Goal: Transaction & Acquisition: Purchase product/service

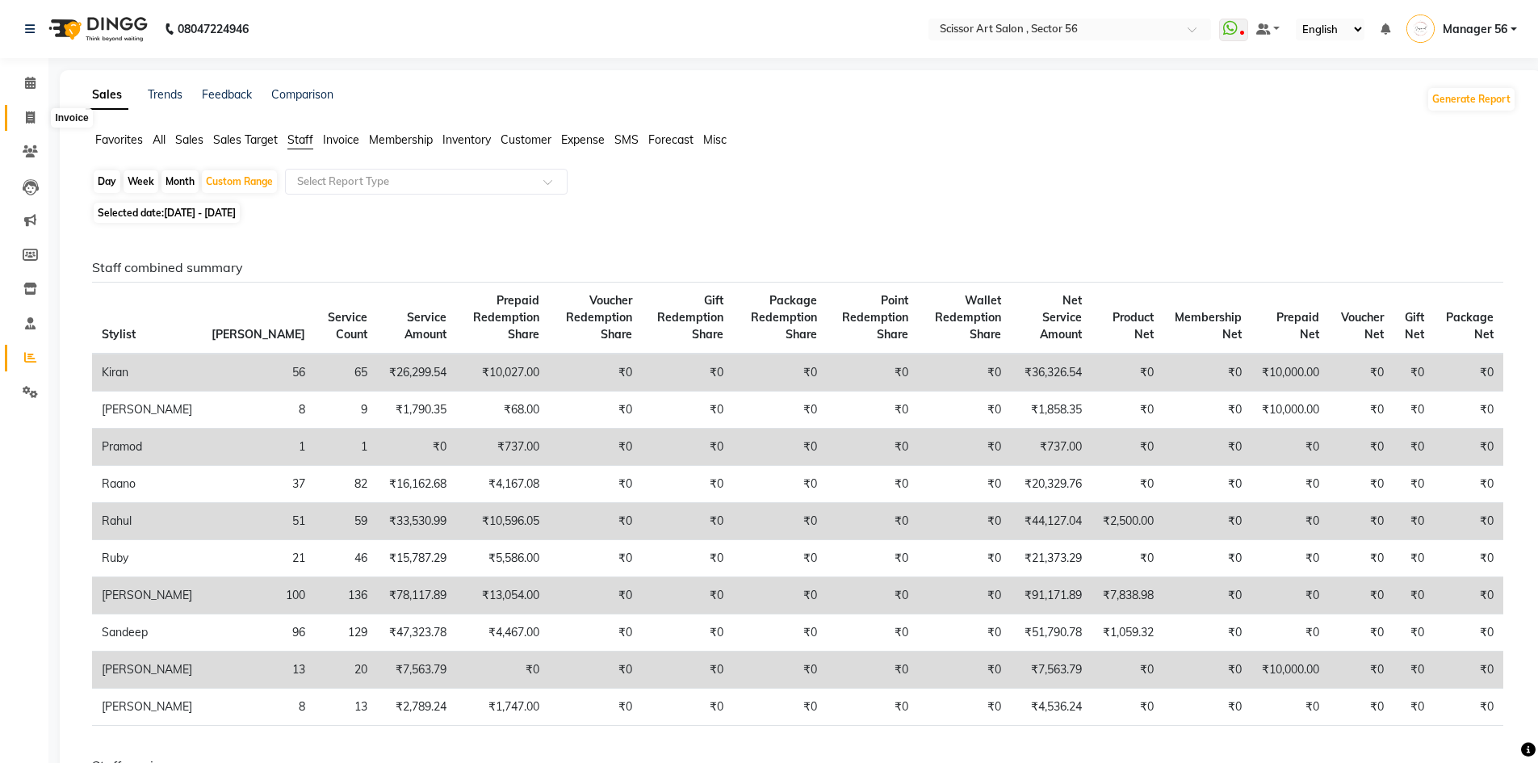
click at [35, 119] on icon at bounding box center [30, 117] width 9 height 12
select select "service"
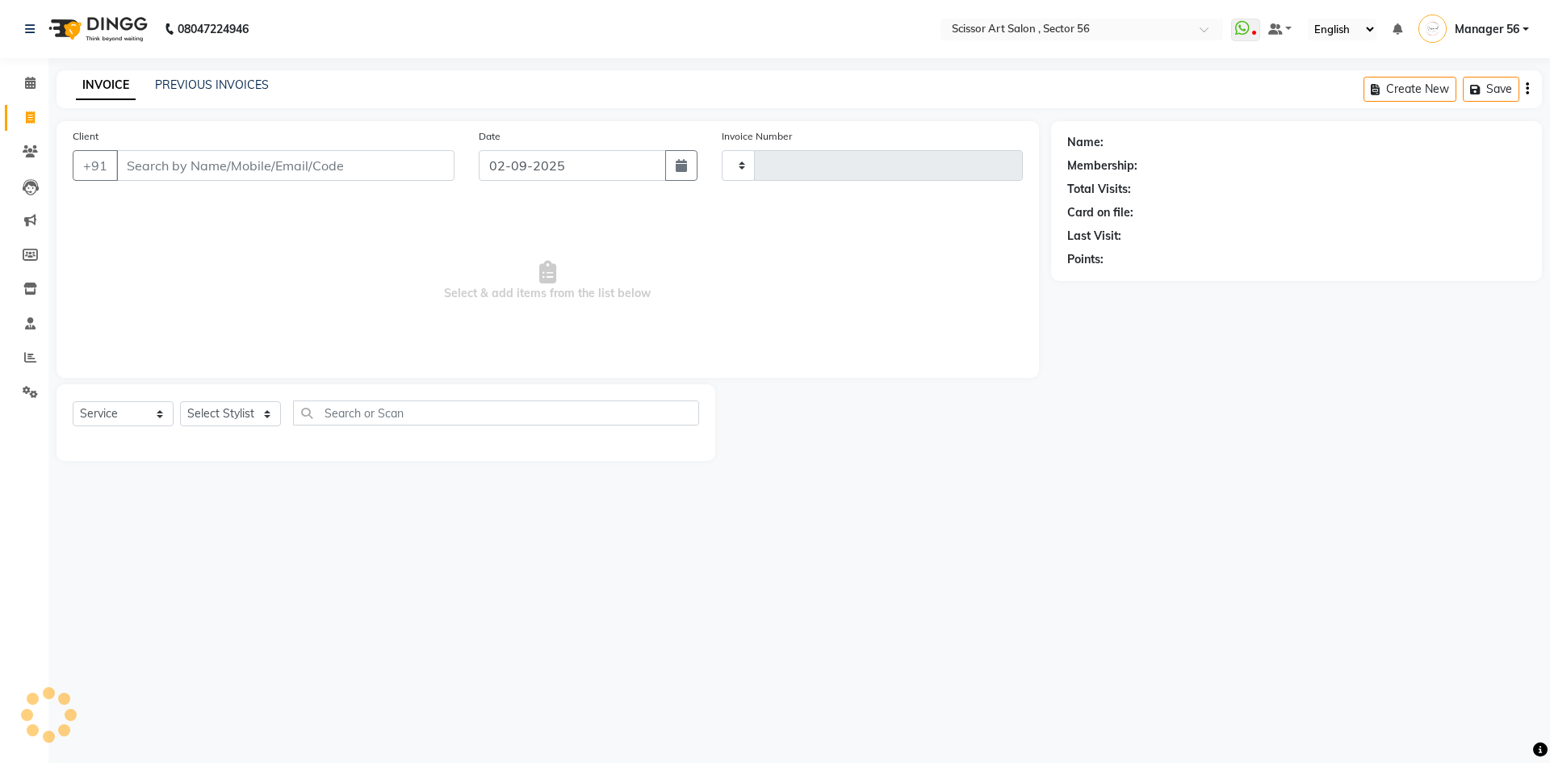
type input "1337"
select select "6185"
click at [238, 410] on select "Select Stylist Anees DEV DAS Kiran Manager 56 [PERSON_NAME] [PERSON_NAME] Raano…" at bounding box center [230, 413] width 101 height 25
select select "76503"
click at [180, 401] on select "Select Stylist Anees DEV DAS Kiran Manager 56 [PERSON_NAME] [PERSON_NAME] Raano…" at bounding box center [230, 413] width 101 height 25
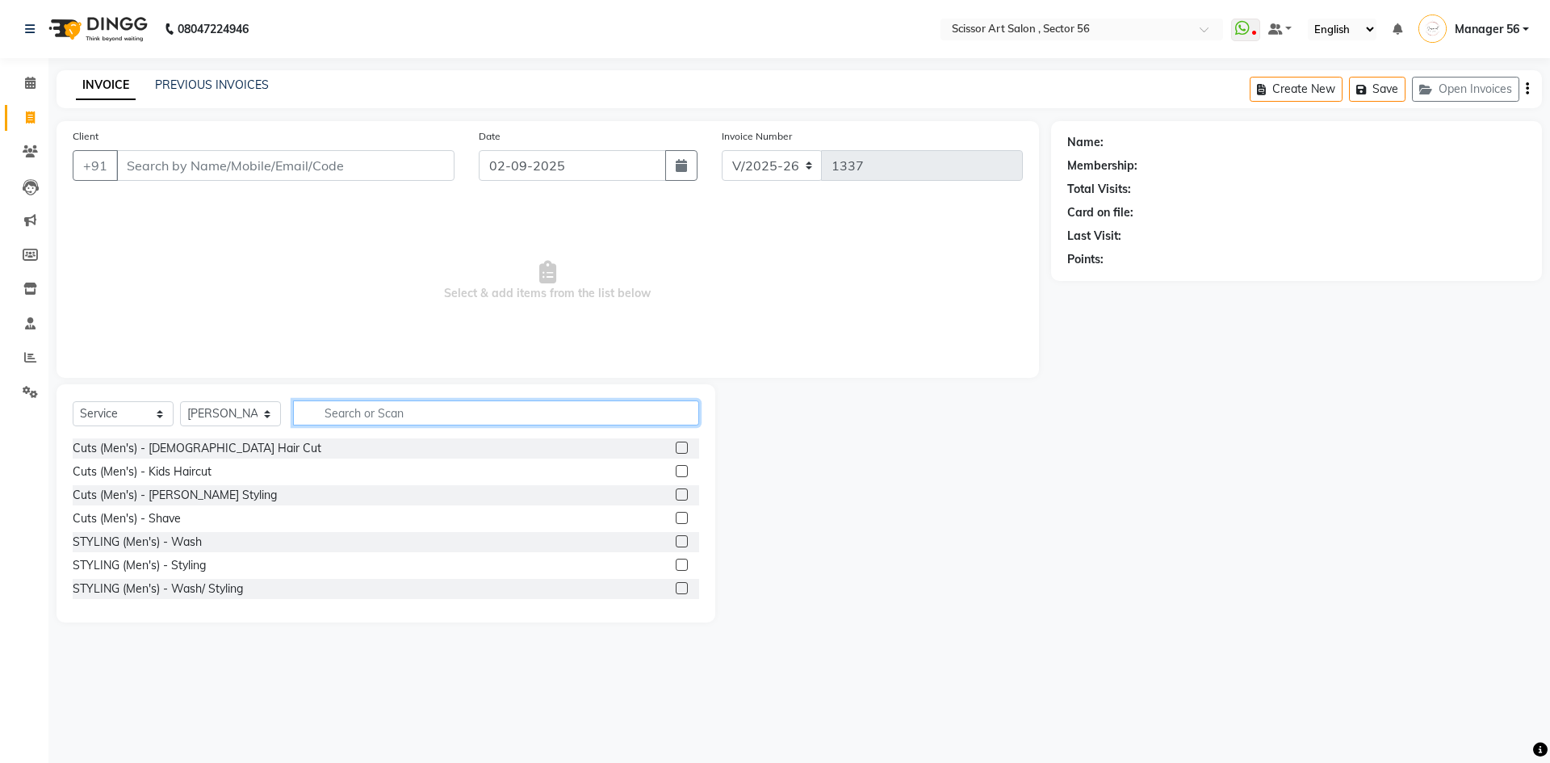
click at [472, 417] on input "text" at bounding box center [496, 413] width 406 height 25
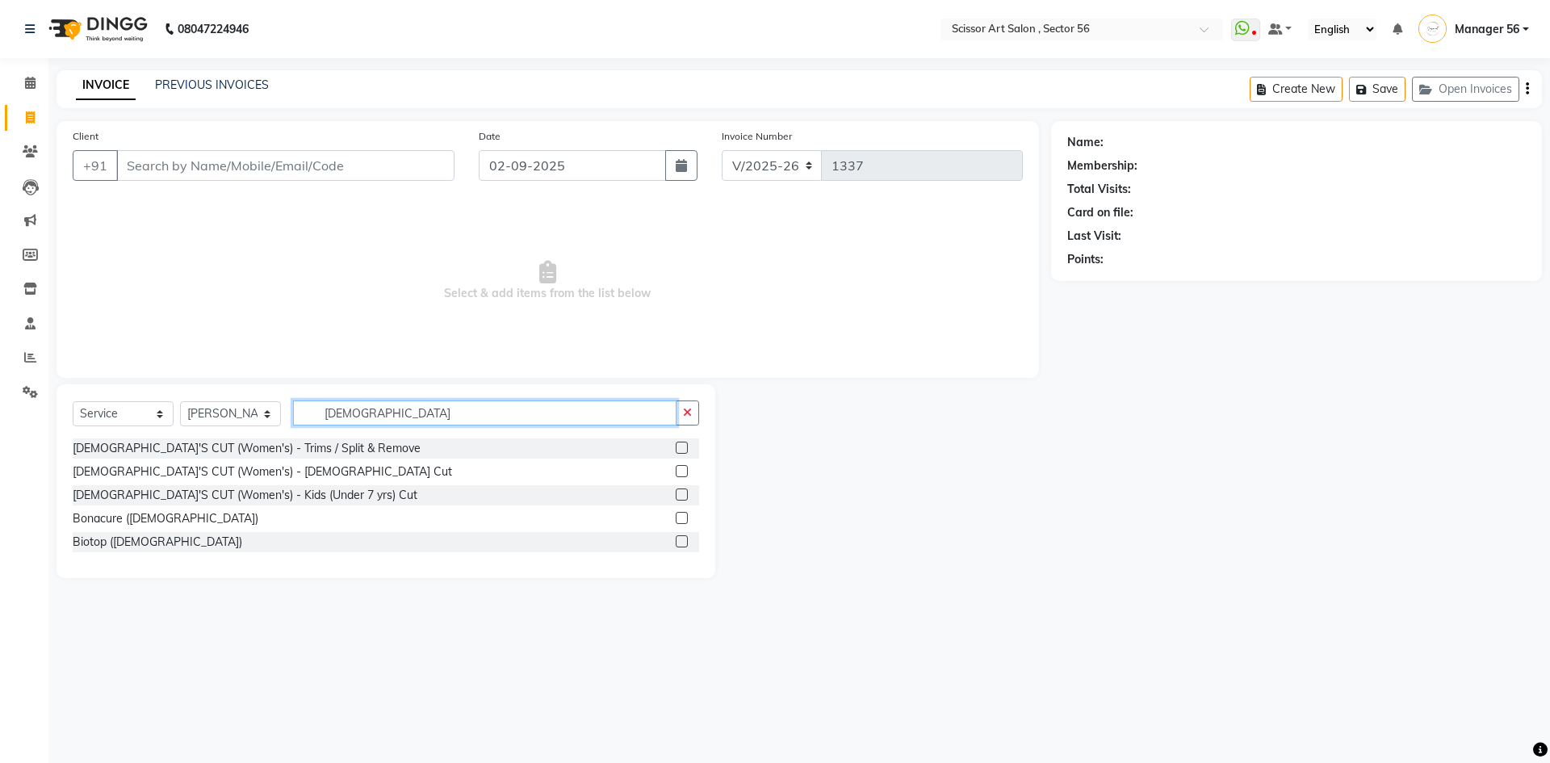
type input "female"
click at [677, 470] on label at bounding box center [682, 471] width 12 height 12
click at [677, 470] on input "checkbox" at bounding box center [681, 472] width 10 height 10
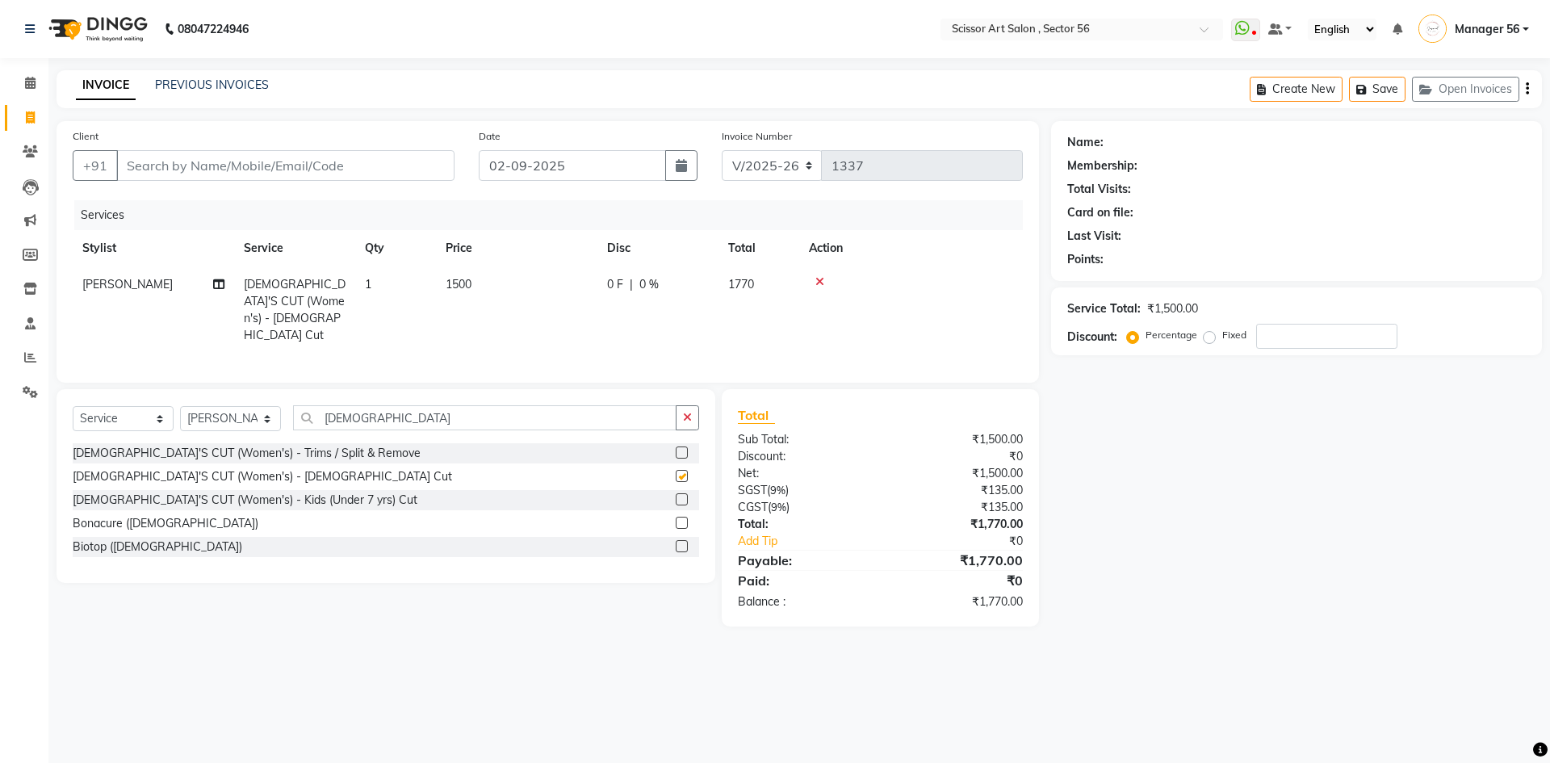
checkbox input "false"
click at [495, 281] on td "1500" at bounding box center [516, 309] width 161 height 87
select select "76503"
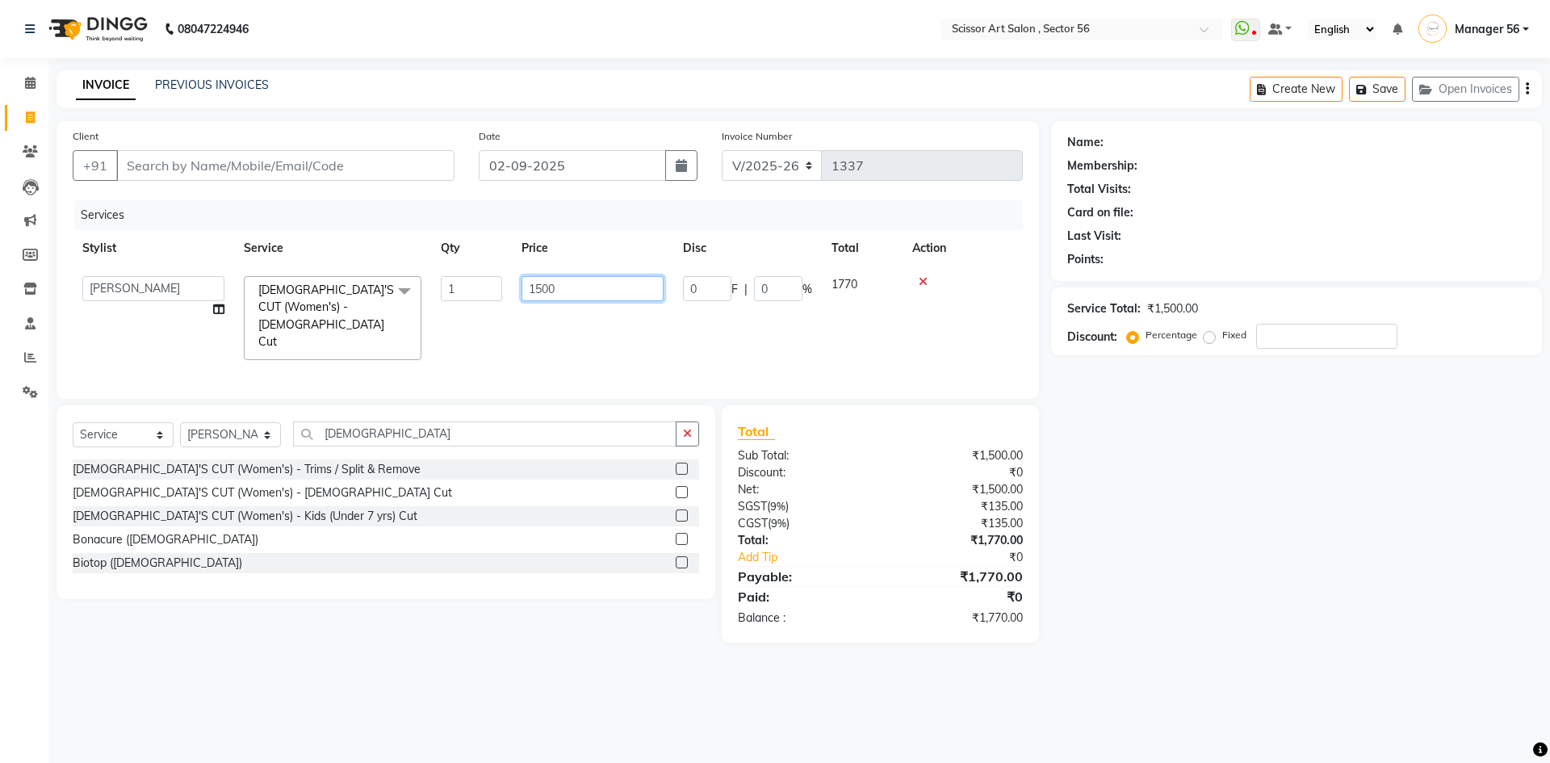
click at [623, 290] on input "1500" at bounding box center [593, 288] width 142 height 25
type input "1000"
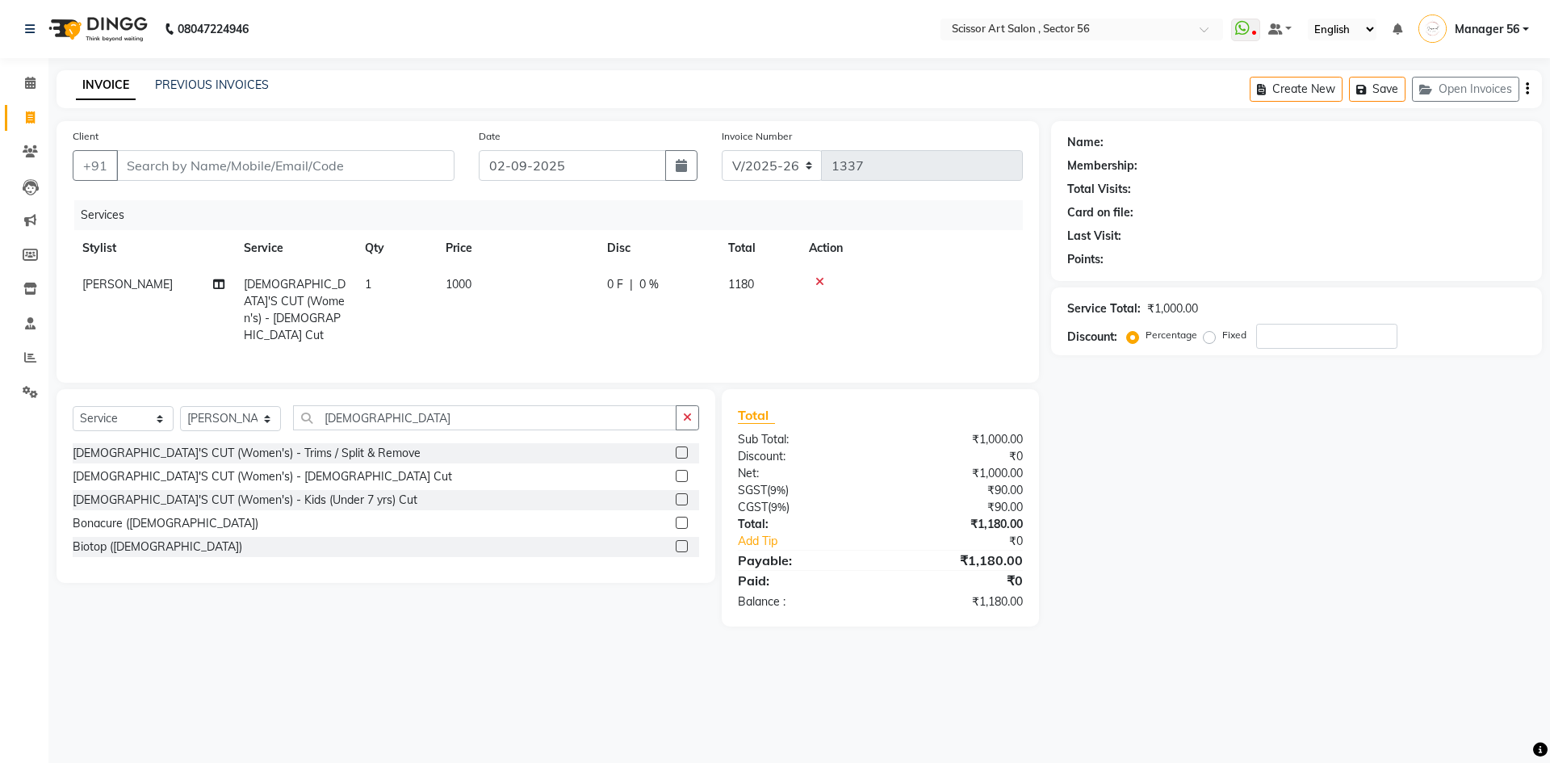
click at [1319, 640] on main "INVOICE PREVIOUS INVOICES Create New Save Open Invoices Client +91 Date 02-09-2…" at bounding box center [799, 360] width 1502 height 581
click at [686, 412] on icon "button" at bounding box center [687, 417] width 9 height 11
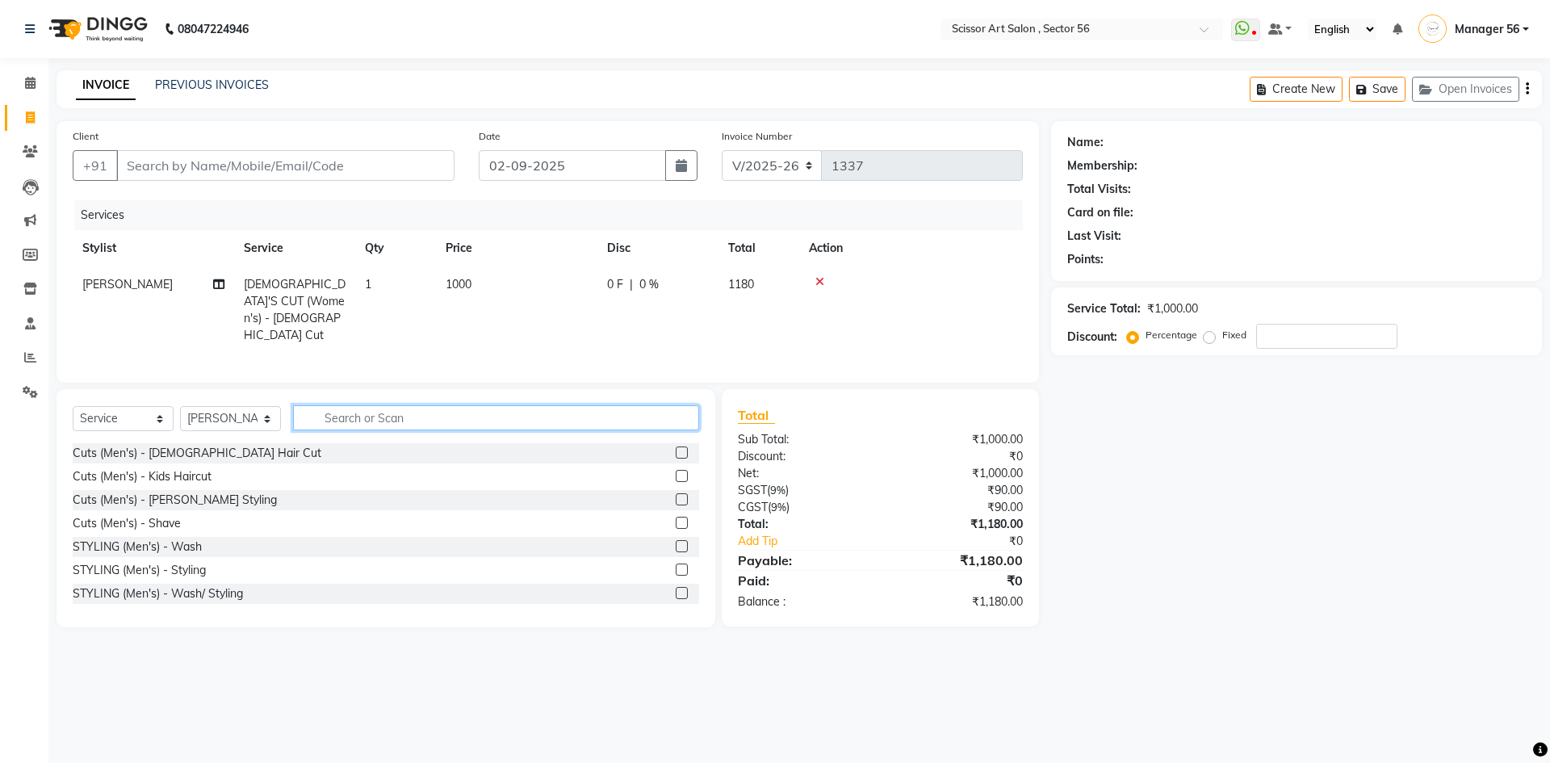
click at [574, 417] on input "text" at bounding box center [496, 417] width 406 height 25
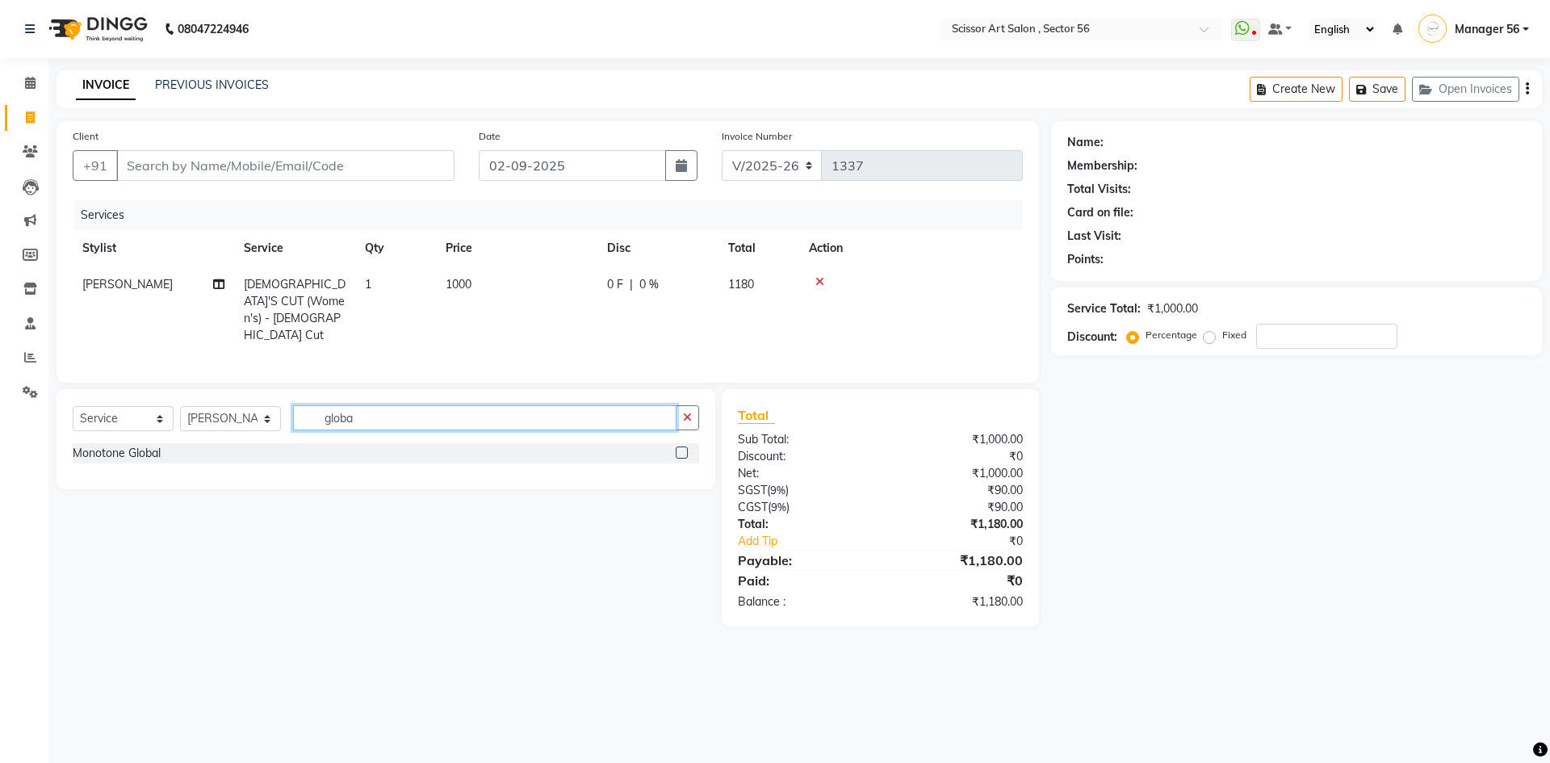
type input "globa"
click at [680, 448] on label at bounding box center [682, 453] width 12 height 12
click at [680, 448] on input "checkbox" at bounding box center [681, 453] width 10 height 10
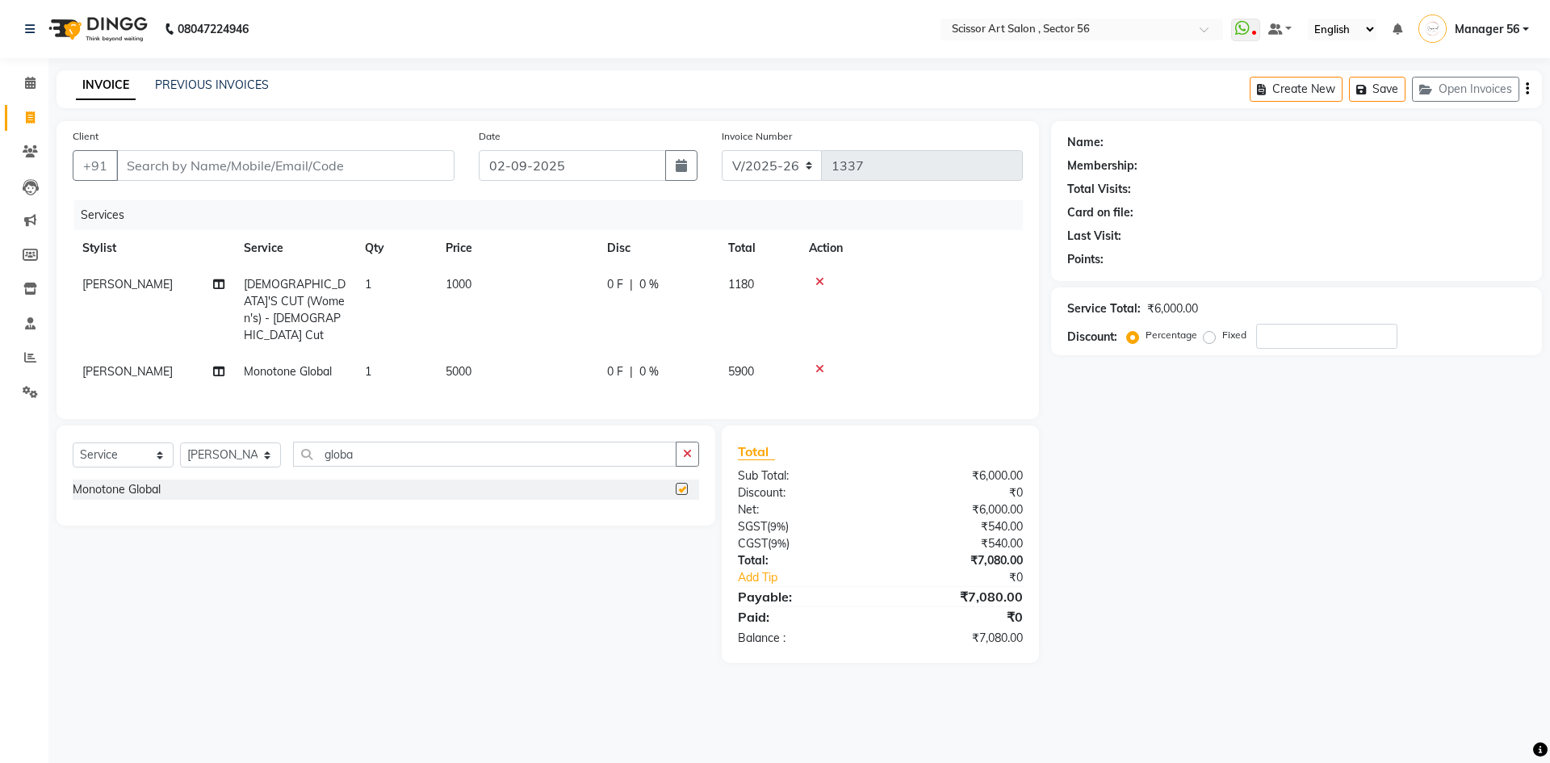
checkbox input "false"
click at [686, 448] on icon "button" at bounding box center [687, 453] width 9 height 11
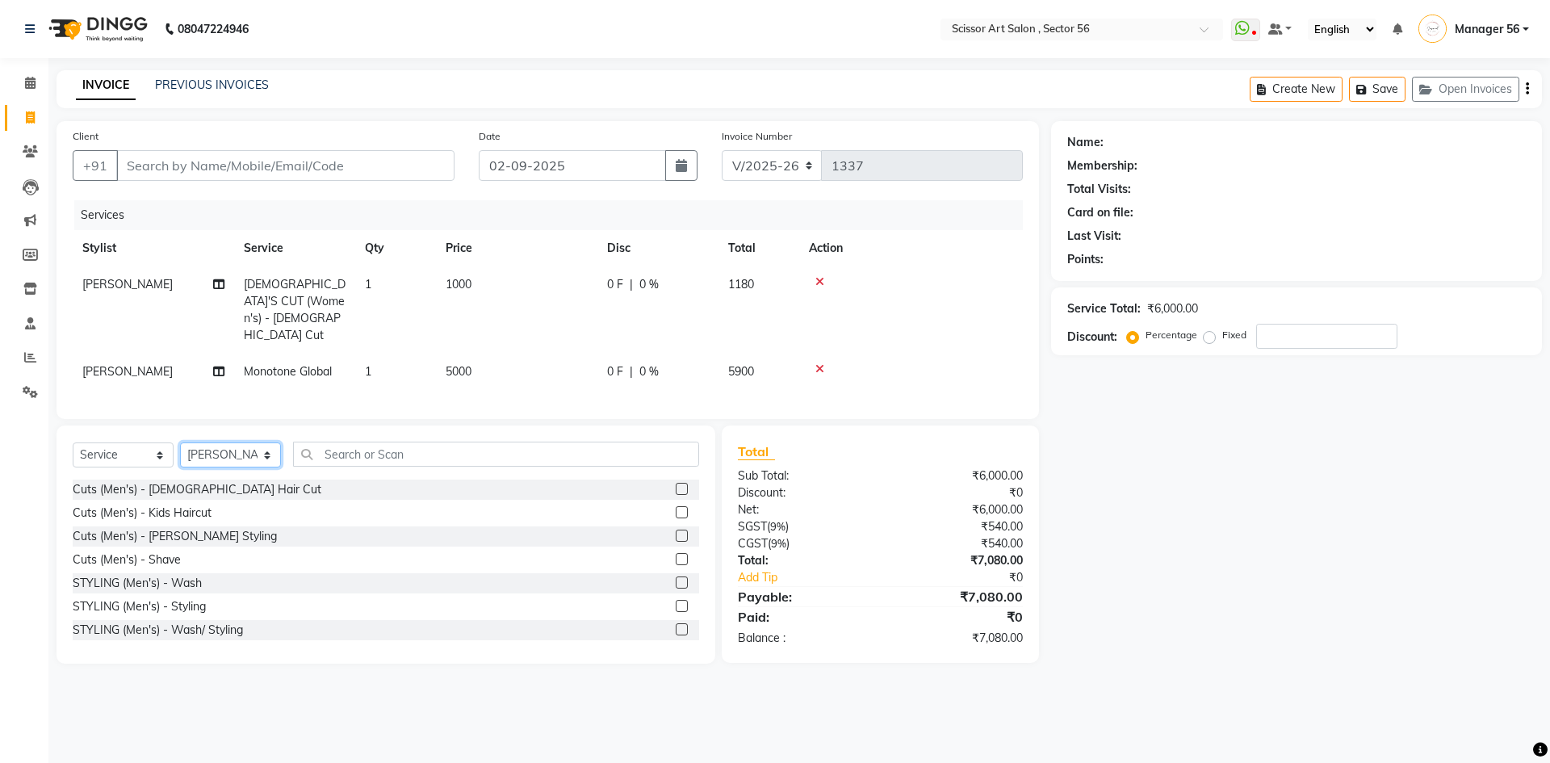
click at [264, 449] on select "Select Stylist Anees DEV DAS Kiran Manager 56 [PERSON_NAME] [PERSON_NAME] Raano…" at bounding box center [230, 454] width 101 height 25
select select "63014"
click at [180, 442] on select "Select Stylist Anees DEV DAS Kiran Manager 56 [PERSON_NAME] [PERSON_NAME] Raano…" at bounding box center [230, 454] width 101 height 25
click at [655, 449] on input "text" at bounding box center [496, 454] width 406 height 25
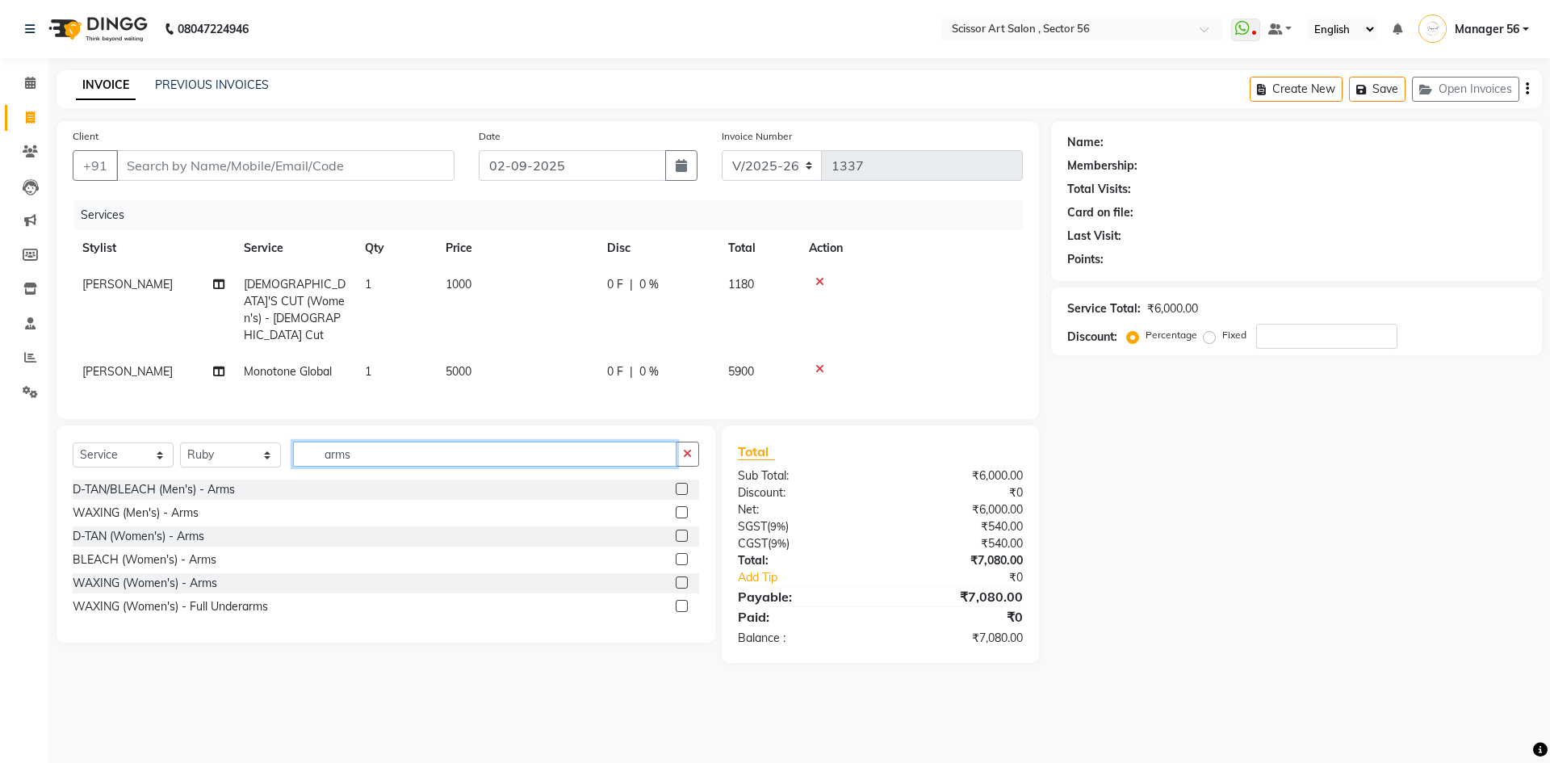
type input "arms"
click at [682, 577] on label at bounding box center [682, 583] width 12 height 12
click at [682, 578] on input "checkbox" at bounding box center [681, 583] width 10 height 10
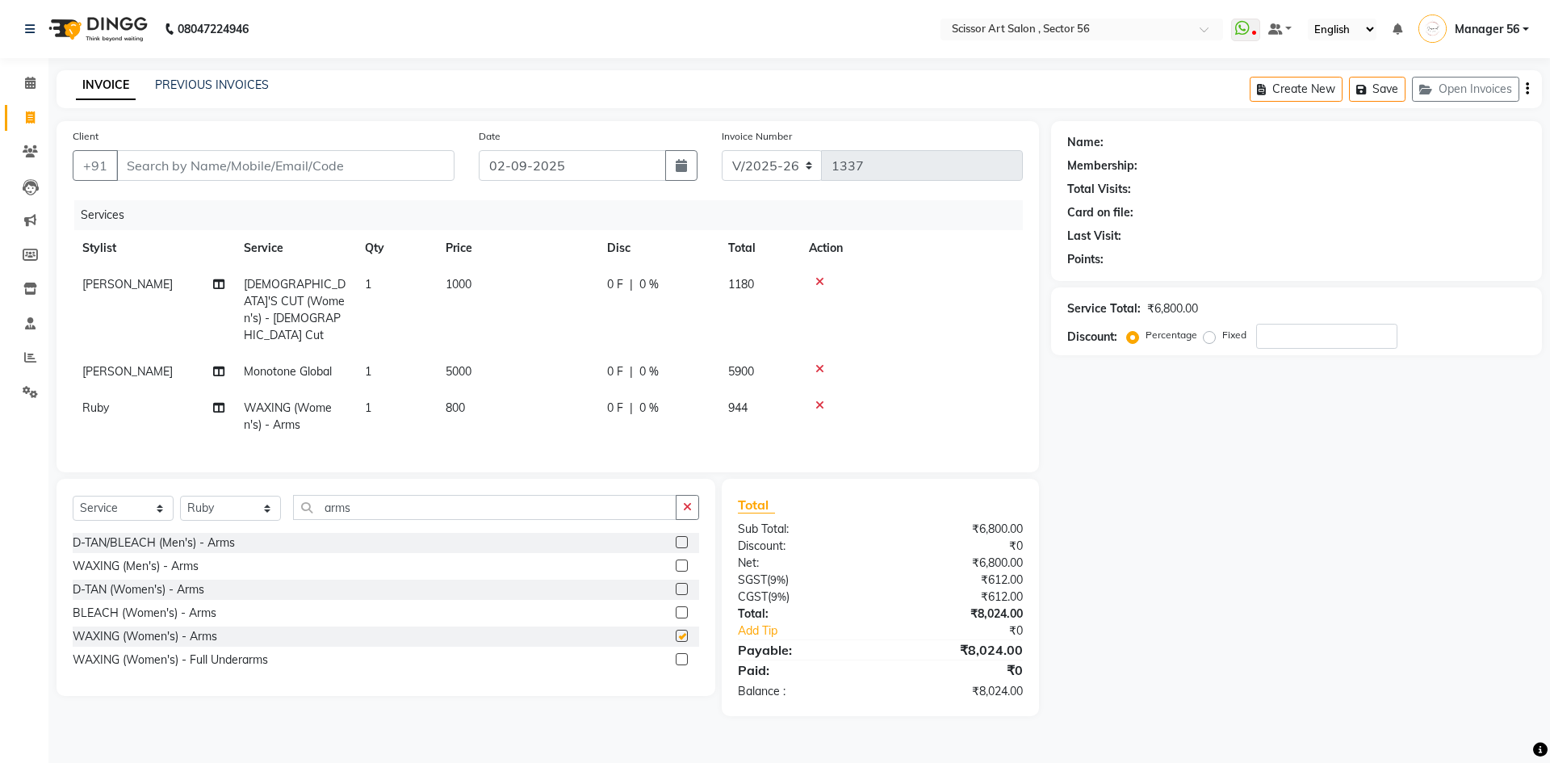
checkbox input "false"
click at [681, 505] on button "button" at bounding box center [687, 507] width 23 height 25
type input "legs"
click at [677, 630] on label at bounding box center [682, 636] width 12 height 12
click at [677, 631] on input "checkbox" at bounding box center [681, 636] width 10 height 10
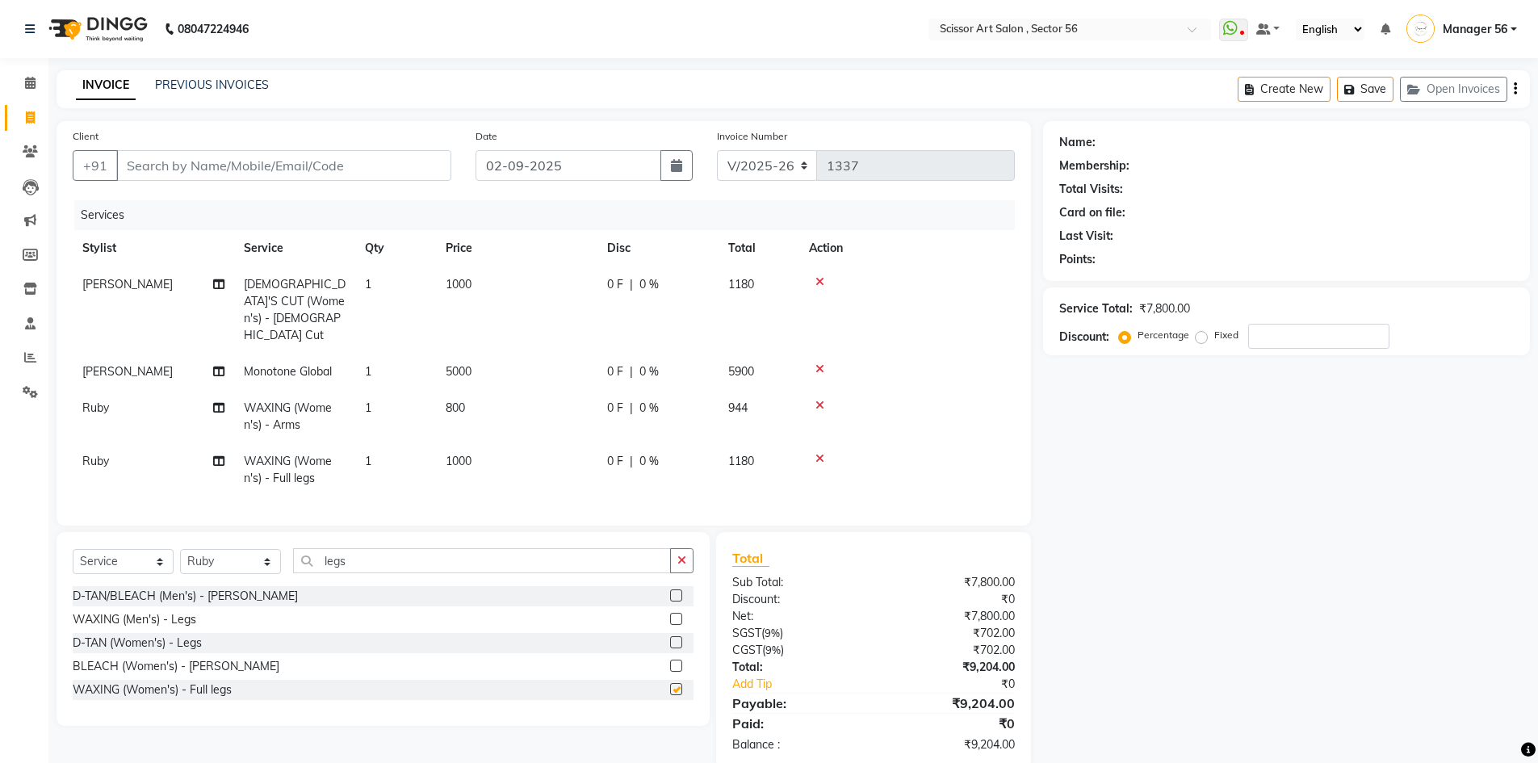
checkbox input "false"
click at [480, 443] on td "1000" at bounding box center [516, 469] width 161 height 53
select select "63014"
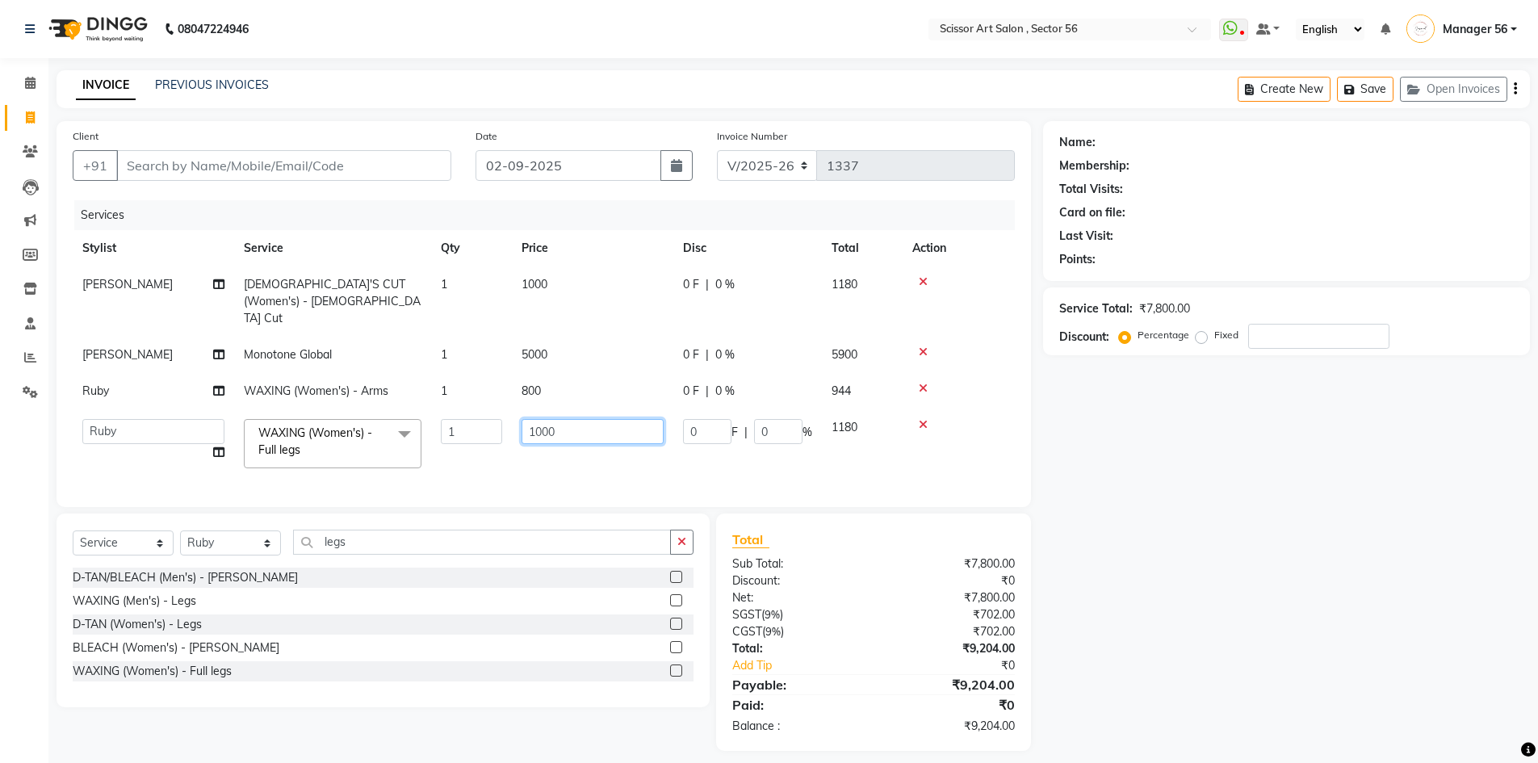
click at [560, 419] on input "1000" at bounding box center [593, 431] width 142 height 25
type input "1"
type input "800"
click at [1328, 556] on div "Name: Membership: Total Visits: Card on file: Last Visit: Points: Service Total…" at bounding box center [1292, 436] width 499 height 630
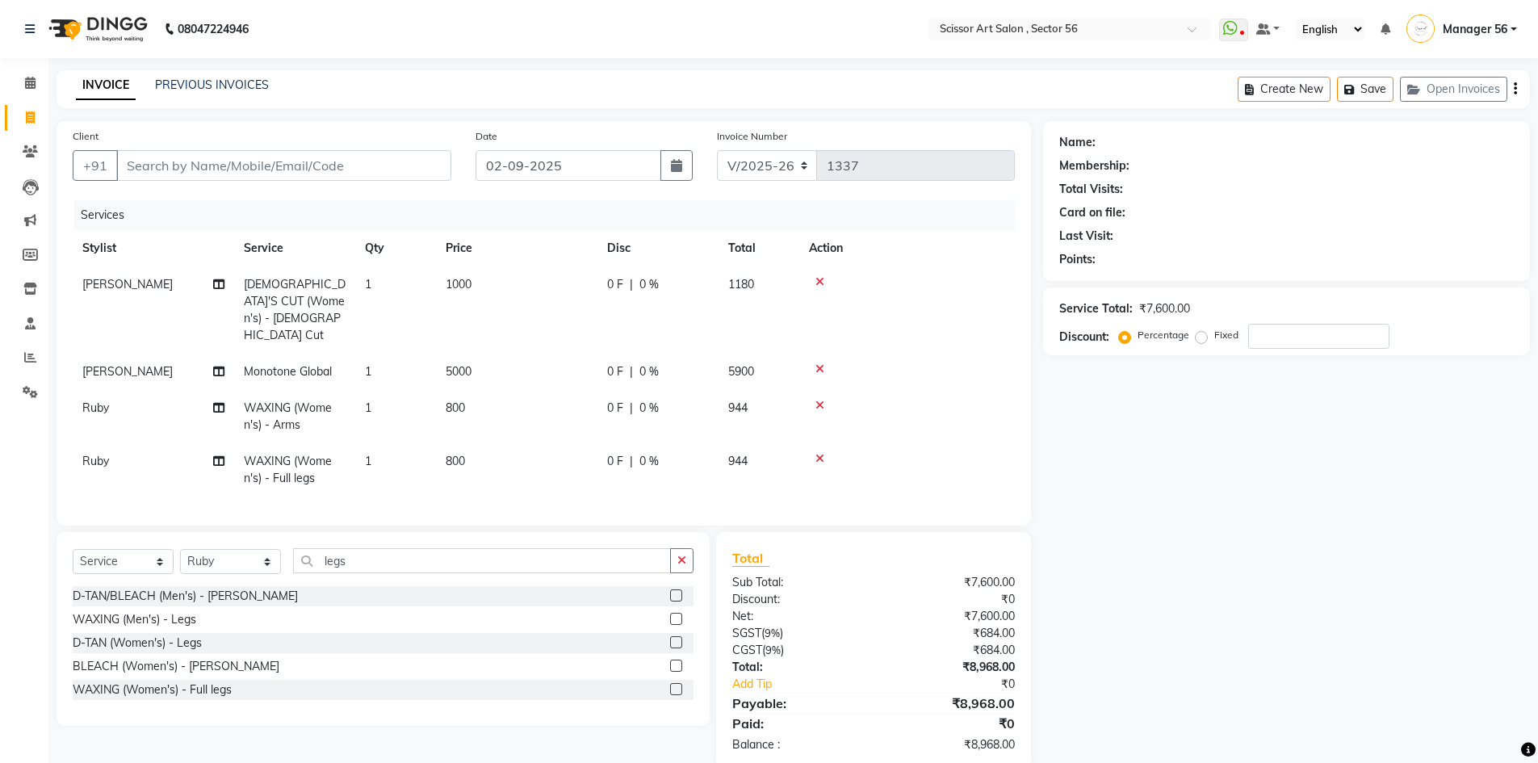
drag, startPoint x: 498, startPoint y: 392, endPoint x: 514, endPoint y: 388, distance: 15.7
click at [499, 391] on td "800" at bounding box center [516, 416] width 161 height 53
select select "63014"
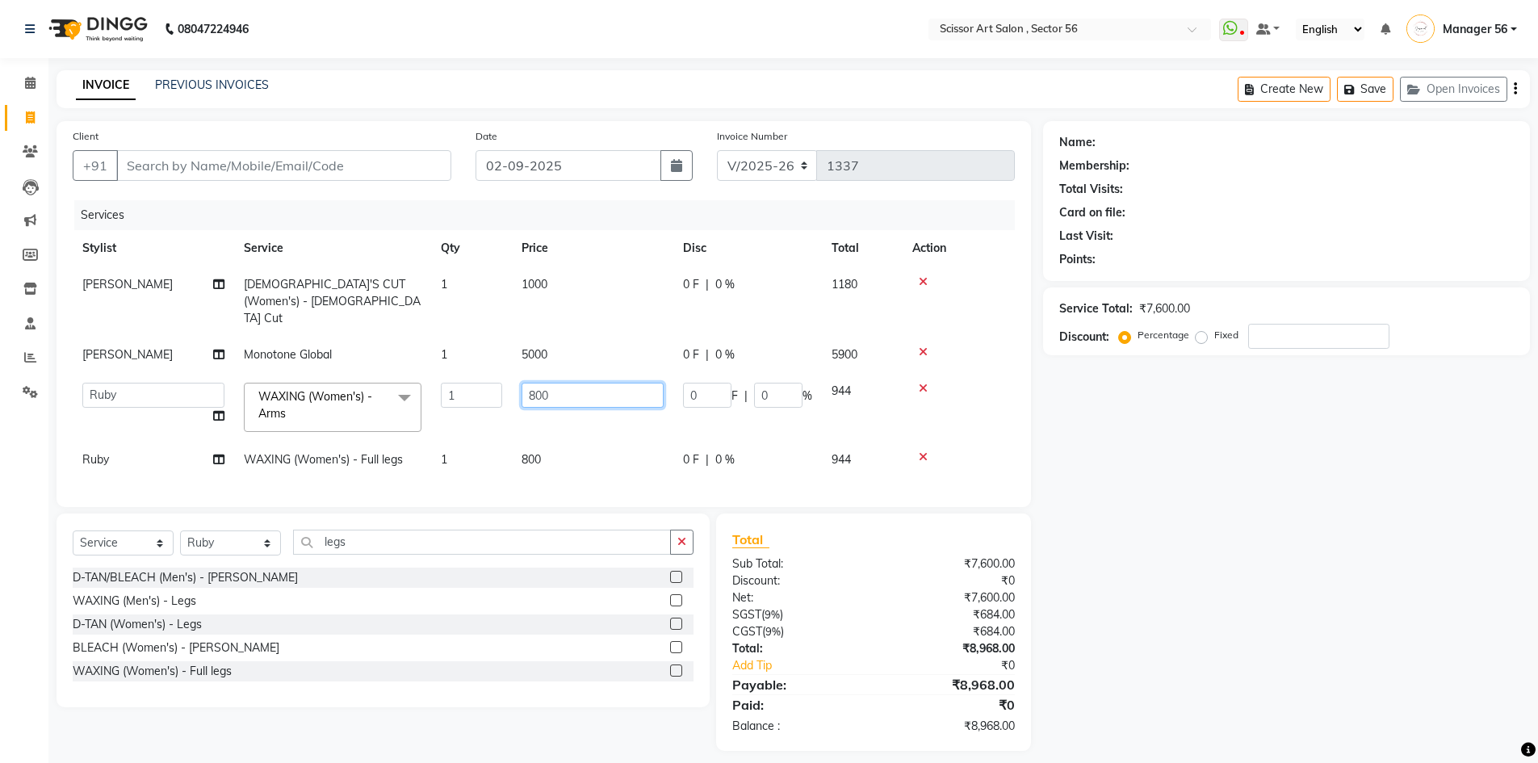
click at [564, 385] on input "800" at bounding box center [593, 395] width 142 height 25
type input "8"
type input "700"
click at [1167, 426] on div "Name: Membership: Total Visits: Card on file: Last Visit: Points: Service Total…" at bounding box center [1292, 436] width 499 height 630
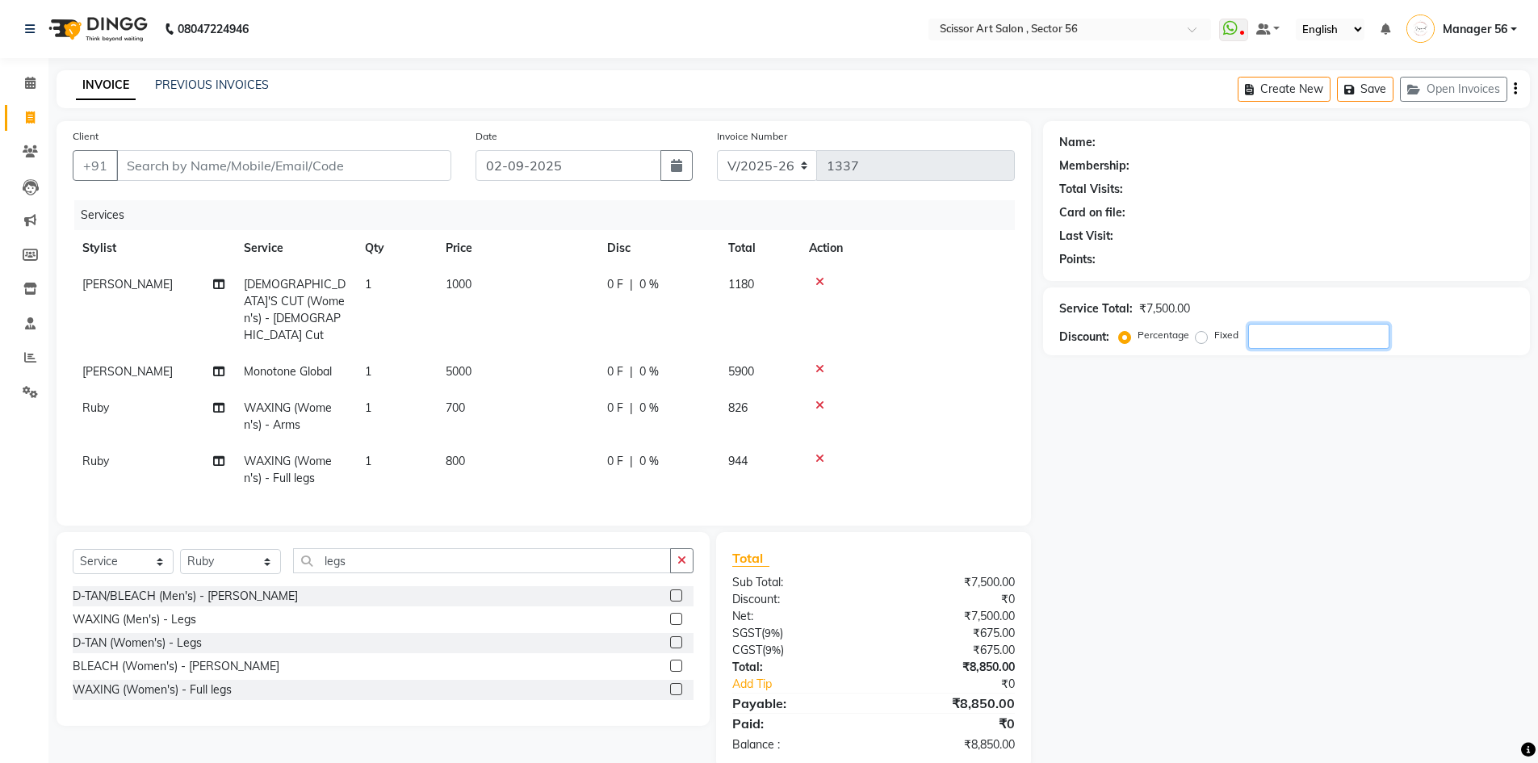
click at [1291, 333] on input "number" at bounding box center [1318, 336] width 141 height 25
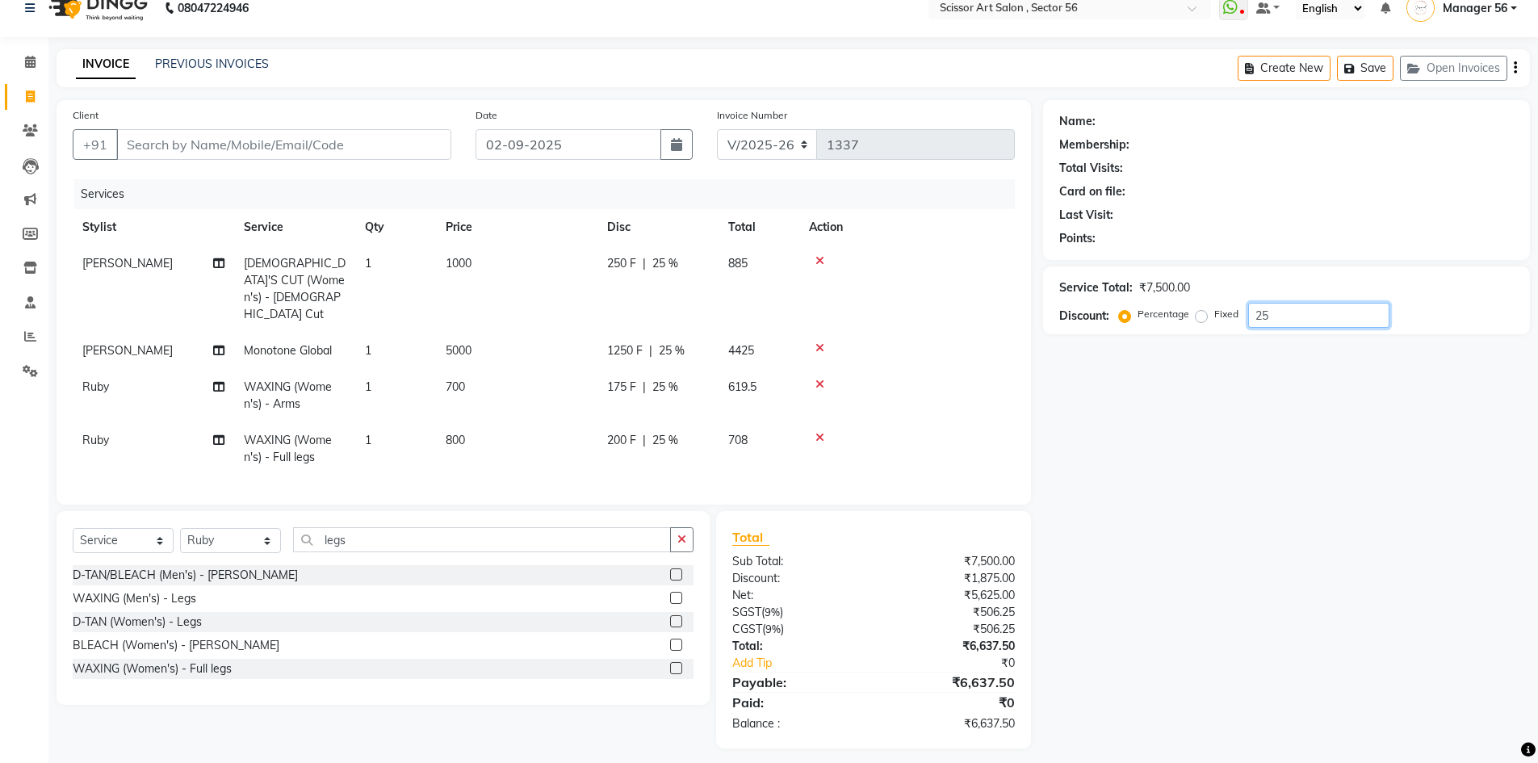
scroll to position [26, 0]
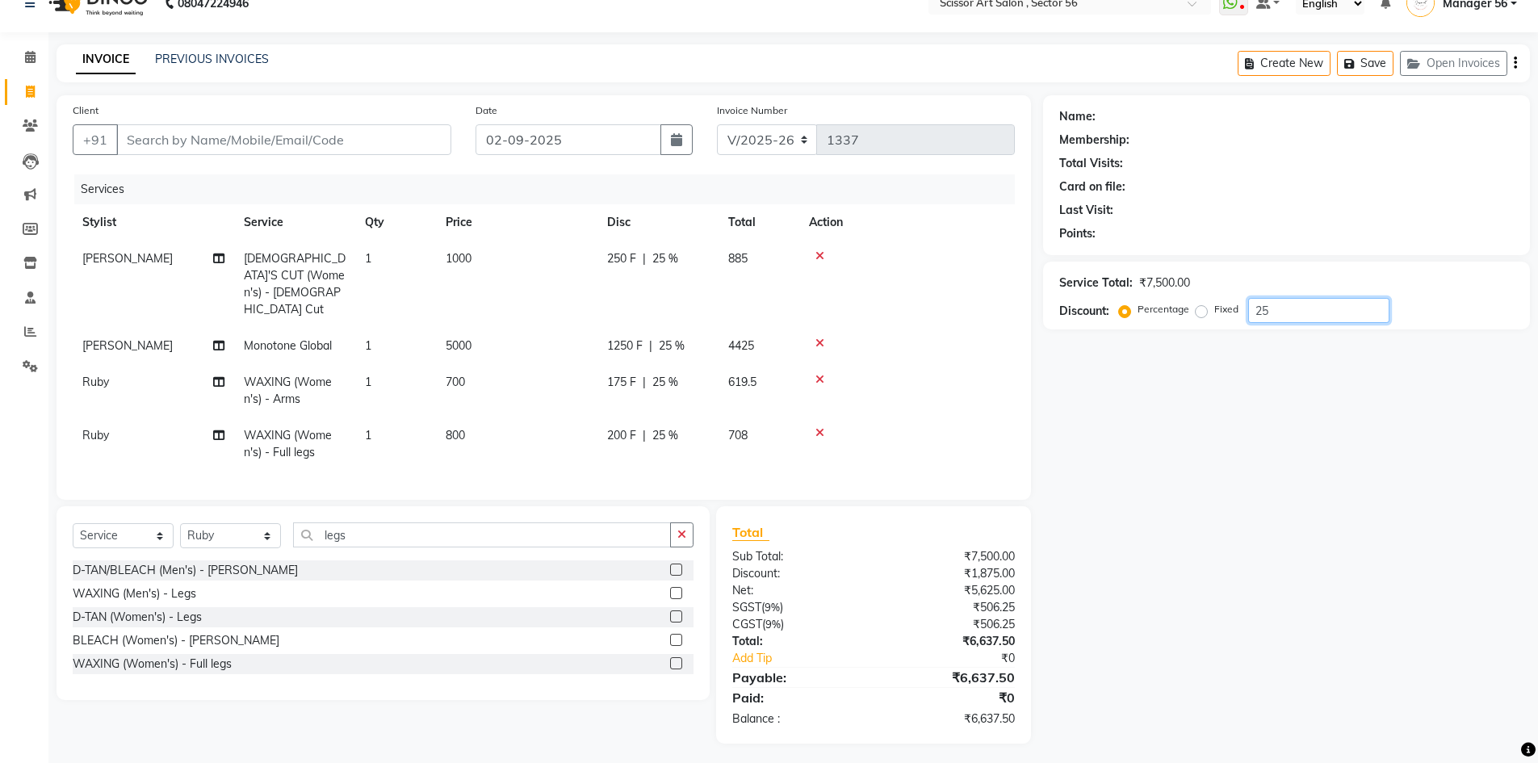
type input "25"
click at [683, 529] on icon "button" at bounding box center [681, 534] width 9 height 11
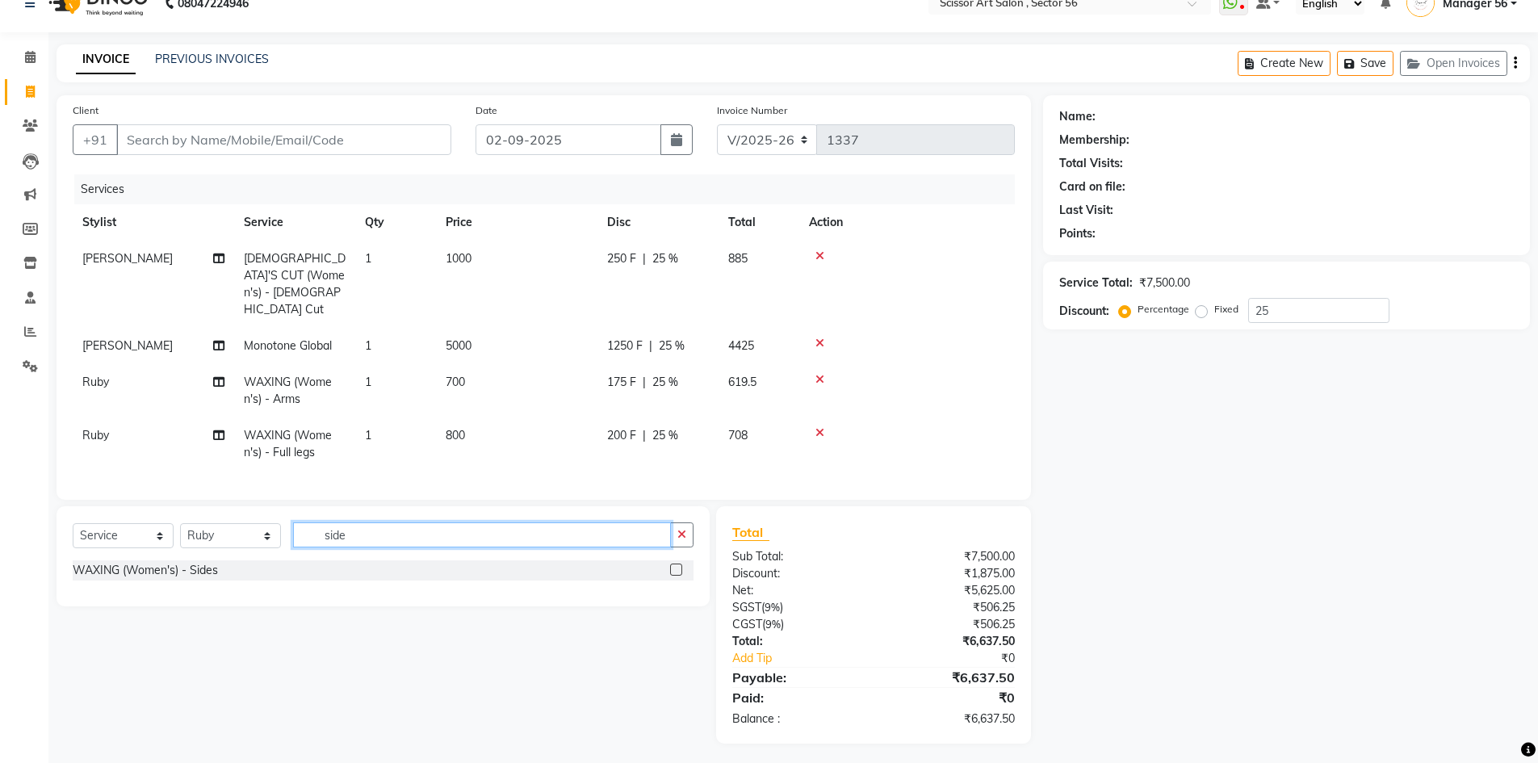
type input "side"
click at [673, 564] on label at bounding box center [676, 570] width 12 height 12
click at [673, 565] on input "checkbox" at bounding box center [675, 570] width 10 height 10
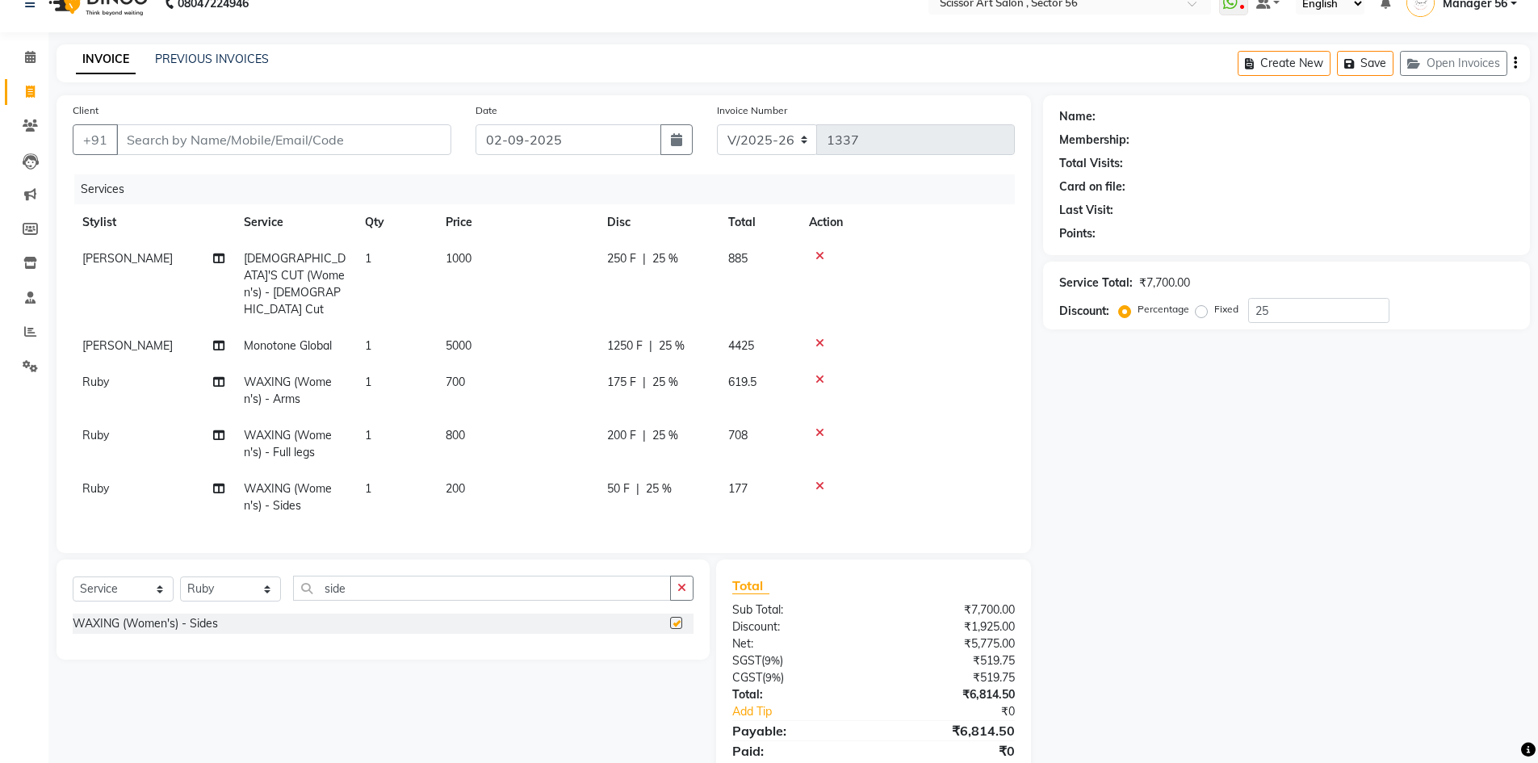
checkbox input "false"
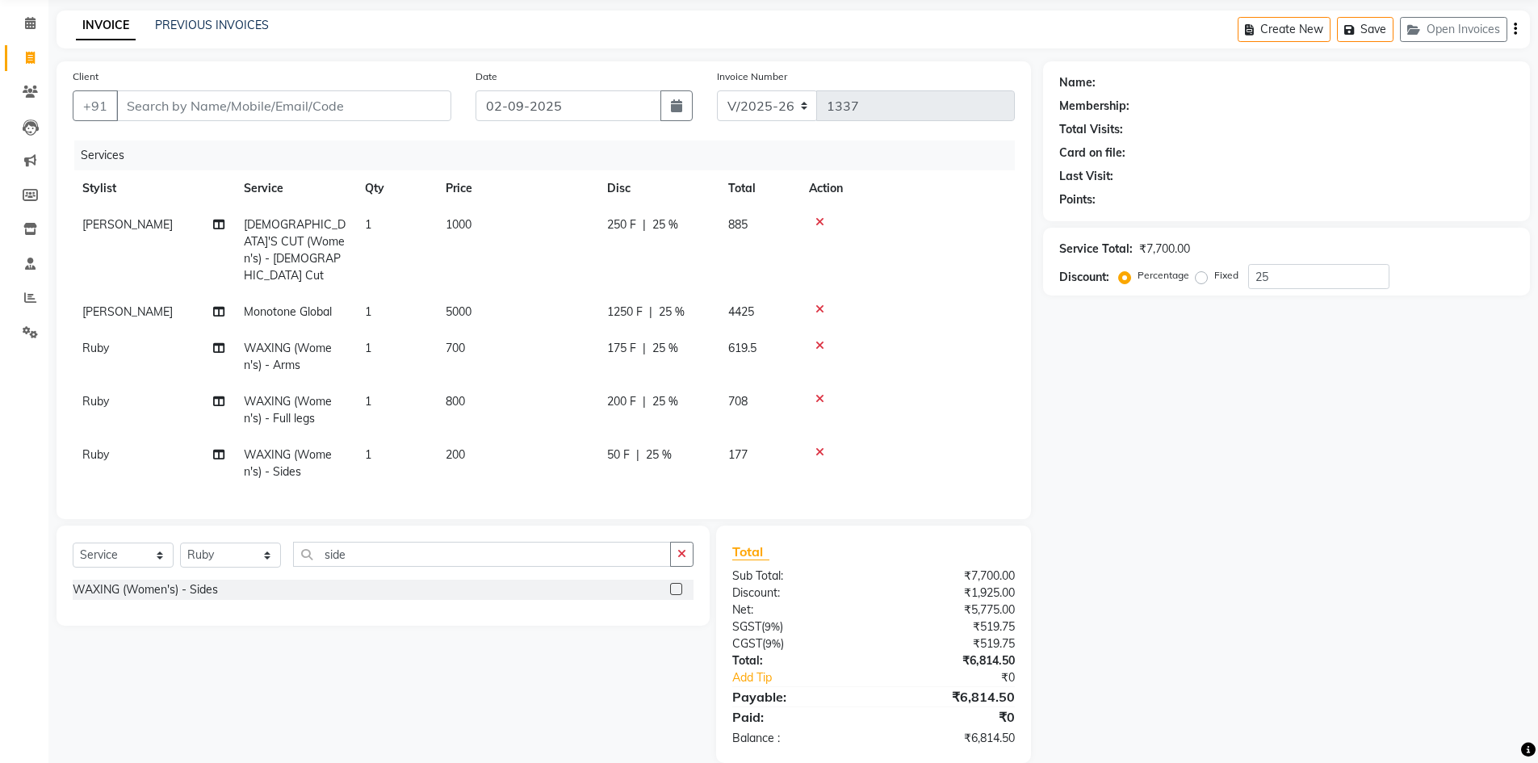
scroll to position [79, 0]
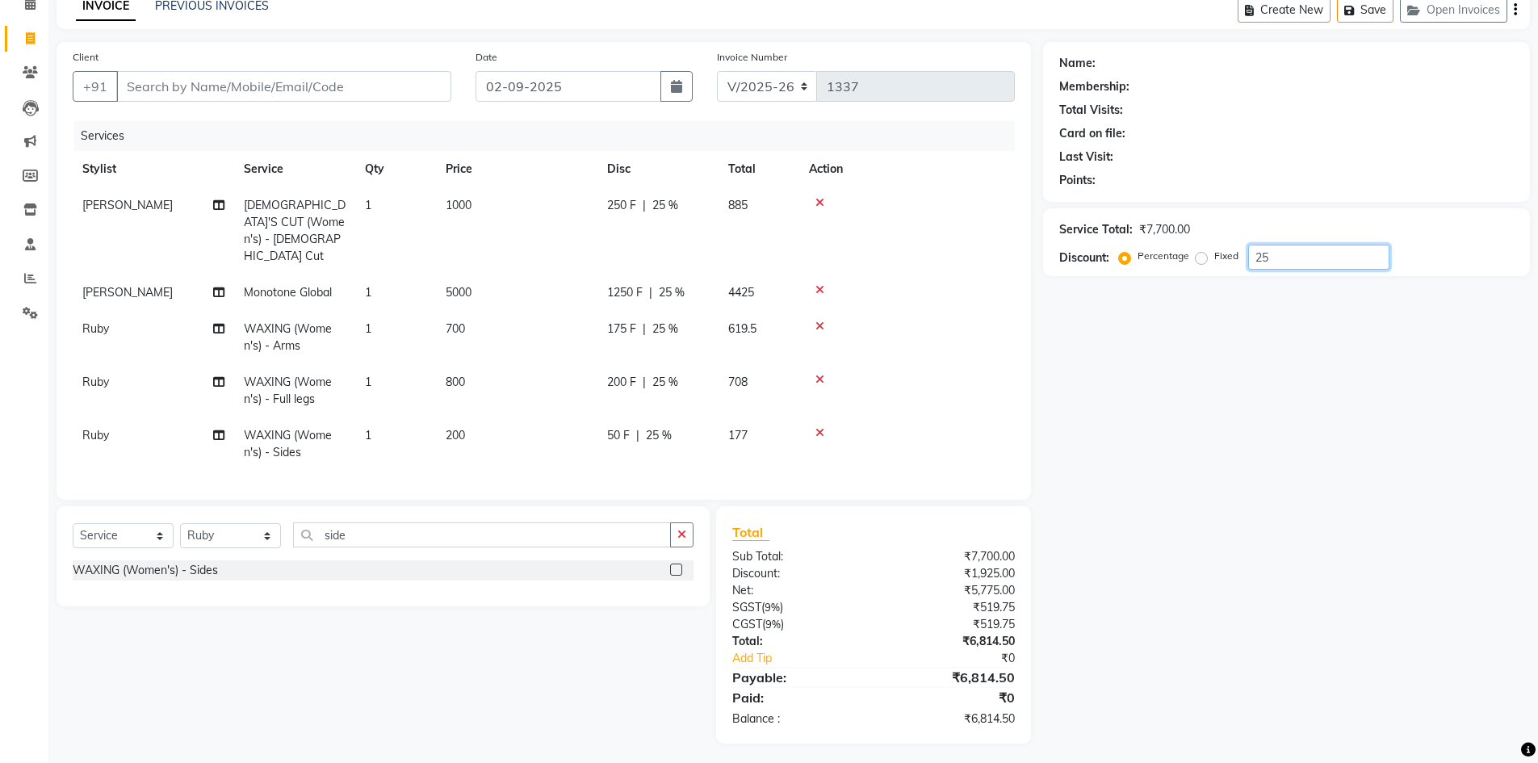
click at [1323, 259] on input "25" at bounding box center [1318, 257] width 141 height 25
type input "2"
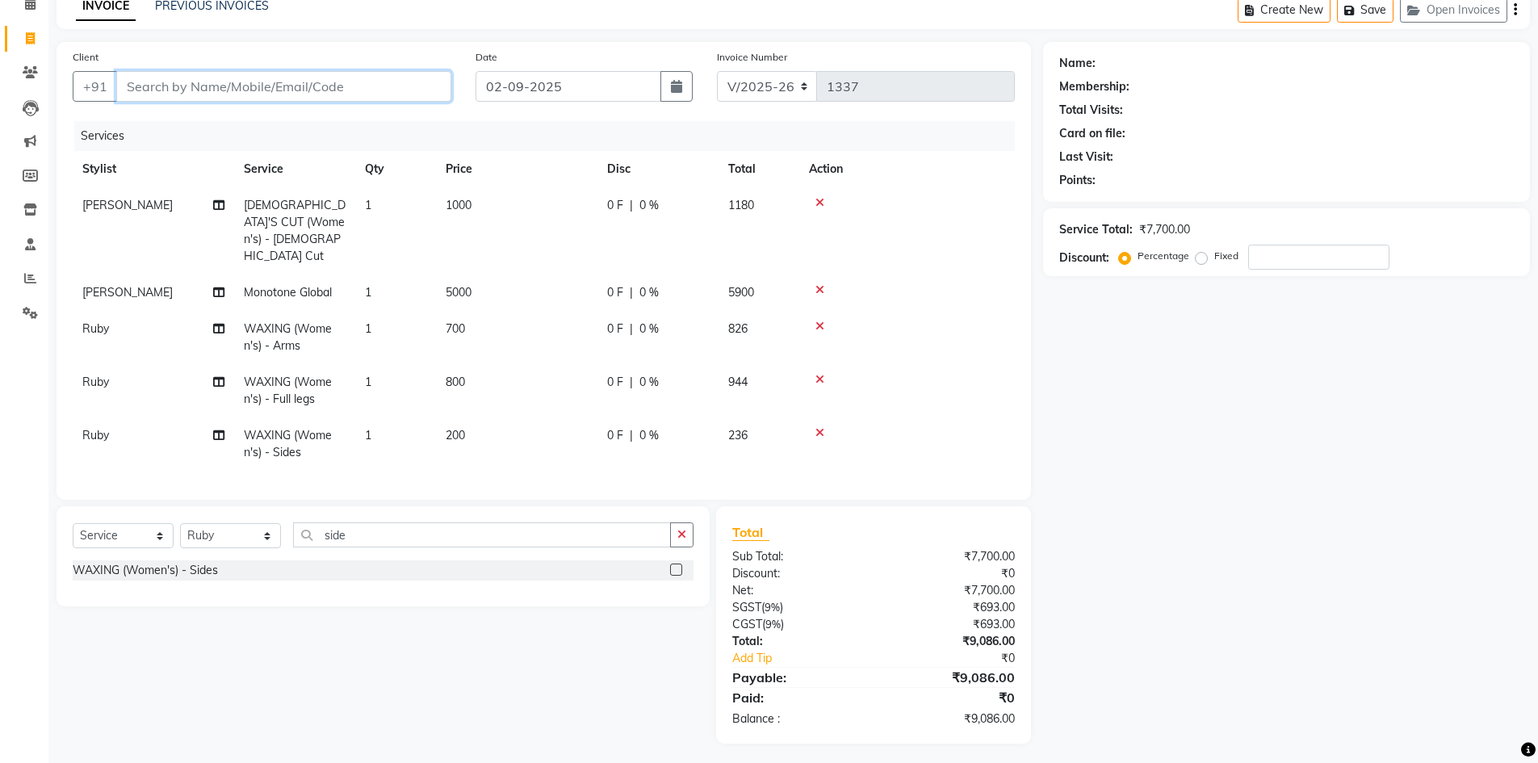
click at [182, 85] on input "Client" at bounding box center [283, 86] width 335 height 31
type input "9"
type input "0"
type input "9212074174"
click at [392, 89] on span "Add Client" at bounding box center [410, 86] width 64 height 16
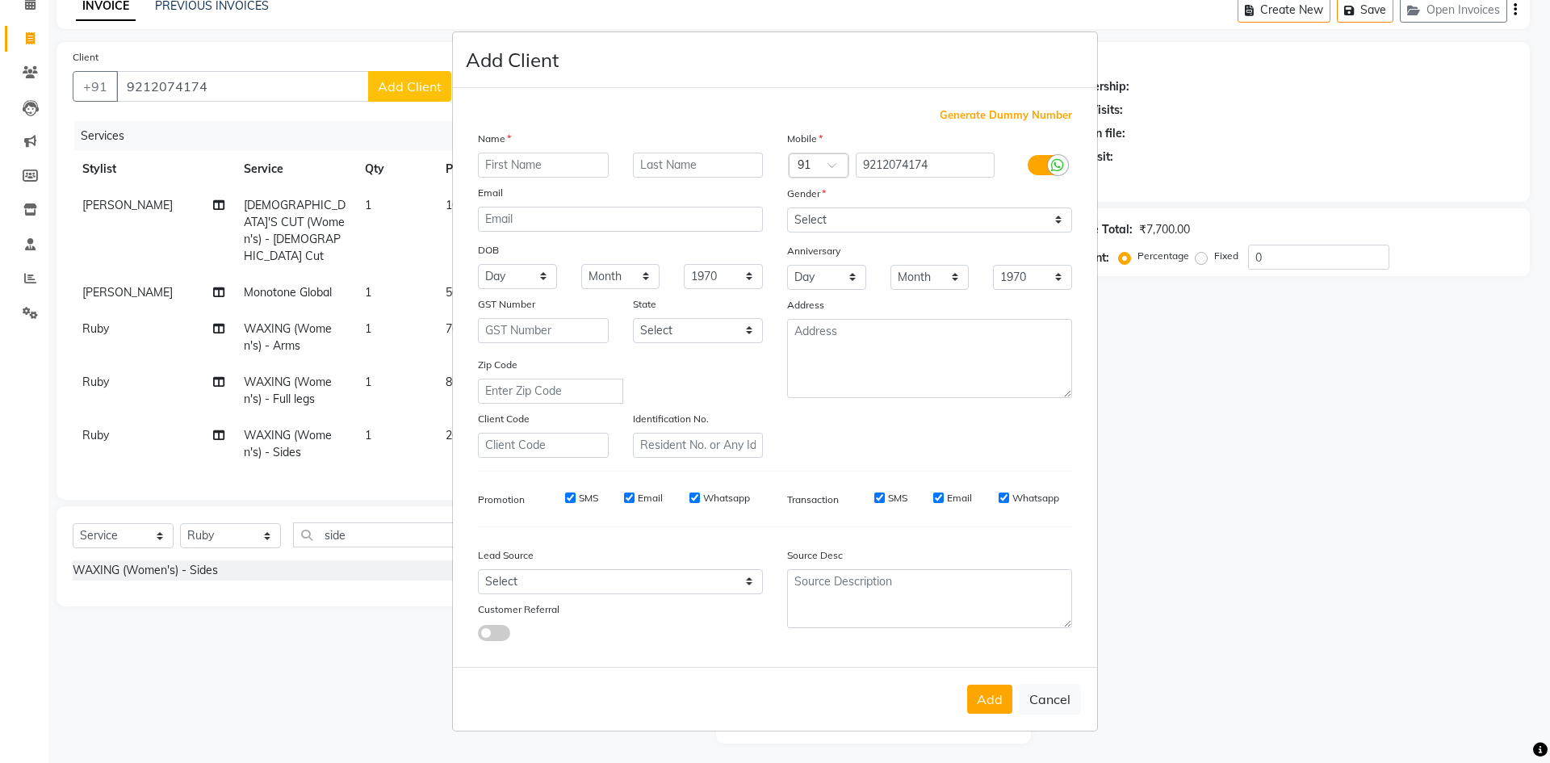
click at [556, 158] on input "text" at bounding box center [543, 165] width 131 height 25
type input "[PERSON_NAME]"
click at [665, 164] on input "text" at bounding box center [698, 165] width 131 height 25
type input "Goswami"
click at [995, 705] on button "Add" at bounding box center [989, 699] width 45 height 29
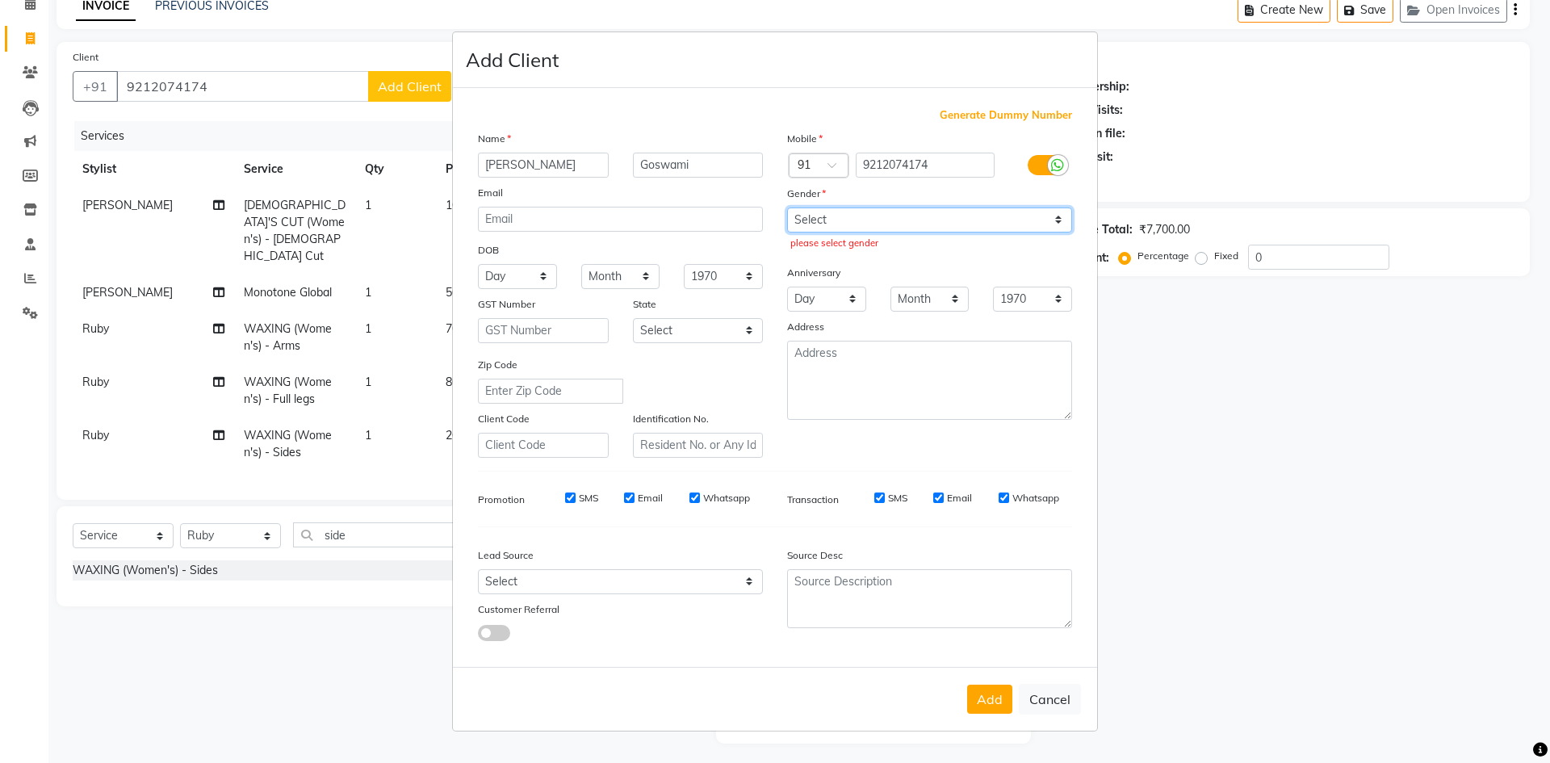
click at [858, 217] on select "Select Male Female Other Prefer Not To Say" at bounding box center [929, 220] width 285 height 25
select select "[DEMOGRAPHIC_DATA]"
click at [787, 208] on select "Select Male Female Other Prefer Not To Say" at bounding box center [929, 220] width 285 height 25
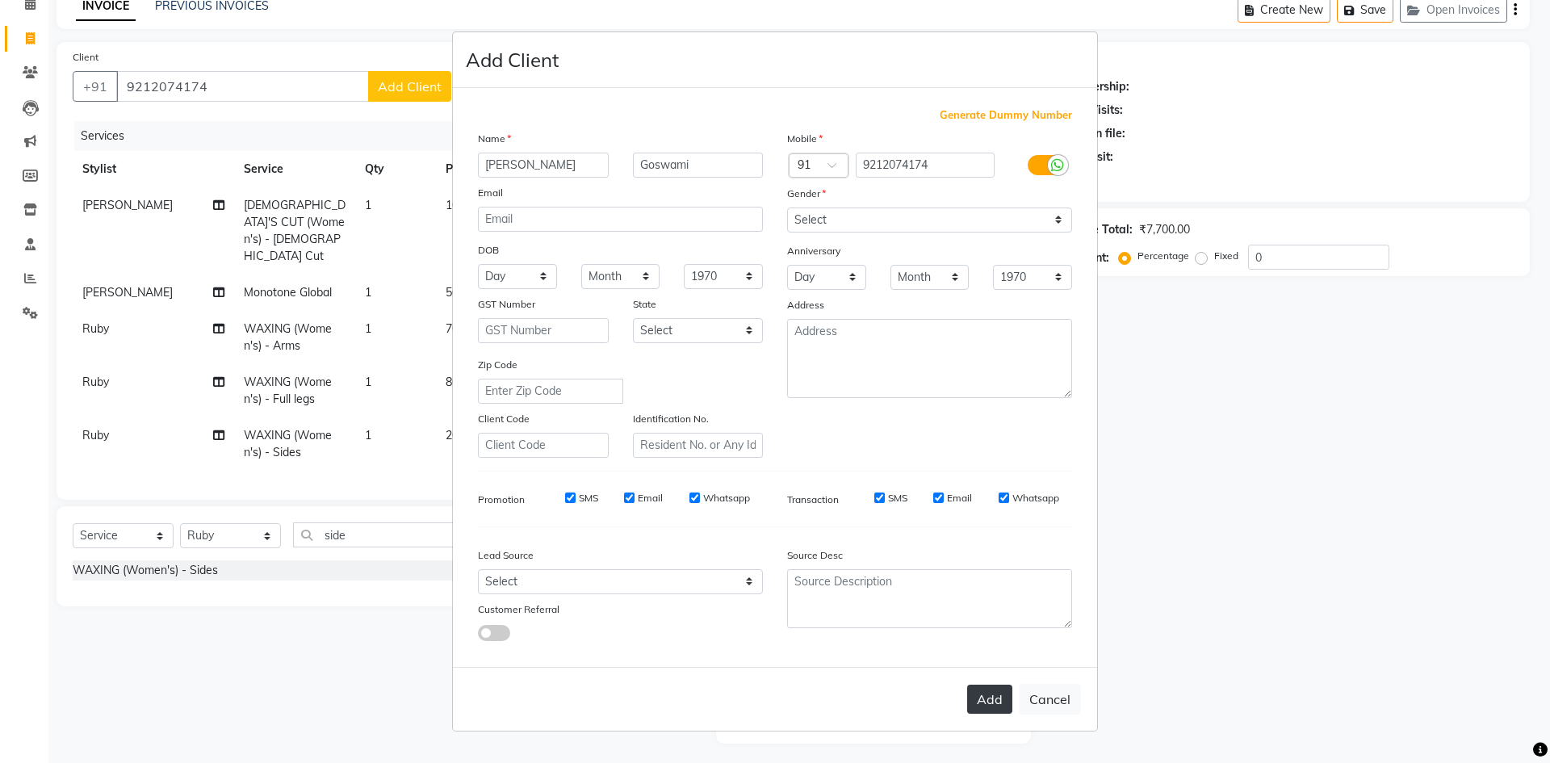
click at [992, 690] on button "Add" at bounding box center [989, 699] width 45 height 29
select select
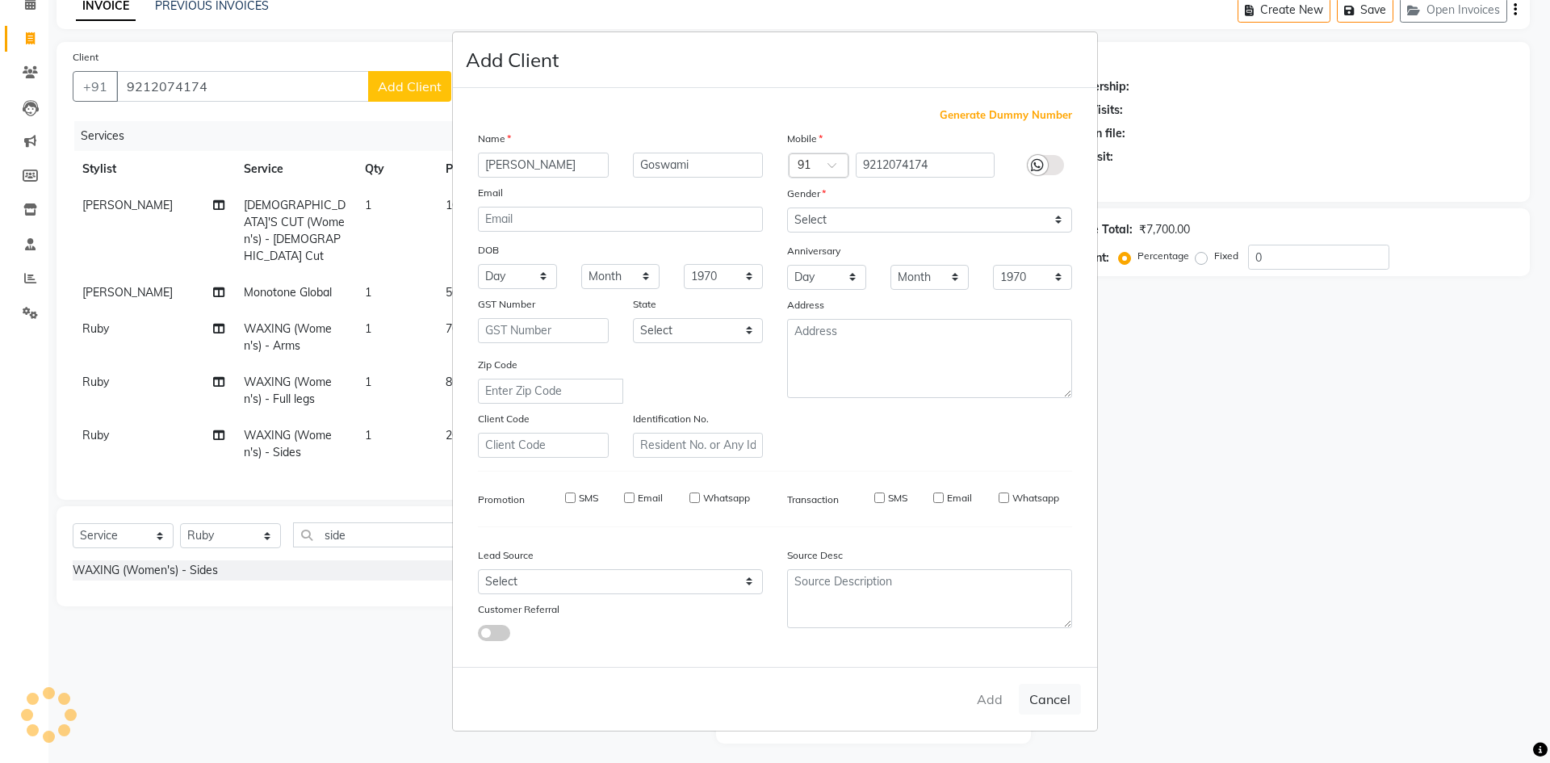
select select
checkbox input "false"
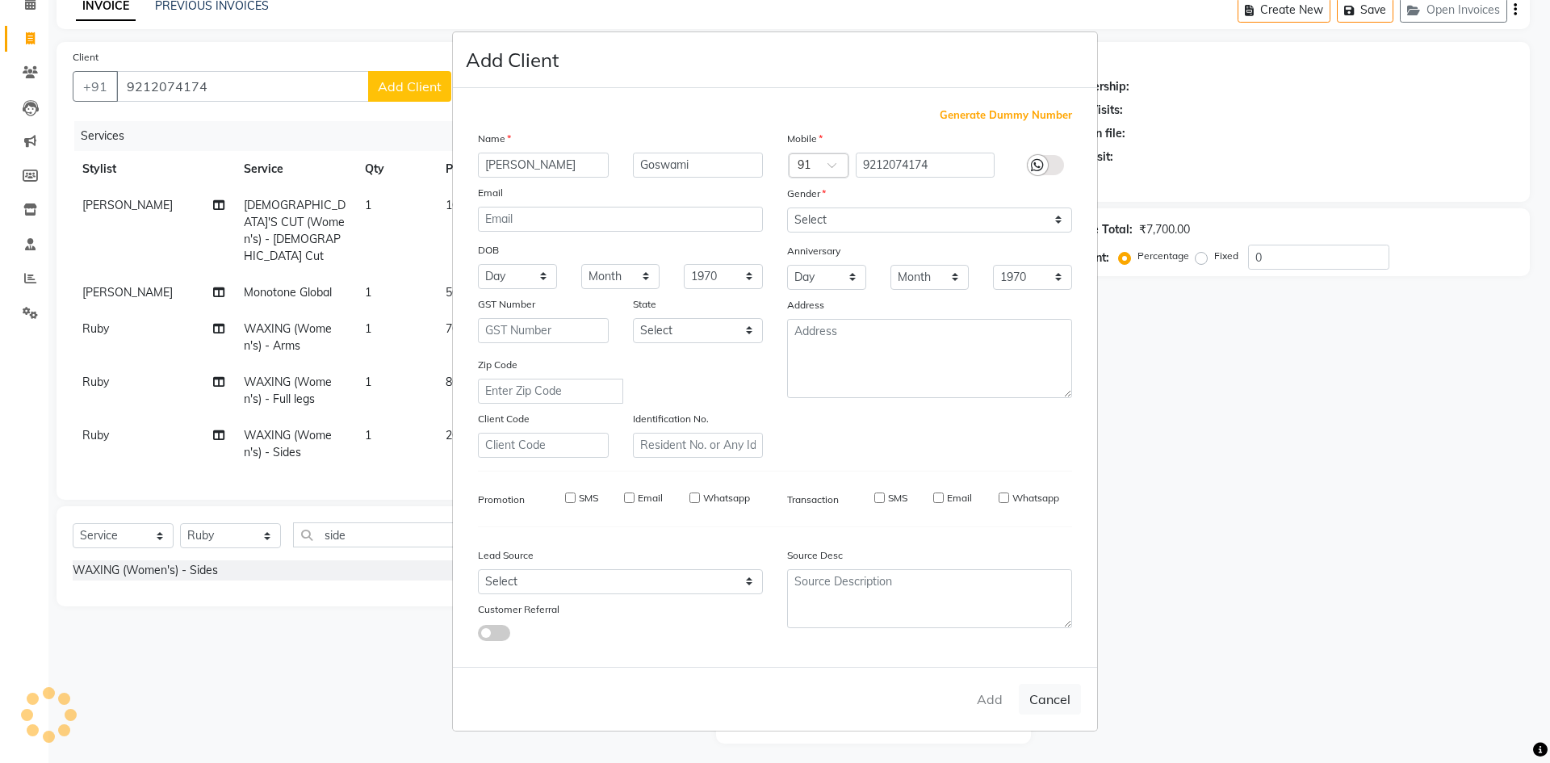
checkbox input "false"
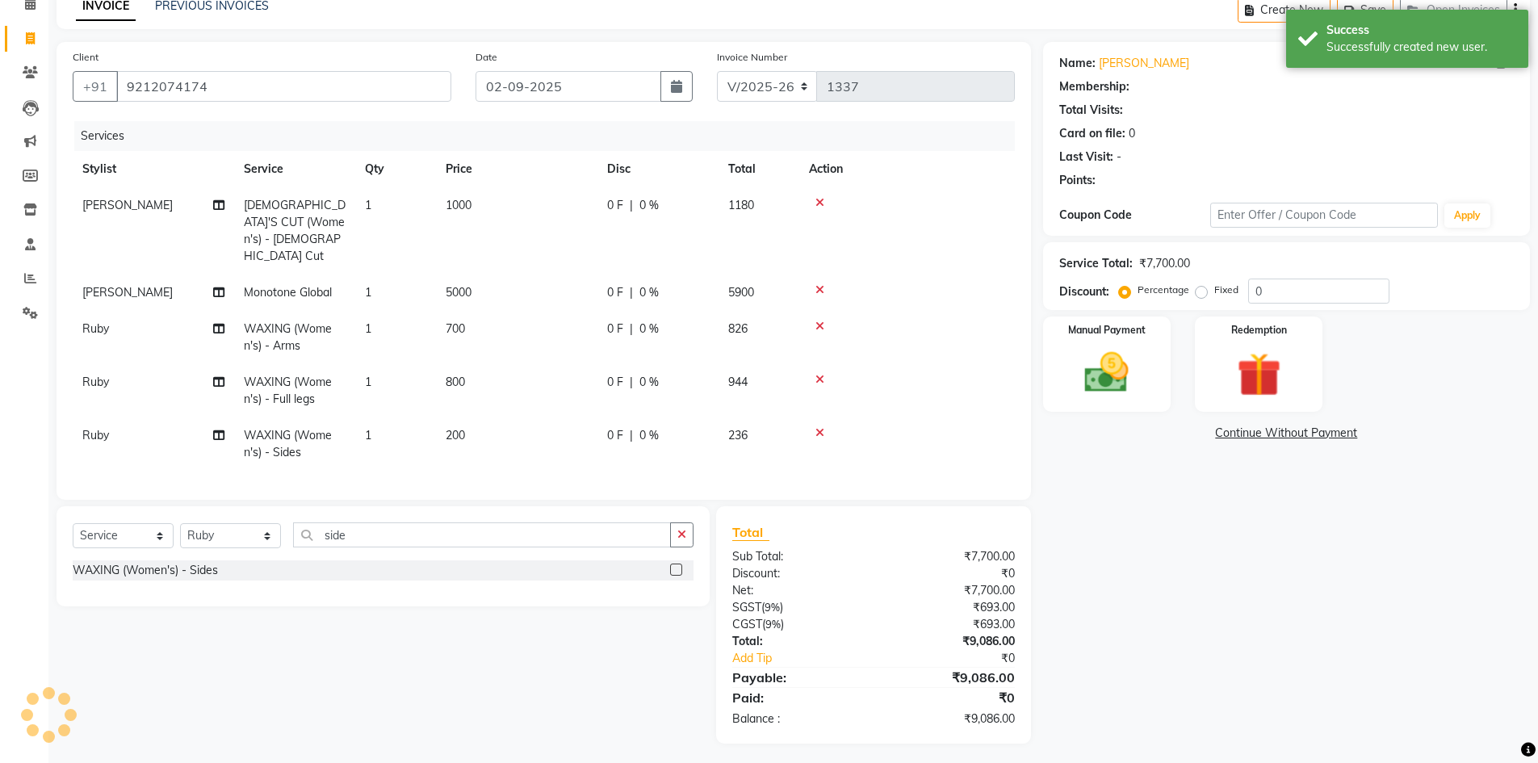
select select "1: Object"
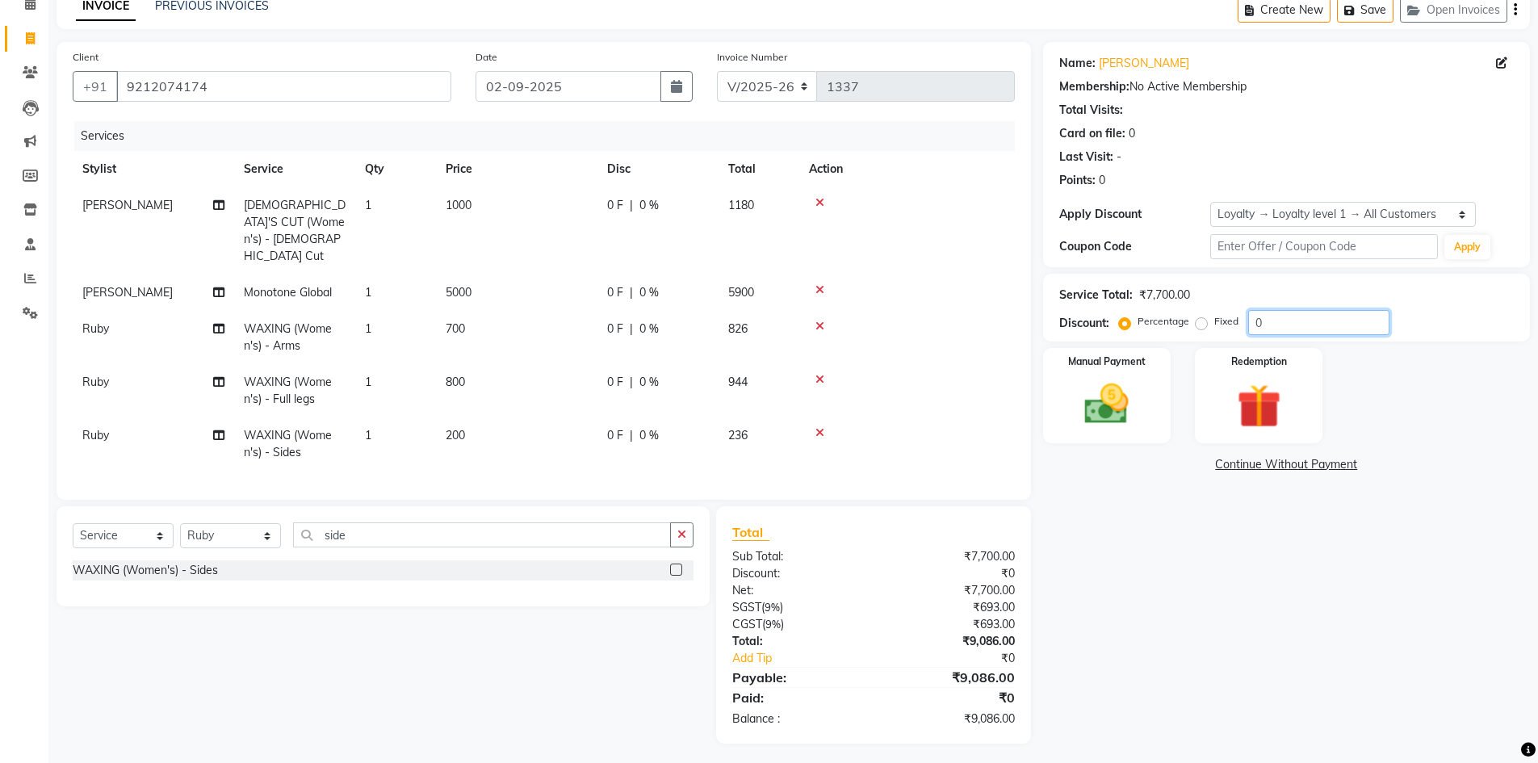
click at [1294, 317] on input "0" at bounding box center [1318, 322] width 141 height 25
type input "25"
click at [1081, 390] on img at bounding box center [1107, 404] width 74 height 52
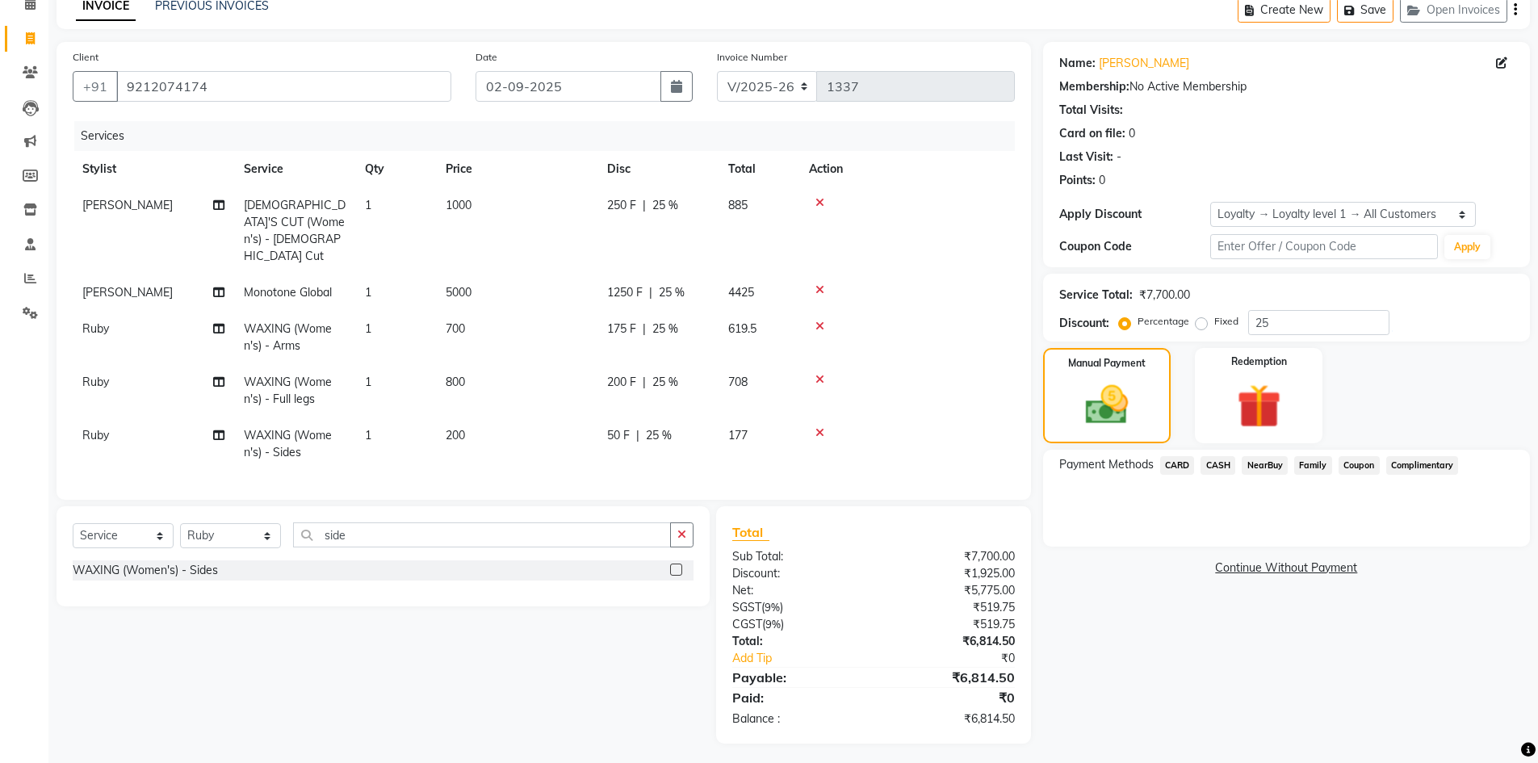
click at [1179, 465] on span "CARD" at bounding box center [1177, 465] width 35 height 19
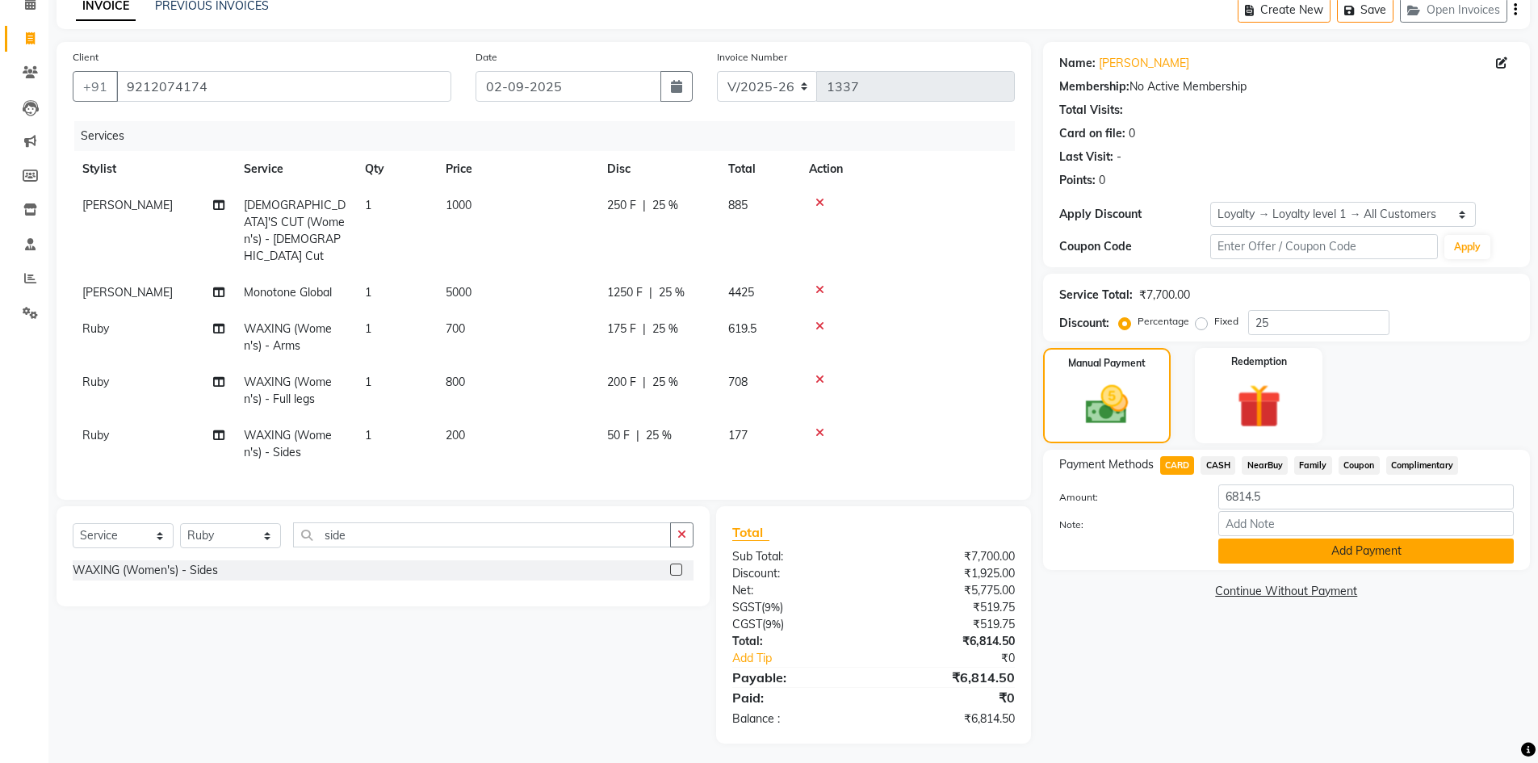
click at [1395, 556] on button "Add Payment" at bounding box center [1366, 551] width 296 height 25
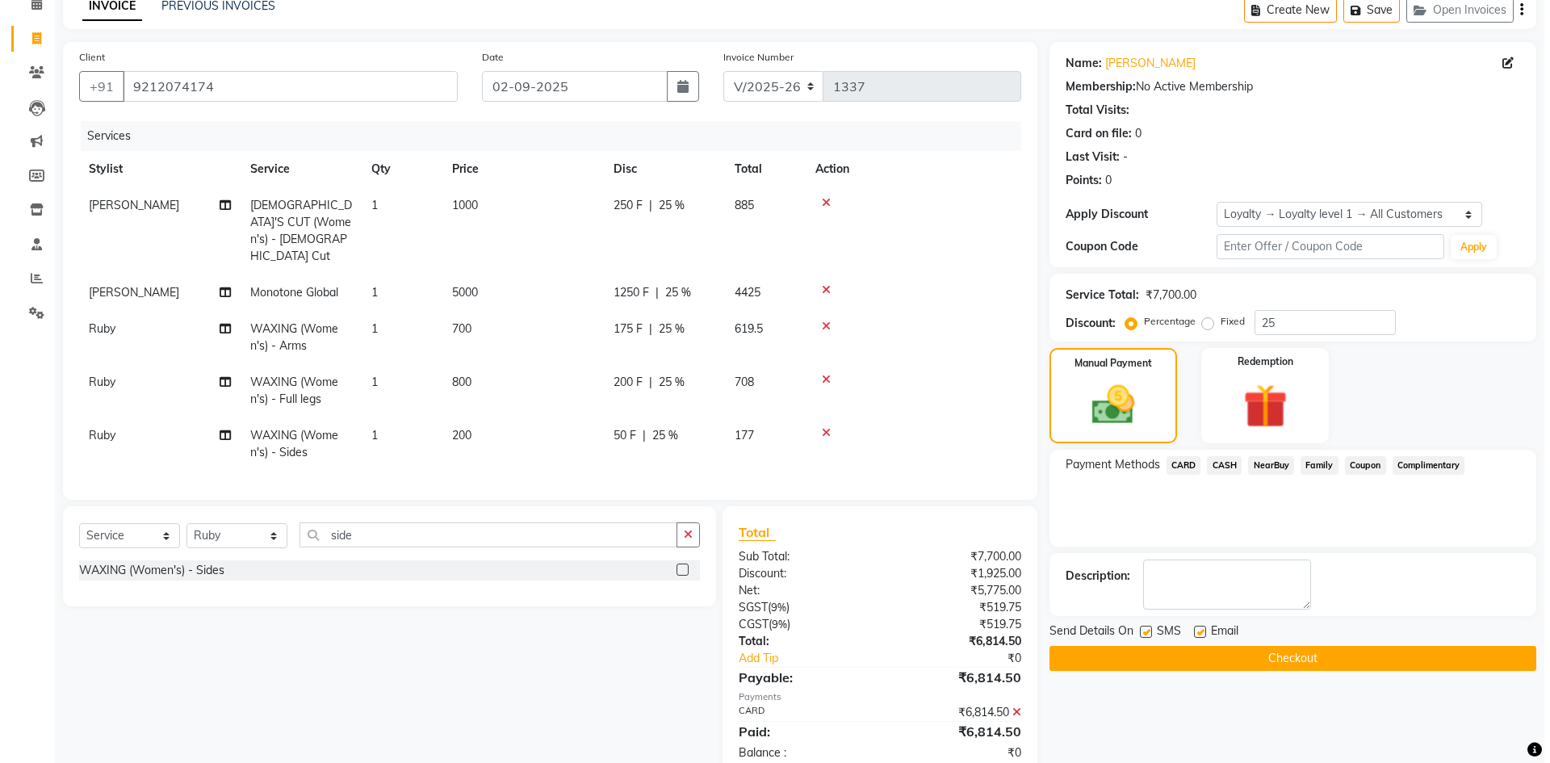
scroll to position [193, 0]
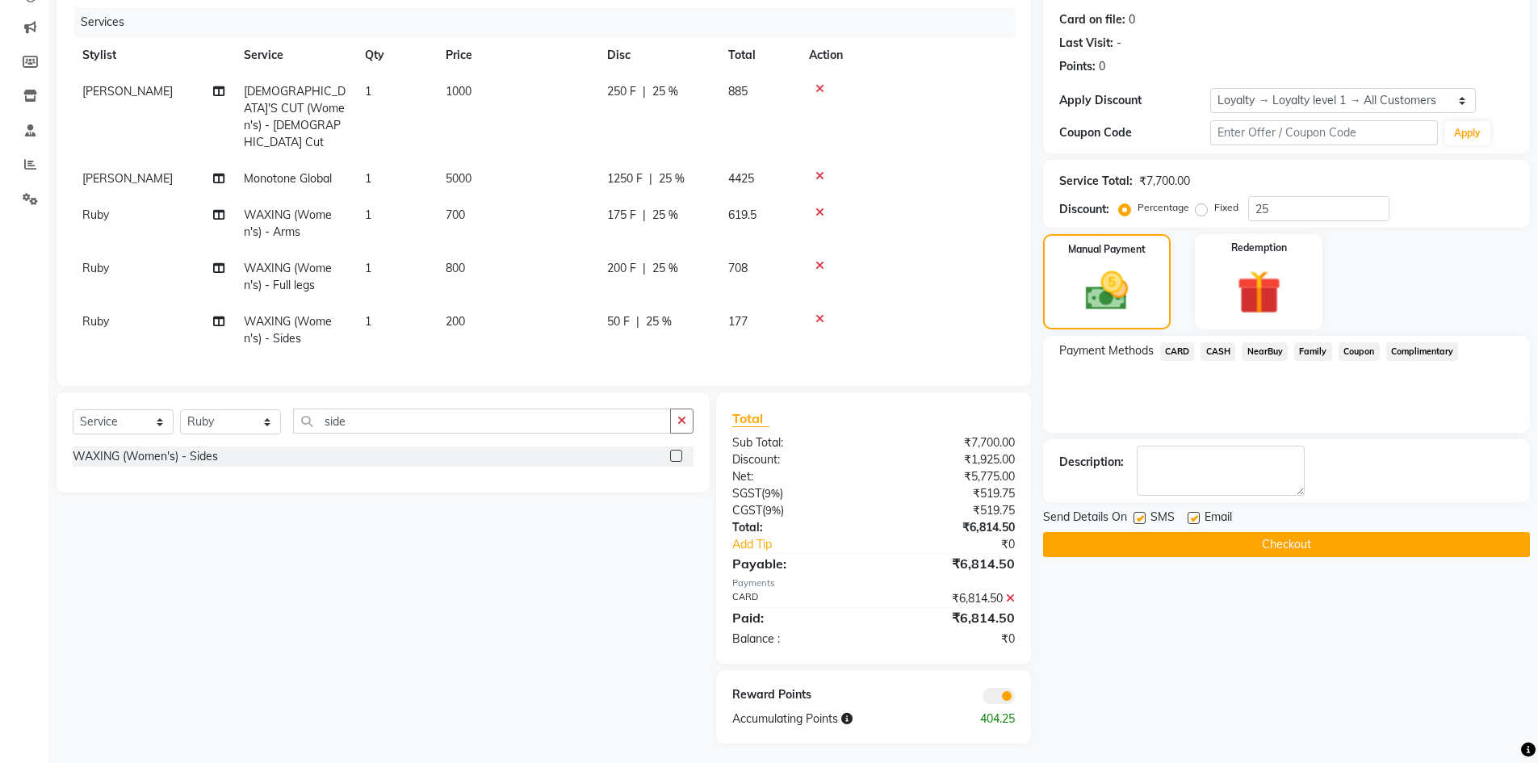
click at [1002, 688] on span at bounding box center [999, 696] width 32 height 16
click at [1015, 698] on input "checkbox" at bounding box center [1015, 698] width 0 height 0
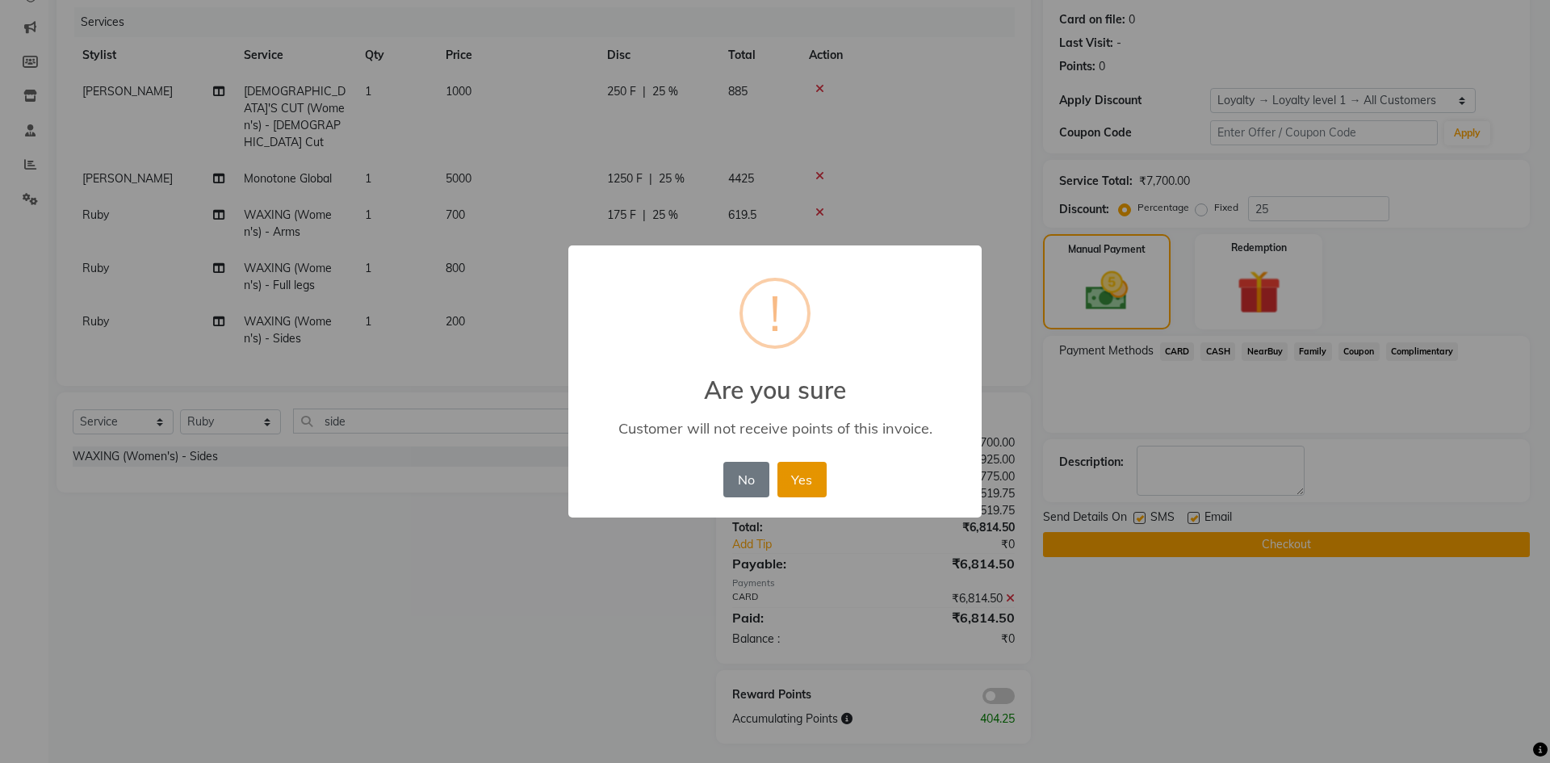
click at [799, 489] on button "Yes" at bounding box center [802, 480] width 49 height 36
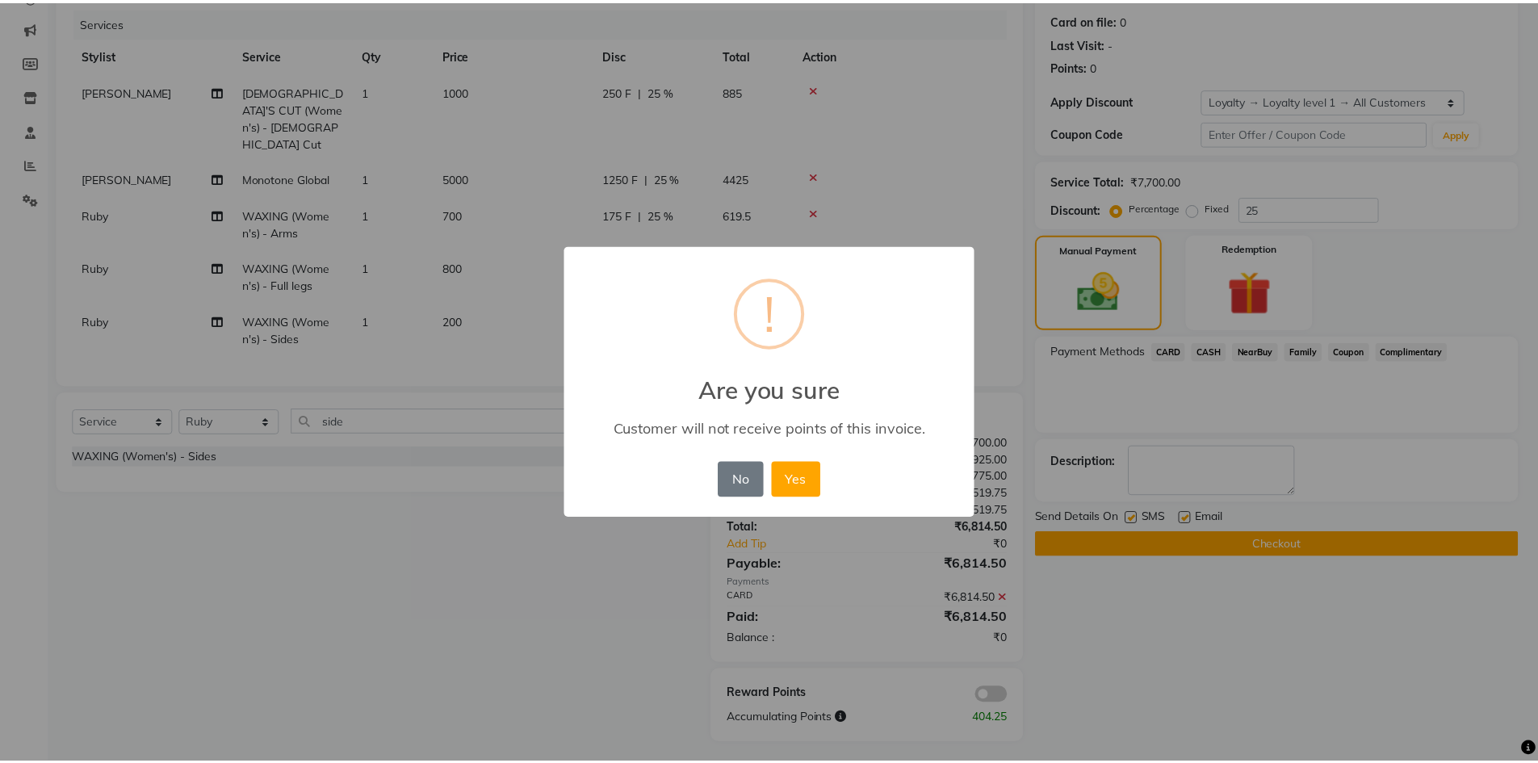
scroll to position [170, 0]
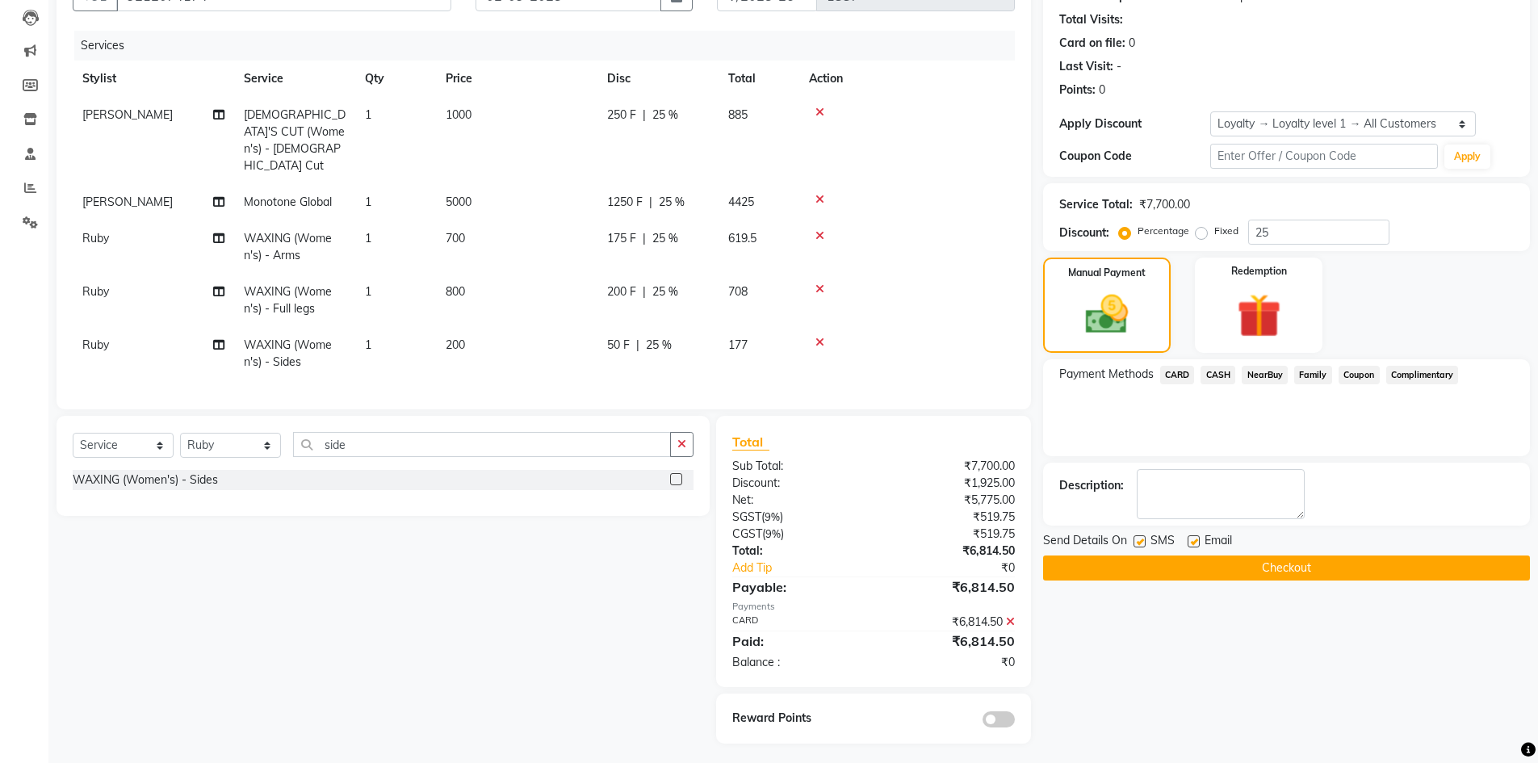
click at [1225, 569] on button "Checkout" at bounding box center [1286, 568] width 487 height 25
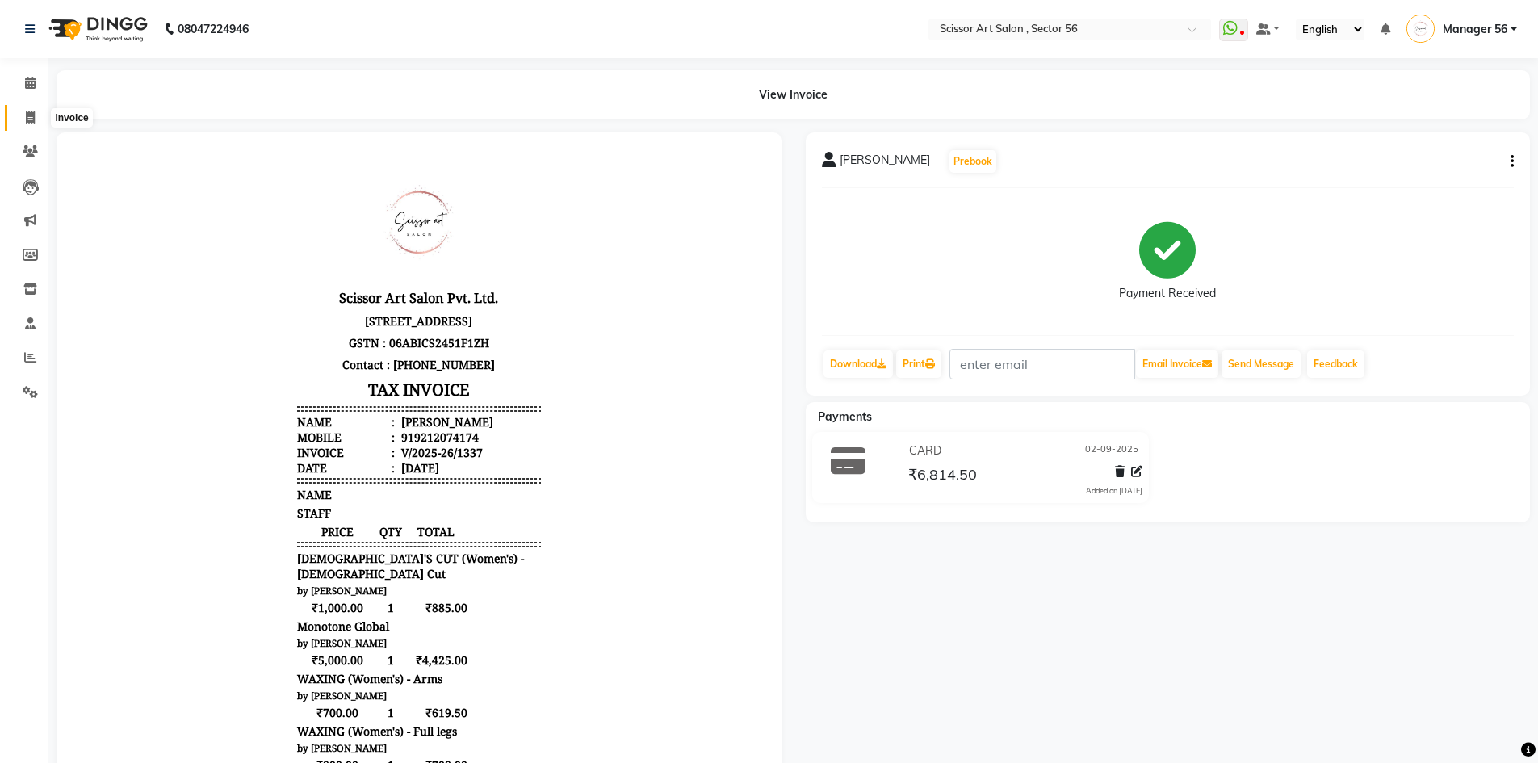
click at [24, 116] on span at bounding box center [30, 118] width 28 height 19
select select "service"
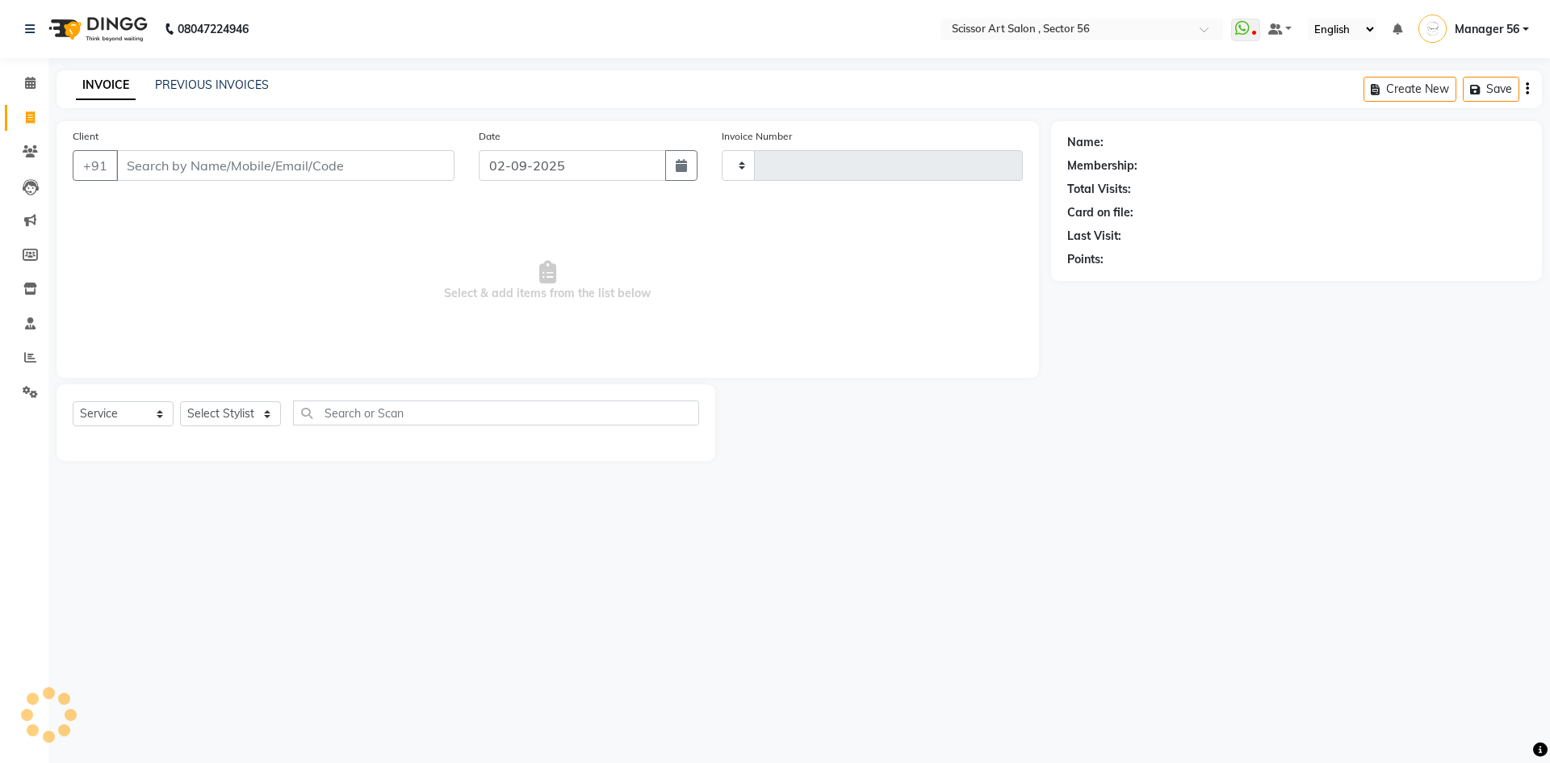
type input "1338"
select select "6185"
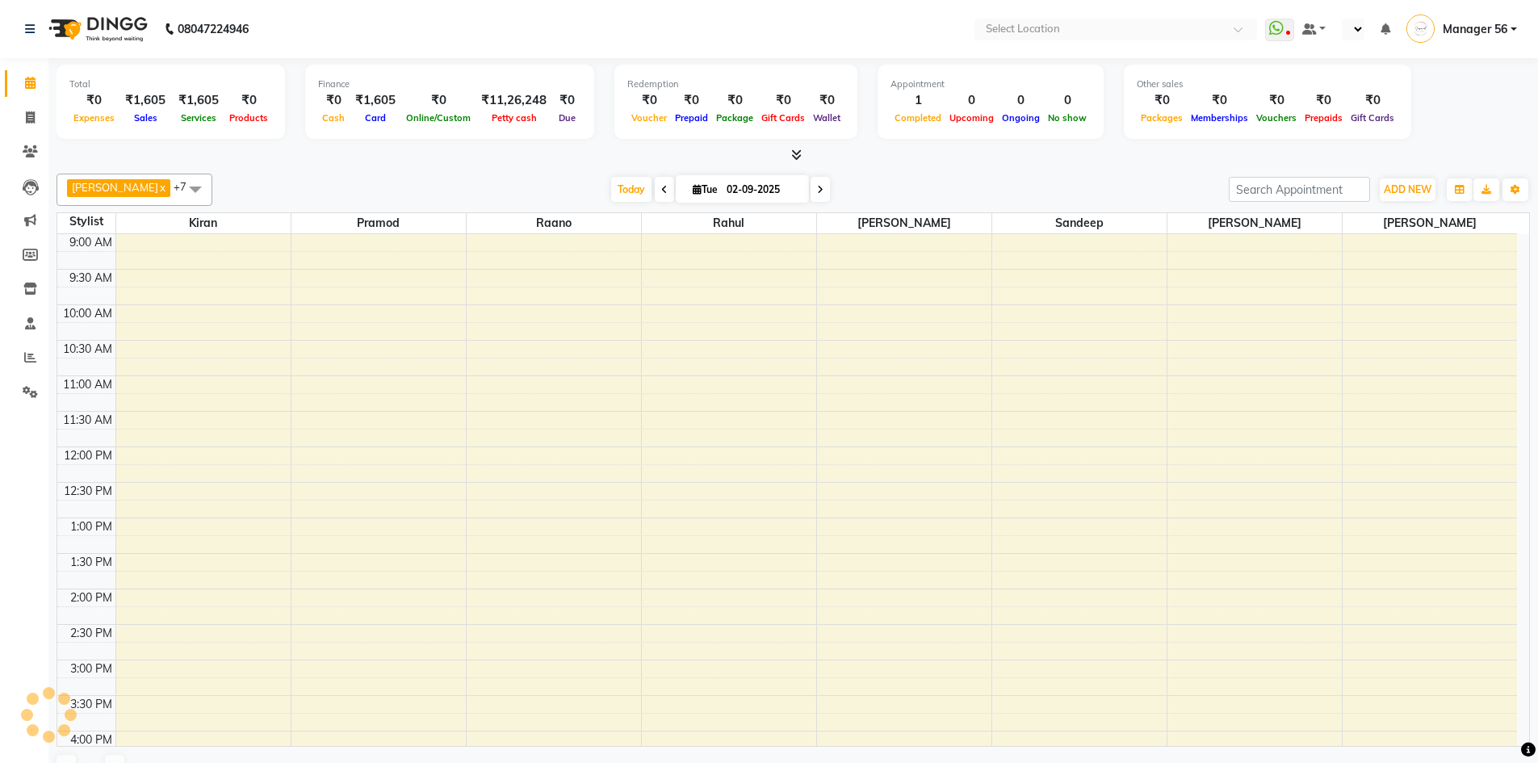
select select "en"
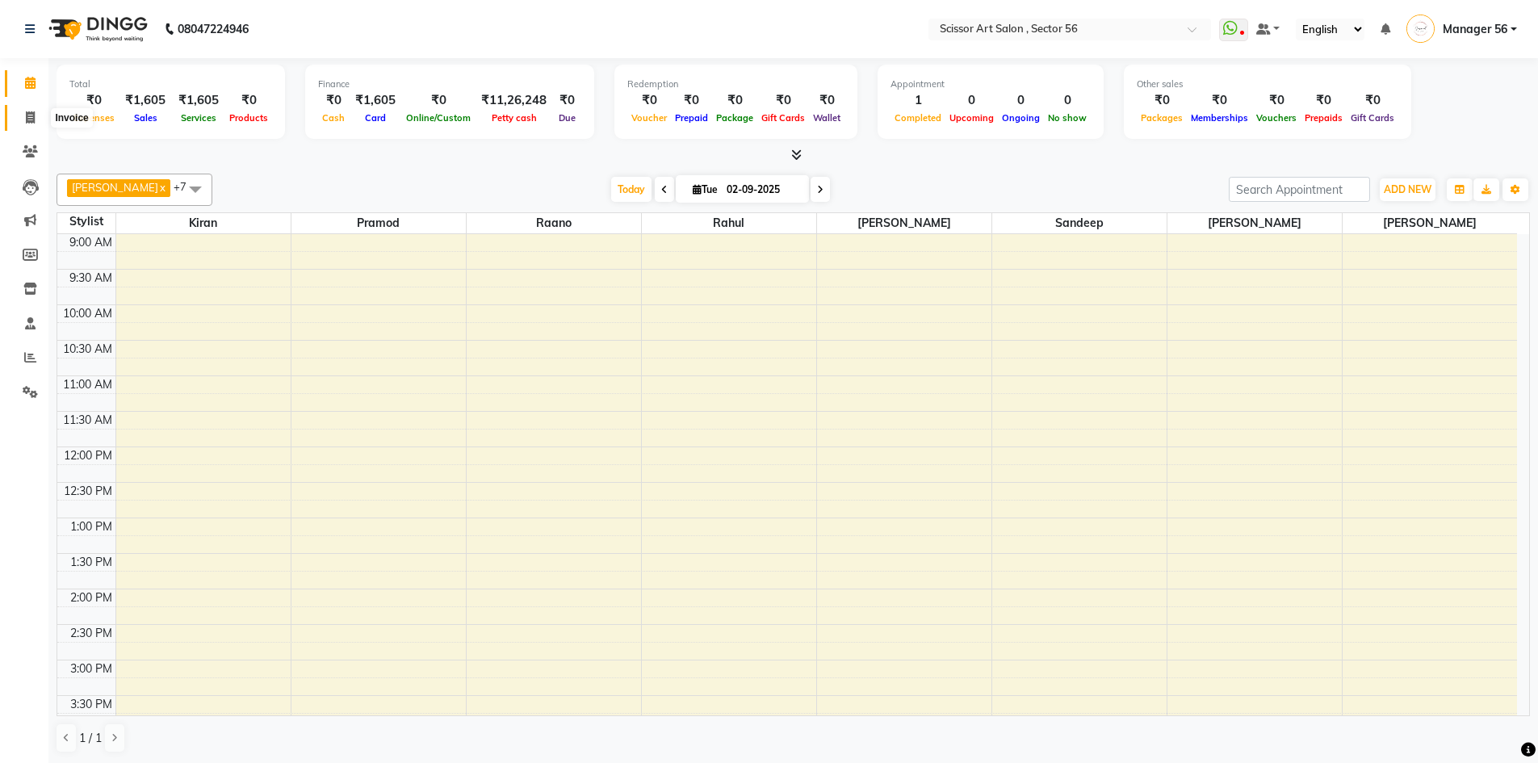
click at [28, 112] on icon at bounding box center [30, 117] width 9 height 12
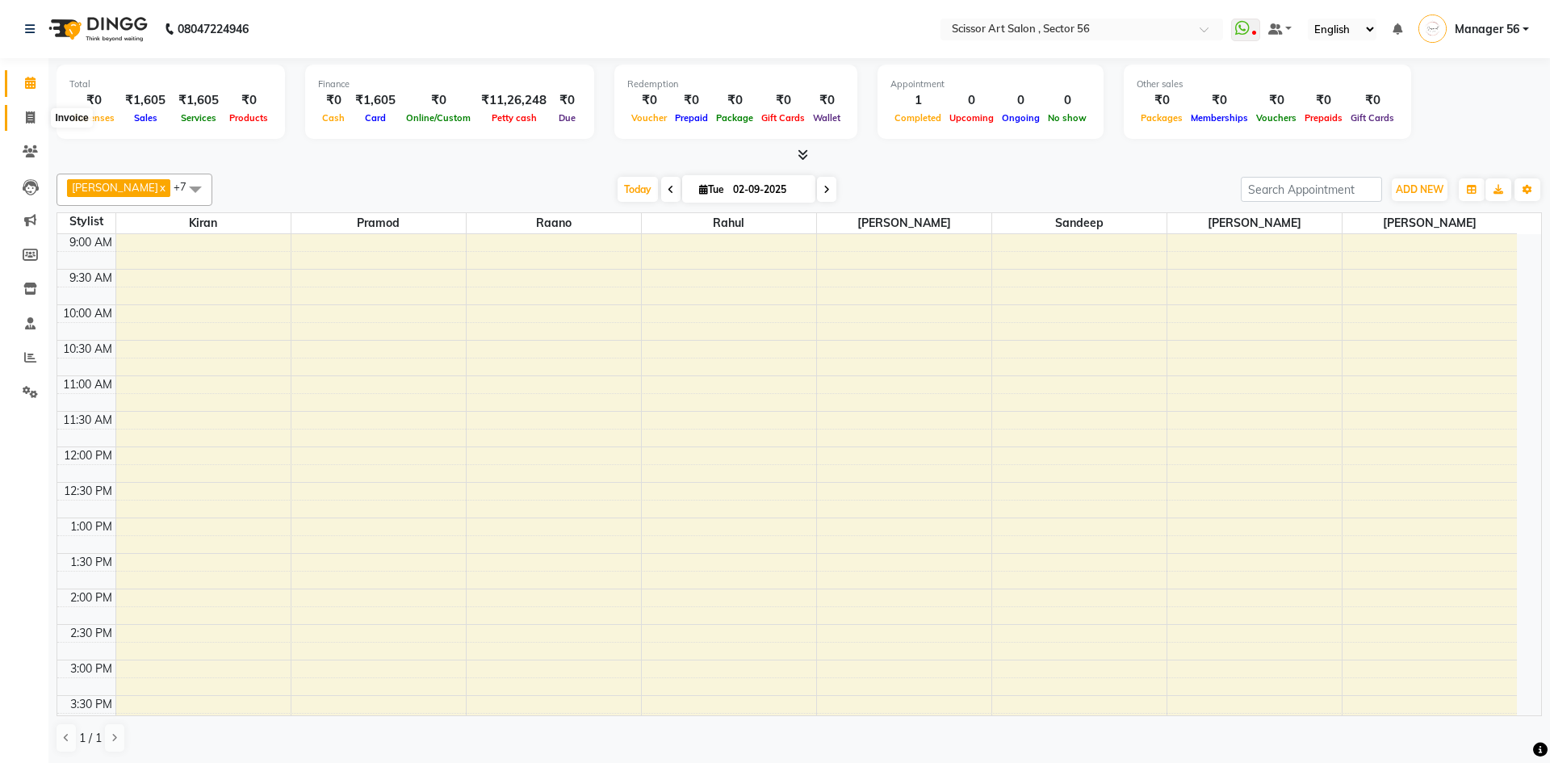
select select "6185"
select select "service"
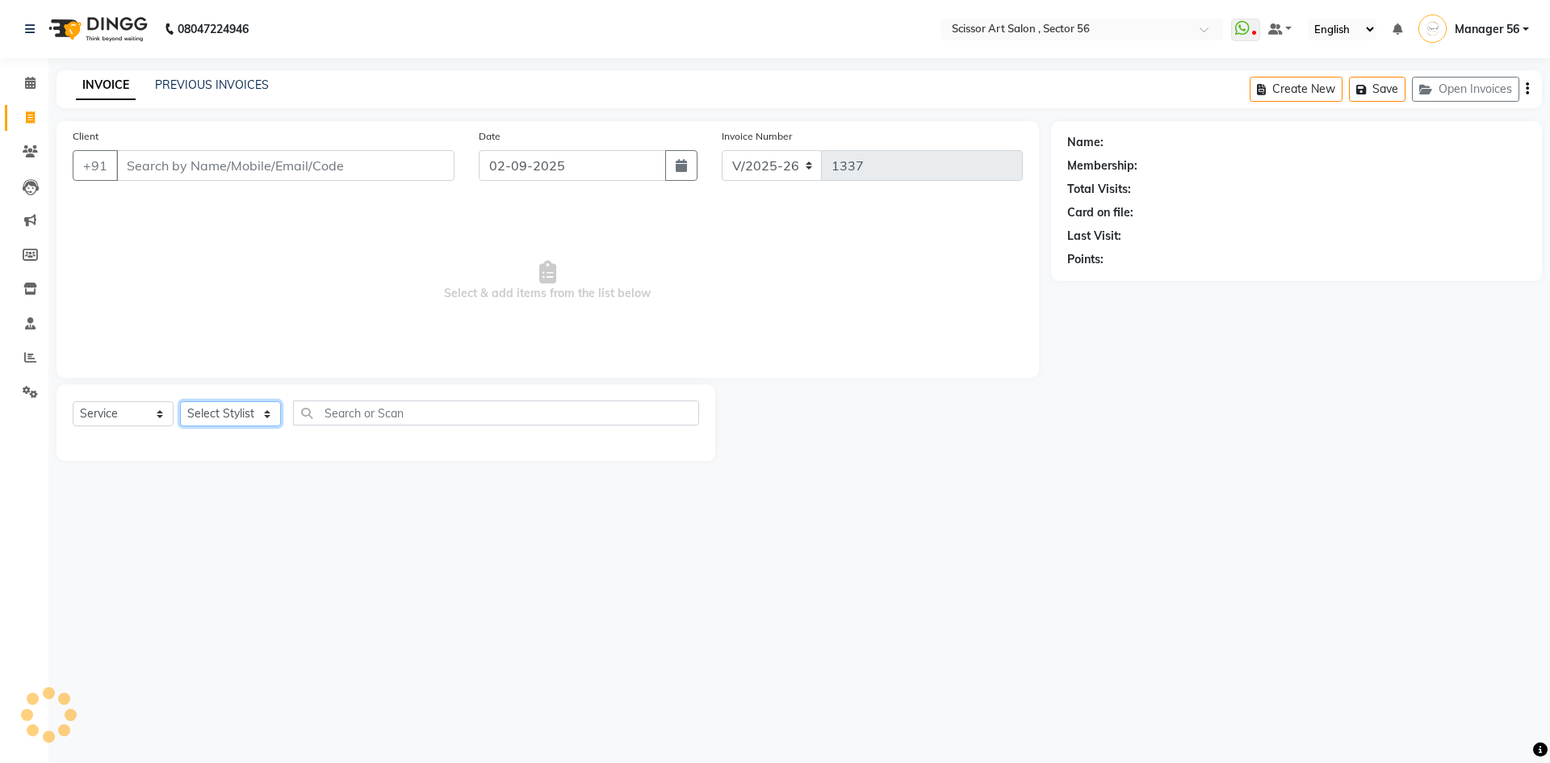
click at [236, 415] on select "Select Stylist Anees DEV DAS Kiran Manager 56 [PERSON_NAME] [PERSON_NAME] Raano…" at bounding box center [230, 413] width 101 height 25
select select "76503"
click at [180, 401] on select "Select Stylist Anees DEV DAS Kiran Manager 56 [PERSON_NAME] [PERSON_NAME] Raano…" at bounding box center [230, 413] width 101 height 25
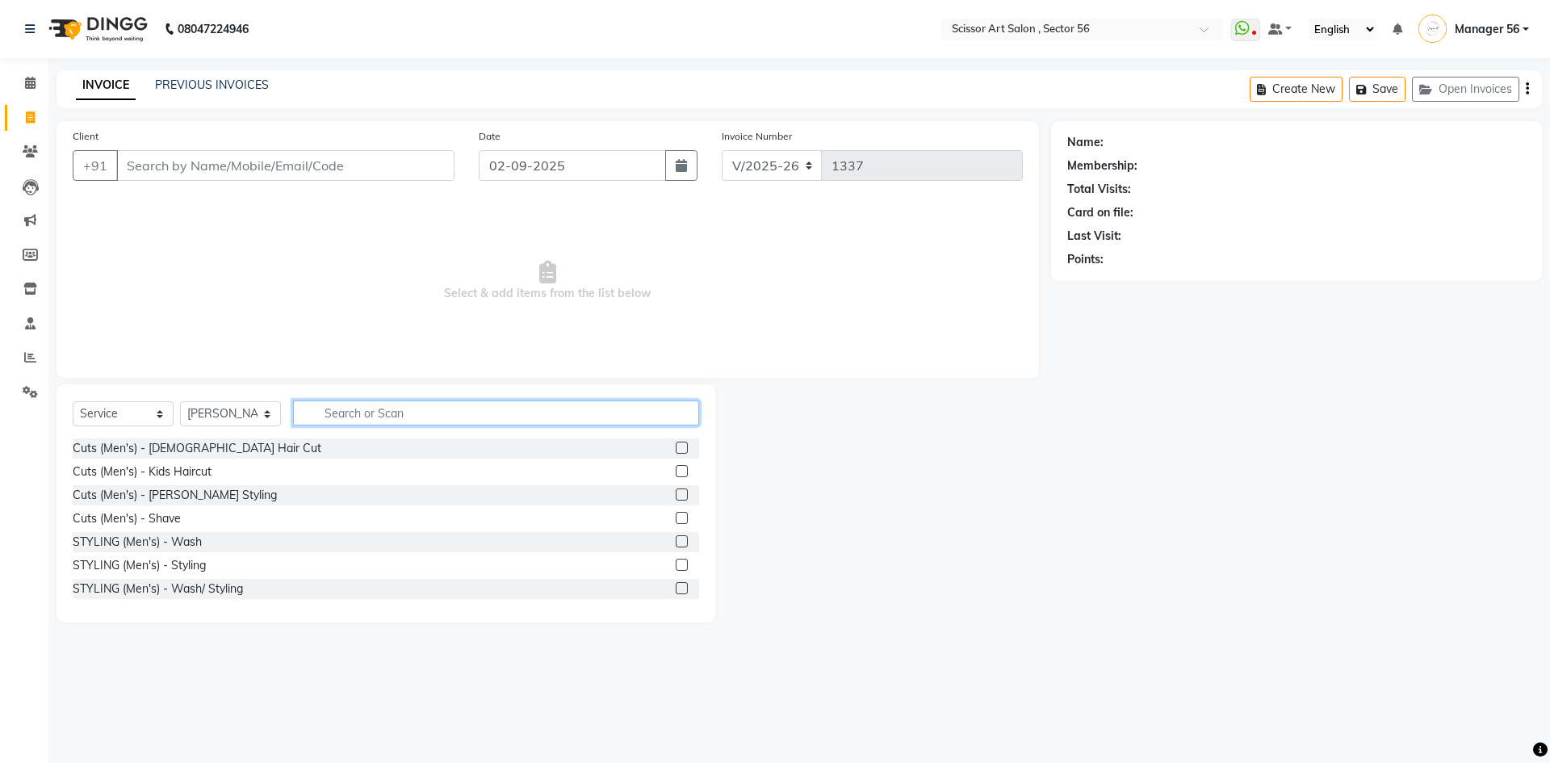
click at [586, 410] on input "text" at bounding box center [496, 413] width 406 height 25
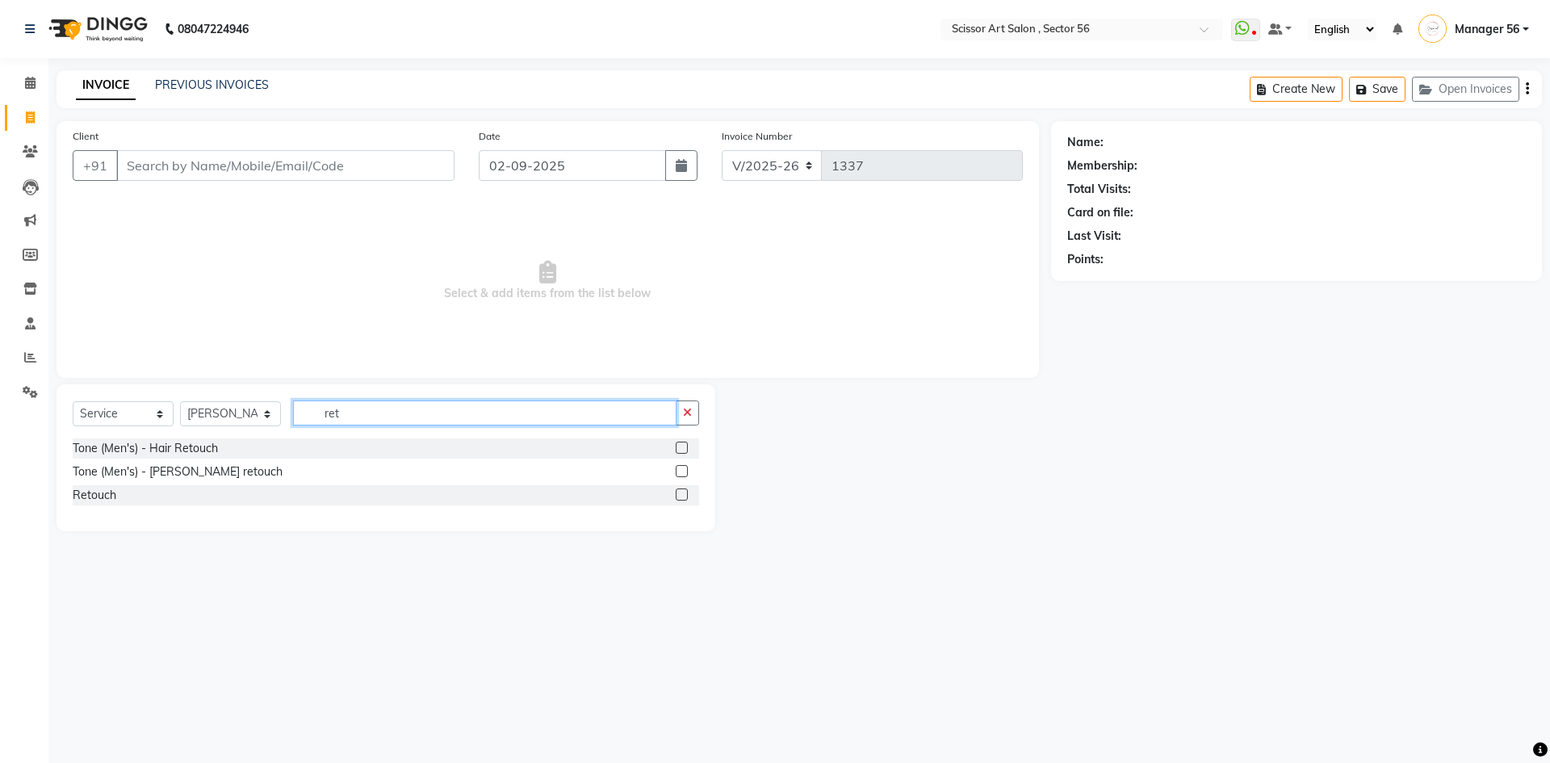
type input "ret"
click at [678, 497] on label at bounding box center [682, 495] width 12 height 12
click at [678, 497] on input "checkbox" at bounding box center [681, 495] width 10 height 10
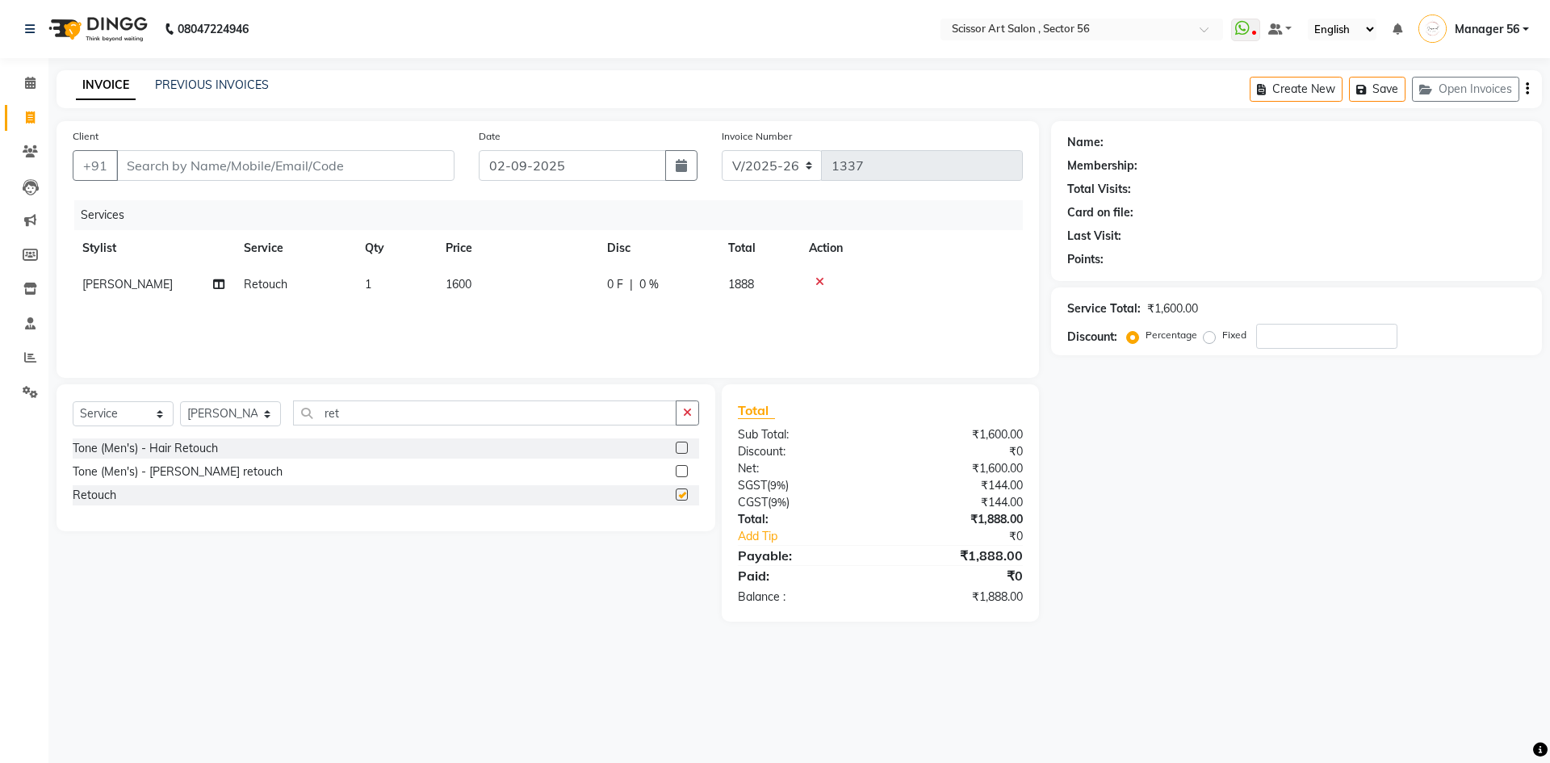
checkbox input "false"
click at [554, 279] on td "1600" at bounding box center [516, 284] width 161 height 36
select select "76503"
click at [610, 291] on input "1600" at bounding box center [593, 288] width 142 height 25
type input "1500"
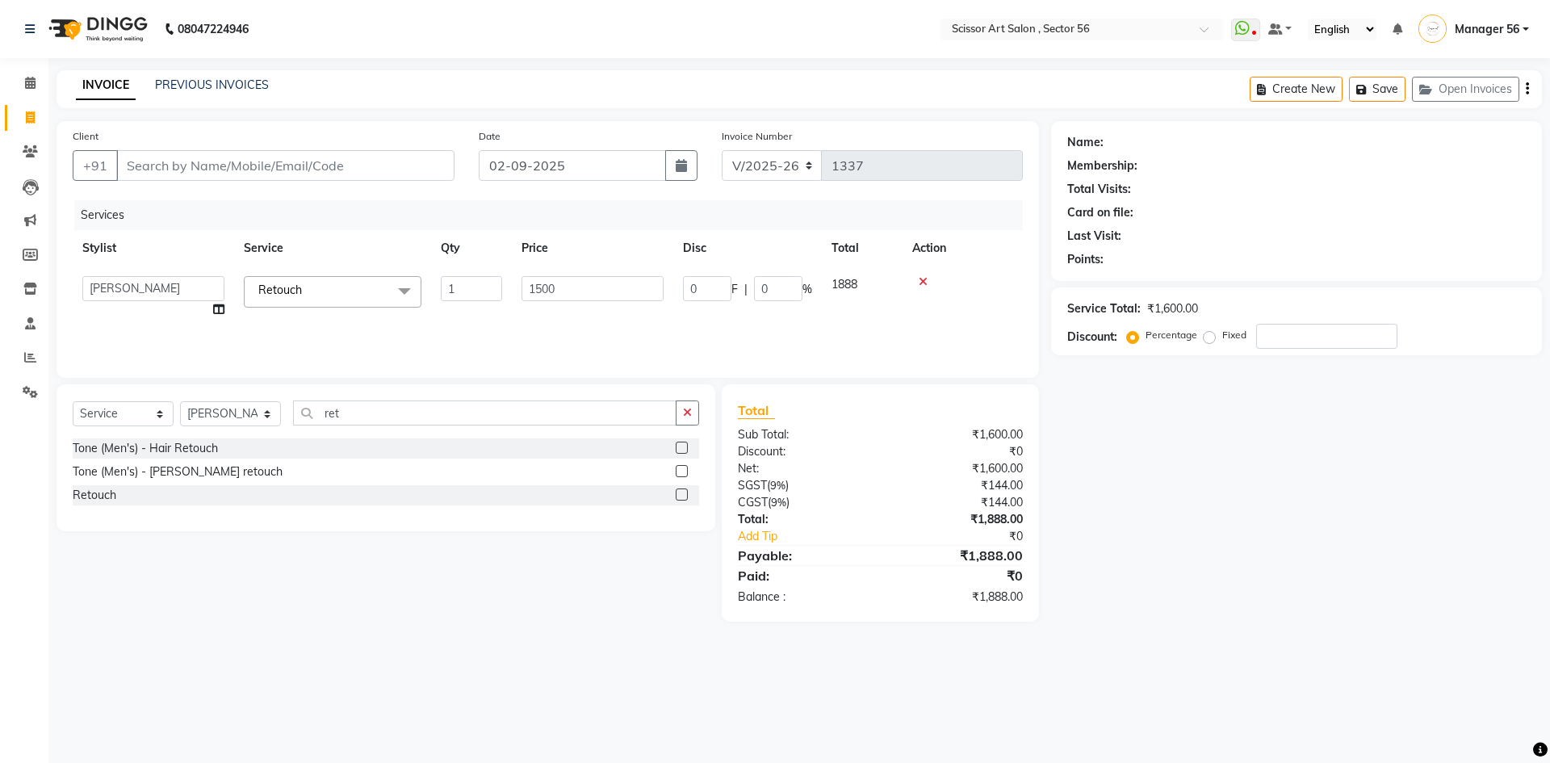
click at [534, 591] on div "Select Service Product Membership Package Voucher Prepaid Gift Card Select Styl…" at bounding box center [379, 502] width 671 height 237
click at [682, 417] on button "button" at bounding box center [687, 413] width 23 height 25
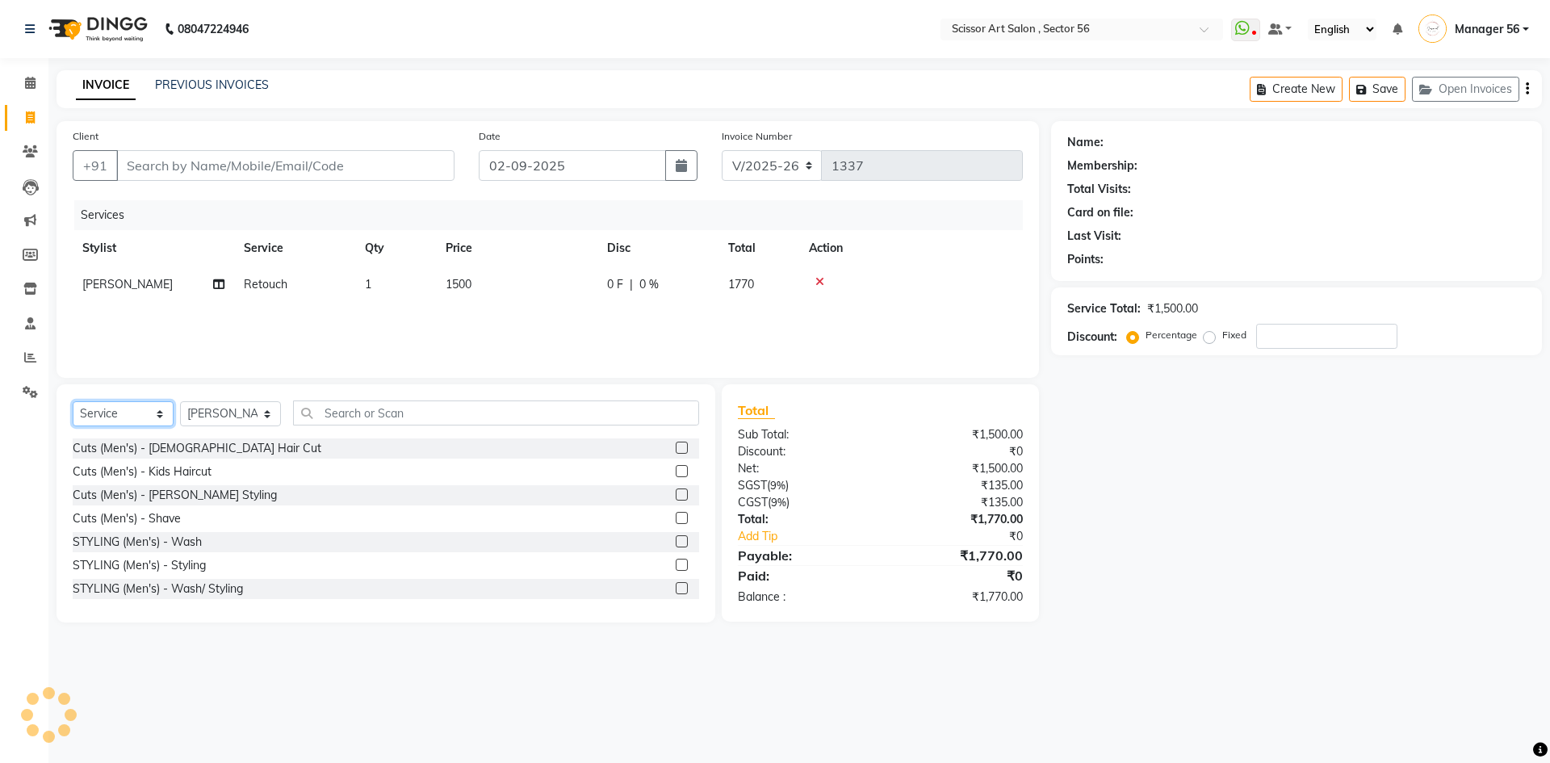
click at [127, 421] on select "Select Service Product Membership Package Voucher Prepaid Gift Card" at bounding box center [123, 413] width 101 height 25
select select "product"
click at [73, 401] on select "Select Service Product Membership Package Voucher Prepaid Gift Card" at bounding box center [123, 413] width 101 height 25
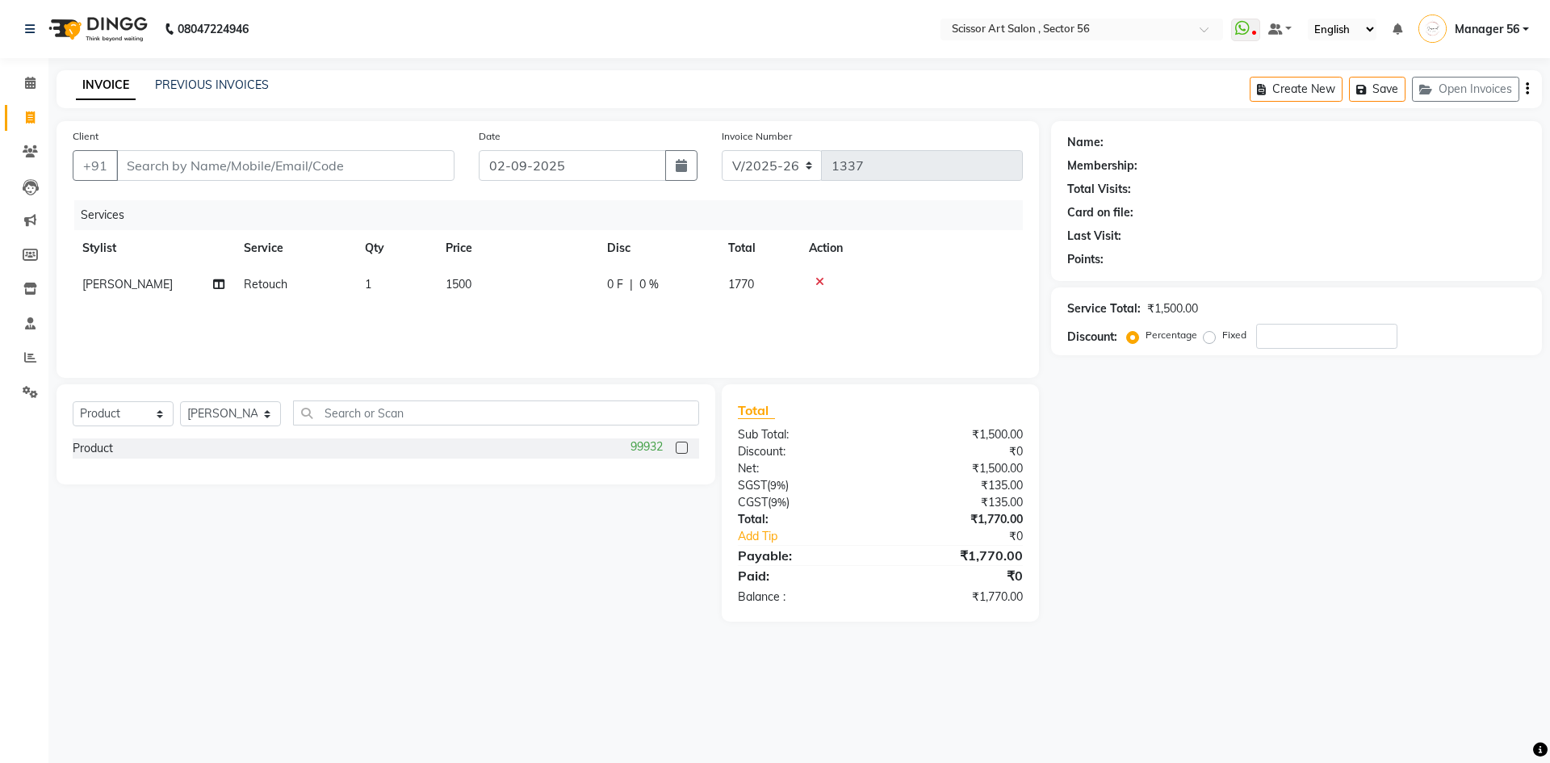
click at [685, 445] on label at bounding box center [682, 448] width 12 height 12
click at [685, 445] on input "checkbox" at bounding box center [681, 448] width 10 height 10
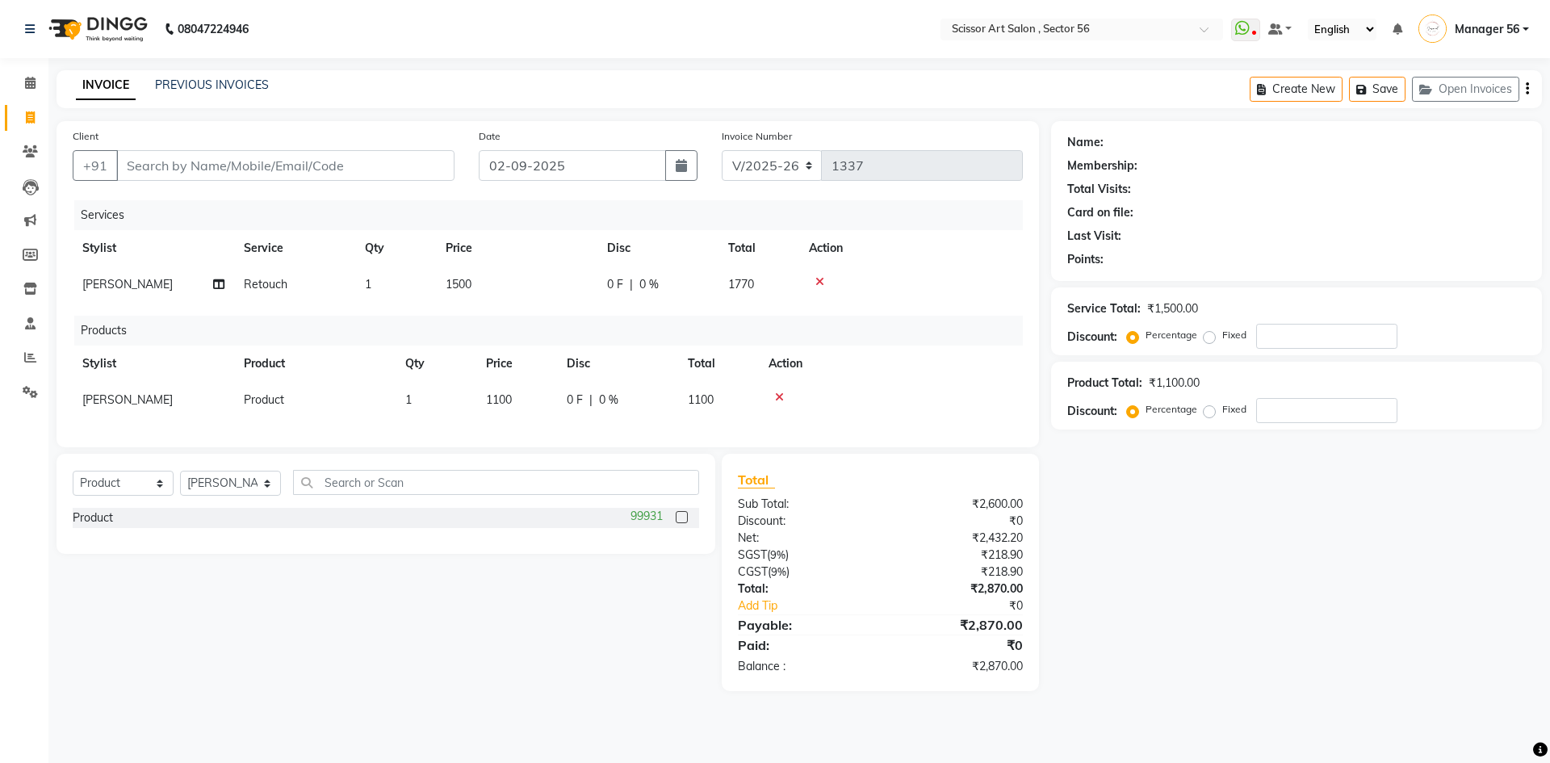
click at [685, 523] on label at bounding box center [682, 517] width 12 height 12
click at [685, 523] on input "checkbox" at bounding box center [681, 518] width 10 height 10
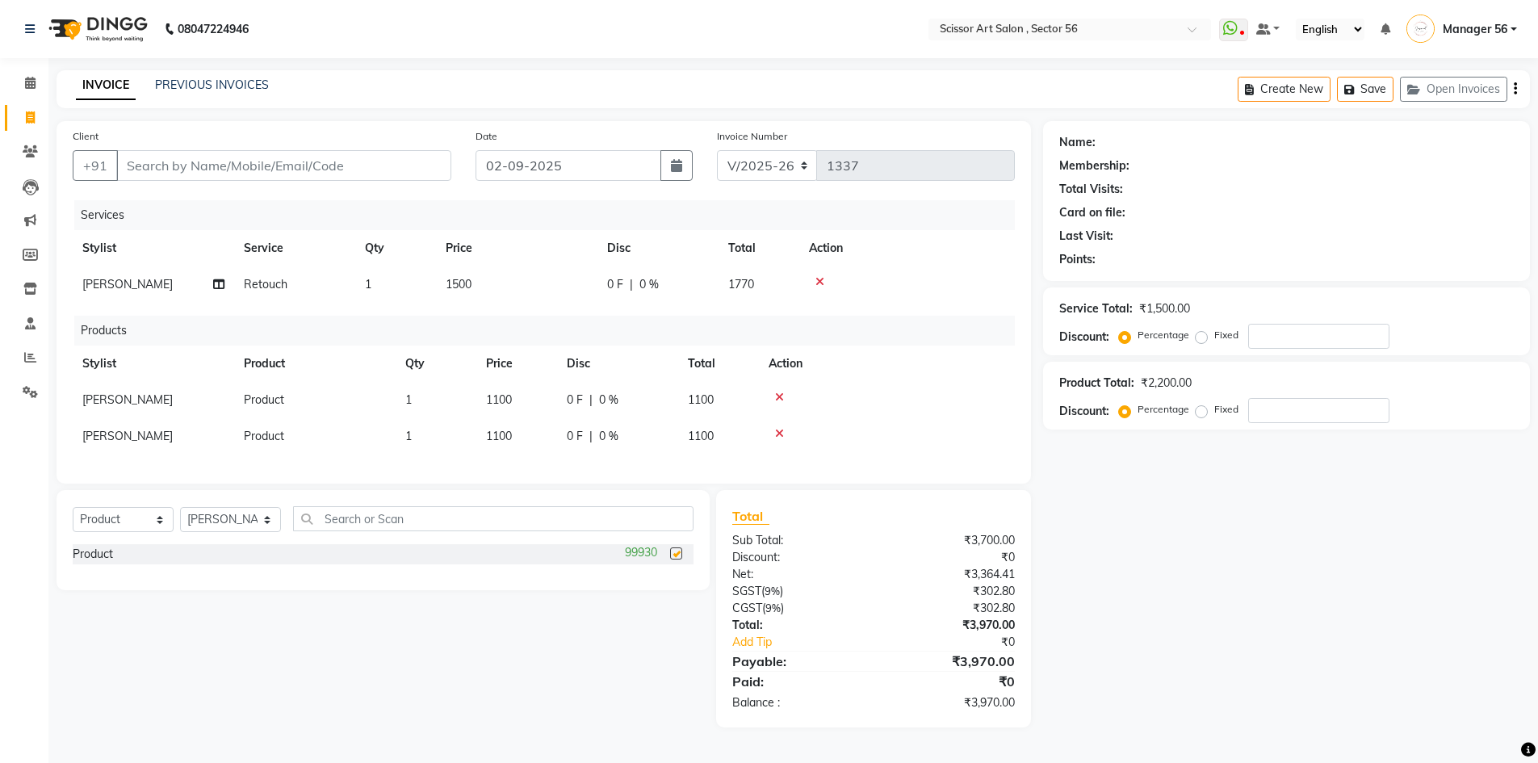
checkbox input "false"
click at [778, 397] on icon at bounding box center [779, 397] width 9 height 11
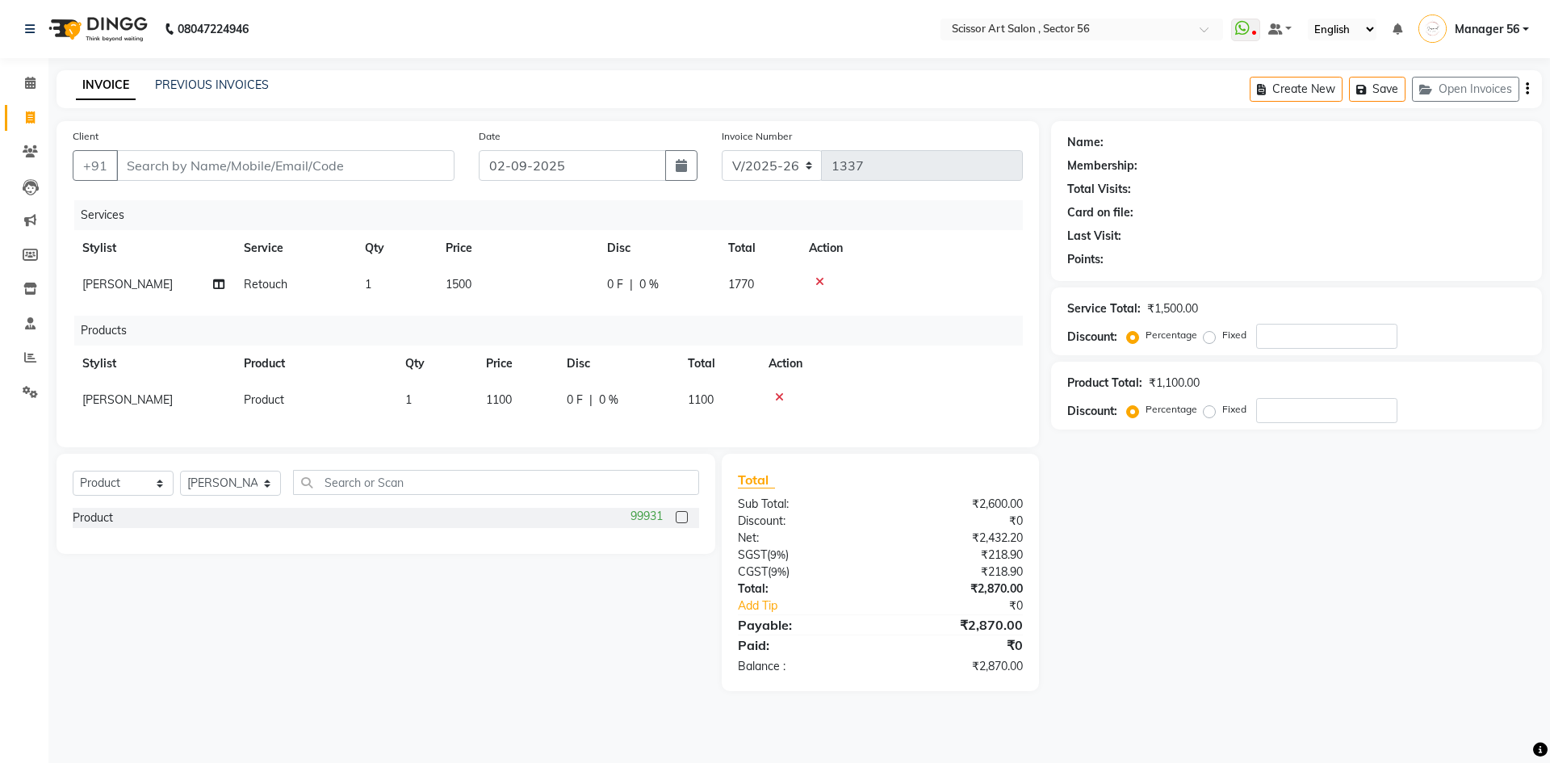
click at [711, 396] on span "1100" at bounding box center [701, 399] width 26 height 15
select select "76503"
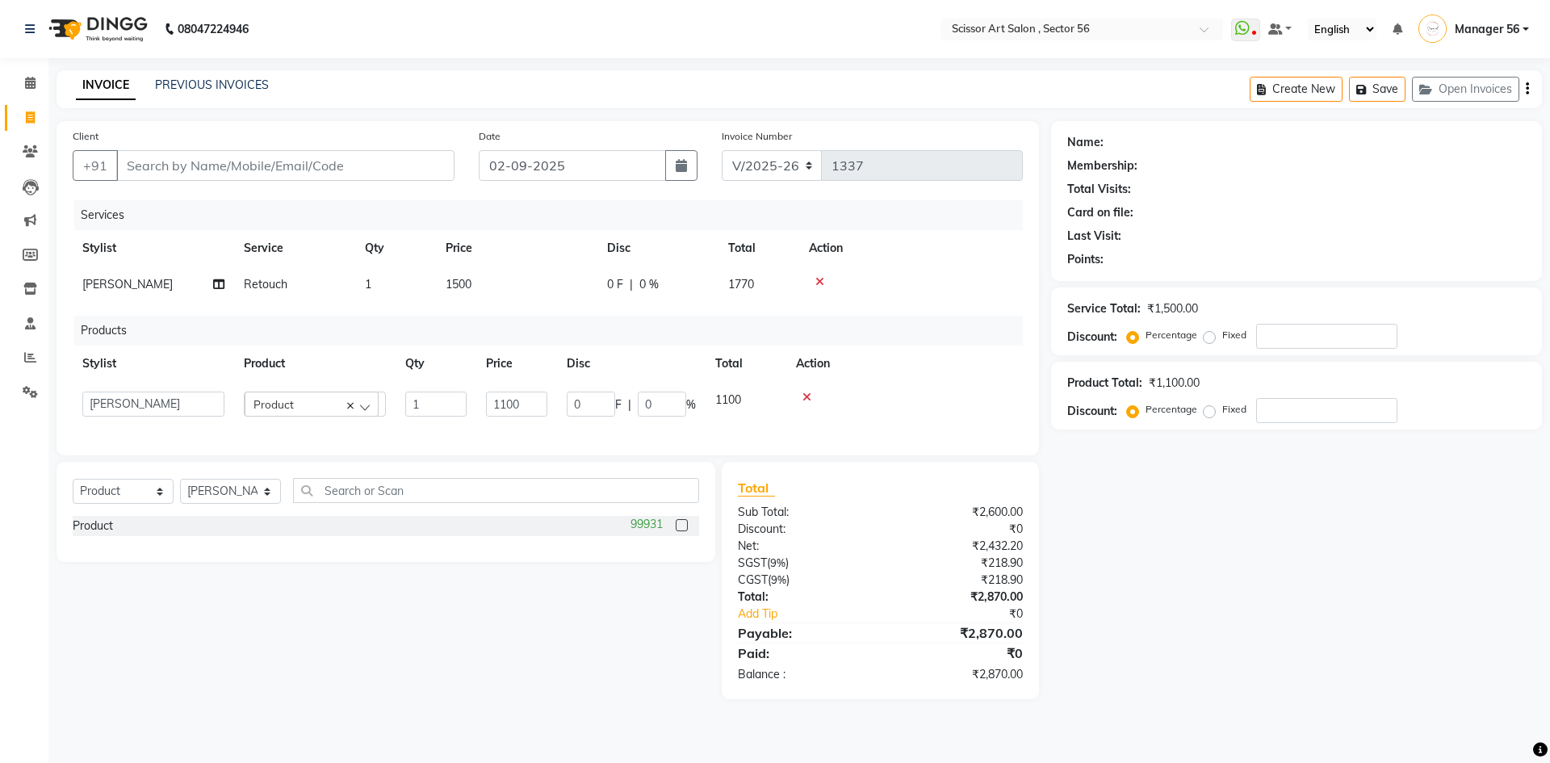
click at [744, 396] on td "1100" at bounding box center [746, 404] width 81 height 44
click at [737, 396] on span "1100" at bounding box center [728, 399] width 26 height 15
click at [534, 414] on input "1100" at bounding box center [516, 404] width 61 height 25
type input "1150"
click at [1330, 568] on div "Name: Membership: Total Visits: Card on file: Last Visit: Points: Service Total…" at bounding box center [1302, 410] width 503 height 578
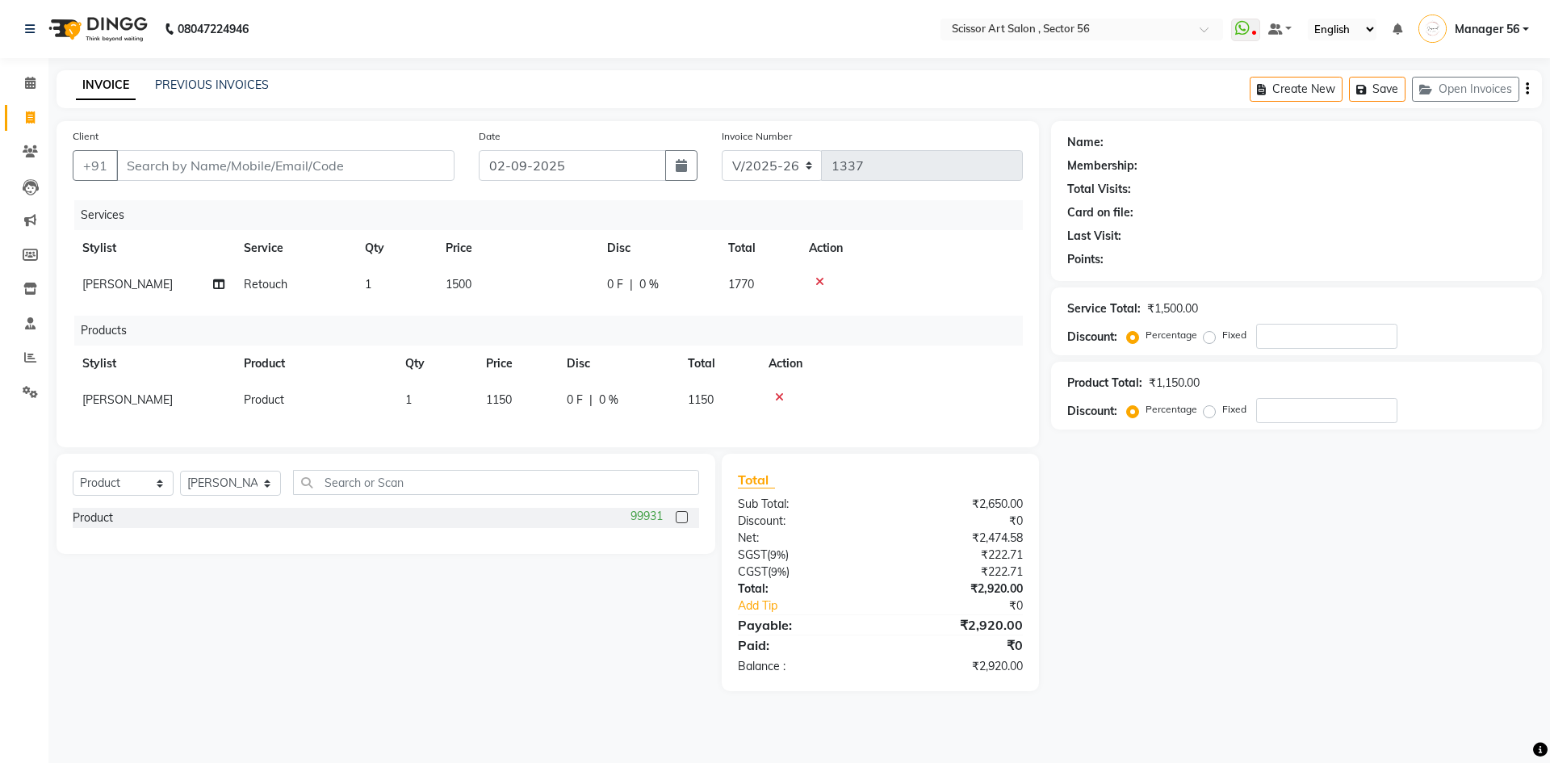
click at [681, 523] on label at bounding box center [682, 517] width 12 height 12
click at [681, 523] on input "checkbox" at bounding box center [681, 518] width 10 height 10
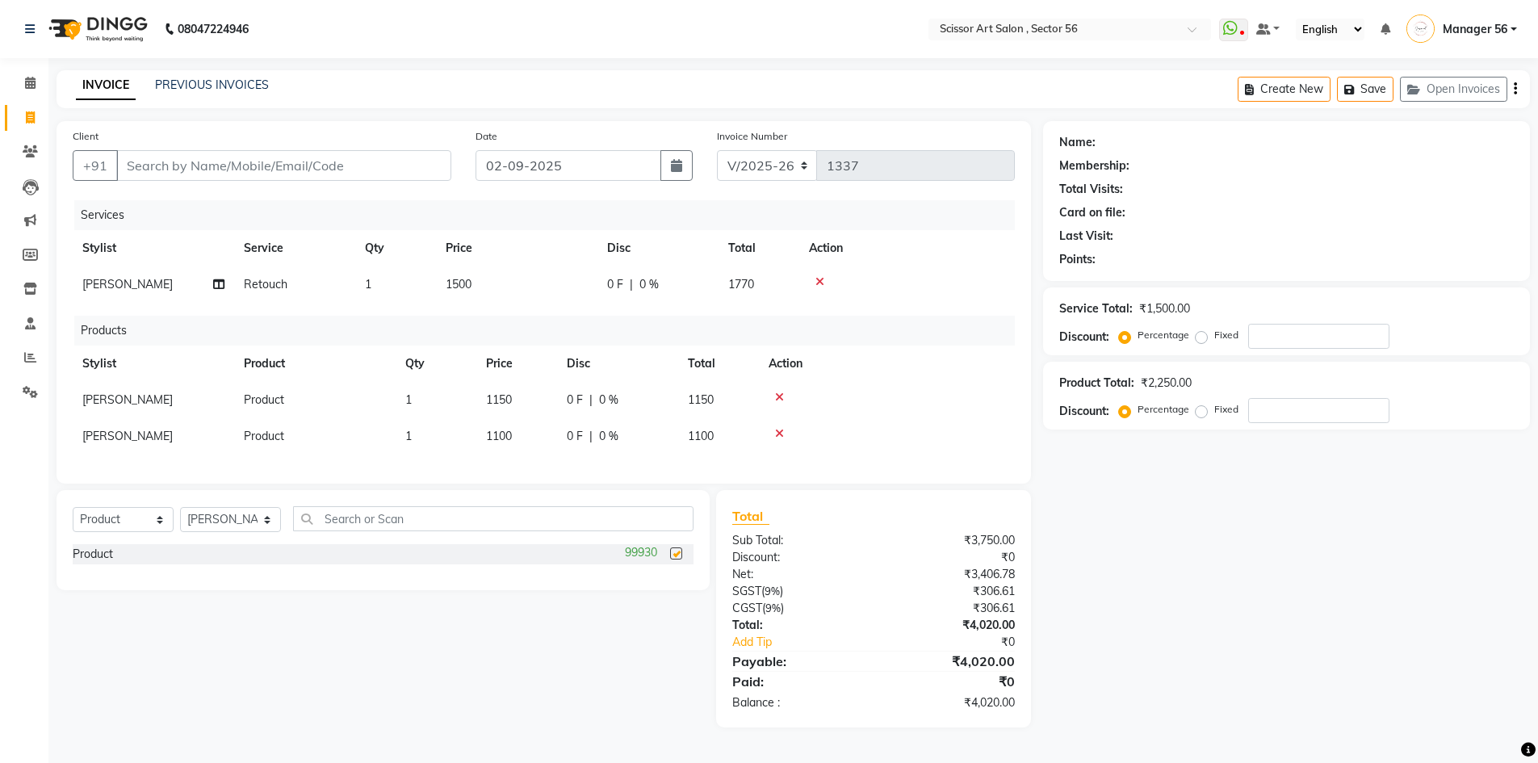
checkbox input "false"
click at [532, 434] on td "1100" at bounding box center [516, 436] width 81 height 36
select select "76503"
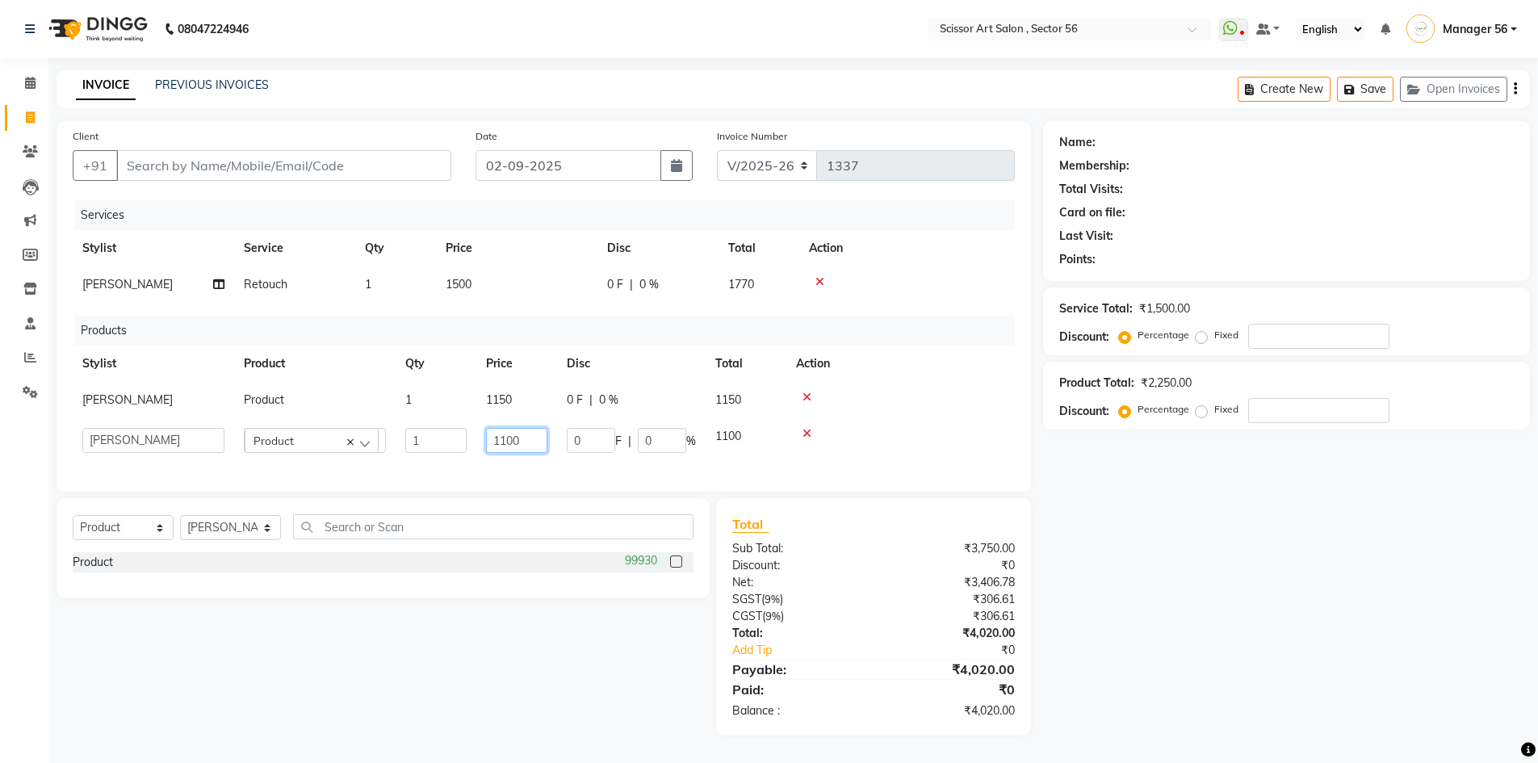
click at [538, 438] on input "1100" at bounding box center [516, 440] width 61 height 25
type input "1150"
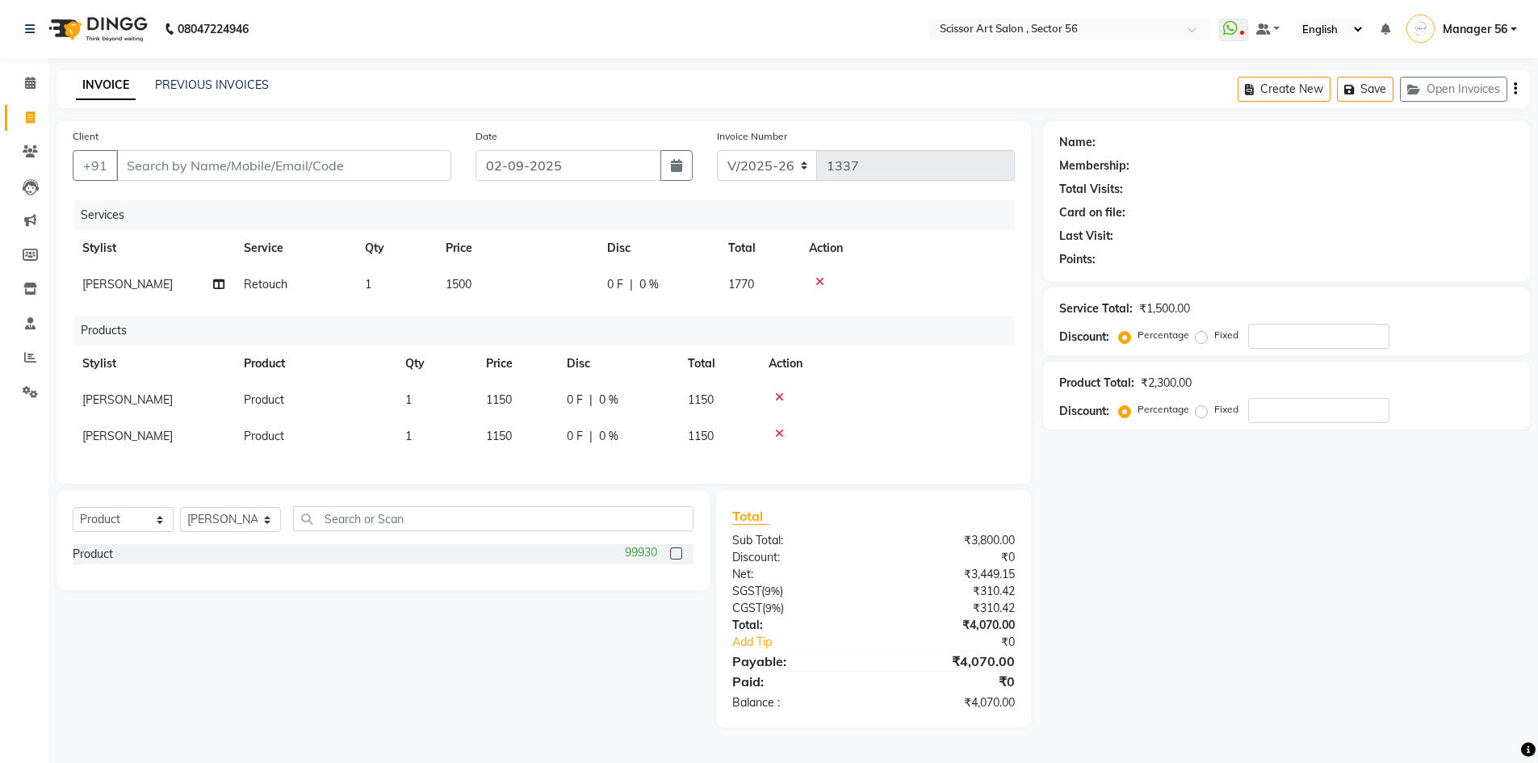
click at [1239, 552] on div "Name: Membership: Total Visits: Card on file: Last Visit: Points: Service Total…" at bounding box center [1292, 424] width 499 height 606
select select "6185"
select select "product"
select select "76503"
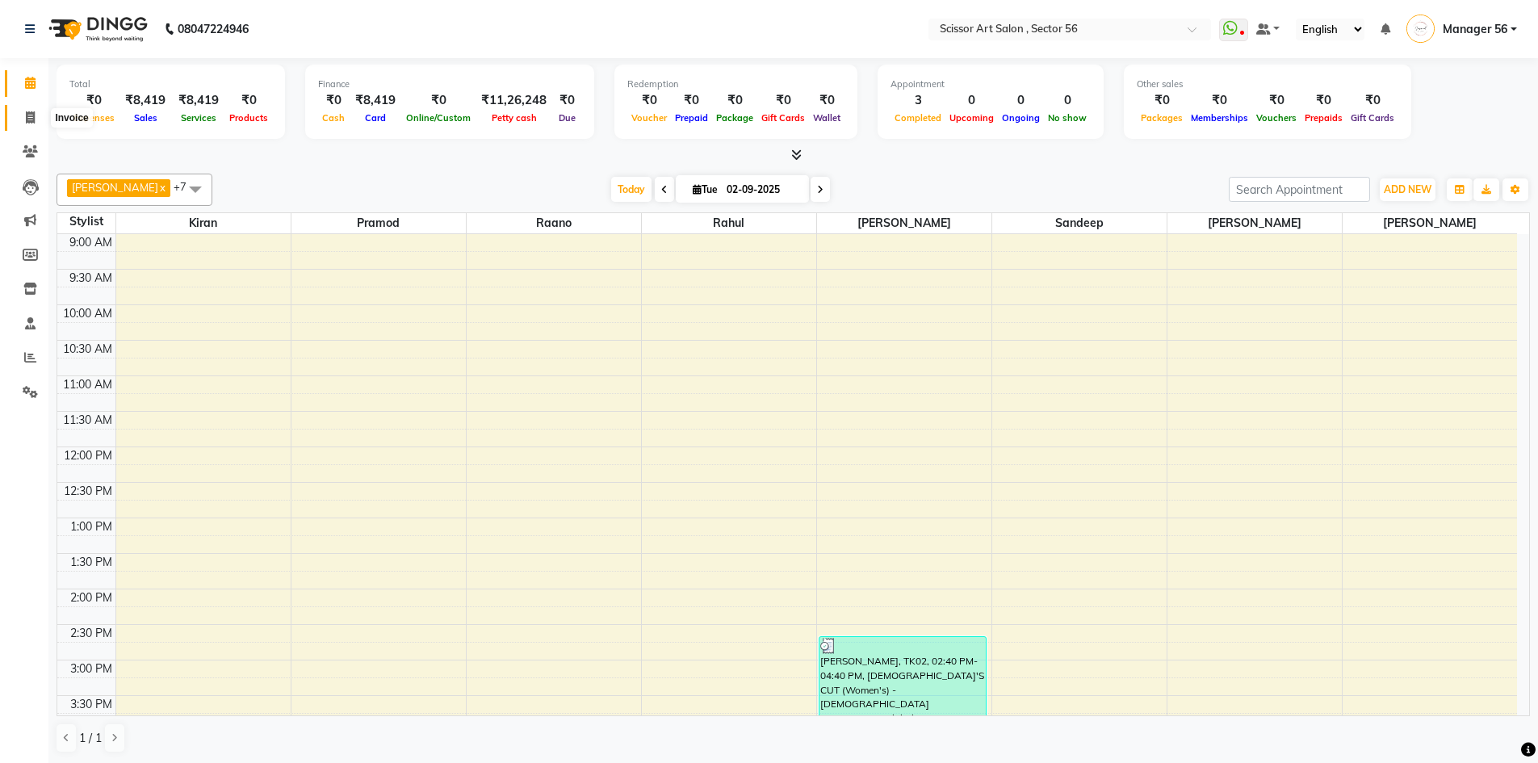
click at [36, 125] on span at bounding box center [30, 118] width 28 height 19
select select "service"
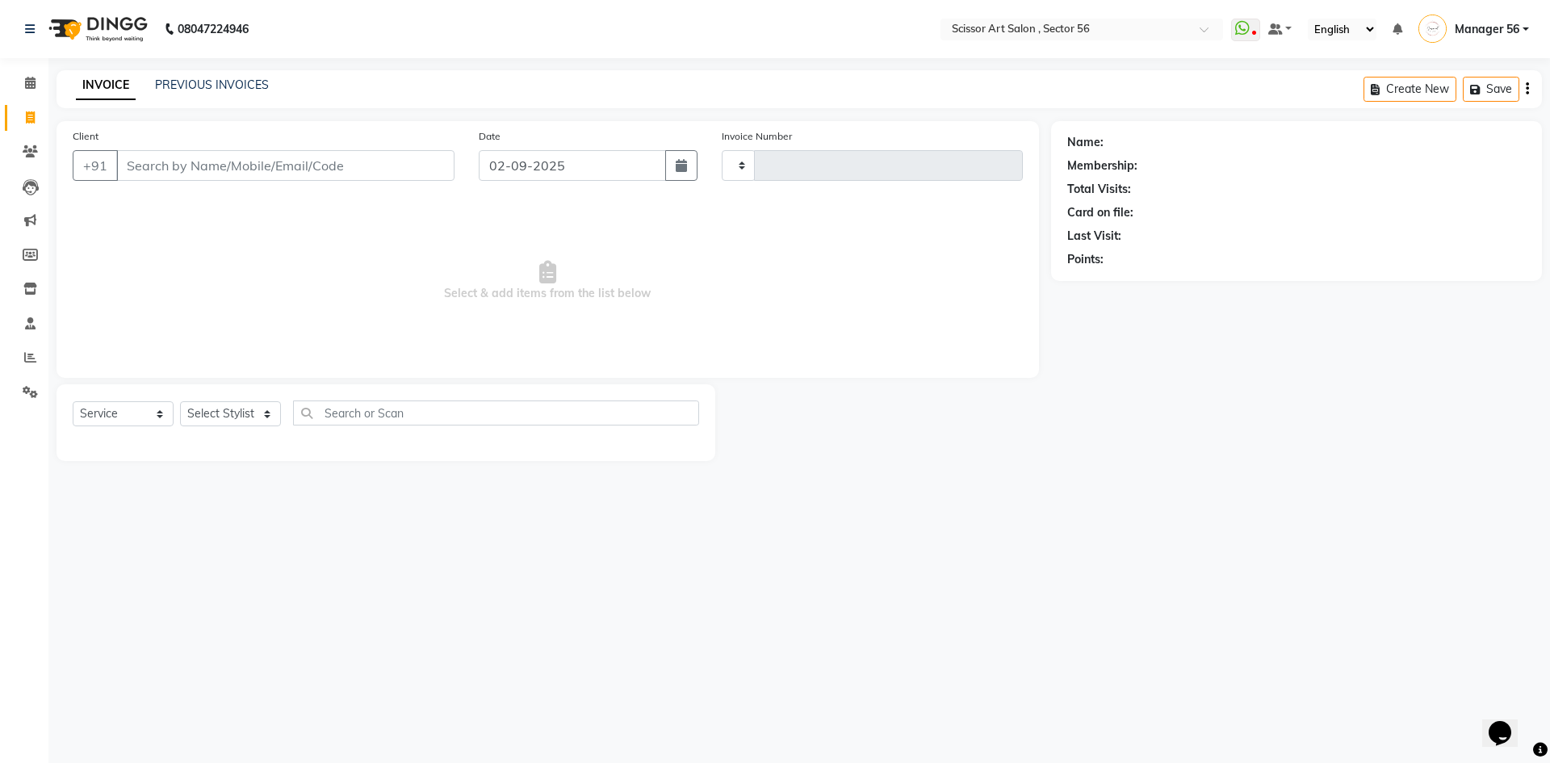
type input "1338"
select select "6185"
click at [249, 417] on select "Select Stylist Anees DEV DAS Kiran Manager 56 [PERSON_NAME] [PERSON_NAME] Raano…" at bounding box center [230, 413] width 101 height 25
drag, startPoint x: 298, startPoint y: 522, endPoint x: 285, endPoint y: 504, distance: 22.6
click at [297, 522] on div "08047224946 Select Location × Scissor Art Salon , Sector 56 WhatsApp Status ✕ S…" at bounding box center [775, 381] width 1550 height 763
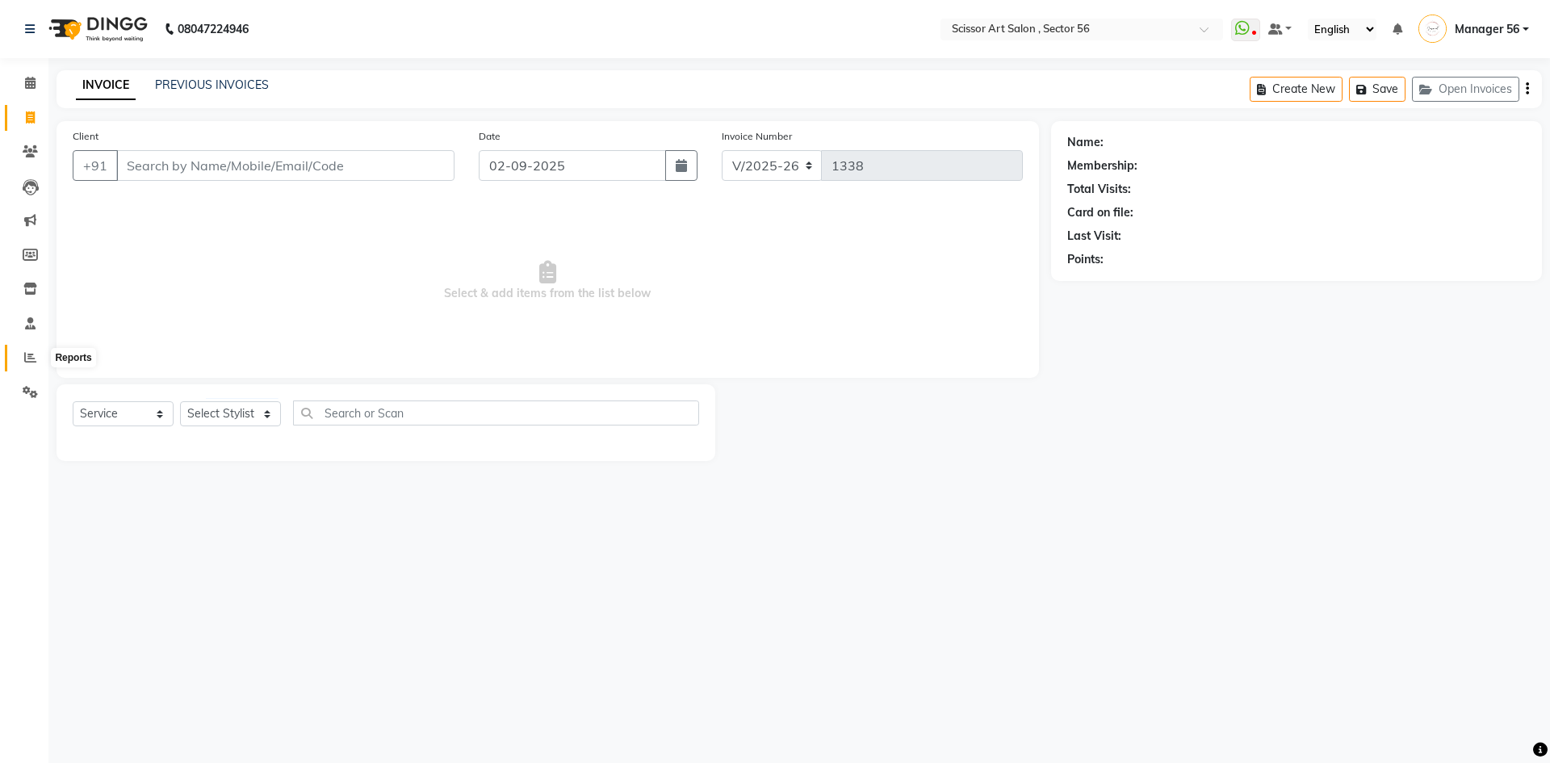
click at [19, 360] on span at bounding box center [30, 358] width 28 height 19
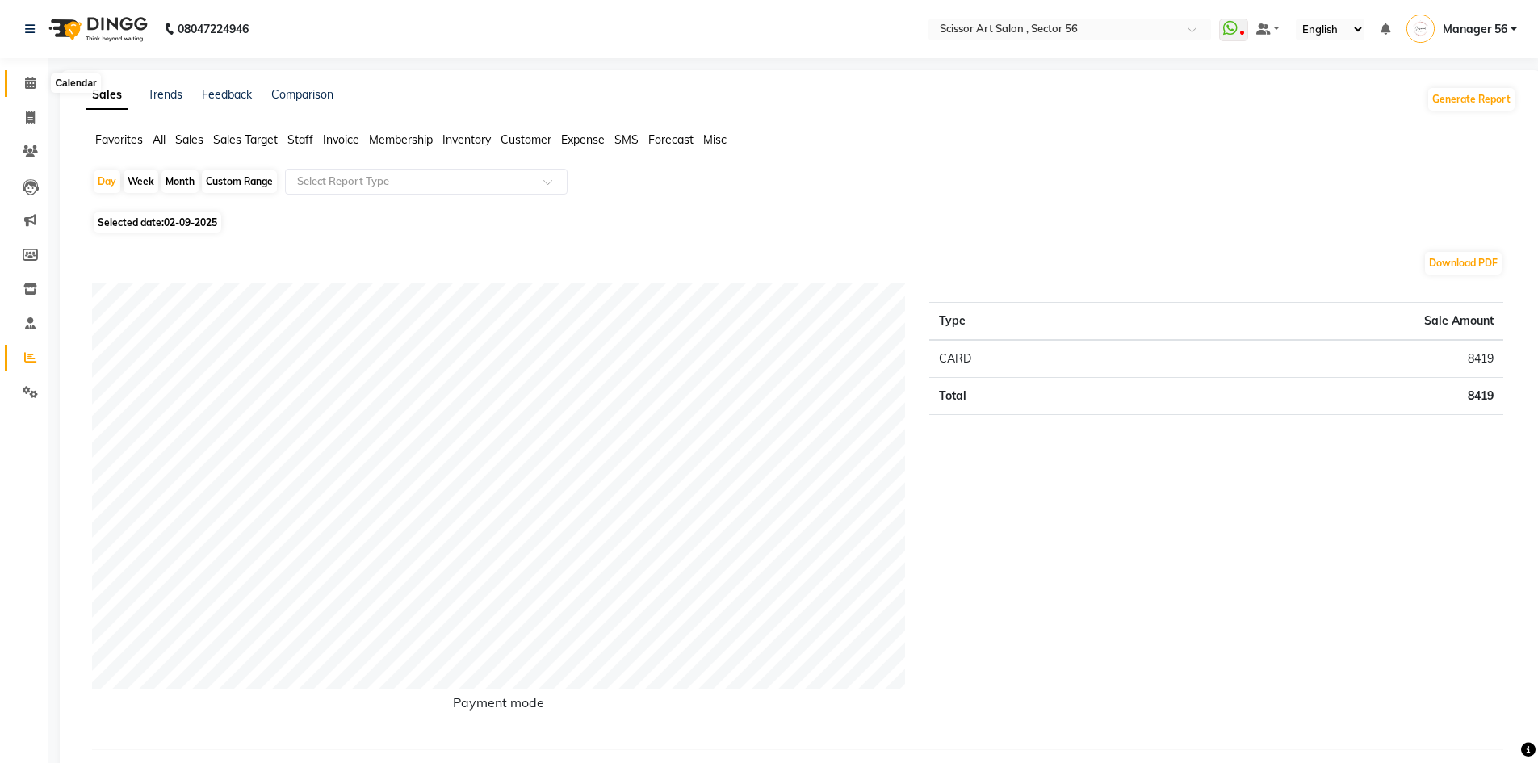
click at [28, 82] on icon at bounding box center [30, 83] width 10 height 12
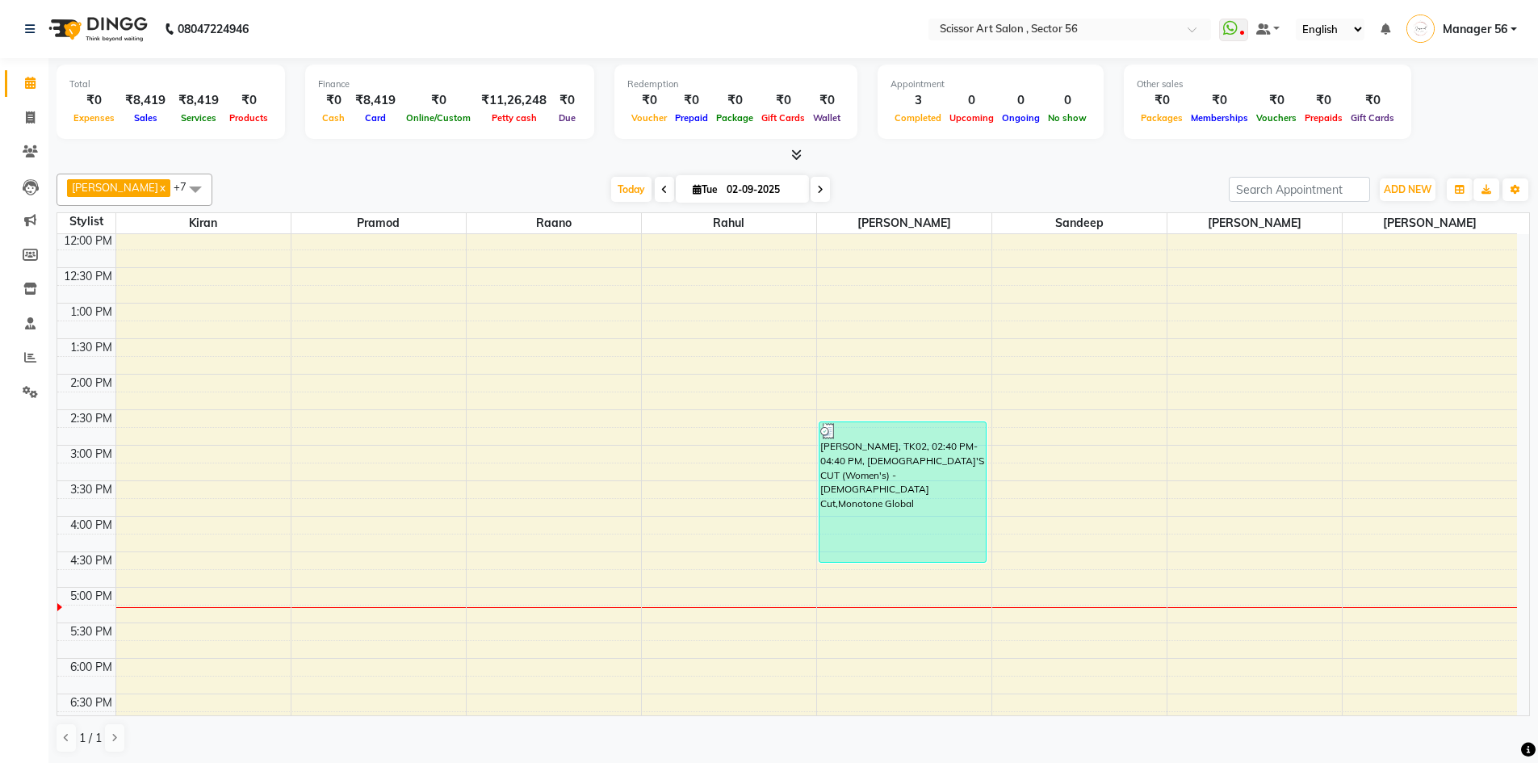
scroll to position [242, 0]
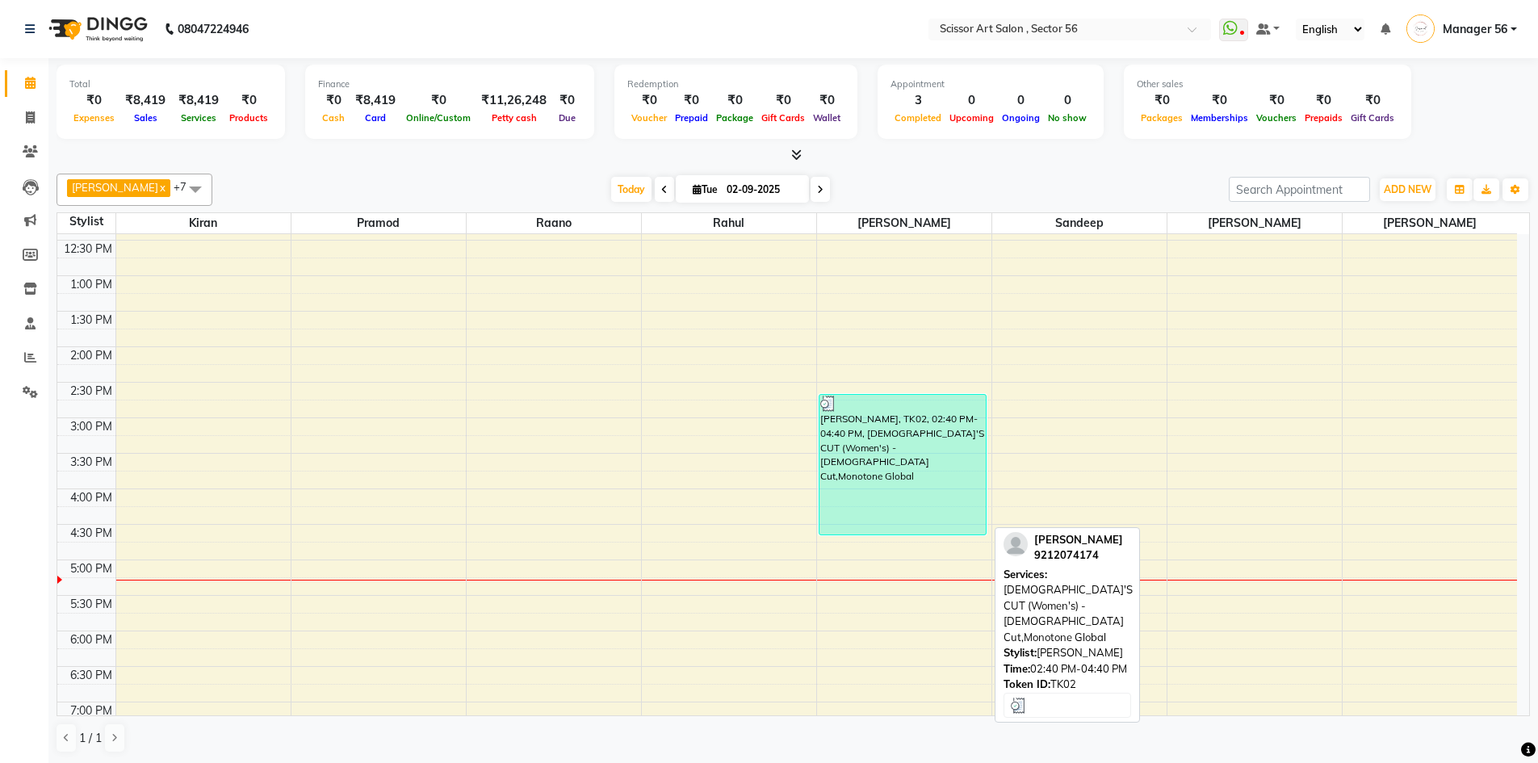
click at [860, 472] on div "[PERSON_NAME], TK02, 02:40 PM-04:40 PM, [DEMOGRAPHIC_DATA]'S CUT (Women's) - [D…" at bounding box center [903, 465] width 167 height 140
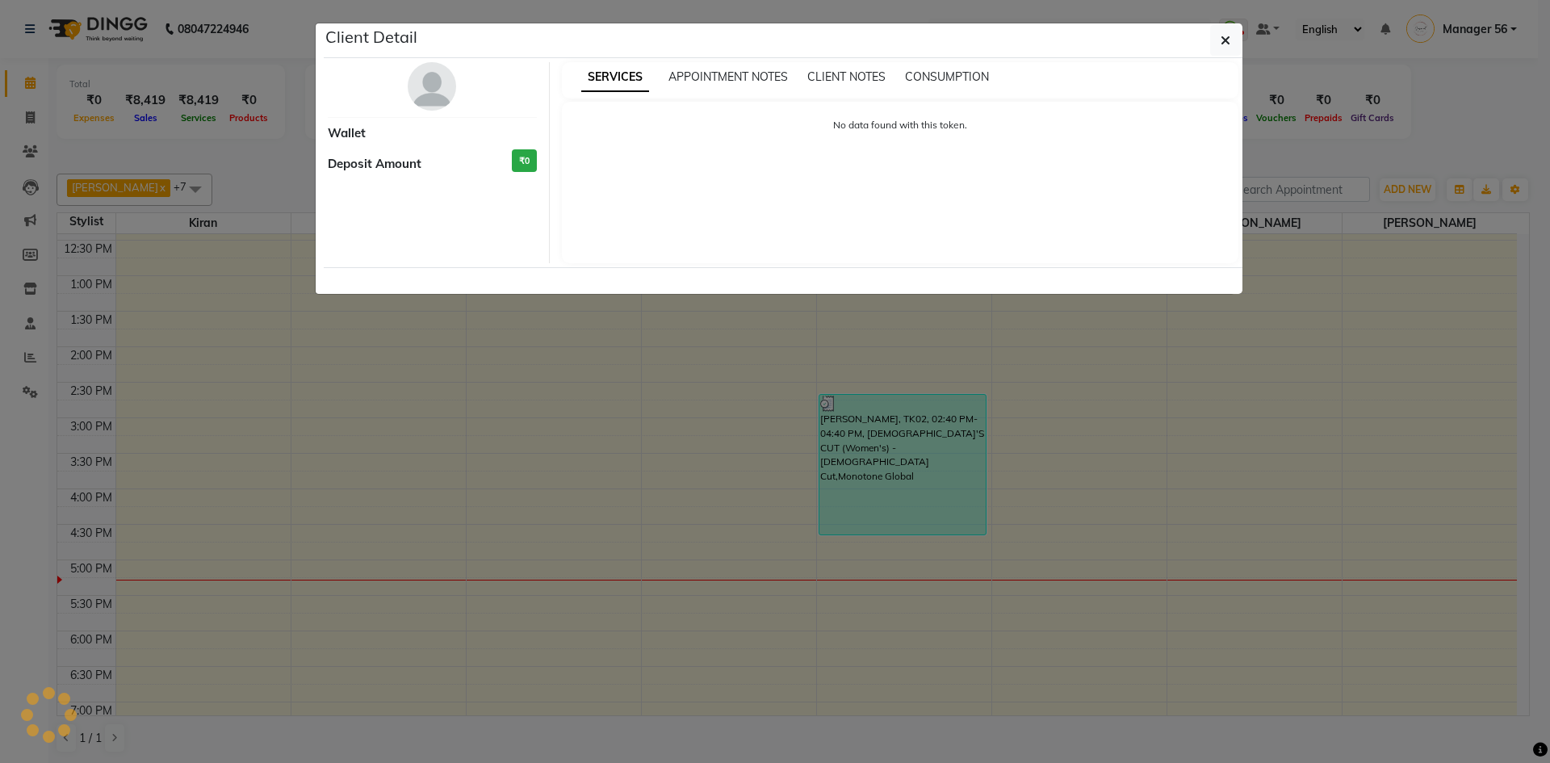
select select "3"
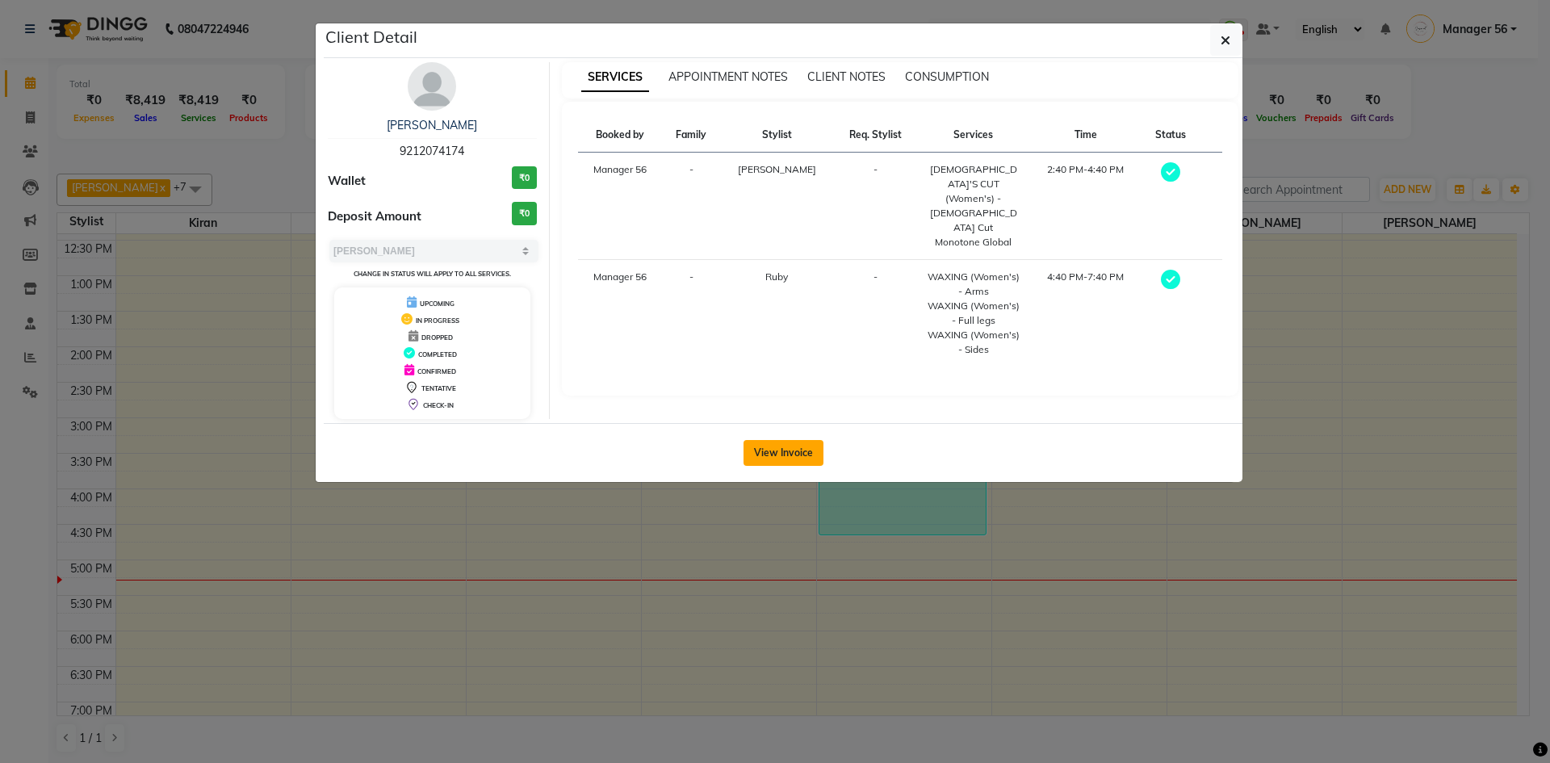
click at [760, 460] on button "View Invoice" at bounding box center [784, 453] width 80 height 26
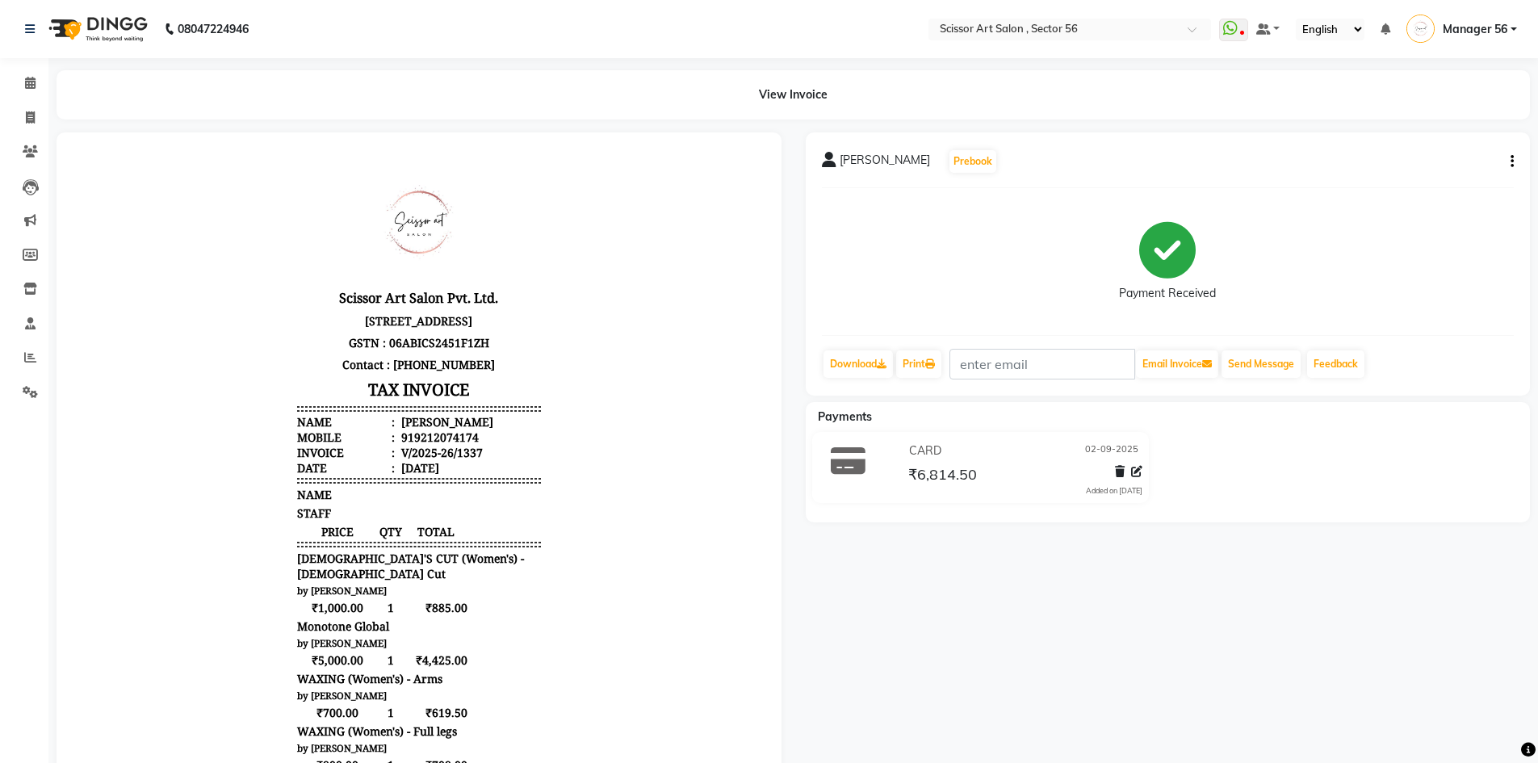
click at [1511, 161] on icon "button" at bounding box center [1512, 161] width 3 height 1
click at [1420, 157] on div "Edit Item Staff" at bounding box center [1432, 162] width 111 height 20
select select "76503"
select select "63014"
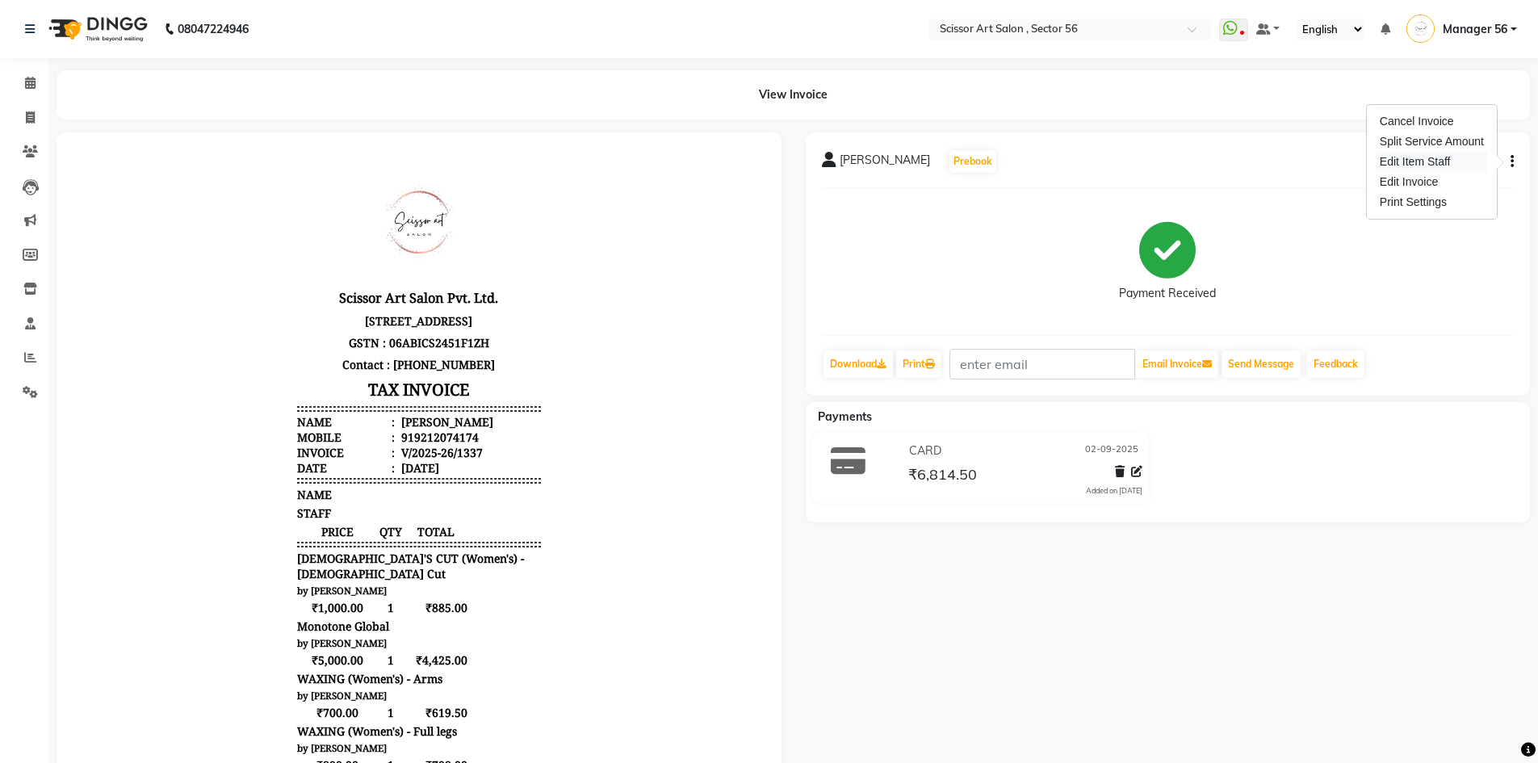
select select "63014"
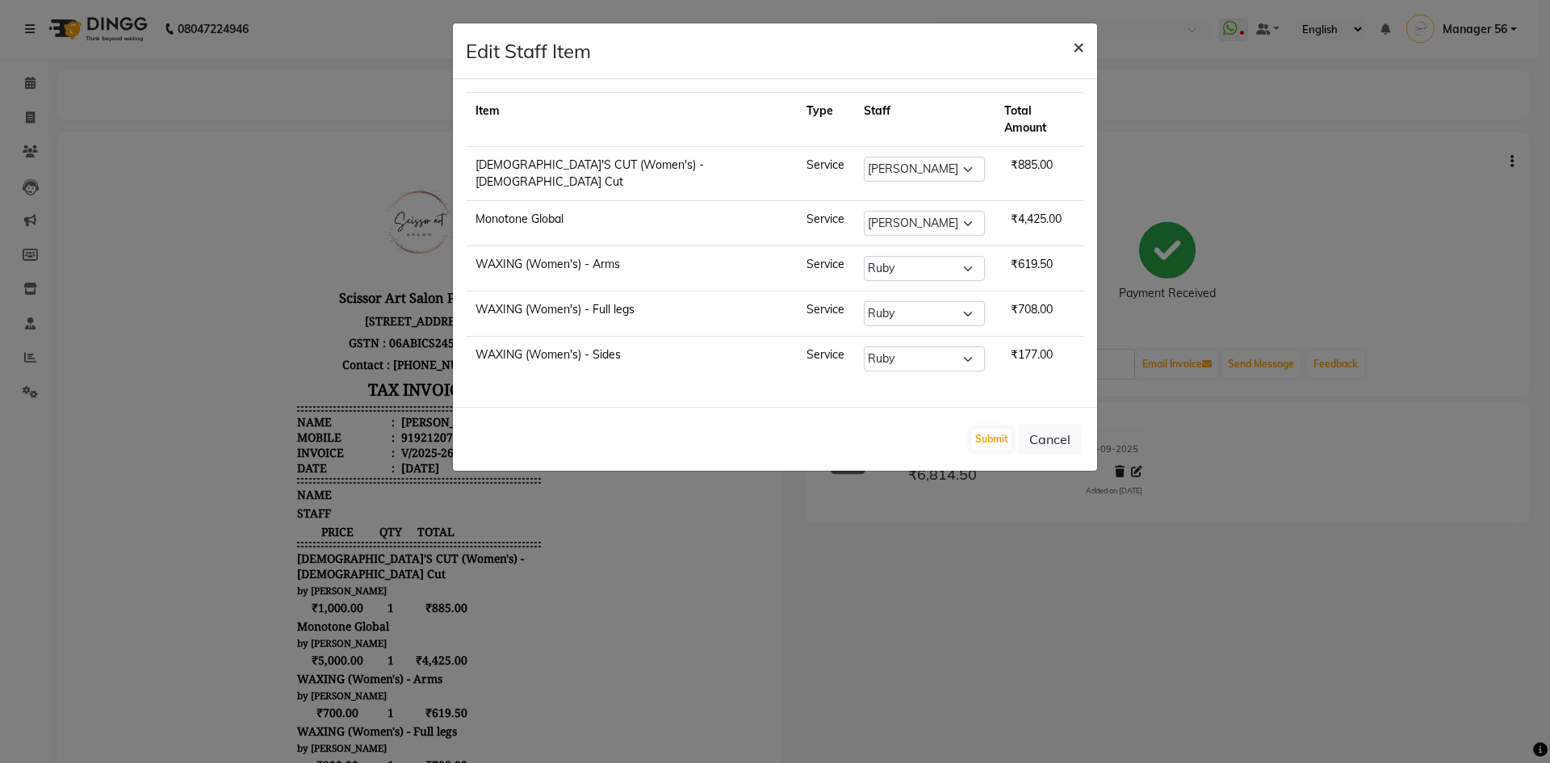
click at [1083, 48] on span "×" at bounding box center [1078, 46] width 11 height 24
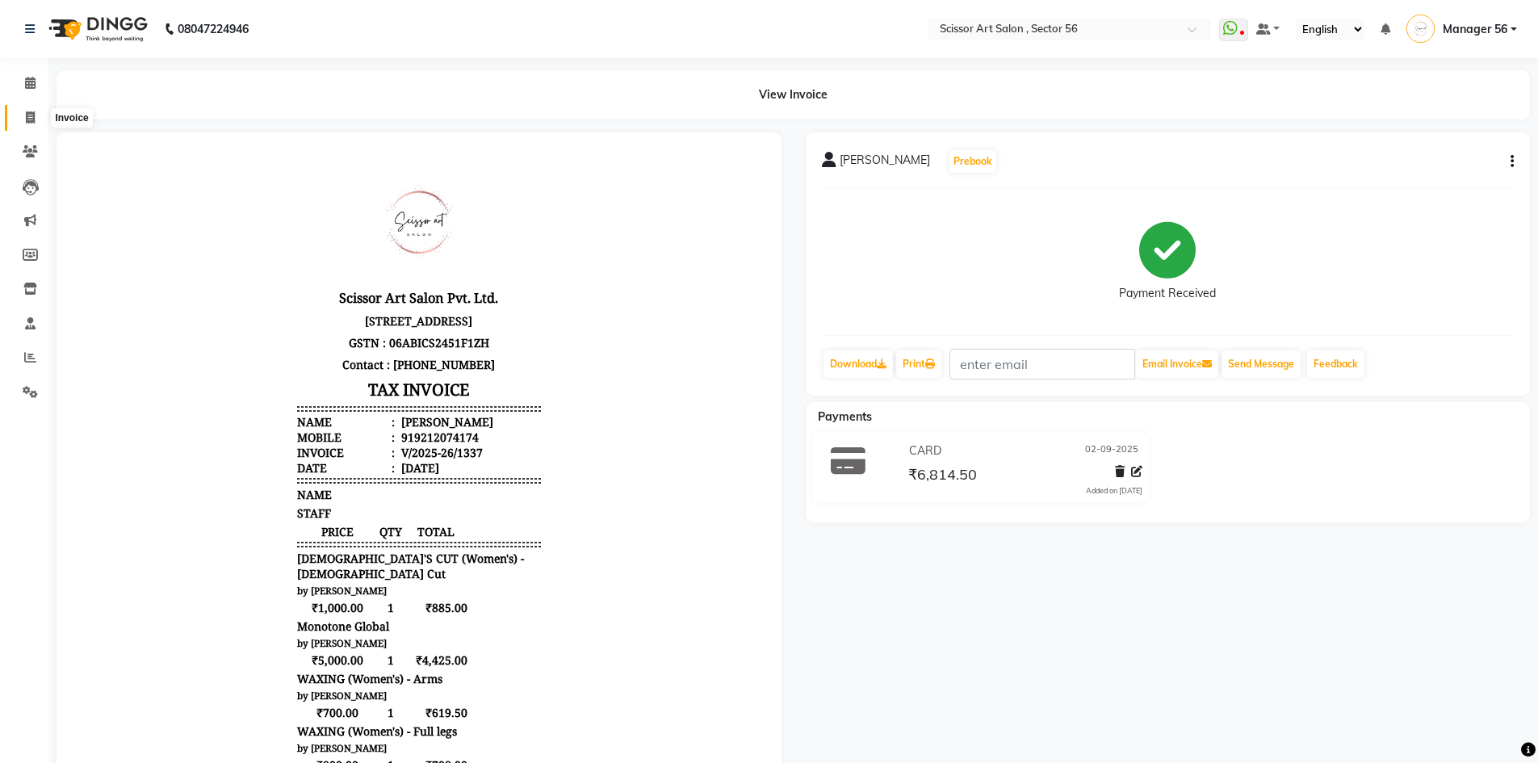
drag, startPoint x: 17, startPoint y: 112, endPoint x: 61, endPoint y: 111, distance: 44.4
click at [17, 112] on span at bounding box center [30, 118] width 28 height 19
select select "service"
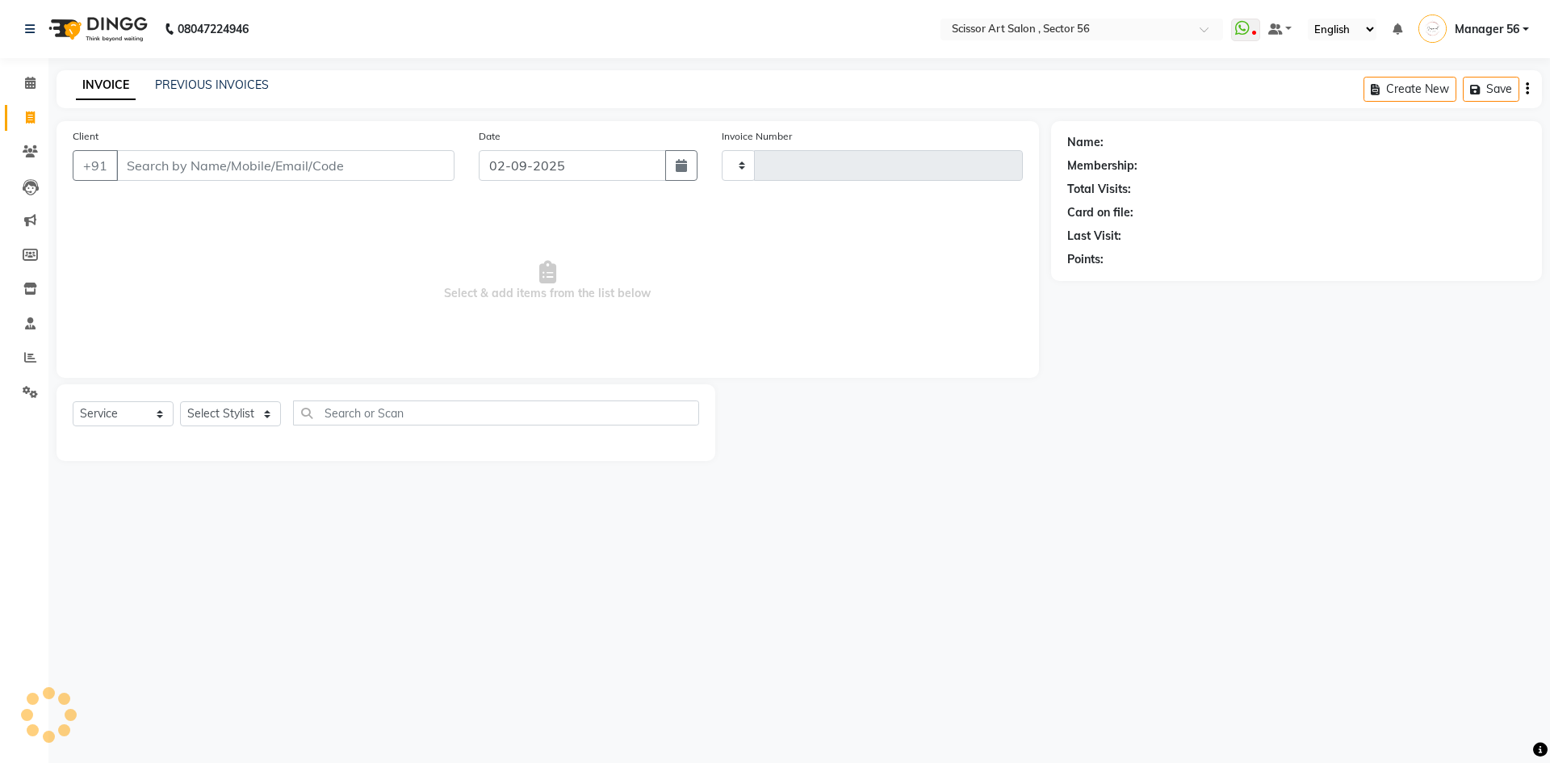
type input "1338"
select select "6185"
click at [377, 171] on input "Client" at bounding box center [285, 165] width 338 height 31
type input "g"
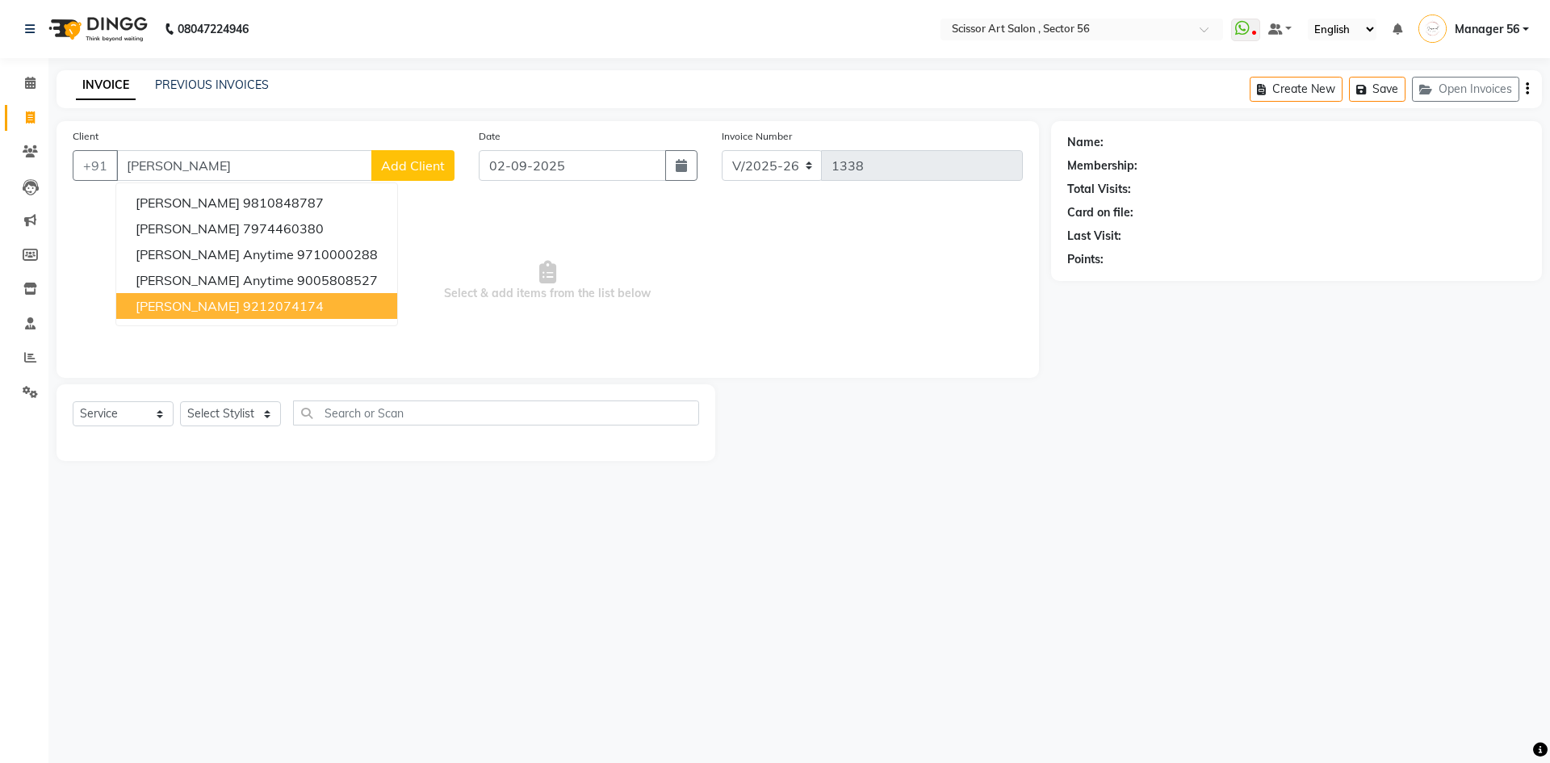
click at [279, 312] on ngb-highlight "9212074174" at bounding box center [283, 306] width 81 height 16
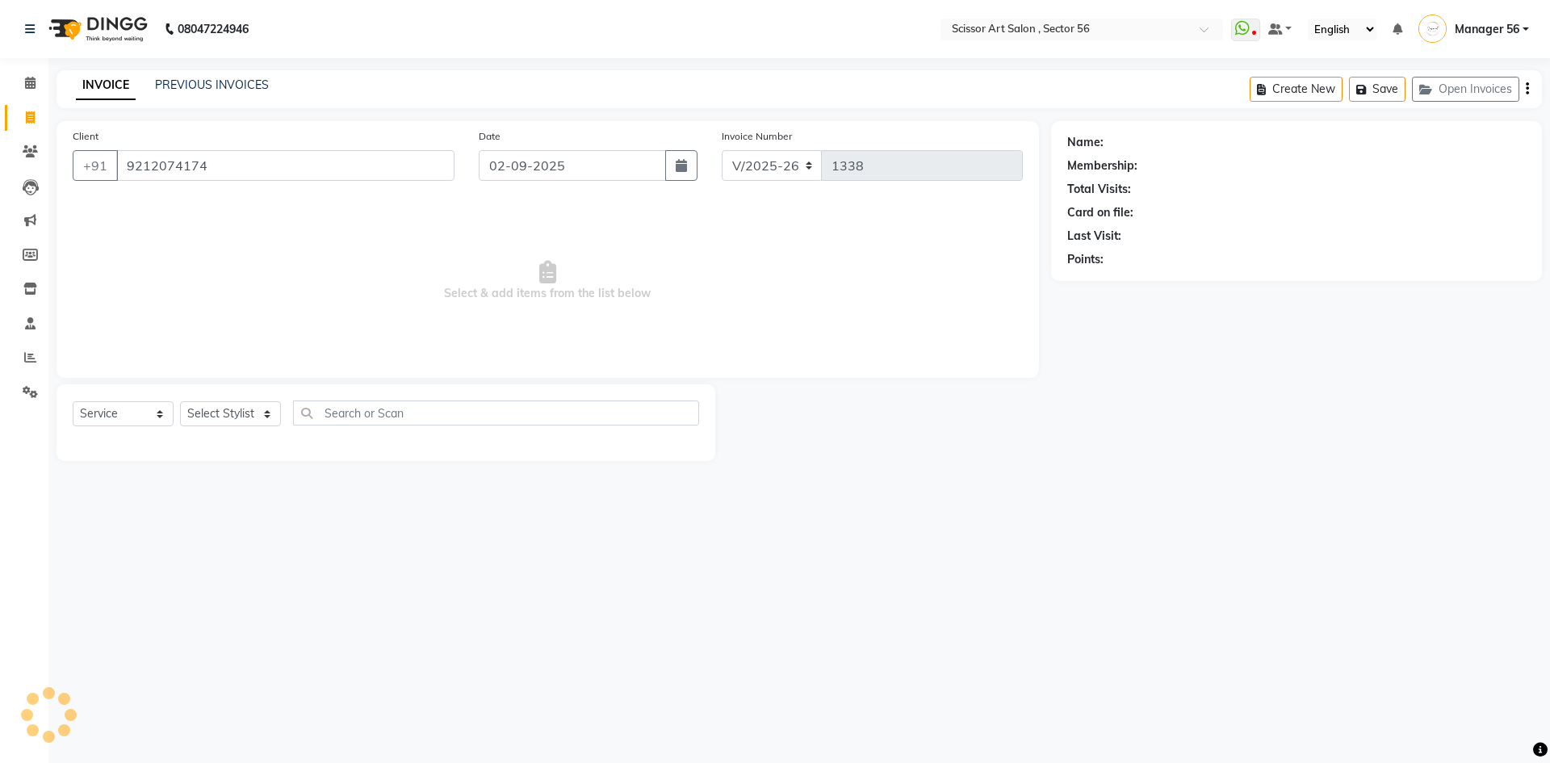
type input "9212074174"
select select "1: Object"
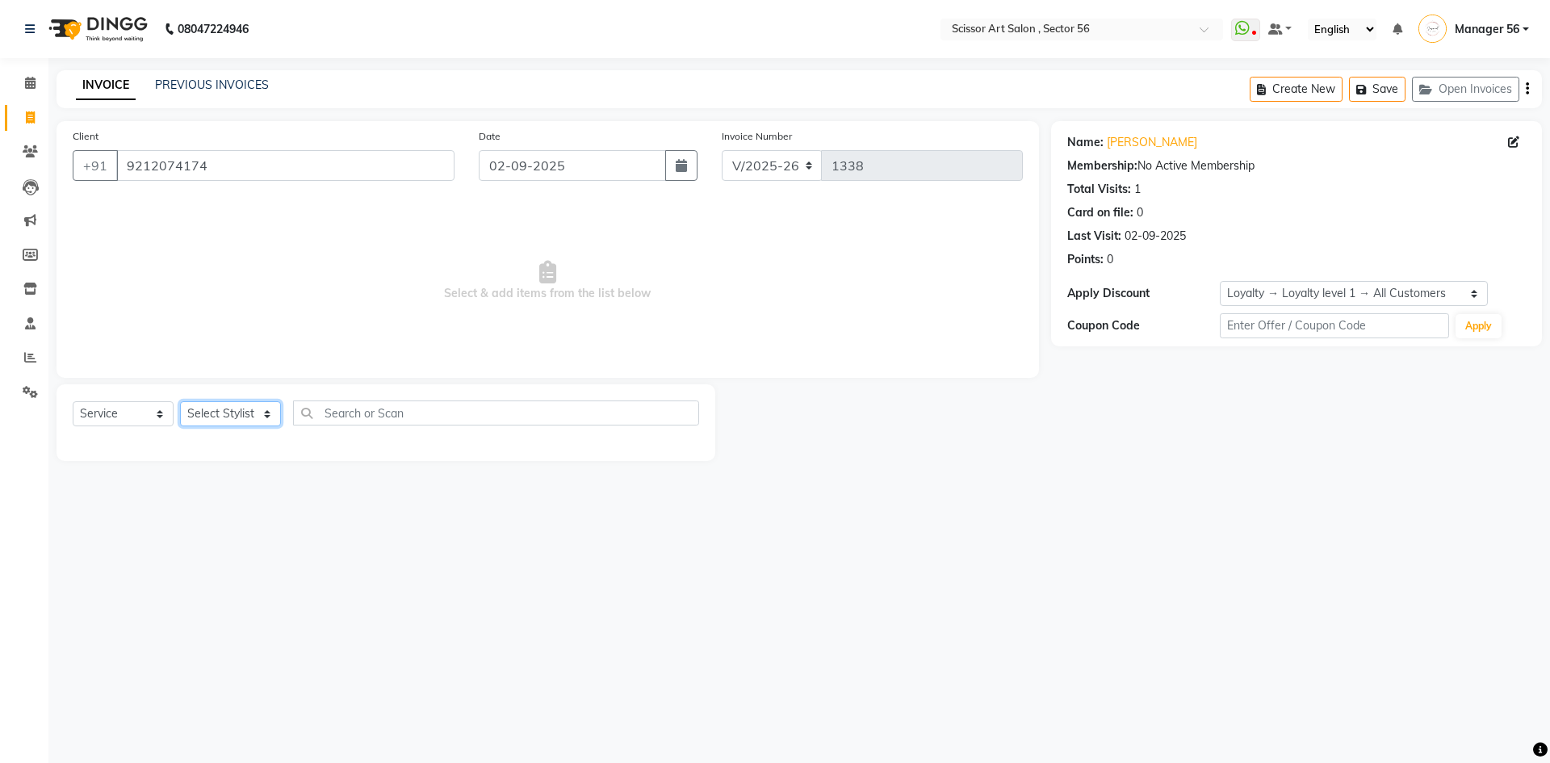
click at [232, 419] on select "Select Stylist Anees DEV DAS Kiran Manager 56 [PERSON_NAME] [PERSON_NAME] Raano…" at bounding box center [230, 413] width 101 height 25
select select "76503"
click at [180, 401] on select "Select Stylist Anees DEV DAS Kiran Manager 56 [PERSON_NAME] [PERSON_NAME] Raano…" at bounding box center [230, 413] width 101 height 25
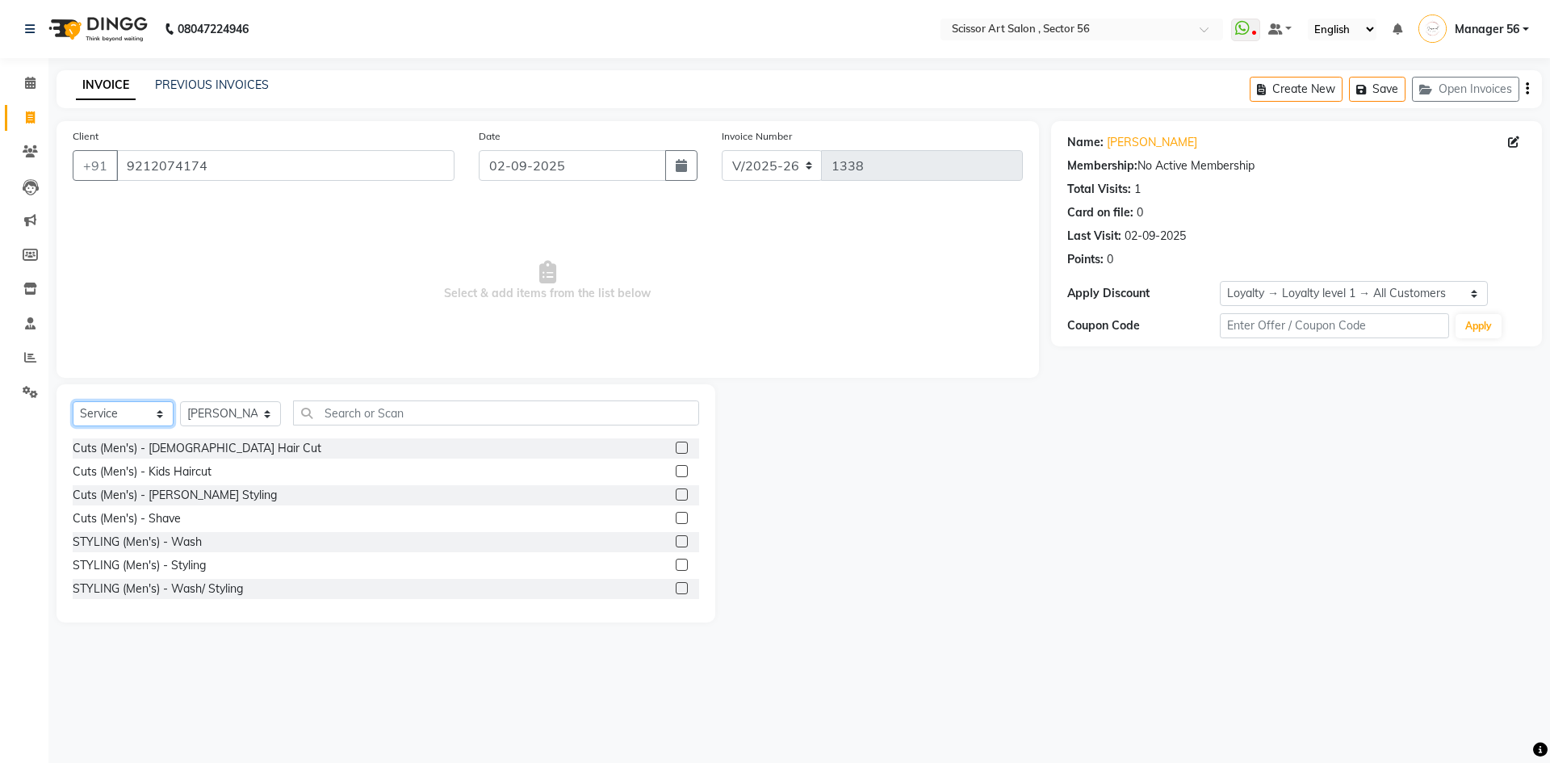
click at [150, 408] on select "Select Service Product Membership Package Voucher Prepaid Gift Card" at bounding box center [123, 413] width 101 height 25
select select "product"
click at [73, 401] on select "Select Service Product Membership Package Voucher Prepaid Gift Card" at bounding box center [123, 413] width 101 height 25
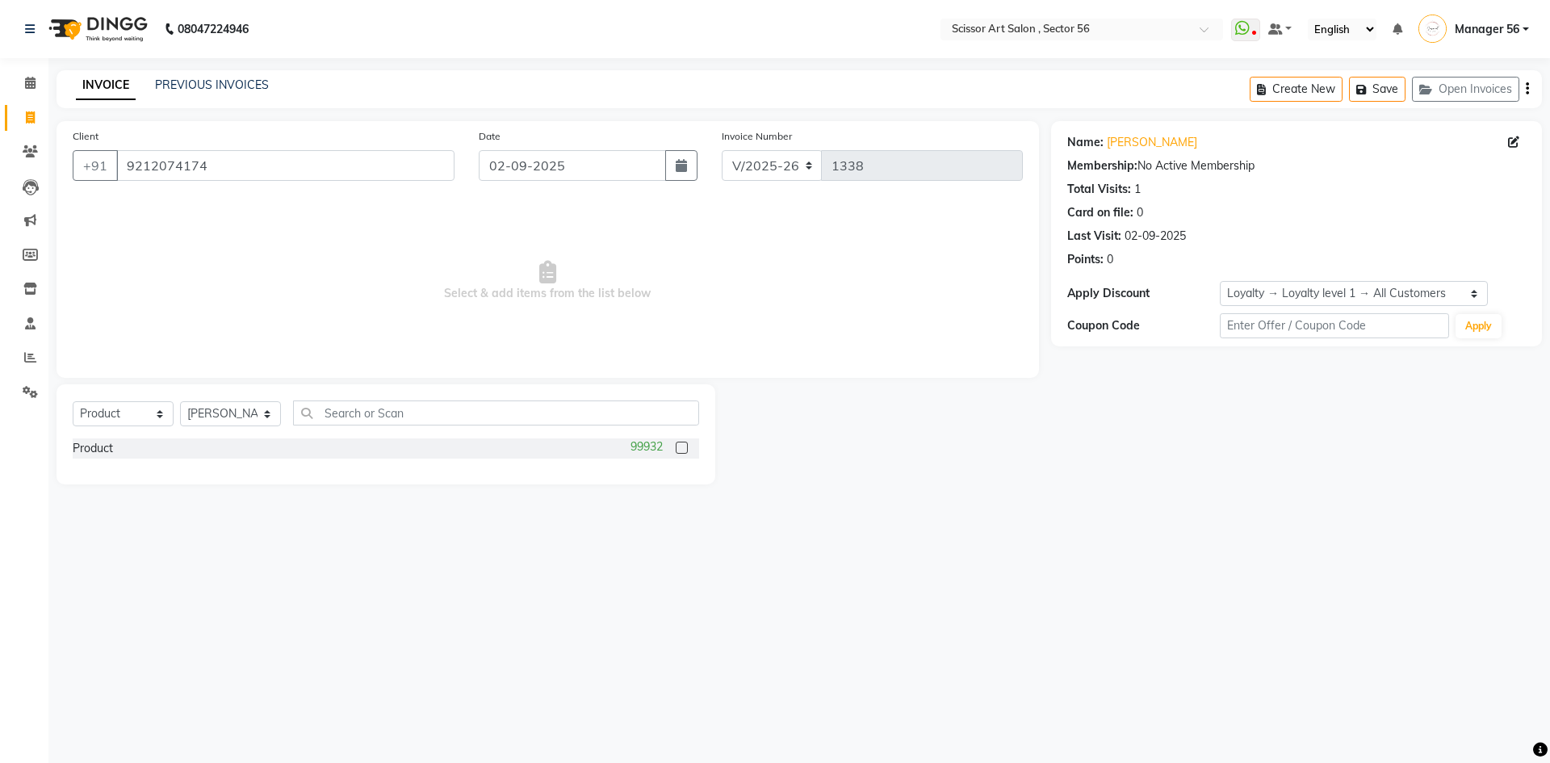
click at [676, 450] on label at bounding box center [682, 448] width 12 height 12
click at [676, 450] on input "checkbox" at bounding box center [681, 448] width 10 height 10
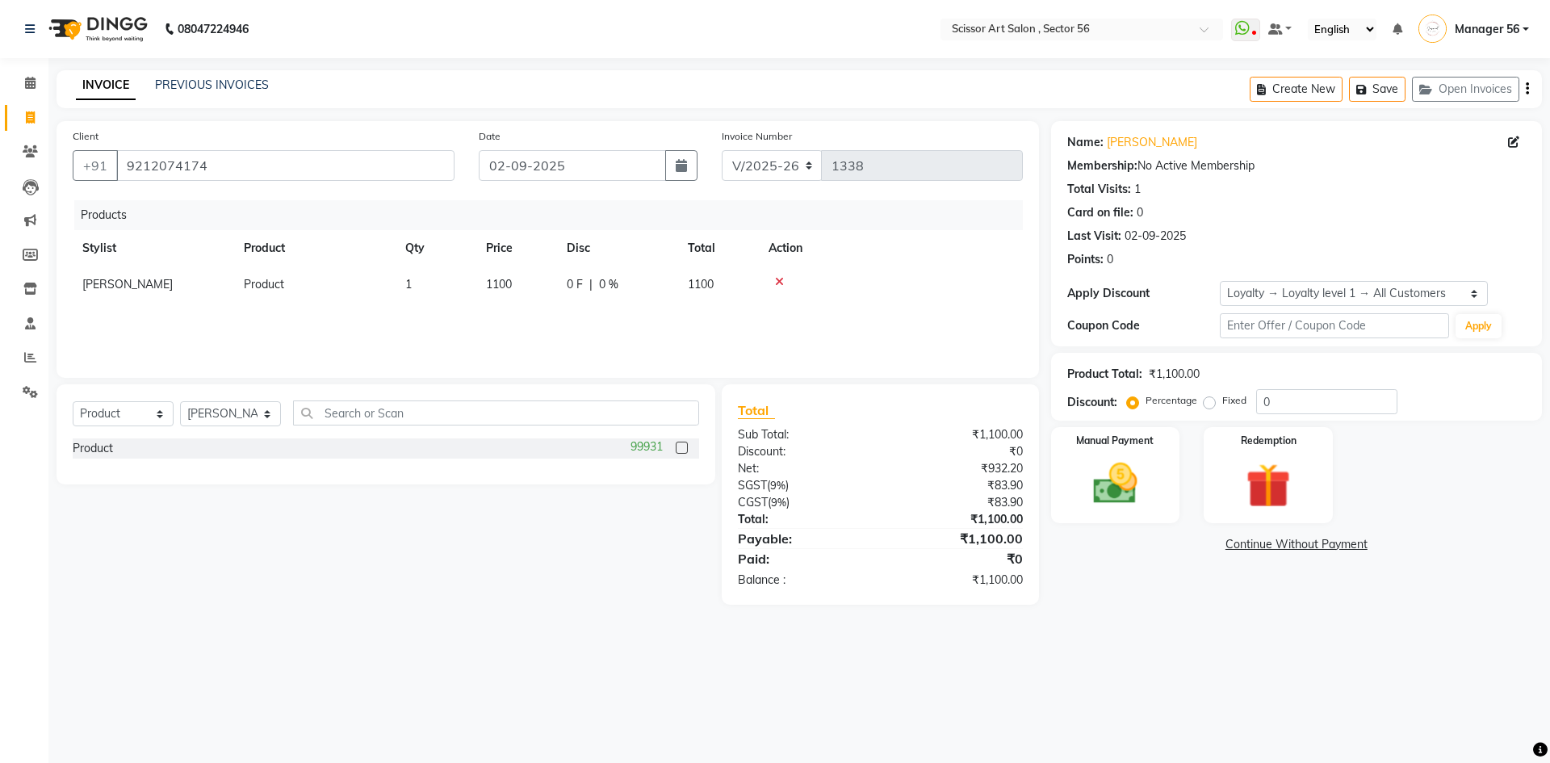
click at [682, 449] on label at bounding box center [682, 448] width 12 height 12
click at [682, 449] on input "checkbox" at bounding box center [681, 448] width 10 height 10
click at [686, 454] on label at bounding box center [682, 448] width 12 height 12
click at [686, 454] on input "checkbox" at bounding box center [681, 448] width 10 height 10
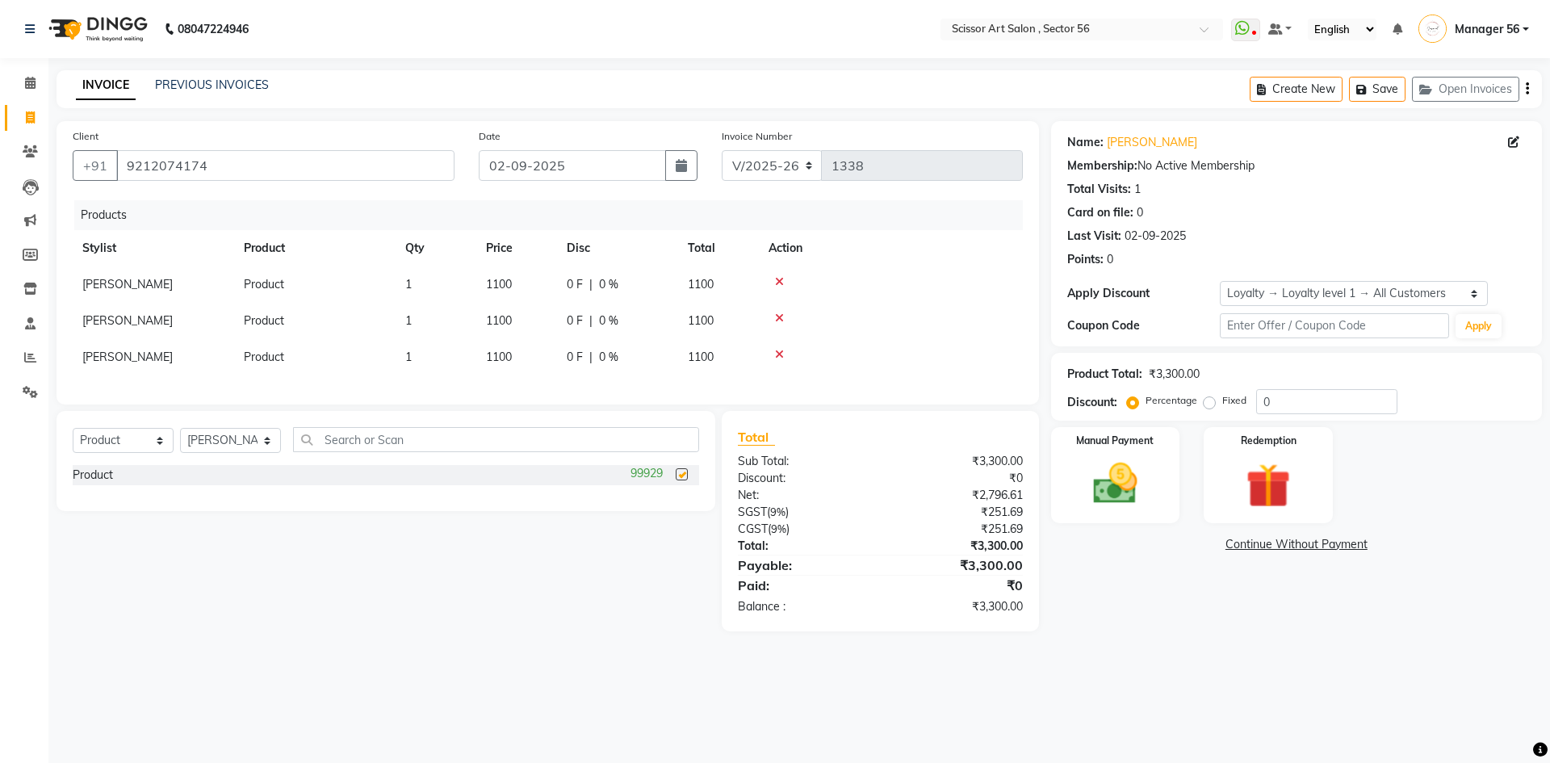
checkbox input "false"
click at [714, 284] on span "1100" at bounding box center [701, 284] width 26 height 15
select select "76503"
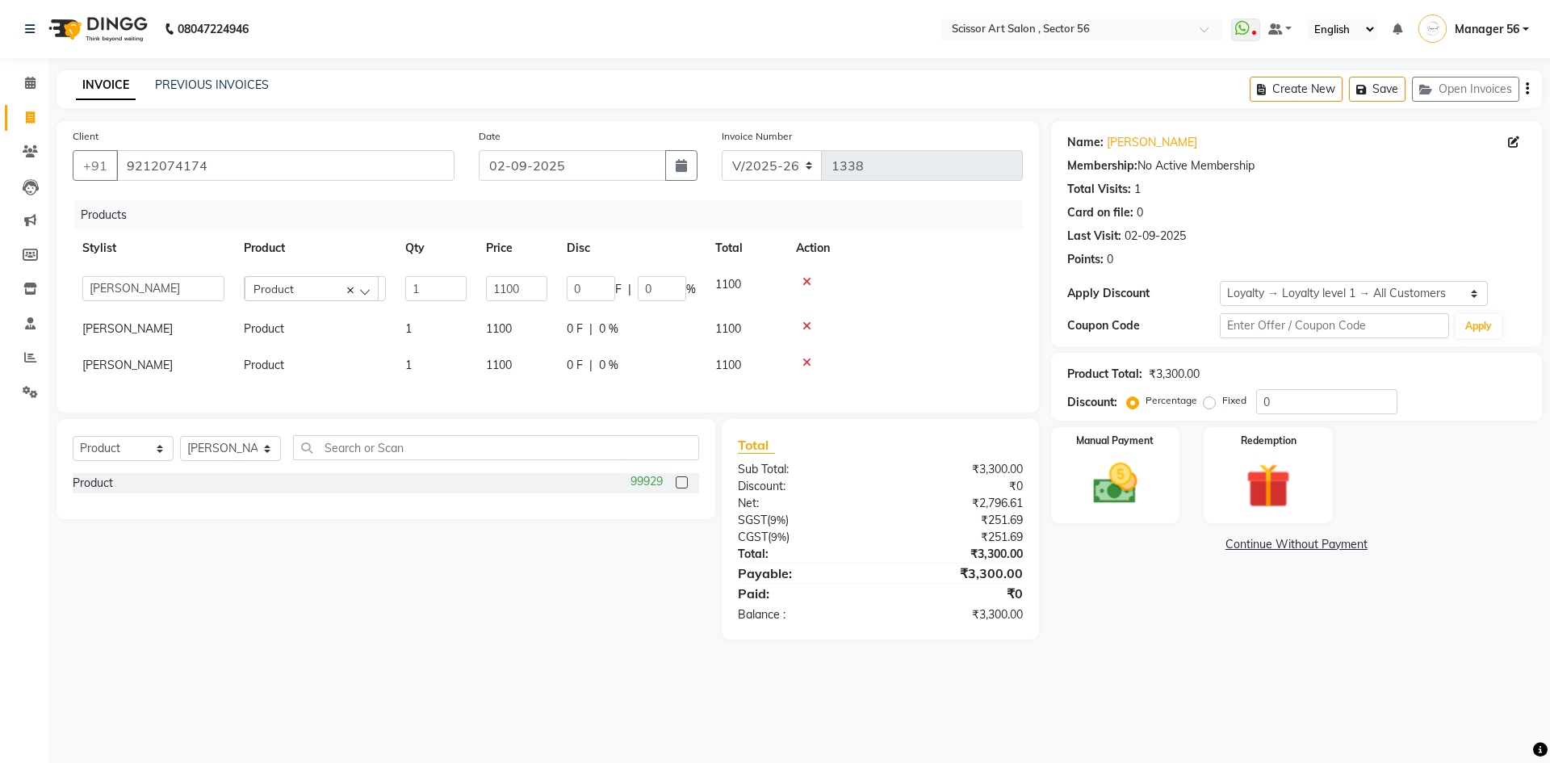
drag, startPoint x: 770, startPoint y: 279, endPoint x: 753, endPoint y: 279, distance: 17.0
click at [763, 279] on td "1100" at bounding box center [746, 288] width 81 height 44
click at [753, 279] on td "1100" at bounding box center [746, 288] width 81 height 44
click at [526, 285] on input "1100" at bounding box center [516, 288] width 61 height 25
type input "1"
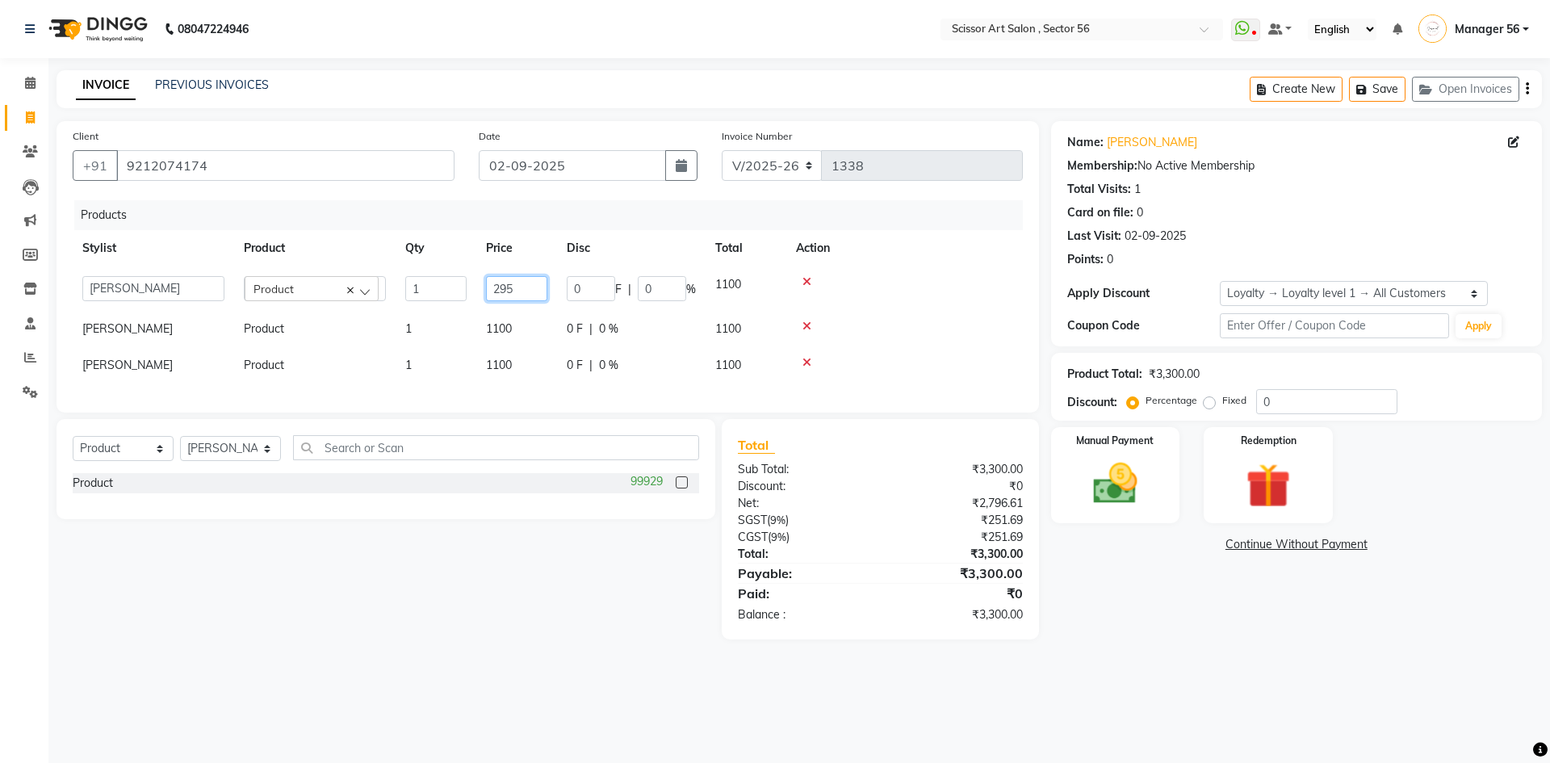
type input "2950"
drag, startPoint x: 528, startPoint y: 686, endPoint x: 483, endPoint y: 513, distance: 179.4
click at [523, 669] on div "08047224946 Select Location × Scissor Art Salon , Sector 56 WhatsApp Status ✕ S…" at bounding box center [775, 381] width 1550 height 763
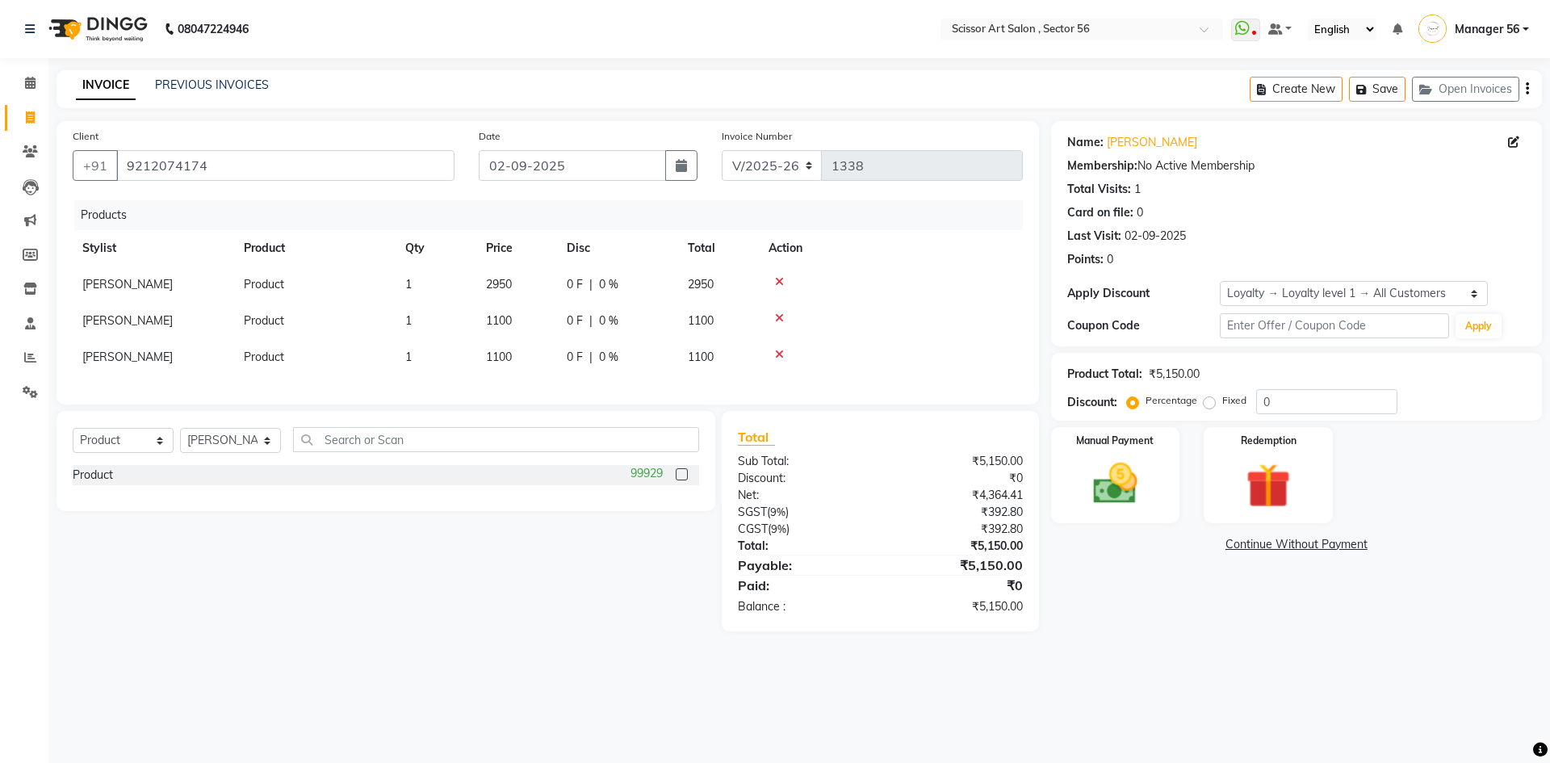
click at [510, 325] on span "1100" at bounding box center [499, 320] width 26 height 15
select select "76503"
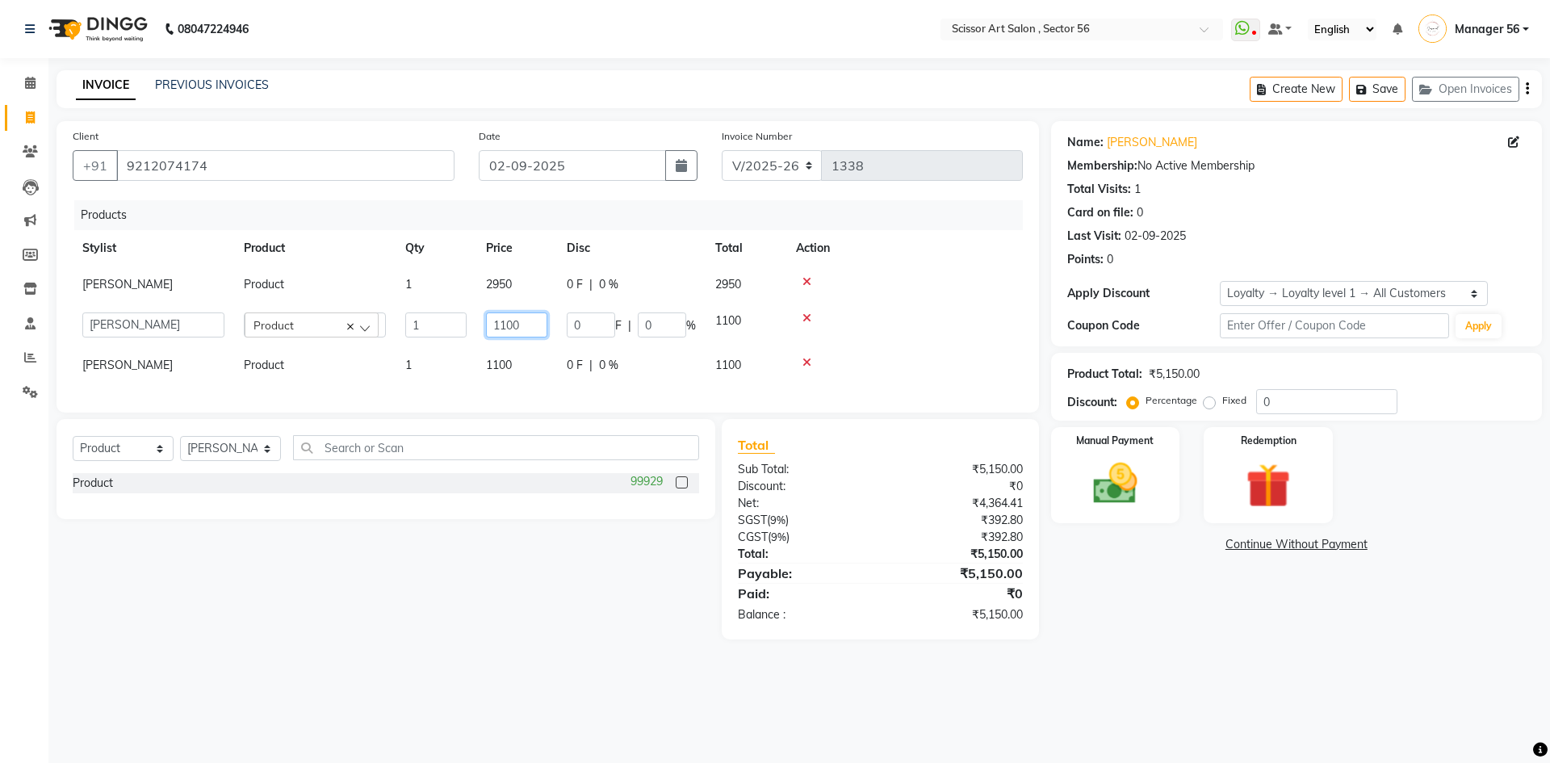
click at [522, 321] on input "1100" at bounding box center [516, 324] width 61 height 25
type input "1"
type input "2950"
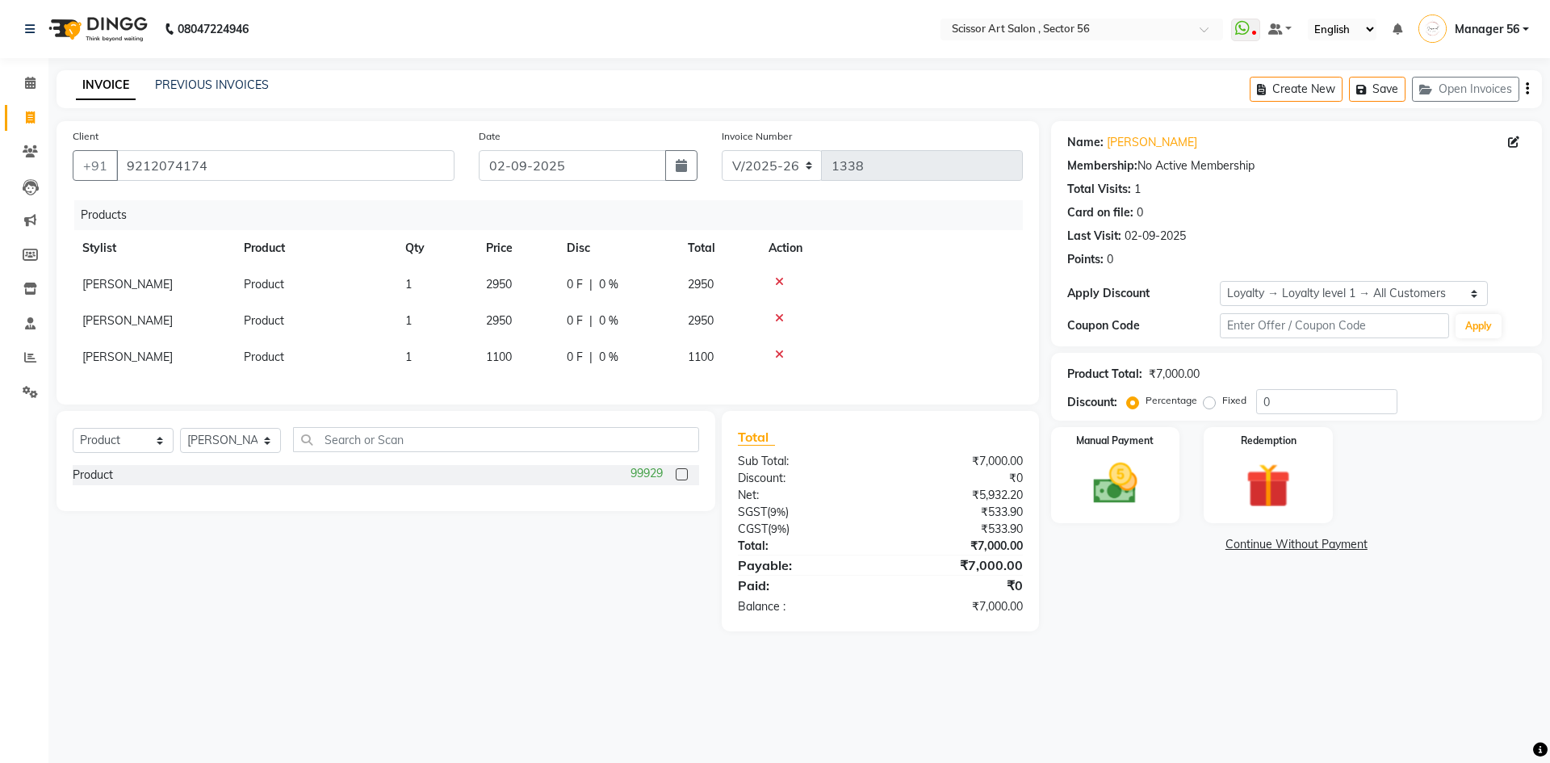
click at [560, 581] on div "Select Service Product Membership Package Voucher Prepaid Gift Card Select Styl…" at bounding box center [379, 521] width 671 height 220
click at [526, 357] on td "1100" at bounding box center [516, 357] width 81 height 36
select select "76503"
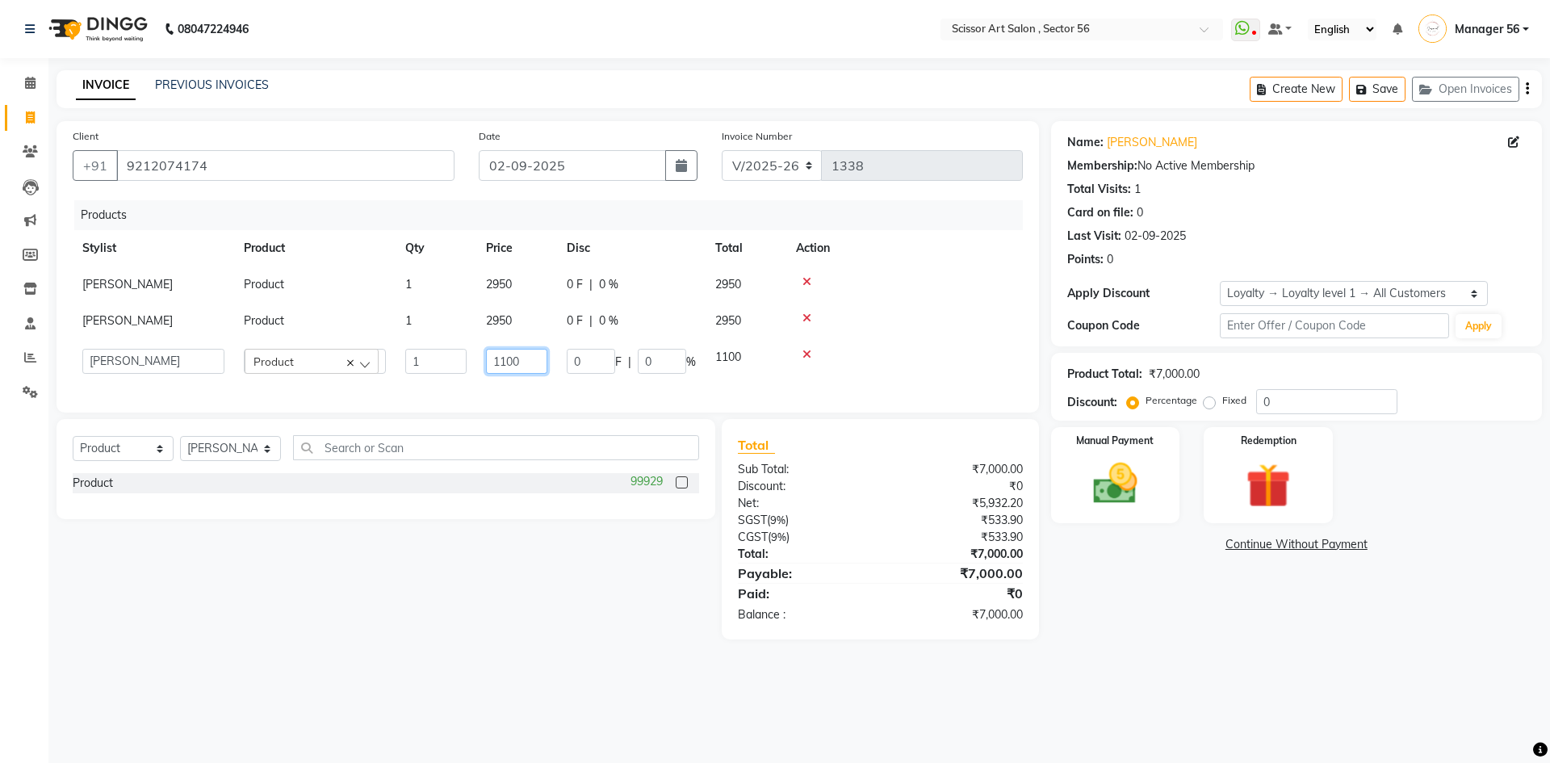
click at [532, 362] on input "1100" at bounding box center [516, 361] width 61 height 25
type input "1"
type input "1100"
click at [239, 699] on div "08047224946 Select Location × Scissor Art Salon , Sector 56 WhatsApp Status ✕ S…" at bounding box center [775, 381] width 1550 height 763
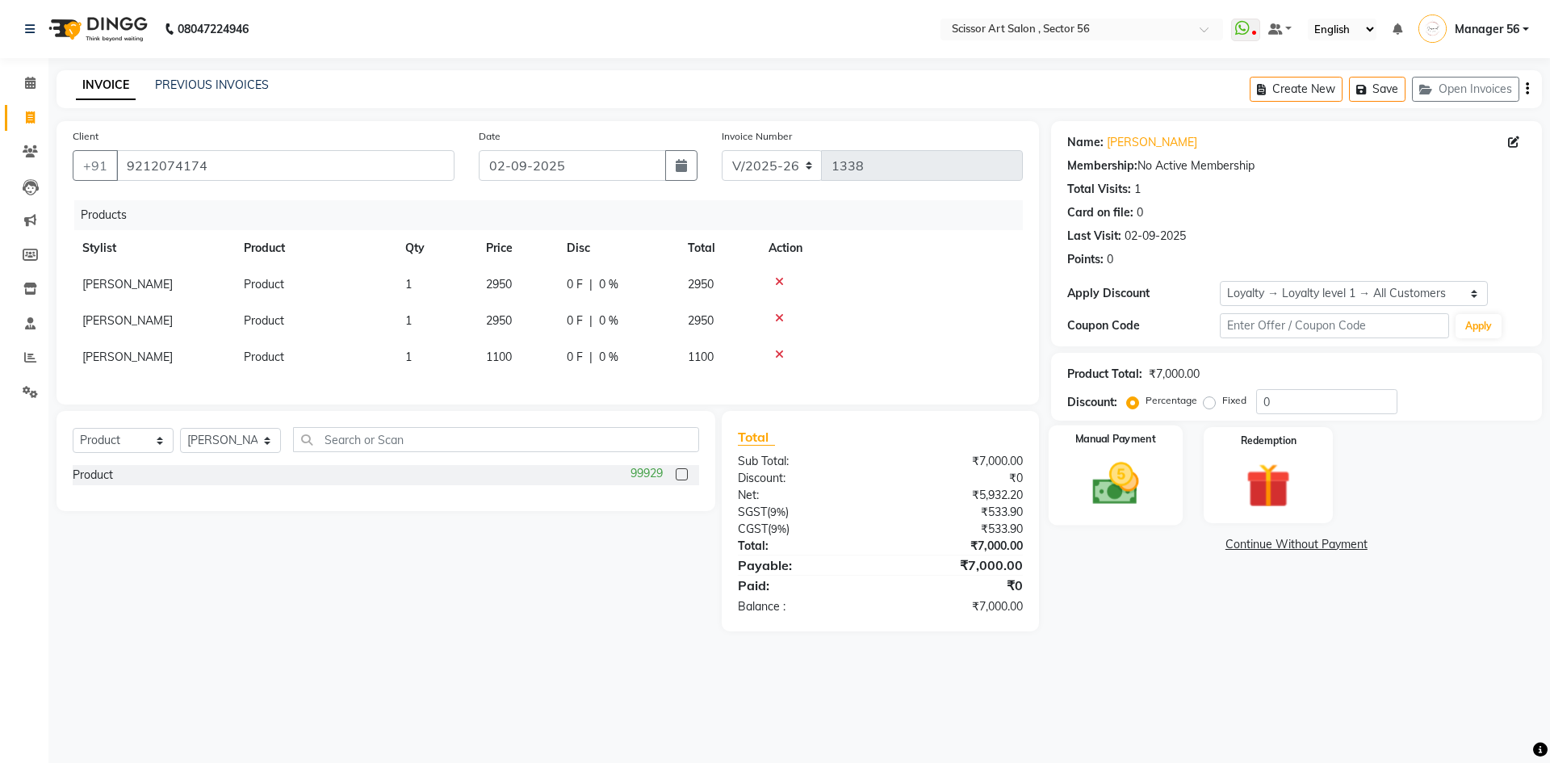
click at [1106, 466] on img at bounding box center [1115, 483] width 75 height 53
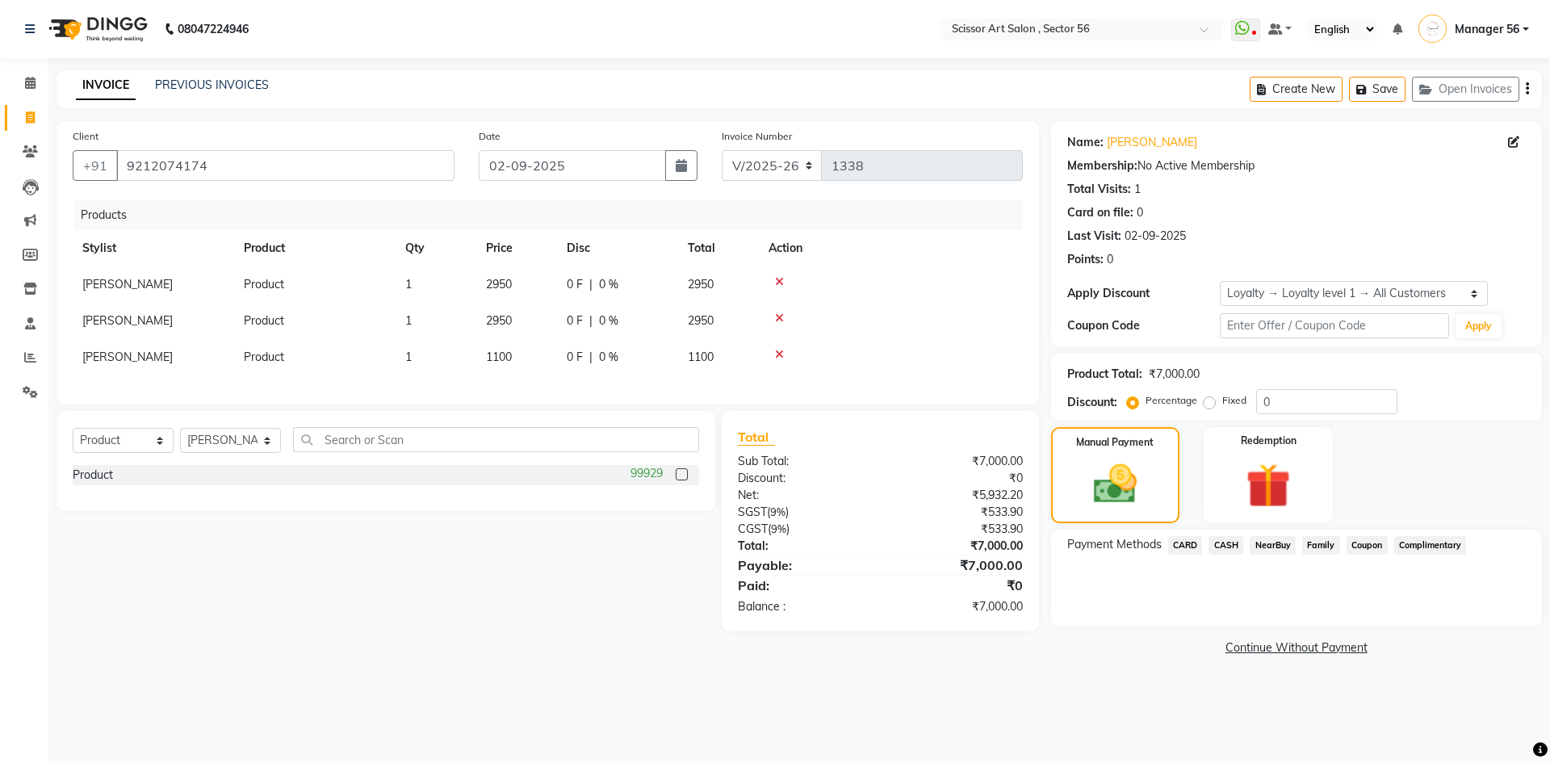
click at [1197, 547] on span "CARD" at bounding box center [1185, 545] width 35 height 19
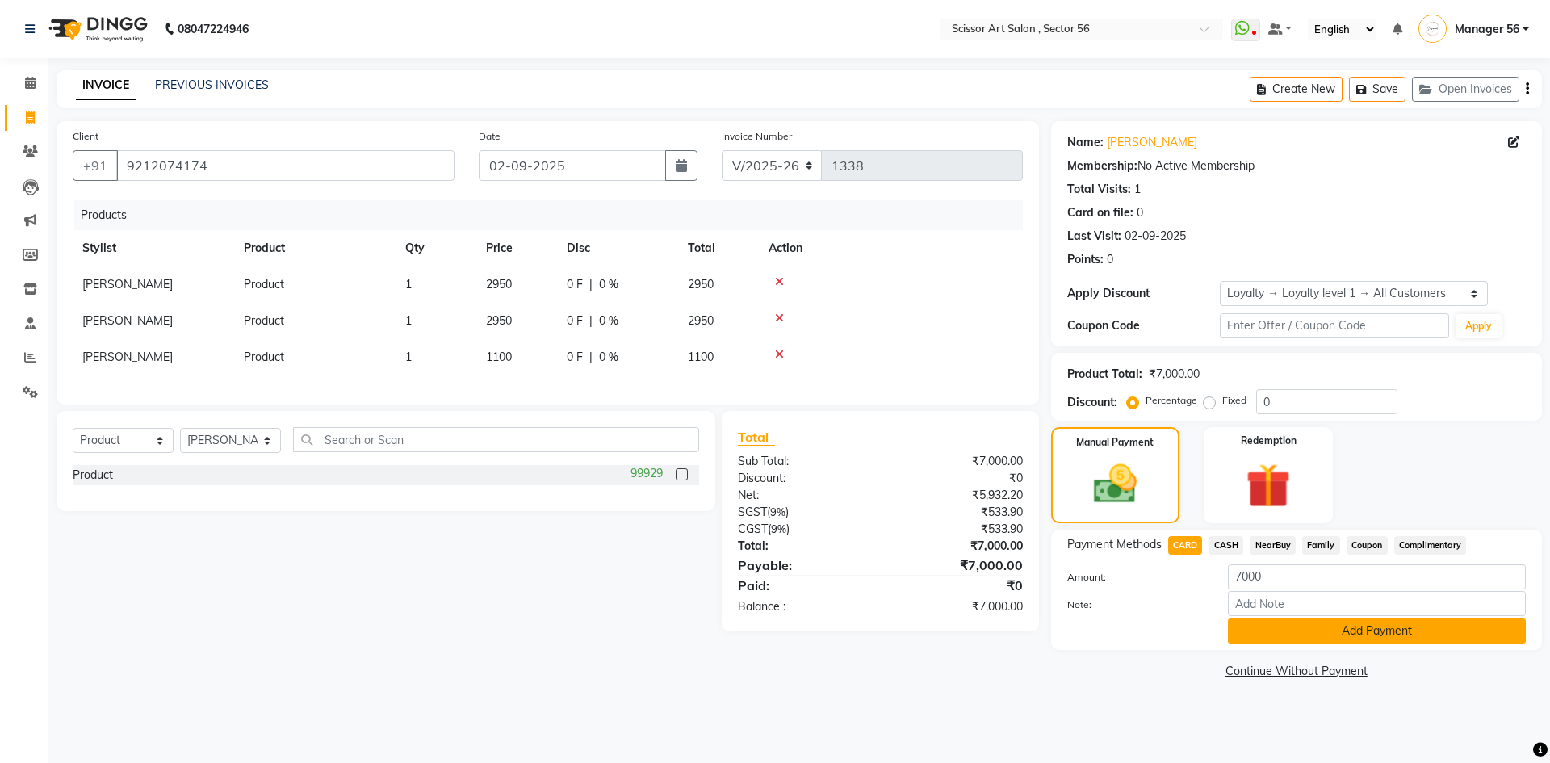
click at [1256, 627] on button "Add Payment" at bounding box center [1377, 631] width 298 height 25
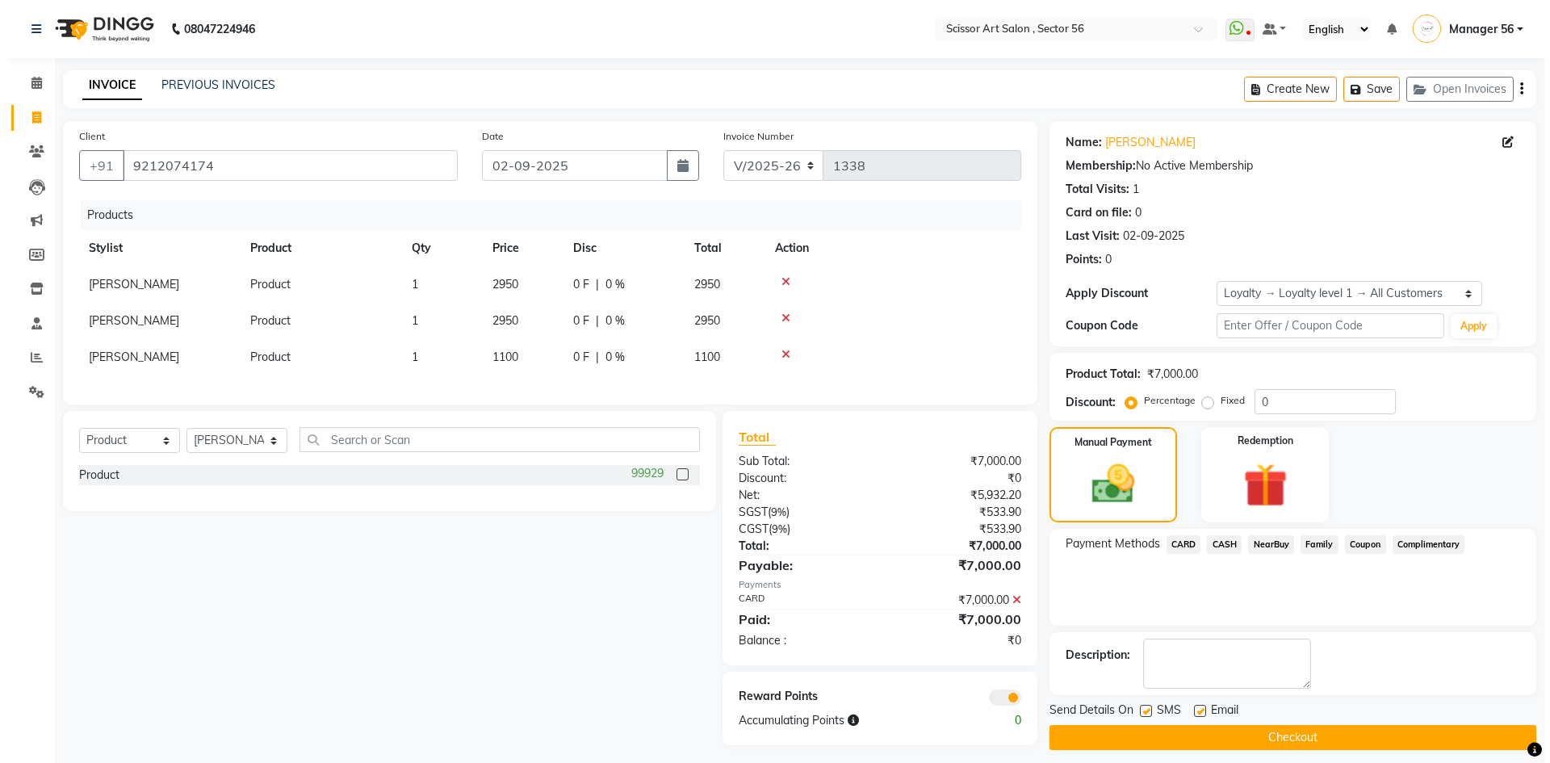
scroll to position [19, 0]
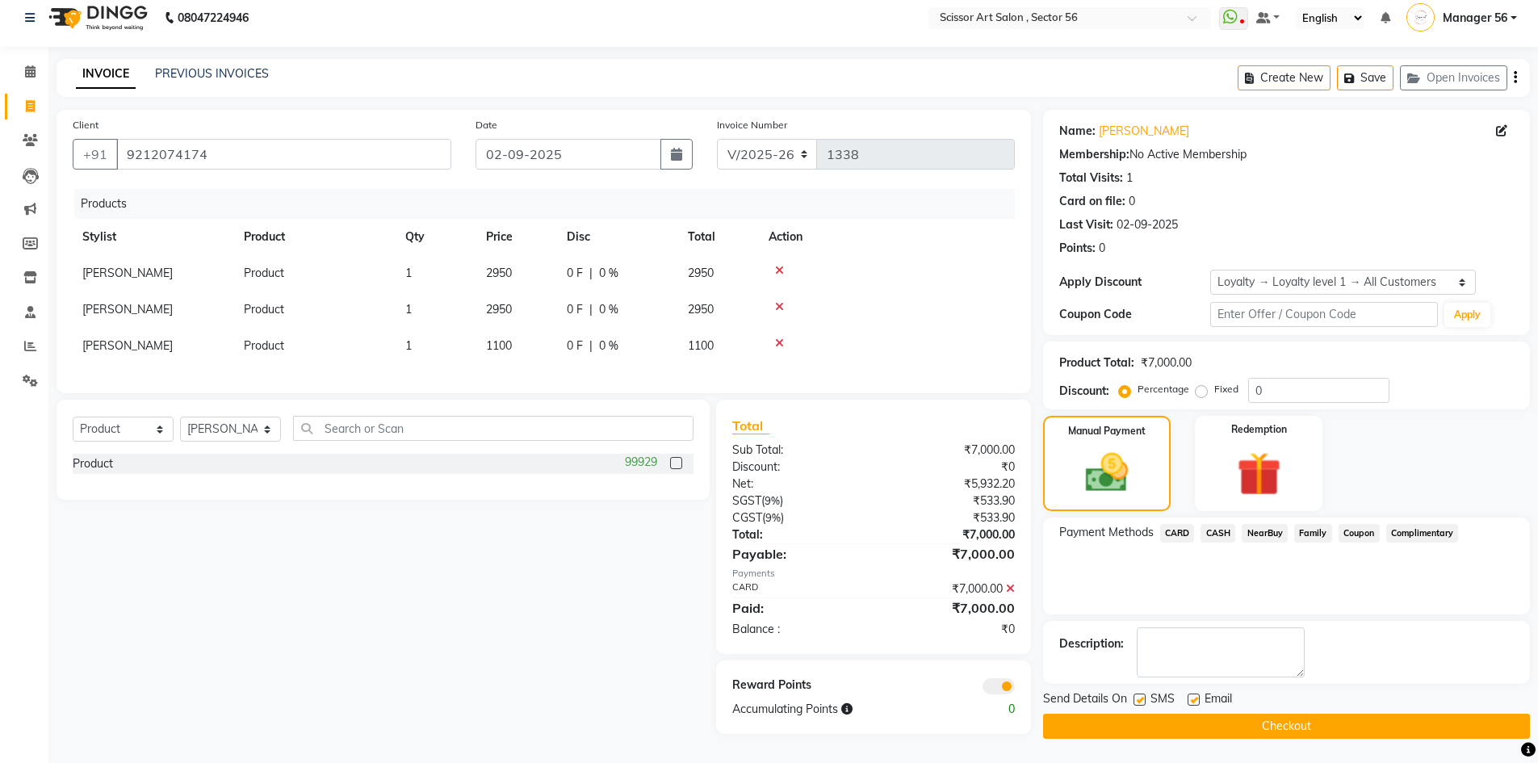
click at [1003, 688] on span at bounding box center [999, 686] width 32 height 16
click at [1015, 689] on input "checkbox" at bounding box center [1015, 689] width 0 height 0
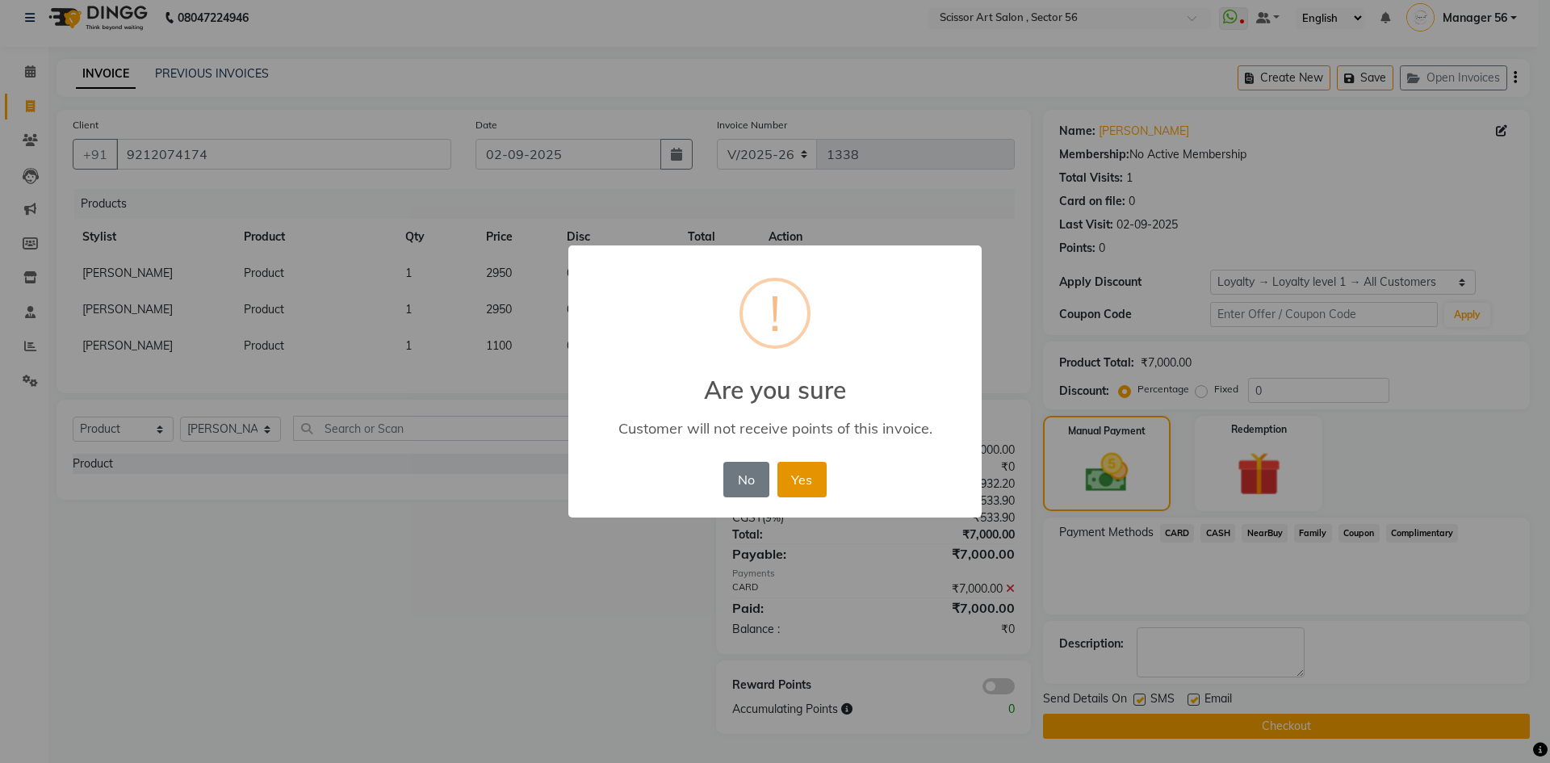
click at [816, 473] on button "Yes" at bounding box center [802, 480] width 49 height 36
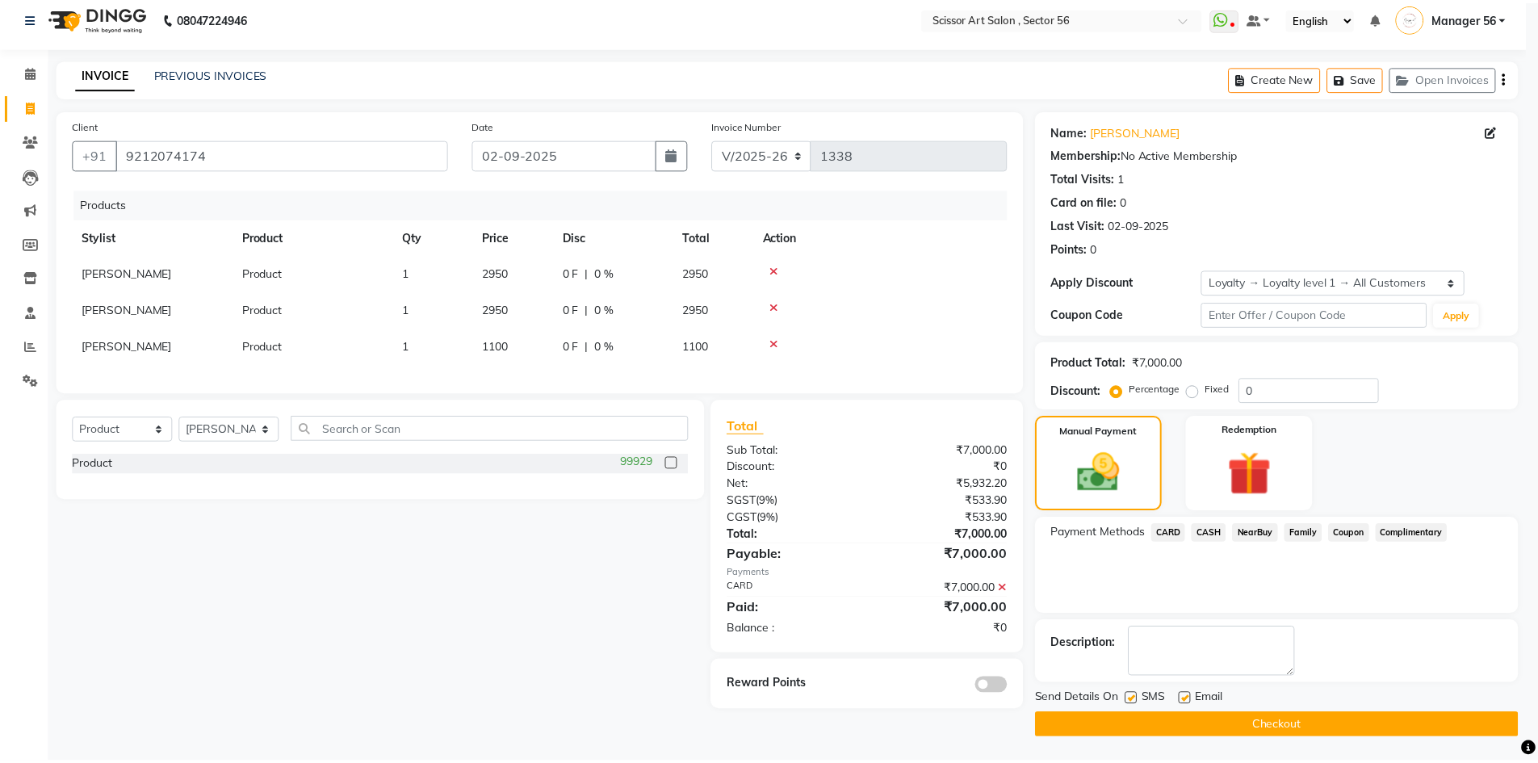
scroll to position [11, 0]
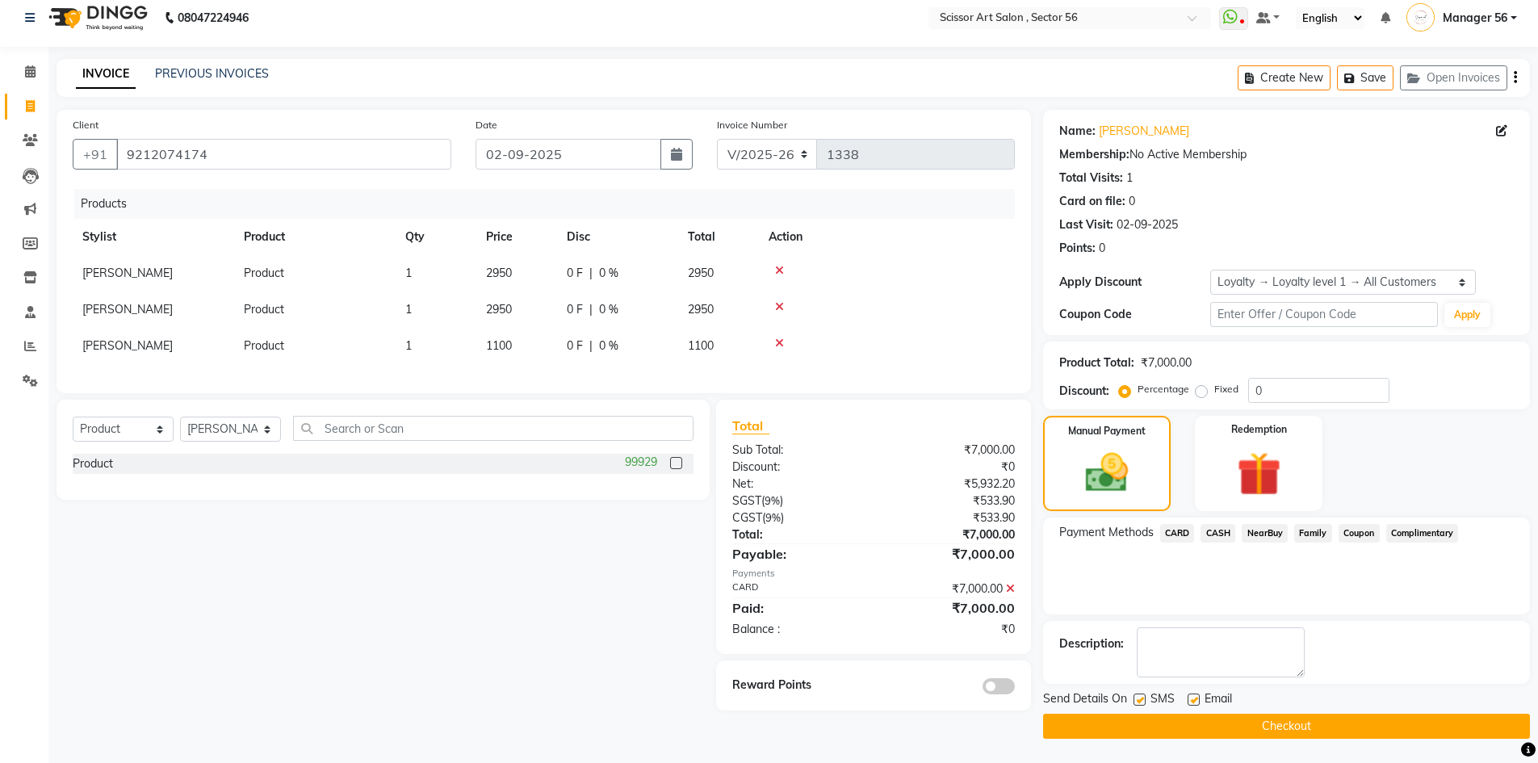
click at [1139, 721] on button "Checkout" at bounding box center [1286, 726] width 487 height 25
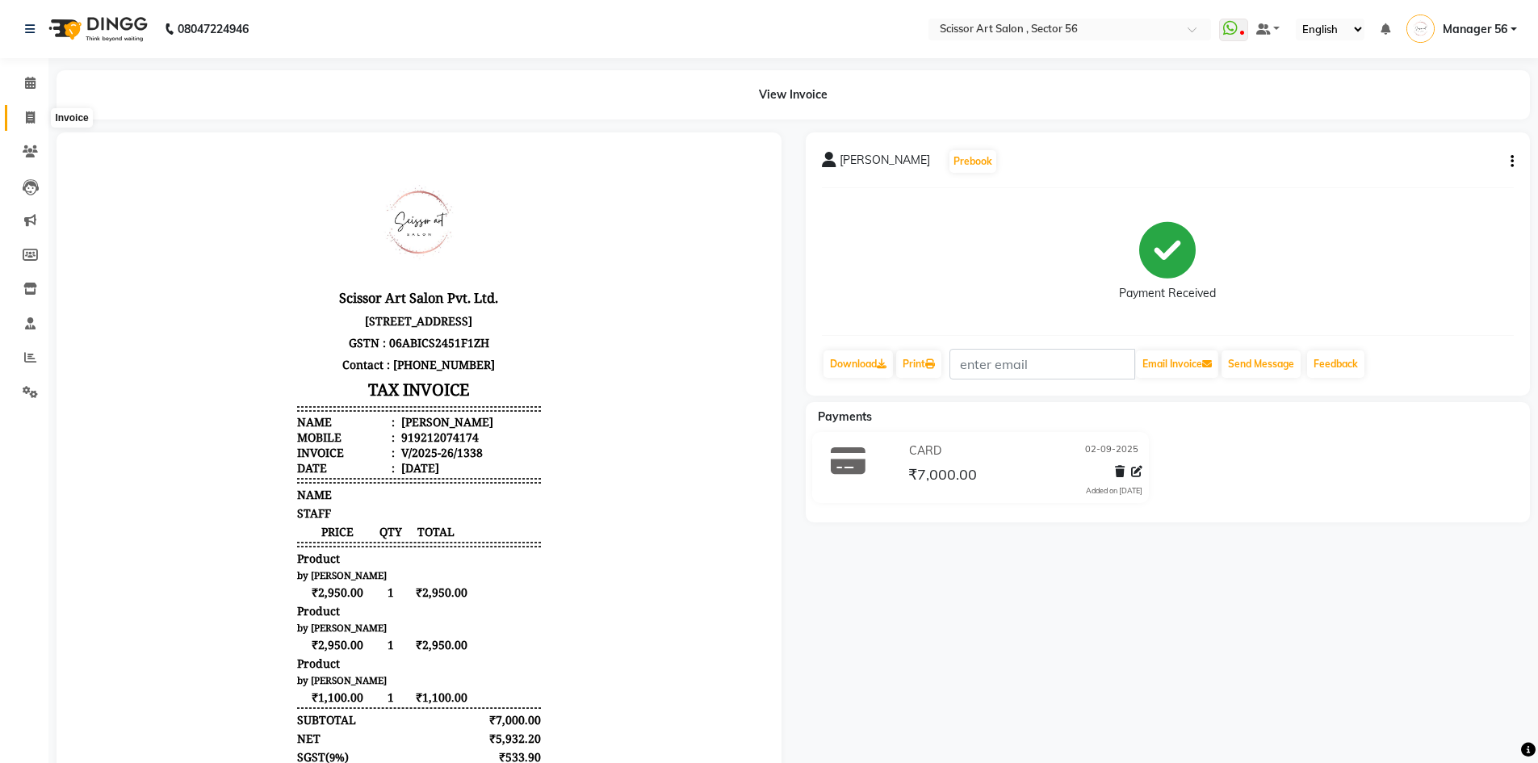
click at [17, 124] on span at bounding box center [30, 118] width 28 height 19
select select "service"
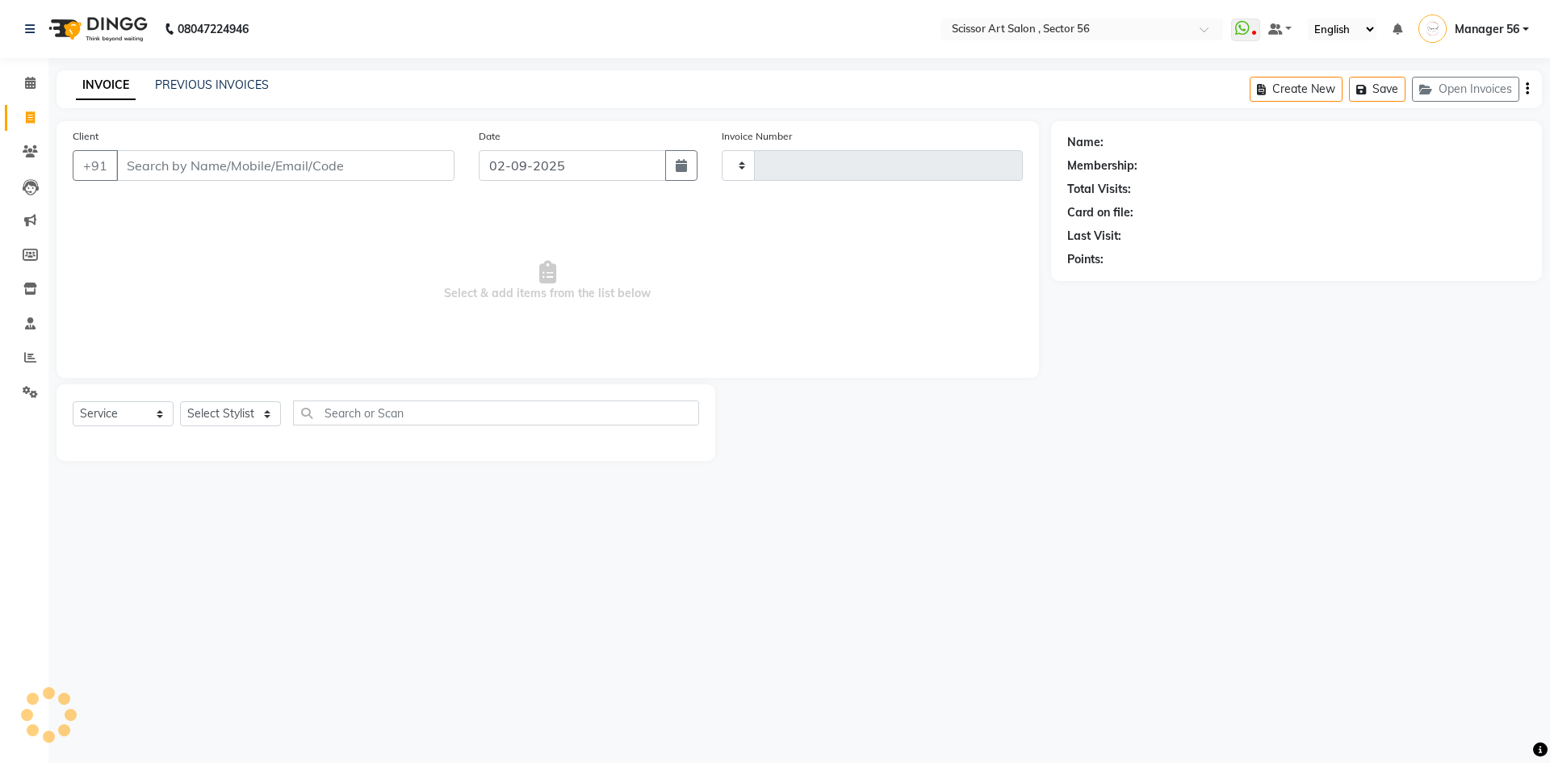
type input "1339"
select select "6185"
click at [229, 412] on select "Select Stylist" at bounding box center [230, 413] width 101 height 25
click at [232, 414] on select "Select Stylist Anees DEV DAS Kiran Manager 56 [PERSON_NAME] [PERSON_NAME] Raano…" at bounding box center [230, 413] width 101 height 25
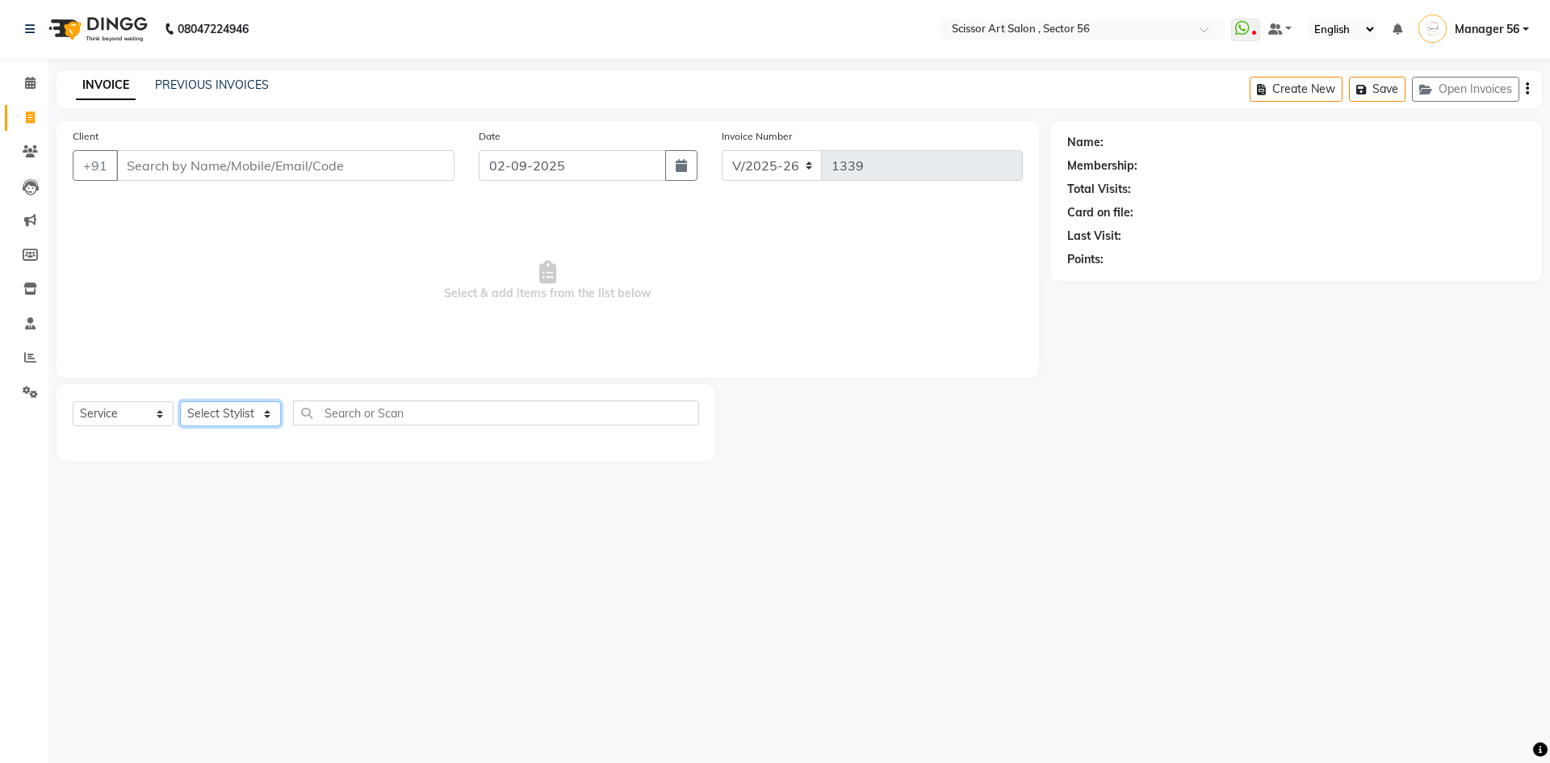
select select "76503"
click at [180, 401] on select "Select Stylist Anees DEV DAS Kiran Manager 56 [PERSON_NAME] [PERSON_NAME] Raano…" at bounding box center [230, 413] width 101 height 25
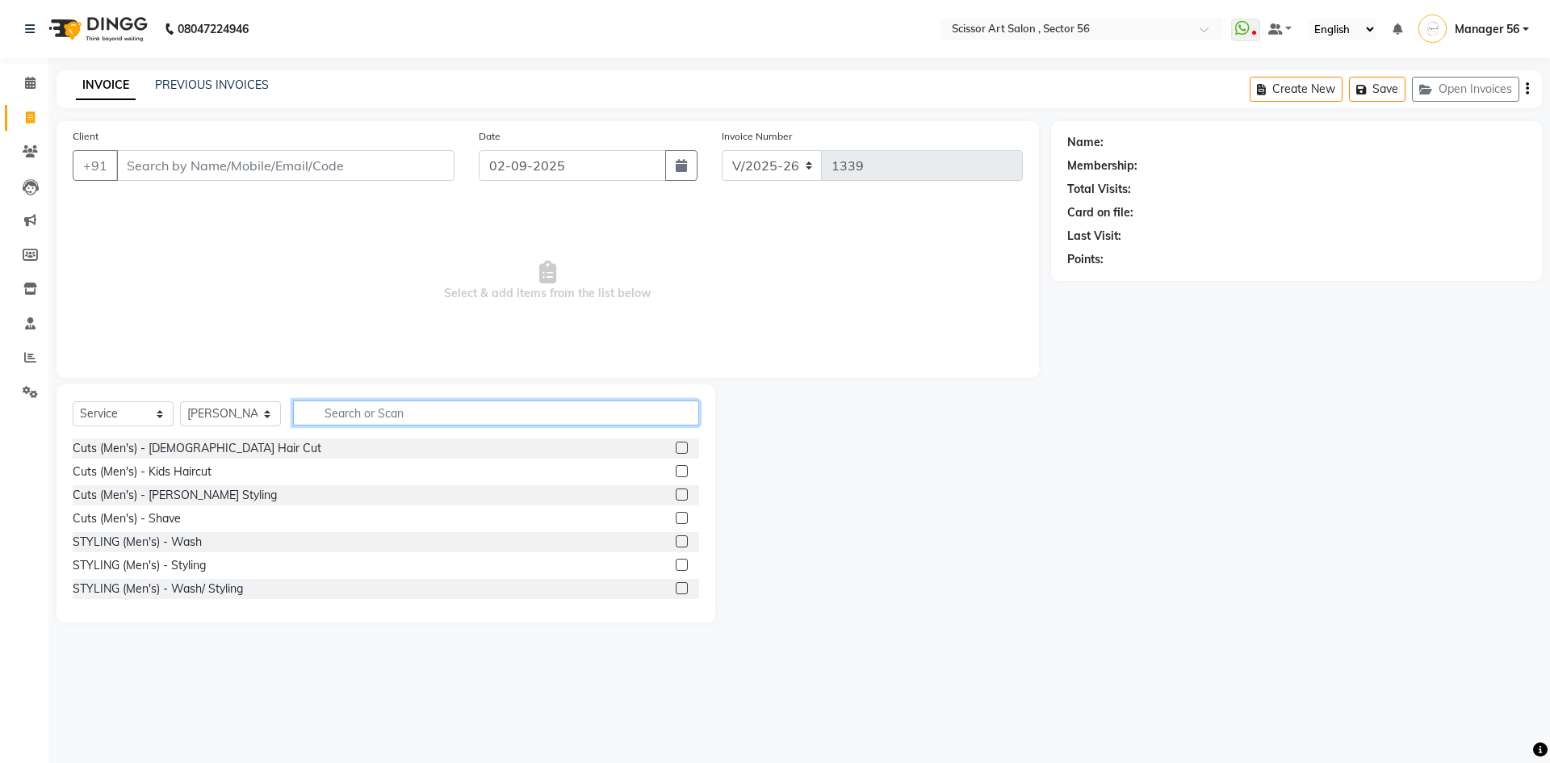
click at [415, 413] on input "text" at bounding box center [496, 413] width 406 height 25
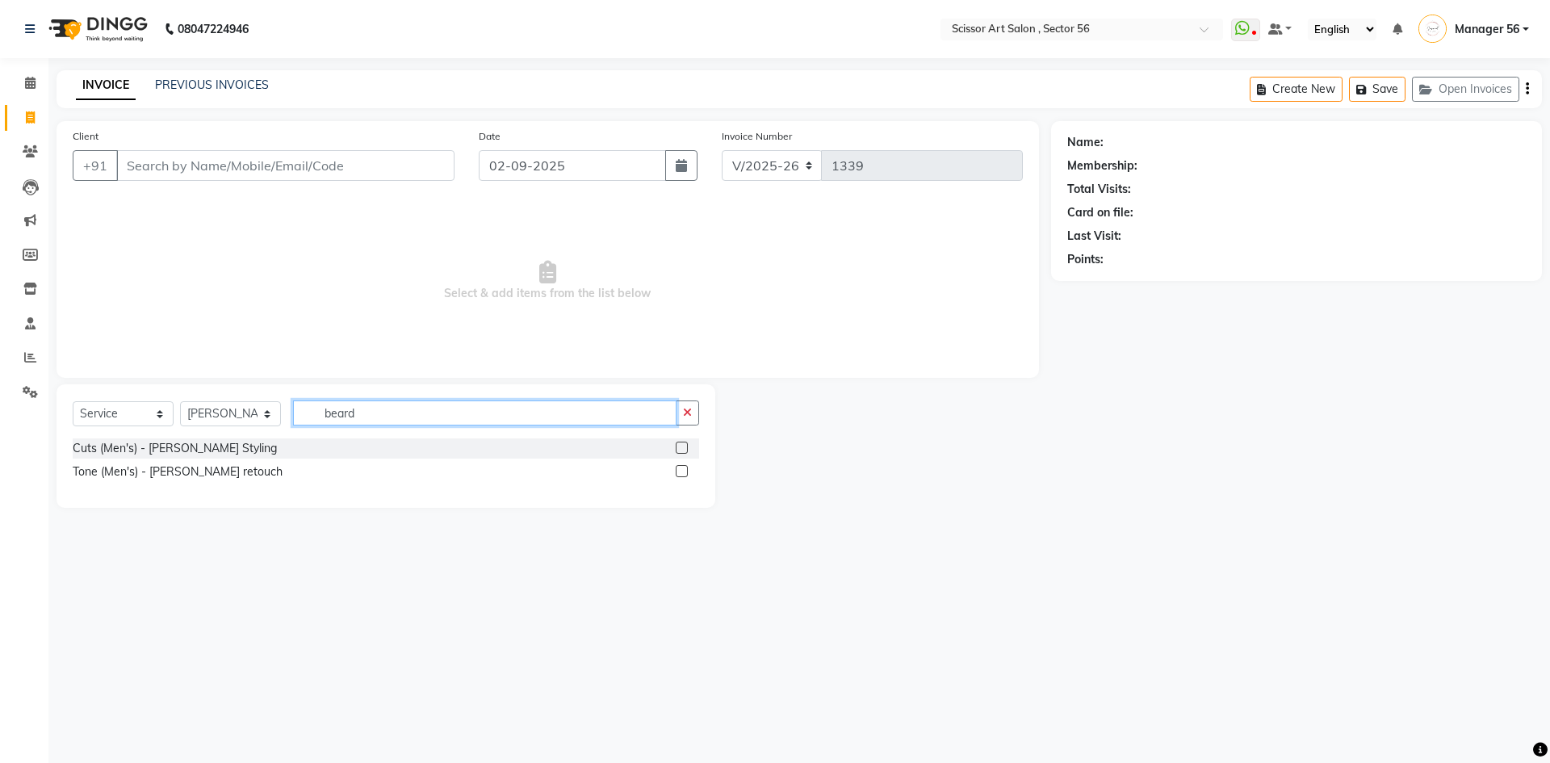
type input "beard"
click at [679, 452] on label at bounding box center [682, 448] width 12 height 12
click at [679, 452] on input "checkbox" at bounding box center [681, 448] width 10 height 10
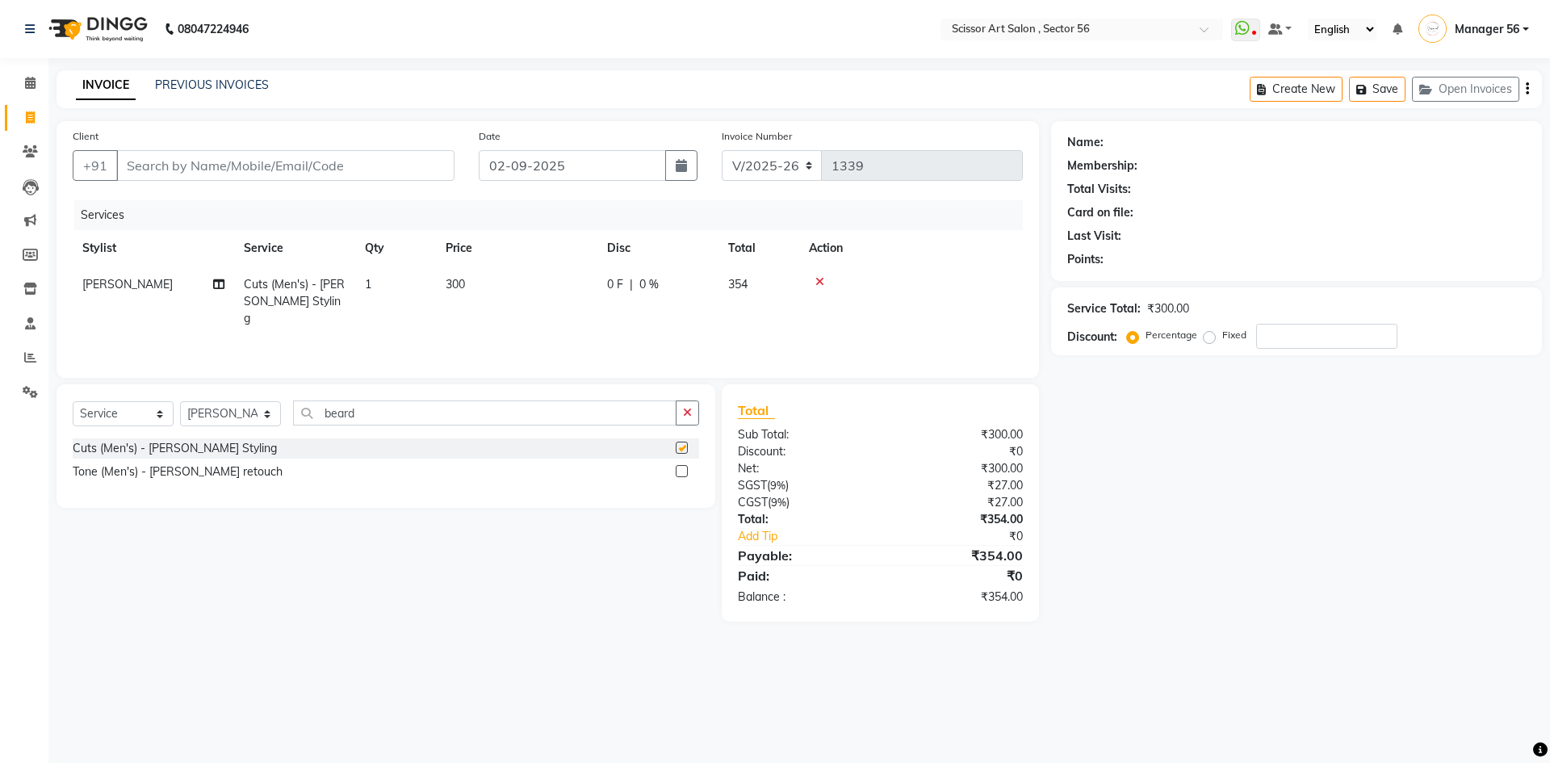
checkbox input "false"
click at [359, 160] on input "Client" at bounding box center [285, 165] width 338 height 31
click at [304, 626] on main "INVOICE PREVIOUS INVOICES Create New Save Open Invoices Client +91 Date 02-09-2…" at bounding box center [799, 358] width 1502 height 576
click at [358, 170] on input "Client" at bounding box center [285, 165] width 338 height 31
type input "1"
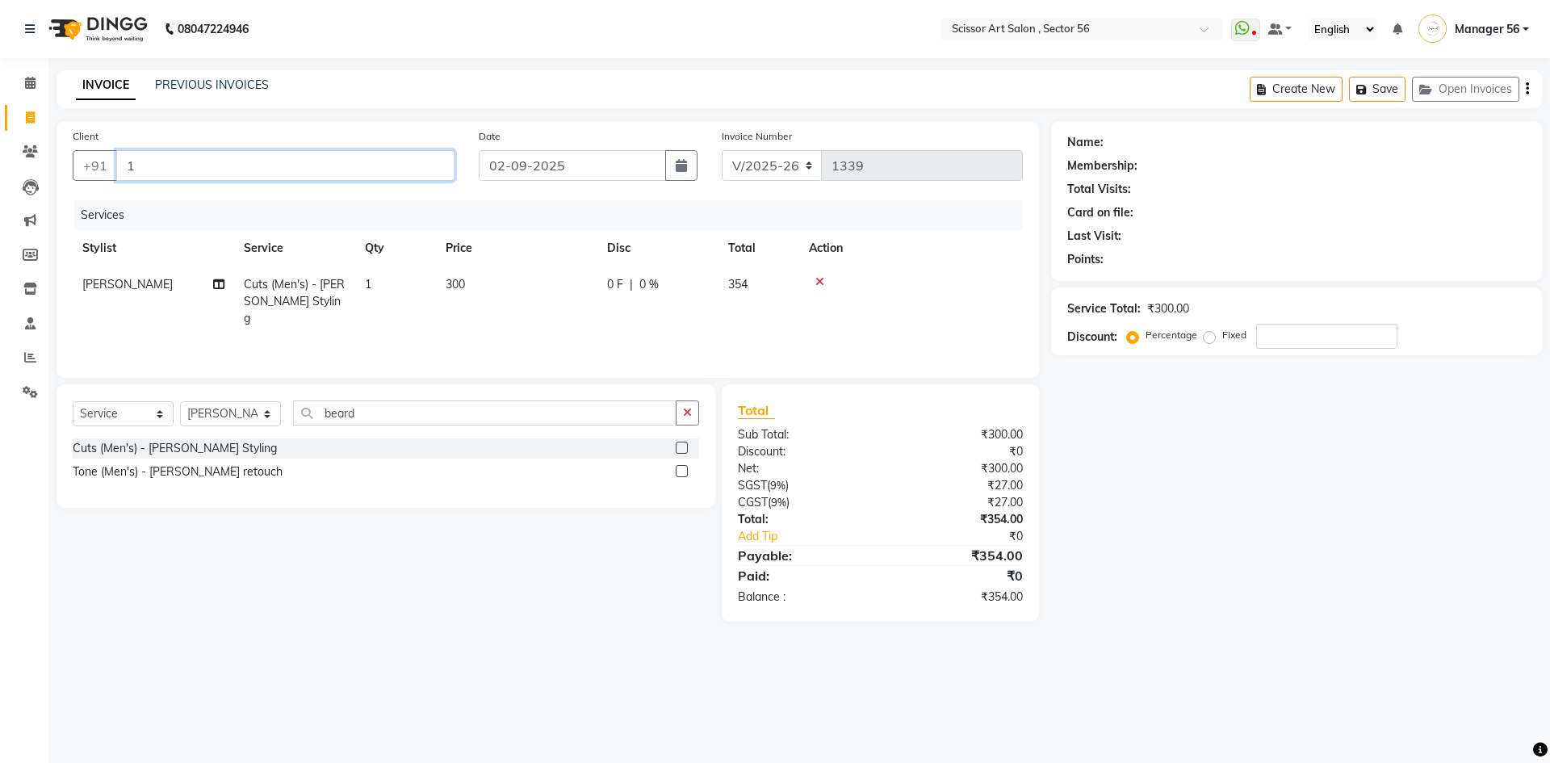
type input "0"
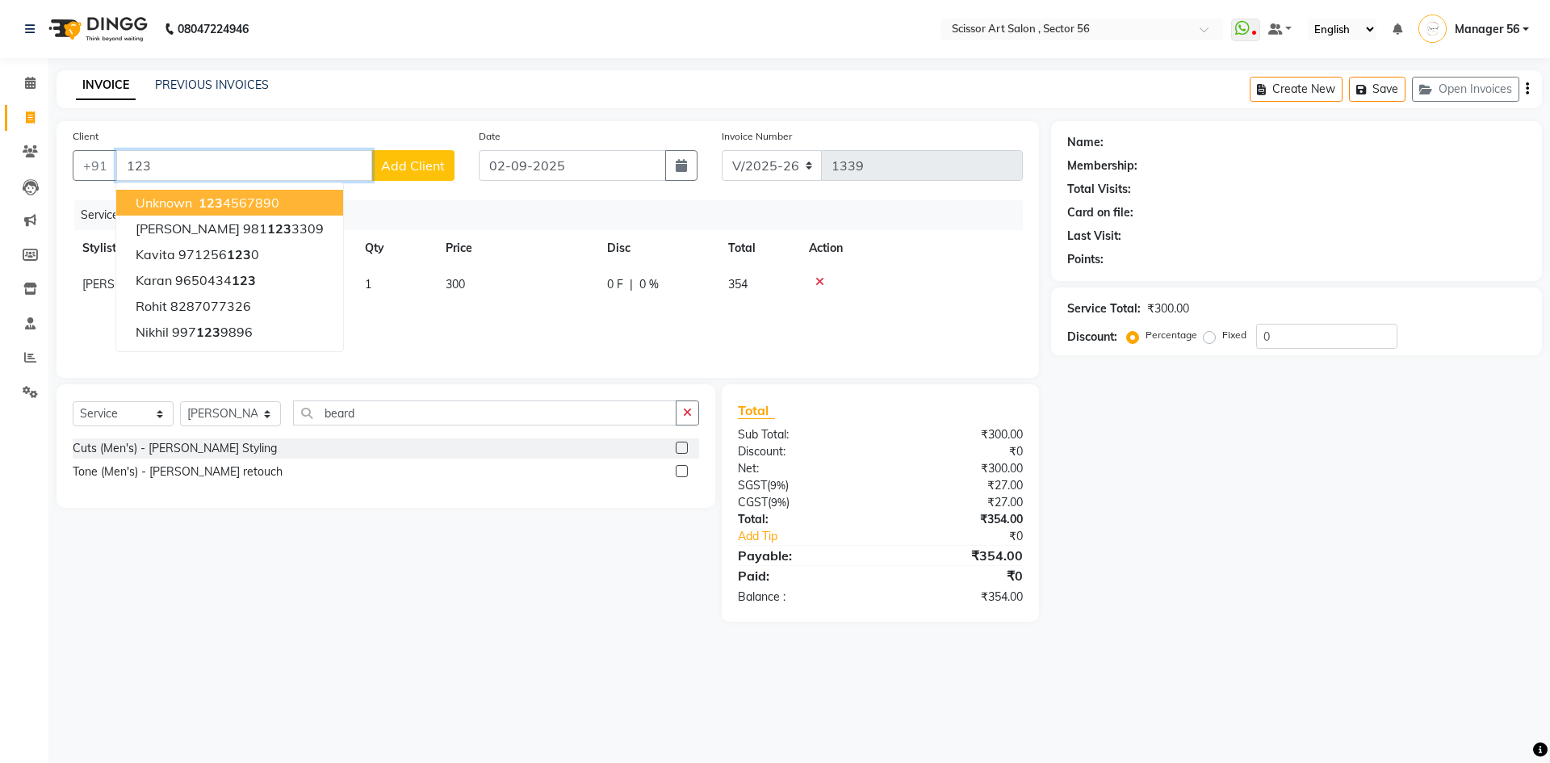
click at [251, 200] on ngb-highlight "123 4567890" at bounding box center [237, 203] width 84 height 16
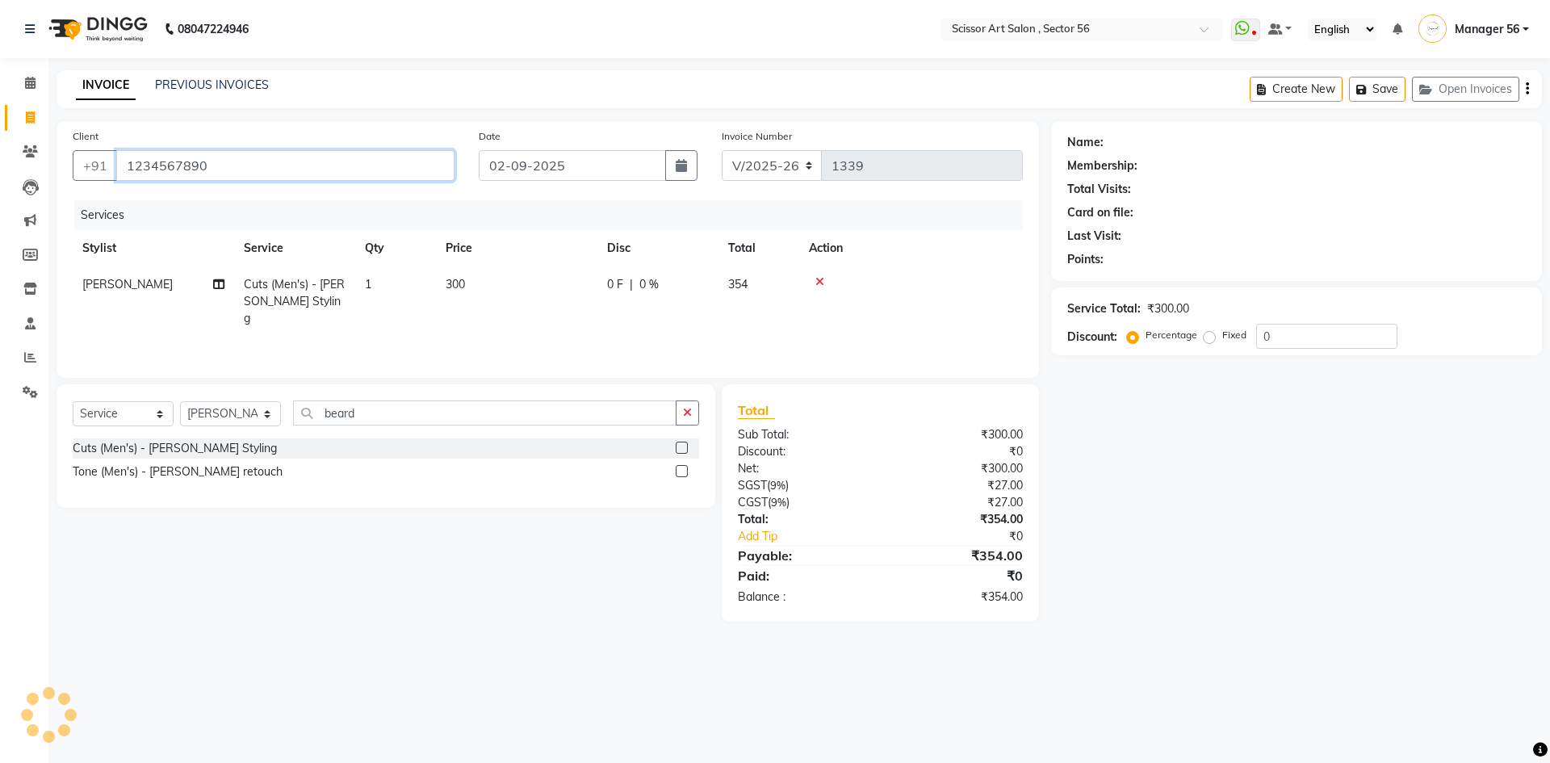
type input "1234567890"
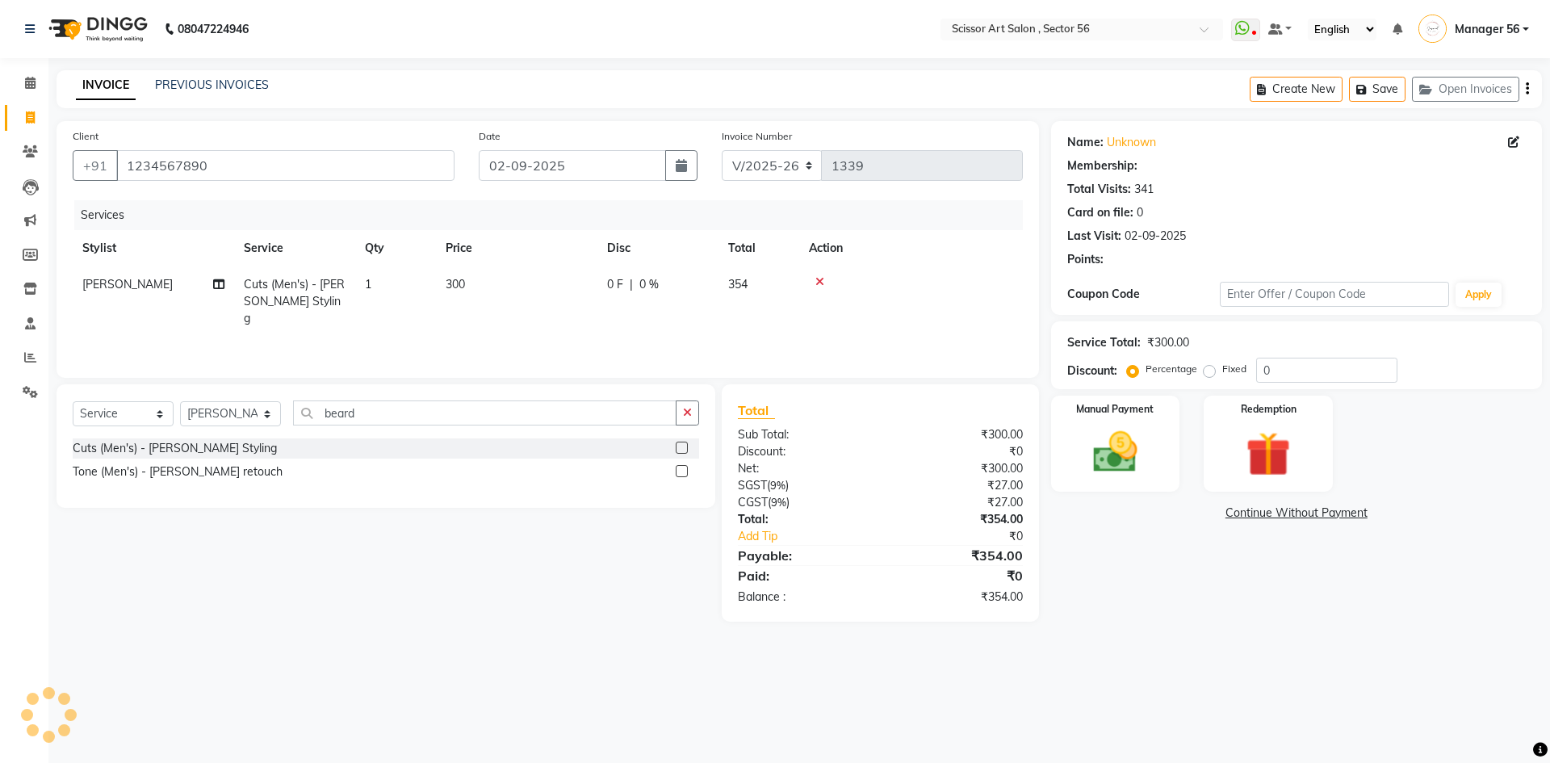
select select "1: Object"
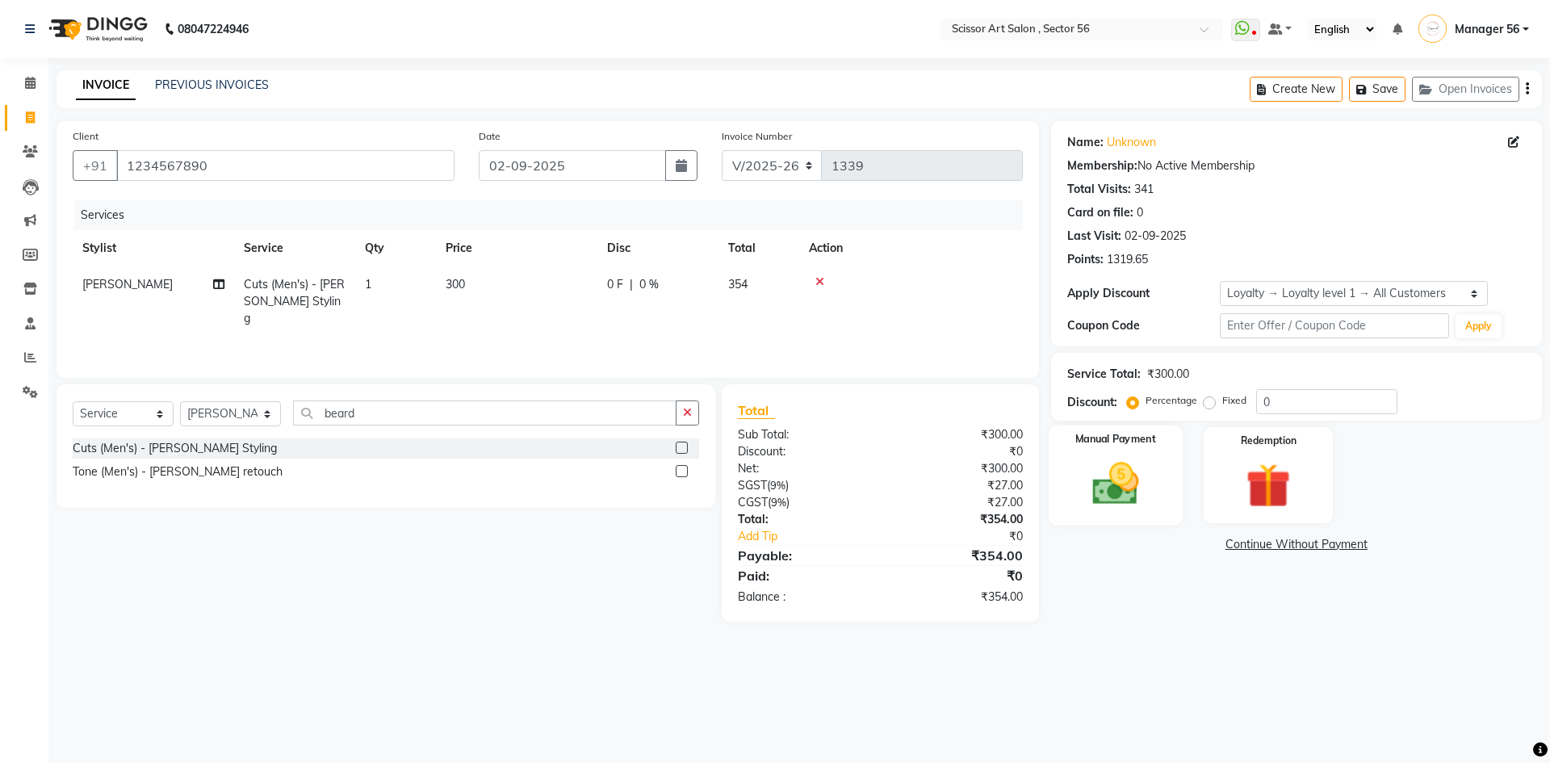
click at [1168, 468] on div "Manual Payment" at bounding box center [1115, 475] width 134 height 99
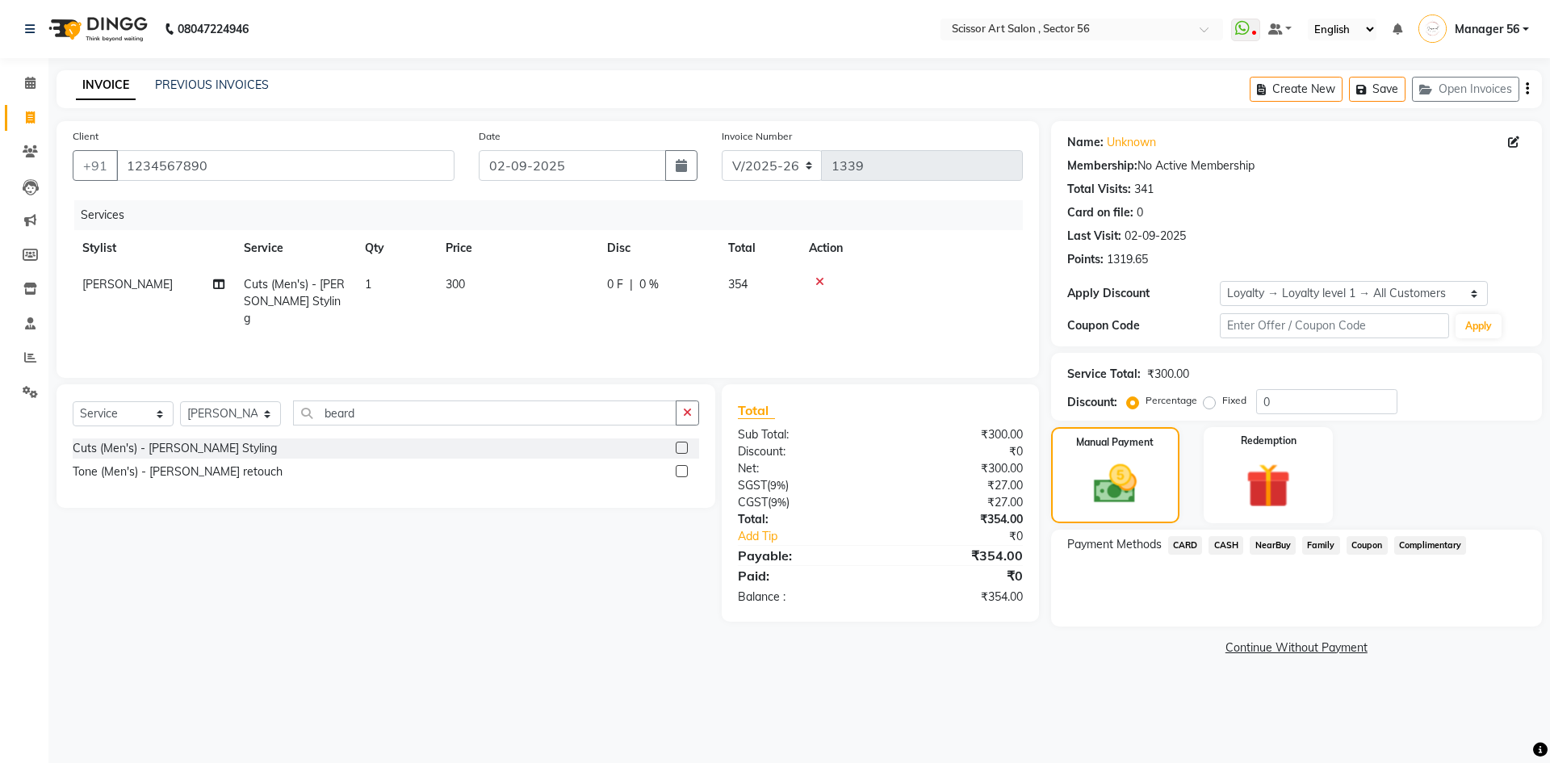
click at [1190, 547] on span "CARD" at bounding box center [1185, 545] width 35 height 19
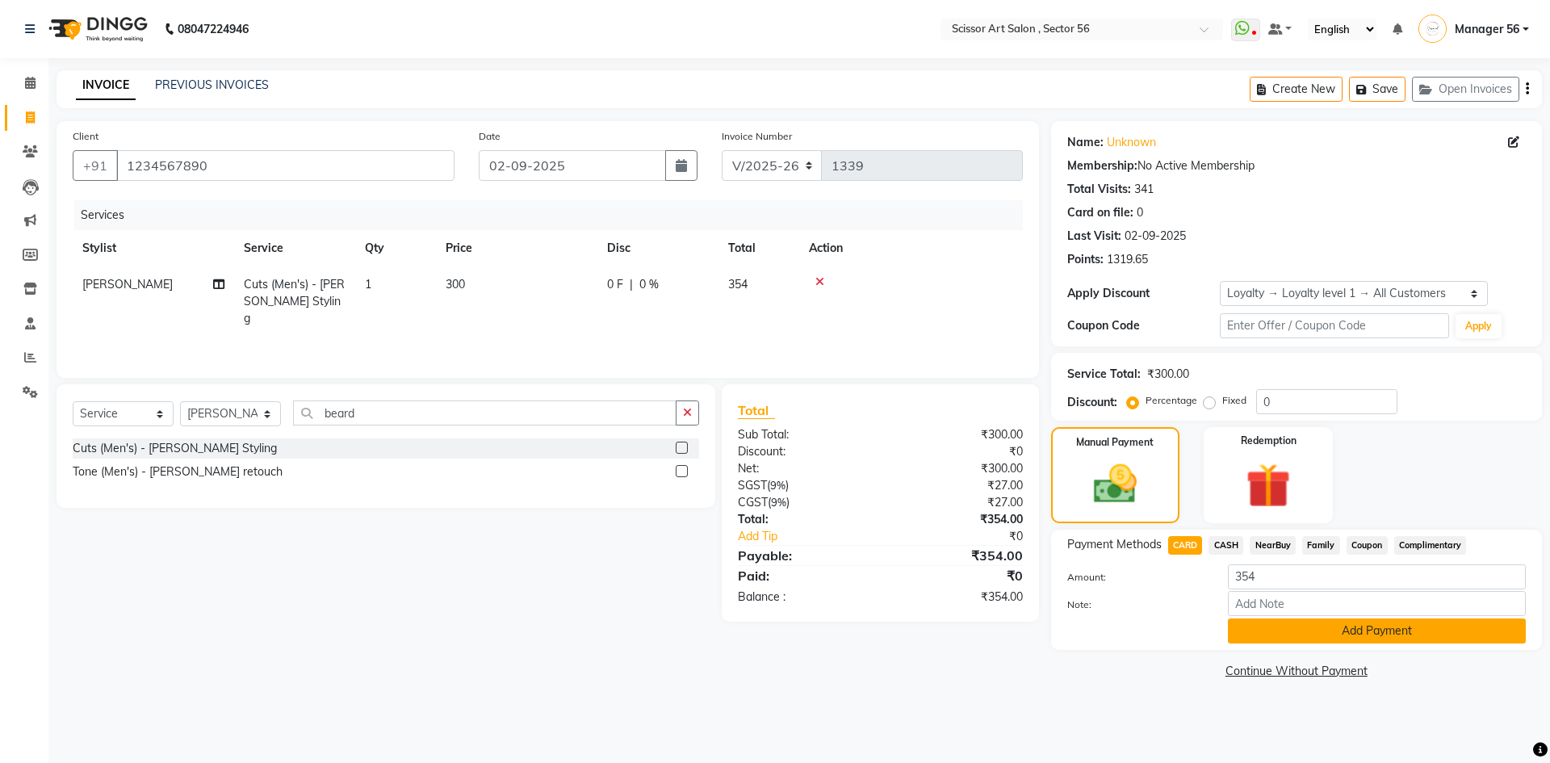
click at [1270, 626] on button "Add Payment" at bounding box center [1377, 631] width 298 height 25
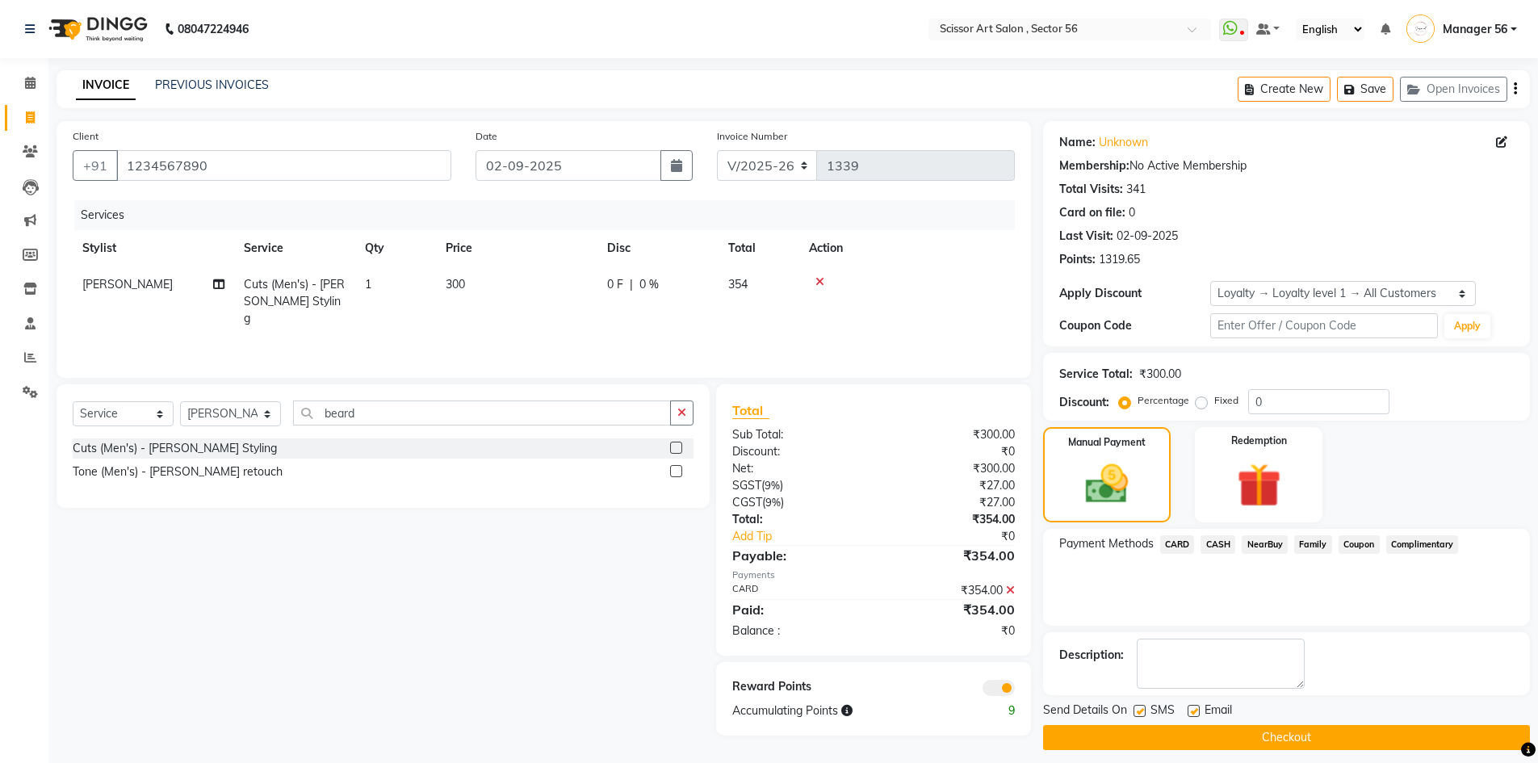
scroll to position [11, 0]
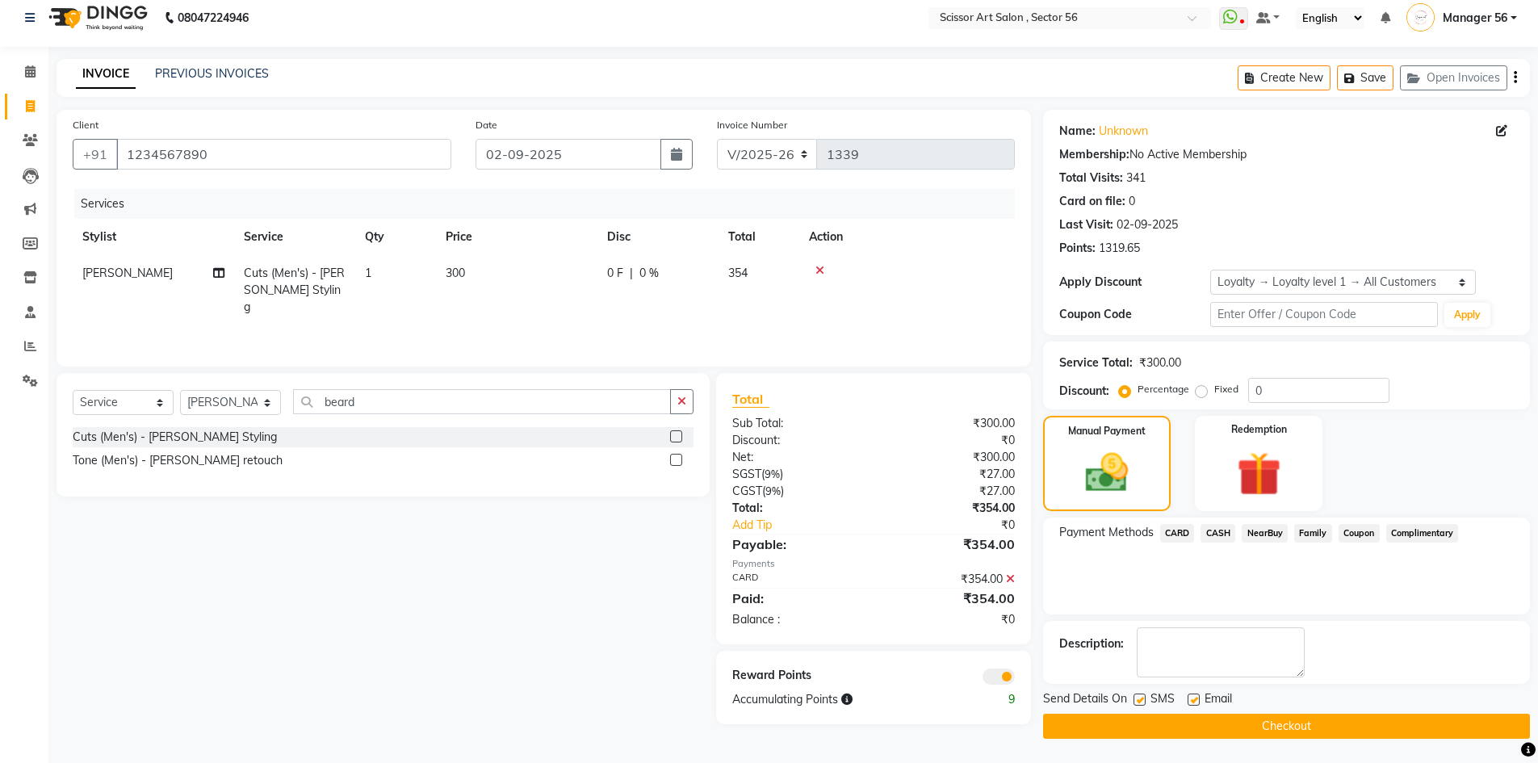
click at [1001, 675] on span at bounding box center [999, 677] width 32 height 16
click at [1015, 679] on input "checkbox" at bounding box center [1015, 679] width 0 height 0
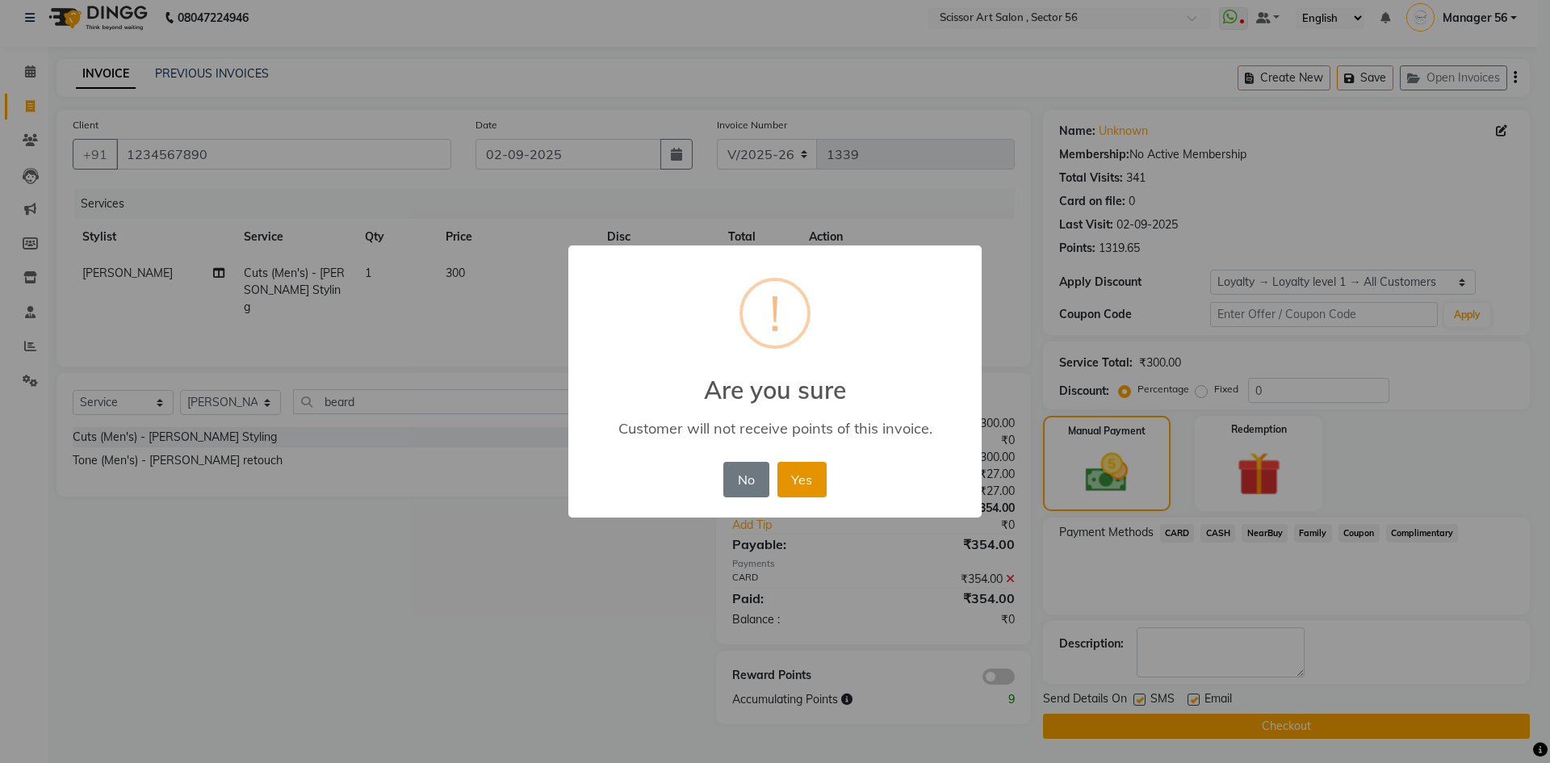
click at [791, 474] on button "Yes" at bounding box center [802, 480] width 49 height 36
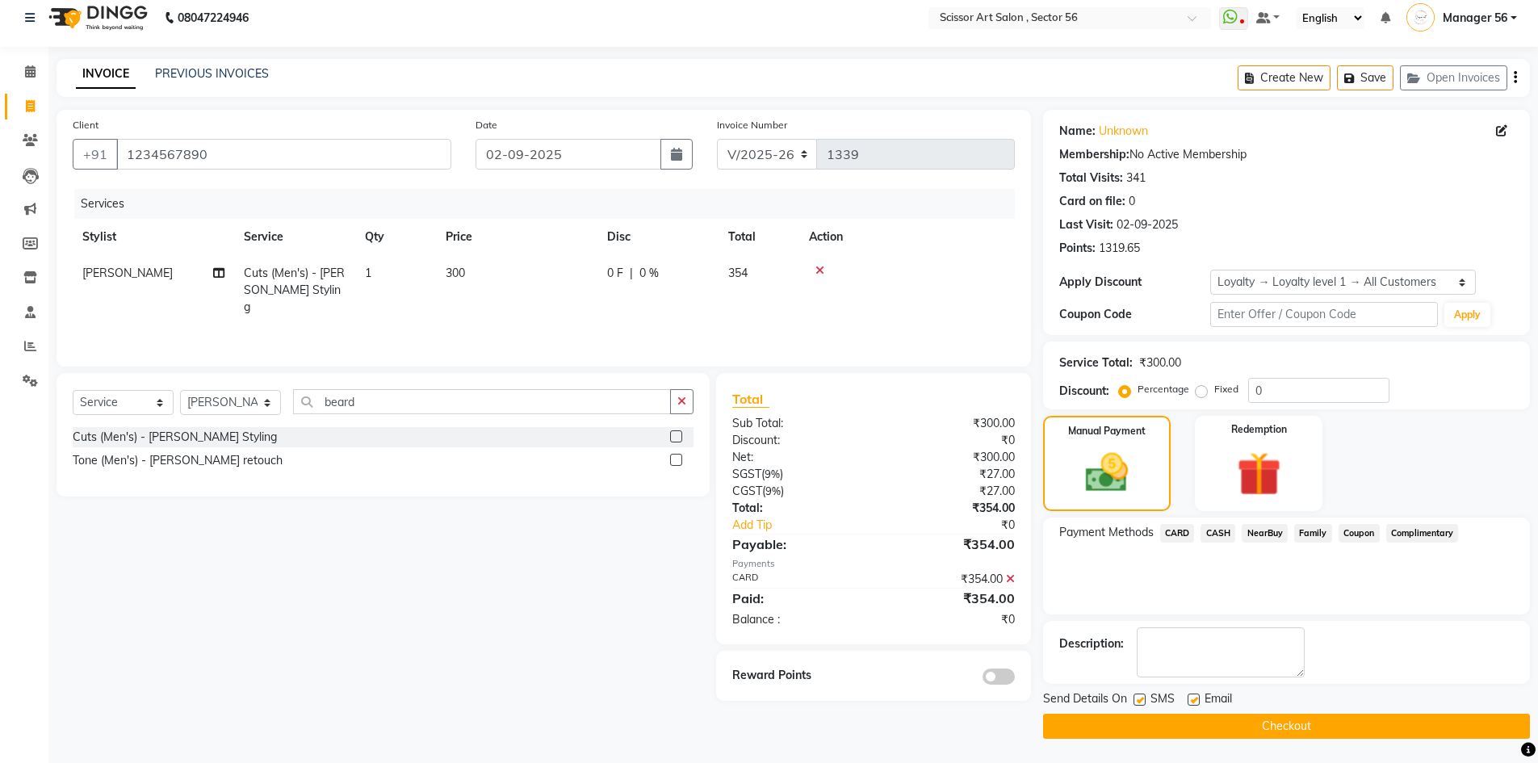
click at [1374, 729] on button "Checkout" at bounding box center [1286, 726] width 487 height 25
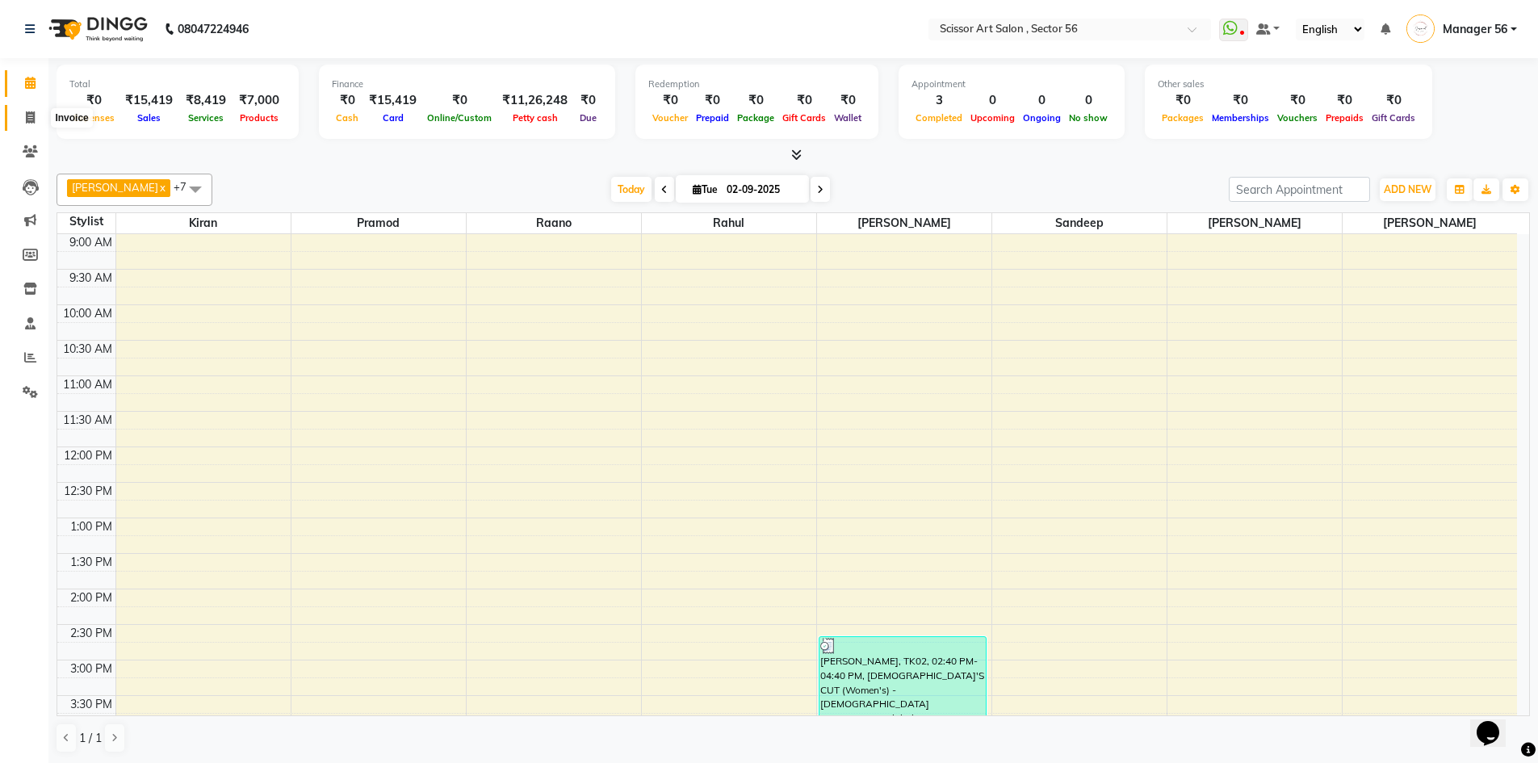
click at [19, 112] on span at bounding box center [30, 118] width 28 height 19
select select "service"
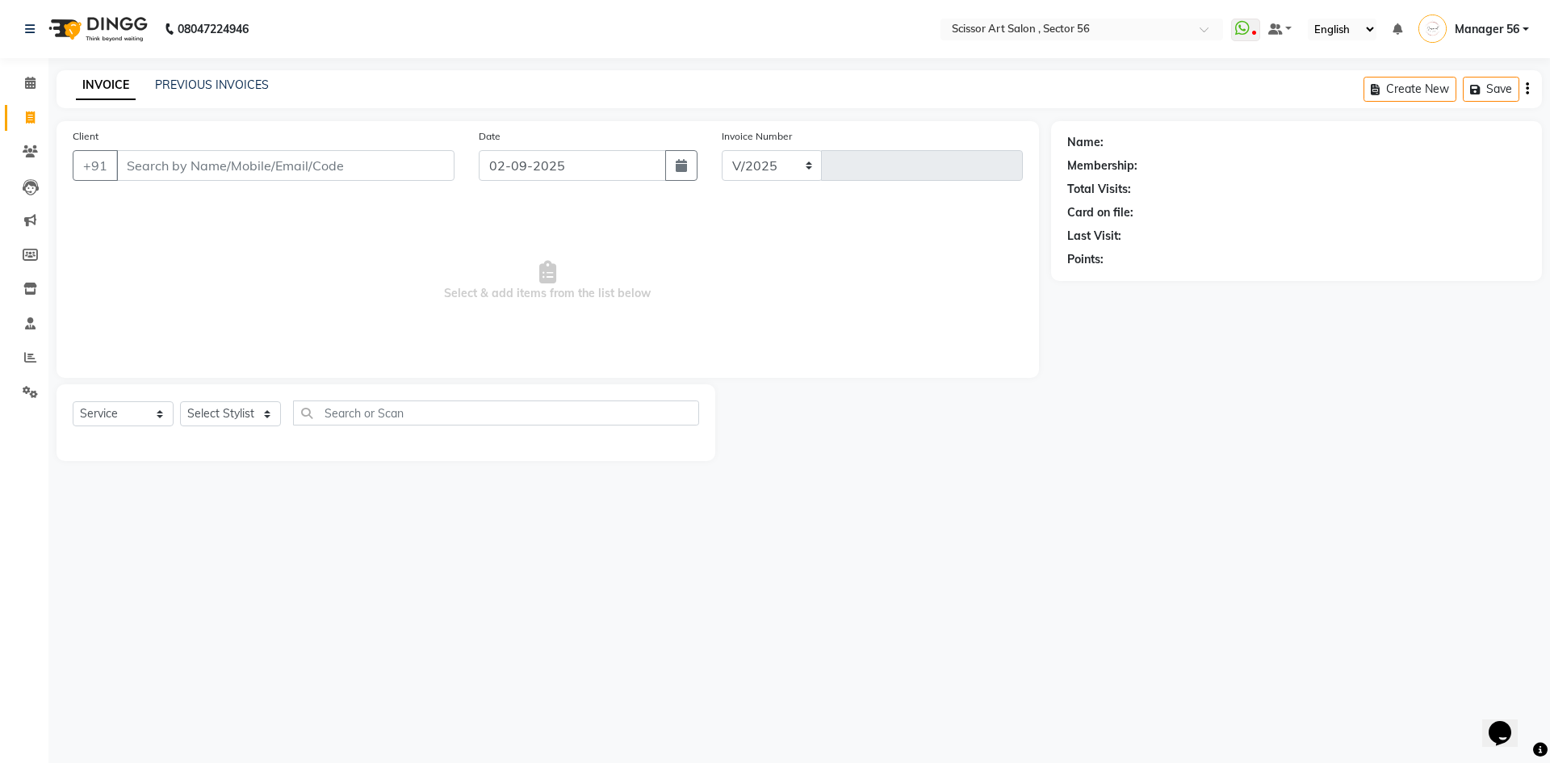
select select "6185"
type input "1339"
click at [266, 166] on input "Client" at bounding box center [285, 165] width 338 height 31
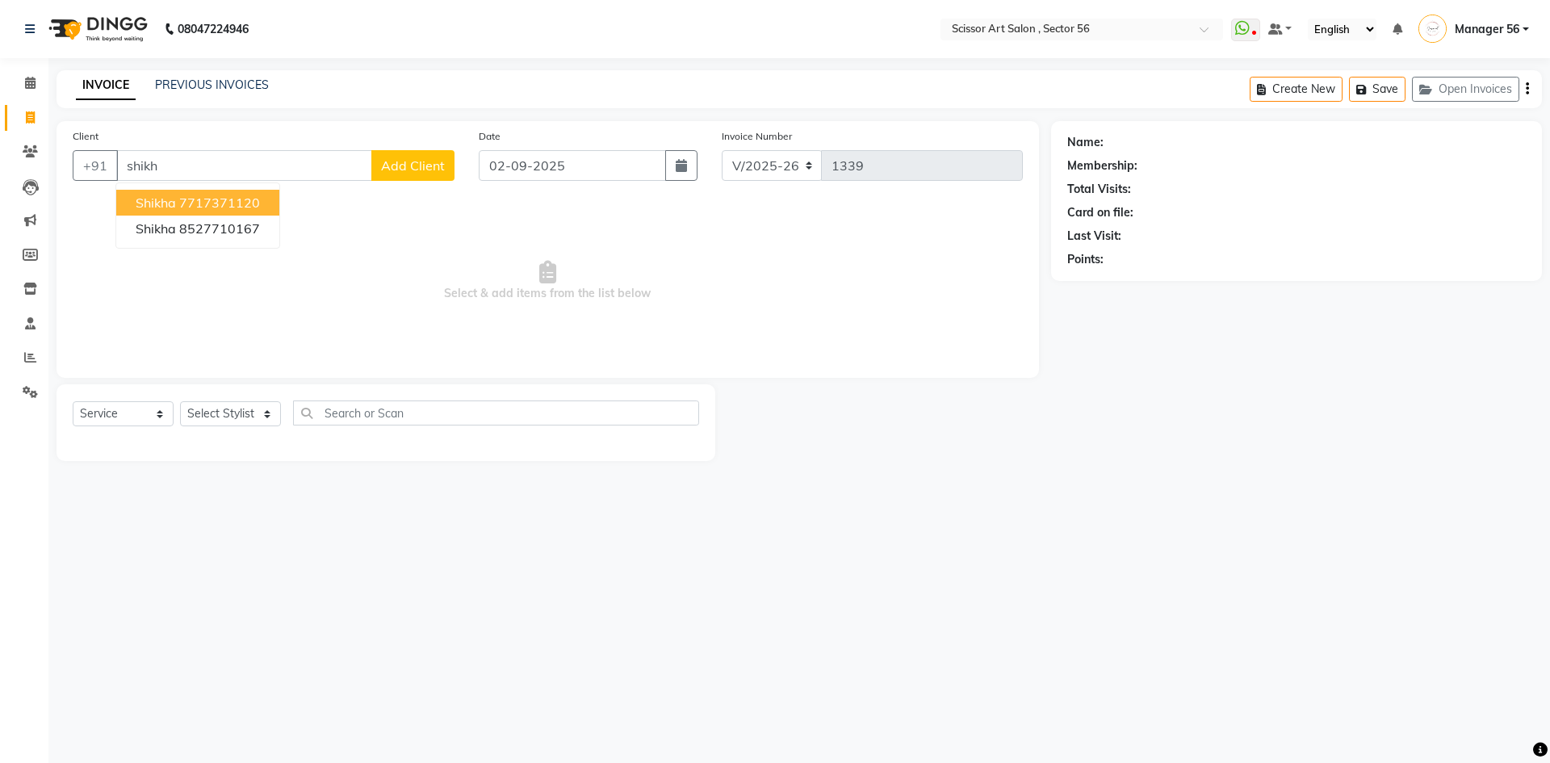
click at [199, 206] on ngb-highlight "7717371120" at bounding box center [219, 203] width 81 height 16
type input "7717371120"
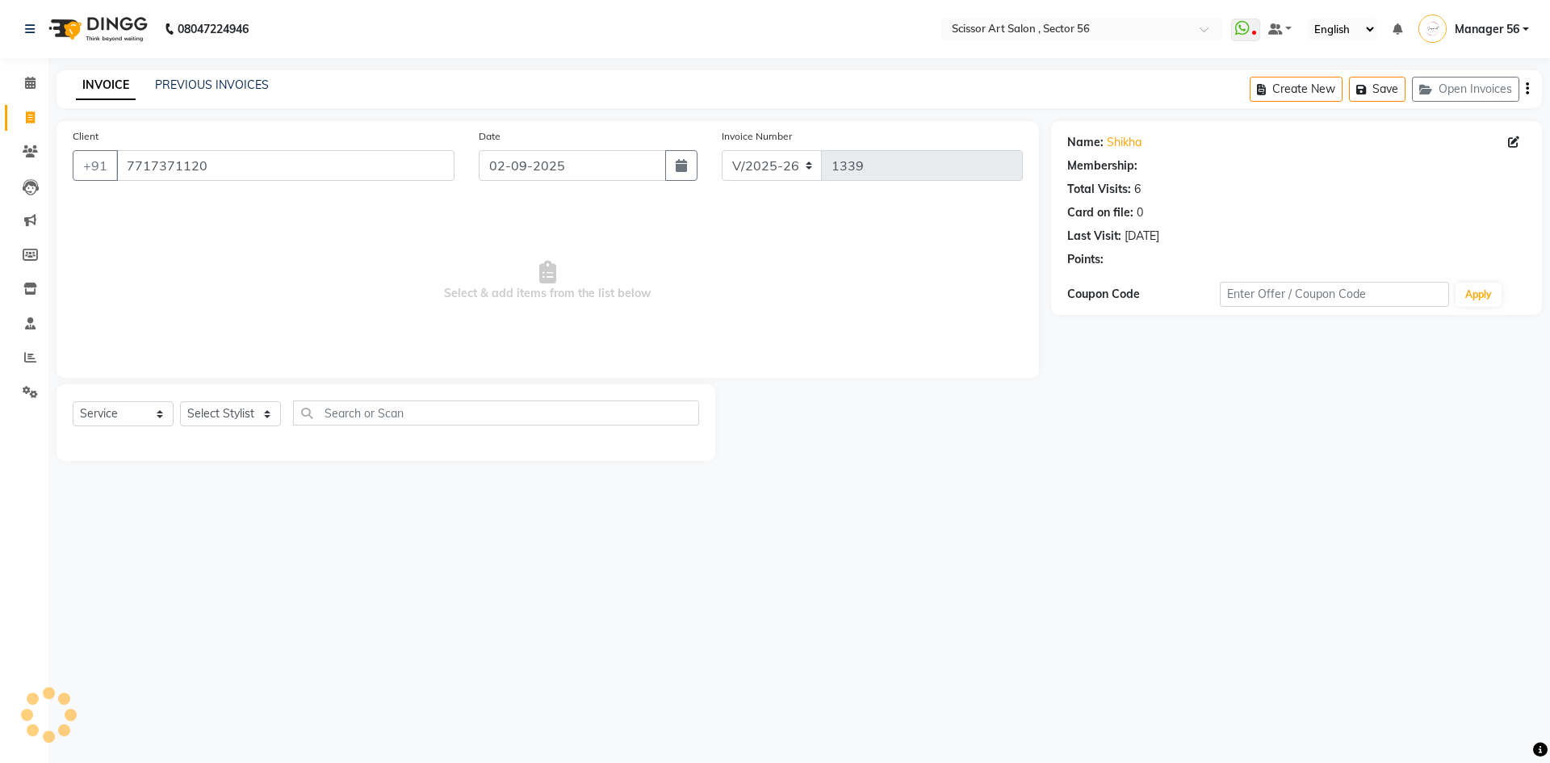
select select "1: Object"
click at [317, 155] on input "7717371120" at bounding box center [285, 165] width 338 height 31
type input "7"
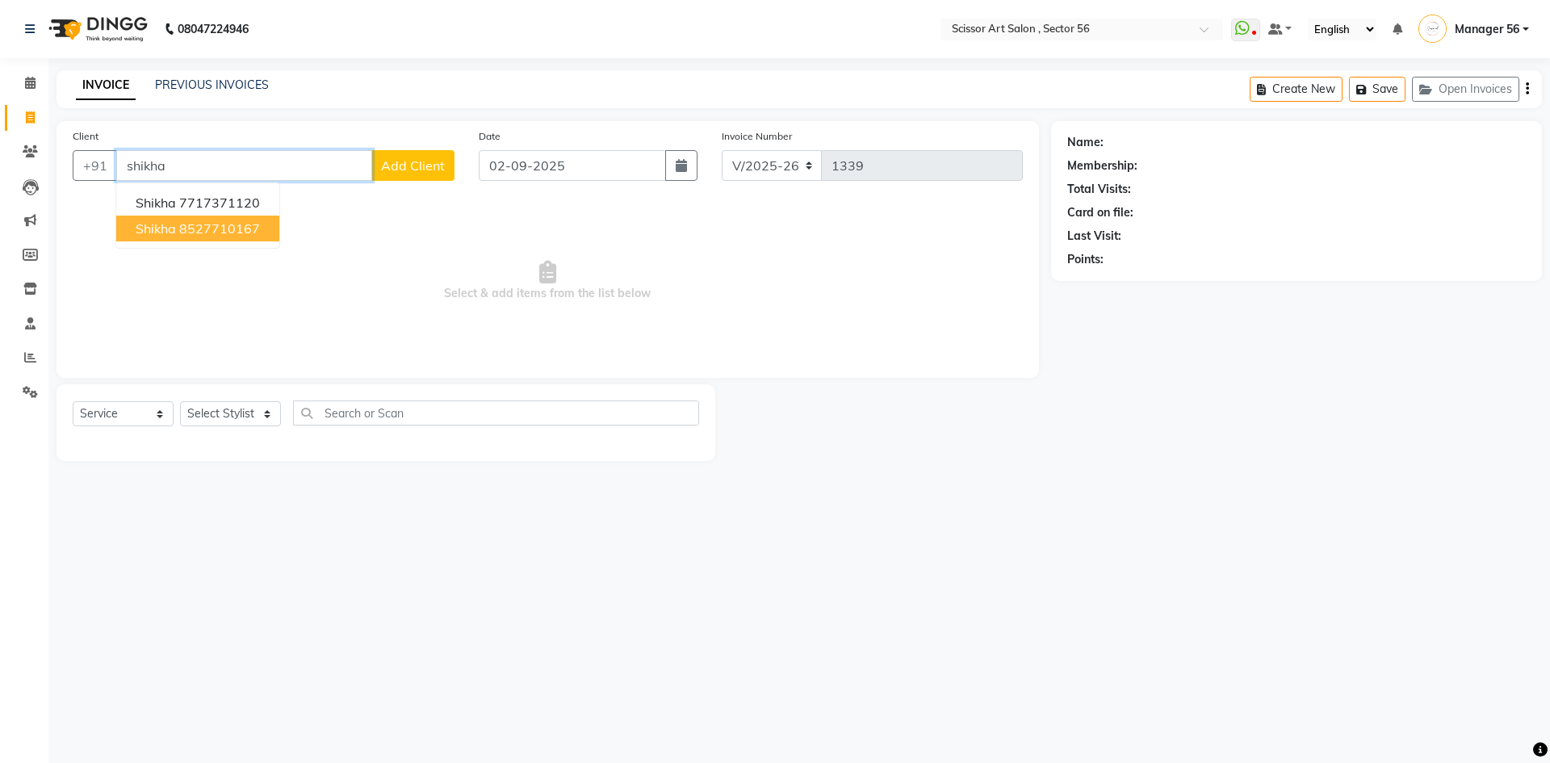
click at [194, 240] on button "[PERSON_NAME] 8527710167" at bounding box center [197, 229] width 163 height 26
type input "8527710167"
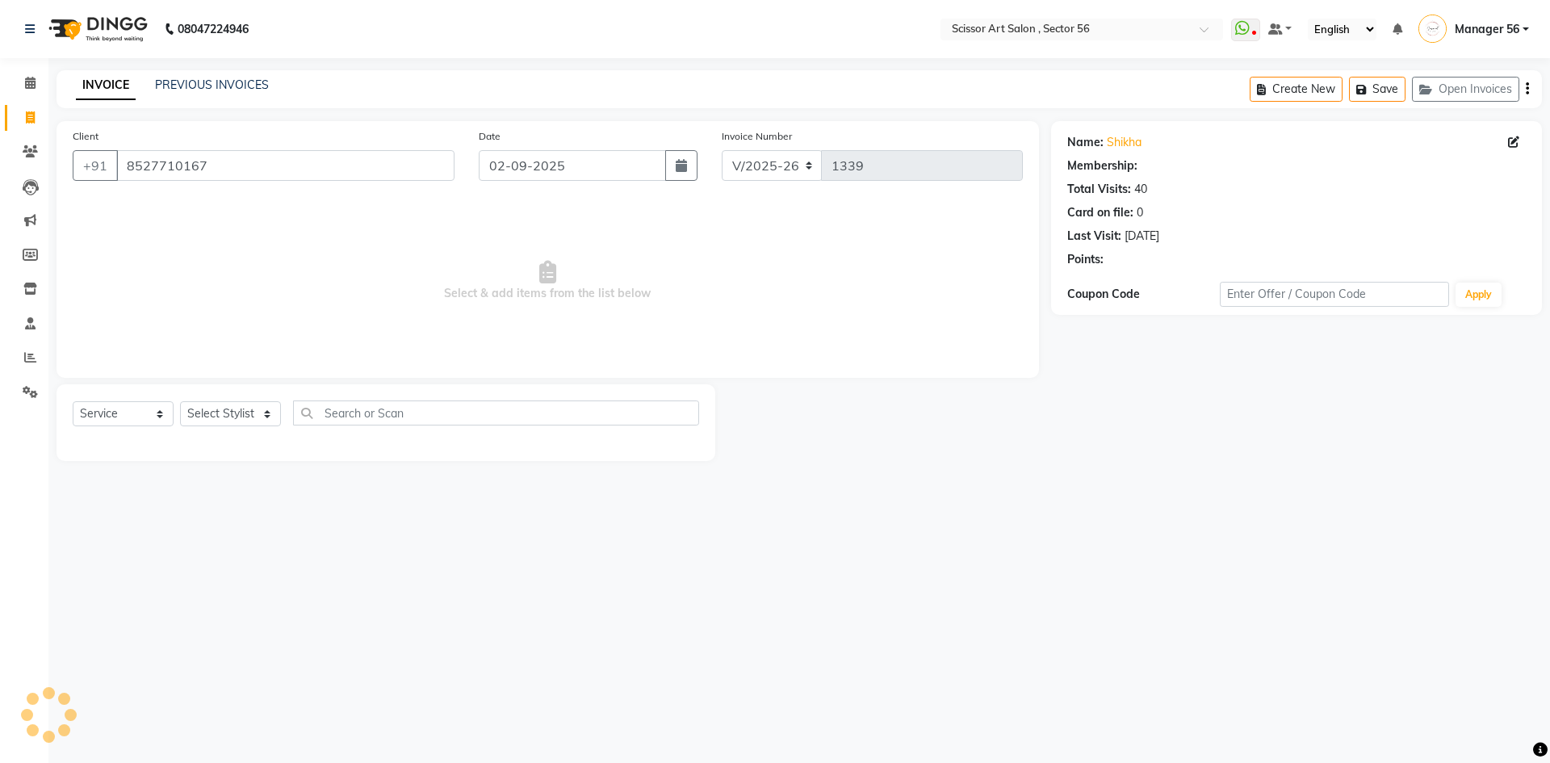
select select "1: Object"
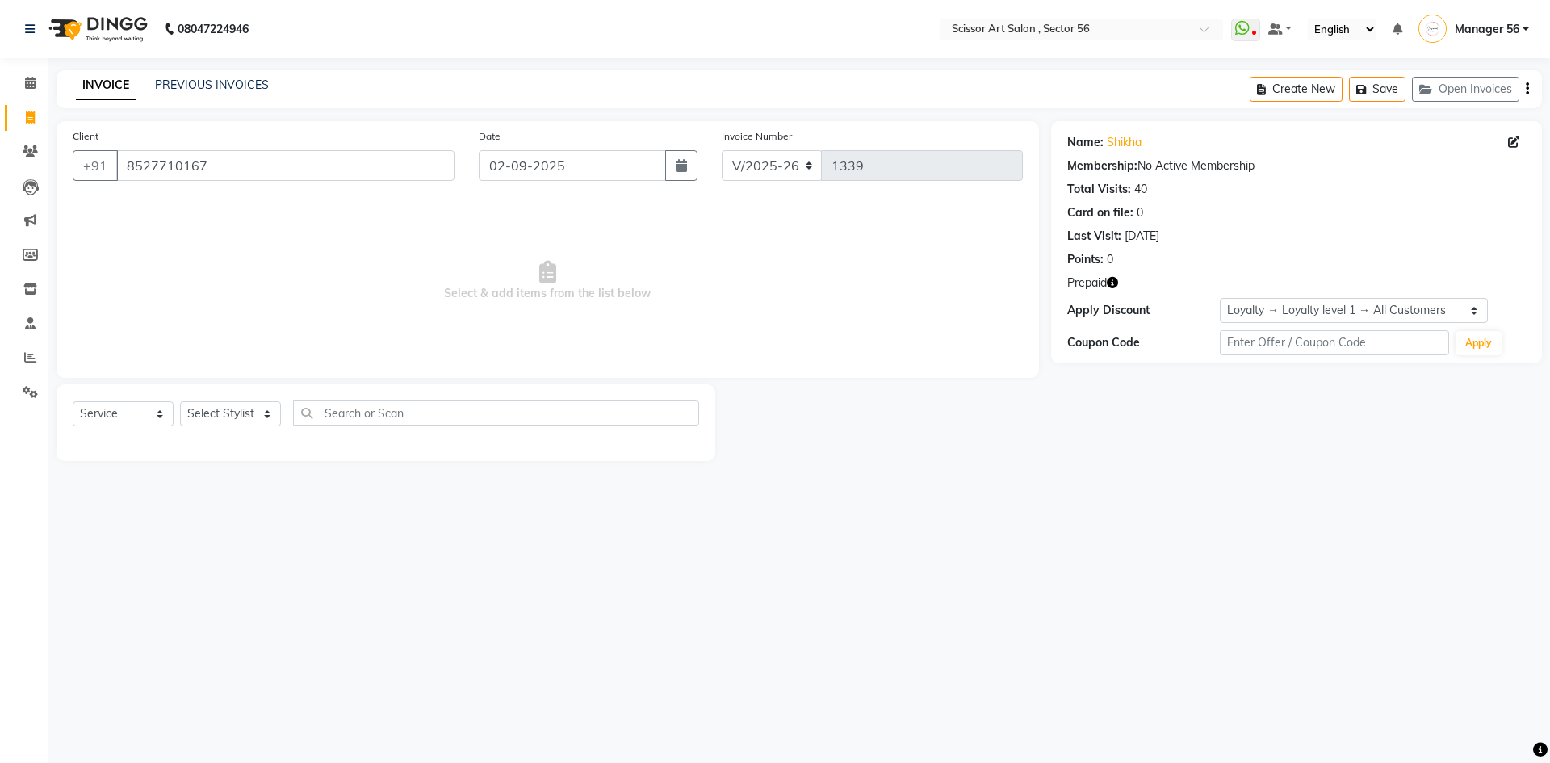
click at [1112, 283] on icon "button" at bounding box center [1112, 282] width 11 height 11
click at [1034, 468] on main "INVOICE PREVIOUS INVOICES Create New Save Open Invoices Client [PHONE_NUMBER] D…" at bounding box center [799, 277] width 1502 height 415
click at [245, 418] on select "Select Stylist Anees DEV DAS Kiran Manager 56 [PERSON_NAME] [PERSON_NAME] Raano…" at bounding box center [230, 413] width 101 height 25
select select "63014"
click at [180, 401] on select "Select Stylist Anees DEV DAS Kiran Manager 56 [PERSON_NAME] [PERSON_NAME] Raano…" at bounding box center [230, 413] width 101 height 25
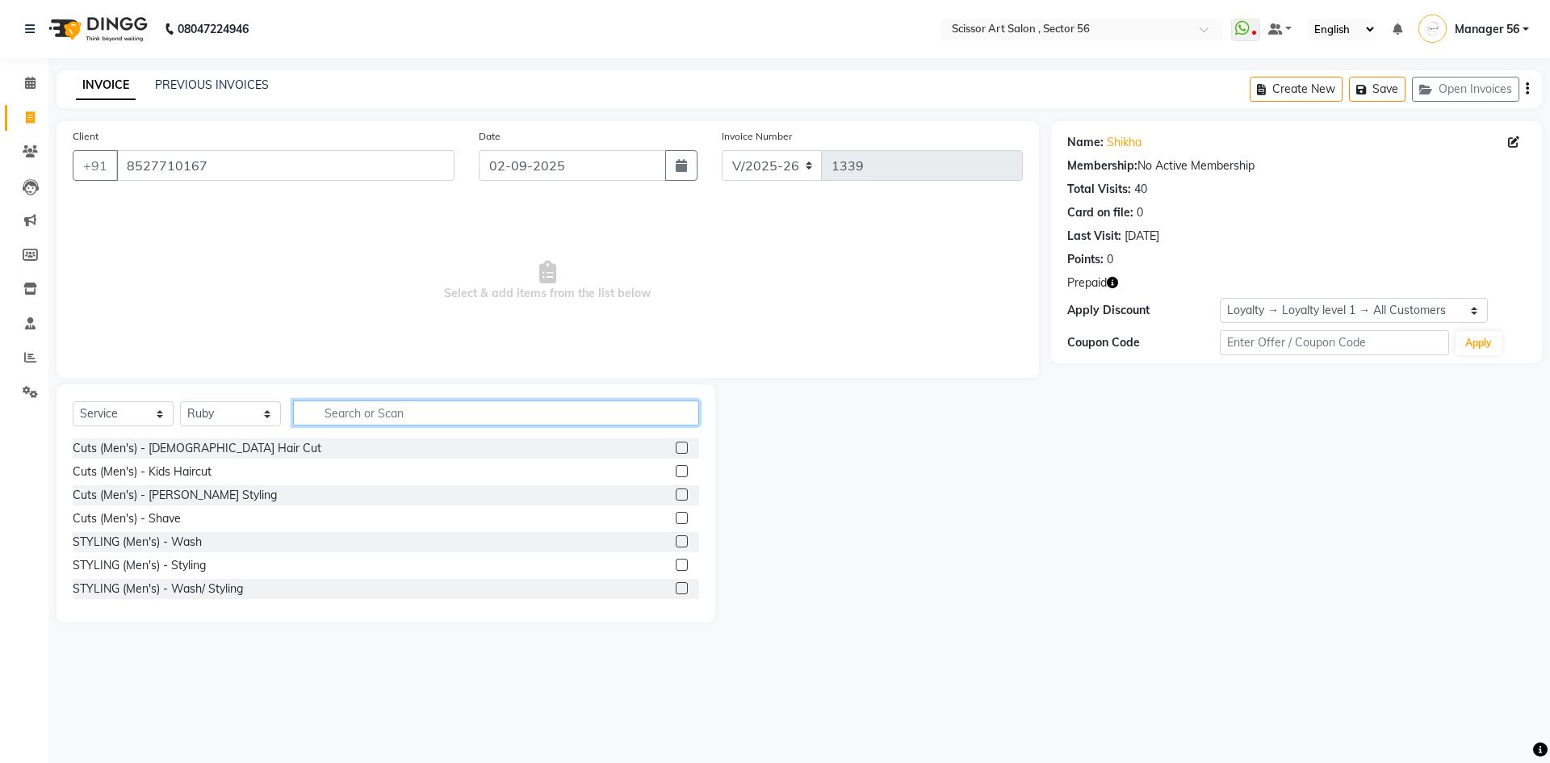
click at [543, 414] on input "text" at bounding box center [496, 413] width 406 height 25
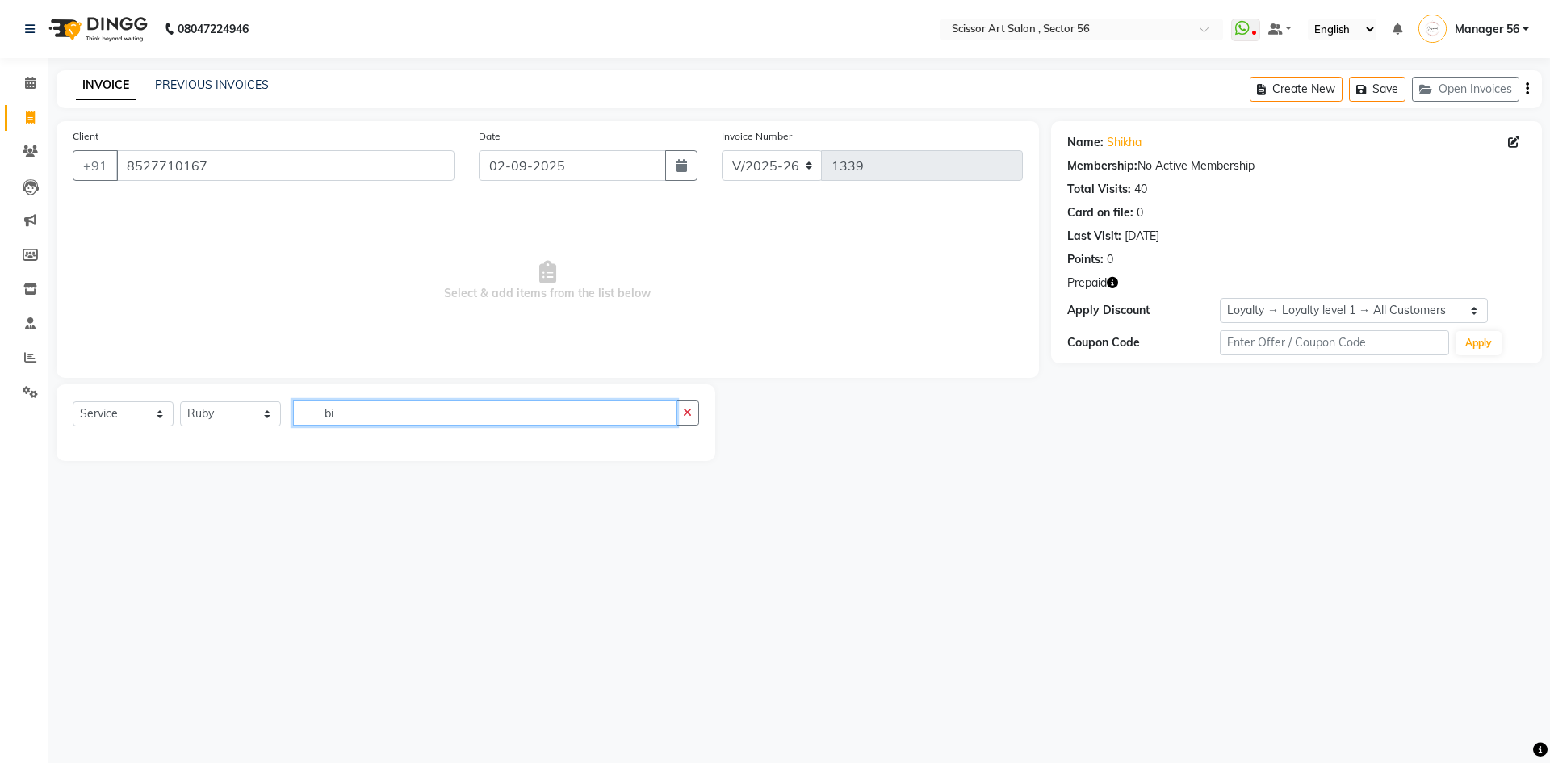
type input "b"
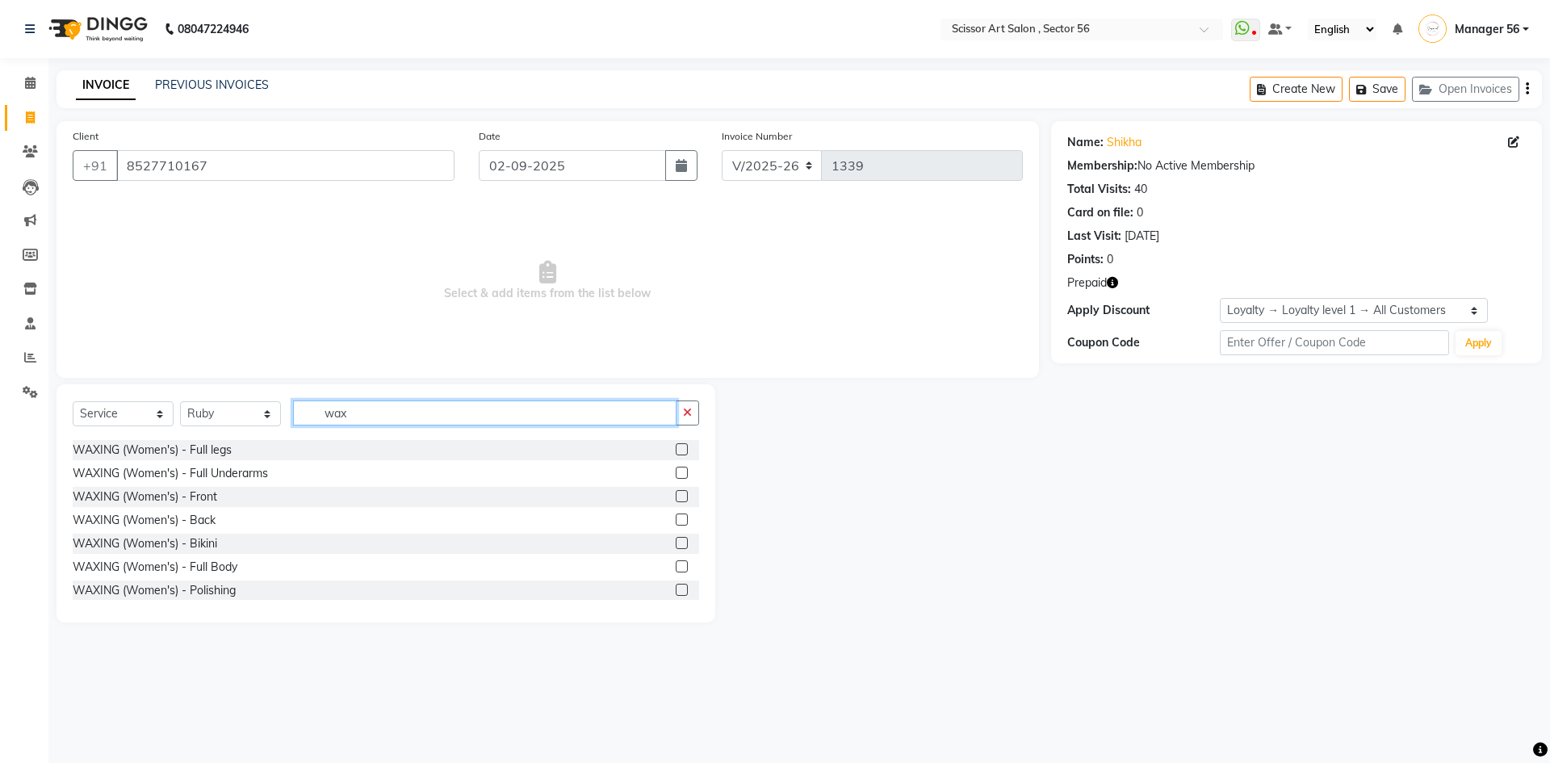
scroll to position [424, 0]
type input "wax"
click at [676, 539] on label at bounding box center [682, 539] width 12 height 12
click at [676, 539] on input "checkbox" at bounding box center [681, 540] width 10 height 10
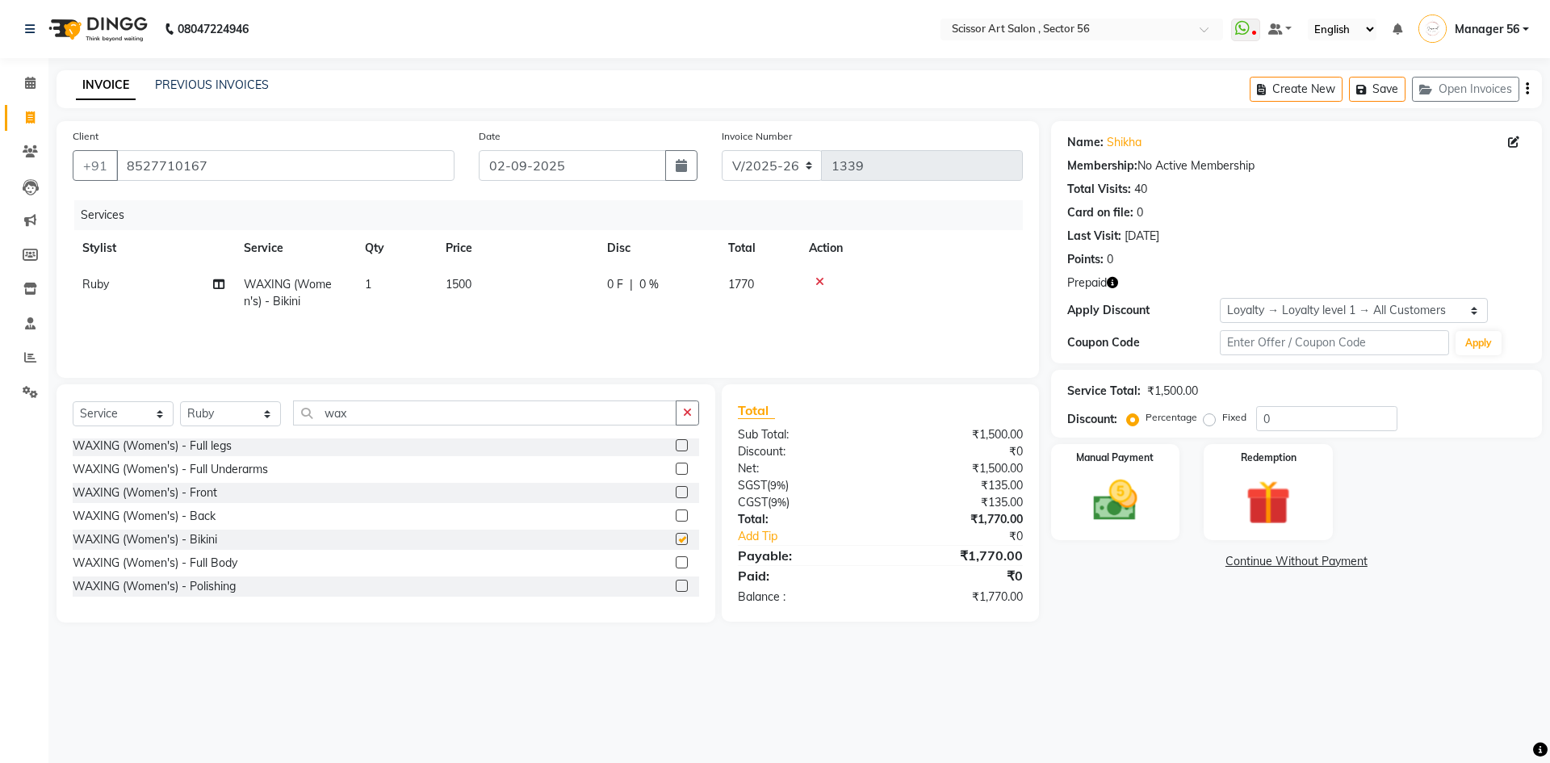
checkbox input "false"
click at [690, 416] on icon "button" at bounding box center [687, 412] width 9 height 11
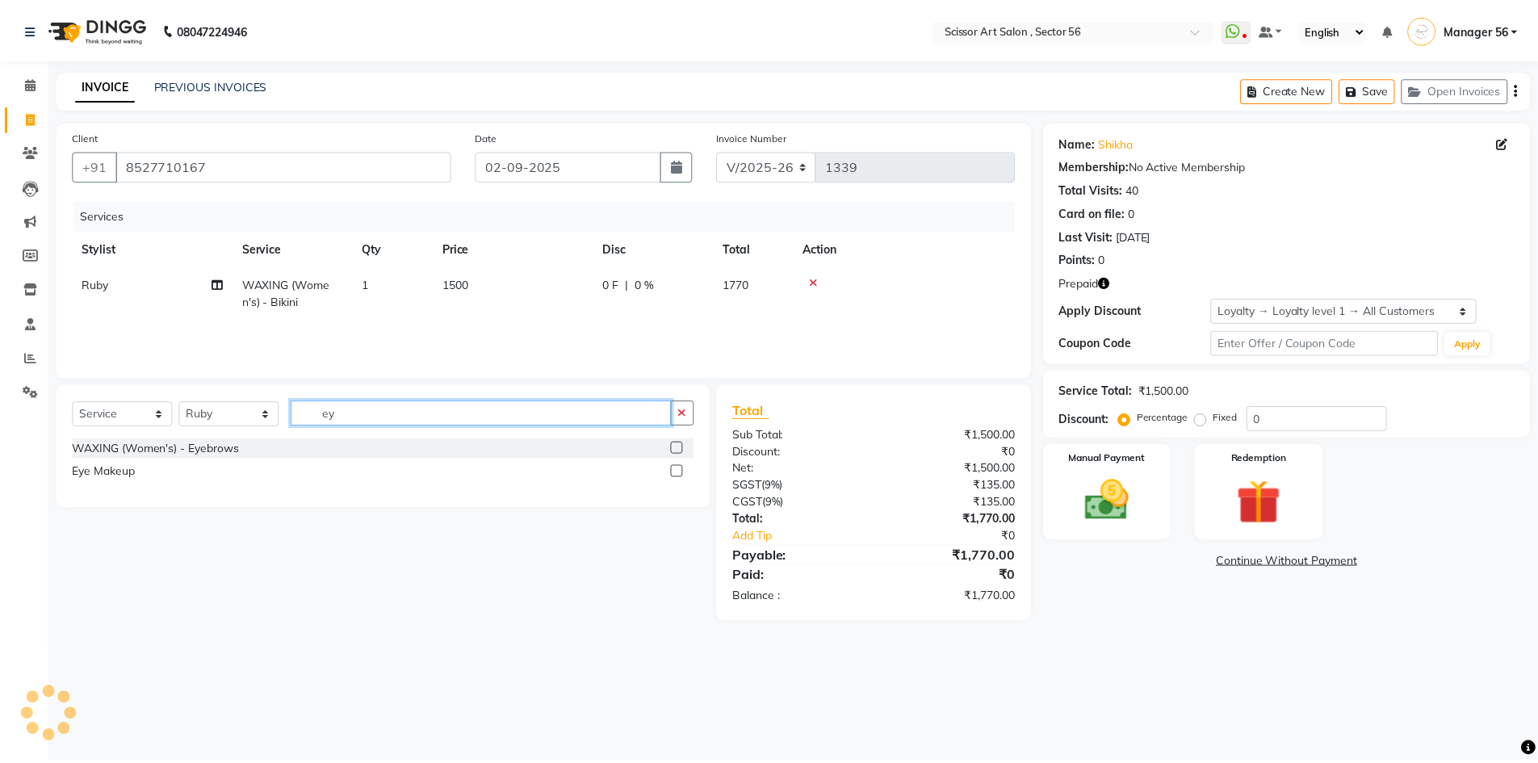
scroll to position [0, 0]
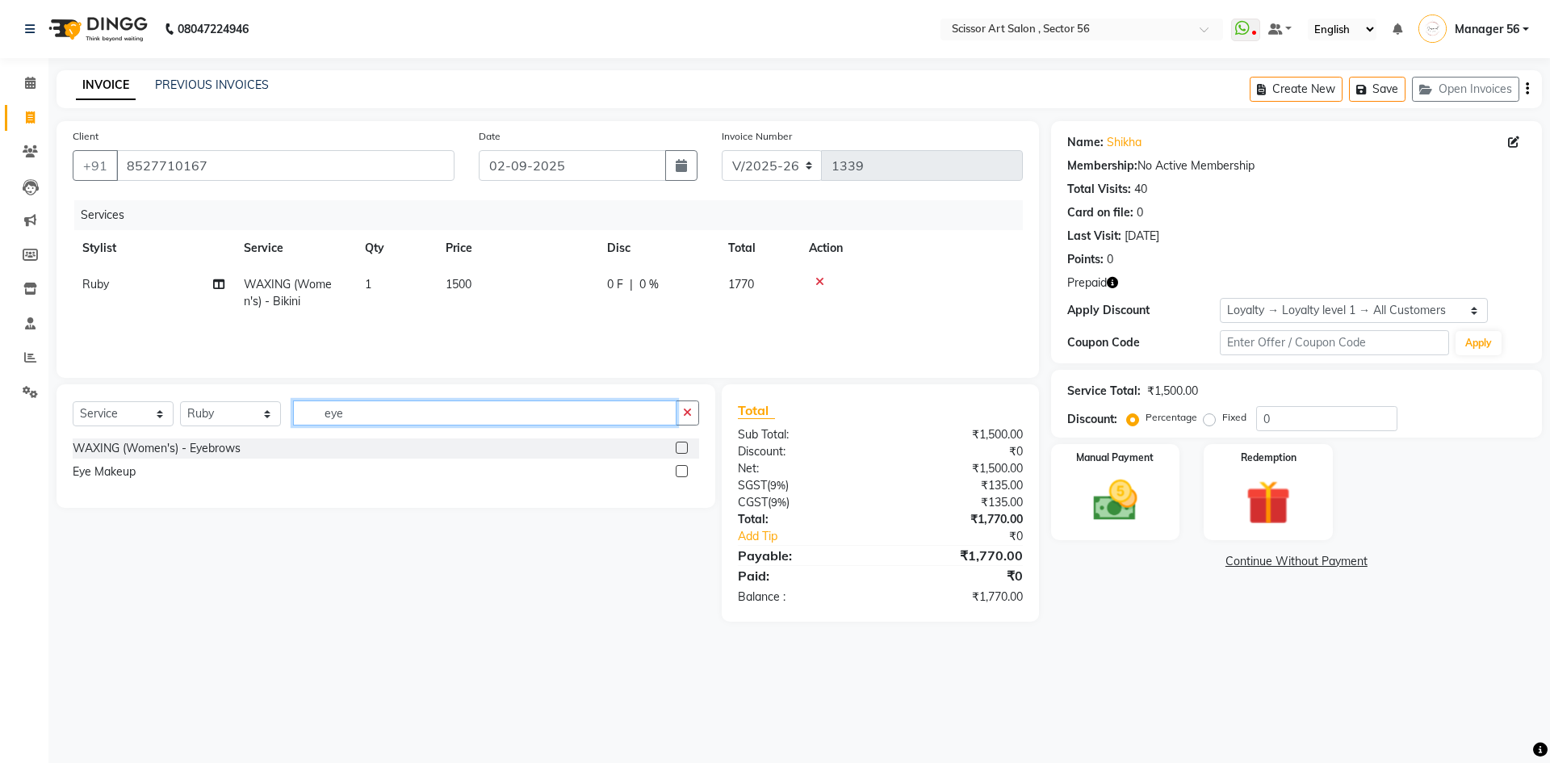
type input "eye"
click at [685, 451] on label at bounding box center [682, 448] width 12 height 12
click at [685, 451] on input "checkbox" at bounding box center [681, 448] width 10 height 10
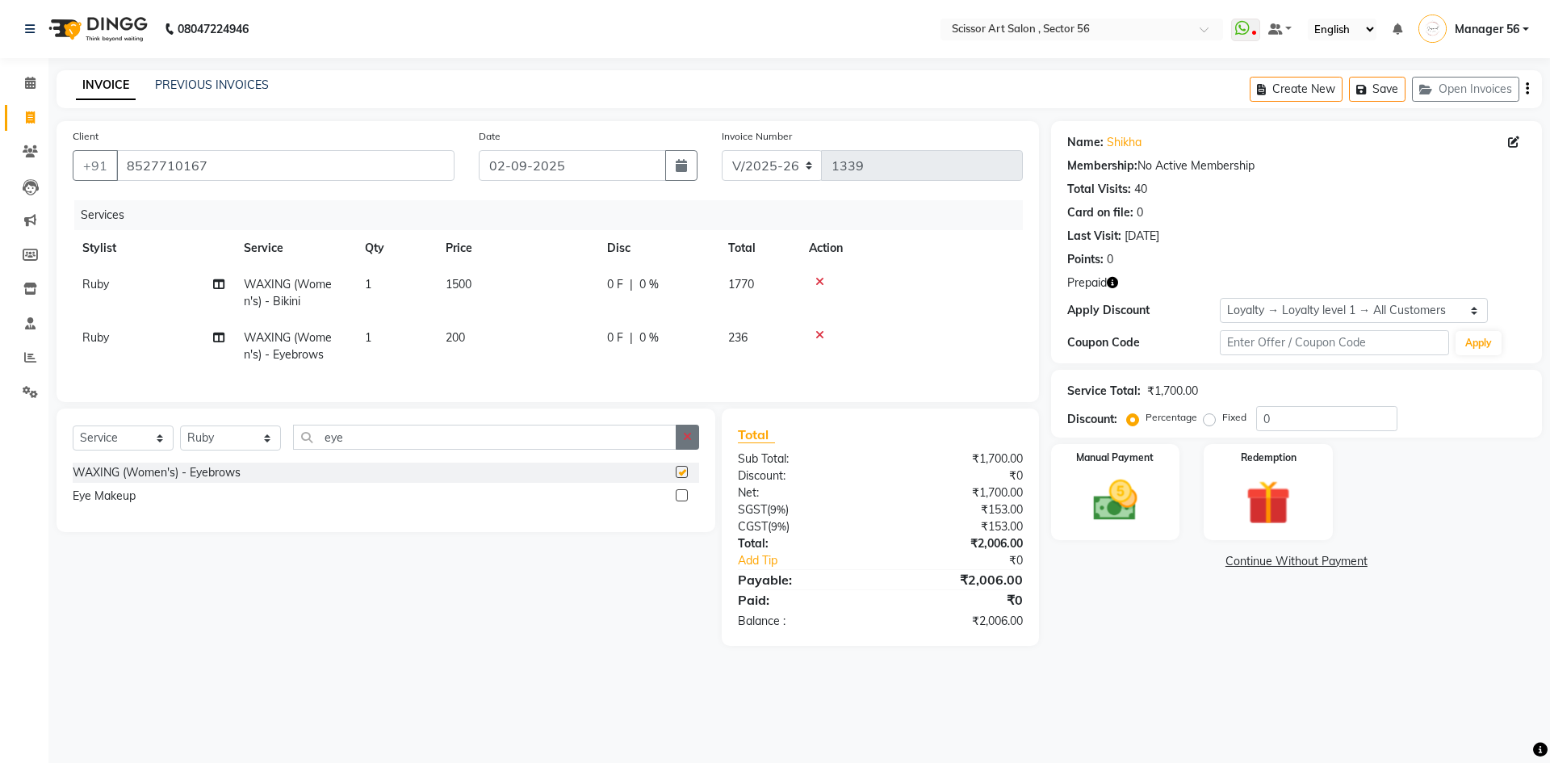
checkbox input "false"
click at [692, 442] on icon "button" at bounding box center [687, 436] width 9 height 11
type input "upp"
click at [683, 478] on label at bounding box center [682, 472] width 12 height 12
click at [683, 478] on input "checkbox" at bounding box center [681, 473] width 10 height 10
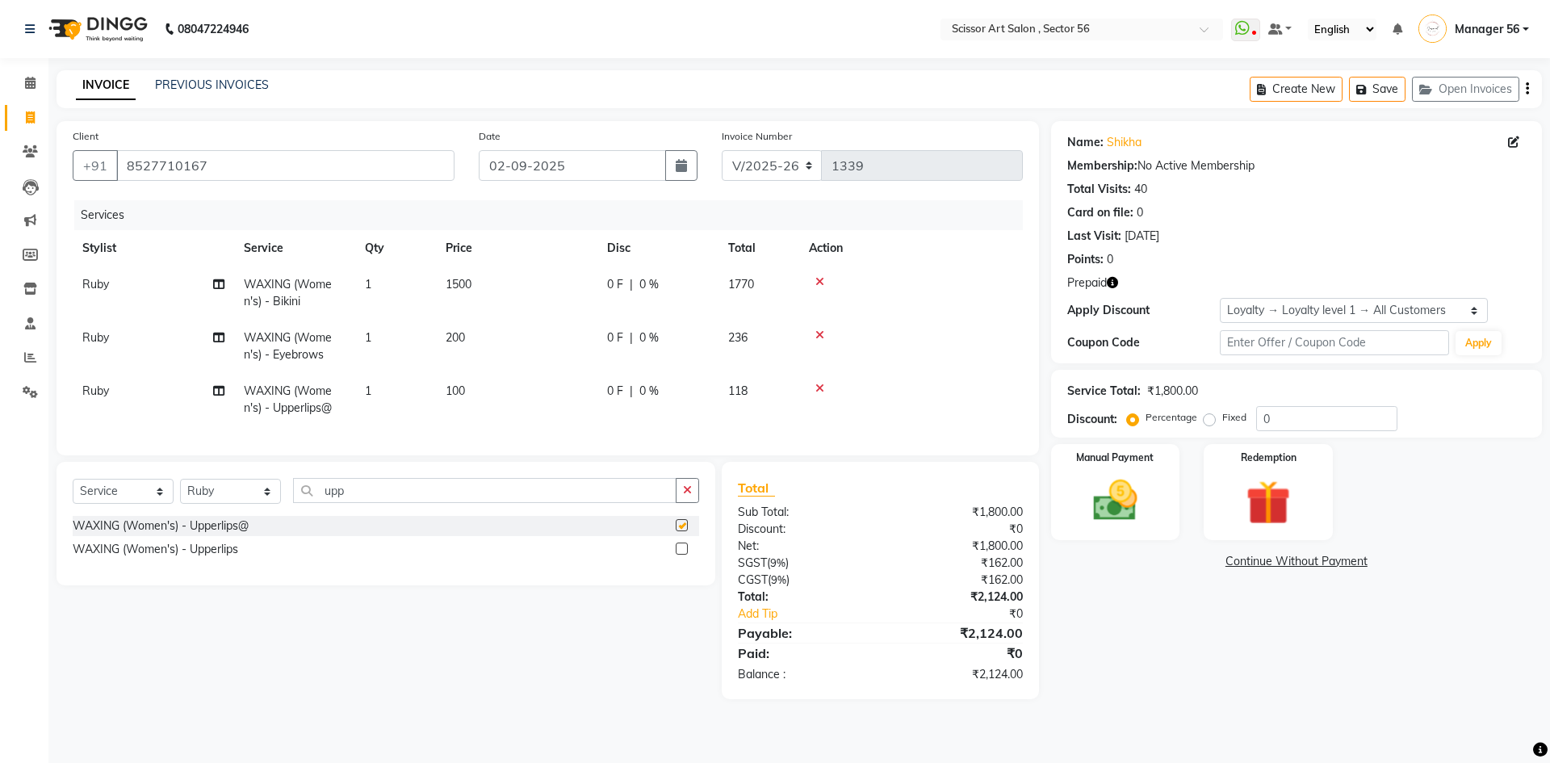
checkbox input "false"
click at [686, 496] on icon "button" at bounding box center [687, 489] width 9 height 11
type input "for"
click at [686, 531] on label at bounding box center [682, 525] width 12 height 12
click at [686, 531] on input "checkbox" at bounding box center [681, 526] width 10 height 10
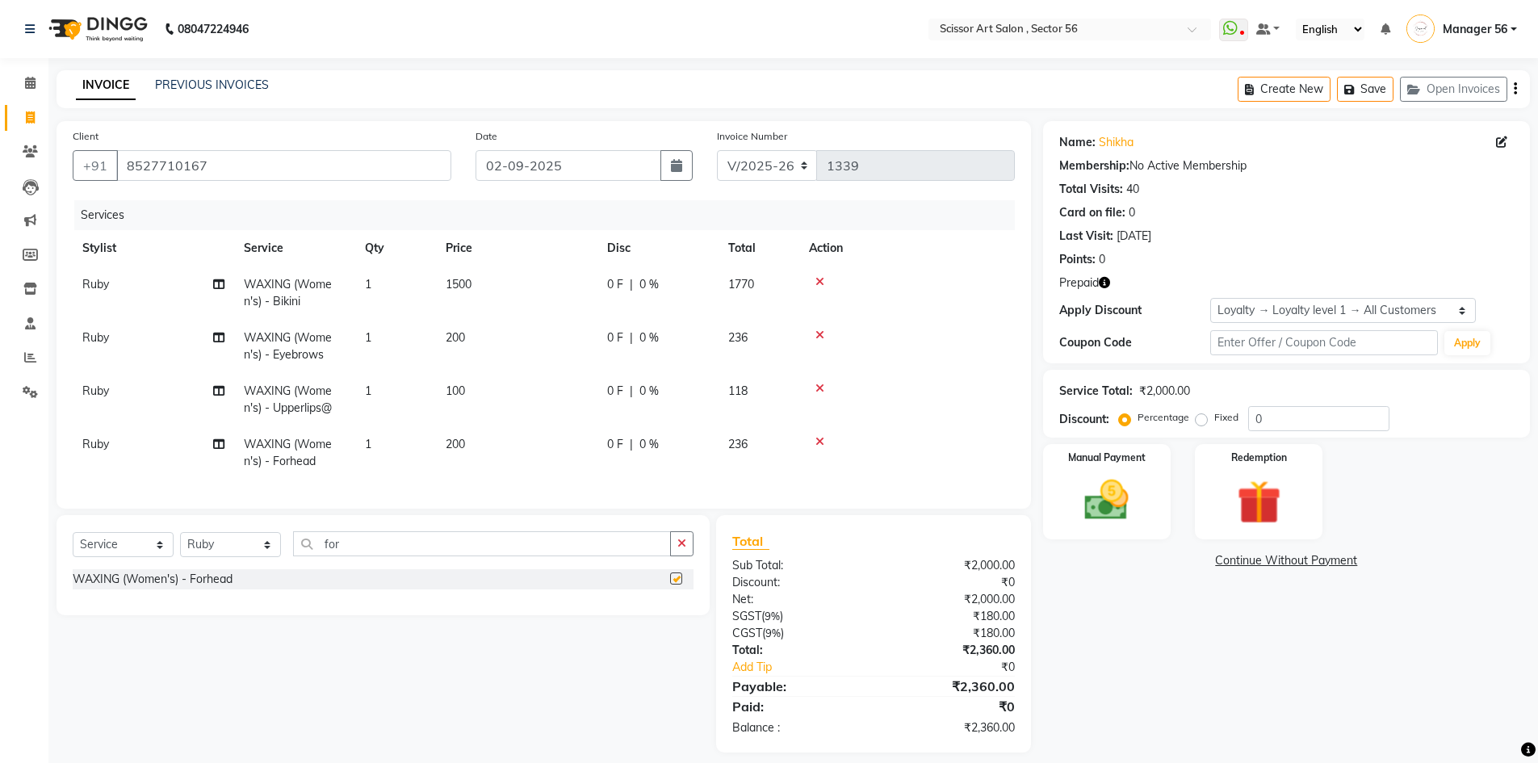
checkbox input "false"
click at [683, 549] on icon "button" at bounding box center [681, 543] width 9 height 11
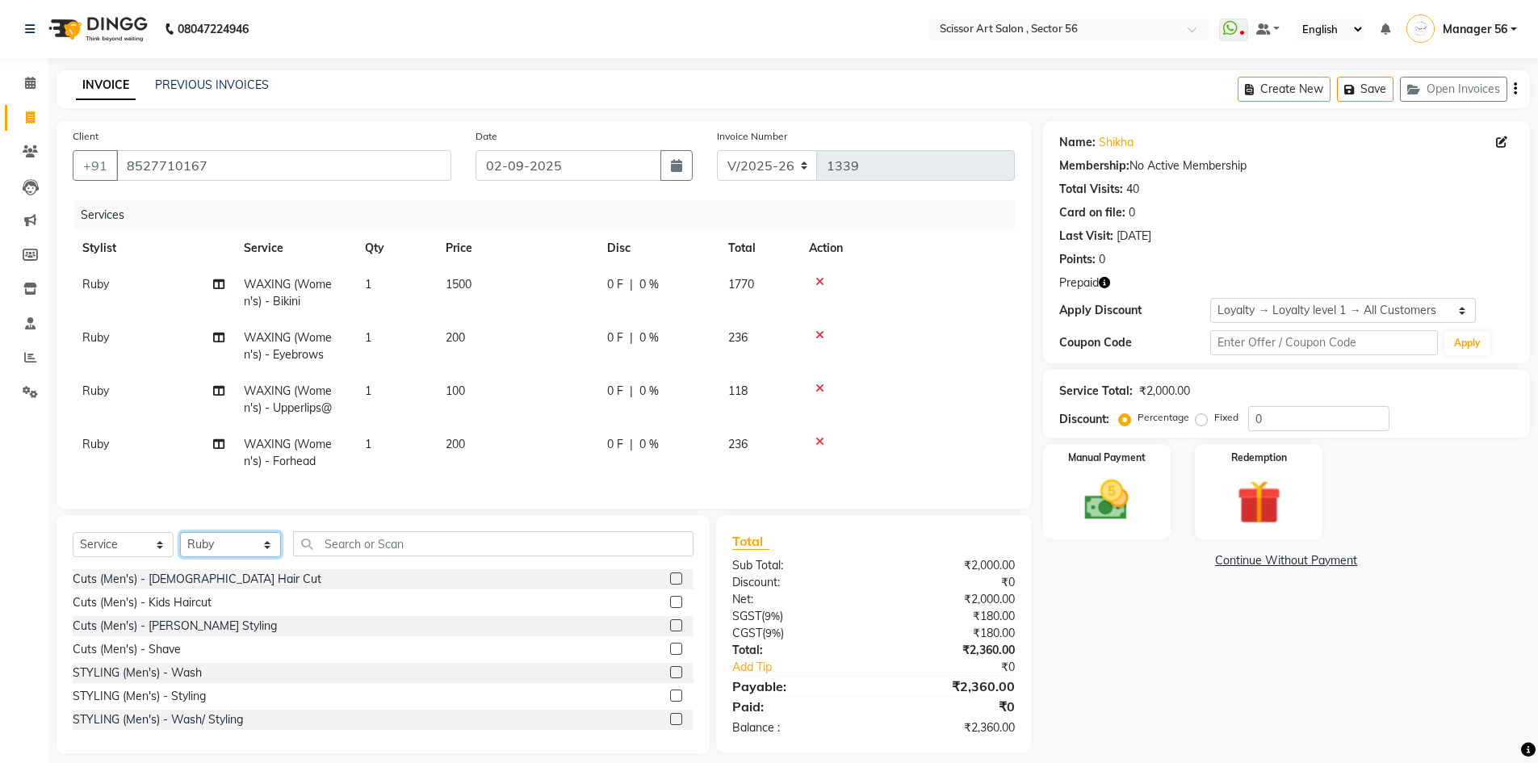
click at [272, 548] on select "Select Stylist Anees DEV DAS Kiran Manager 56 [PERSON_NAME] [PERSON_NAME] Raano…" at bounding box center [230, 544] width 101 height 25
select select "45962"
click at [180, 544] on select "Select Stylist Anees DEV DAS Kiran Manager 56 [PERSON_NAME] [PERSON_NAME] Raano…" at bounding box center [230, 544] width 101 height 25
click at [669, 547] on input "text" at bounding box center [493, 543] width 401 height 25
type input "e"
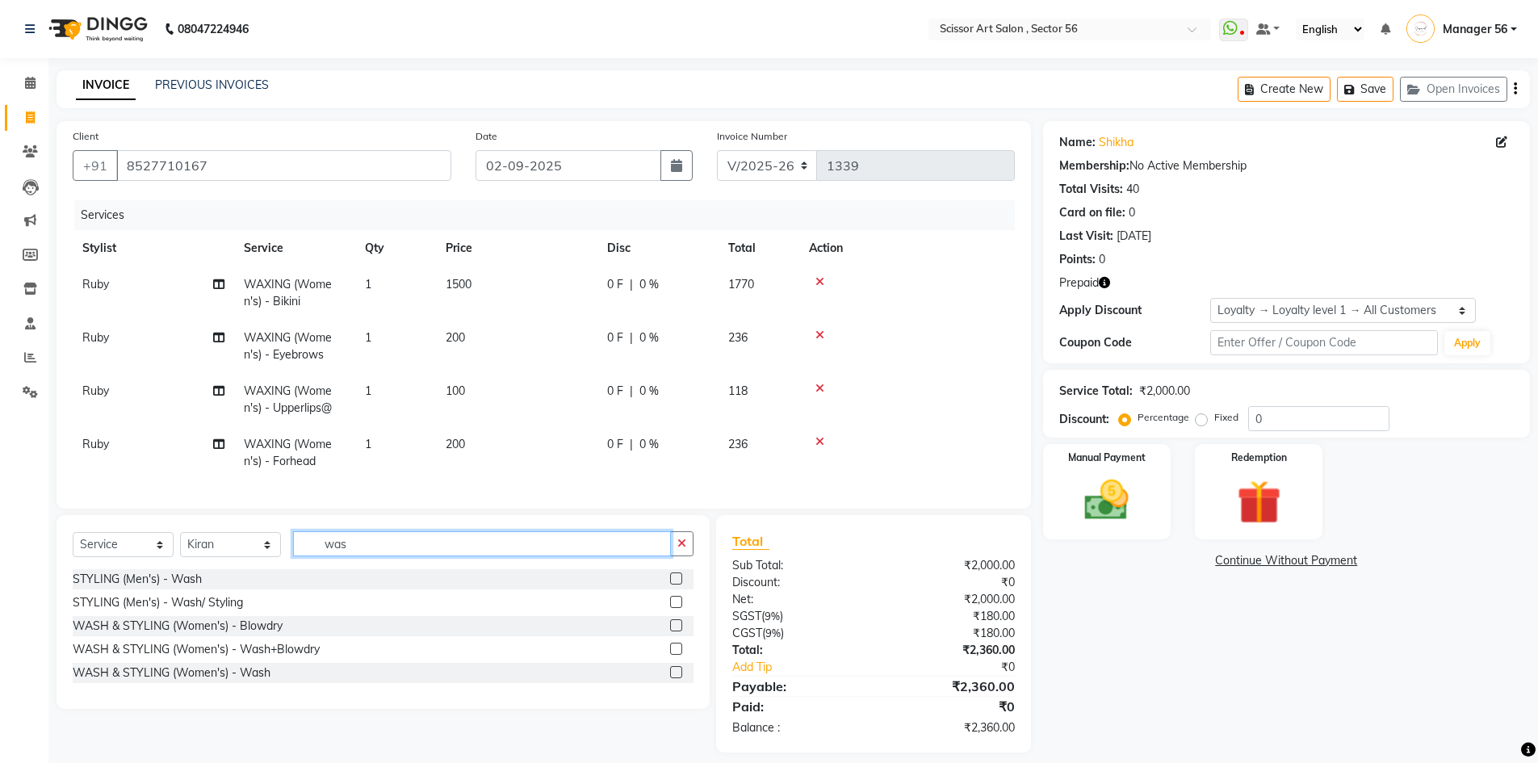
type input "was"
click at [675, 678] on label at bounding box center [676, 672] width 12 height 12
click at [675, 678] on input "checkbox" at bounding box center [675, 673] width 10 height 10
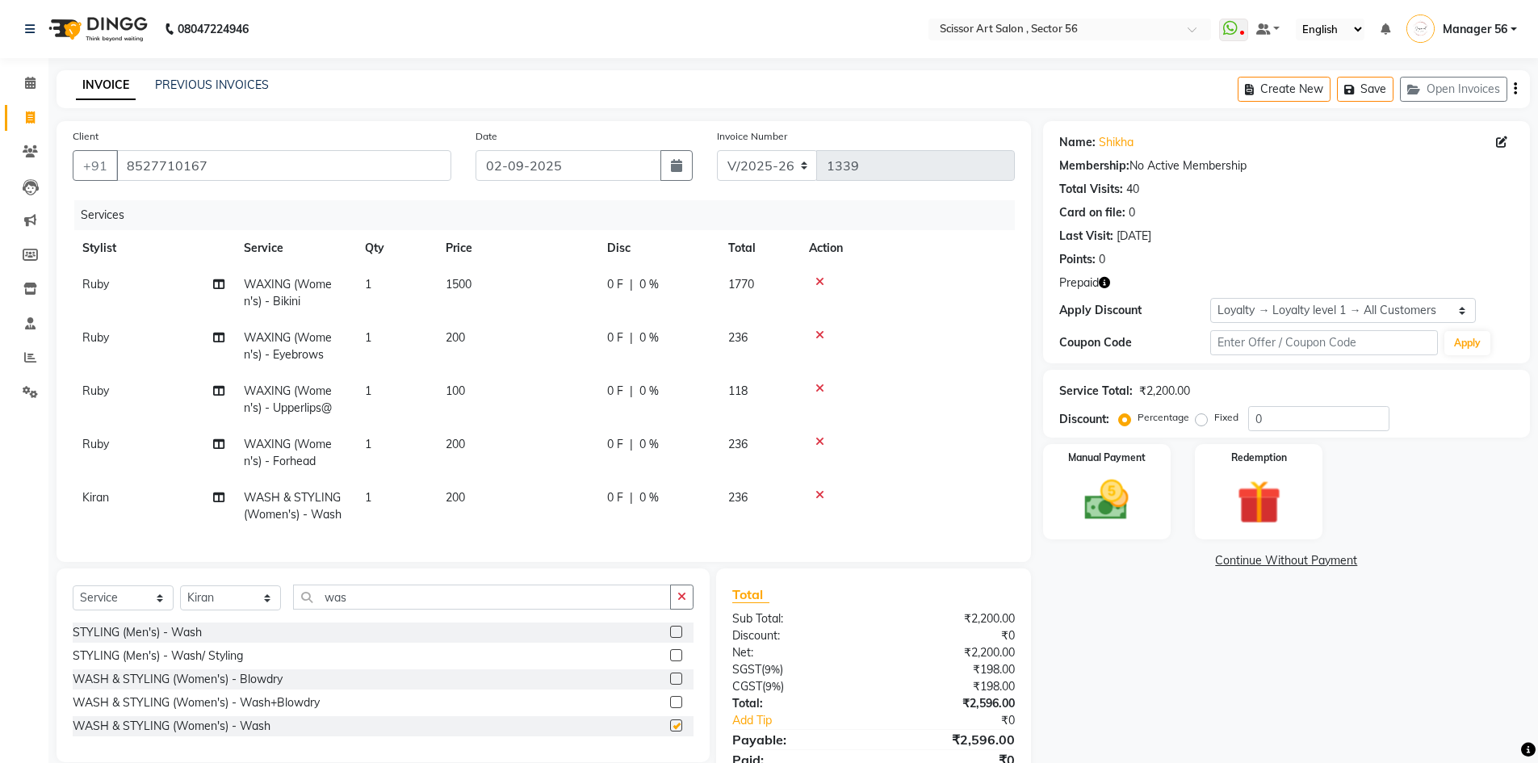
checkbox input "false"
click at [523, 486] on td "200" at bounding box center [516, 506] width 161 height 53
select select "45962"
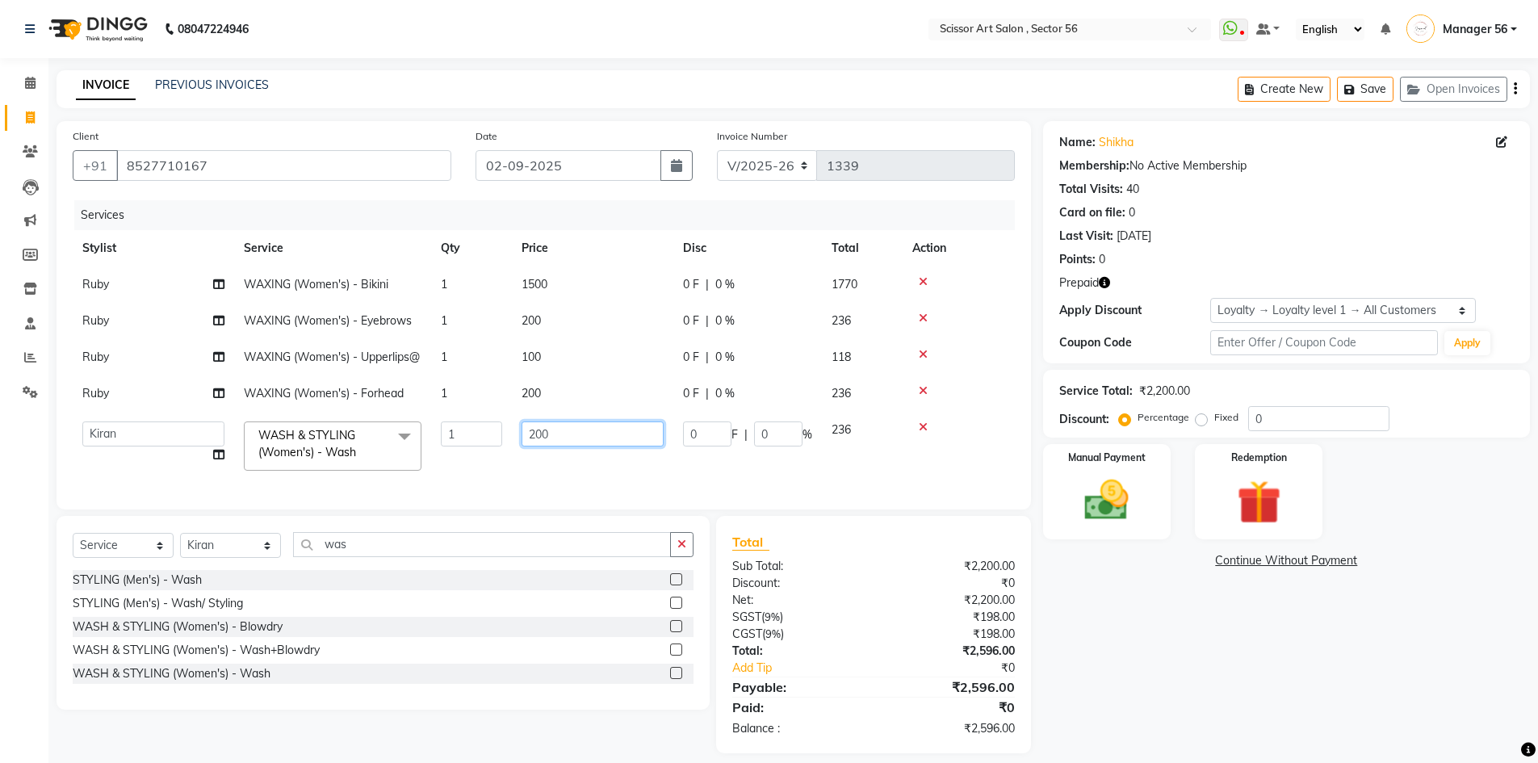
click at [589, 445] on input "200" at bounding box center [593, 433] width 142 height 25
type input "2"
type input "400"
click at [1155, 607] on div "Name: [PERSON_NAME] Membership: No Active Membership Total Visits: 40 Card on f…" at bounding box center [1292, 437] width 499 height 632
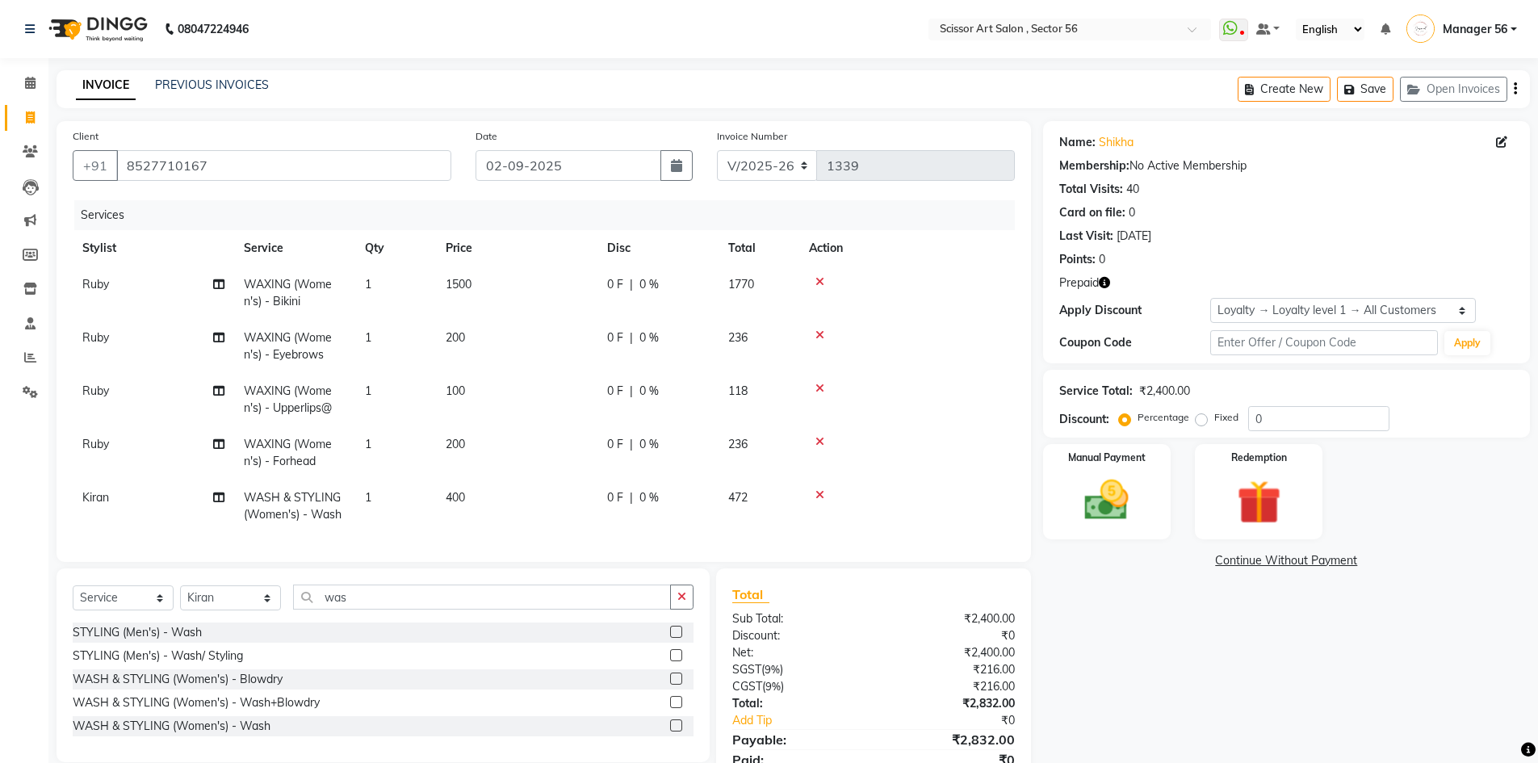
click at [490, 451] on td "200" at bounding box center [516, 452] width 161 height 53
select select "63014"
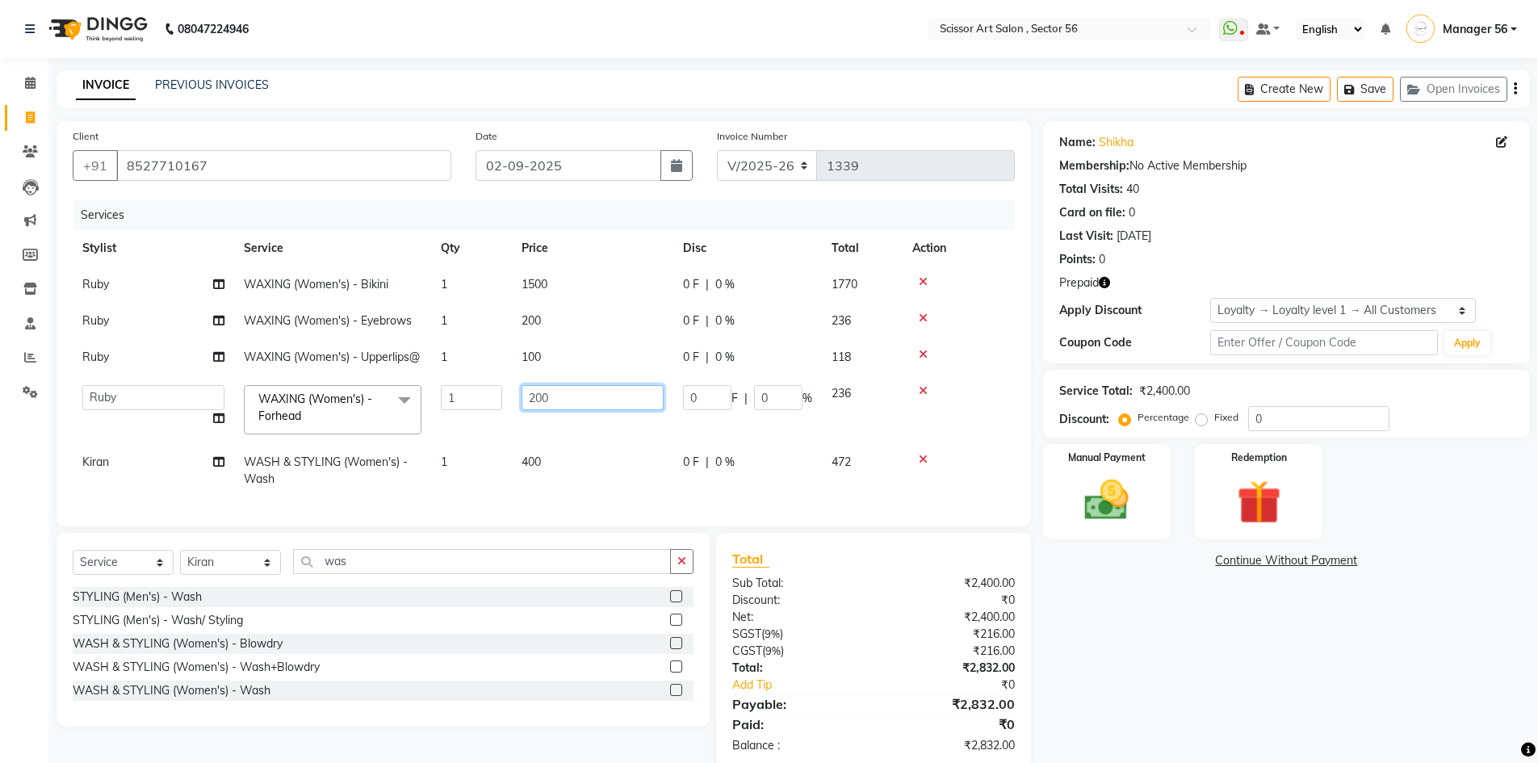
click at [598, 410] on input "200" at bounding box center [593, 397] width 142 height 25
type input "2"
type input "100"
click at [1248, 665] on div "Name: [PERSON_NAME] Membership: No Active Membership Total Visits: 40 Card on f…" at bounding box center [1292, 445] width 499 height 649
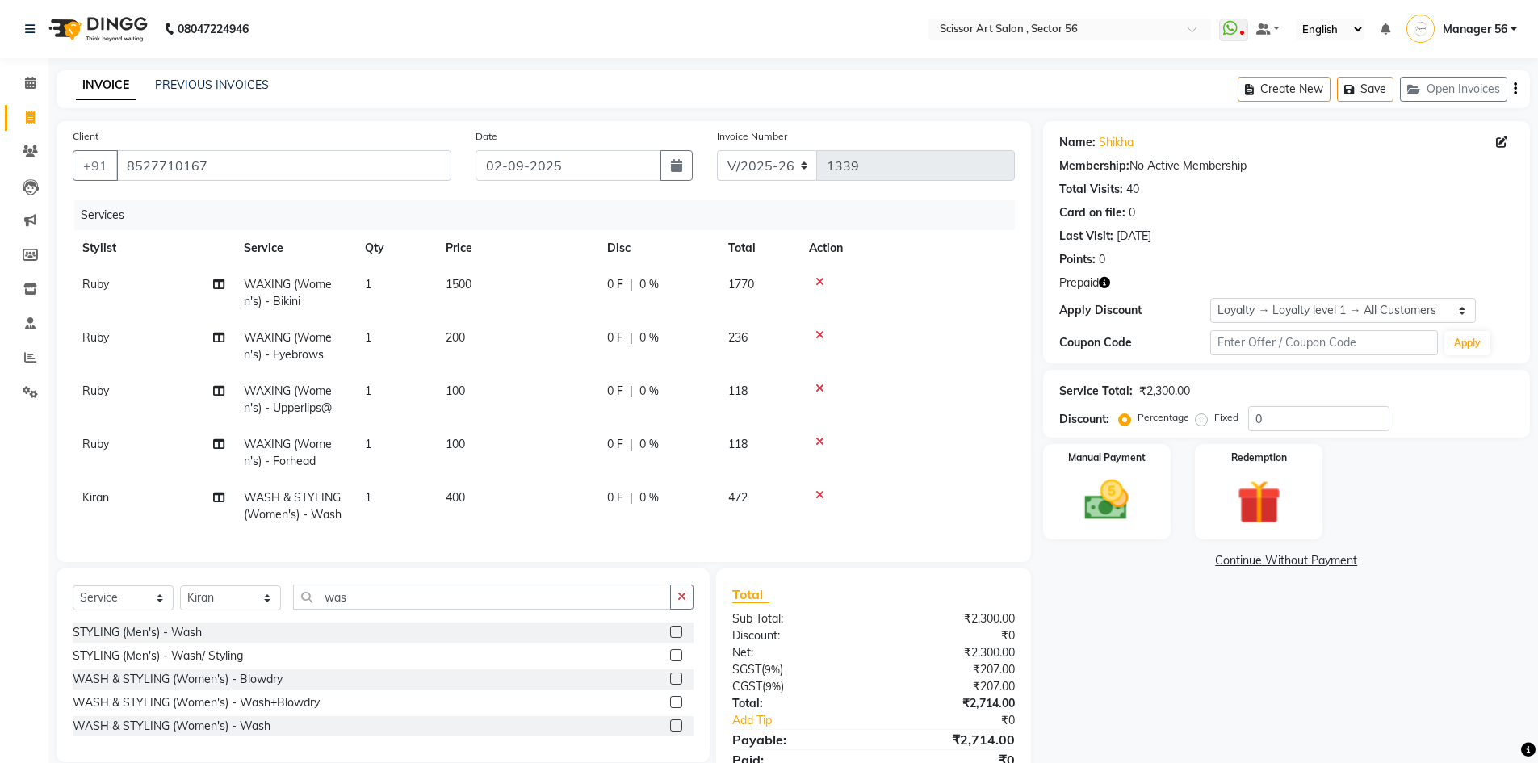
click at [475, 326] on td "200" at bounding box center [516, 346] width 161 height 53
select select "63014"
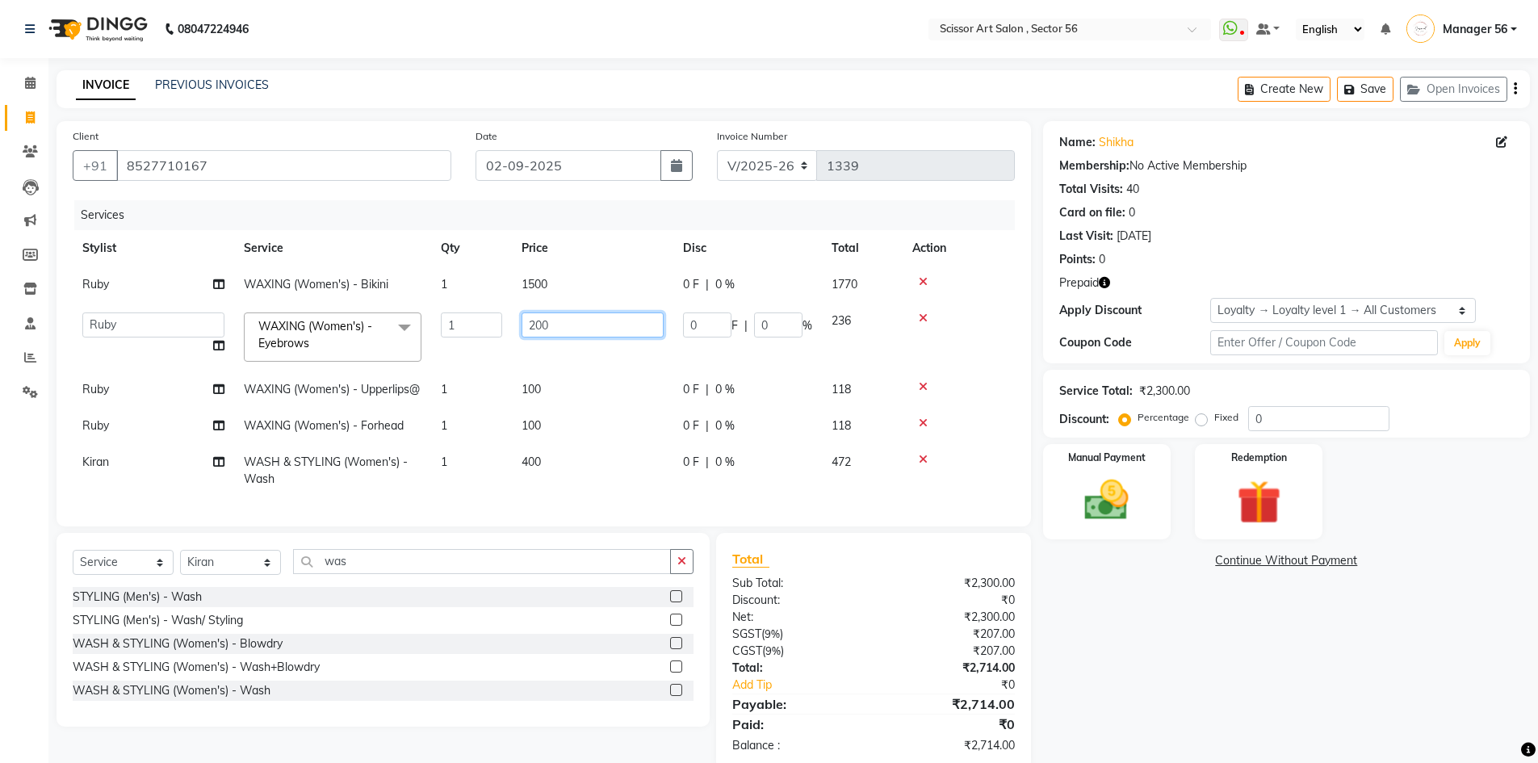
click at [594, 326] on input "200" at bounding box center [593, 324] width 142 height 25
type input "2"
type input "100"
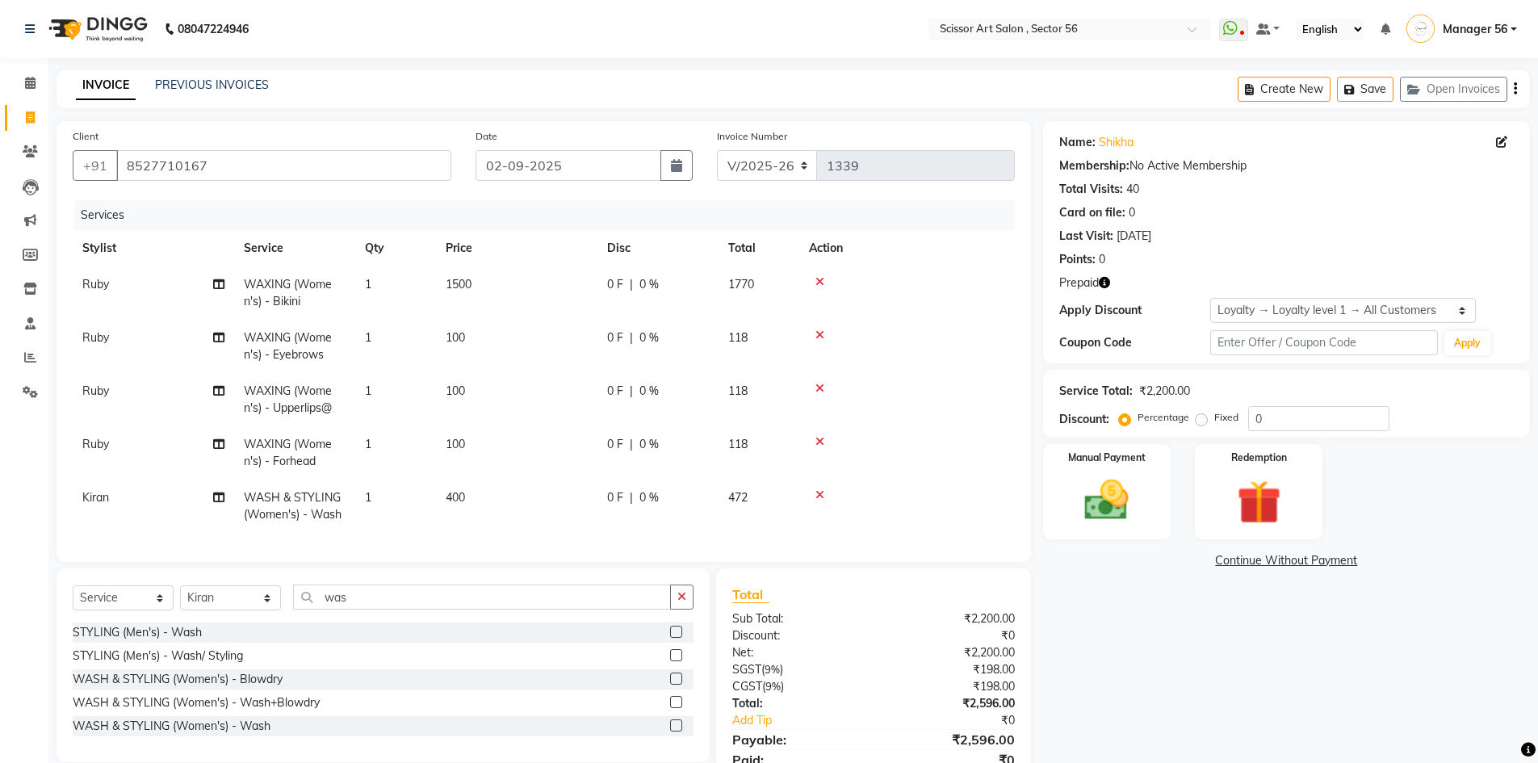
click at [1248, 652] on div "Name: Shikha Membership: No Active Membership Total Visits: 40 Card on file: 0 …" at bounding box center [1292, 463] width 499 height 685
drag, startPoint x: 484, startPoint y: 401, endPoint x: 515, endPoint y: 391, distance: 32.2
click at [487, 400] on td "100" at bounding box center [516, 399] width 161 height 53
select select "63014"
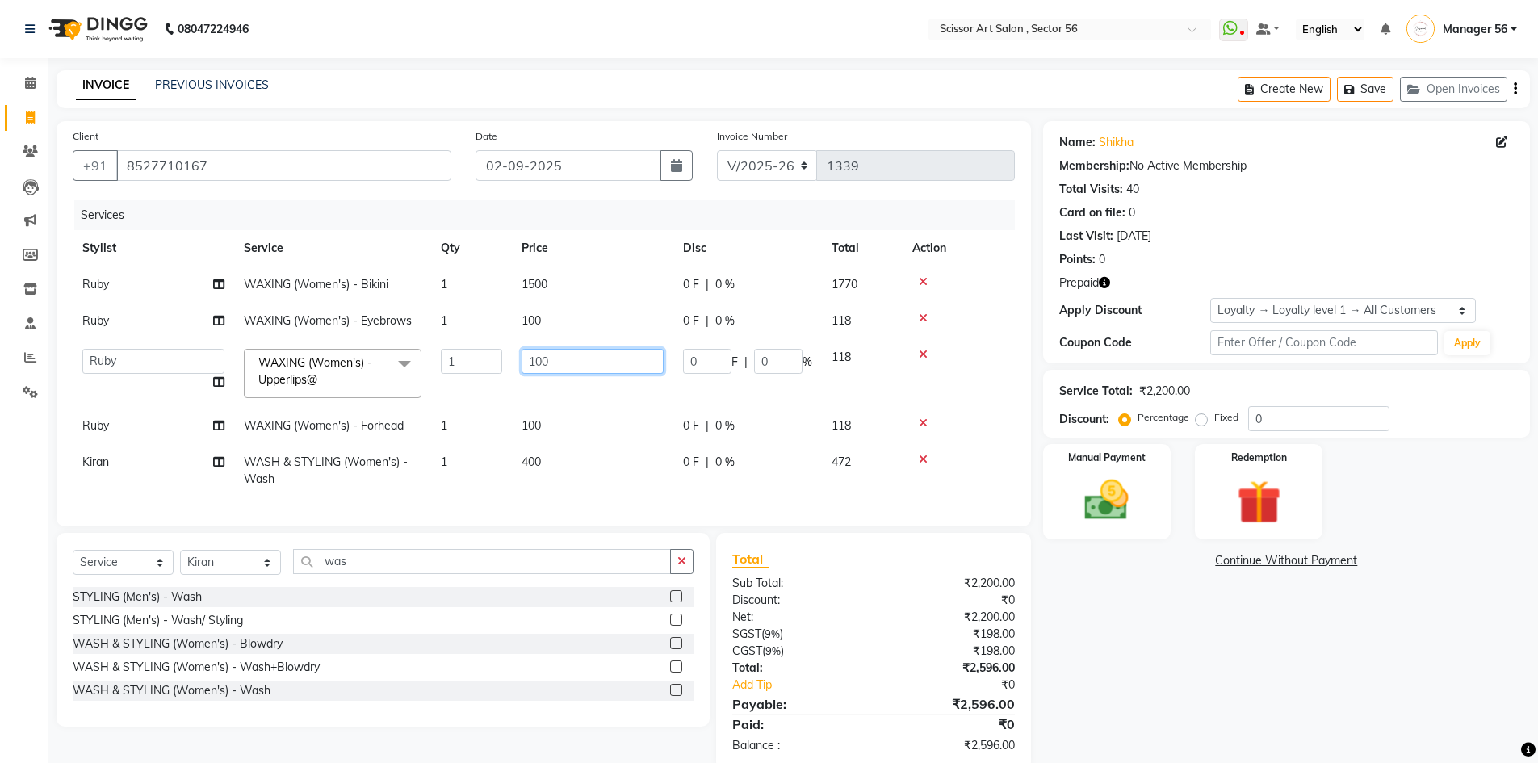
click at [587, 369] on input "100" at bounding box center [593, 361] width 142 height 25
type input "1"
type input "50"
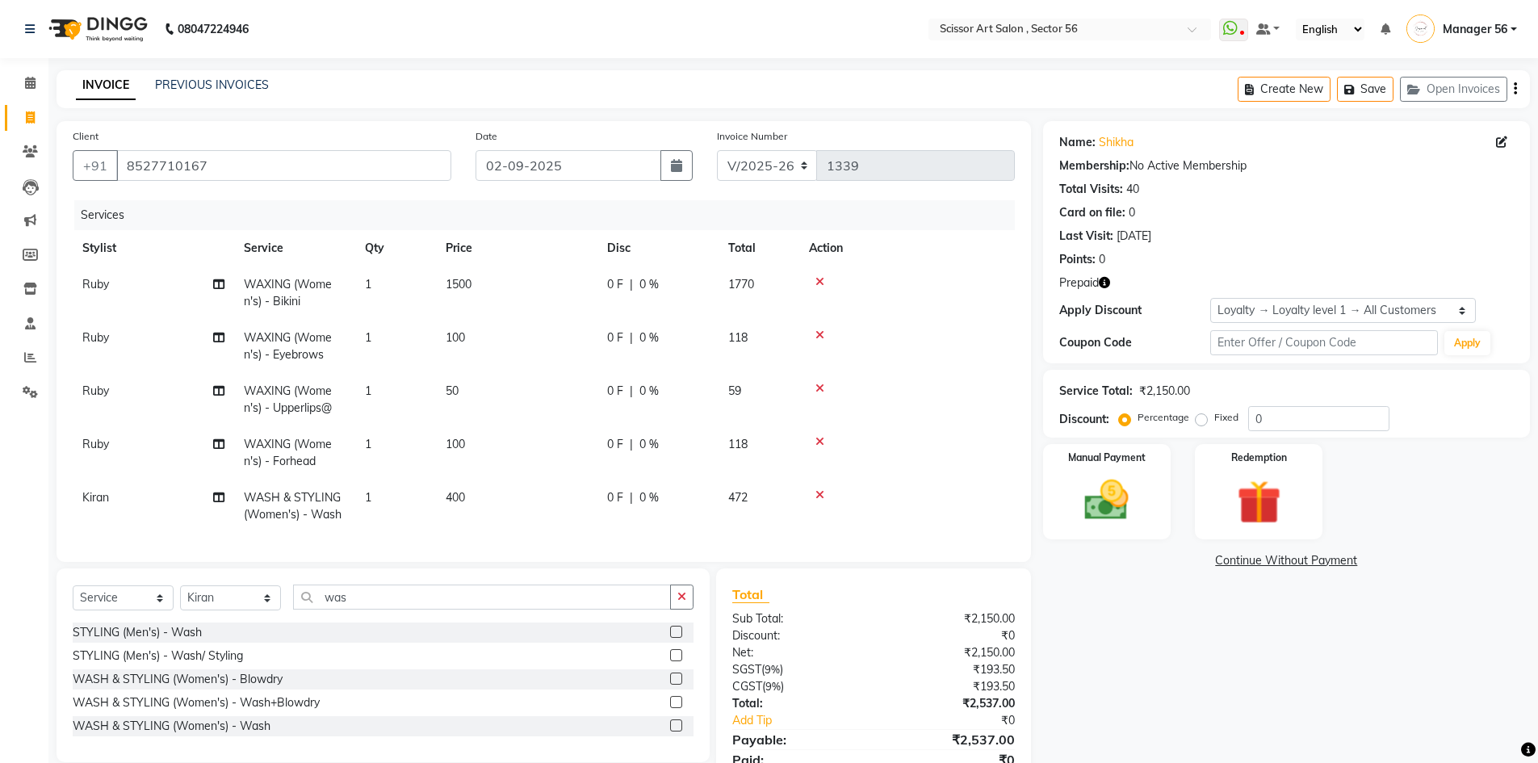
click at [1081, 628] on div "Name: Shikha Membership: No Active Membership Total Visits: 40 Card on file: 0 …" at bounding box center [1292, 463] width 499 height 685
click at [481, 449] on td "100" at bounding box center [516, 452] width 161 height 53
select select "63014"
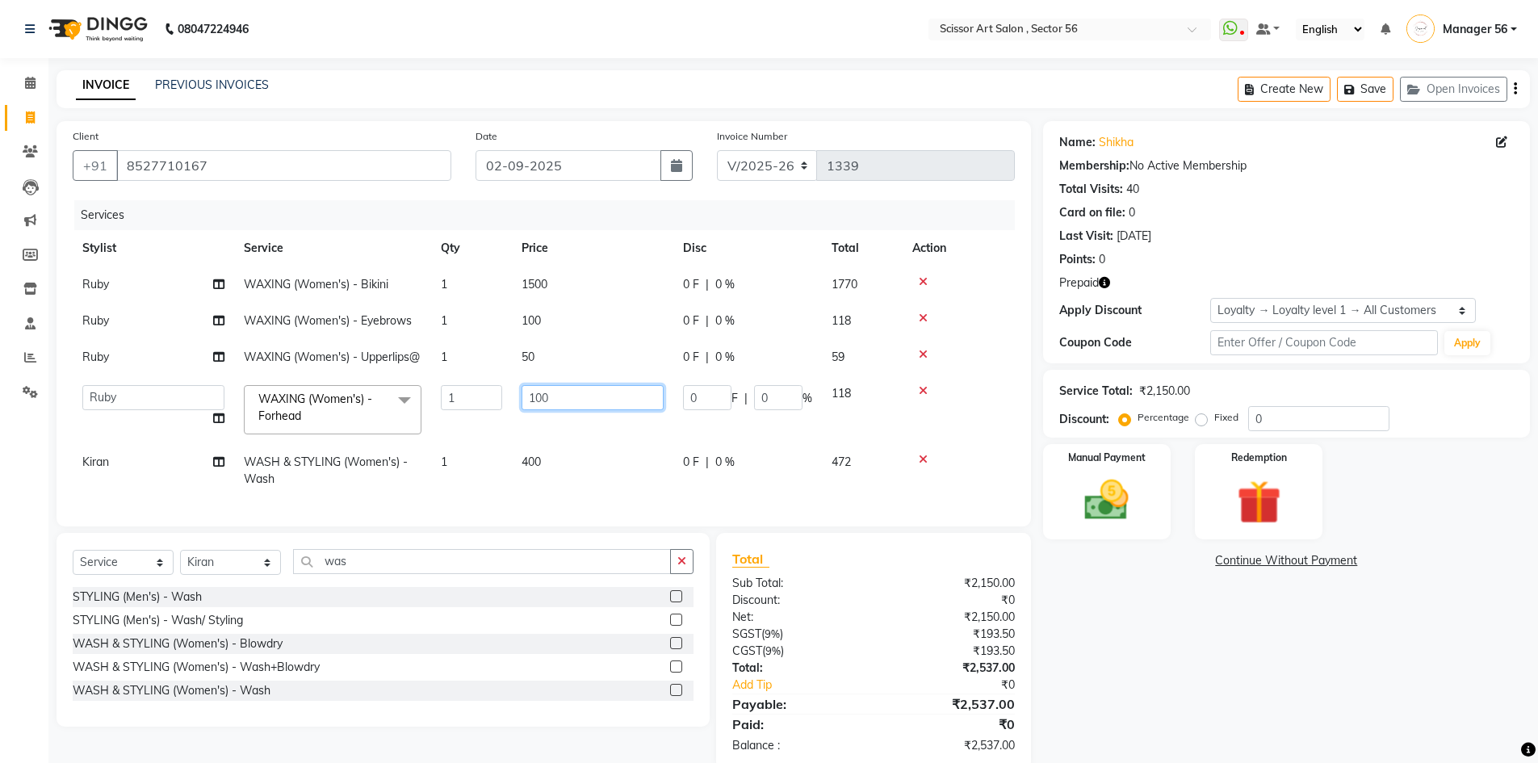
click at [556, 410] on input "100" at bounding box center [593, 397] width 142 height 25
type input "1"
type input "50"
click at [1270, 630] on div "Name: Shikha Membership: No Active Membership Total Visits: 40 Card on file: 0 …" at bounding box center [1292, 445] width 499 height 649
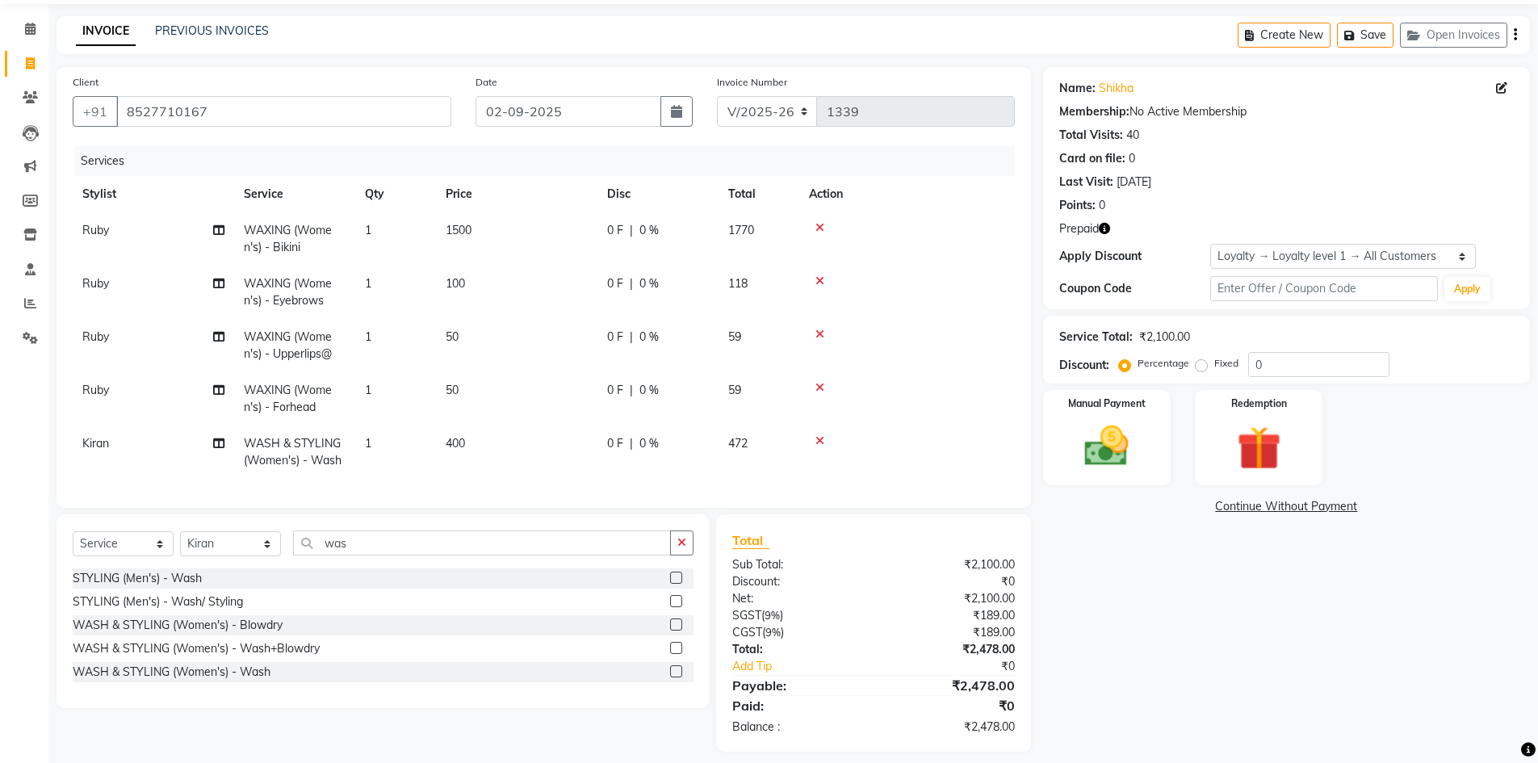
scroll to position [79, 0]
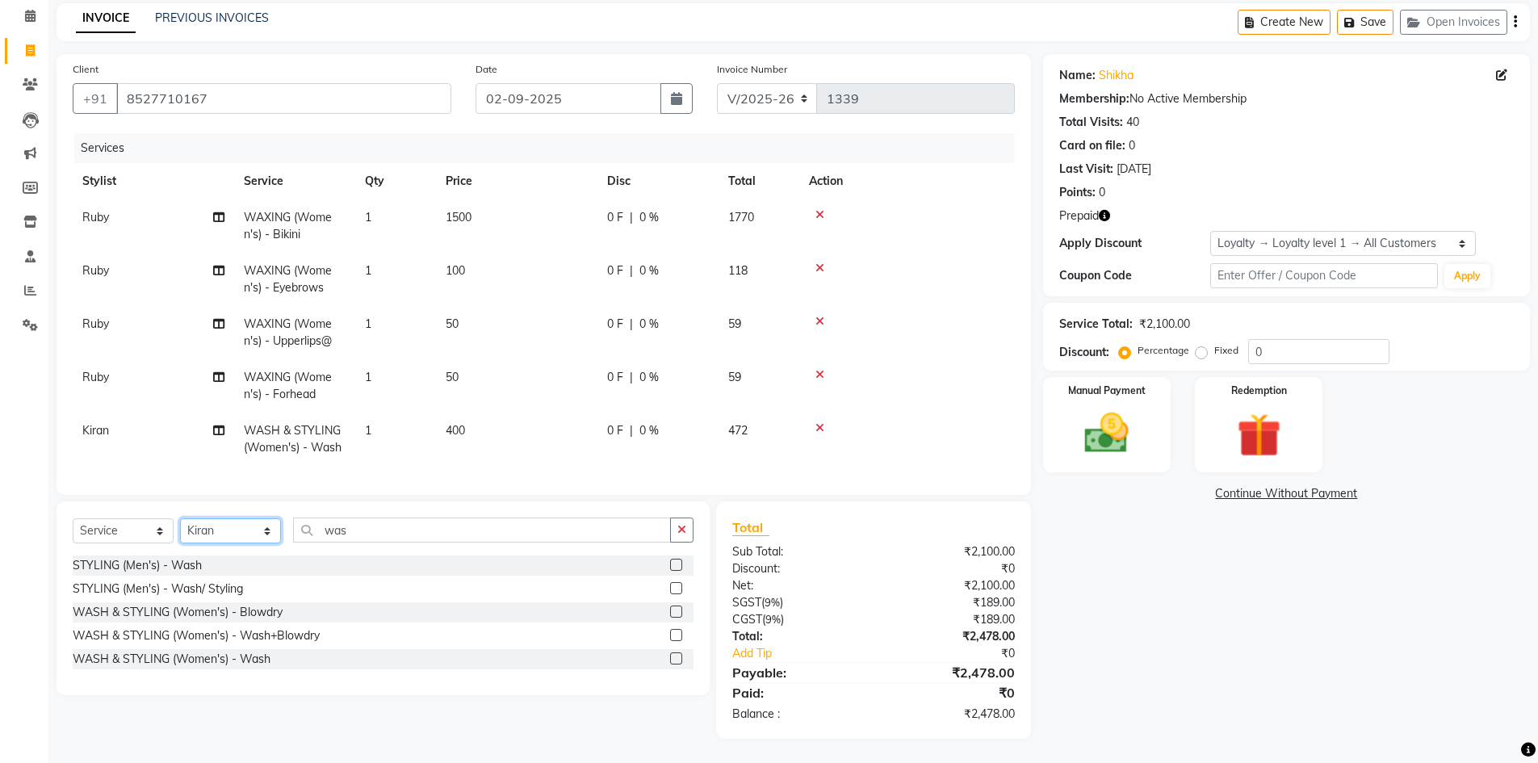
click at [241, 530] on select "Select Stylist Anees DEV DAS Kiran Manager 56 [PERSON_NAME] [PERSON_NAME] Raano…" at bounding box center [230, 530] width 101 height 25
select select "85435"
click at [180, 518] on select "Select Stylist Anees DEV DAS Kiran Manager 56 [PERSON_NAME] [PERSON_NAME] Raano…" at bounding box center [230, 530] width 101 height 25
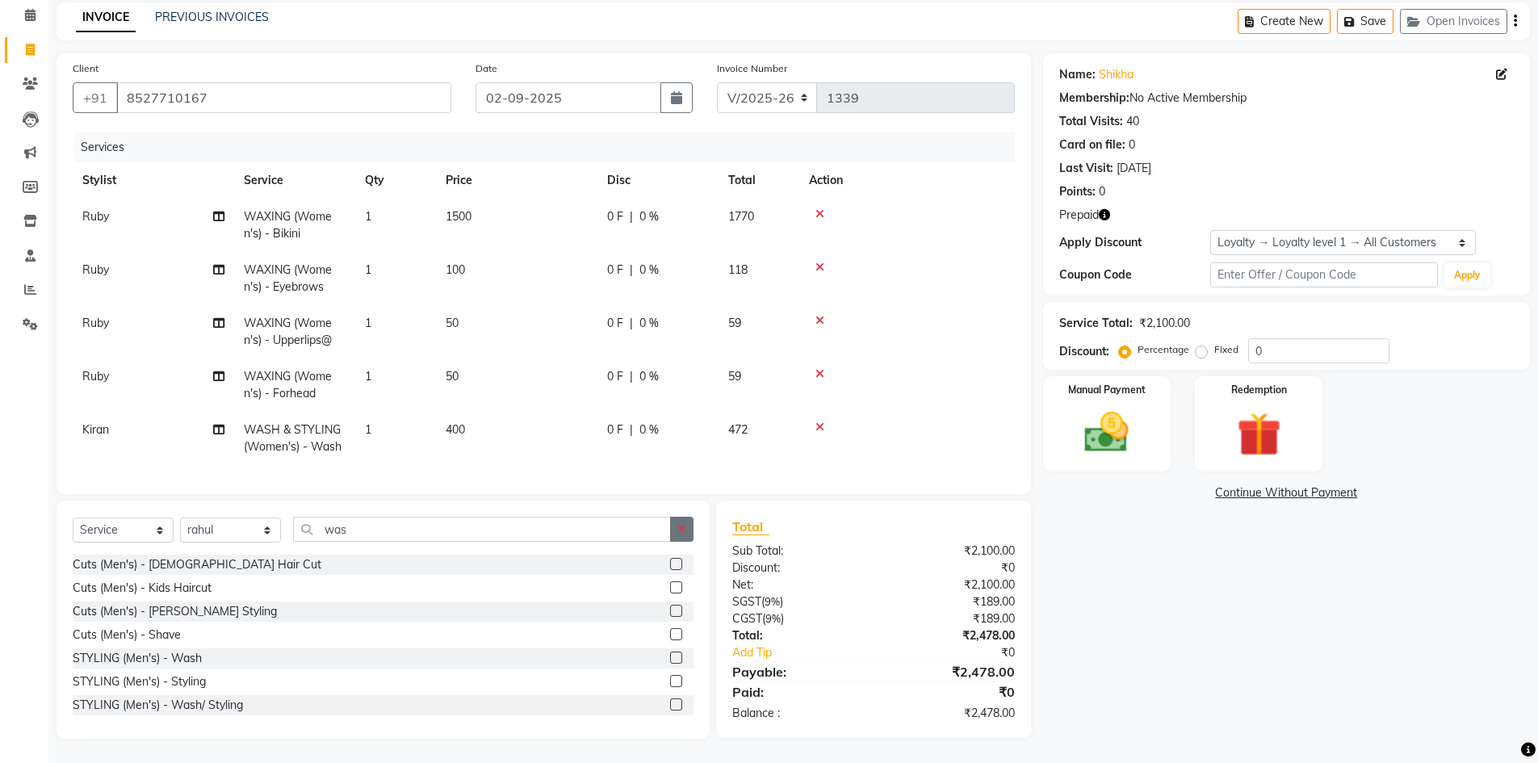
click at [677, 534] on icon "button" at bounding box center [681, 528] width 9 height 11
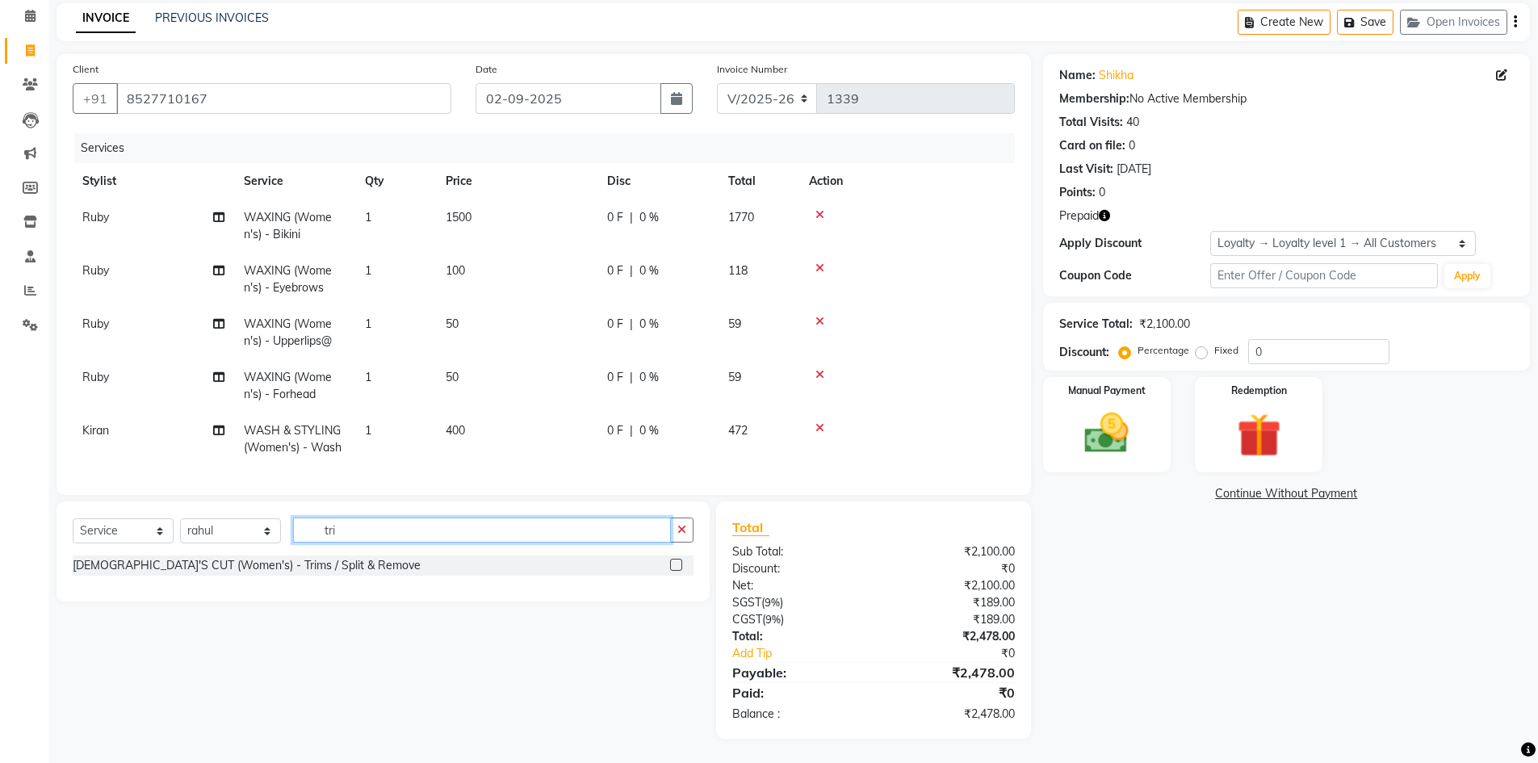
type input "tri"
click at [679, 564] on label at bounding box center [676, 565] width 12 height 12
click at [679, 564] on input "checkbox" at bounding box center [675, 565] width 10 height 10
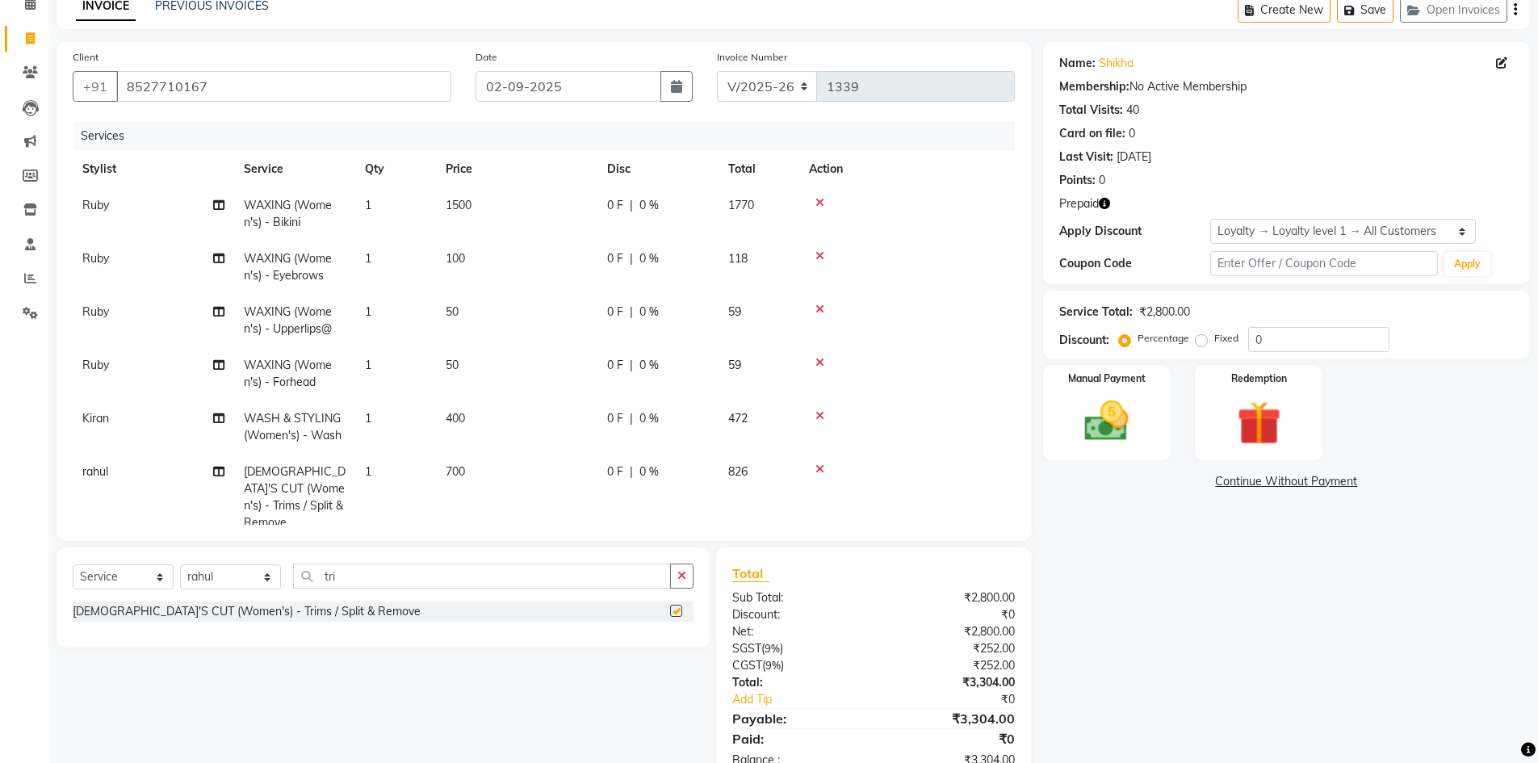
checkbox input "false"
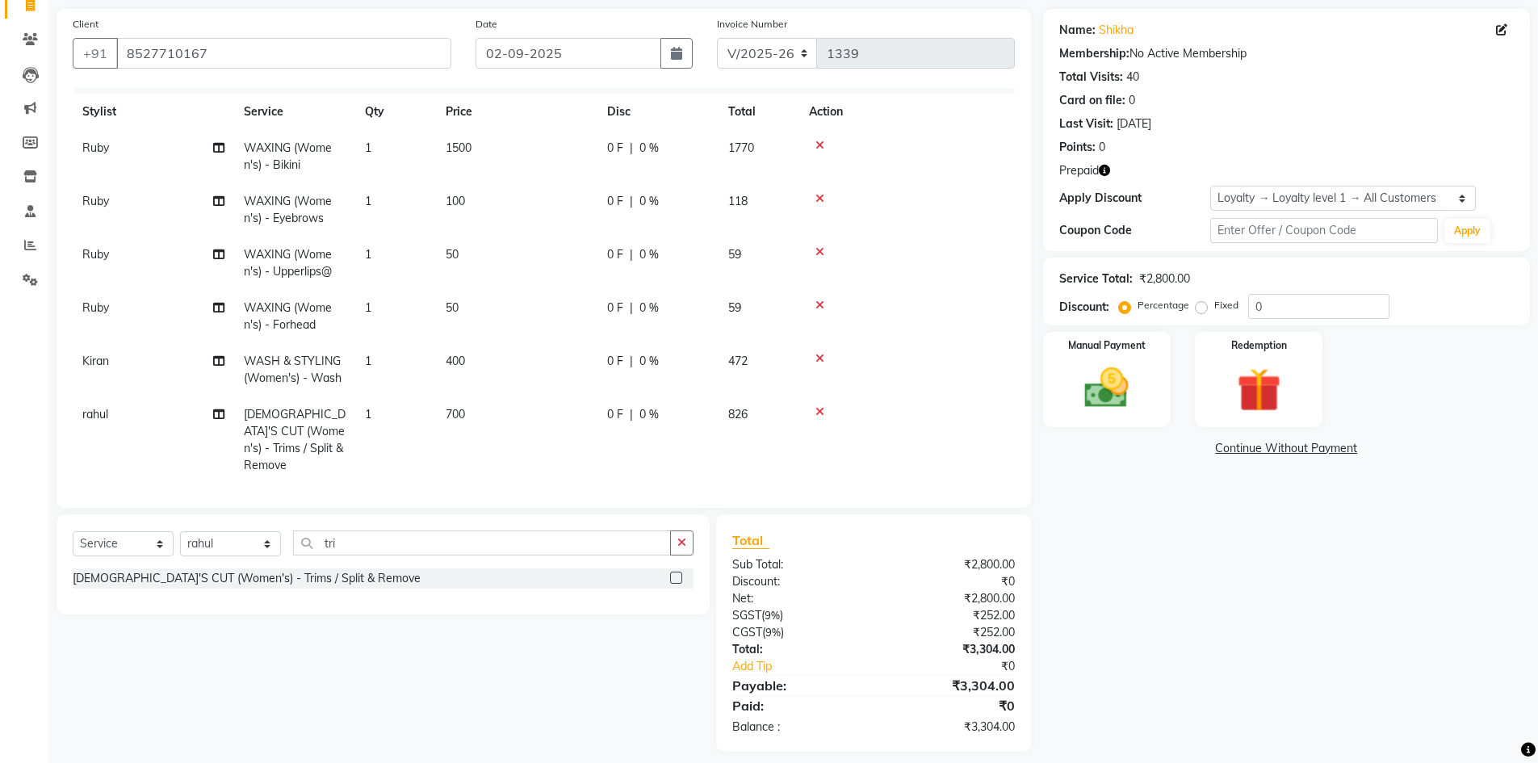
scroll to position [123, 0]
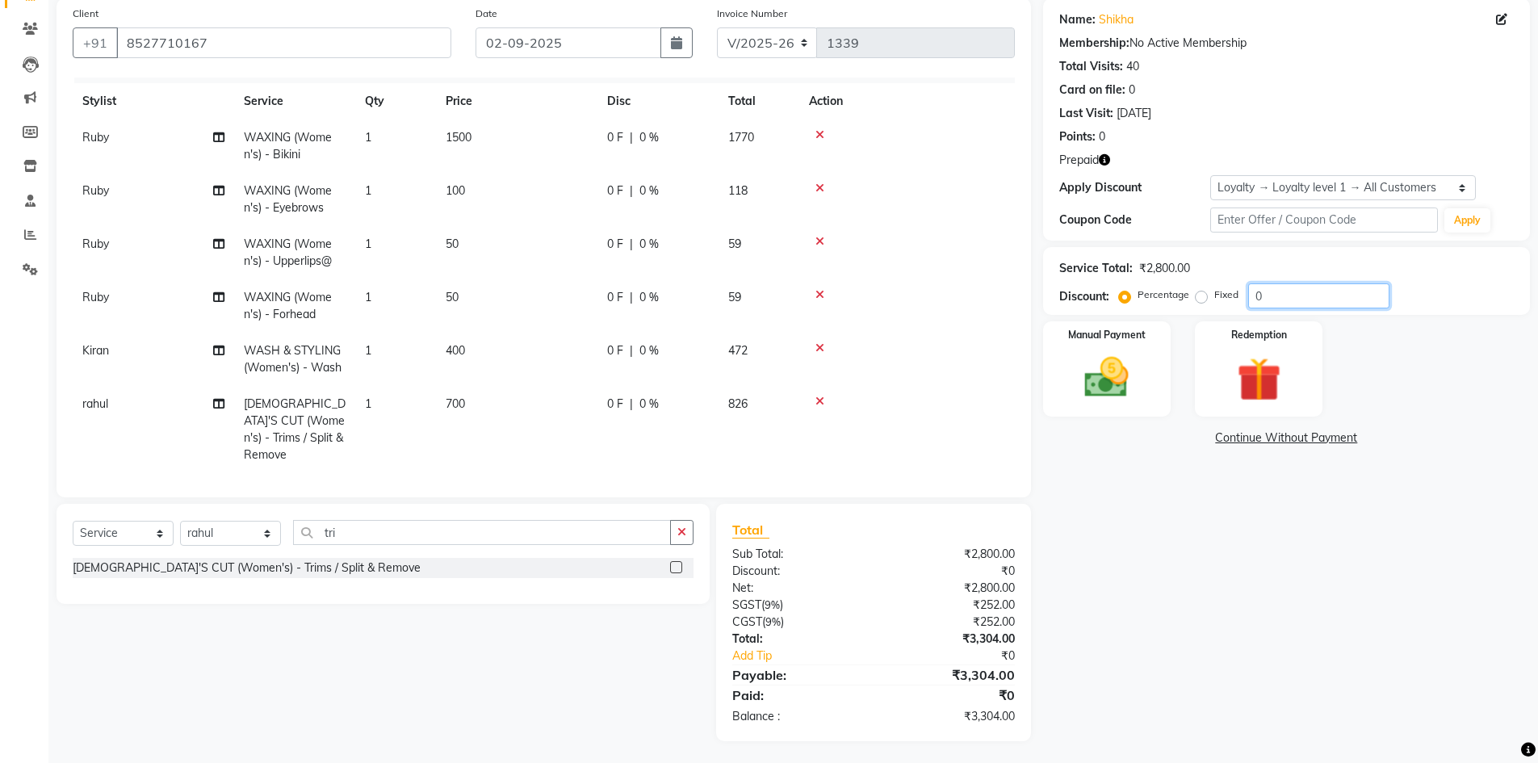
click at [1309, 293] on input "0" at bounding box center [1318, 295] width 141 height 25
type input "1"
type input "15"
click at [1122, 403] on img at bounding box center [1107, 377] width 74 height 52
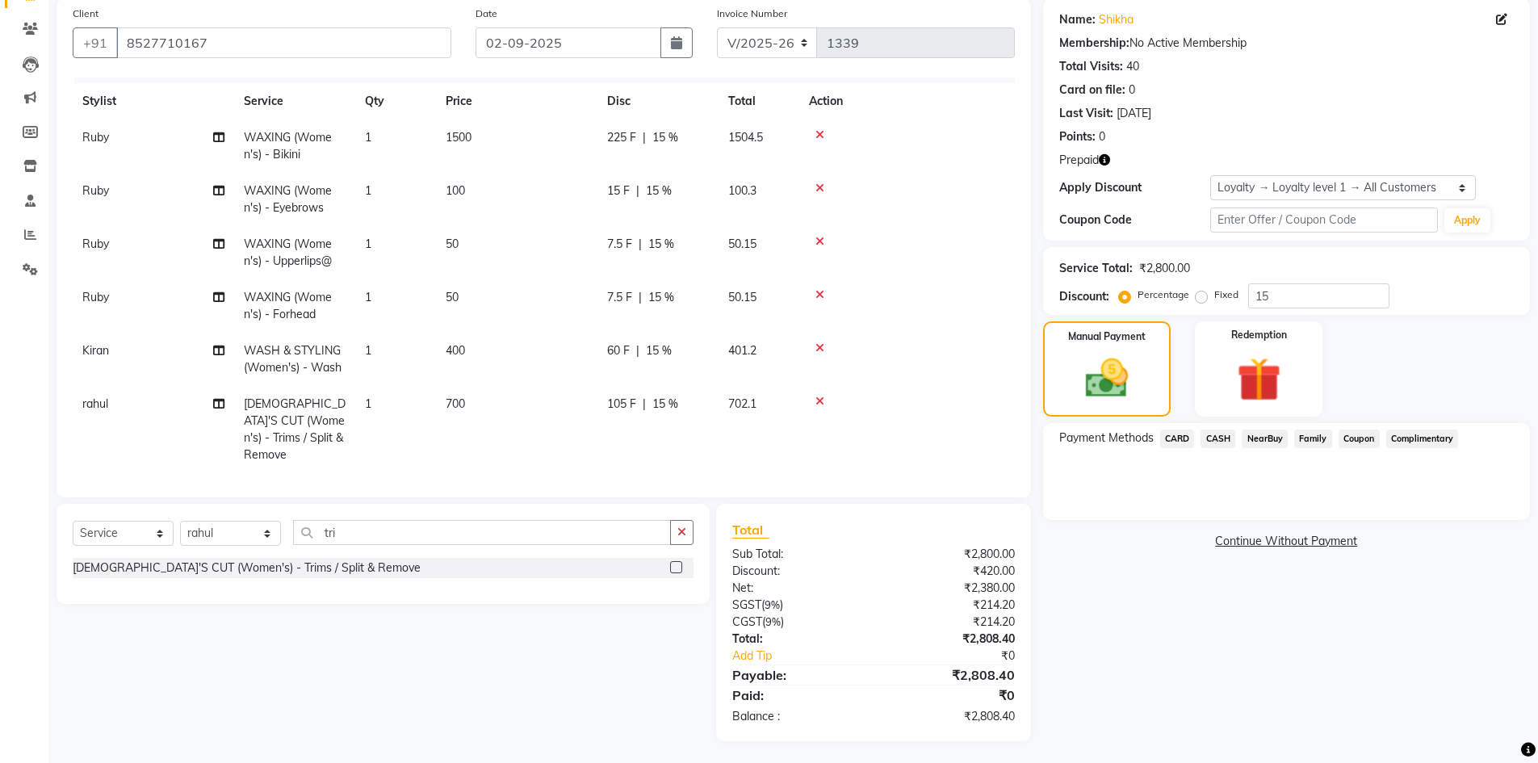
click at [1174, 434] on span "CARD" at bounding box center [1177, 439] width 35 height 19
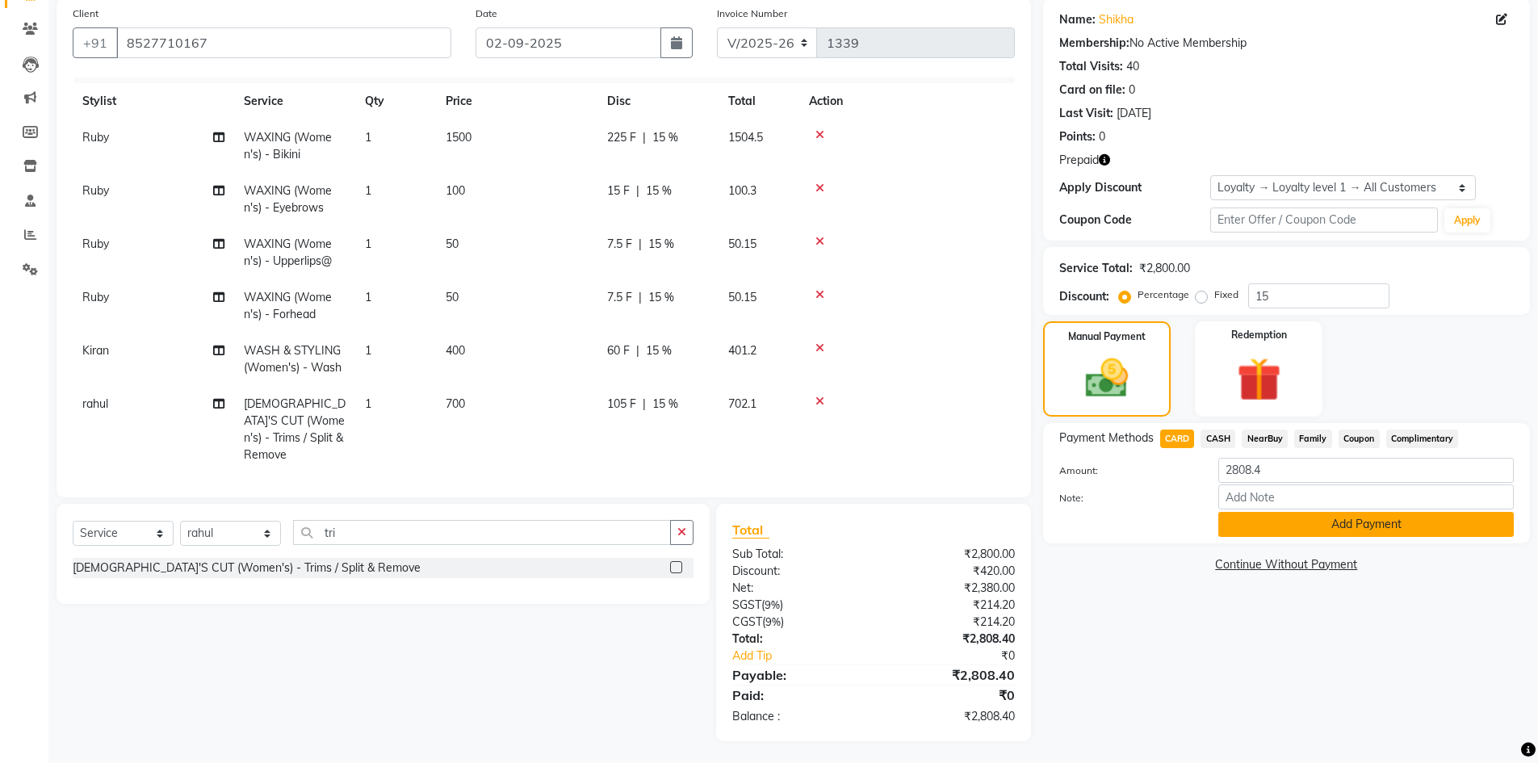
click at [1284, 522] on button "Add Payment" at bounding box center [1366, 524] width 296 height 25
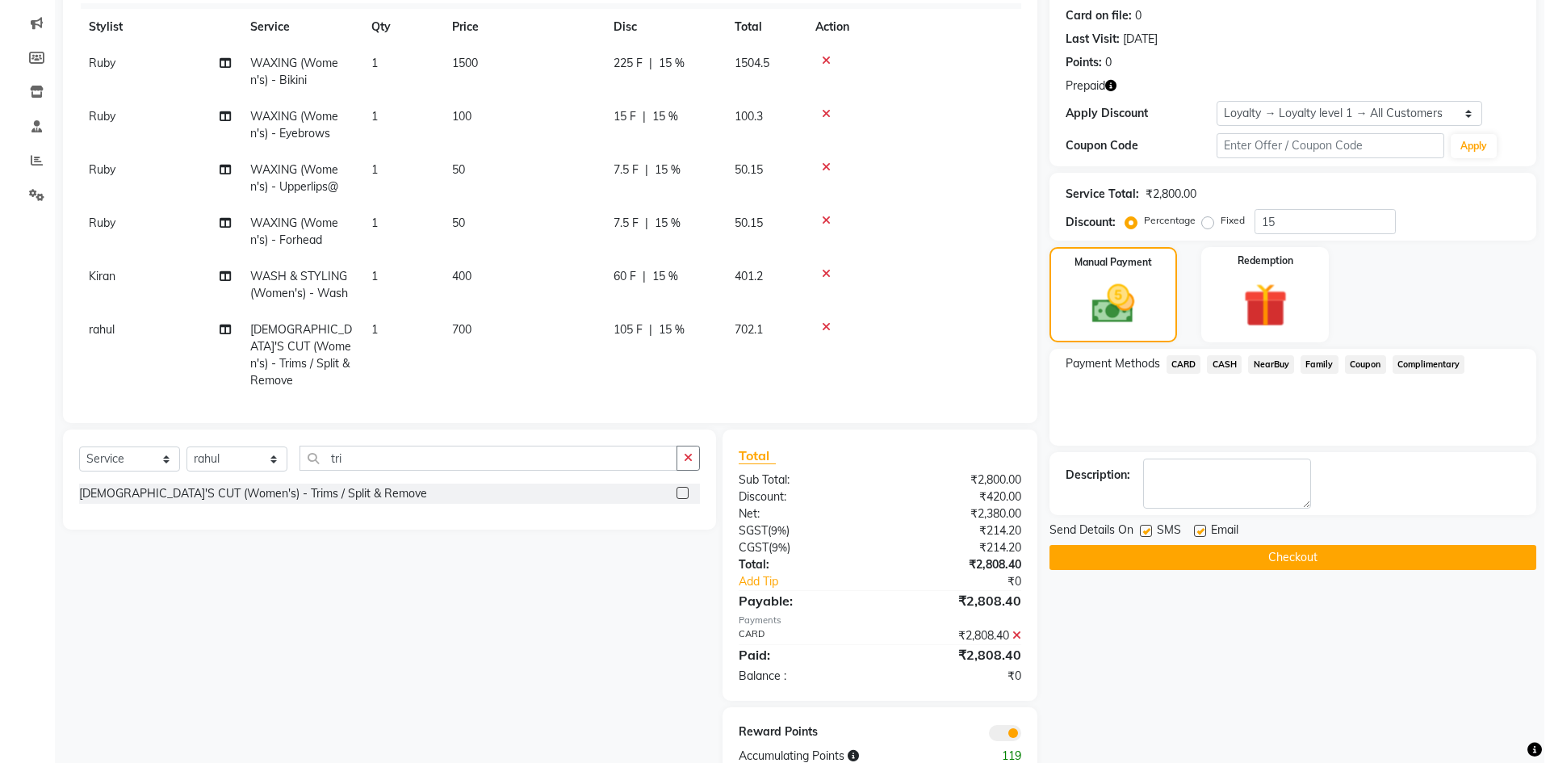
scroll to position [239, 0]
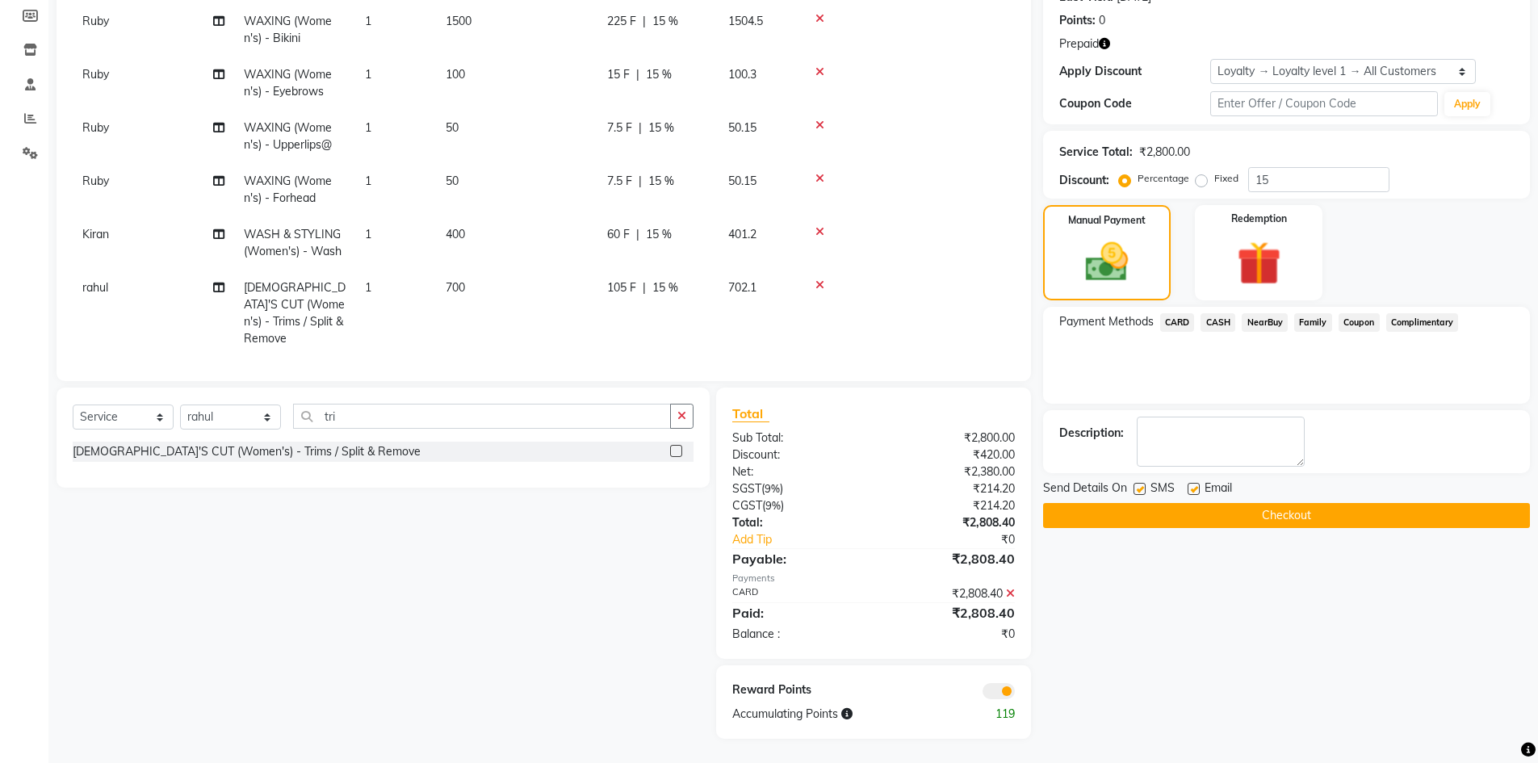
click at [989, 689] on span at bounding box center [999, 691] width 32 height 16
click at [1015, 694] on input "checkbox" at bounding box center [1015, 694] width 0 height 0
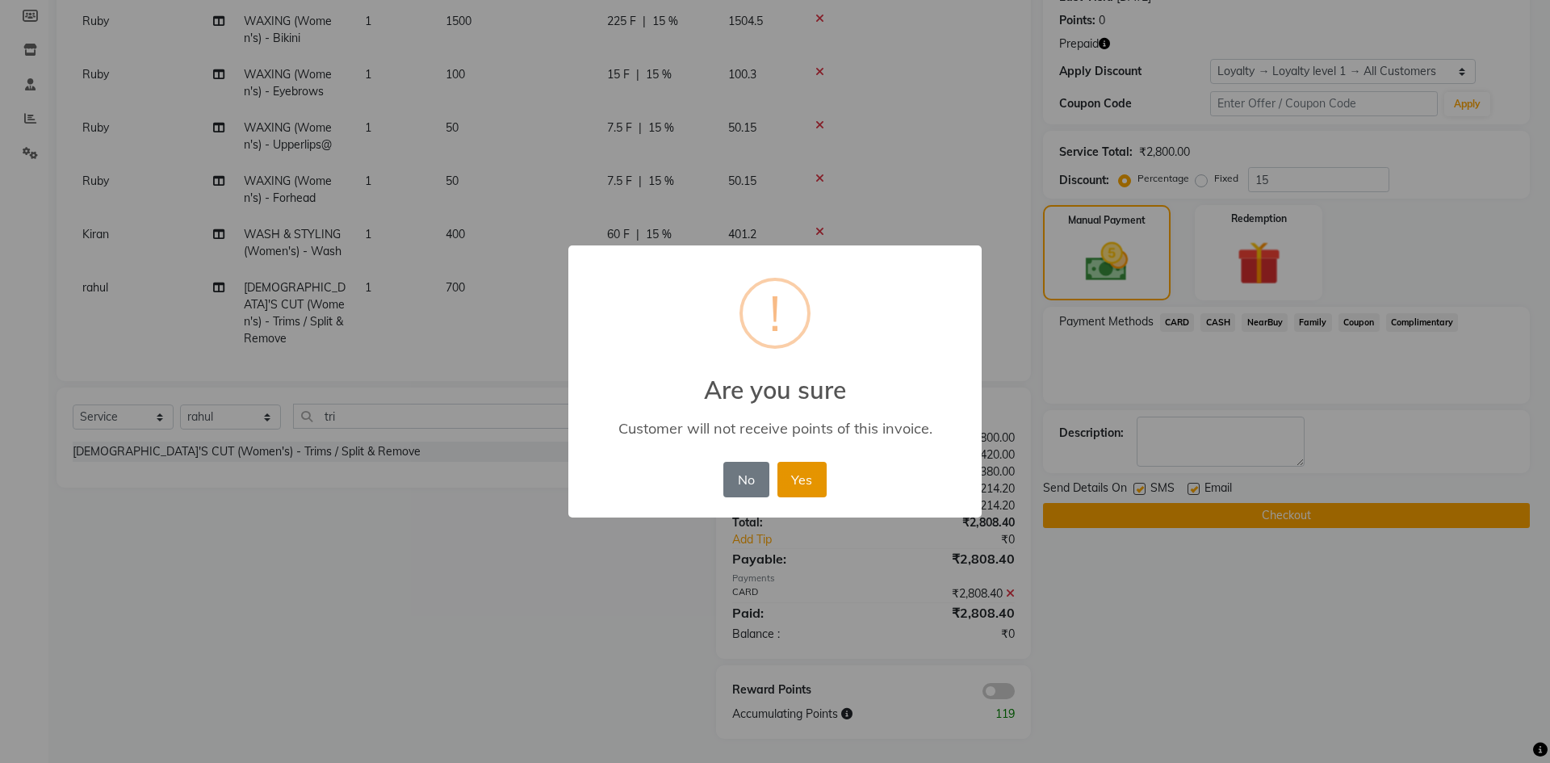
click at [803, 488] on button "Yes" at bounding box center [802, 480] width 49 height 36
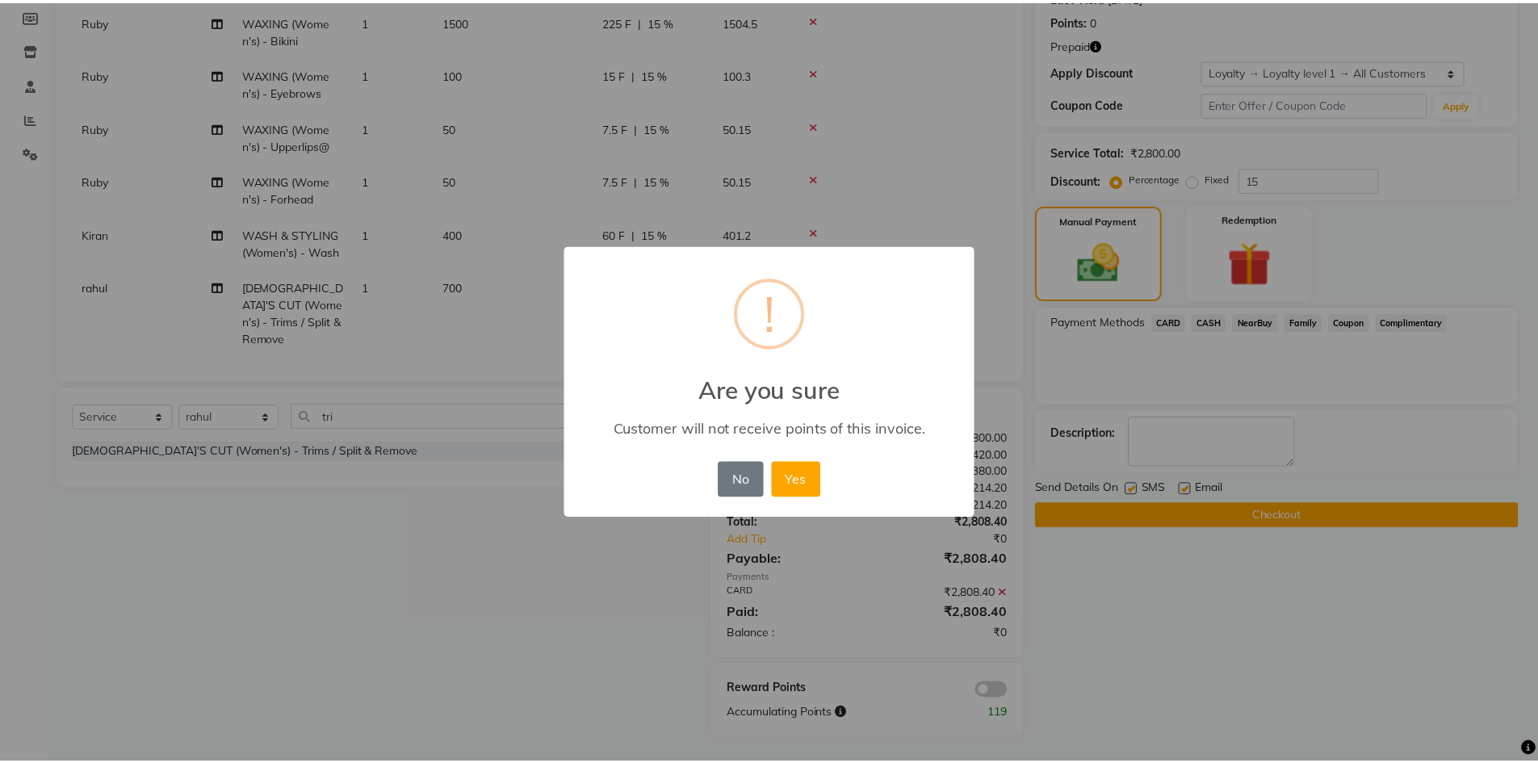
scroll to position [216, 0]
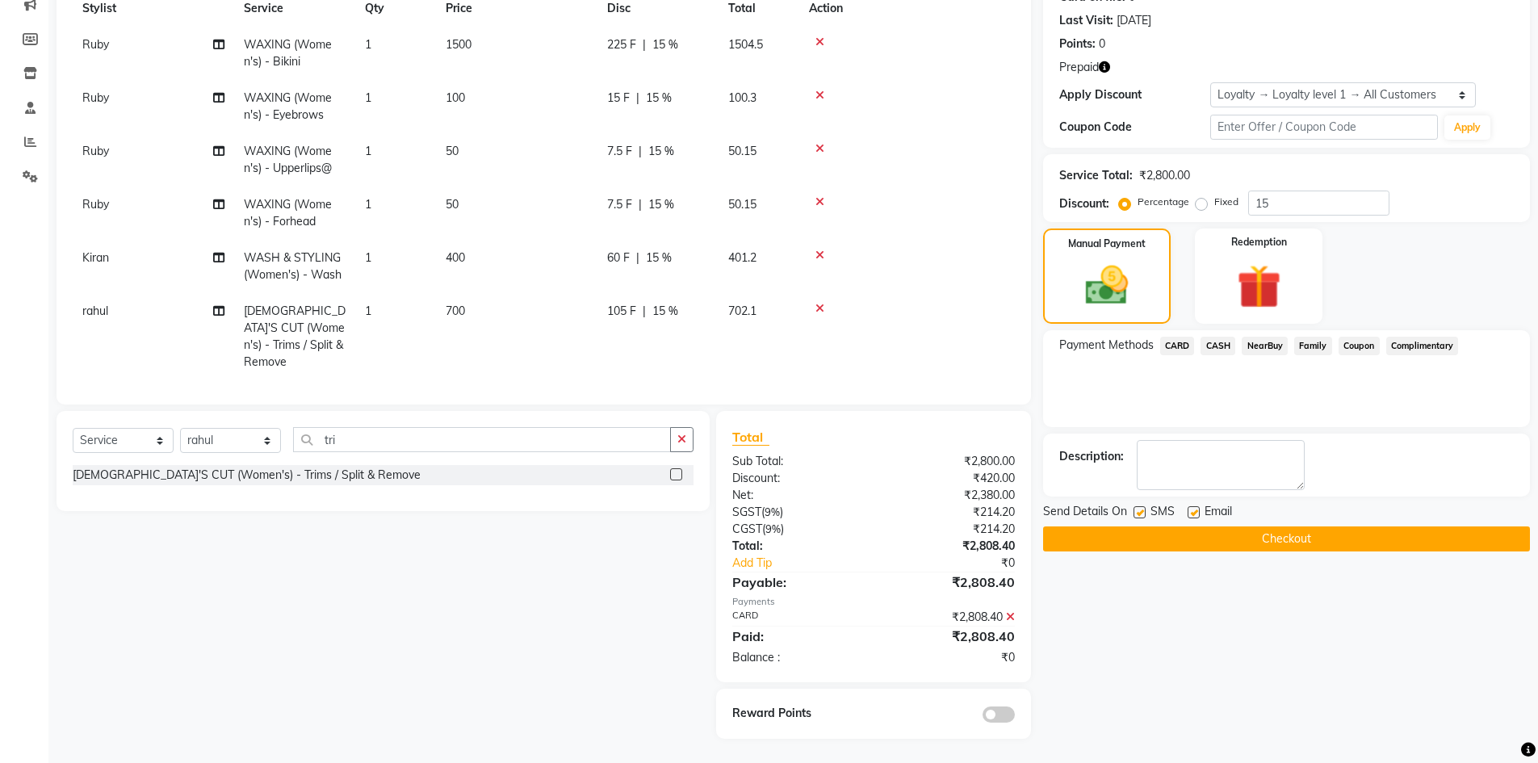
click at [1105, 535] on button "Checkout" at bounding box center [1286, 538] width 487 height 25
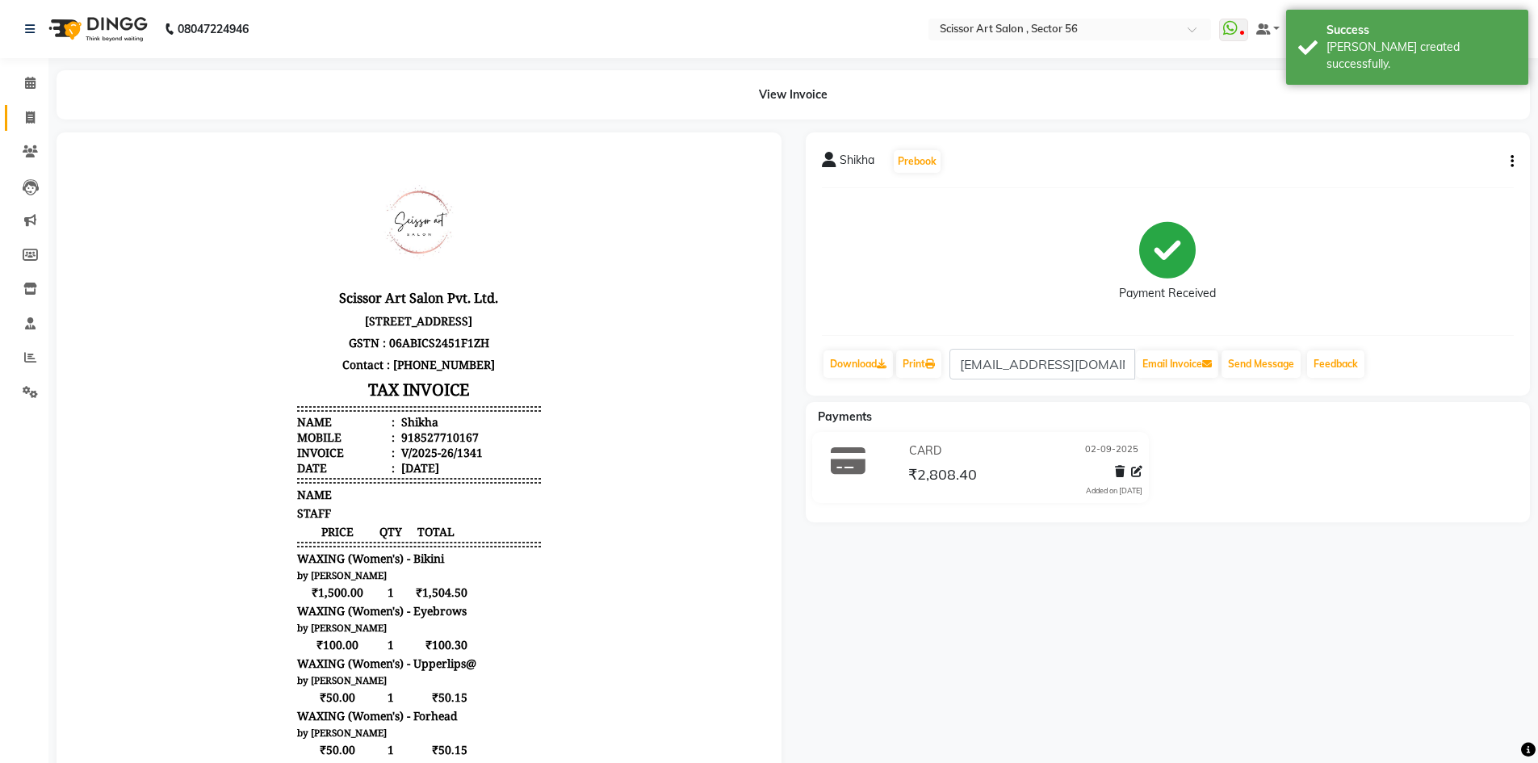
drag, startPoint x: 32, startPoint y: 107, endPoint x: 48, endPoint y: 107, distance: 15.3
click at [32, 107] on link "Invoice" at bounding box center [24, 118] width 39 height 27
select select "service"
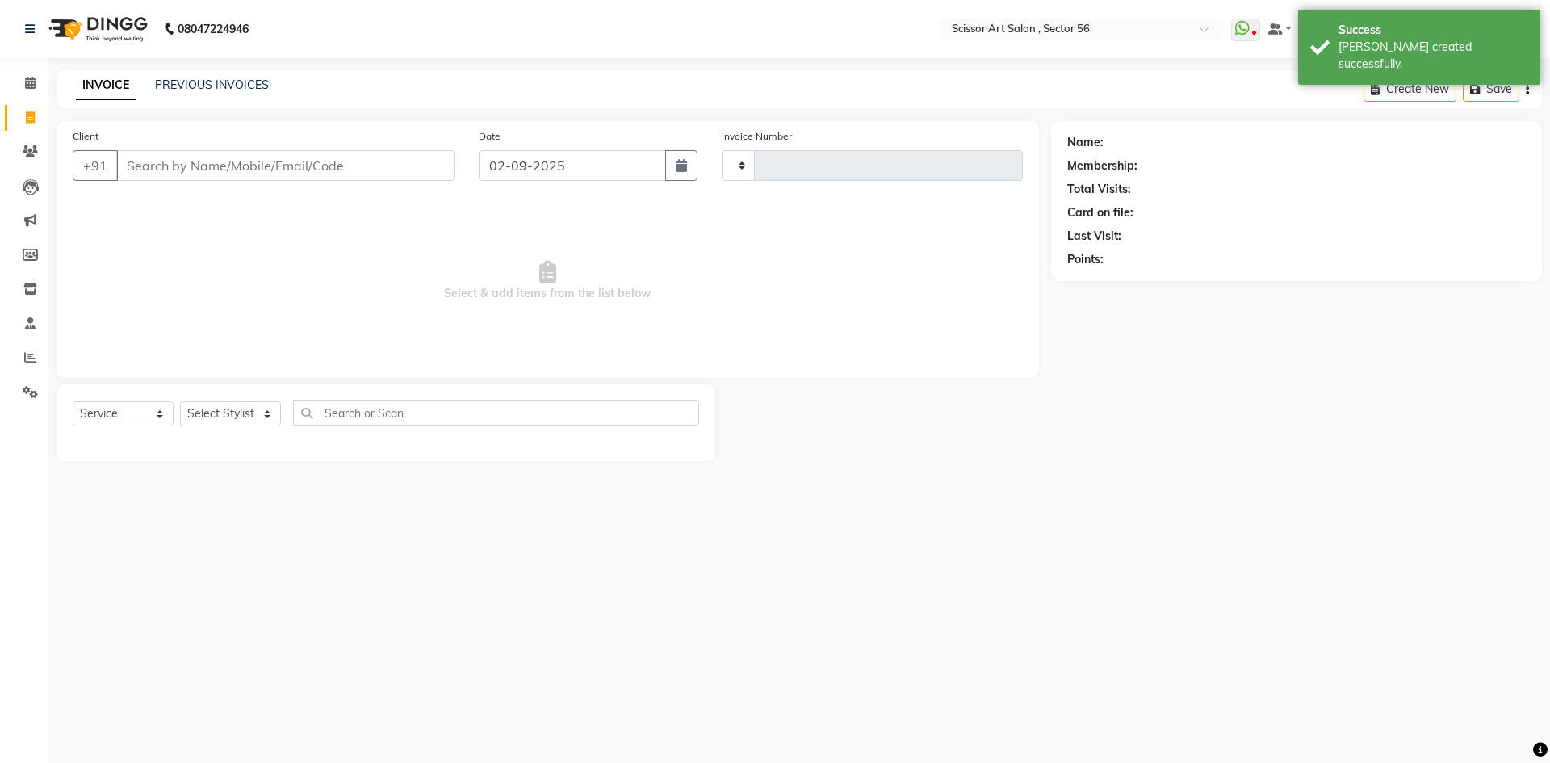
type input "1342"
select select "6185"
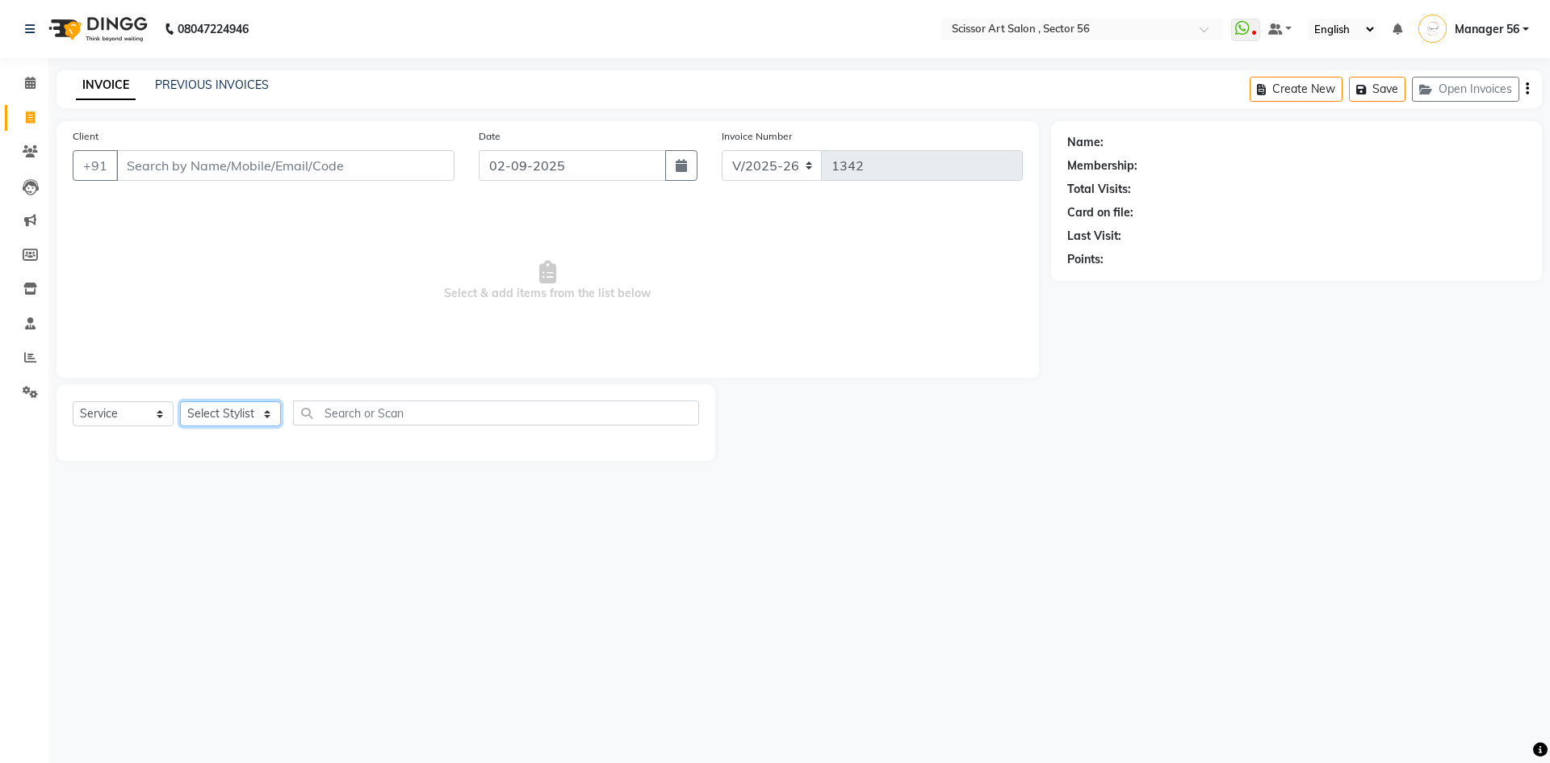
click at [224, 412] on select "Select Stylist Anees DEV DAS Kiran Manager 56 [PERSON_NAME] [PERSON_NAME] Raano…" at bounding box center [230, 413] width 101 height 25
select select "76503"
click at [180, 401] on select "Select Stylist Anees DEV DAS Kiran Manager 56 [PERSON_NAME] [PERSON_NAME] Raano…" at bounding box center [230, 413] width 101 height 25
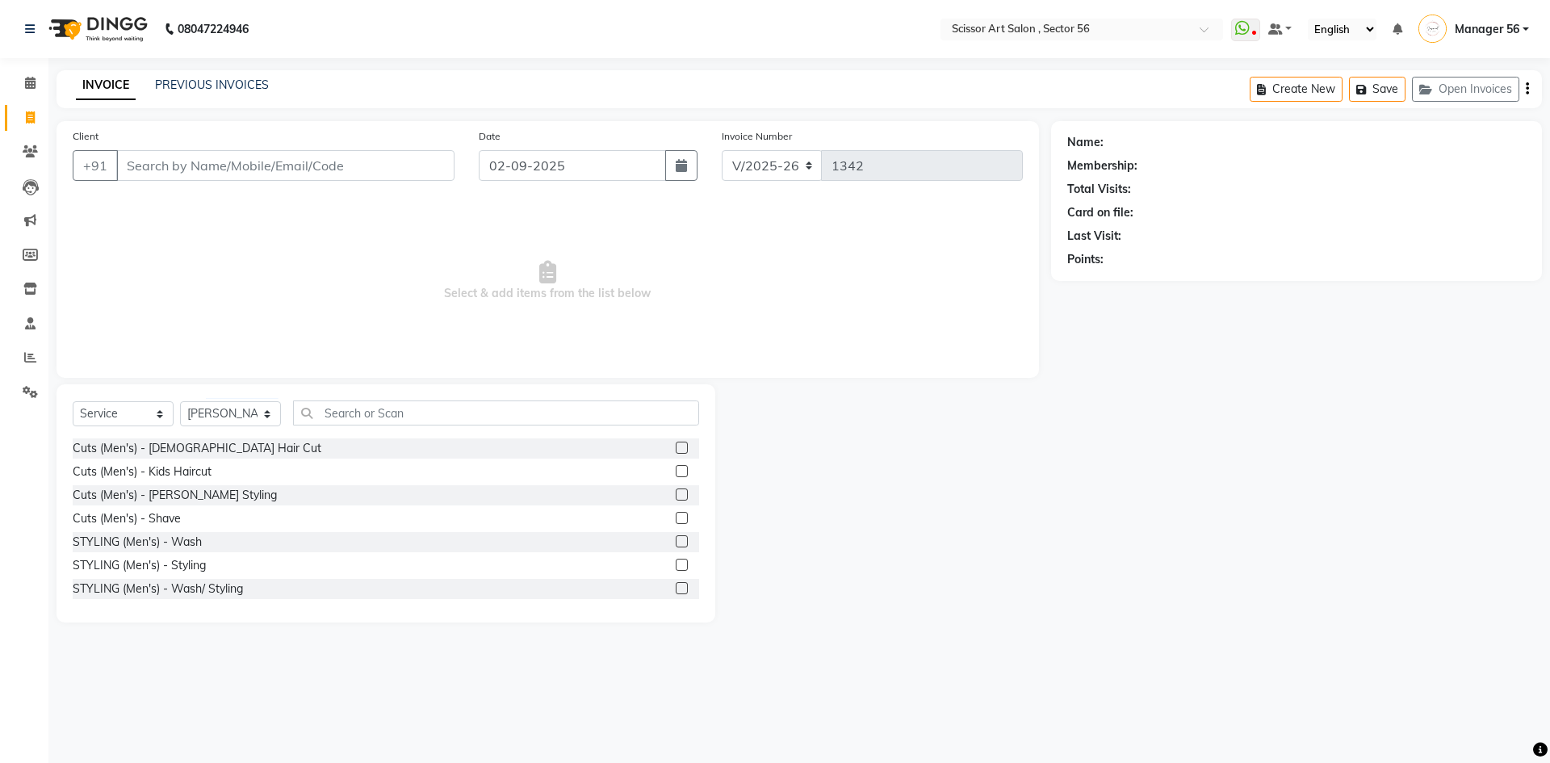
click at [676, 447] on label at bounding box center [682, 448] width 12 height 12
click at [676, 447] on input "checkbox" at bounding box center [681, 448] width 10 height 10
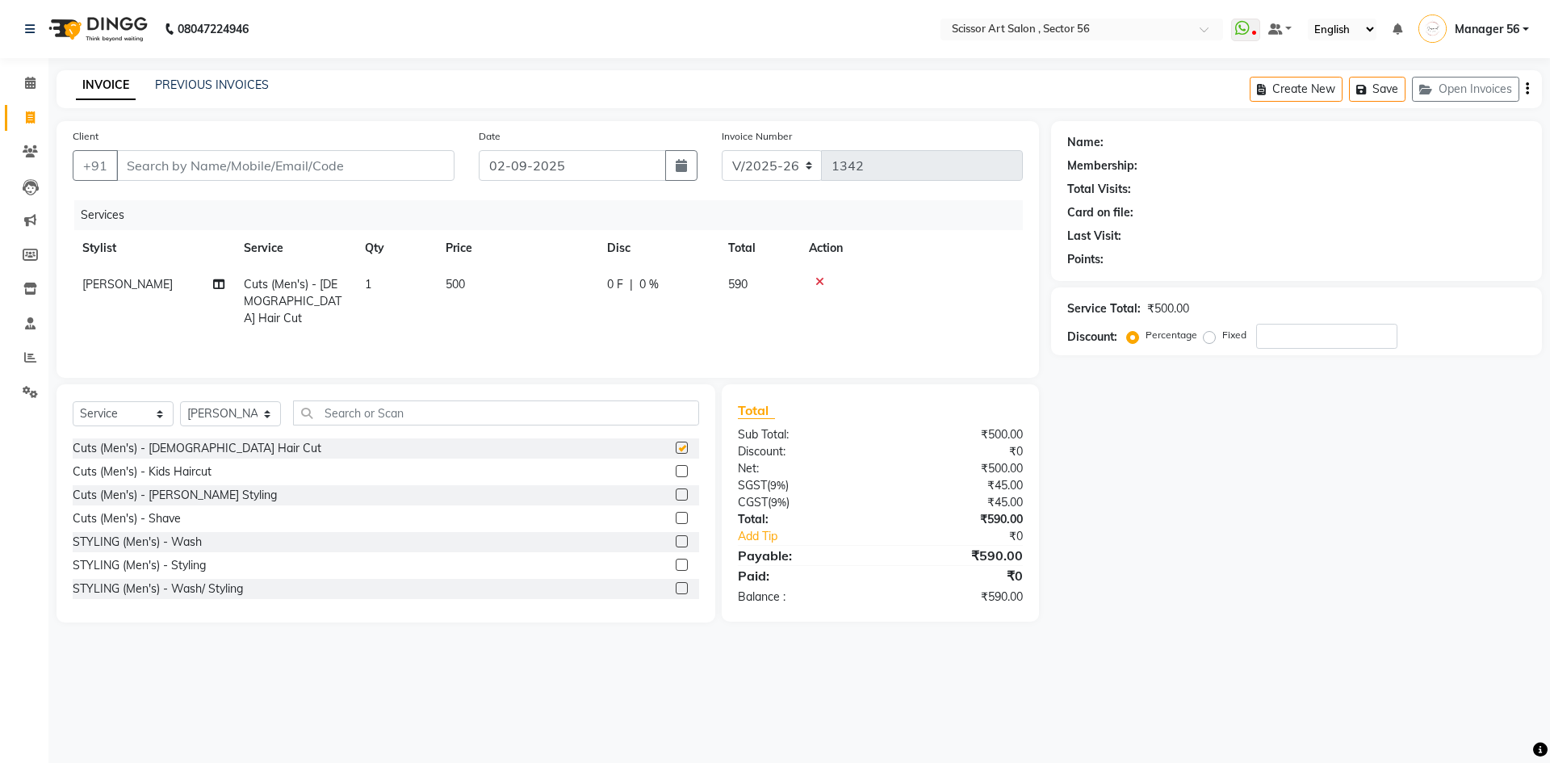
checkbox input "false"
drag, startPoint x: 630, startPoint y: 408, endPoint x: 761, endPoint y: 416, distance: 131.9
click at [630, 408] on input "text" at bounding box center [496, 413] width 406 height 25
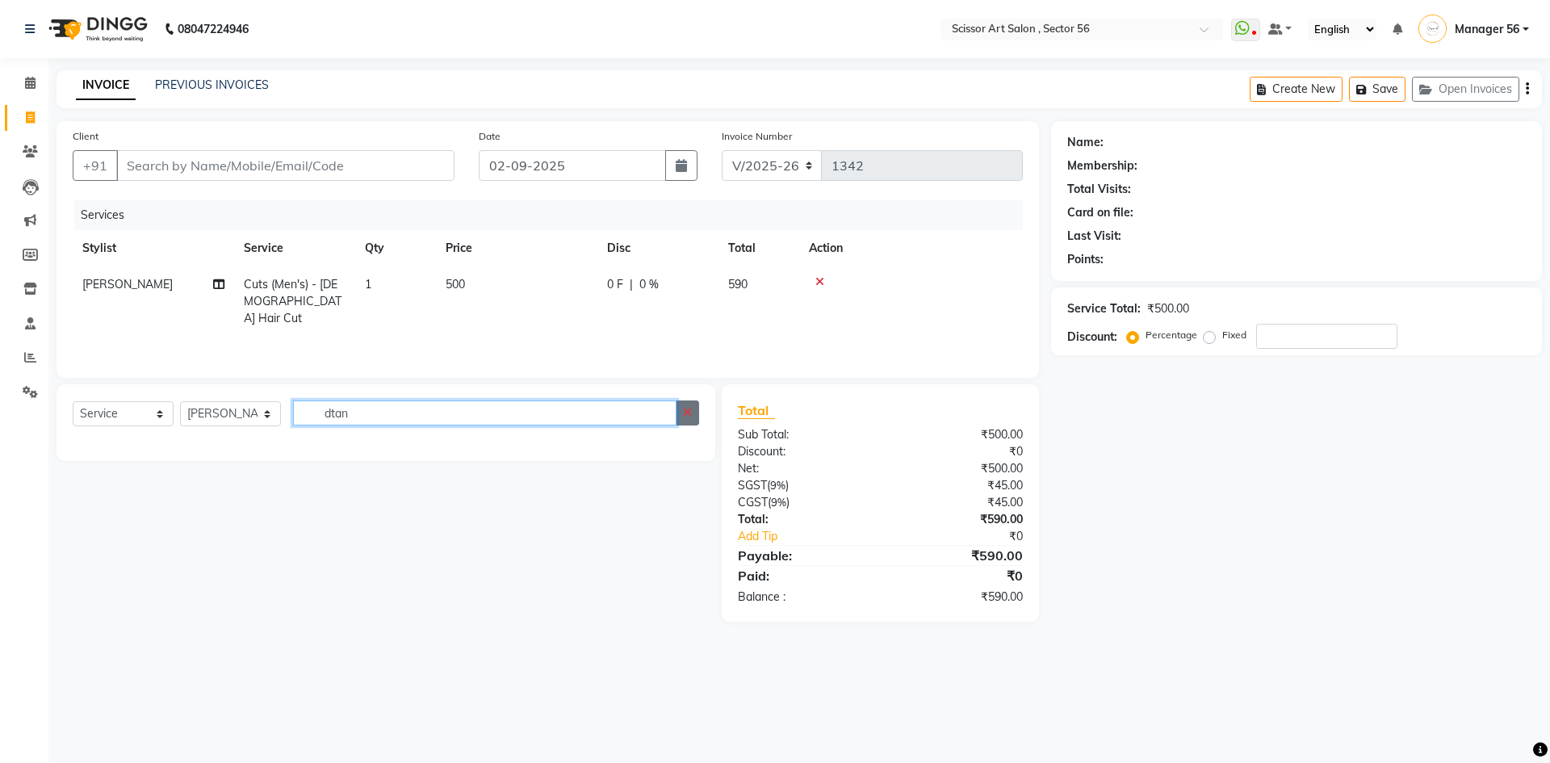
type input "dtan"
click at [691, 415] on icon "button" at bounding box center [687, 412] width 9 height 11
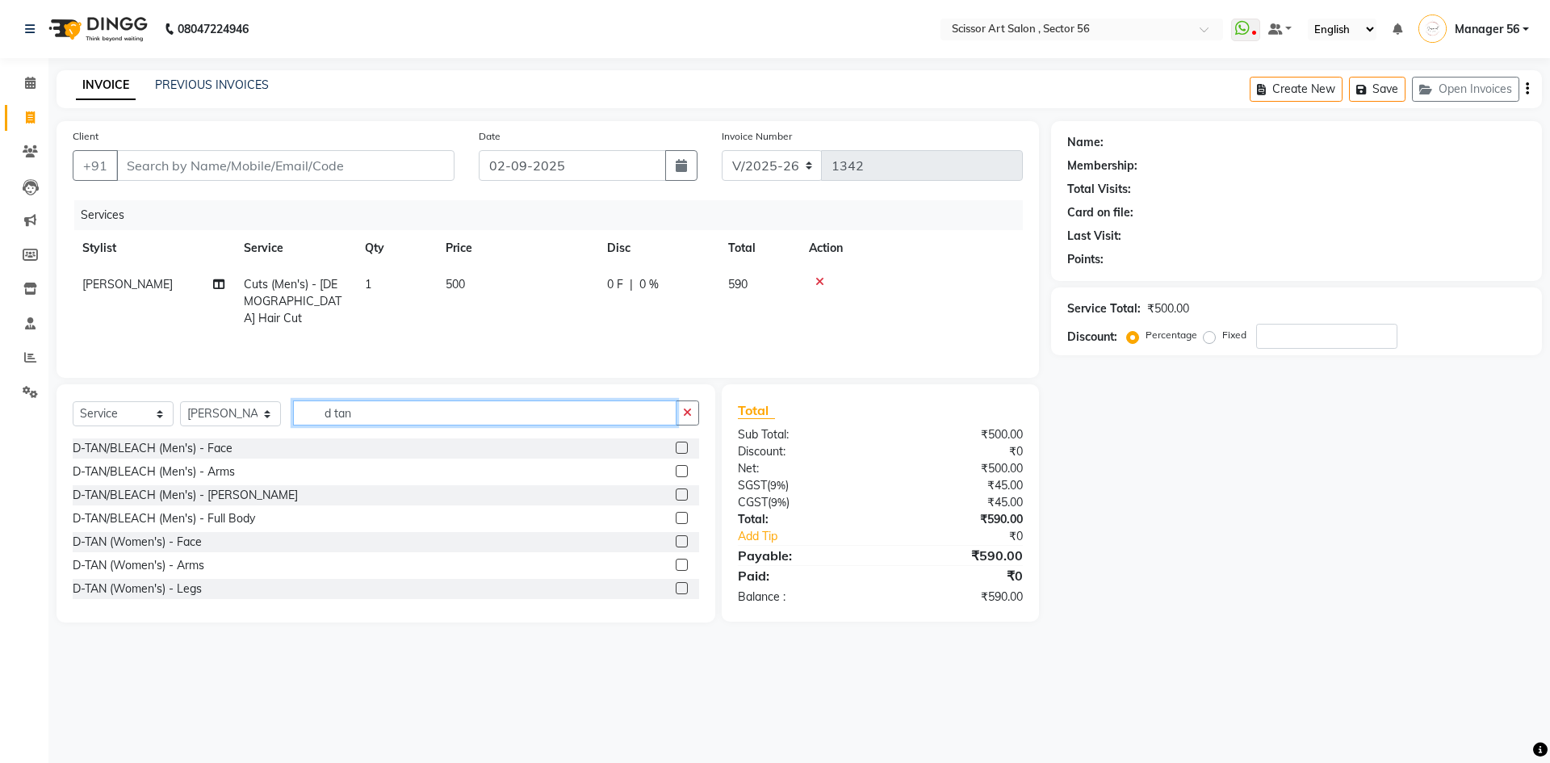
type input "d tan"
click at [676, 448] on label at bounding box center [682, 448] width 12 height 12
click at [676, 448] on input "checkbox" at bounding box center [681, 448] width 10 height 10
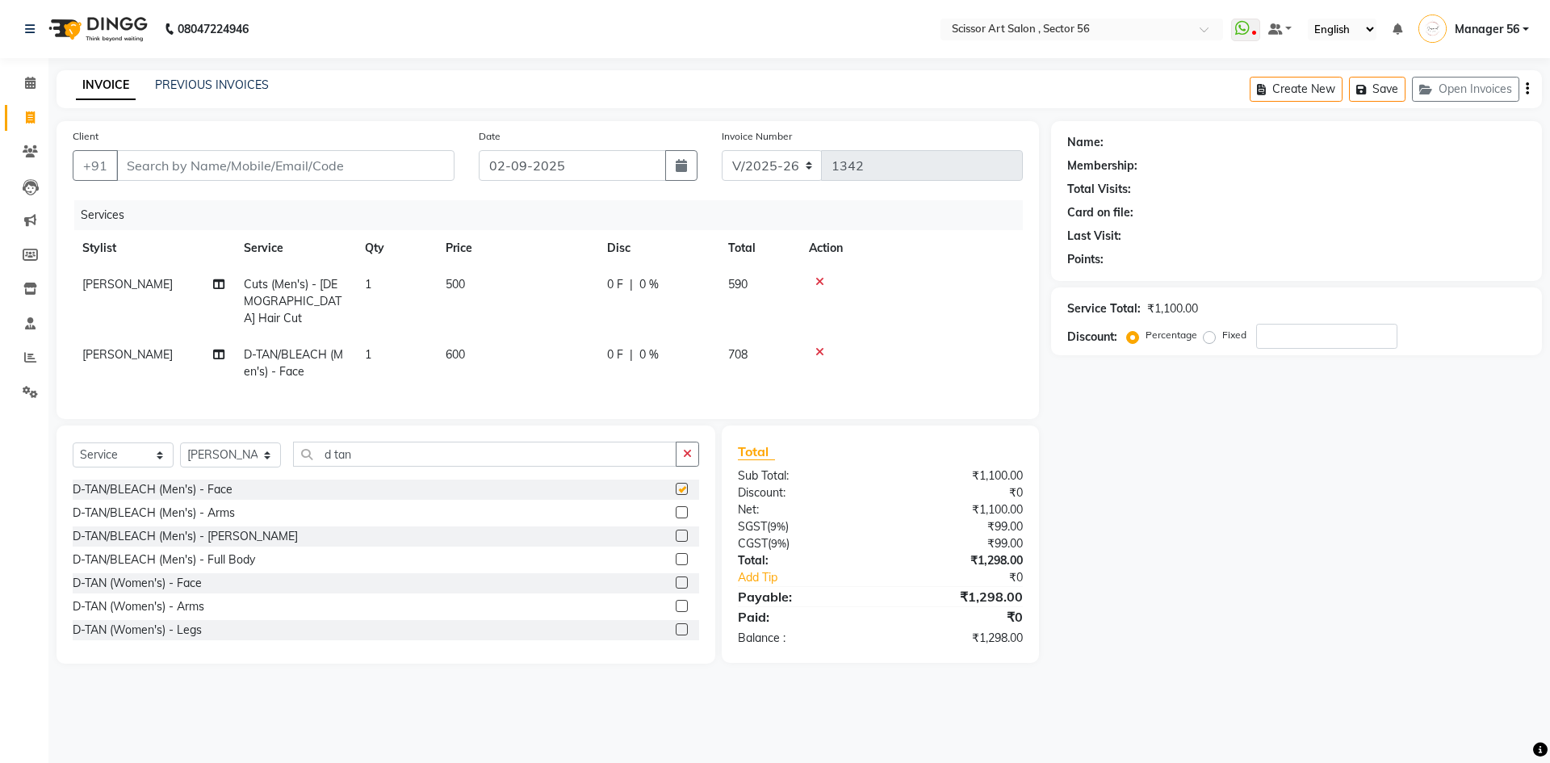
checkbox input "false"
drag, startPoint x: 481, startPoint y: 352, endPoint x: 516, endPoint y: 332, distance: 40.2
click at [487, 349] on td "600" at bounding box center [516, 363] width 161 height 53
select select "76503"
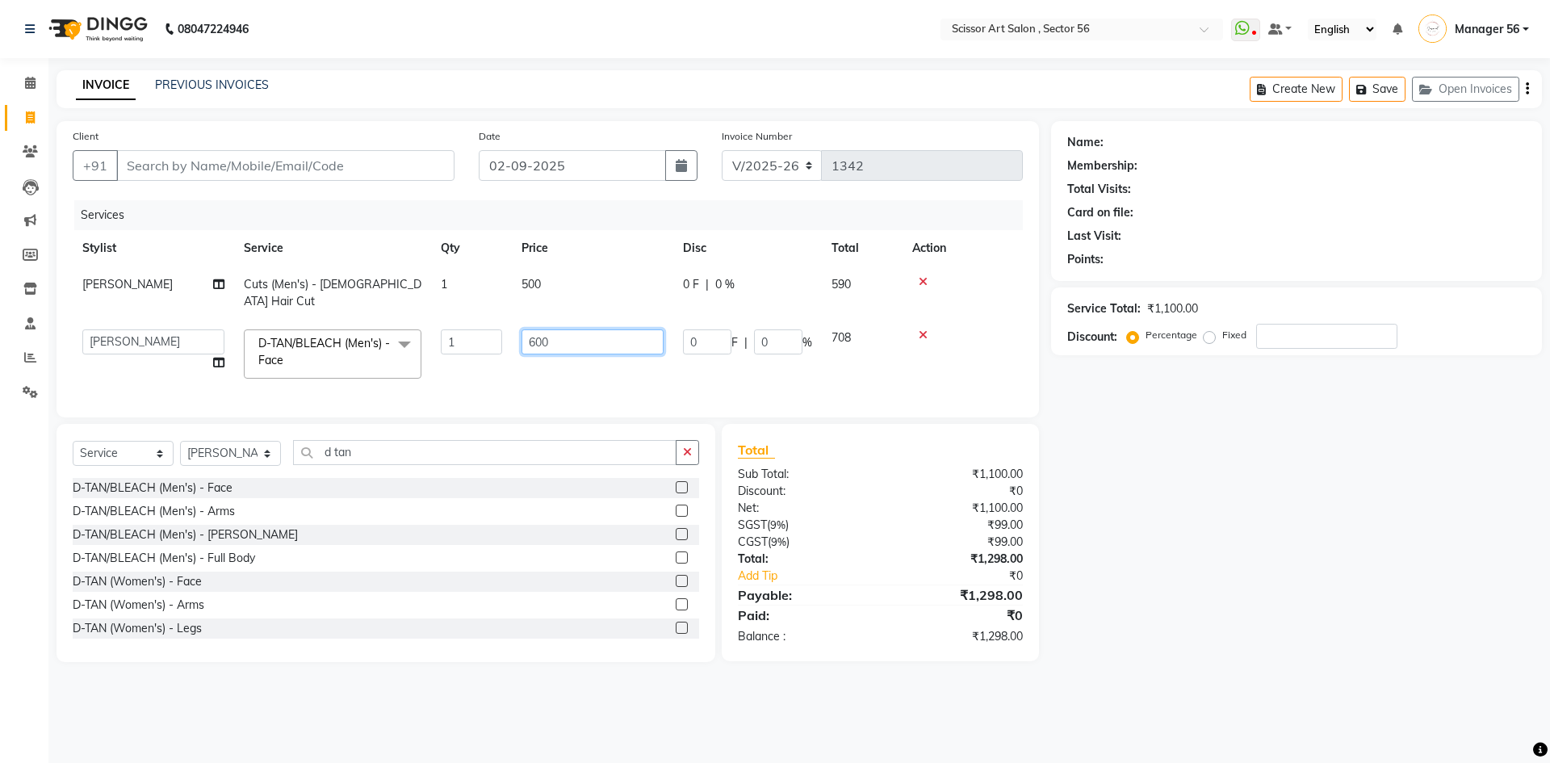
click at [589, 329] on input "600" at bounding box center [593, 341] width 142 height 25
type input "6"
type input "700"
click at [1307, 526] on div "Name: Membership: Total Visits: Card on file: Last Visit: Points: Service Total…" at bounding box center [1302, 391] width 503 height 541
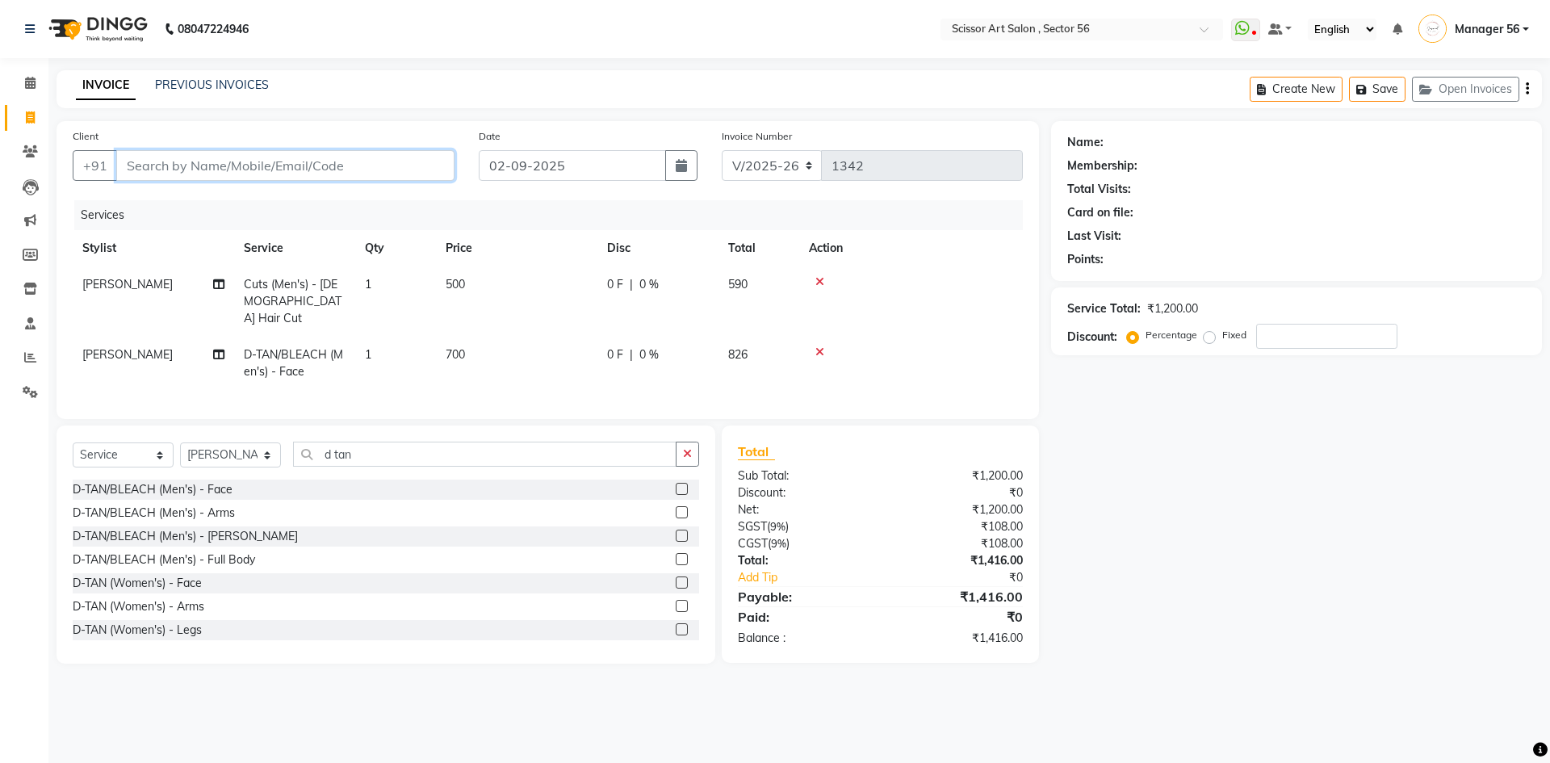
click at [302, 168] on input "Client" at bounding box center [285, 165] width 338 height 31
click at [233, 165] on input "Client" at bounding box center [285, 165] width 338 height 31
type input "9"
type input "0"
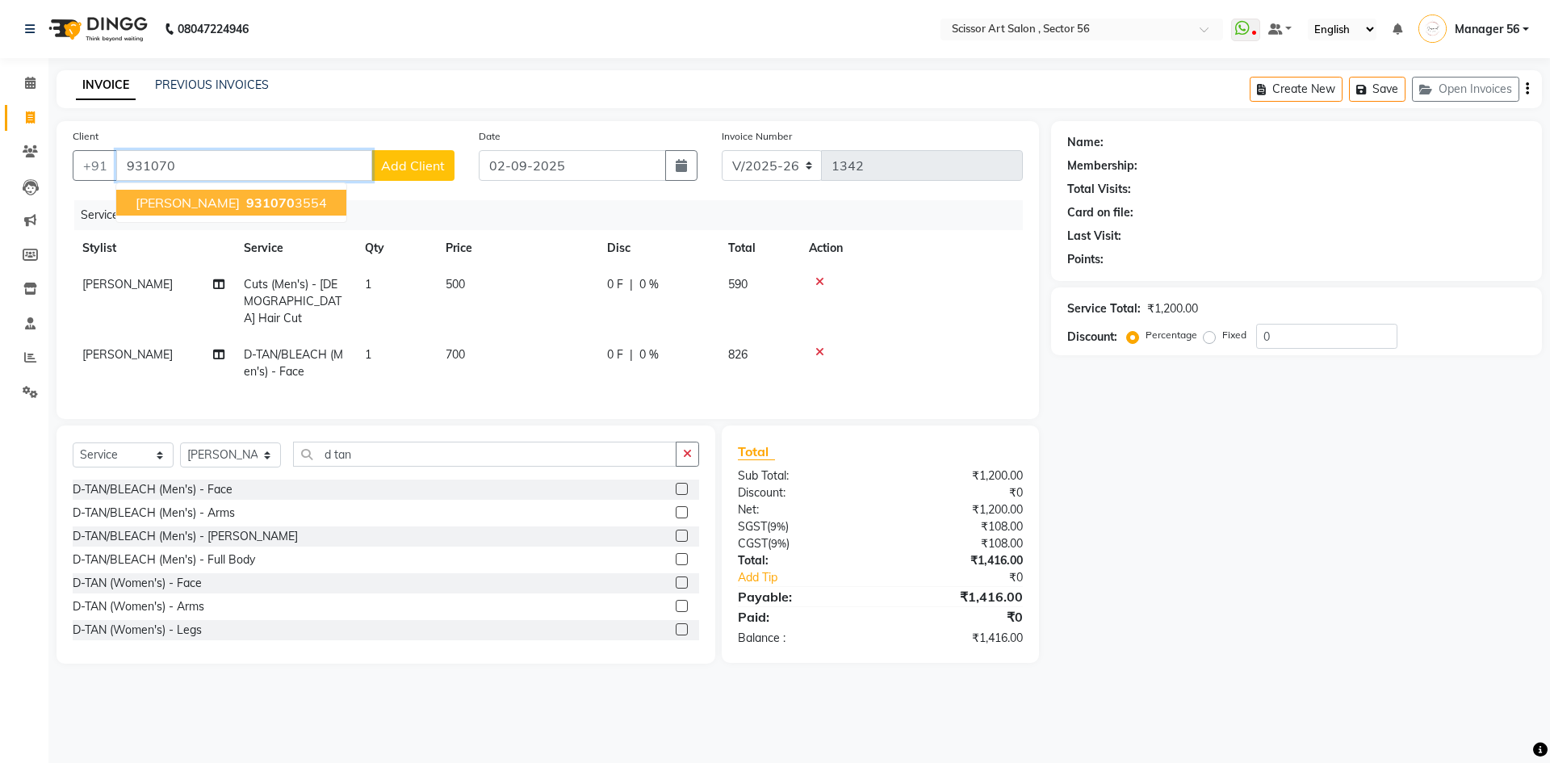
click at [176, 194] on button "Divay 931070 3554" at bounding box center [231, 203] width 230 height 26
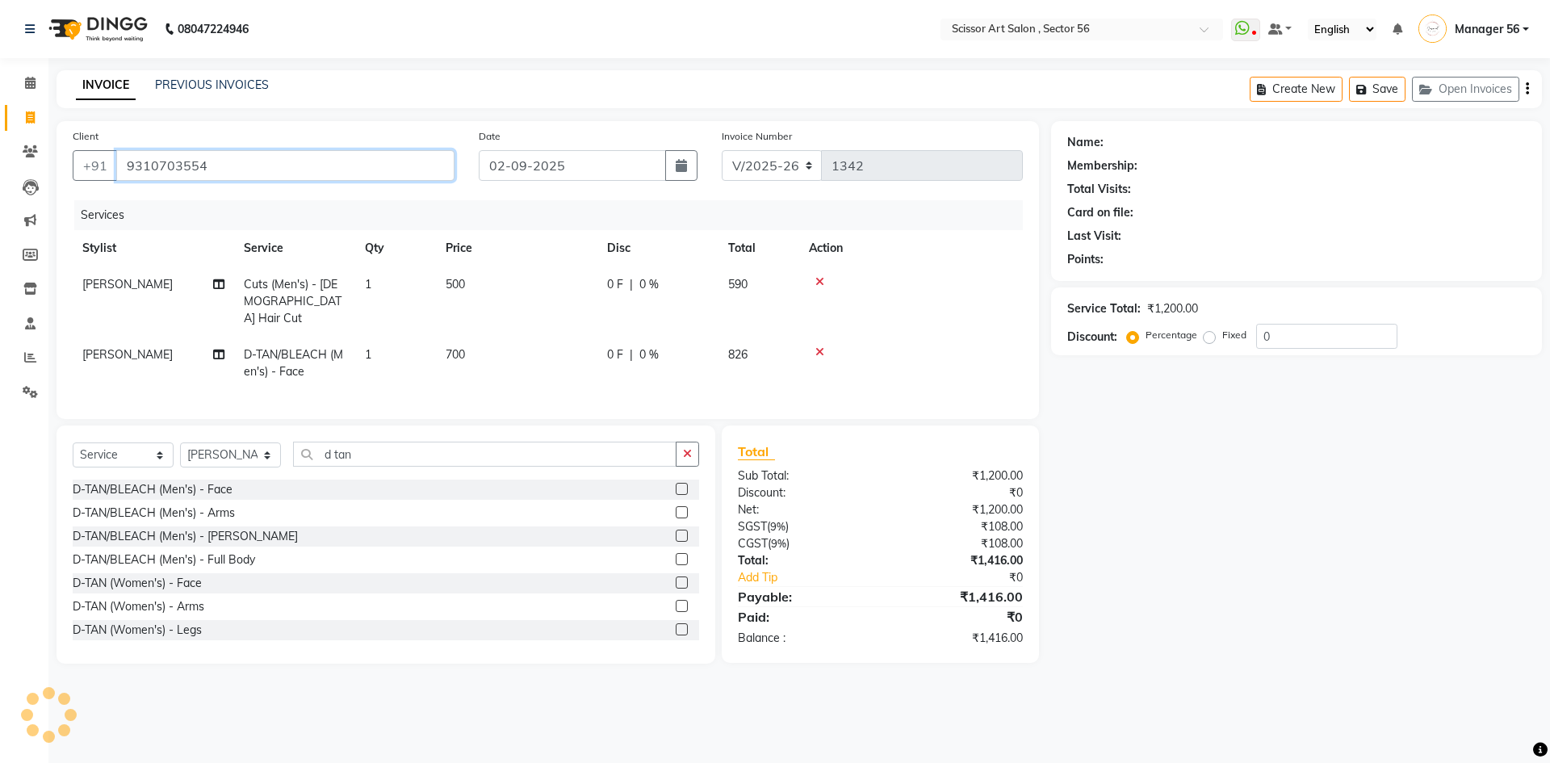
type input "9310703554"
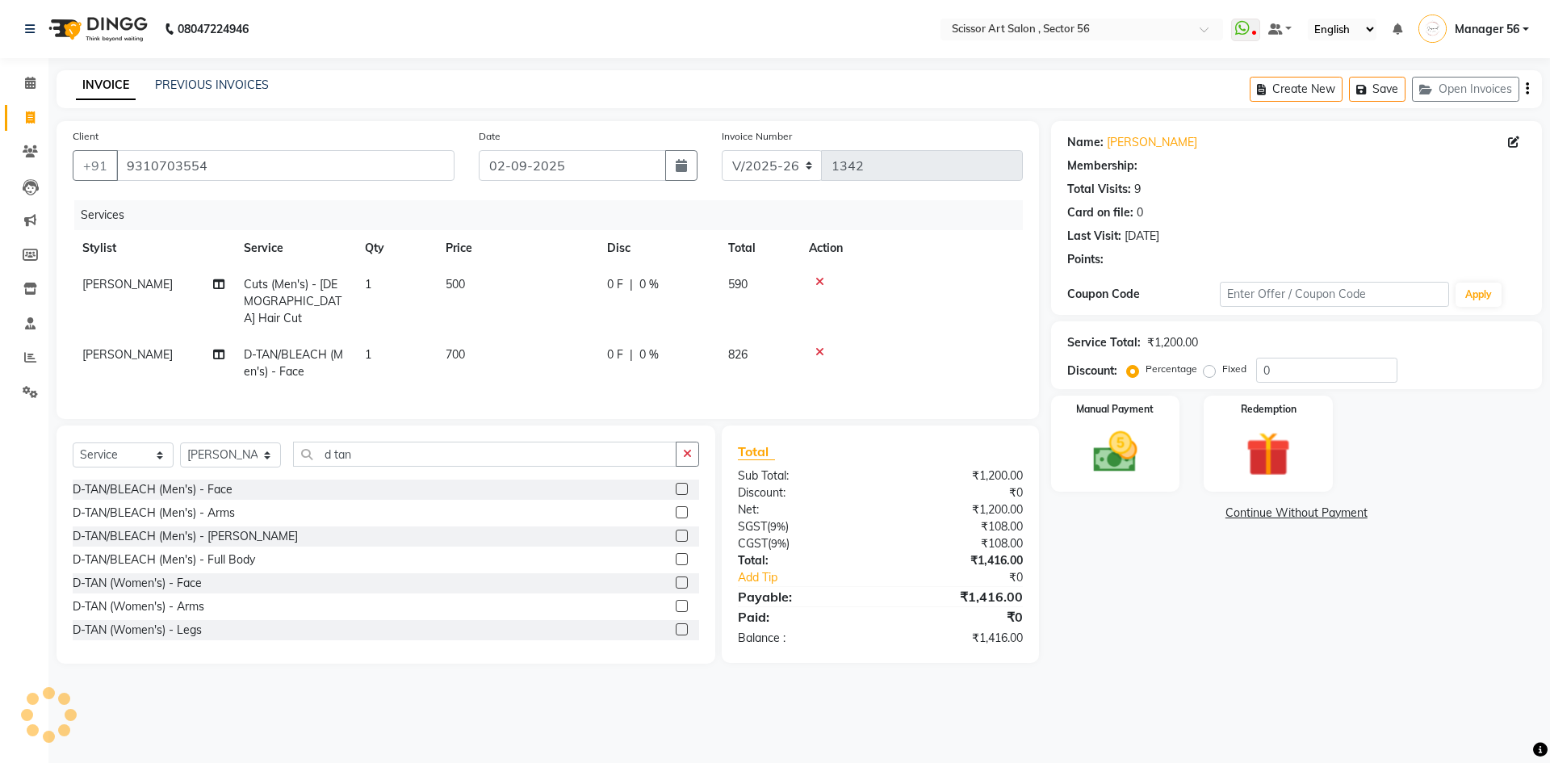
select select "1: Object"
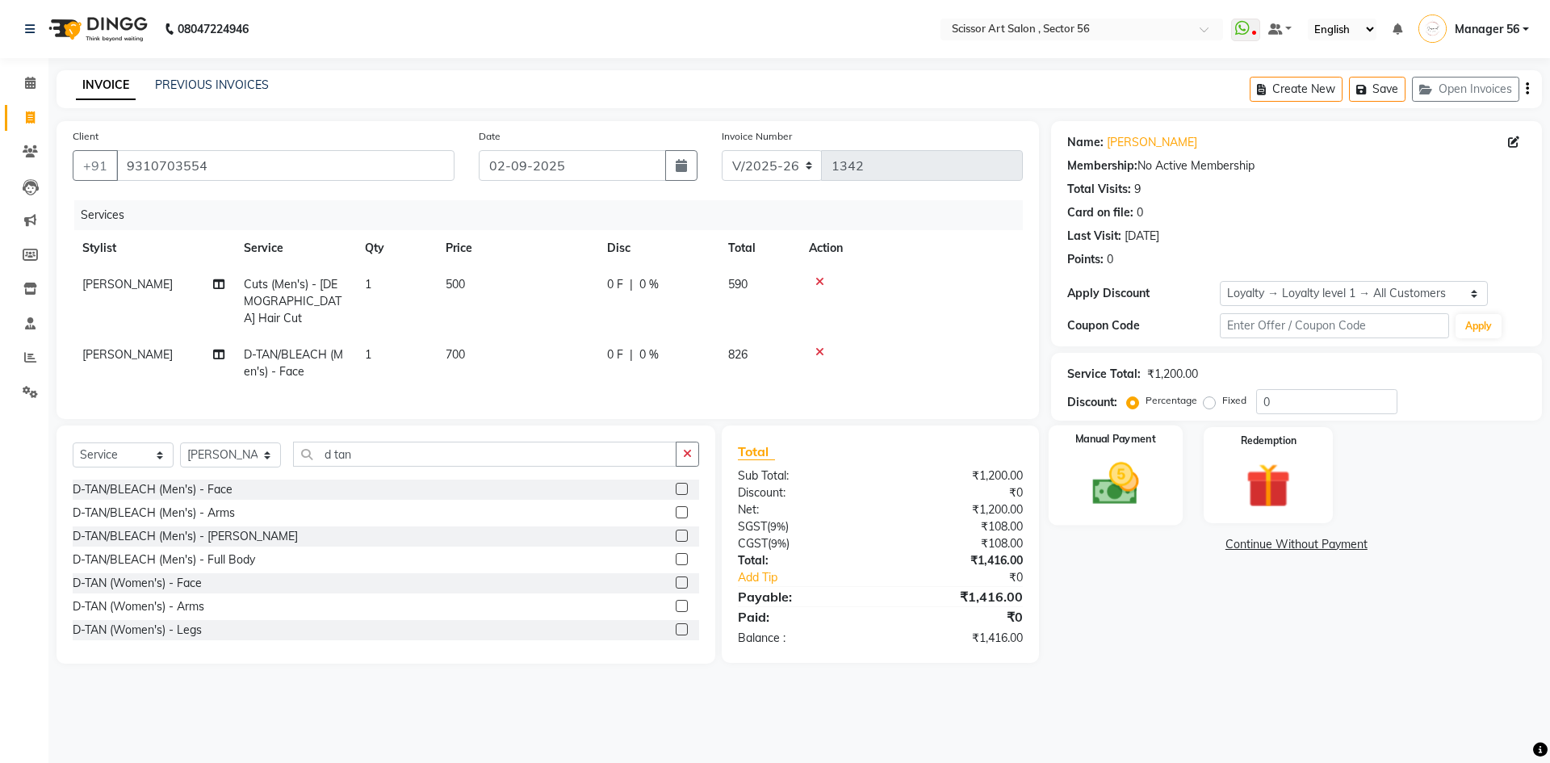
click at [1090, 472] on img at bounding box center [1115, 483] width 75 height 53
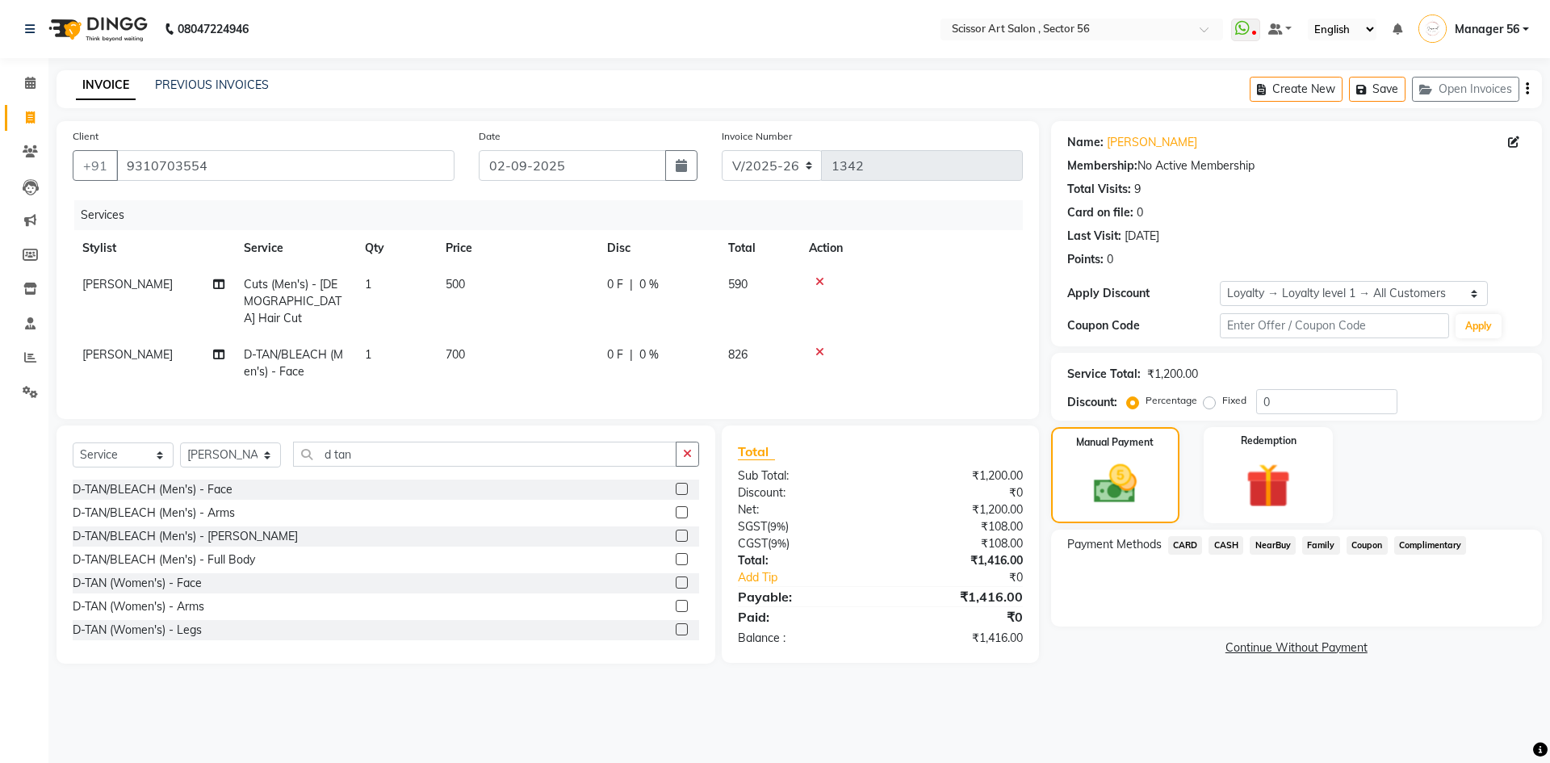
click at [1189, 549] on span "CARD" at bounding box center [1185, 545] width 35 height 19
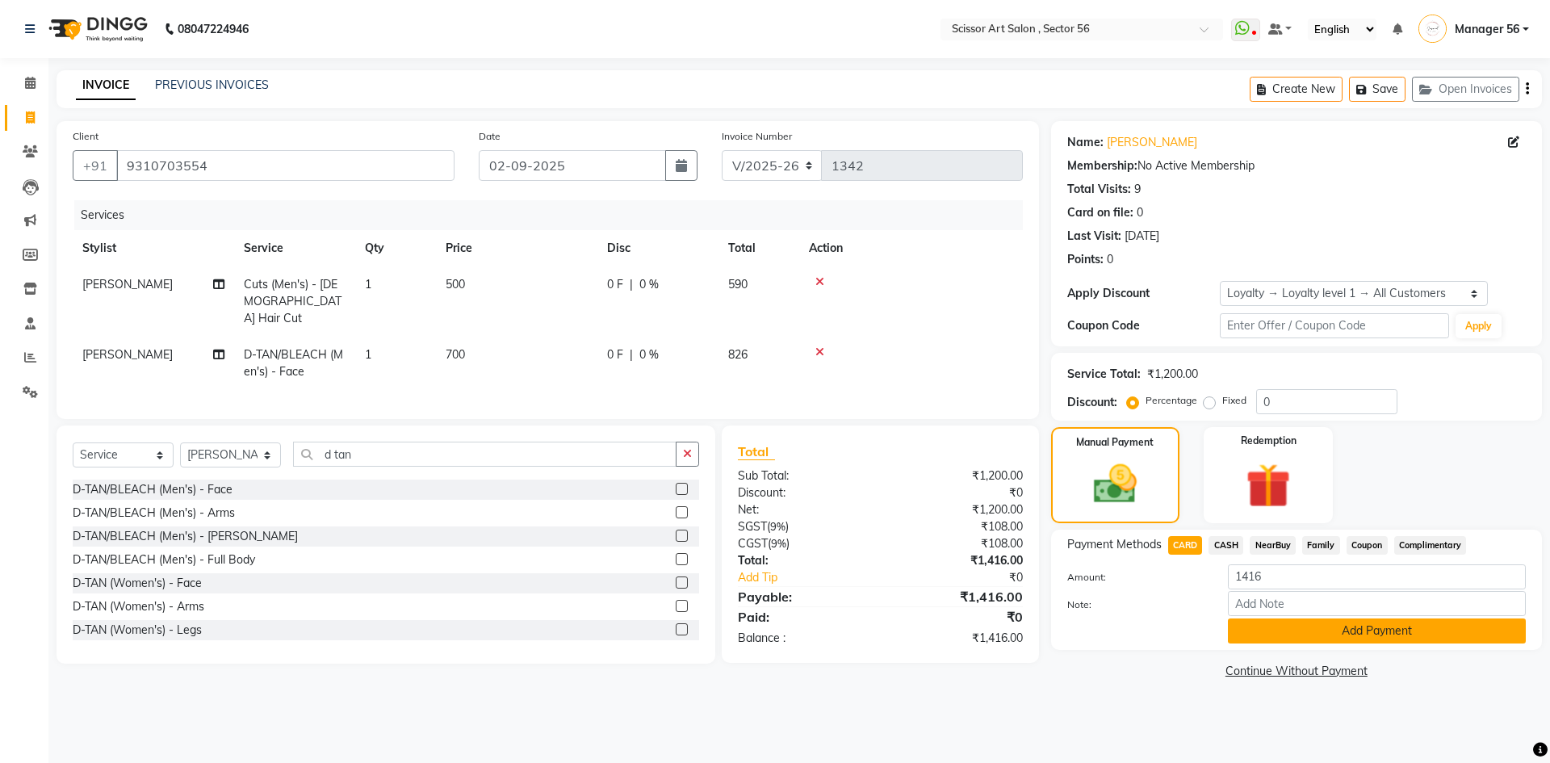
click at [1374, 627] on button "Add Payment" at bounding box center [1377, 631] width 298 height 25
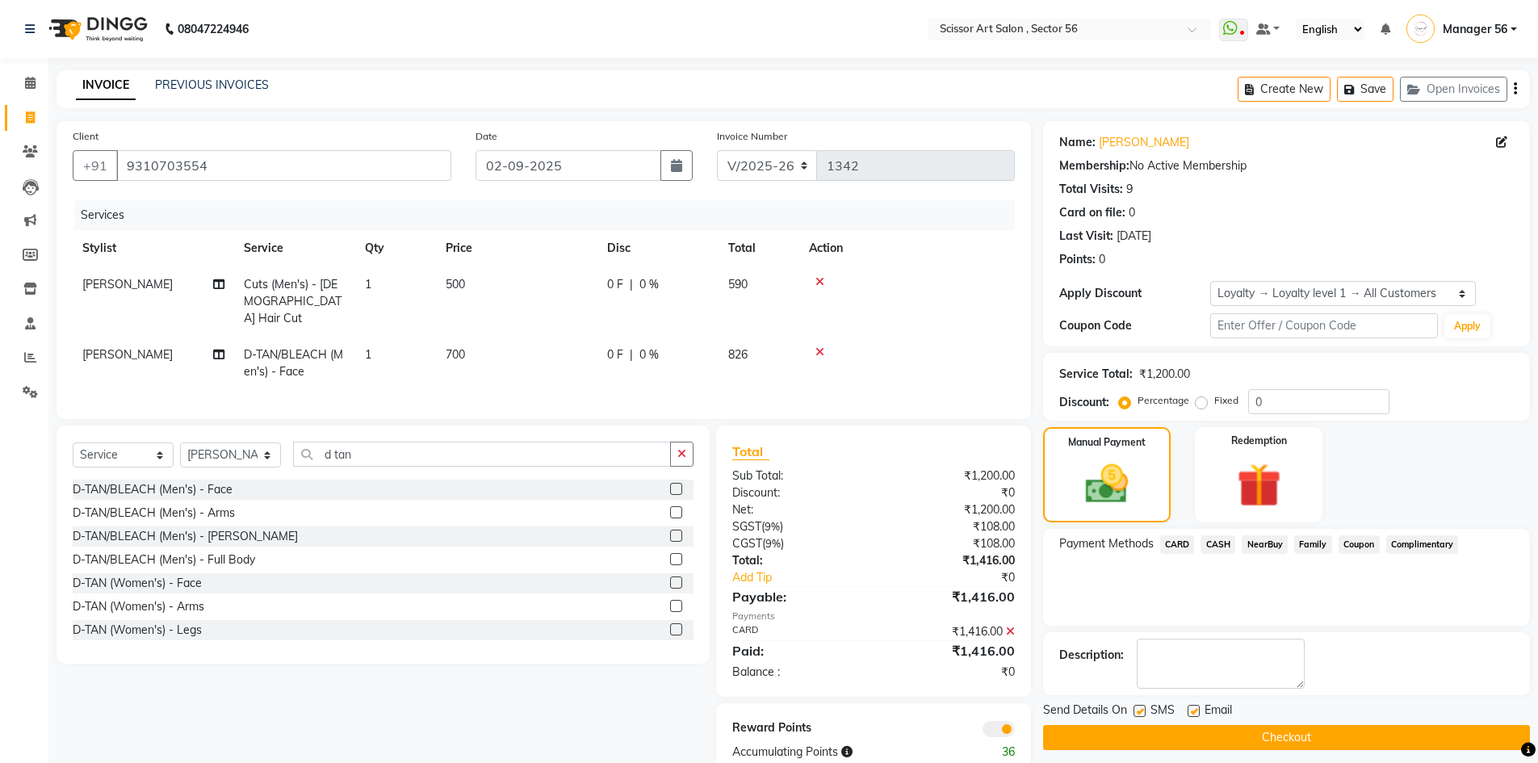
click at [1000, 725] on span at bounding box center [999, 729] width 32 height 16
click at [1015, 732] on input "checkbox" at bounding box center [1015, 732] width 0 height 0
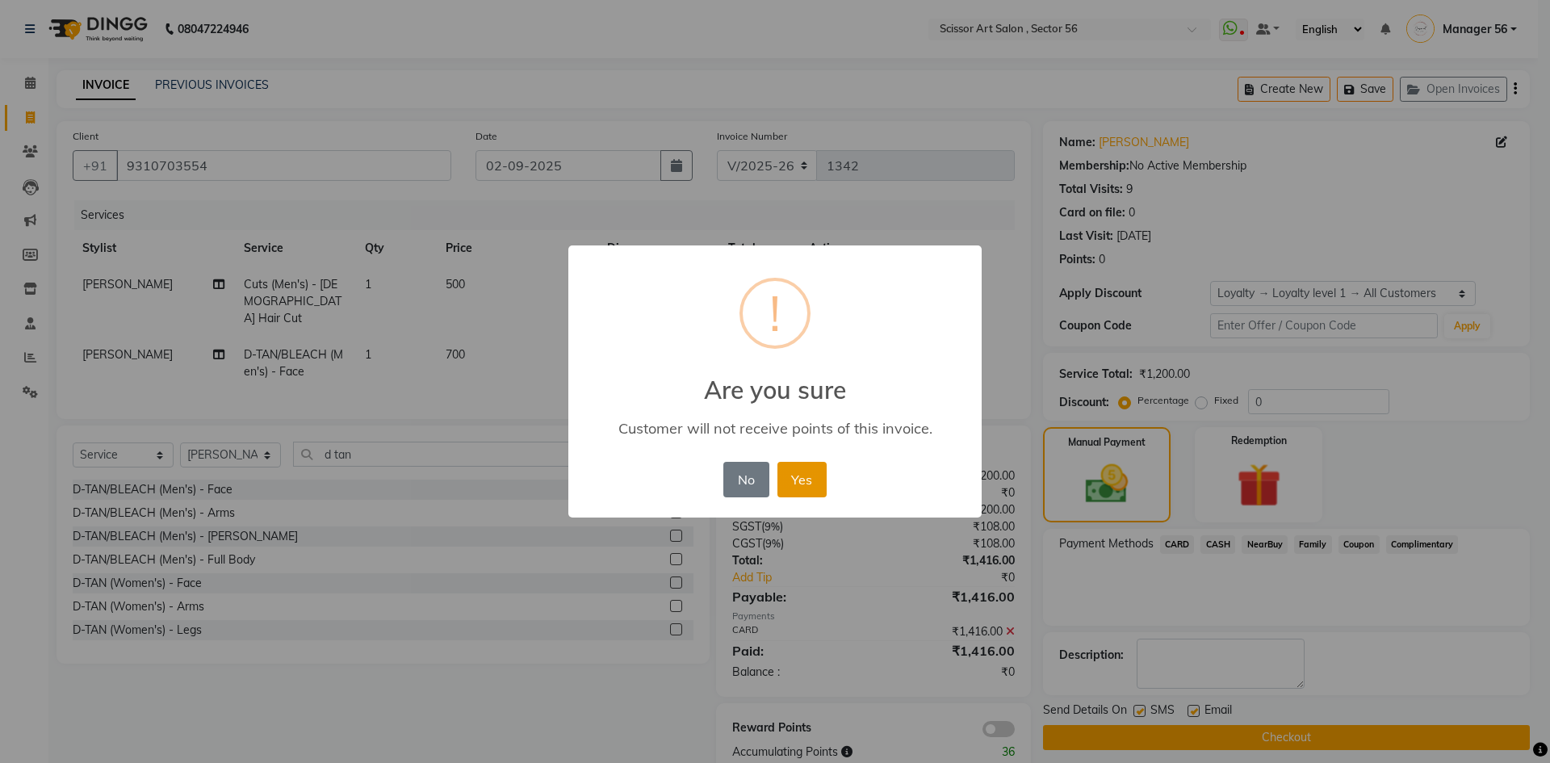
click at [795, 482] on button "Yes" at bounding box center [802, 480] width 49 height 36
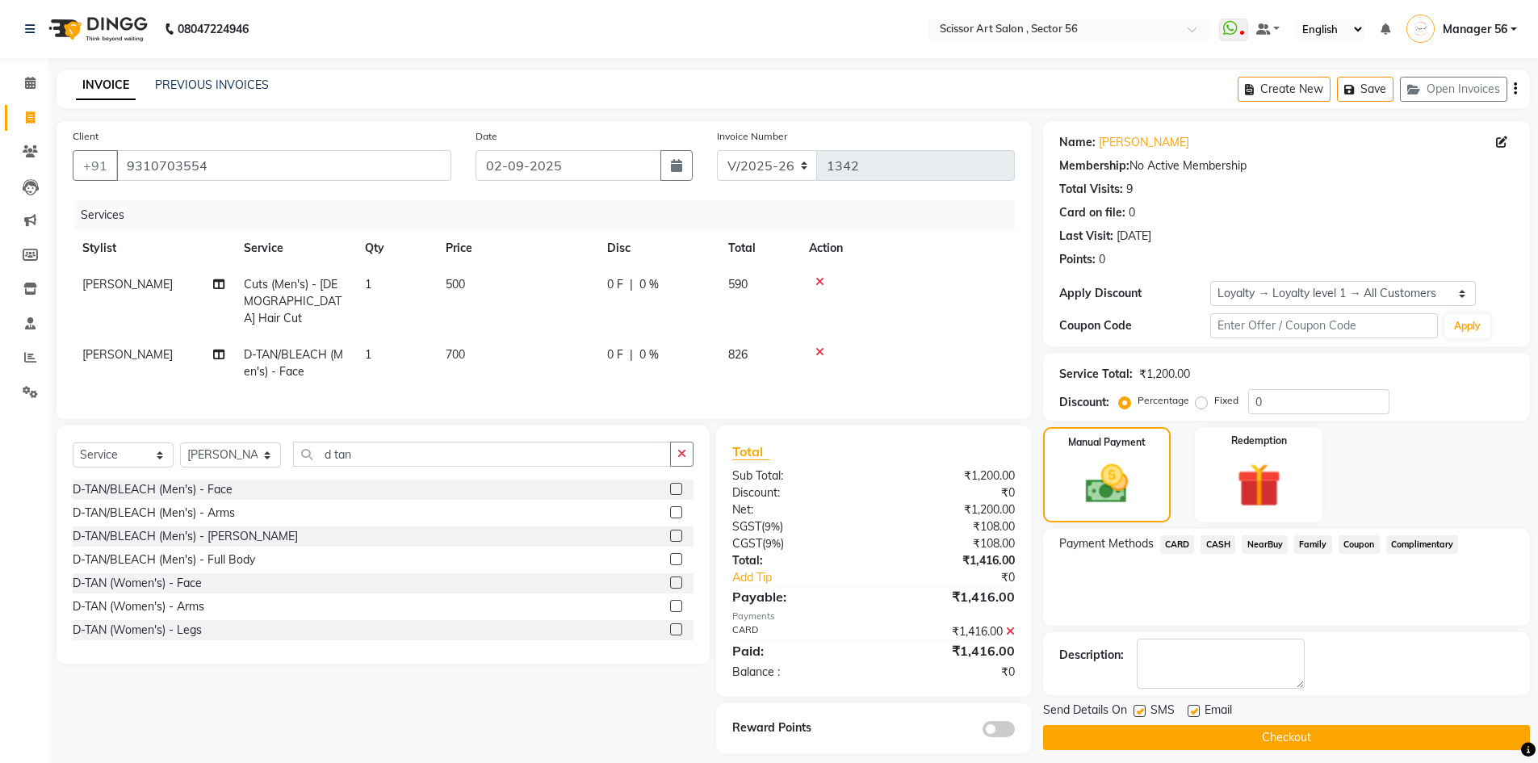
click at [1357, 735] on button "Checkout" at bounding box center [1286, 737] width 487 height 25
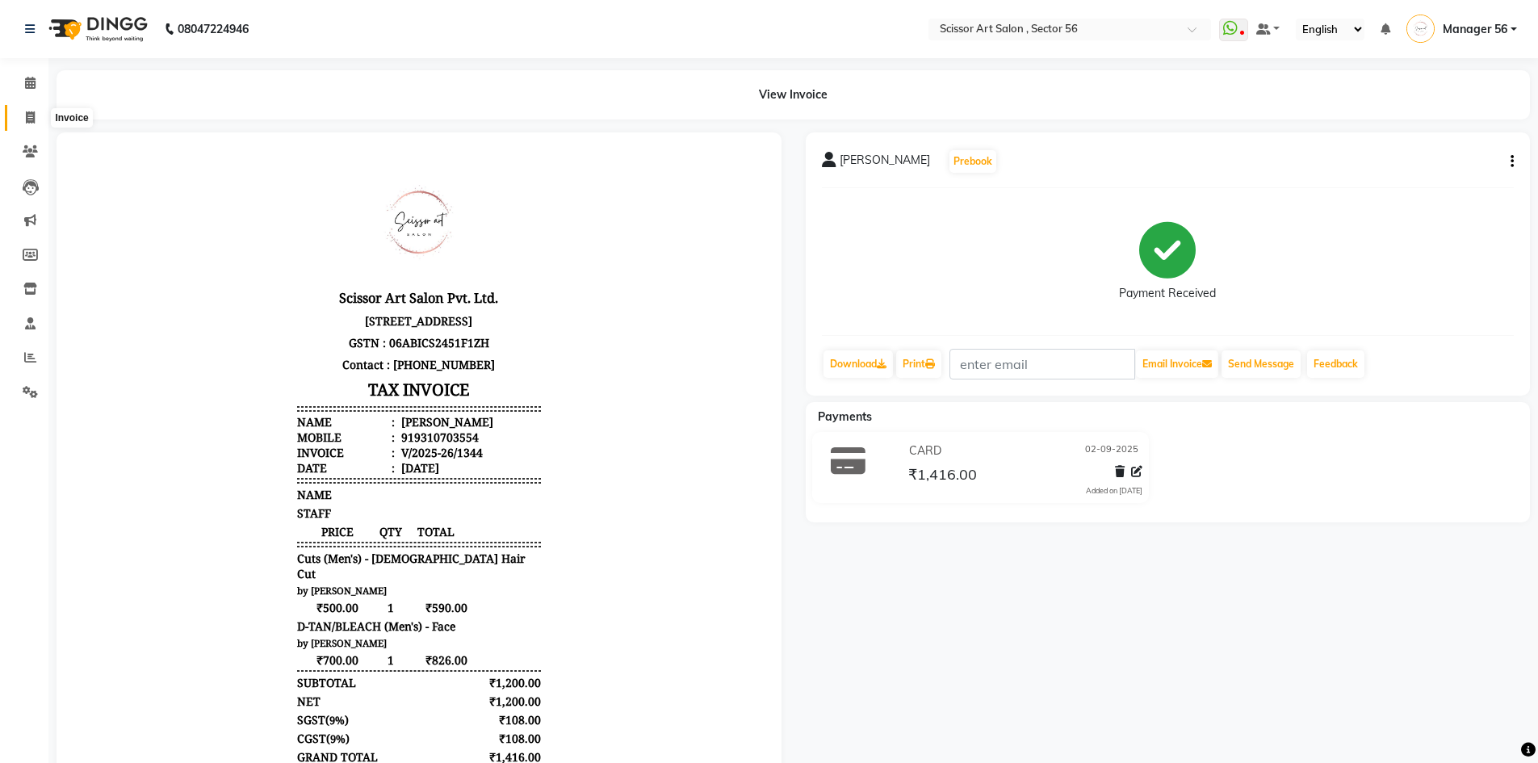
click at [18, 121] on span at bounding box center [30, 118] width 28 height 19
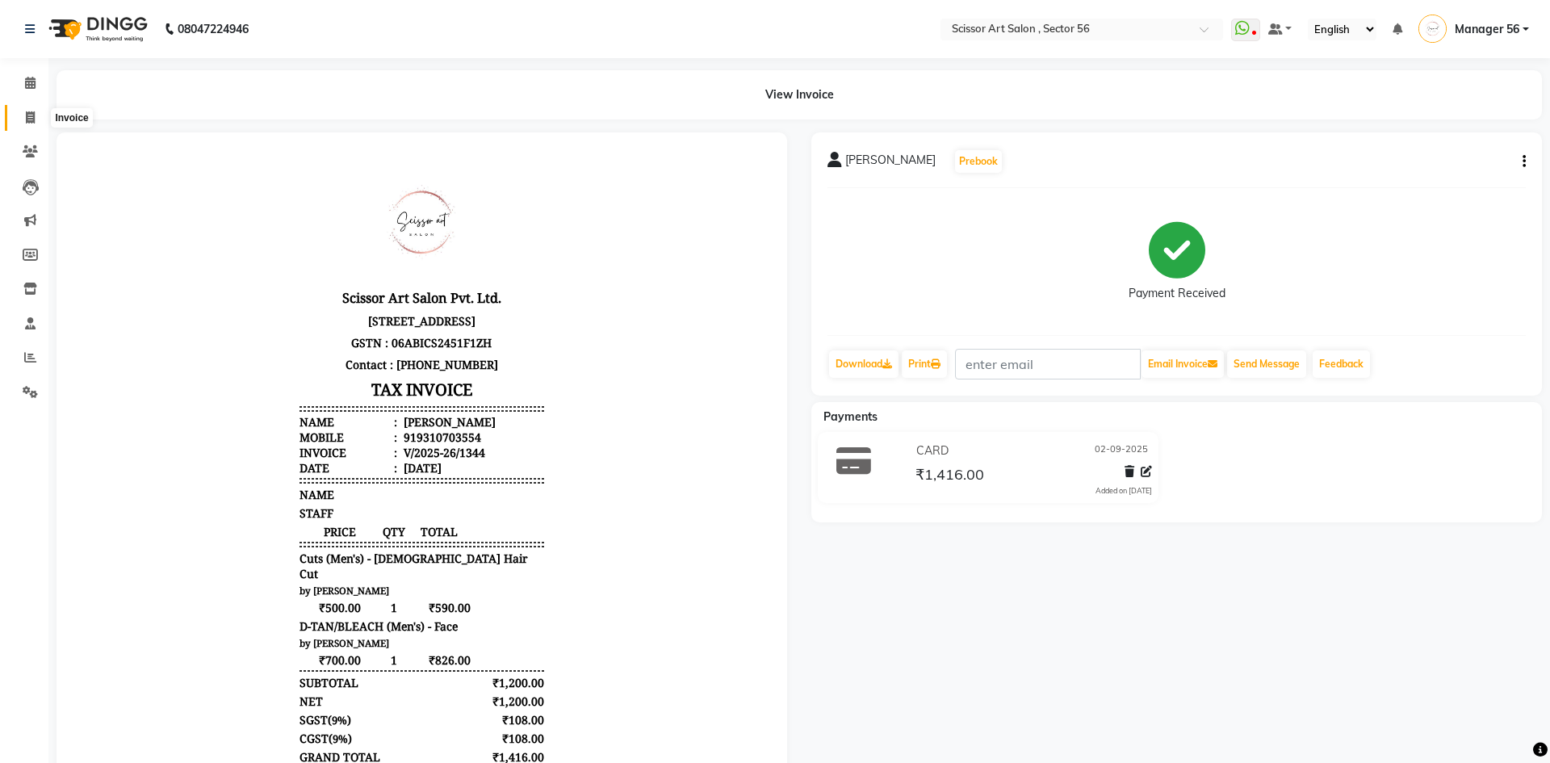
select select "service"
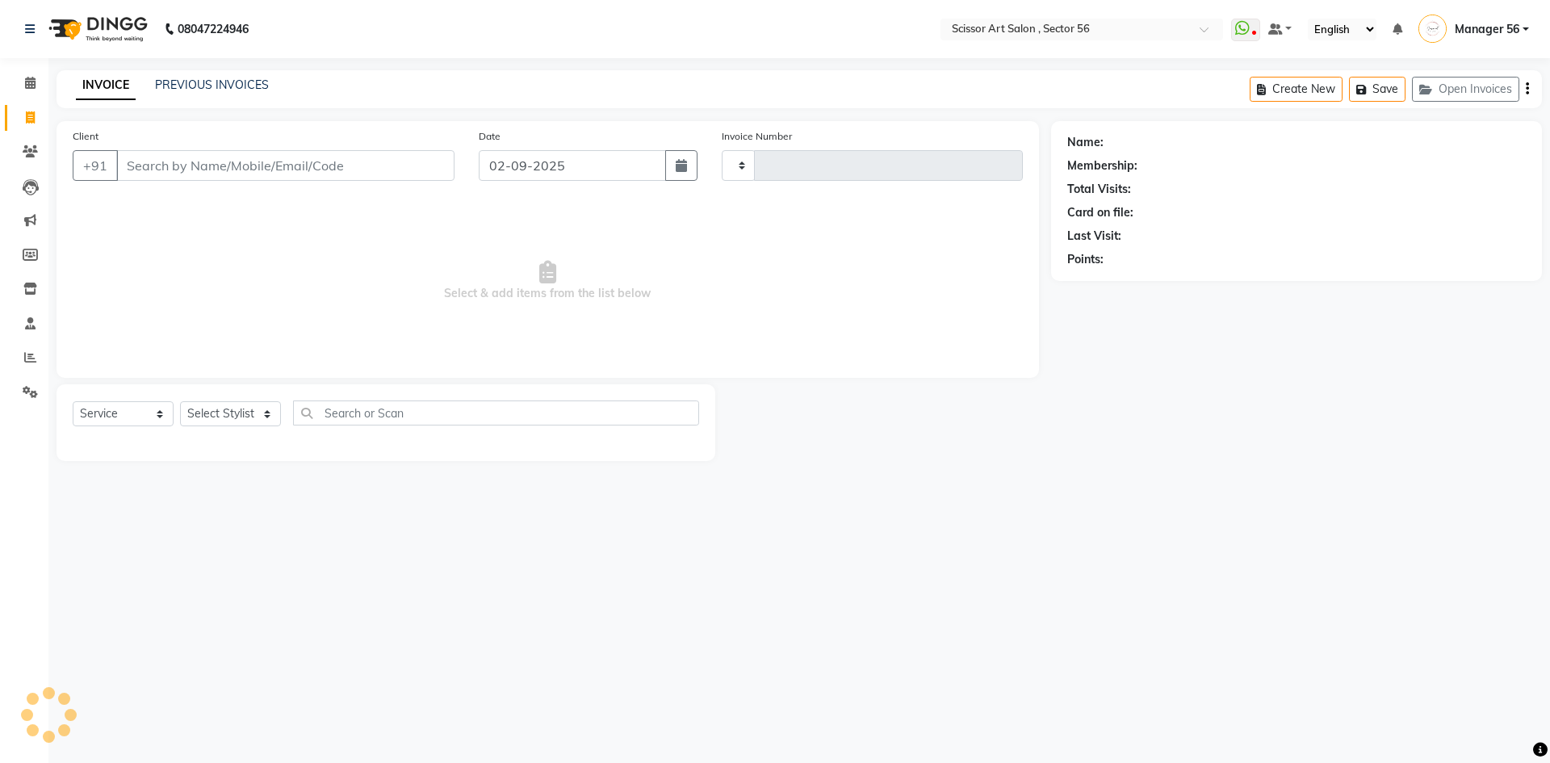
type input "1345"
select select "6185"
click at [27, 93] on link "Calendar" at bounding box center [24, 83] width 39 height 27
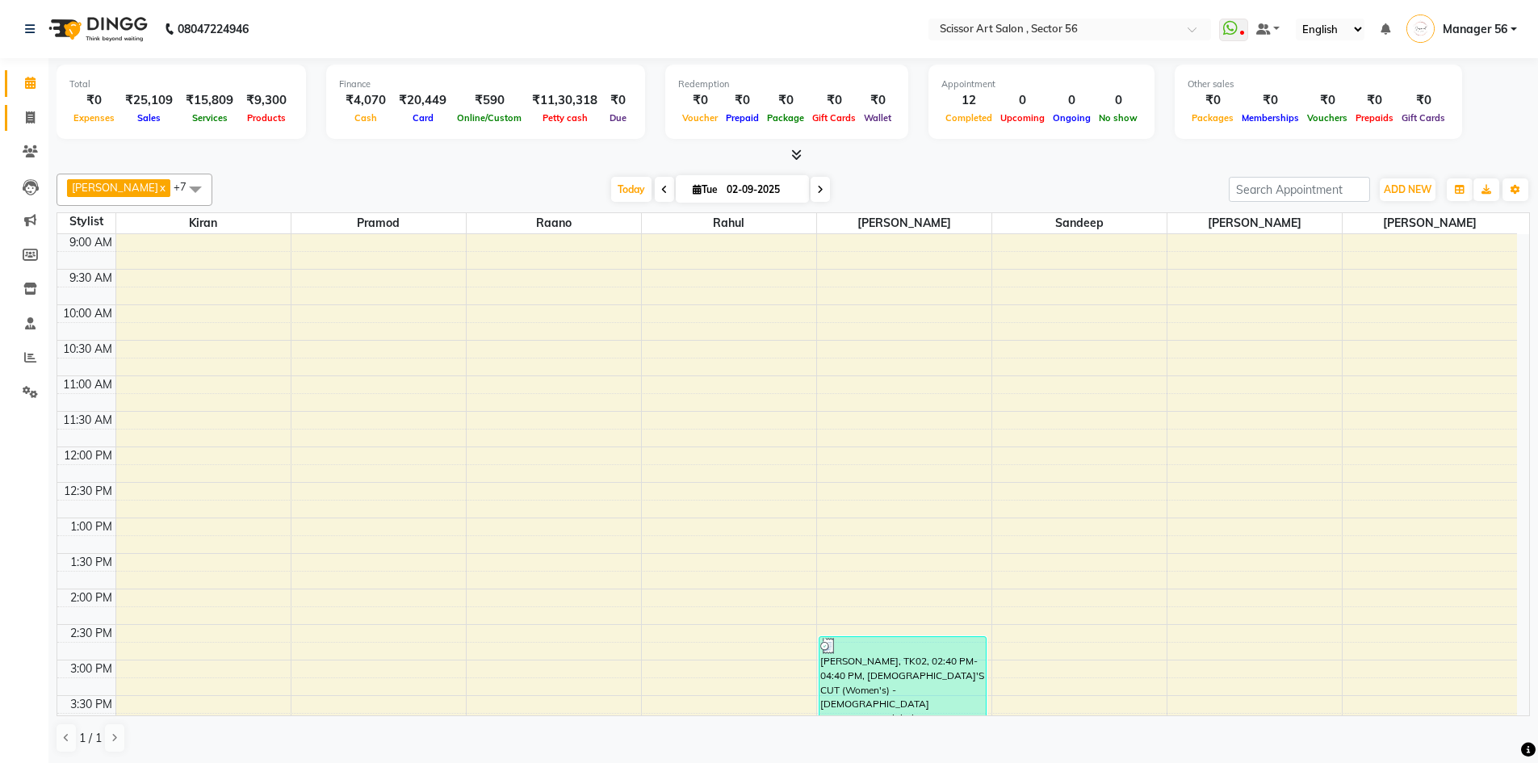
click at [15, 122] on link "Invoice" at bounding box center [24, 118] width 39 height 27
select select "service"
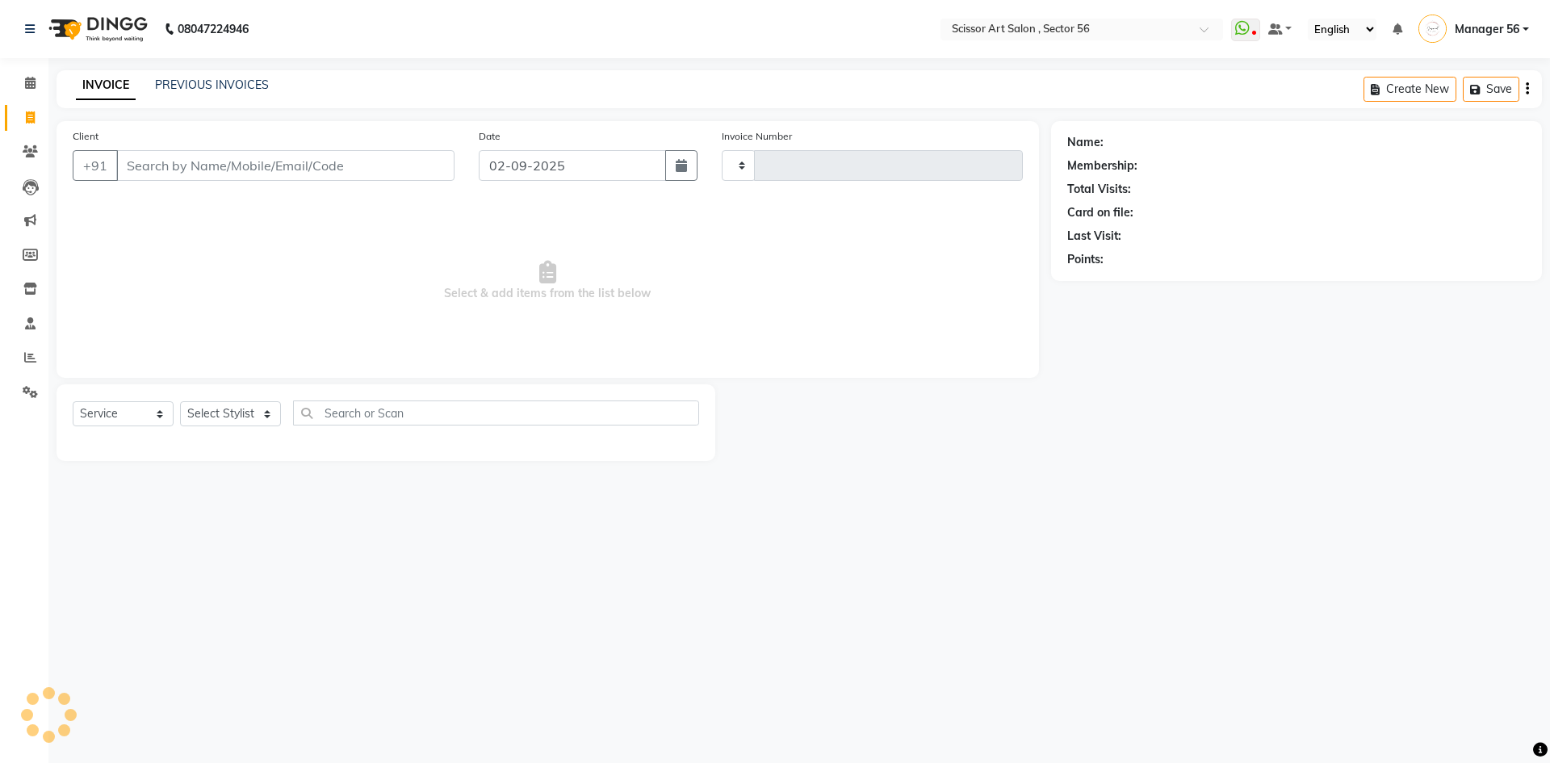
type input "1345"
select select "6185"
click at [41, 354] on span at bounding box center [30, 358] width 28 height 19
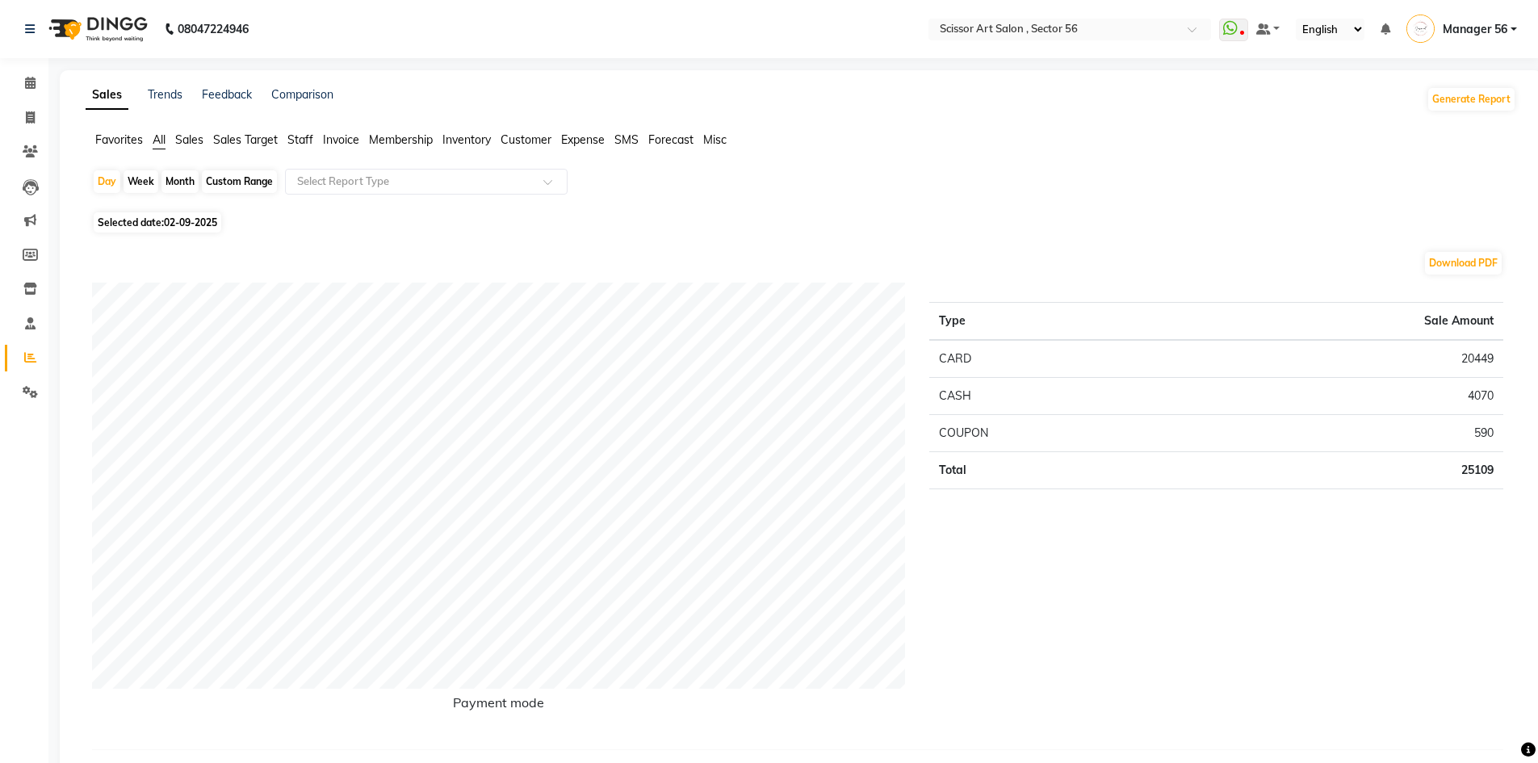
click at [182, 219] on span "02-09-2025" at bounding box center [190, 222] width 53 height 12
select select "9"
select select "2025"
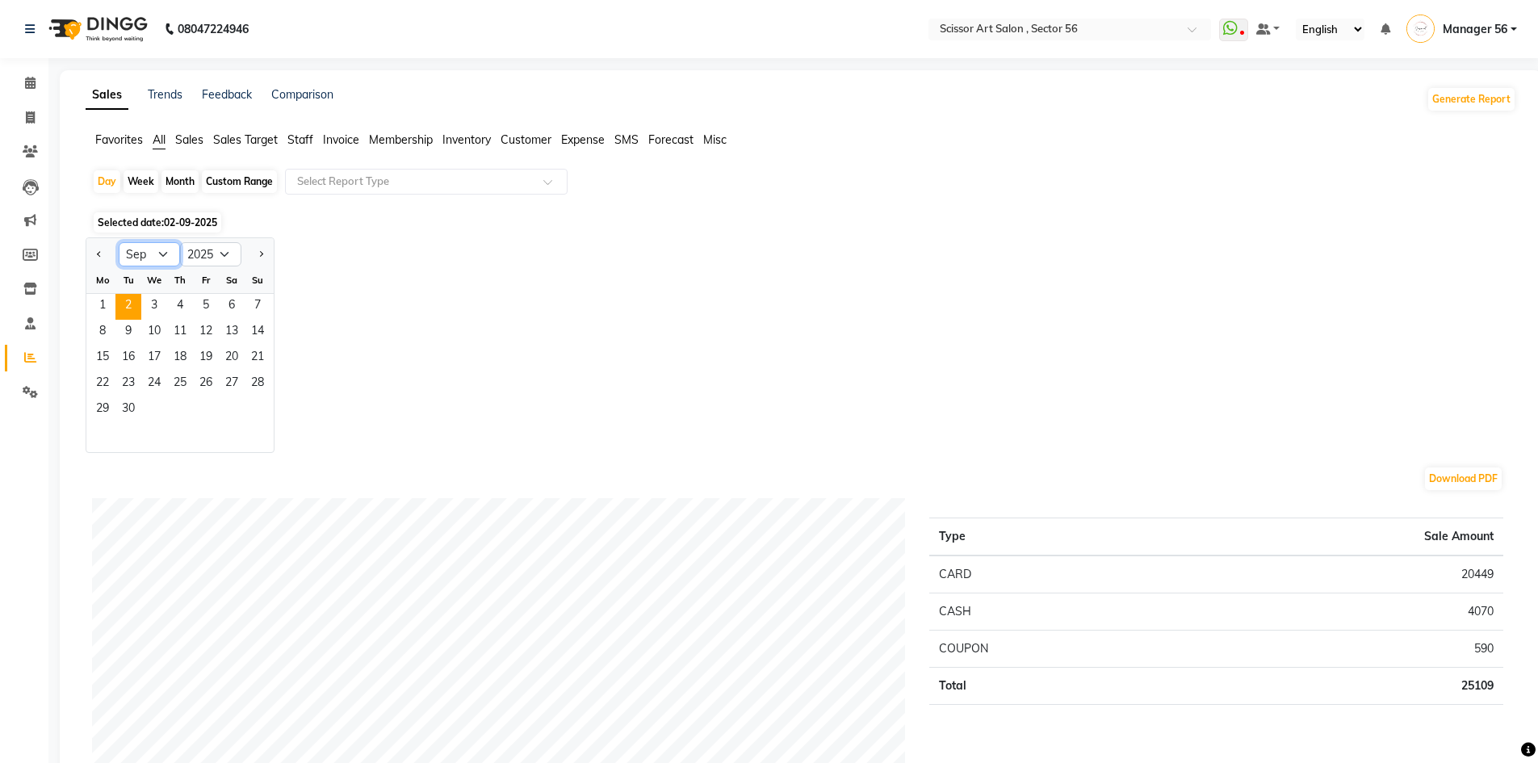
click at [162, 252] on select "Jan Feb Mar Apr May Jun Jul Aug Sep Oct Nov Dec" at bounding box center [149, 254] width 61 height 24
select select "8"
click at [119, 242] on select "Jan Feb Mar Apr May Jun Jul Aug Sep Oct Nov Dec" at bounding box center [149, 254] width 61 height 24
click at [210, 304] on span "1" at bounding box center [206, 307] width 26 height 26
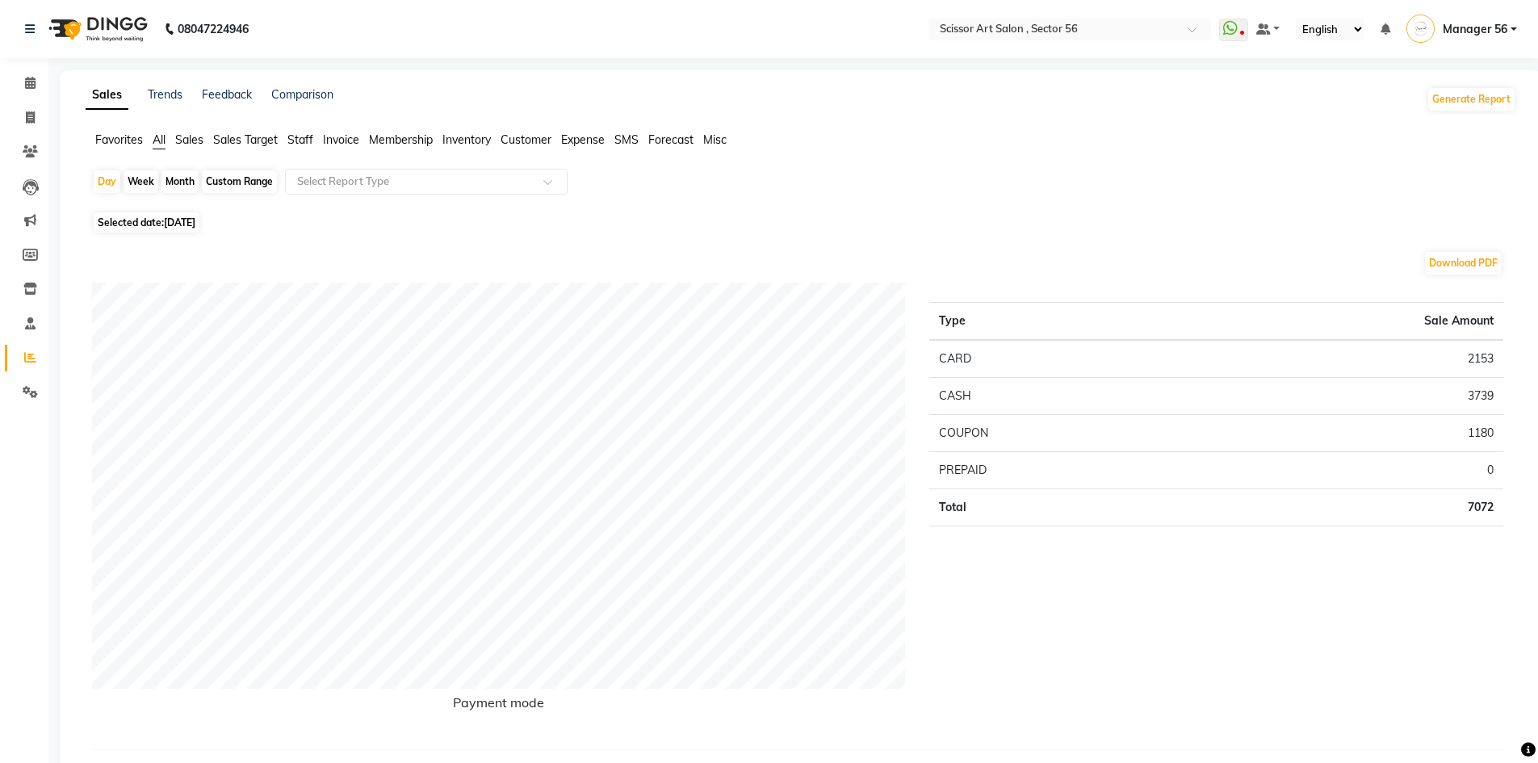
click at [234, 181] on div "Custom Range" at bounding box center [239, 181] width 75 height 23
select select "8"
select select "2025"
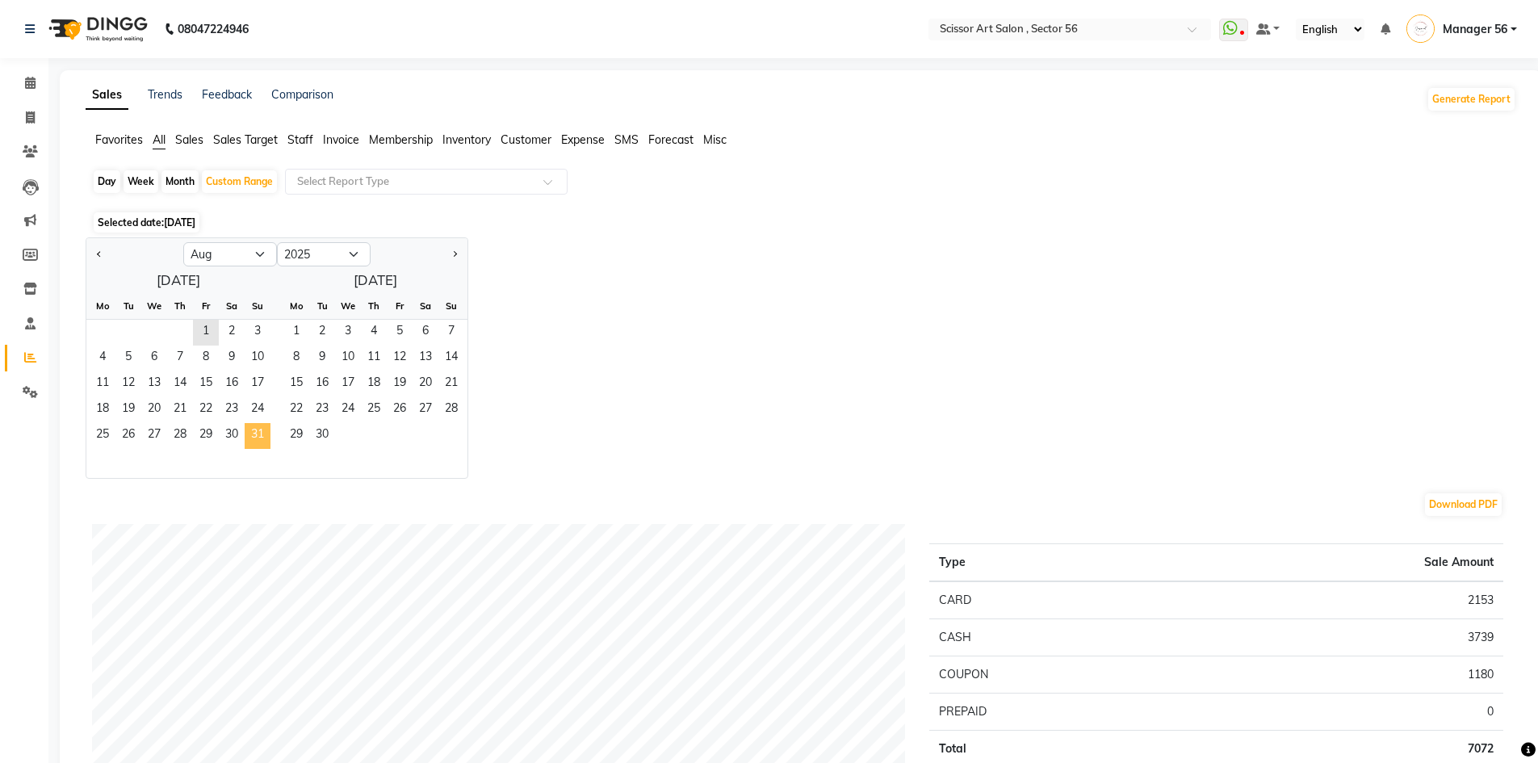
click at [258, 442] on span "31" at bounding box center [258, 436] width 26 height 26
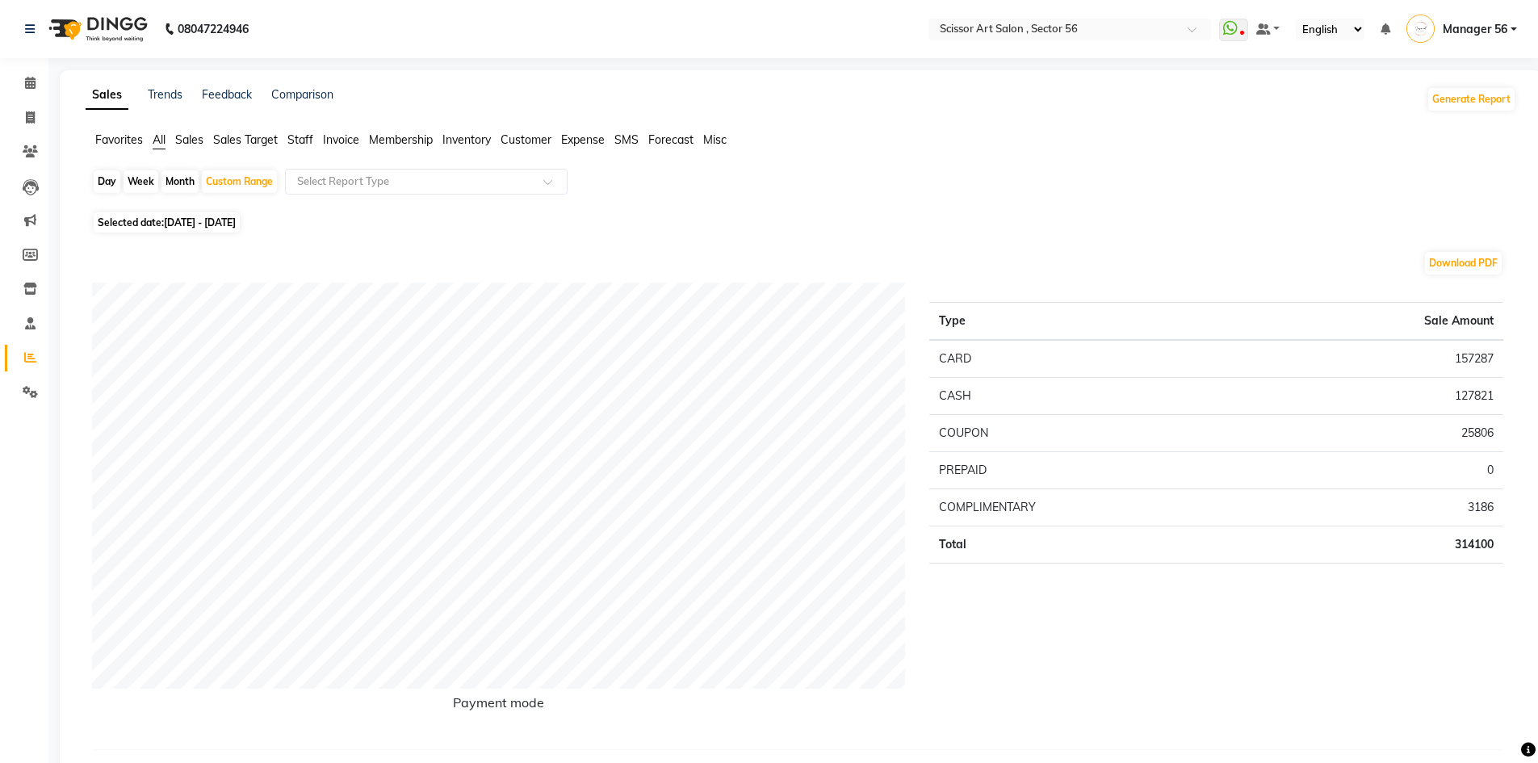
click at [303, 132] on li "Staff" at bounding box center [300, 140] width 26 height 17
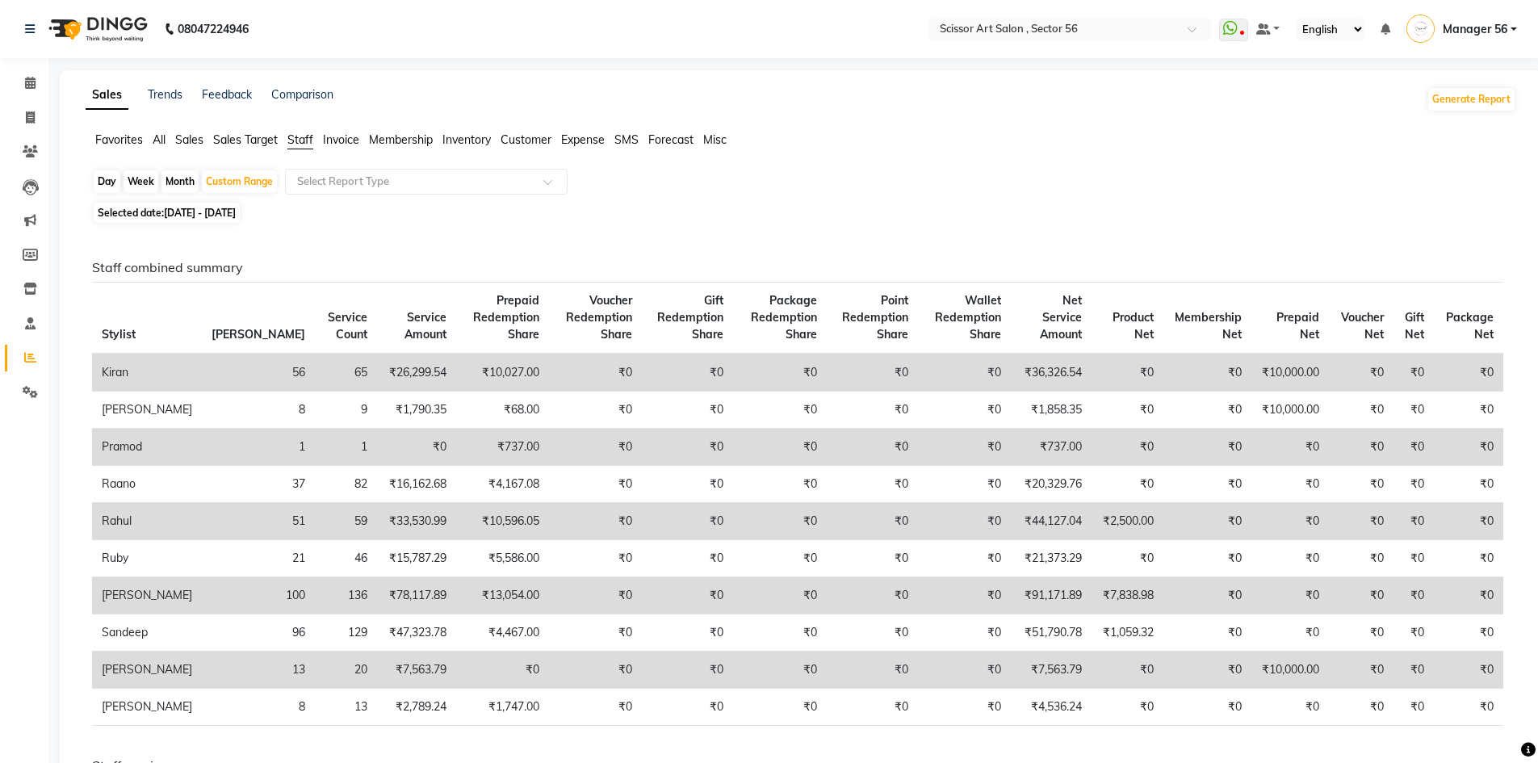
click at [164, 216] on span "Selected date: 01-08-2025 - 31-08-2025" at bounding box center [167, 213] width 146 height 20
select select "8"
select select "2025"
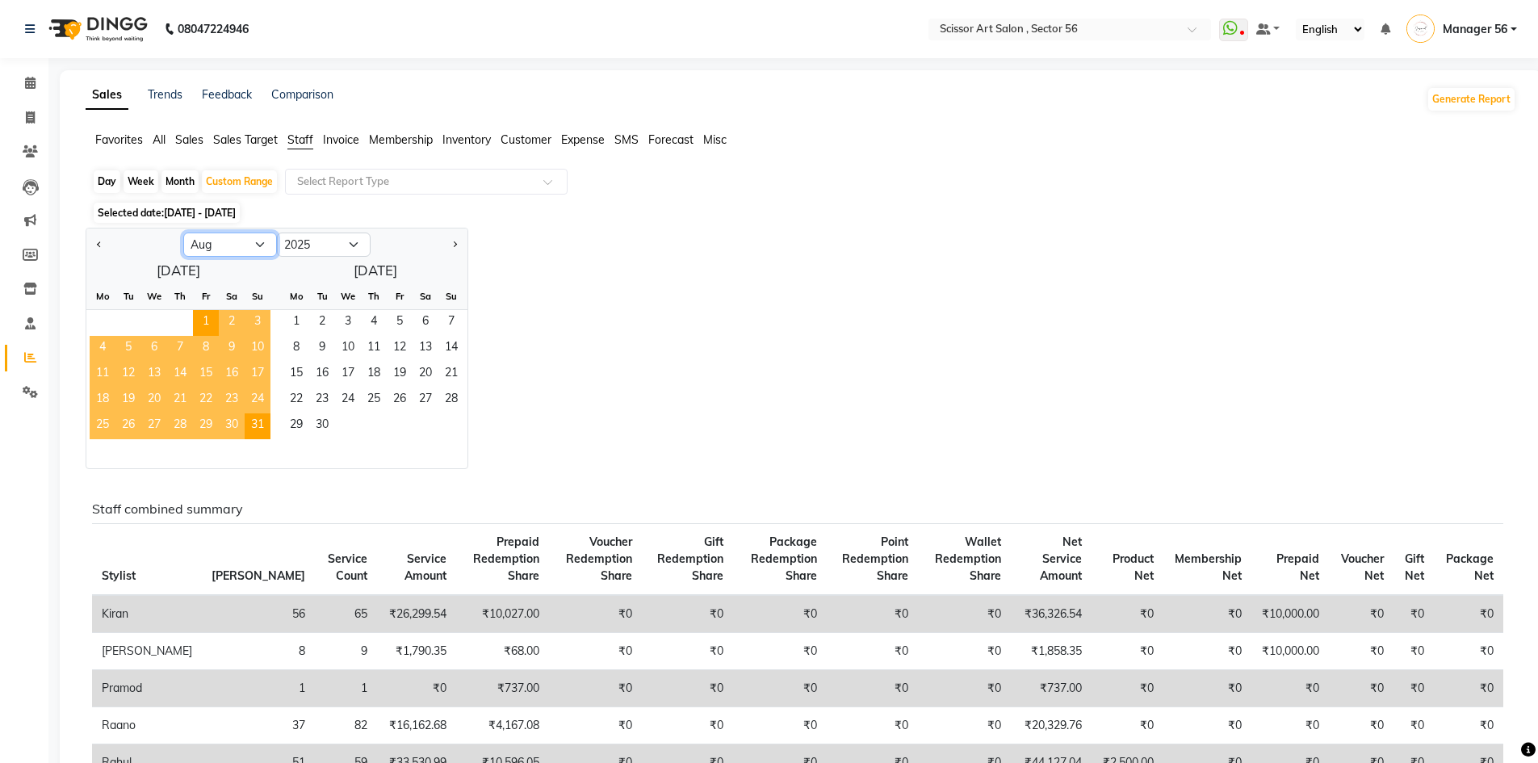
drag, startPoint x: 271, startPoint y: 250, endPoint x: 225, endPoint y: 237, distance: 47.8
click at [266, 250] on select "Jan Feb Mar Apr May Jun Jul Aug Sep Oct Nov Dec" at bounding box center [230, 245] width 94 height 24
select select "7"
click at [183, 233] on select "Jan Feb Mar Apr May Jun Jul Aug Sep Oct Nov Dec" at bounding box center [230, 245] width 94 height 24
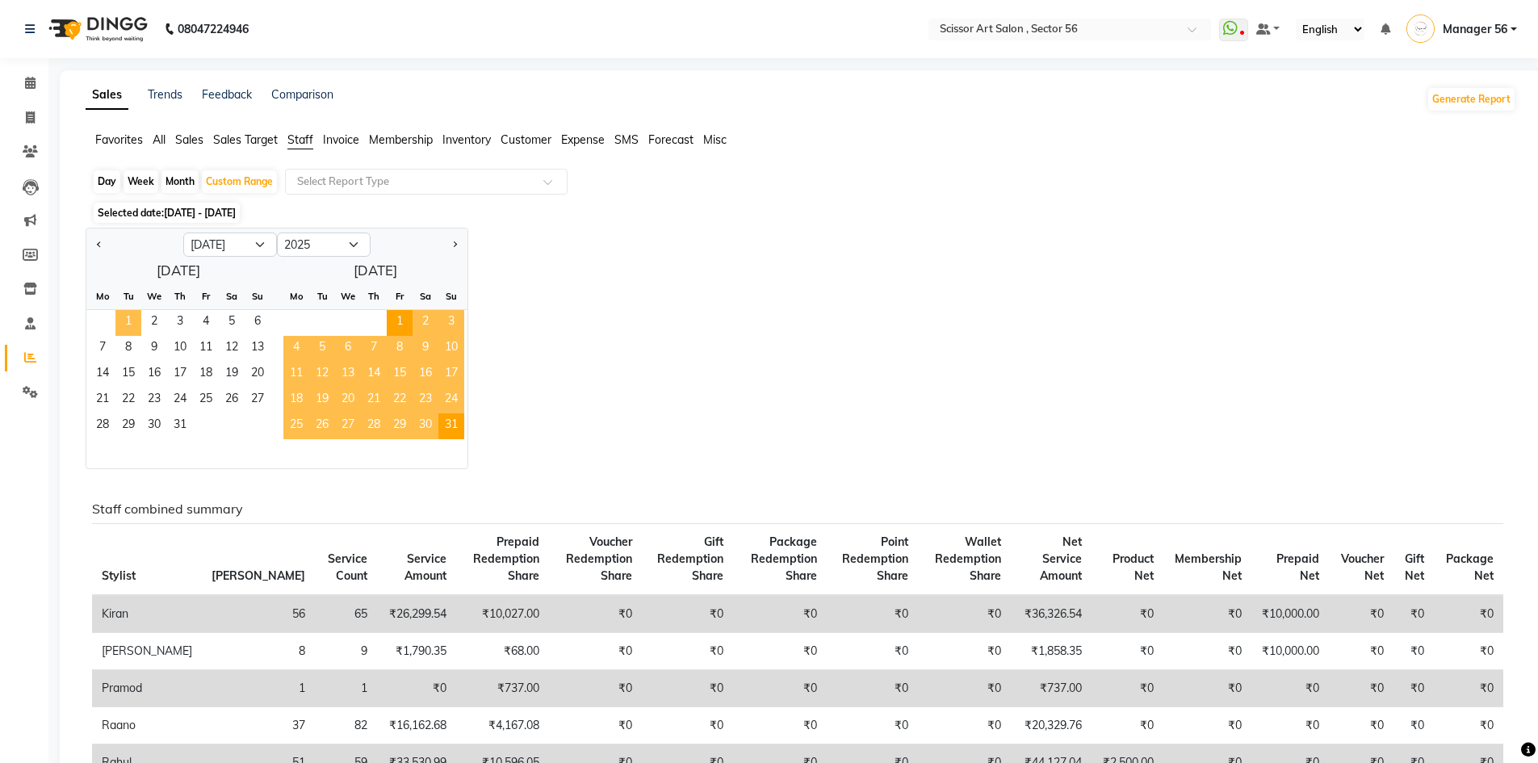
click at [134, 312] on span "1" at bounding box center [128, 323] width 26 height 26
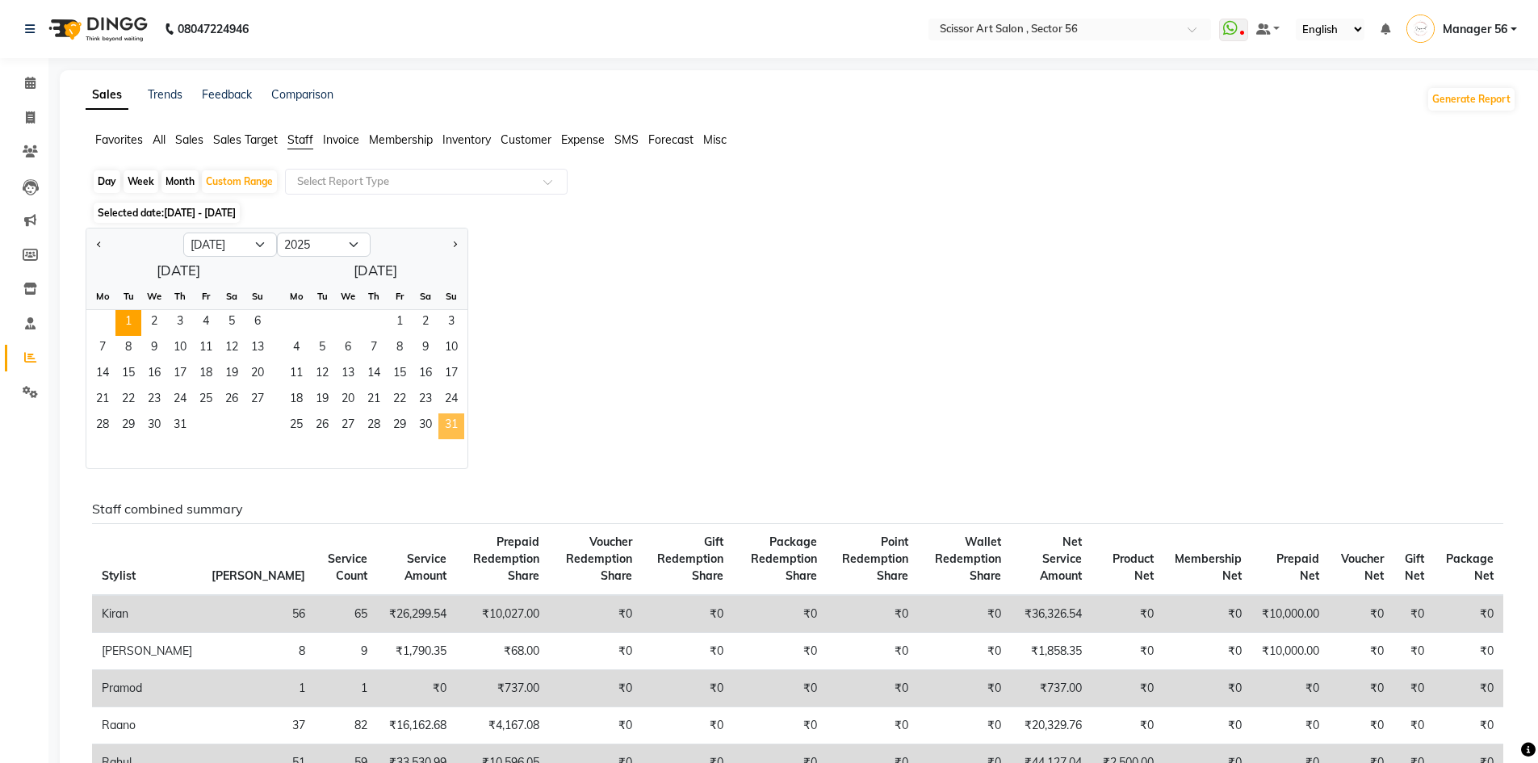
click at [453, 430] on span "31" at bounding box center [451, 426] width 26 height 26
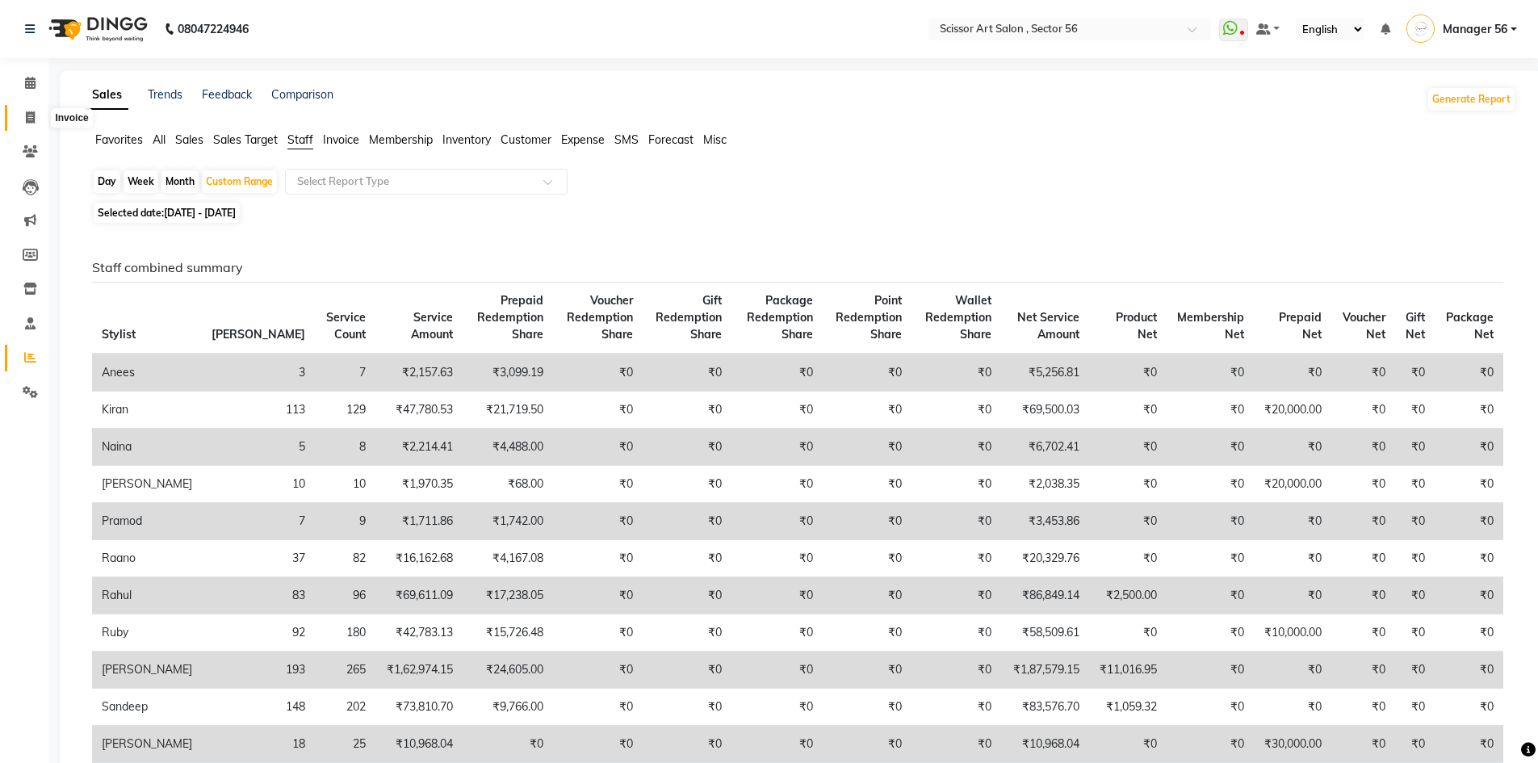
click at [18, 120] on span at bounding box center [30, 118] width 28 height 19
select select "service"
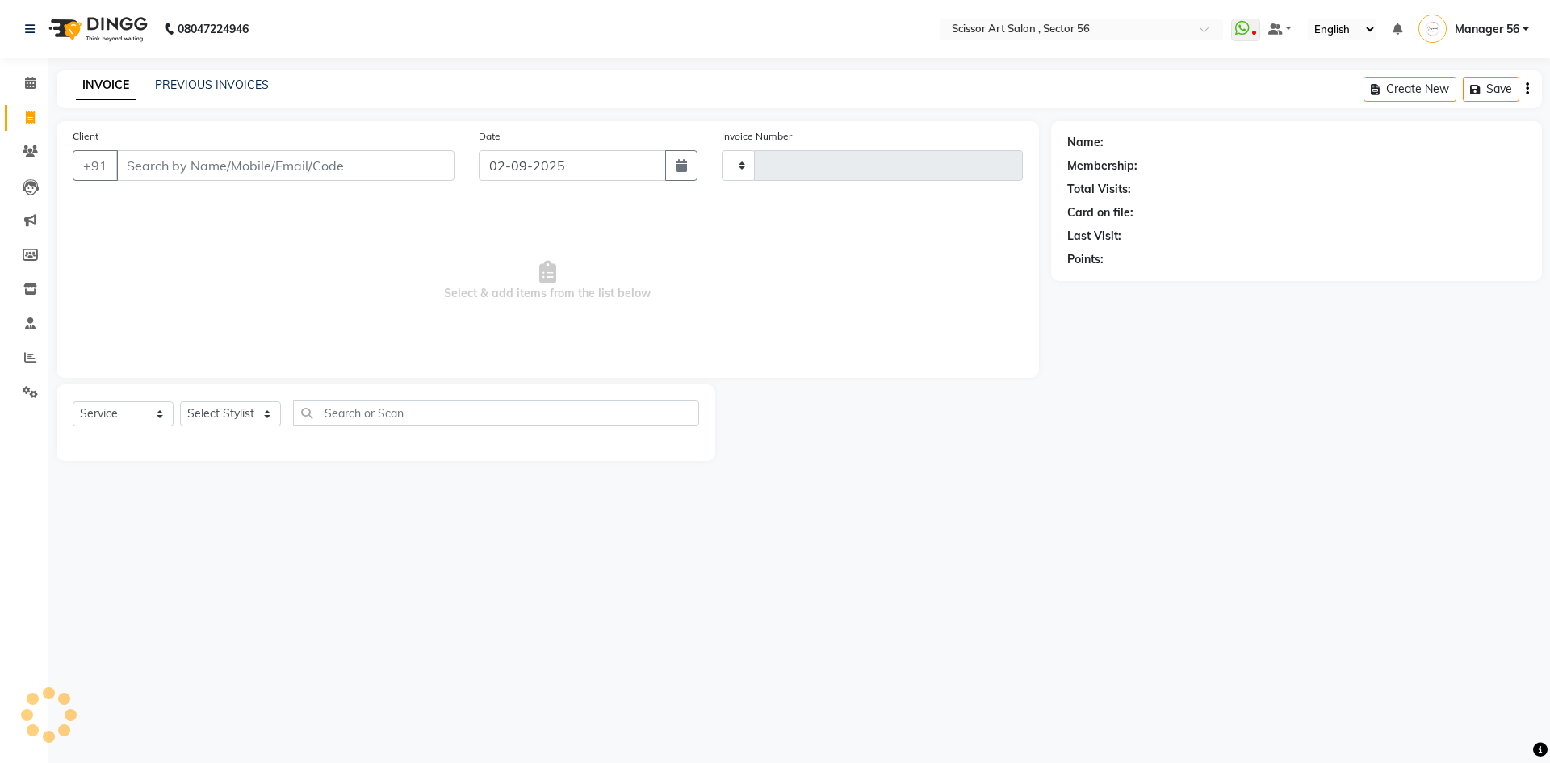
type input "1345"
select select "6185"
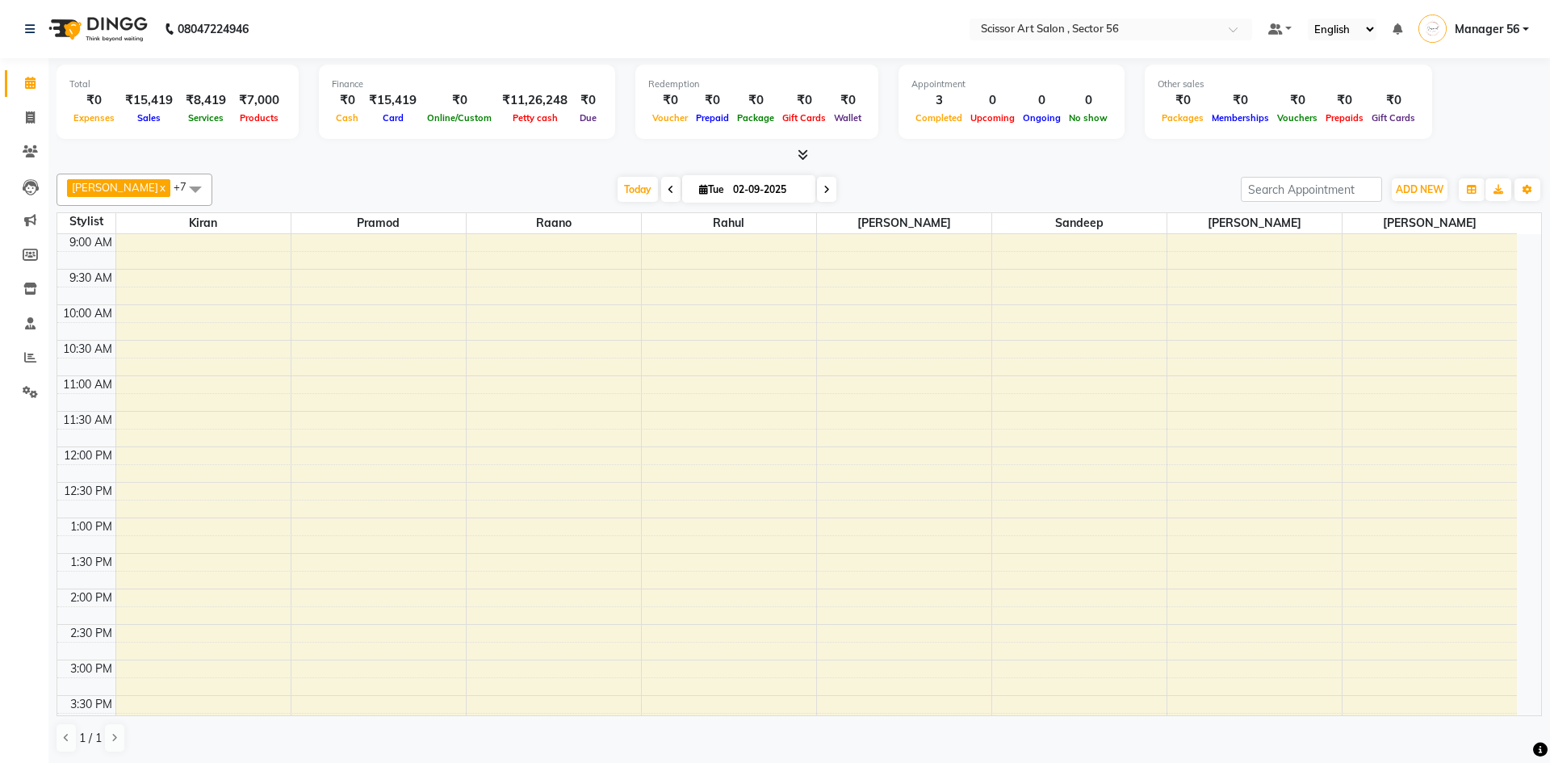
select select "en"
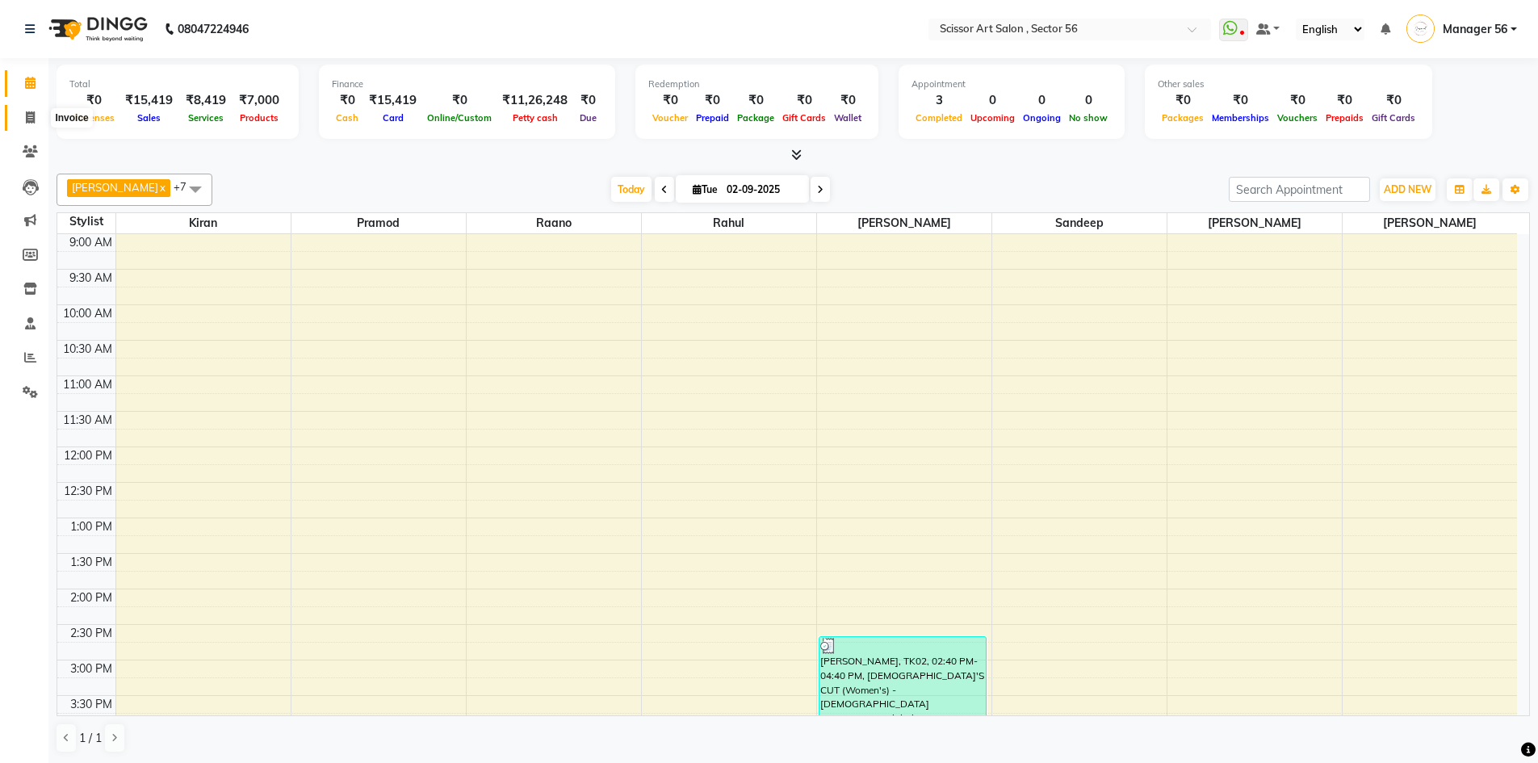
click at [27, 120] on icon at bounding box center [30, 117] width 9 height 12
select select "service"
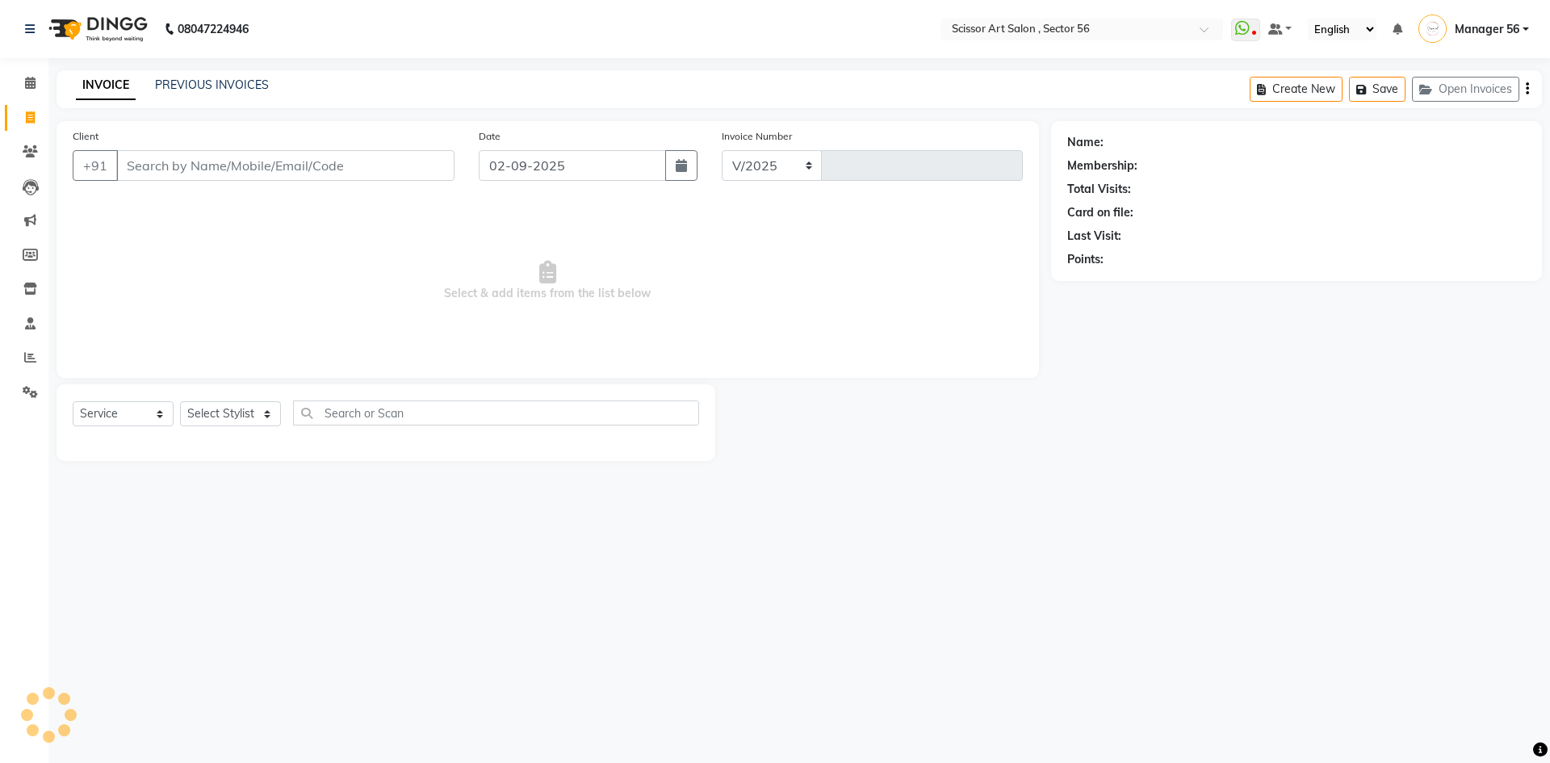
select select "6185"
type input "1339"
click at [267, 409] on select "Select Stylist Anees DEV DAS Kiran Manager 56 [PERSON_NAME] [PERSON_NAME] Raano…" at bounding box center [230, 413] width 101 height 25
select select "63014"
click at [180, 401] on select "Select Stylist Anees DEV DAS Kiran Manager 56 [PERSON_NAME] [PERSON_NAME] Raano…" at bounding box center [230, 413] width 101 height 25
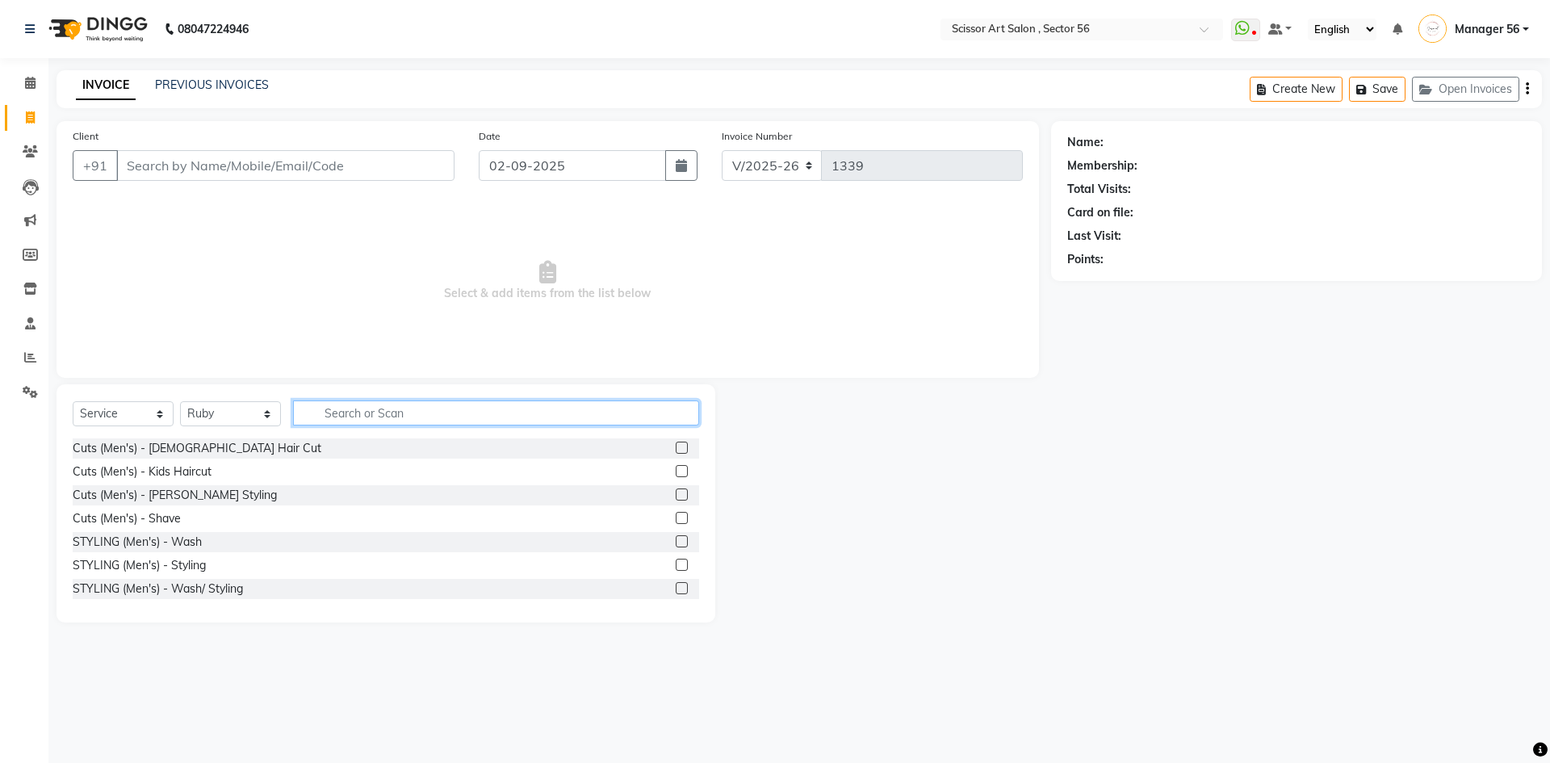
click at [413, 416] on input "text" at bounding box center [496, 413] width 406 height 25
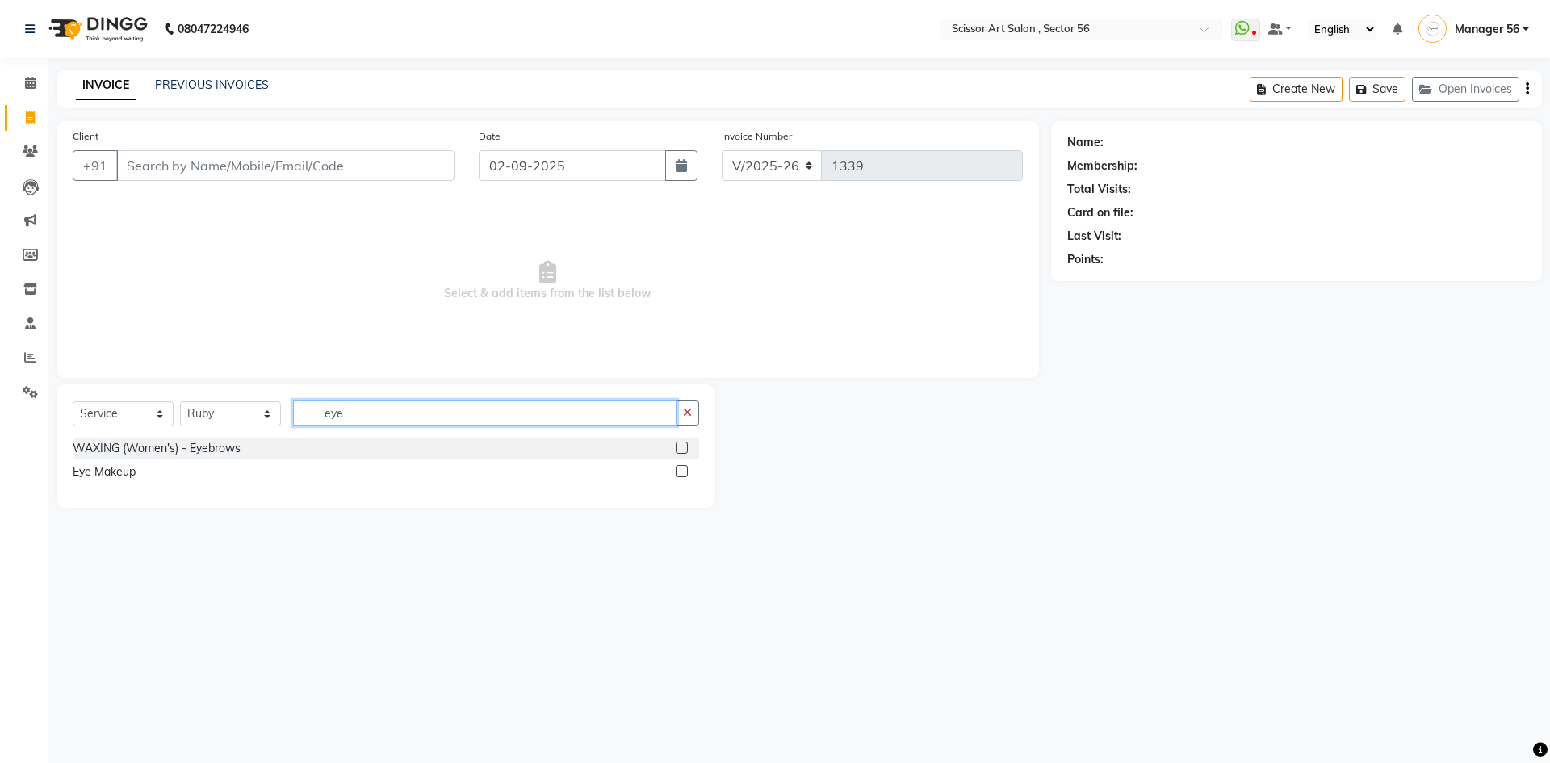
type input "eye"
click at [682, 448] on label at bounding box center [682, 448] width 12 height 12
click at [682, 448] on input "checkbox" at bounding box center [681, 448] width 10 height 10
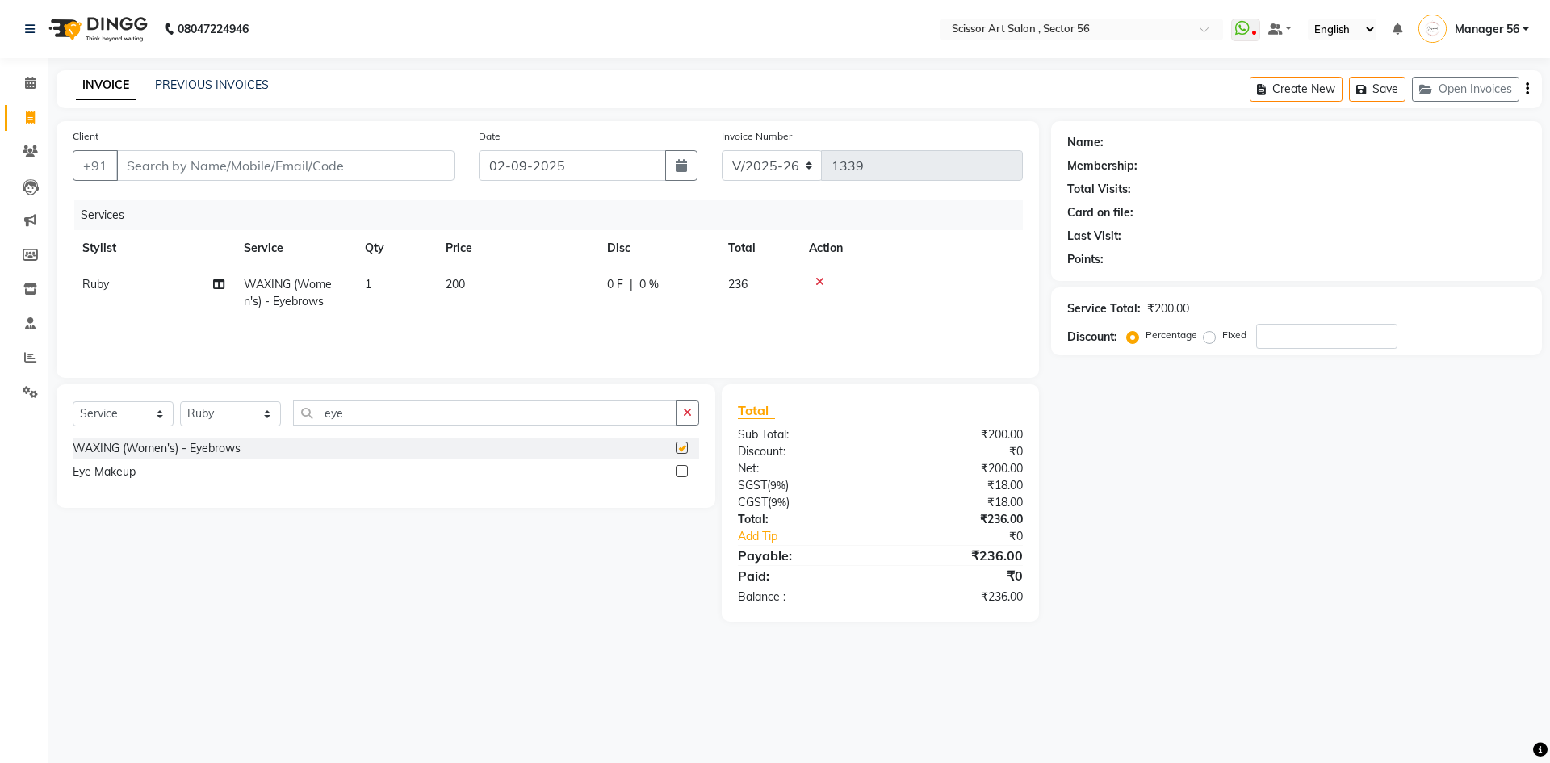
checkbox input "false"
click at [523, 304] on td "200" at bounding box center [516, 292] width 161 height 53
select select "63014"
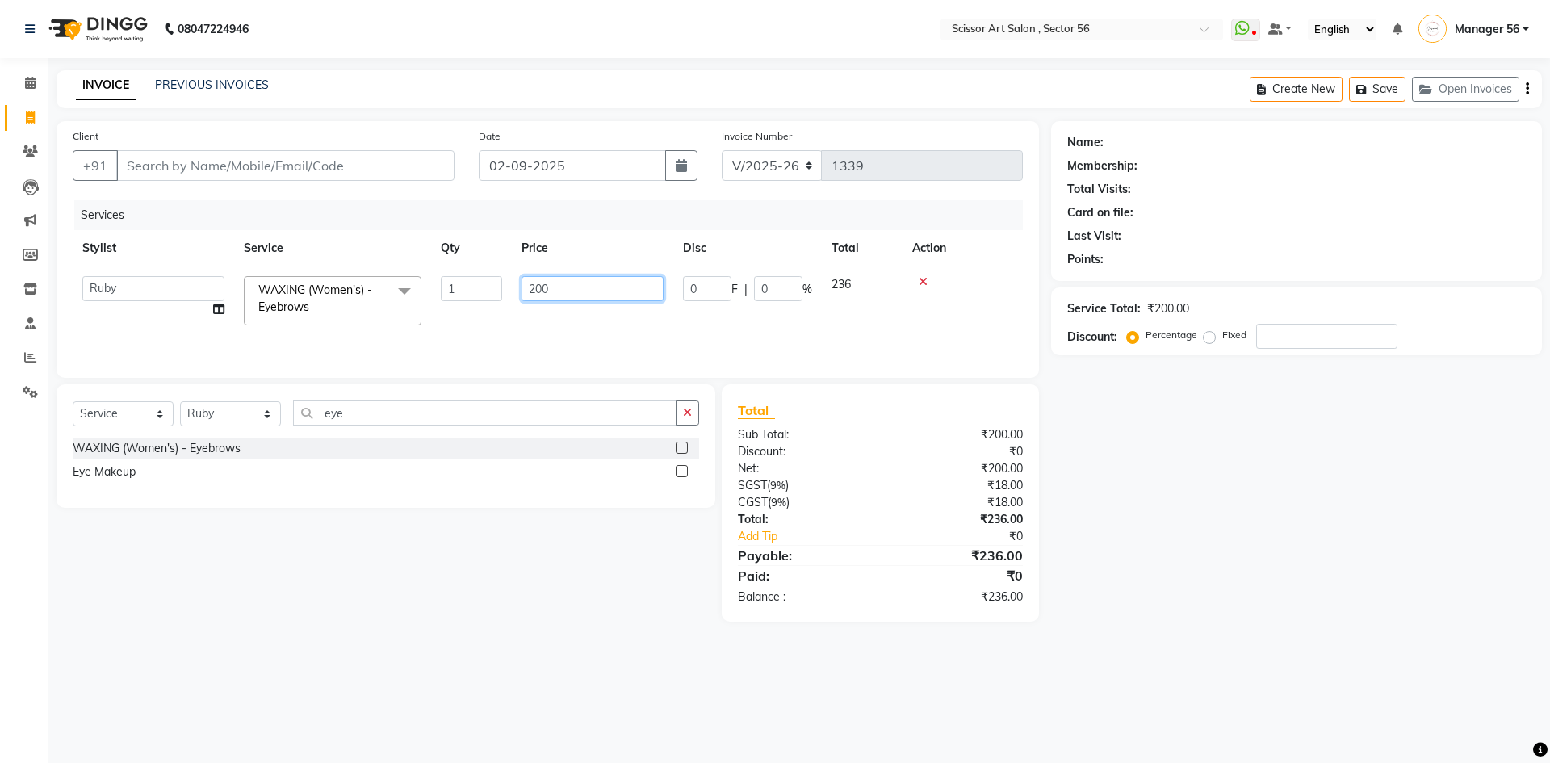
click at [567, 290] on input "200" at bounding box center [593, 288] width 142 height 25
type input "2"
type input "100"
click at [1178, 540] on div "Name: Membership: Total Visits: Card on file: Last Visit: Points: Service Total…" at bounding box center [1302, 371] width 503 height 501
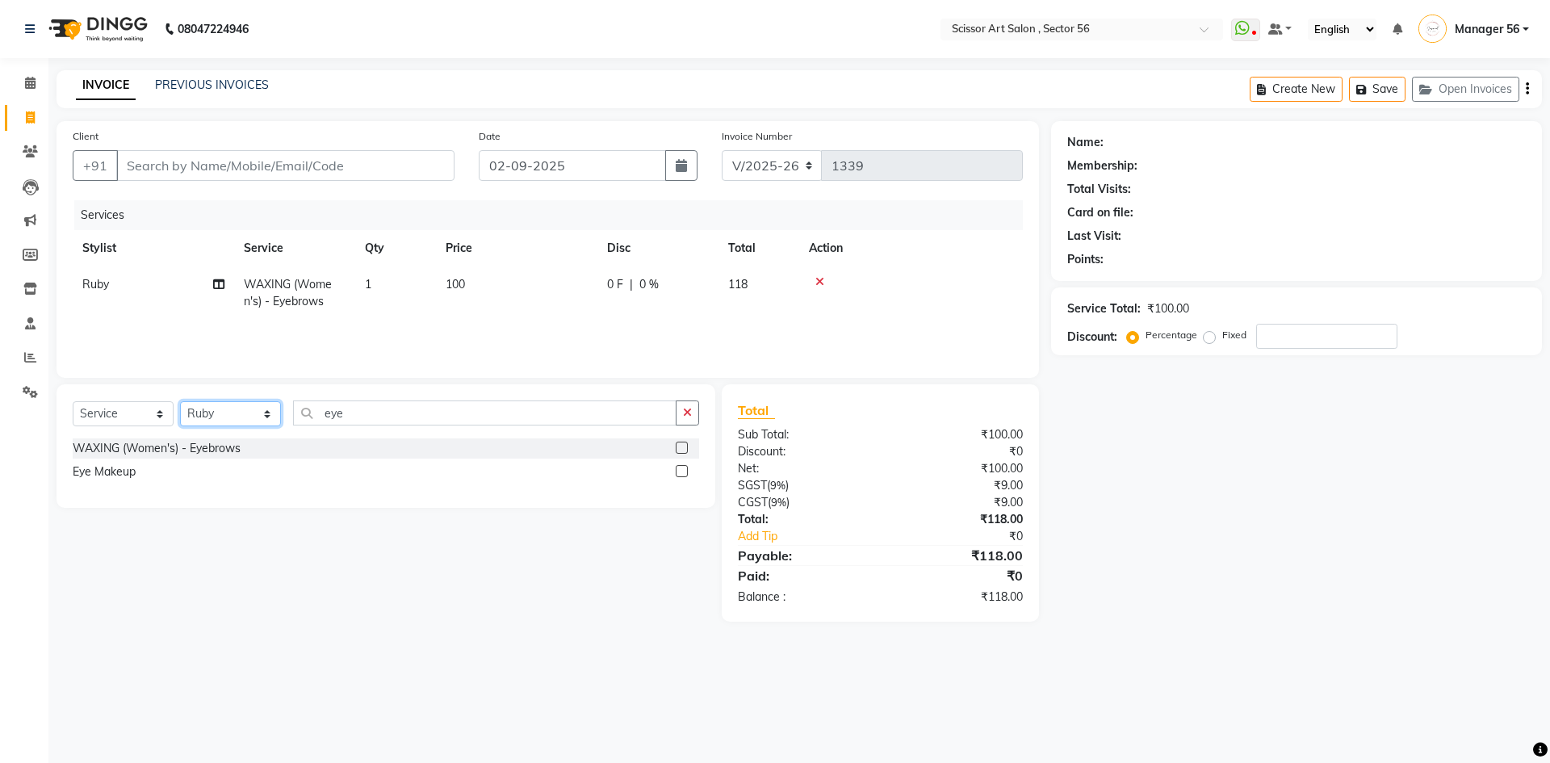
click at [215, 419] on select "Select Stylist Anees DEV DAS Kiran Manager 56 [PERSON_NAME] [PERSON_NAME] Raano…" at bounding box center [230, 413] width 101 height 25
select select "61124"
click at [180, 401] on select "Select Stylist Anees DEV DAS Kiran Manager 56 [PERSON_NAME] [PERSON_NAME] Raano…" at bounding box center [230, 413] width 101 height 25
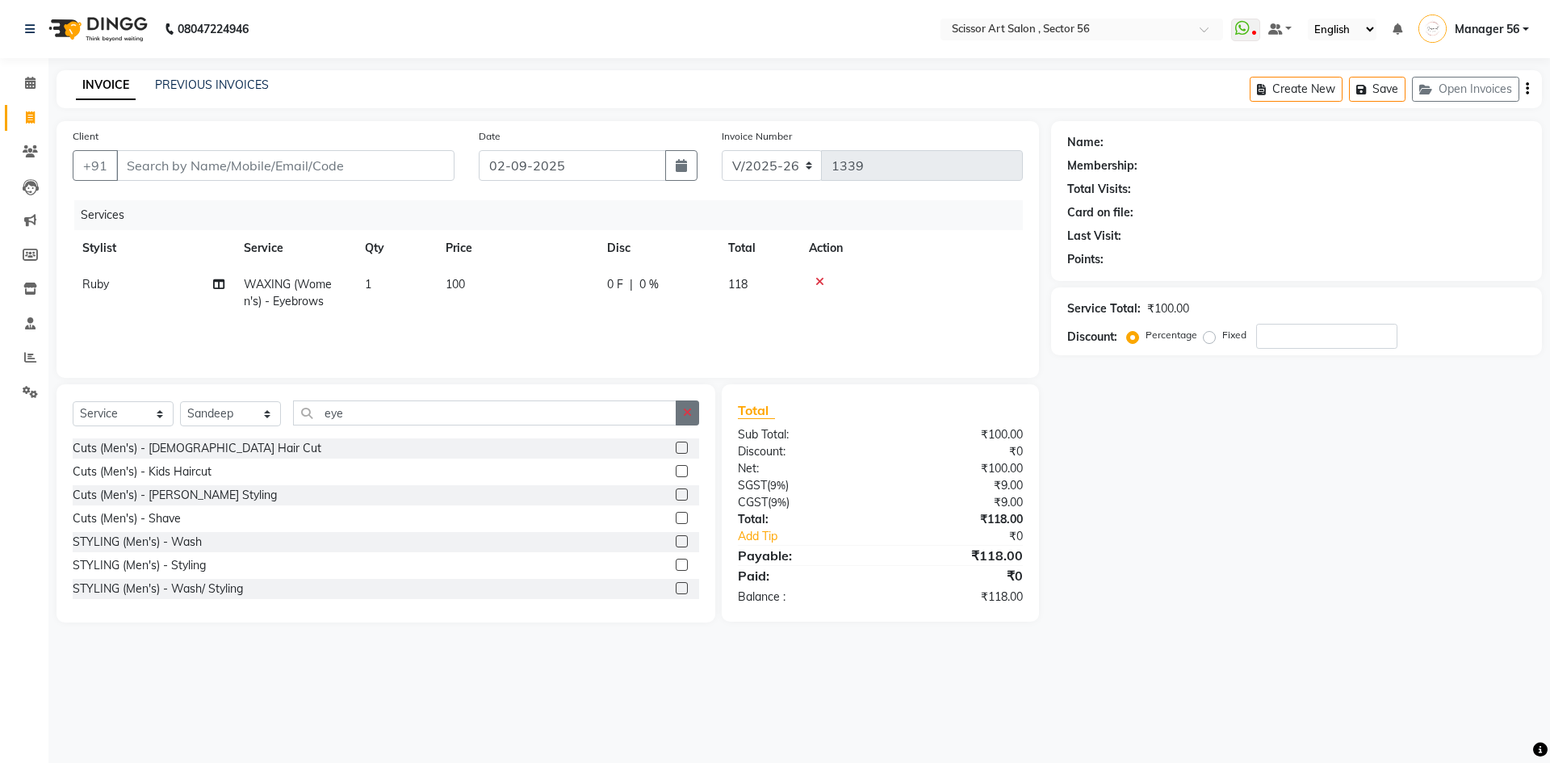
click at [683, 416] on icon "button" at bounding box center [687, 412] width 9 height 11
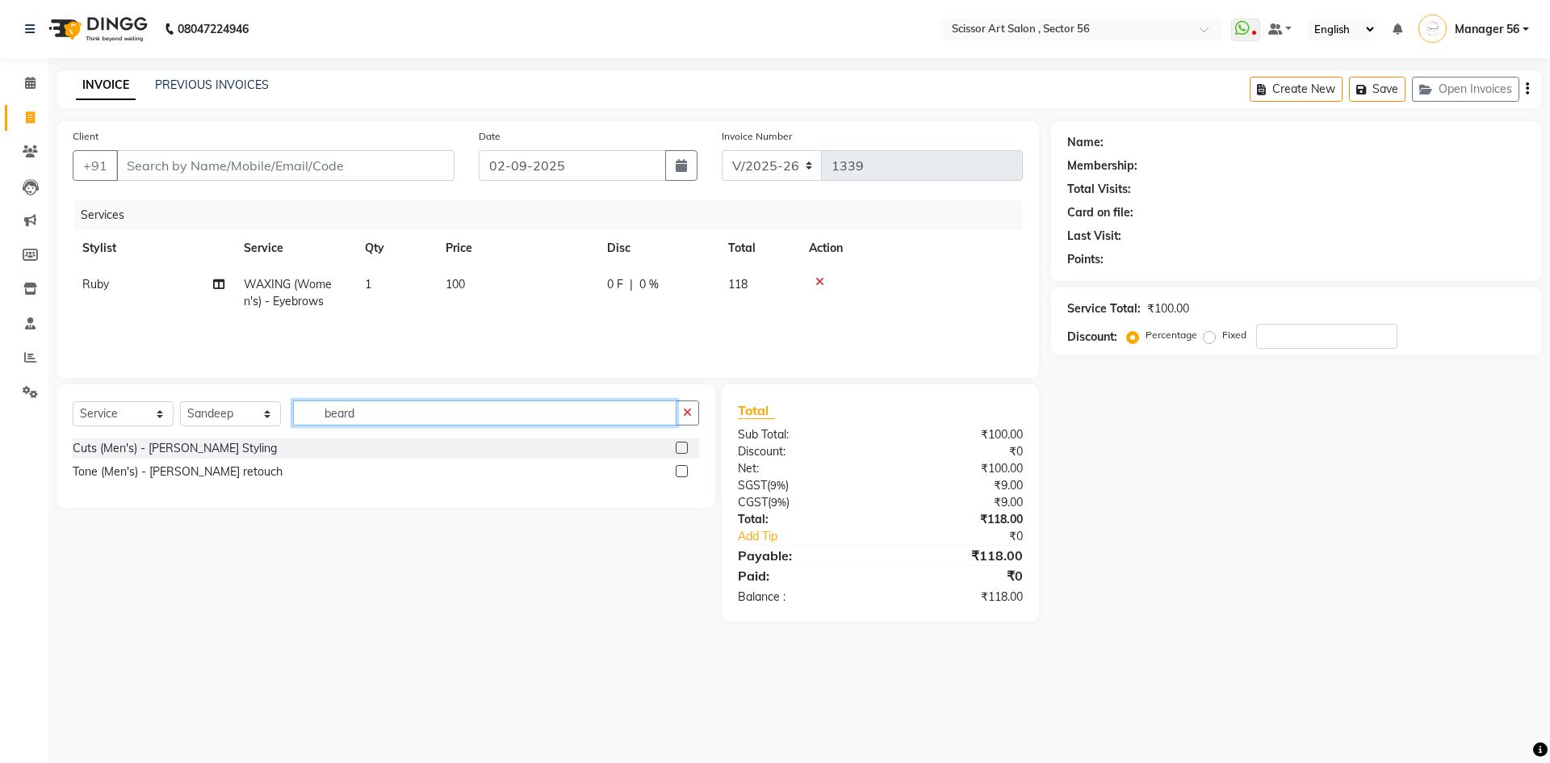
type input "beard"
click at [686, 449] on label at bounding box center [682, 448] width 12 height 12
click at [686, 449] on input "checkbox" at bounding box center [681, 448] width 10 height 10
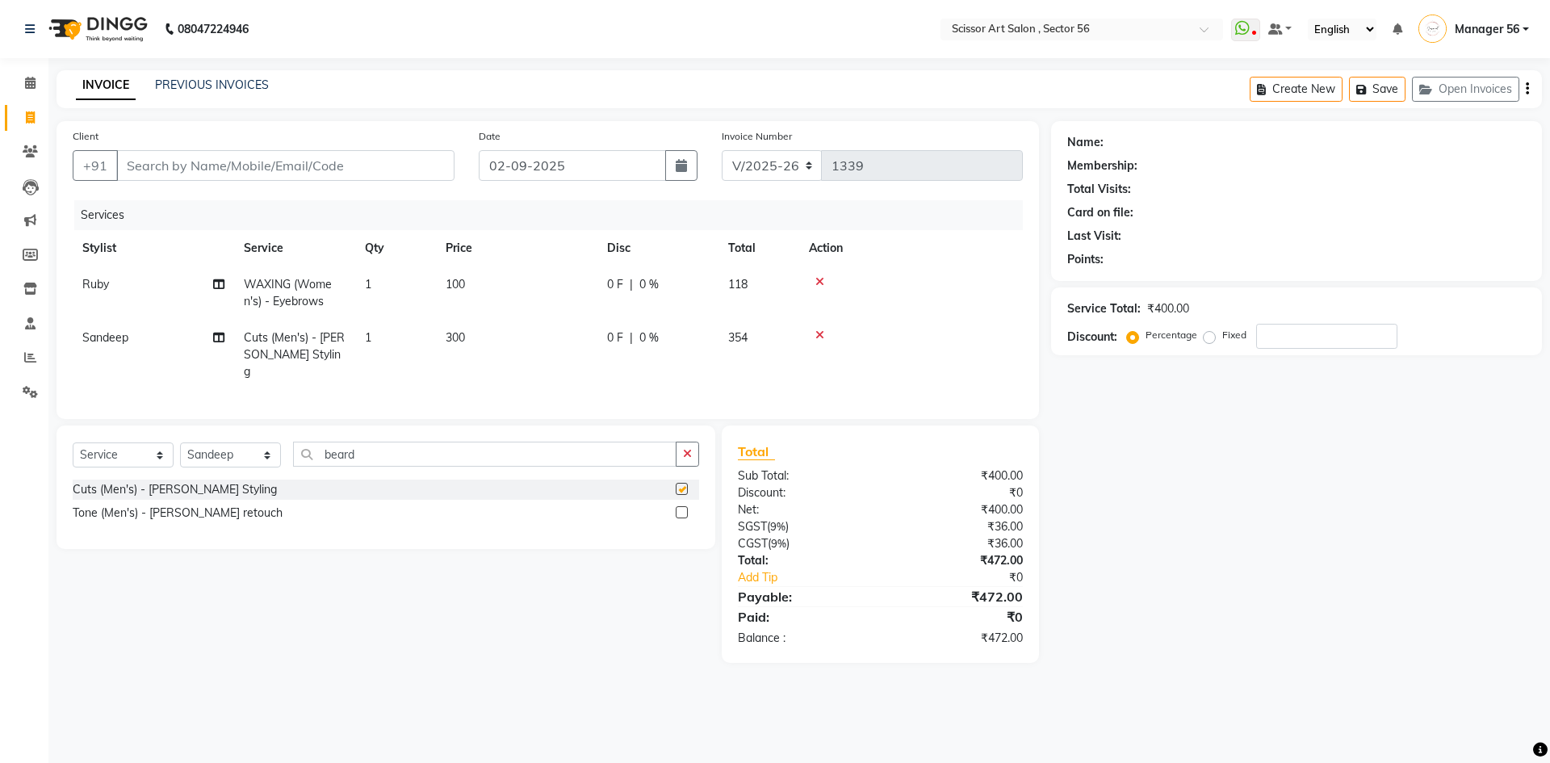
checkbox input "false"
click at [232, 448] on select "Select Stylist Anees DEV DAS Kiran Manager 56 [PERSON_NAME] [PERSON_NAME] Raano…" at bounding box center [230, 454] width 101 height 25
select select "63014"
click at [180, 442] on select "Select Stylist Anees DEV DAS Kiran Manager 56 [PERSON_NAME] [PERSON_NAME] Raano…" at bounding box center [230, 454] width 101 height 25
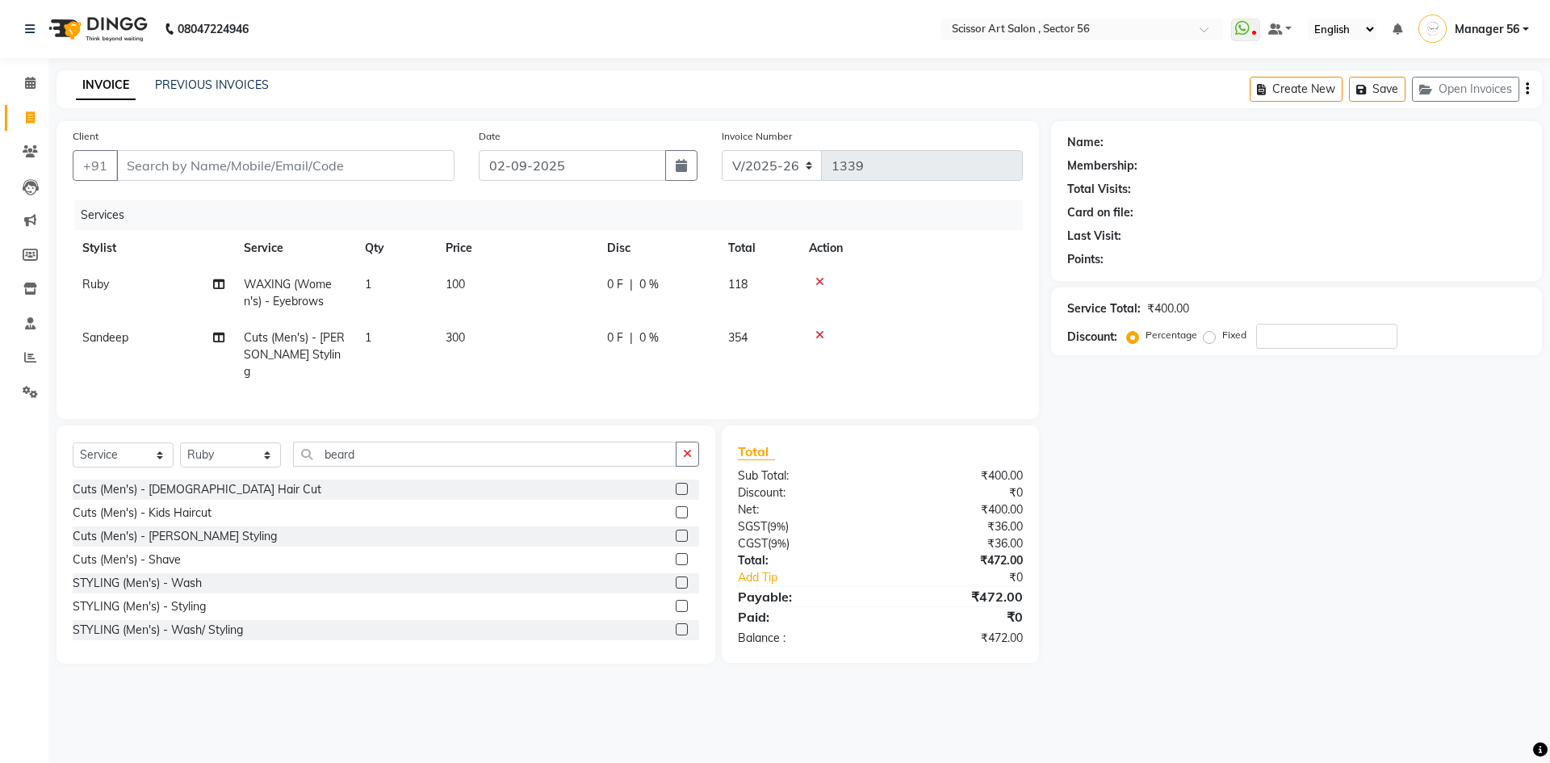
drag, startPoint x: 690, startPoint y: 455, endPoint x: 812, endPoint y: 485, distance: 125.7
click at [696, 455] on button "button" at bounding box center [687, 454] width 23 height 25
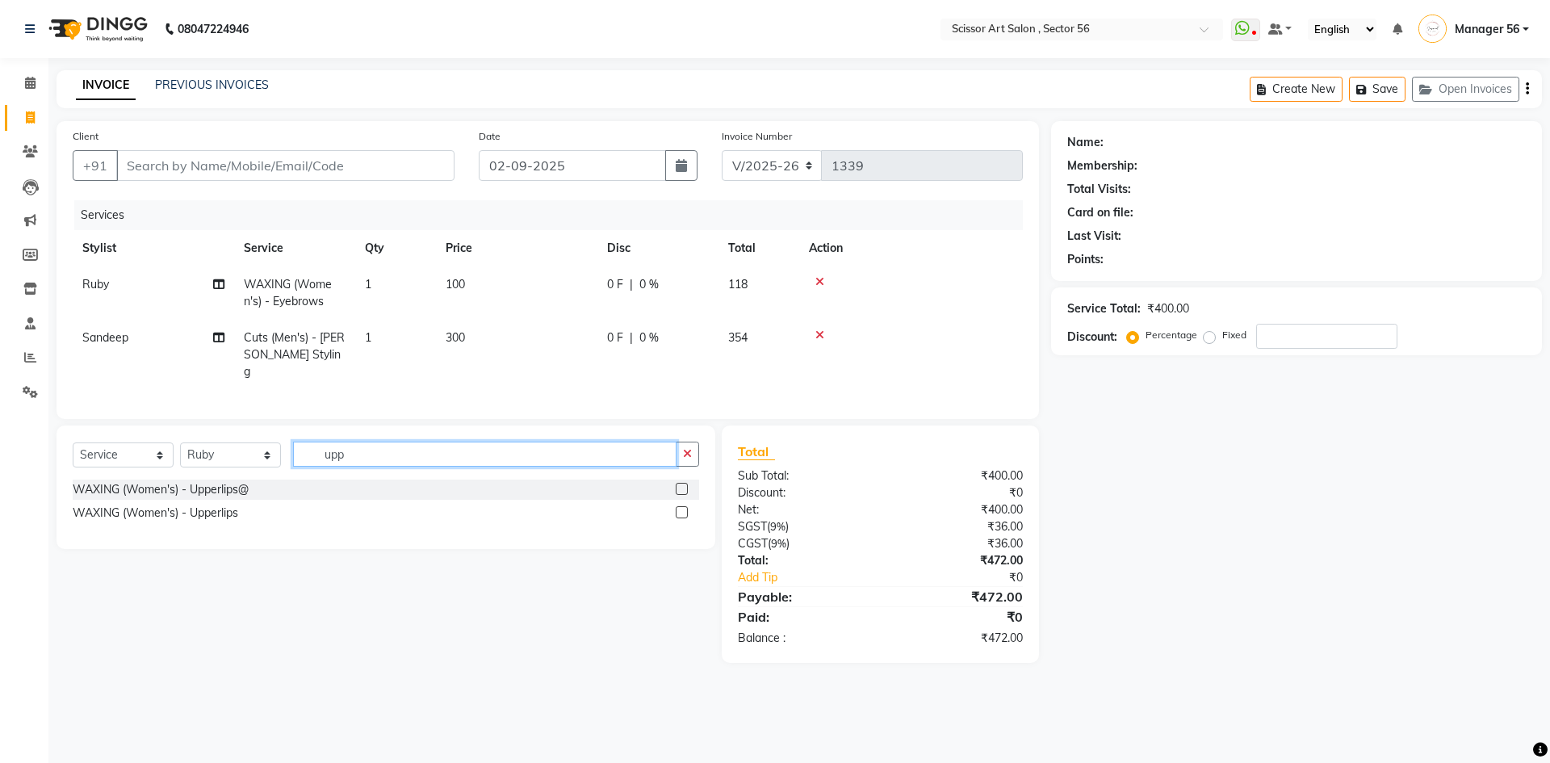
type input "upp"
click at [685, 483] on label at bounding box center [682, 489] width 12 height 12
click at [685, 484] on input "checkbox" at bounding box center [681, 489] width 10 height 10
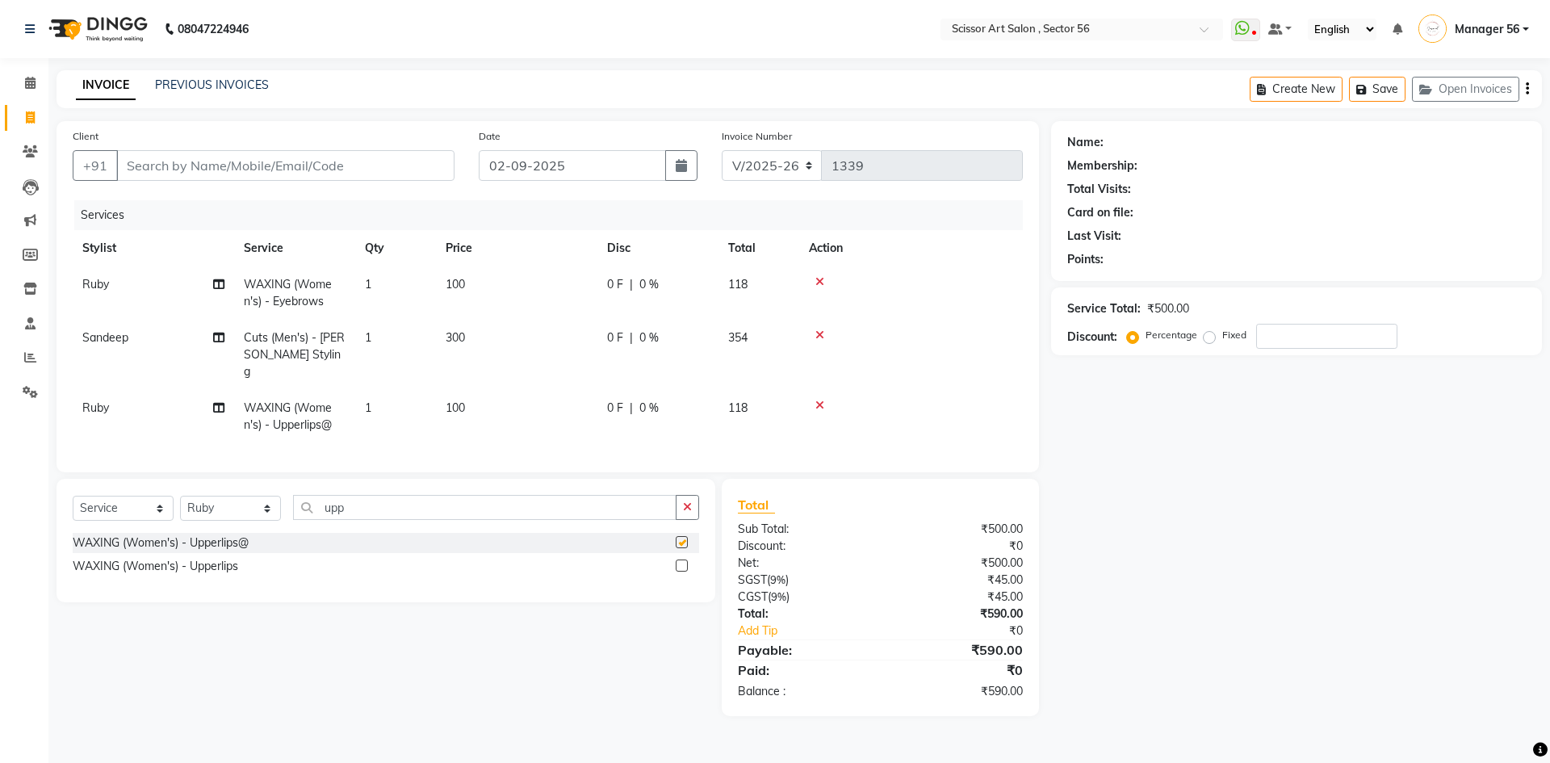
checkbox input "false"
click at [486, 392] on td "100" at bounding box center [516, 416] width 161 height 53
select select "63014"
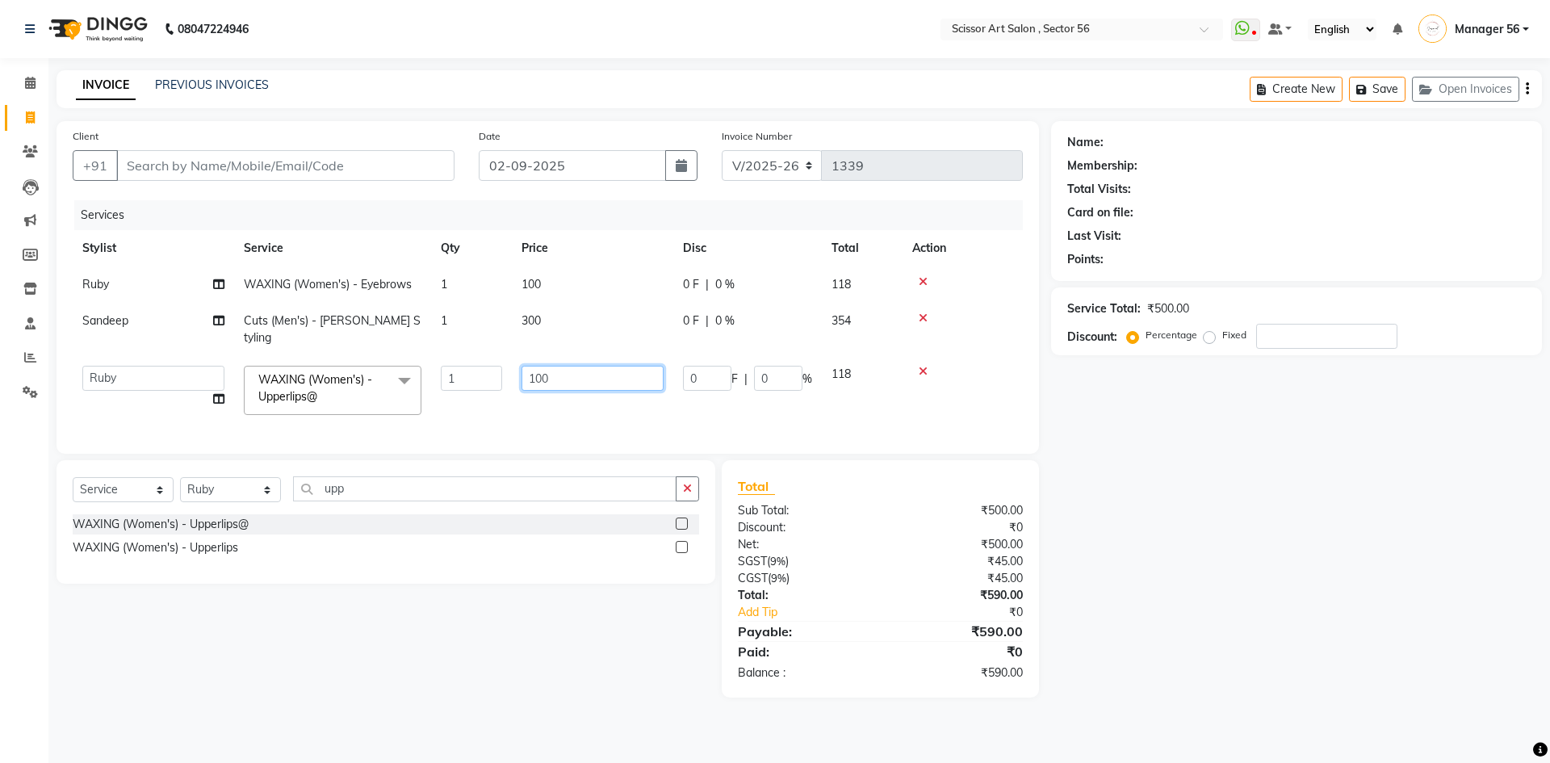
click at [580, 366] on input "100" at bounding box center [593, 378] width 142 height 25
type input "1"
type input "0"
type input "50"
click at [1130, 462] on div "Name: Membership: Total Visits: Card on file: Last Visit: Points: Service Total…" at bounding box center [1302, 409] width 503 height 577
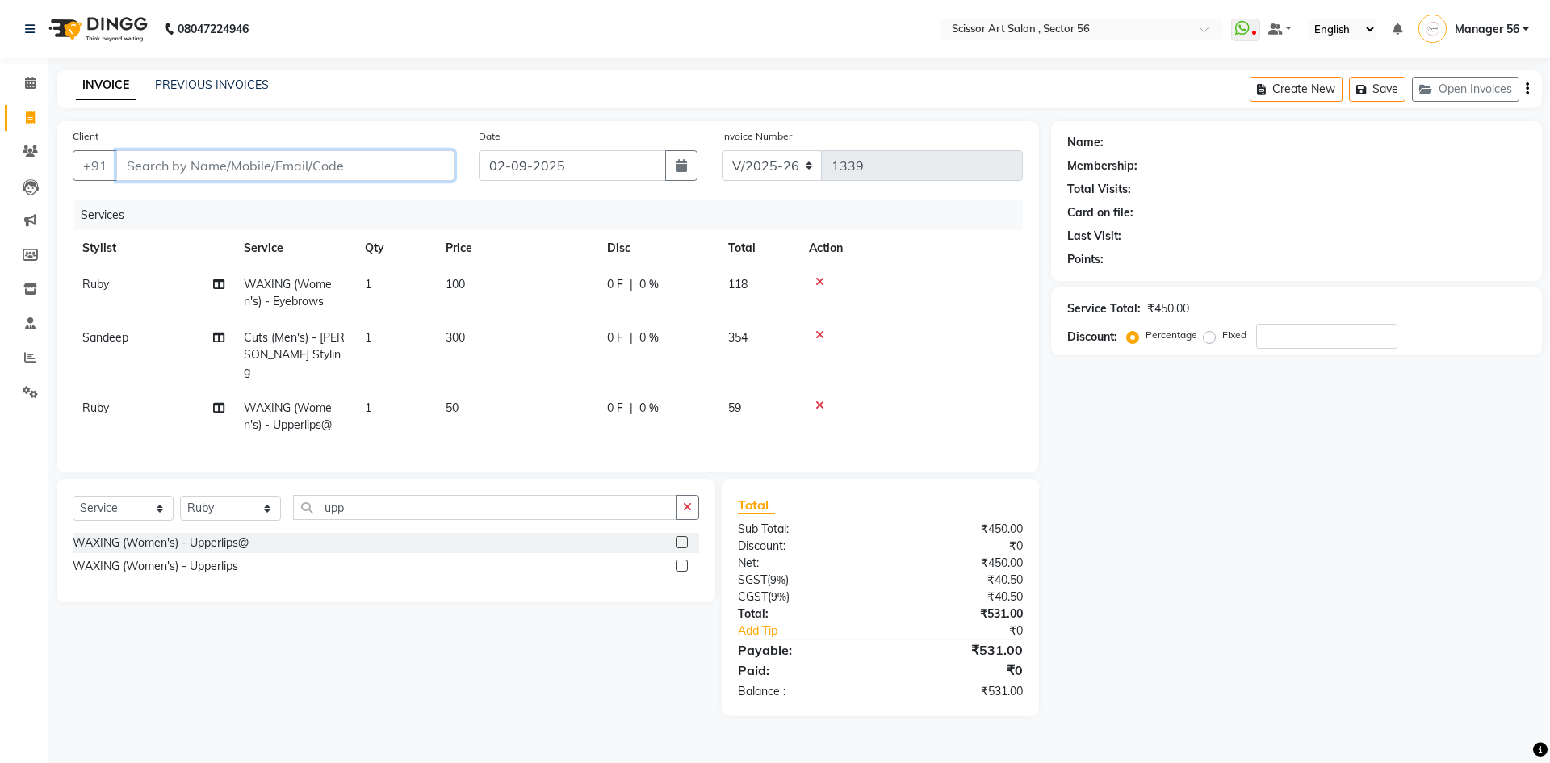
click at [238, 153] on input "Client" at bounding box center [285, 165] width 338 height 31
type input "8"
type input "0"
type input "8"
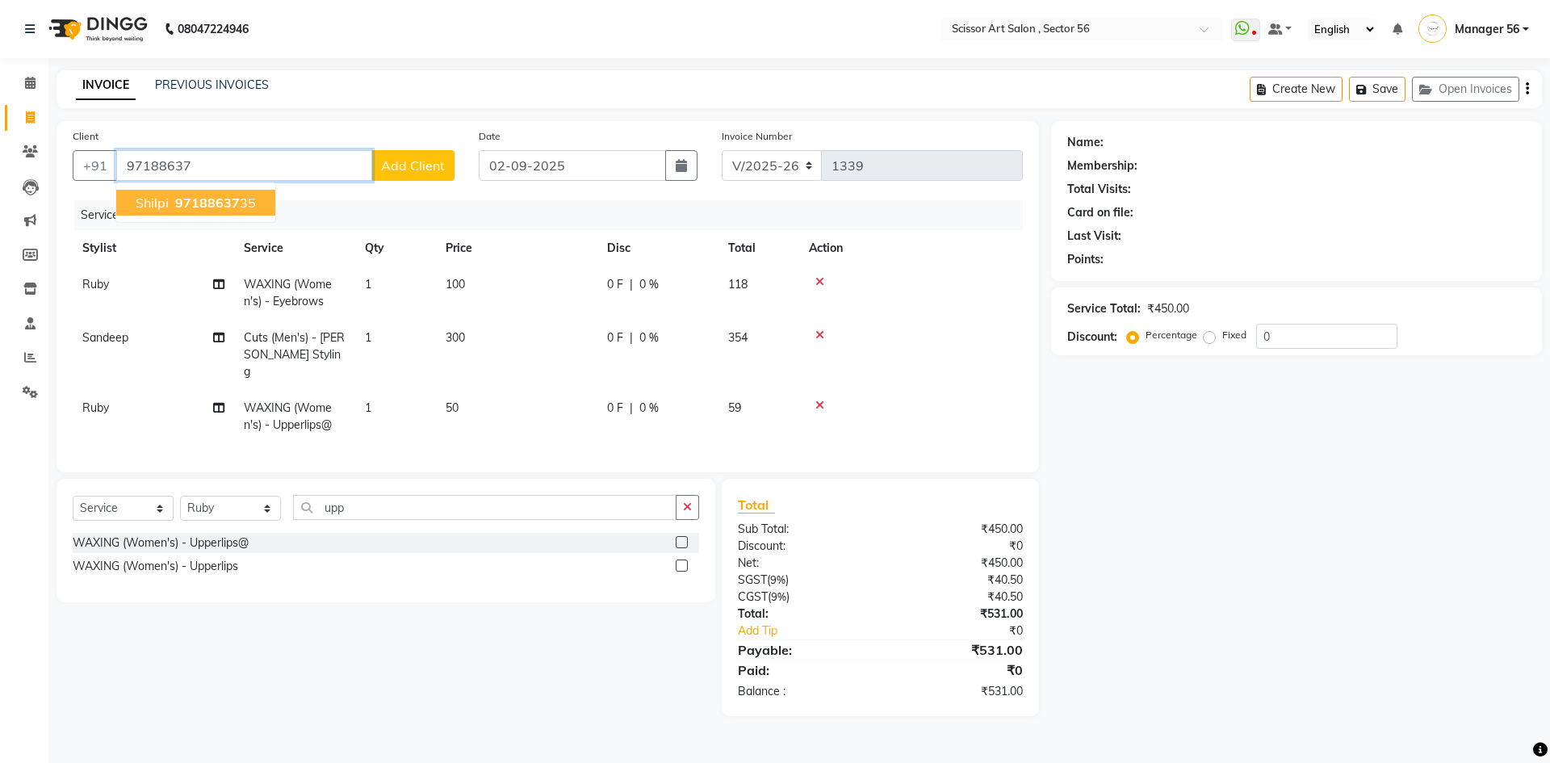
click at [182, 204] on span "97188637" at bounding box center [207, 203] width 65 height 16
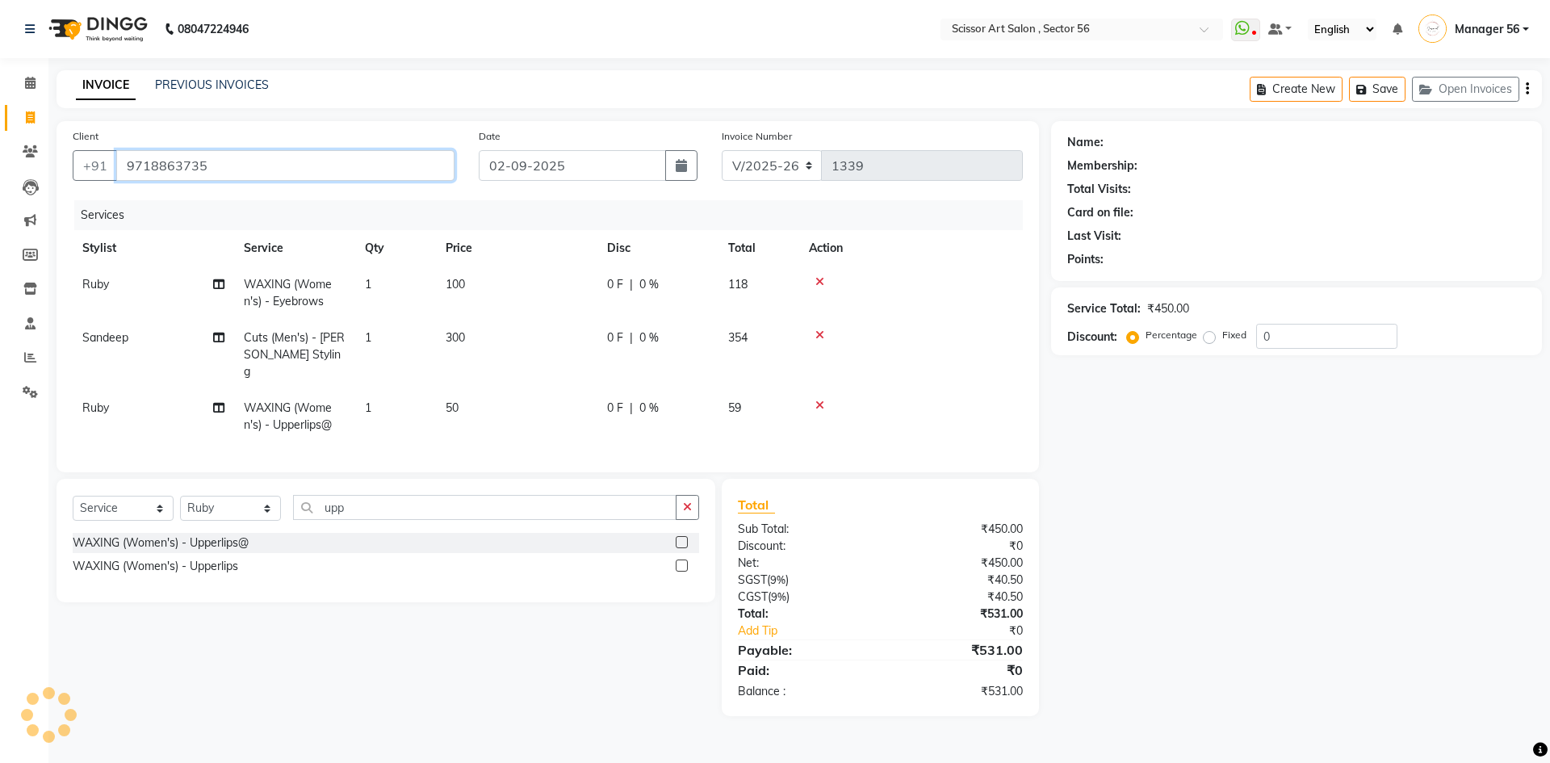
type input "9718863735"
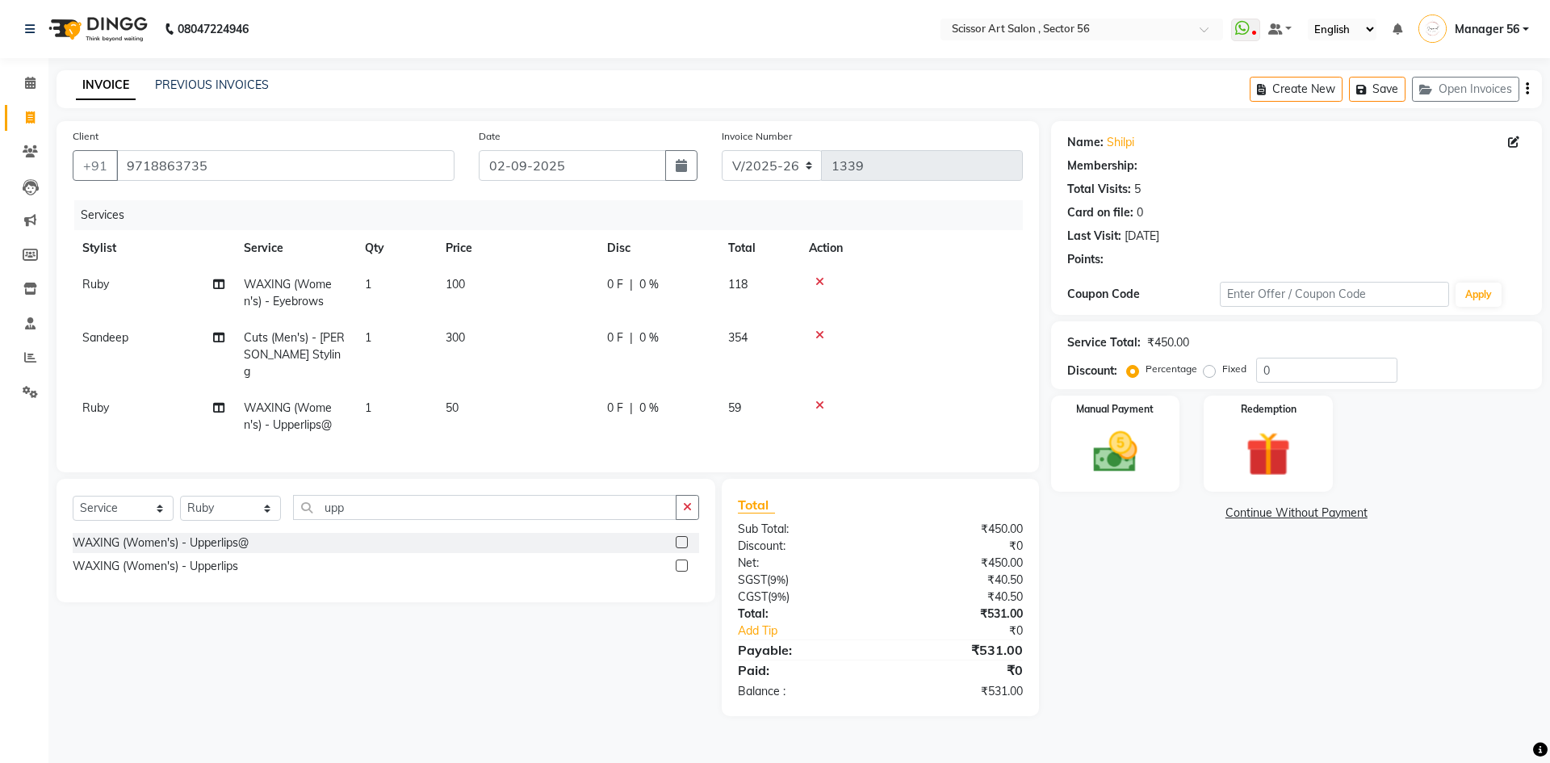
select select "1: Object"
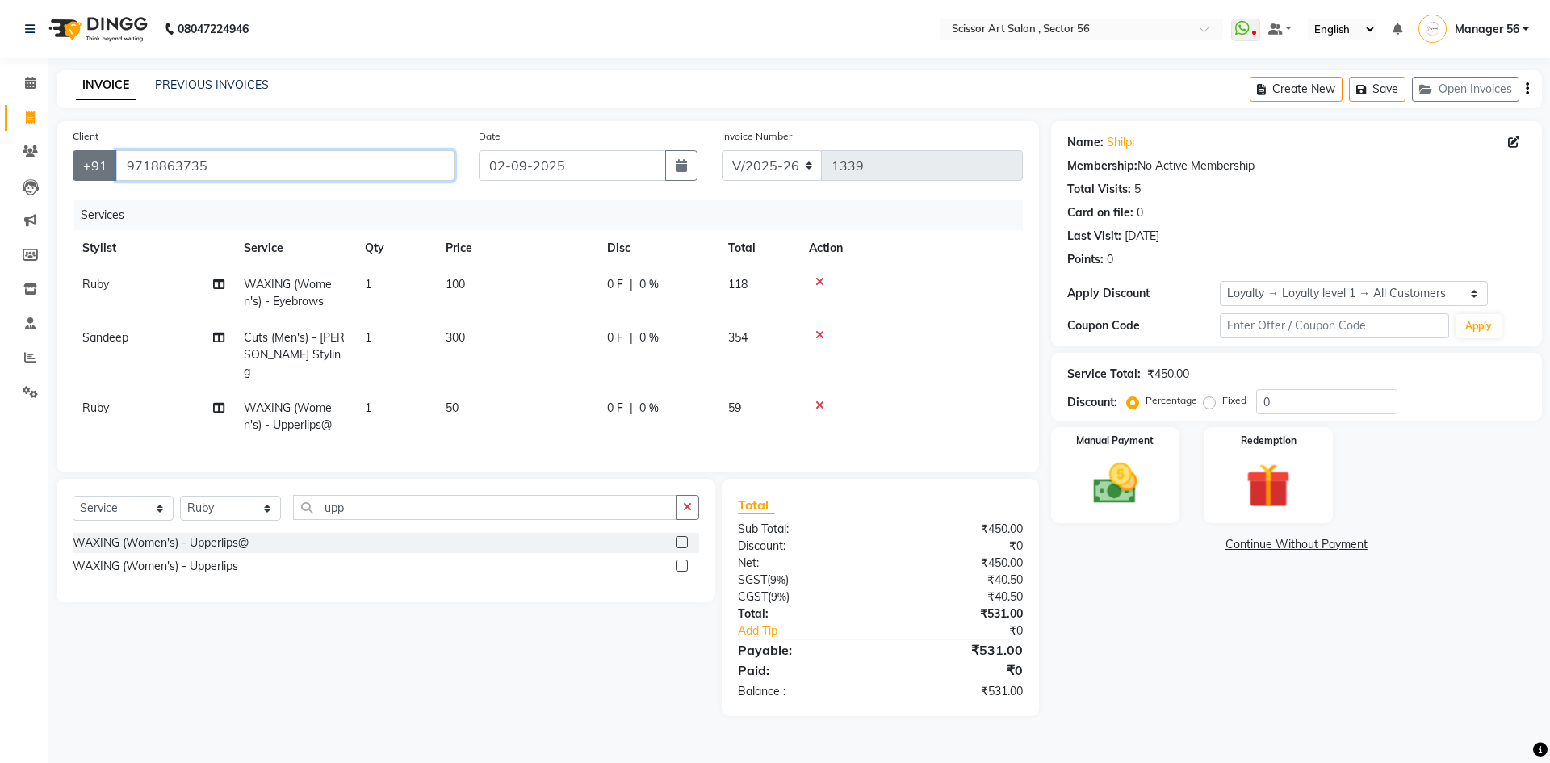
drag, startPoint x: 209, startPoint y: 166, endPoint x: 99, endPoint y: 171, distance: 109.9
click at [99, 171] on div "+91 9718863735" at bounding box center [264, 165] width 382 height 31
click at [23, 187] on icon at bounding box center [31, 187] width 16 height 16
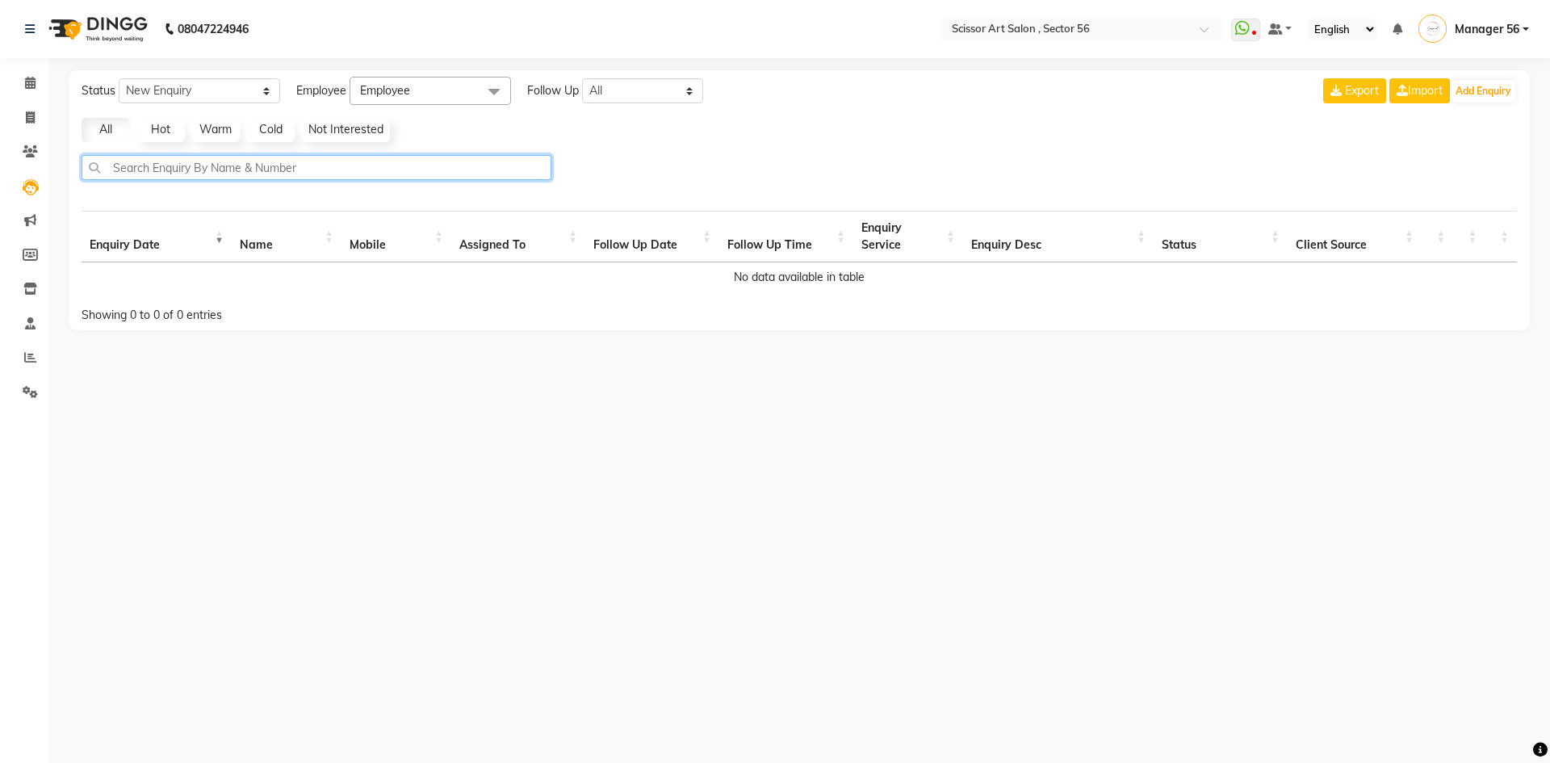
paste input "9718863735"
drag, startPoint x: 193, startPoint y: 160, endPoint x: 112, endPoint y: 174, distance: 81.9
click at [112, 174] on input "9718863735" at bounding box center [317, 167] width 470 height 25
type input "9718863735"
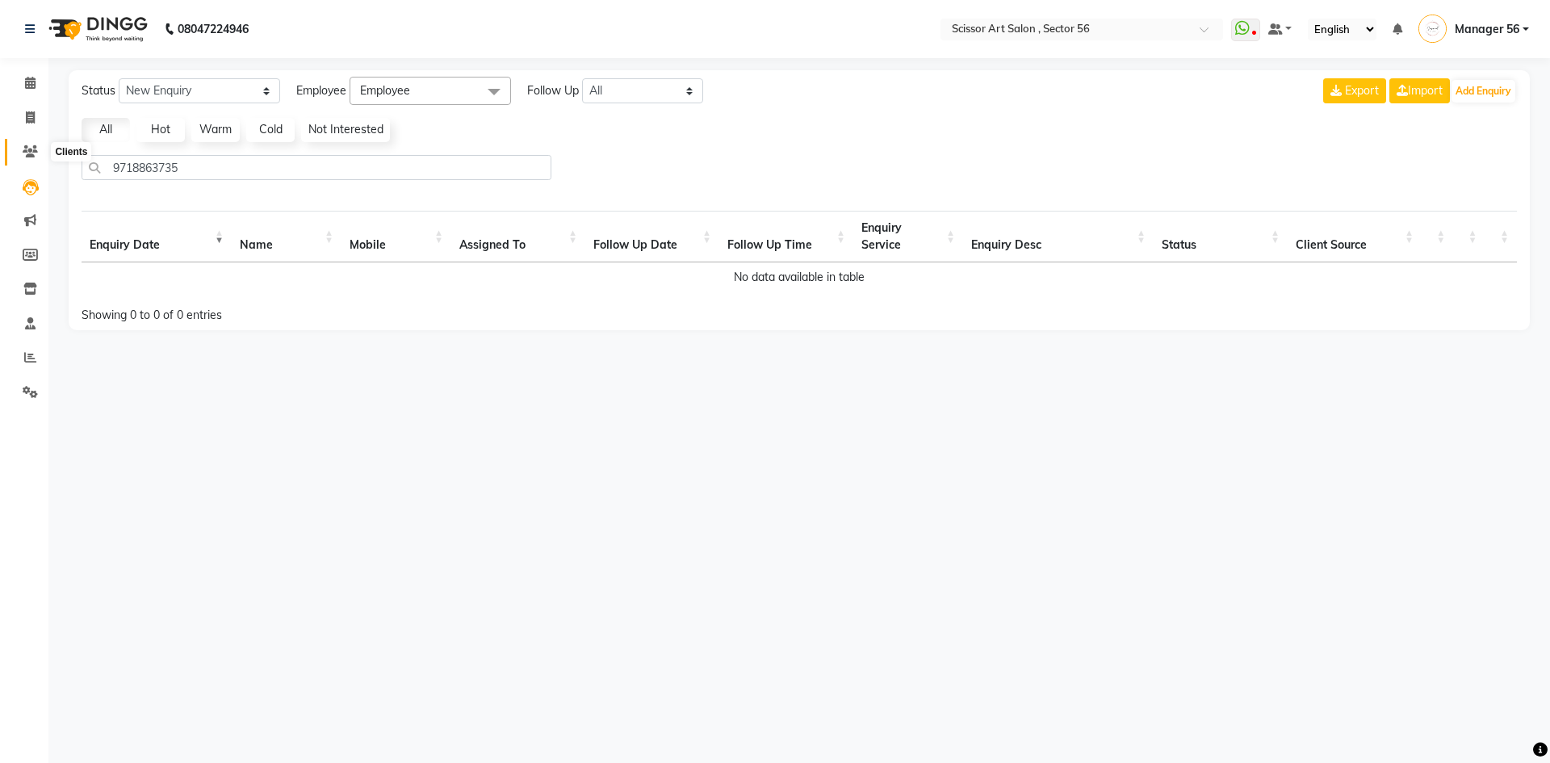
click at [31, 155] on icon at bounding box center [30, 151] width 15 height 12
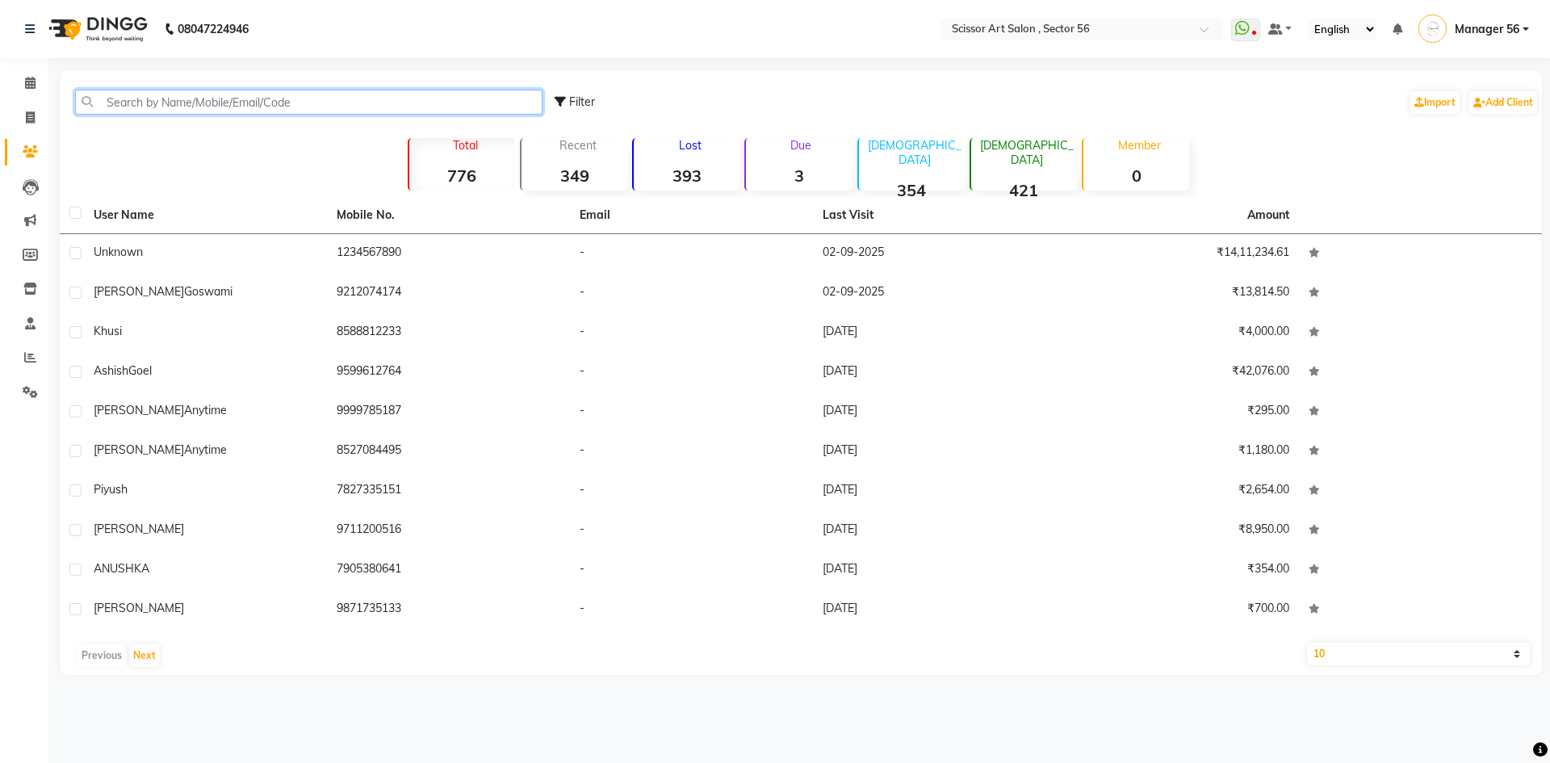
paste input "9718863735"
type input "9718863735"
click at [572, 104] on span "Filter" at bounding box center [582, 101] width 26 height 15
select select "1000000"
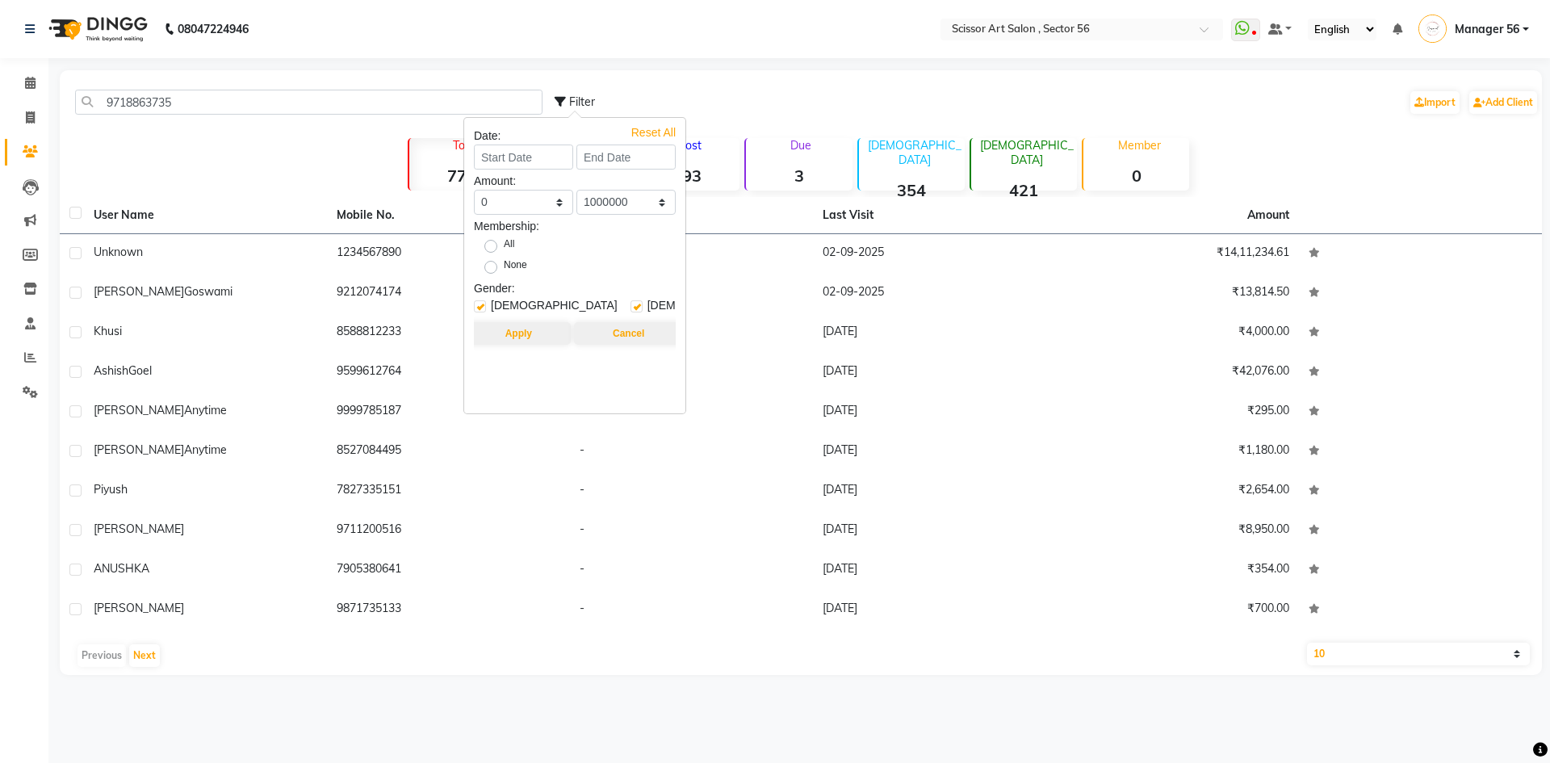
click at [299, 144] on div "9718863735 Filter Import Add Client Total 776 Recent 349 Lost 393 Due 3 Male 35…" at bounding box center [801, 372] width 1483 height 605
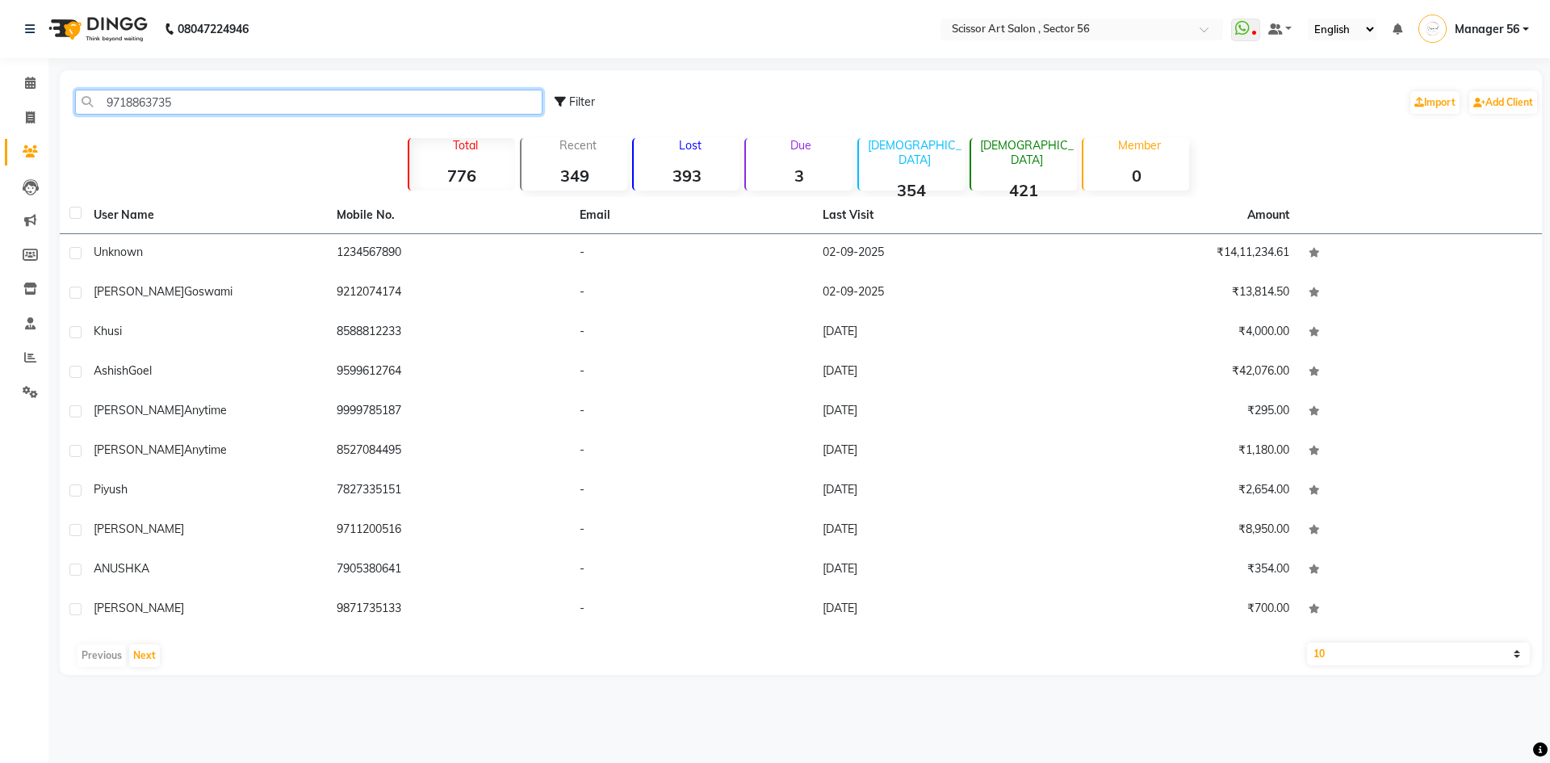
click at [289, 98] on input "9718863735" at bounding box center [309, 102] width 468 height 25
type input "9"
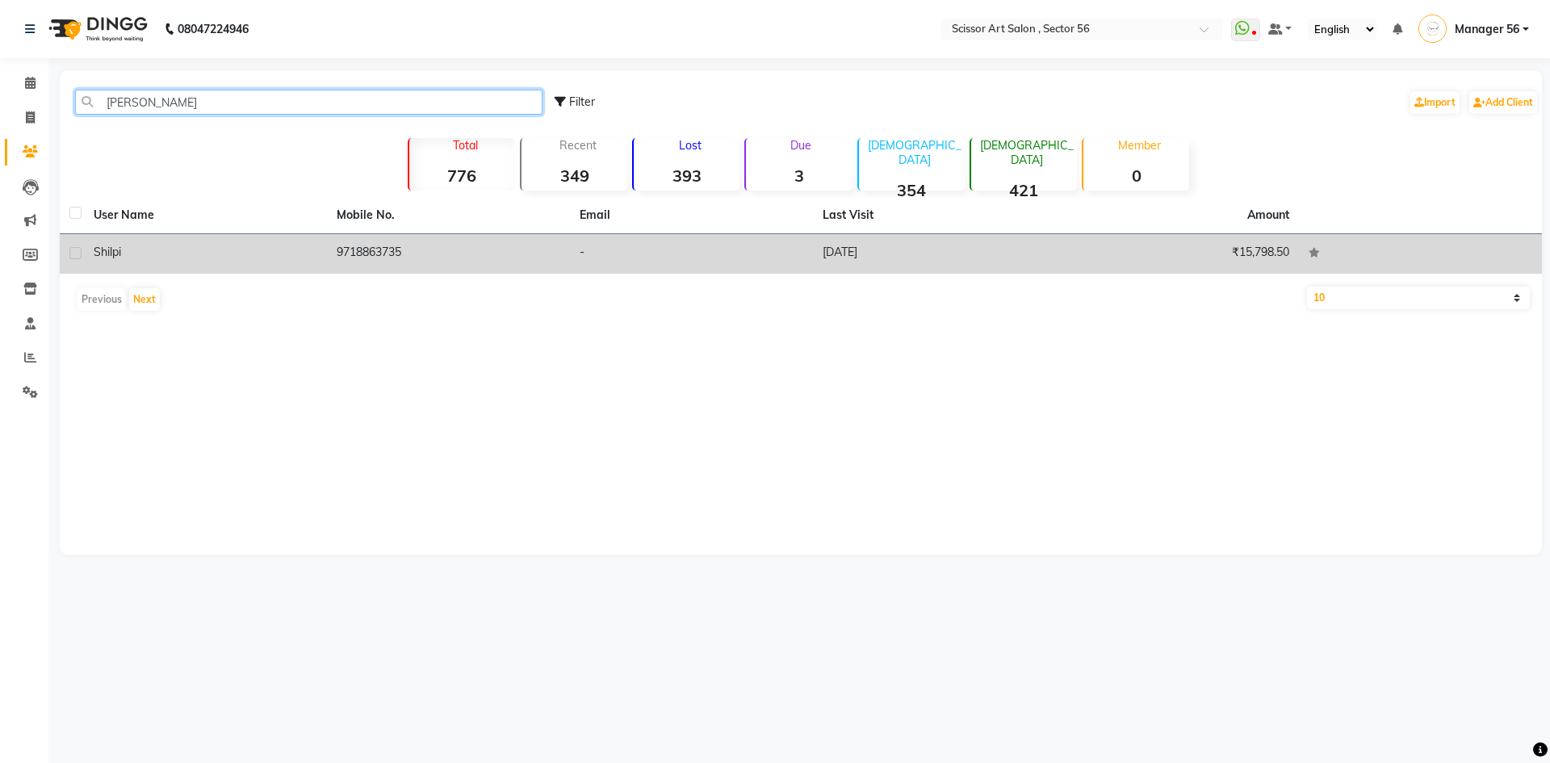
type input "shilpi"
click at [67, 255] on td at bounding box center [72, 254] width 24 height 40
click at [114, 254] on span "Shilpi" at bounding box center [107, 252] width 27 height 15
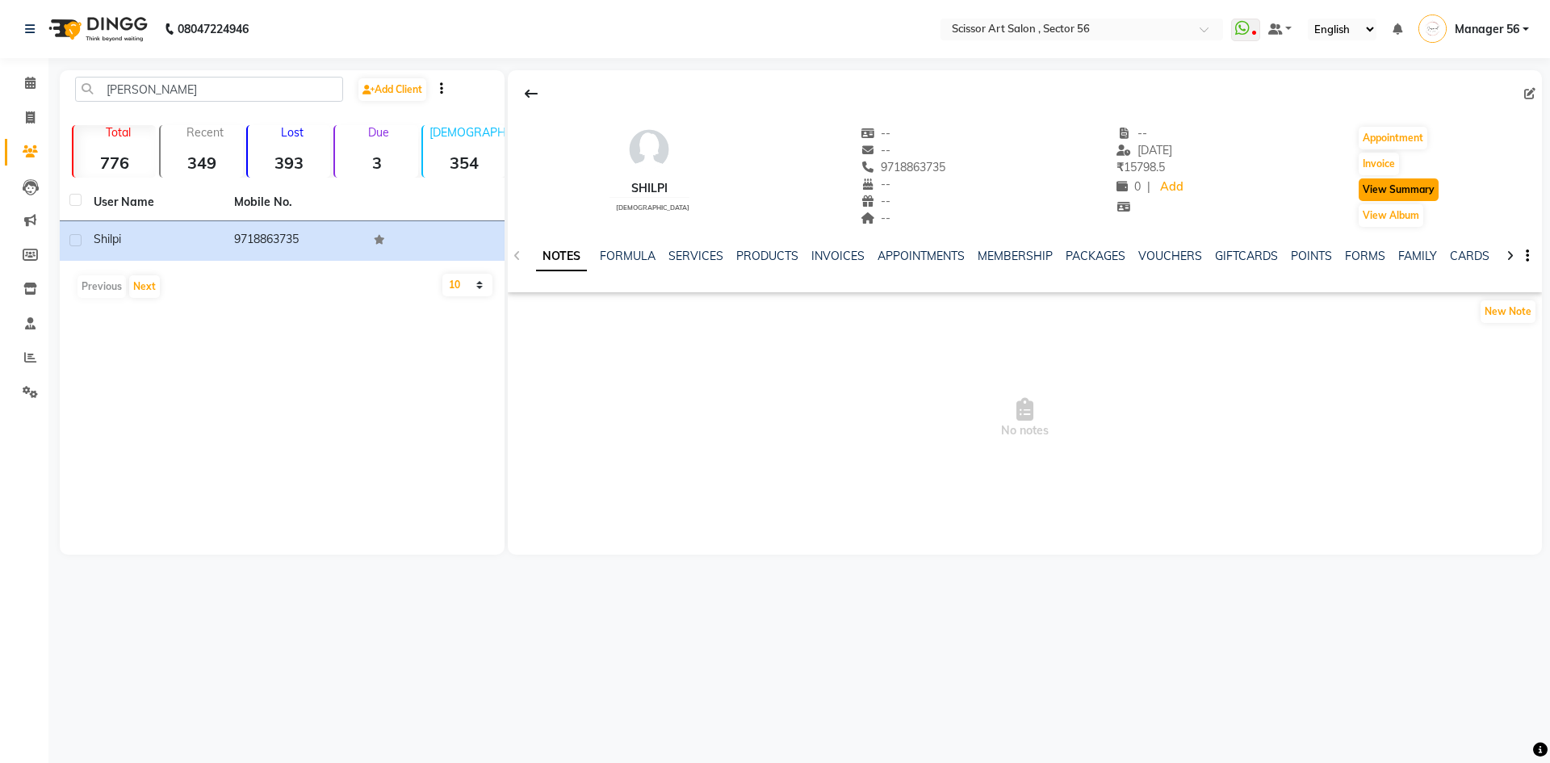
click at [1418, 194] on button "View Summary" at bounding box center [1399, 189] width 80 height 23
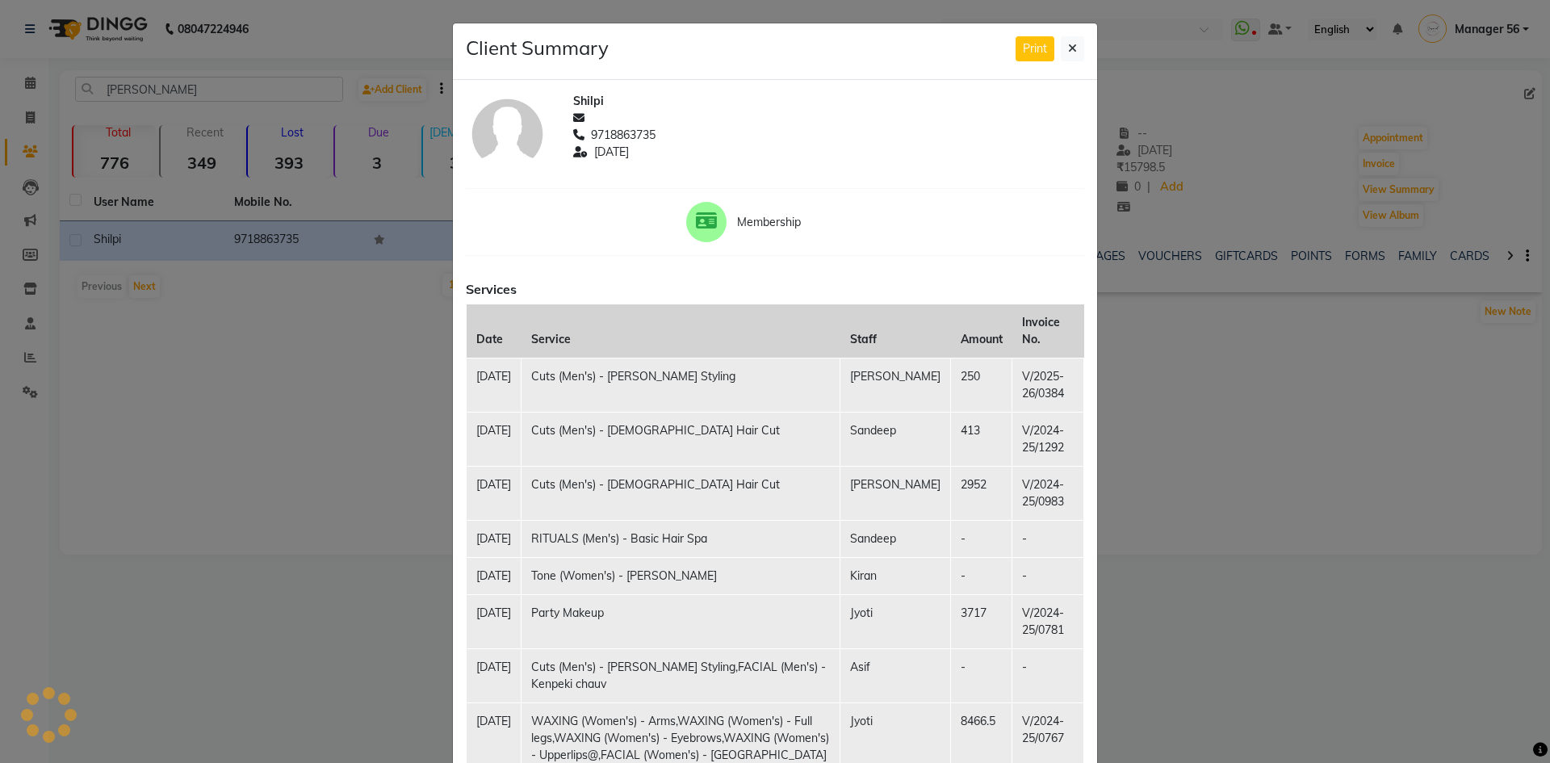
click at [1253, 419] on ngb-modal-window "Client Summary Print Shilpi 9718863735 2025-05-20 Membership Services Date Serv…" at bounding box center [775, 381] width 1550 height 763
click at [1062, 48] on button at bounding box center [1072, 48] width 23 height 25
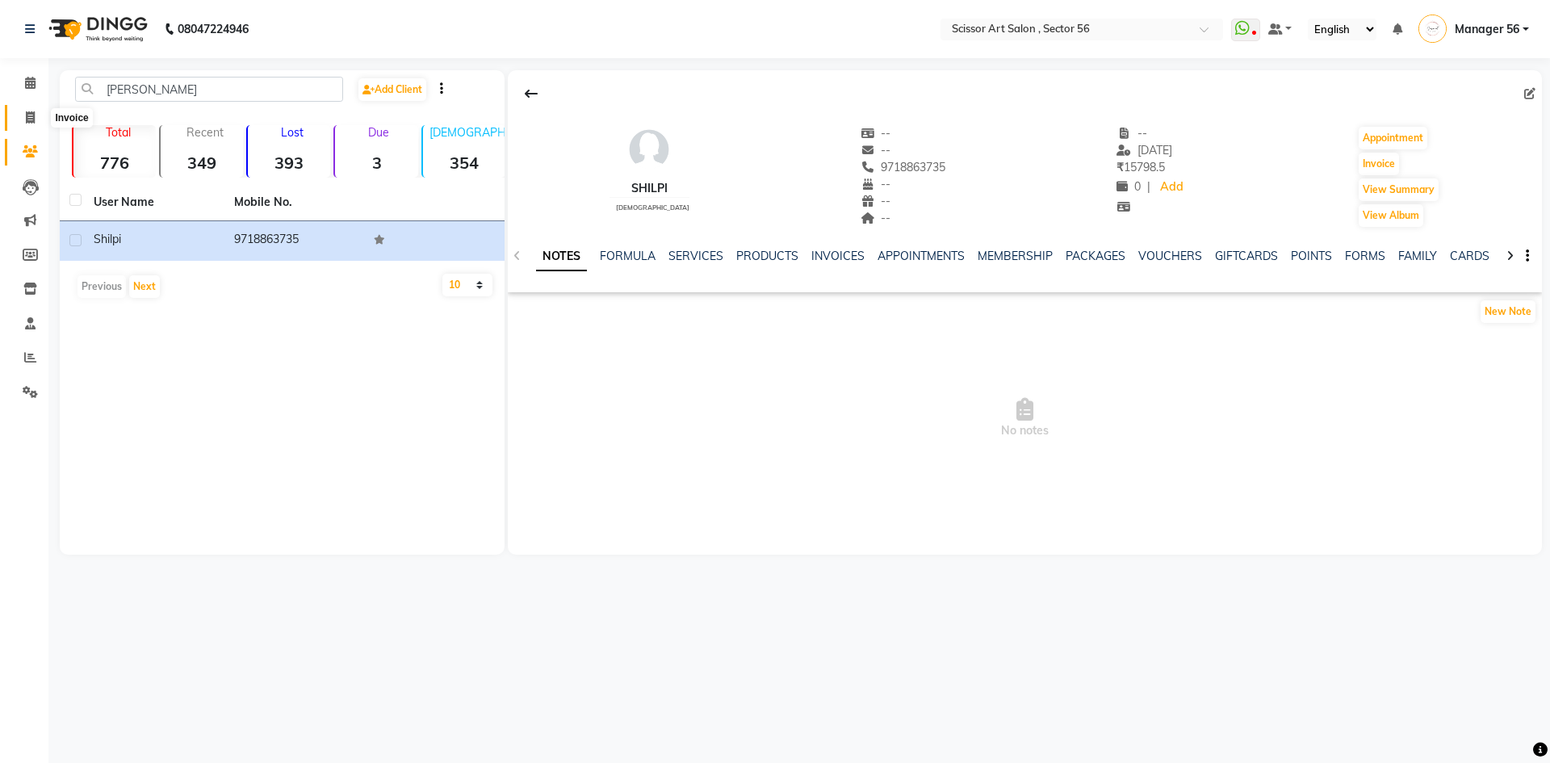
click at [34, 121] on icon at bounding box center [30, 117] width 9 height 12
select select "service"
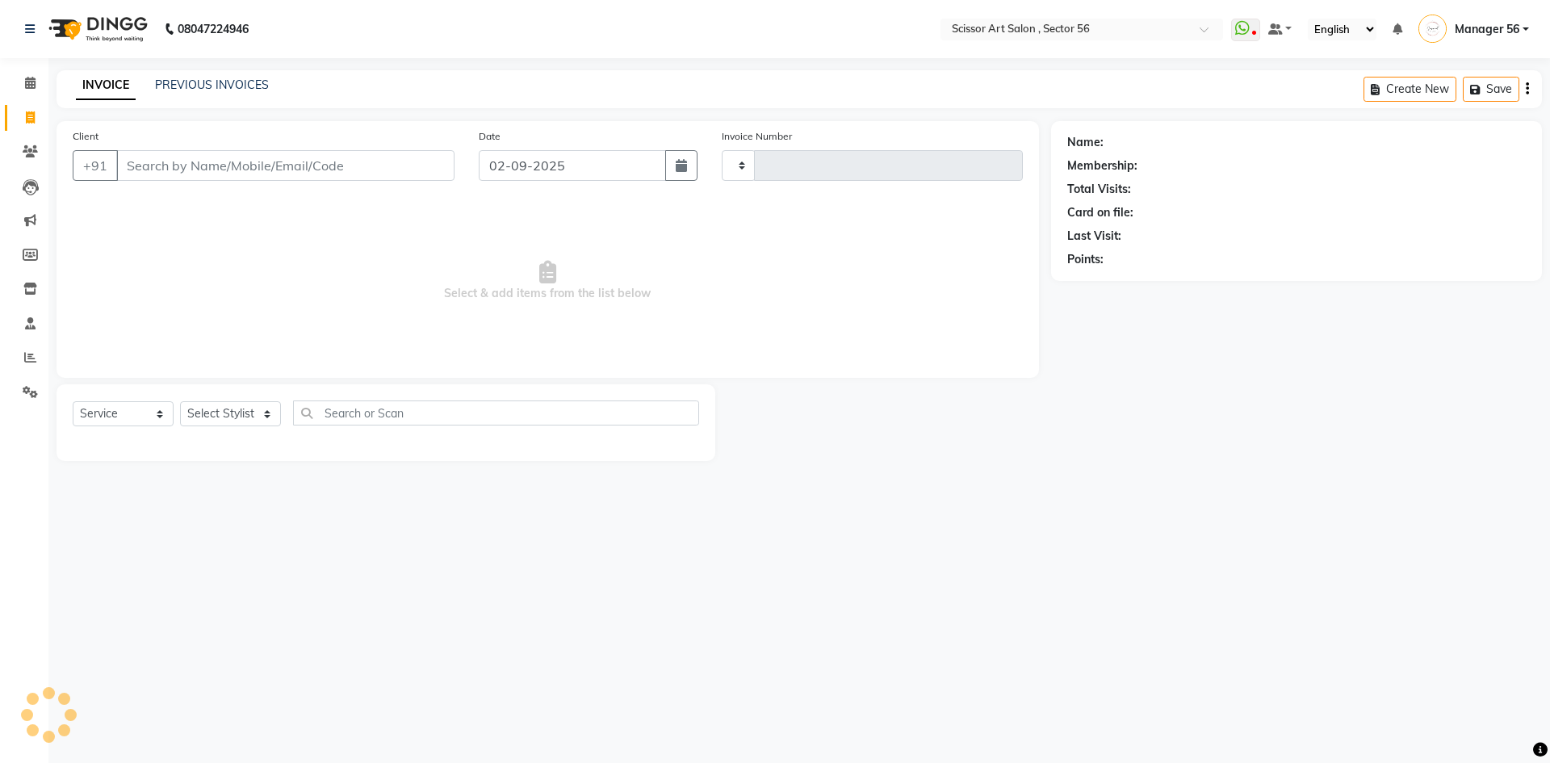
type input "1340"
select select "6185"
click at [222, 415] on select "Select Stylist Anees DEV DAS Kiran Manager 56 Naina Navin Pramod Raano rahul Ru…" at bounding box center [230, 413] width 101 height 25
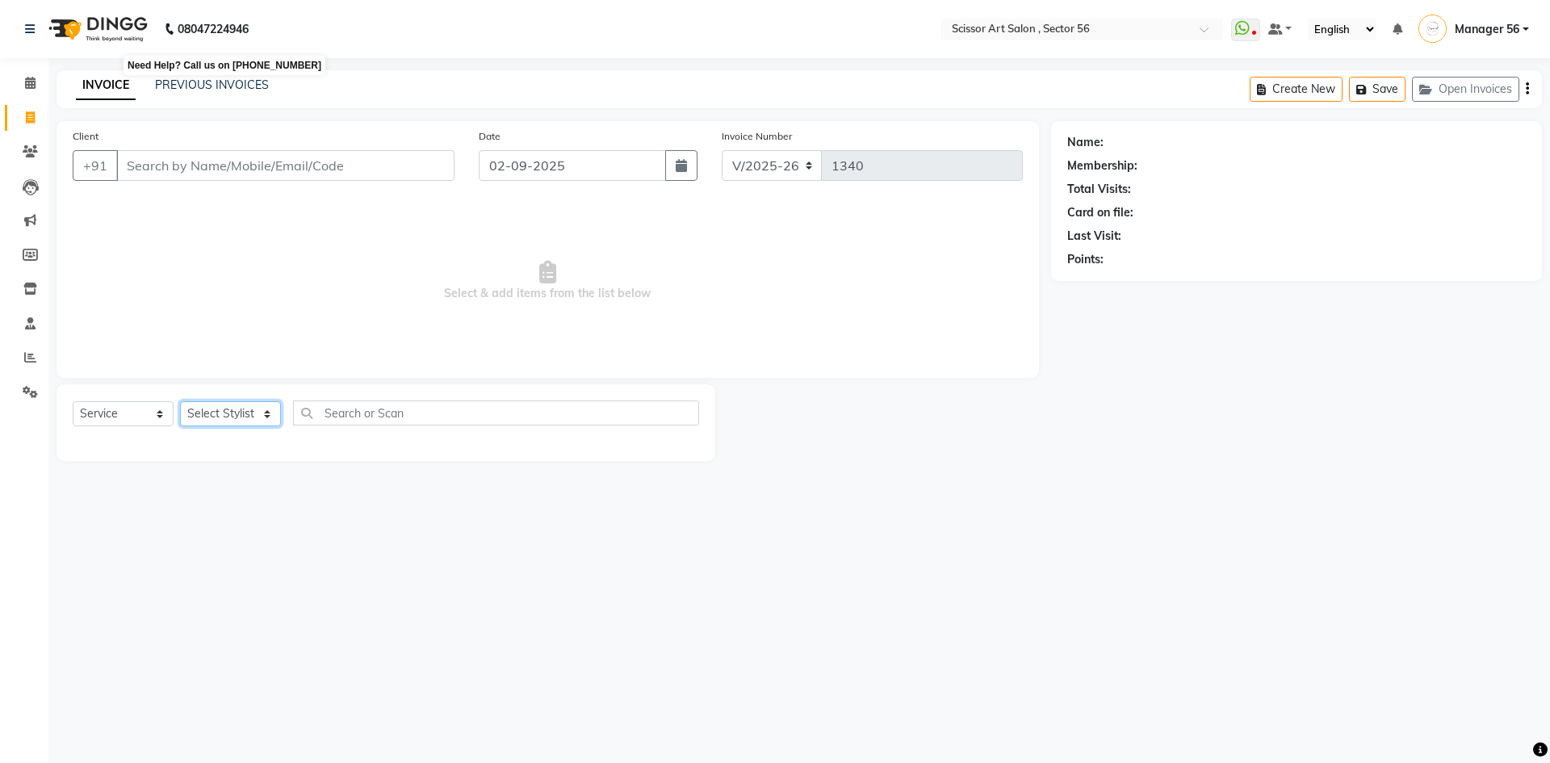
select select "63014"
click at [180, 401] on select "Select Stylist Anees DEV DAS Kiran Manager 56 Naina Navin Pramod Raano rahul Ru…" at bounding box center [230, 413] width 101 height 25
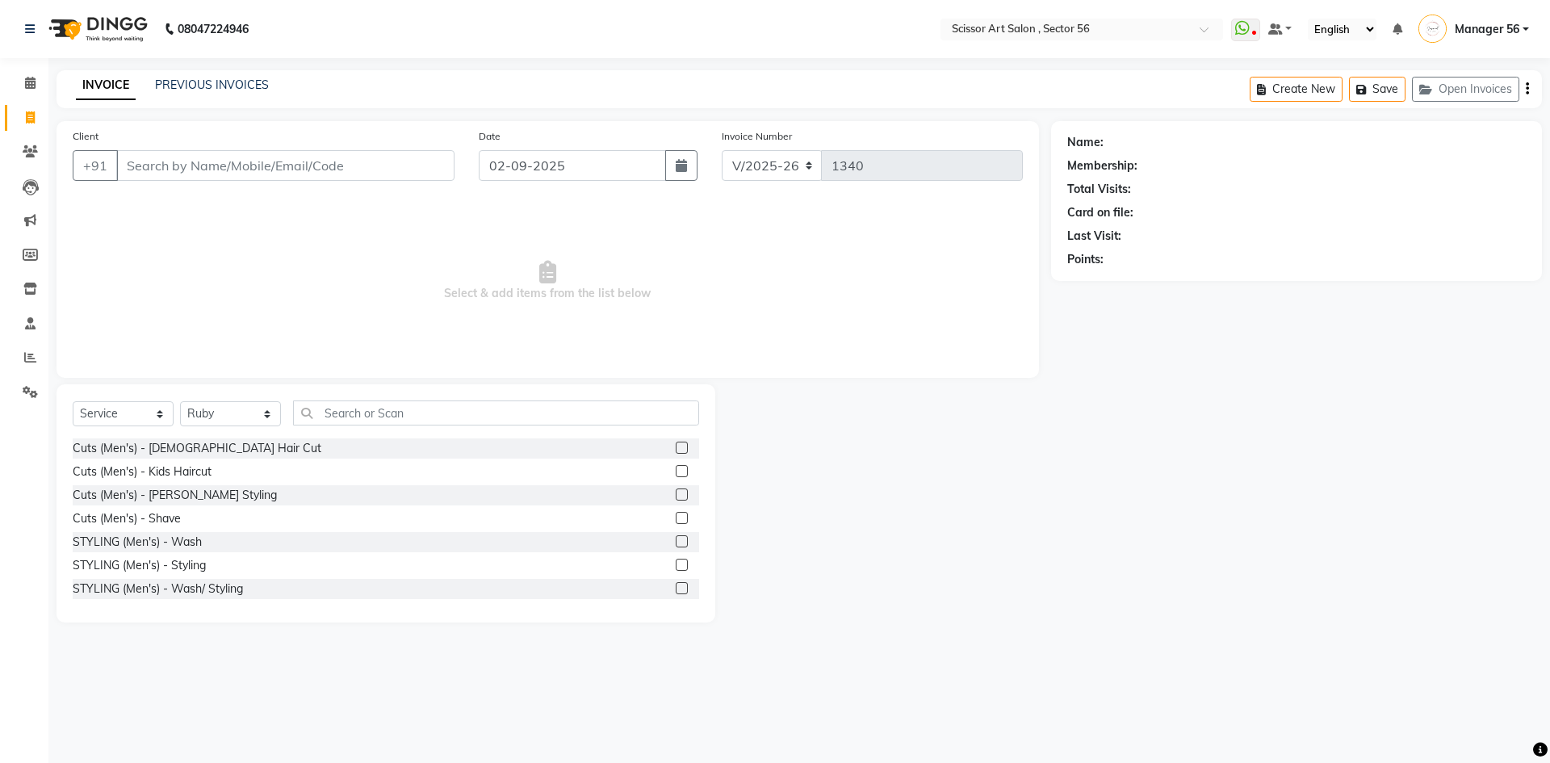
click at [557, 397] on div "Select Service Product Membership Package Voucher Prepaid Gift Card Select Styl…" at bounding box center [386, 503] width 659 height 238
click at [614, 422] on input "text" at bounding box center [496, 413] width 406 height 25
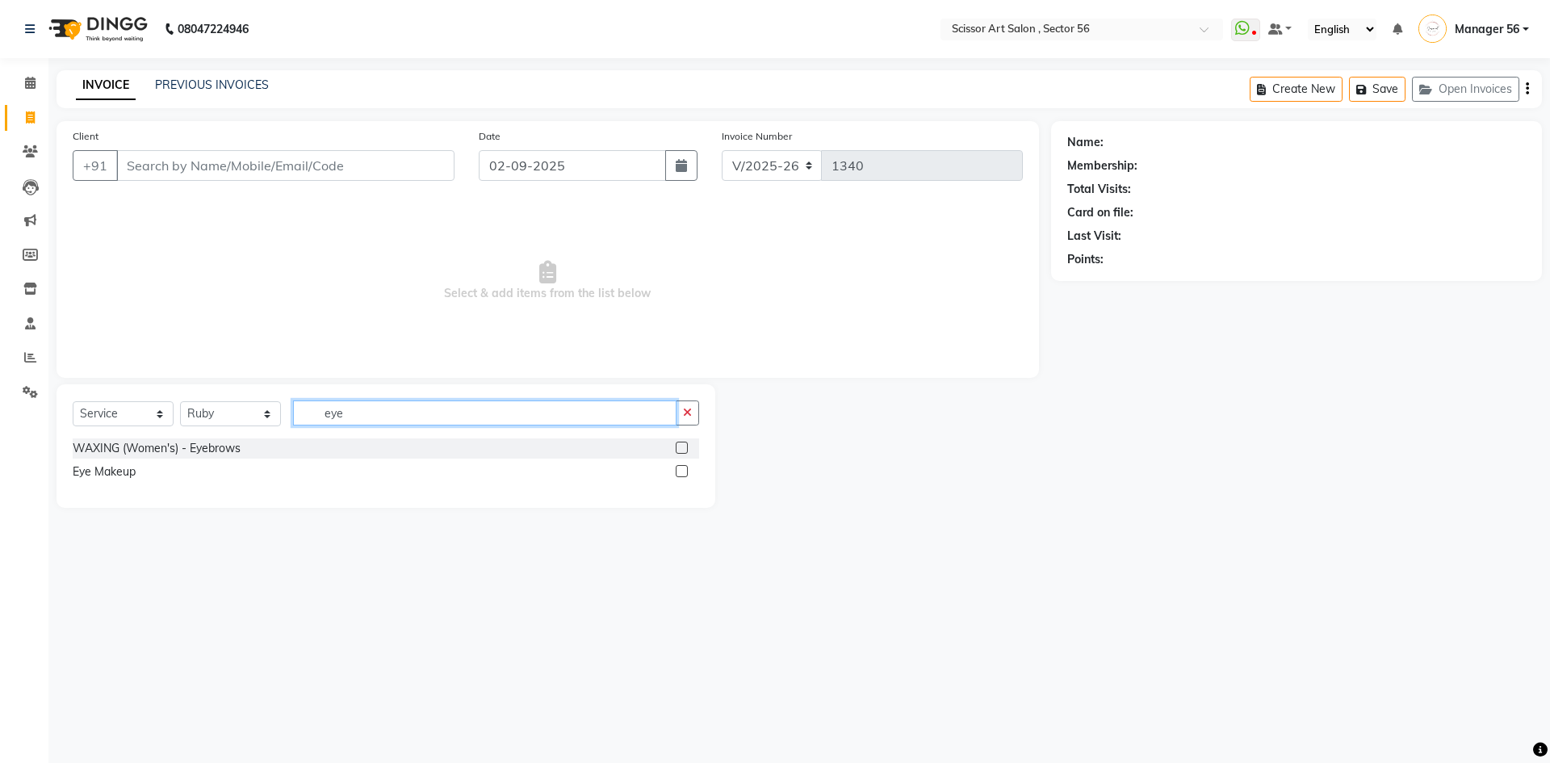
type input "eye"
click at [682, 444] on label at bounding box center [682, 448] width 12 height 12
click at [682, 444] on input "checkbox" at bounding box center [681, 448] width 10 height 10
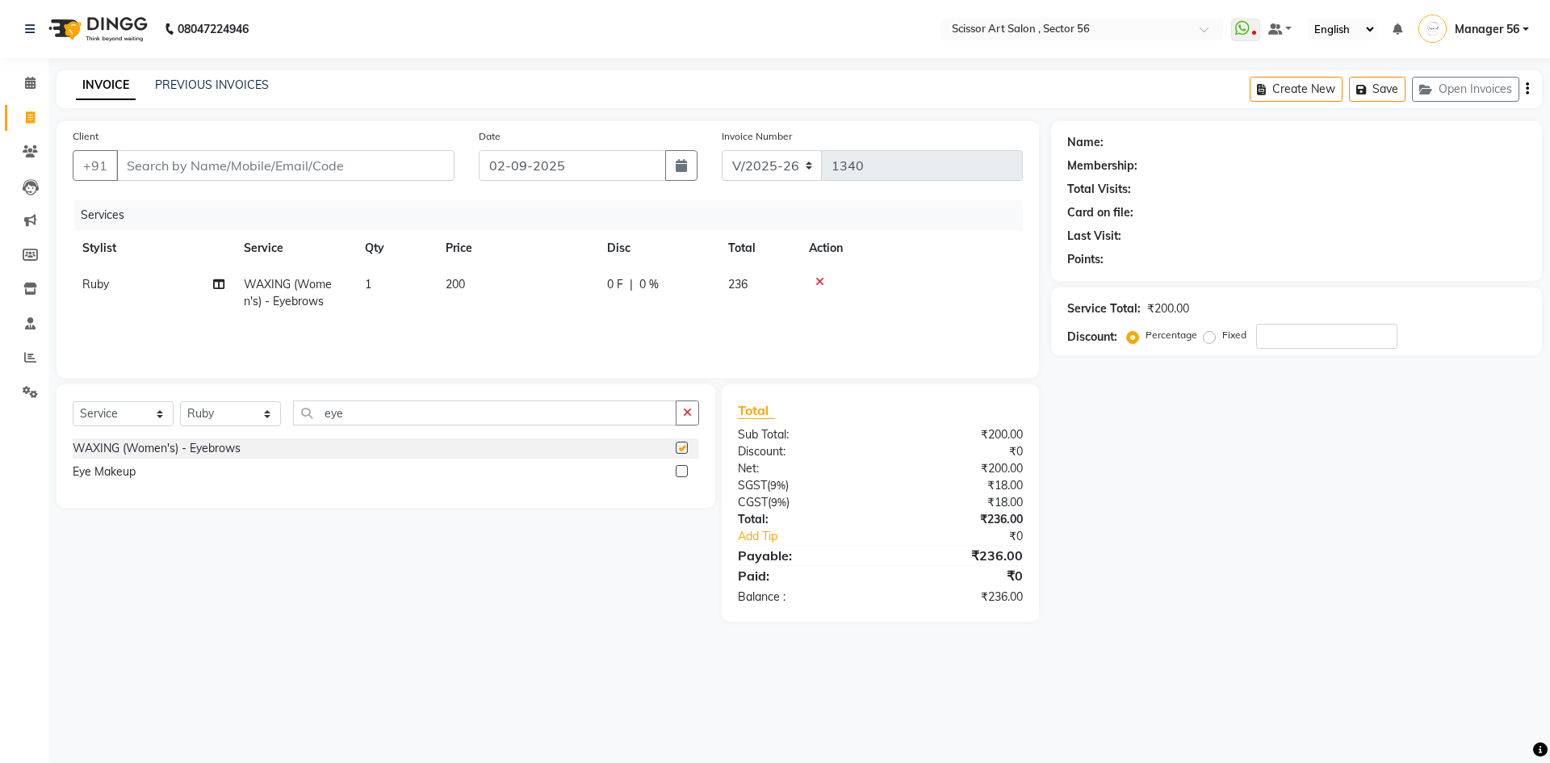
checkbox input "false"
click at [688, 407] on icon "button" at bounding box center [687, 412] width 9 height 11
type input "upp"
click at [681, 442] on label at bounding box center [682, 448] width 12 height 12
click at [681, 443] on input "checkbox" at bounding box center [681, 448] width 10 height 10
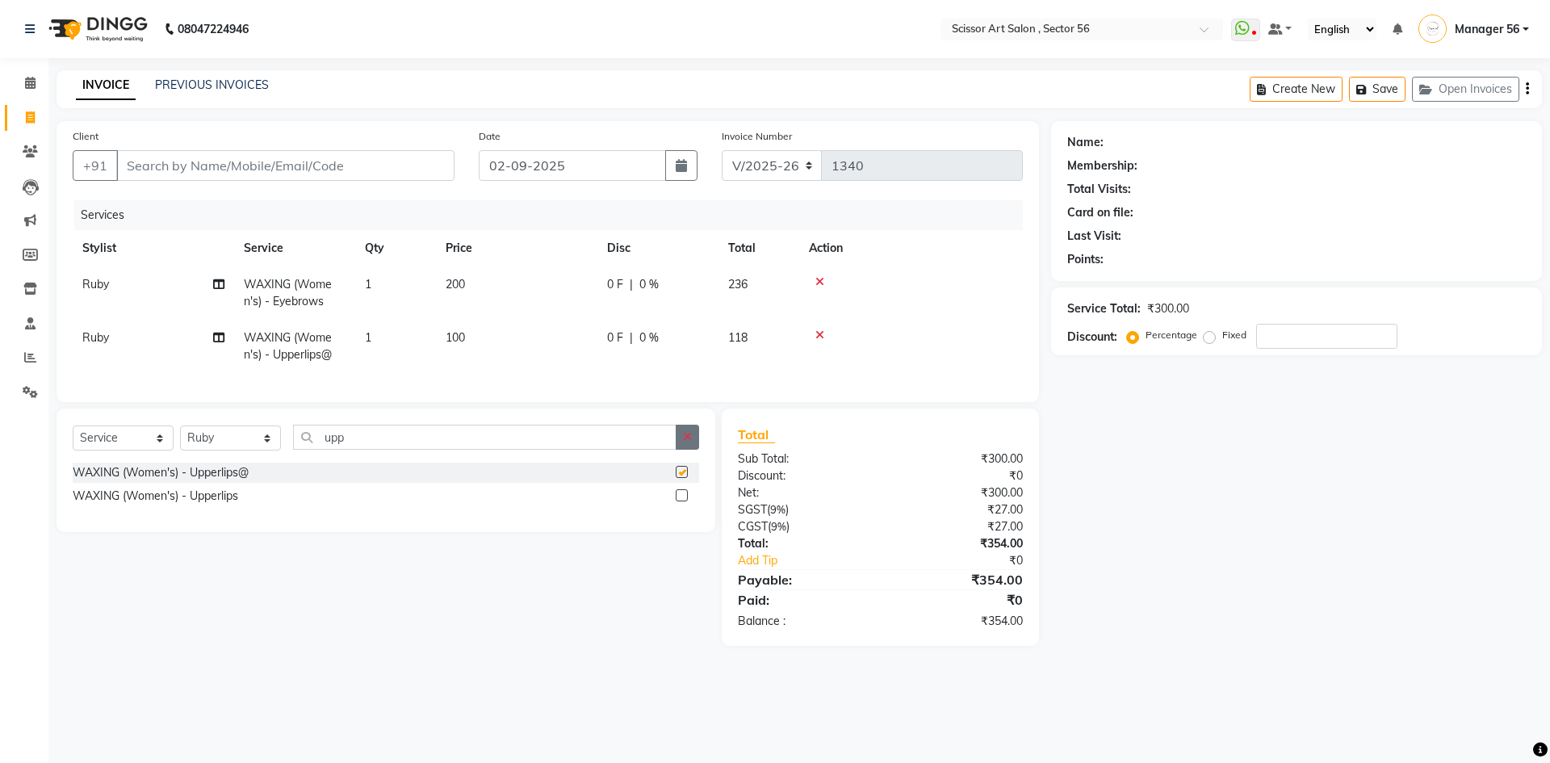
checkbox input "false"
click at [681, 450] on button "button" at bounding box center [687, 437] width 23 height 25
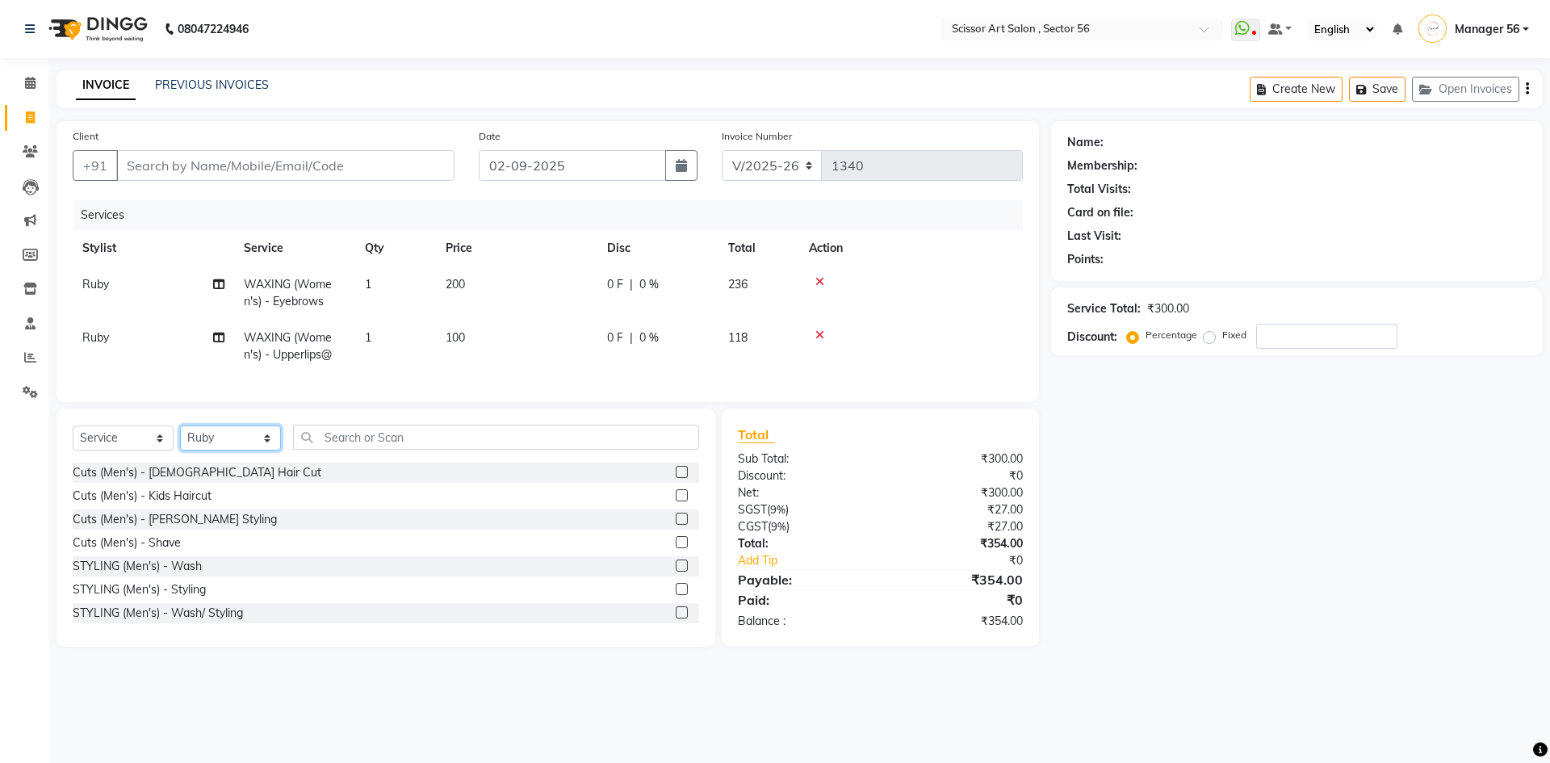
click at [230, 449] on select "Select Stylist Anees DEV DAS Kiran Manager 56 Naina Navin Pramod Raano rahul Ru…" at bounding box center [230, 438] width 101 height 25
select select "61124"
click at [180, 438] on select "Select Stylist Anees DEV DAS Kiran Manager 56 Naina Navin Pramod Raano rahul Ru…" at bounding box center [230, 438] width 101 height 25
click at [635, 447] on input "text" at bounding box center [496, 437] width 406 height 25
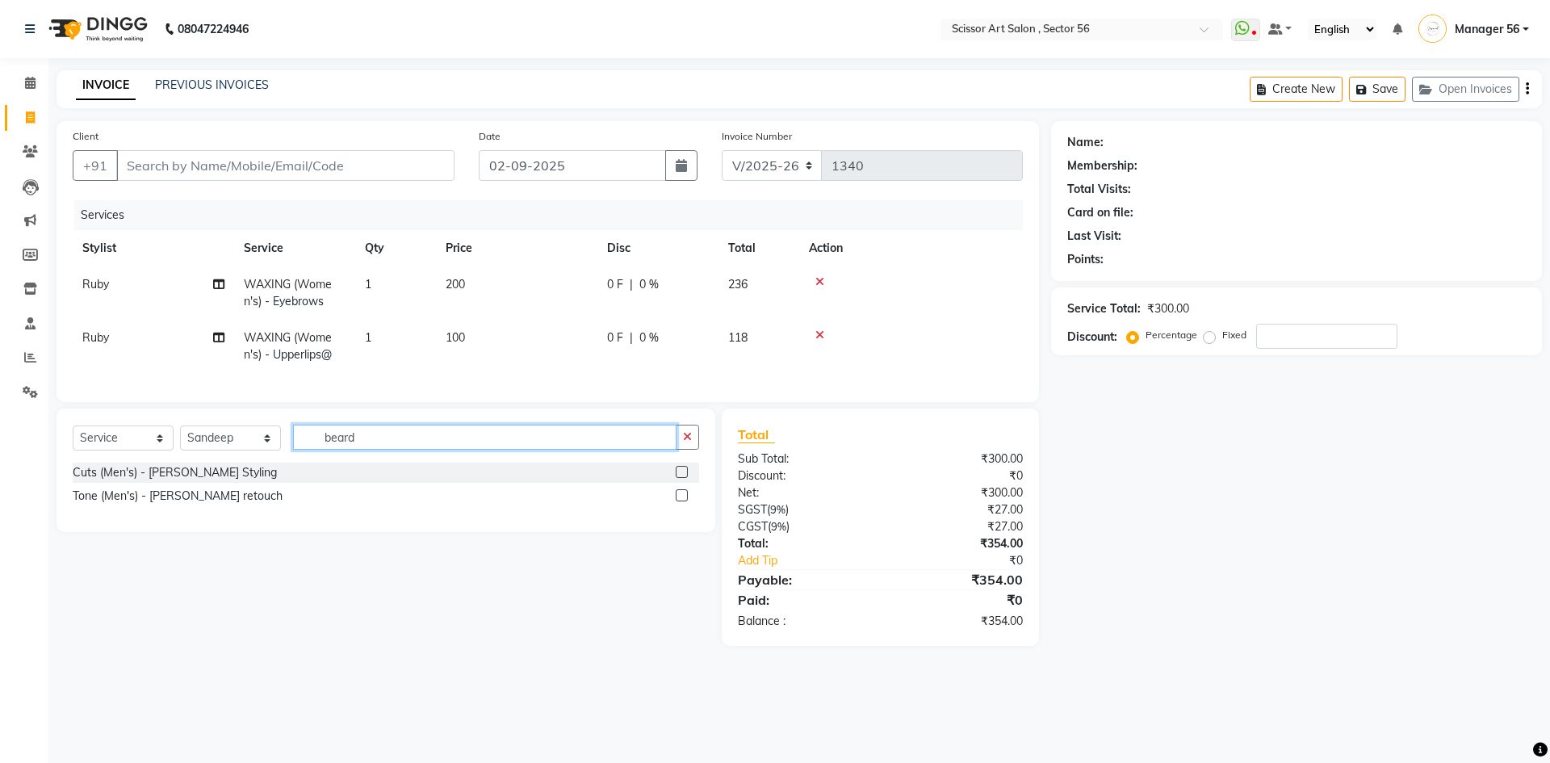
type input "beard"
click at [685, 478] on label at bounding box center [682, 472] width 12 height 12
click at [685, 478] on input "checkbox" at bounding box center [681, 473] width 10 height 10
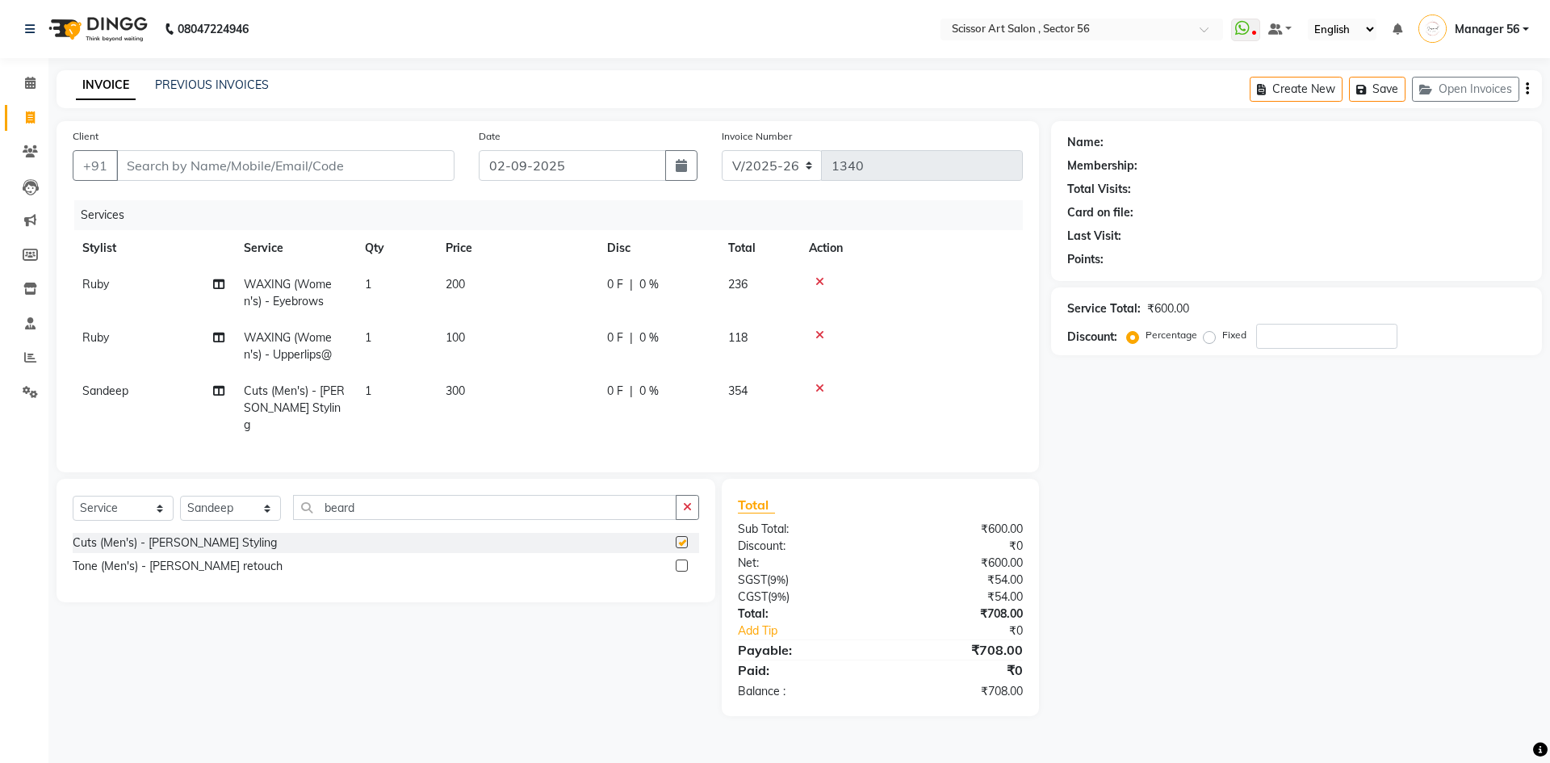
checkbox input "false"
click at [484, 283] on td "200" at bounding box center [516, 292] width 161 height 53
select select "63014"
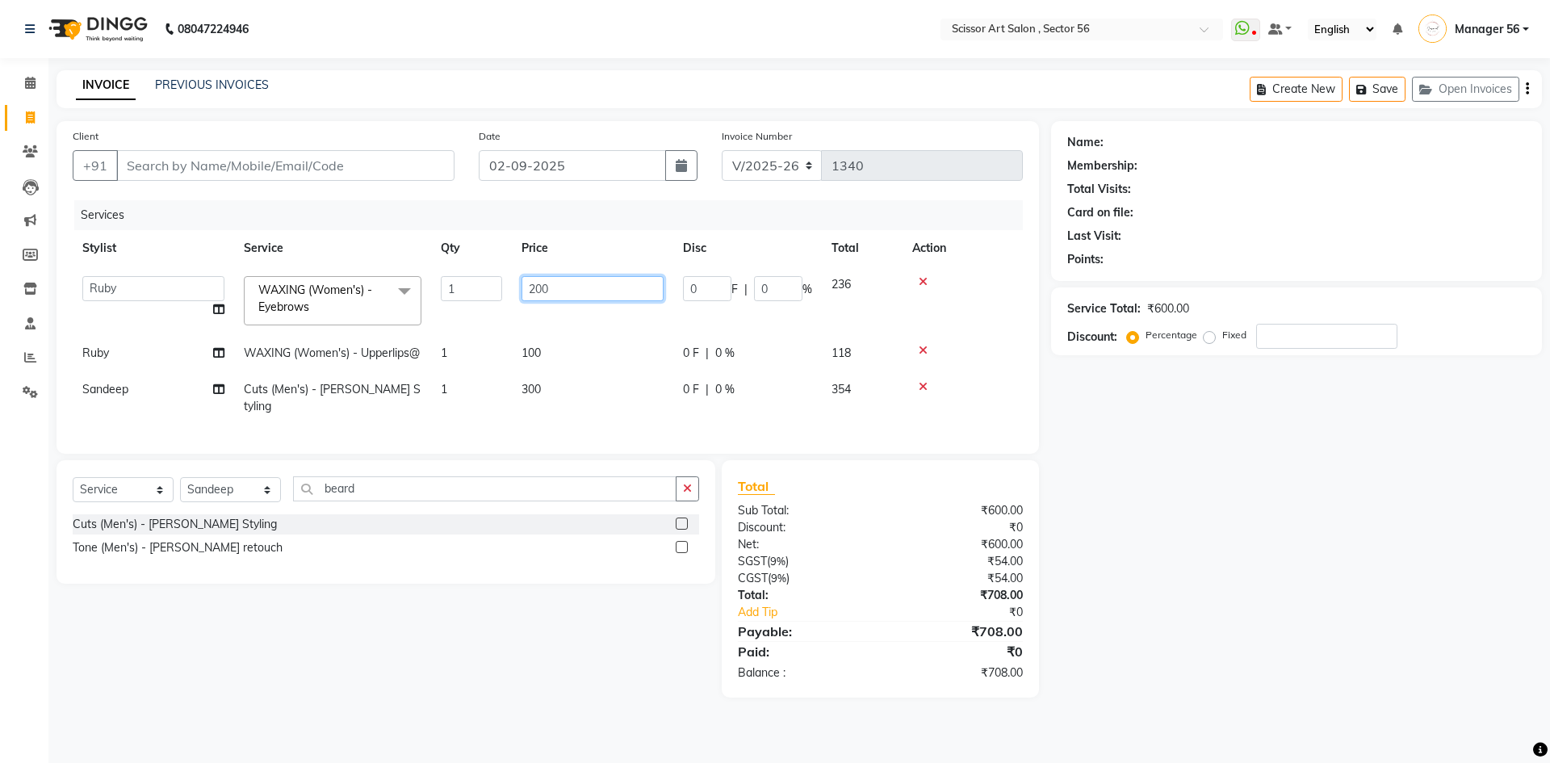
click at [591, 281] on input "200" at bounding box center [593, 288] width 142 height 25
type input "2"
type input "100"
click at [1231, 495] on div "Name: Membership: Total Visits: Card on file: Last Visit: Points: Service Total…" at bounding box center [1302, 409] width 503 height 577
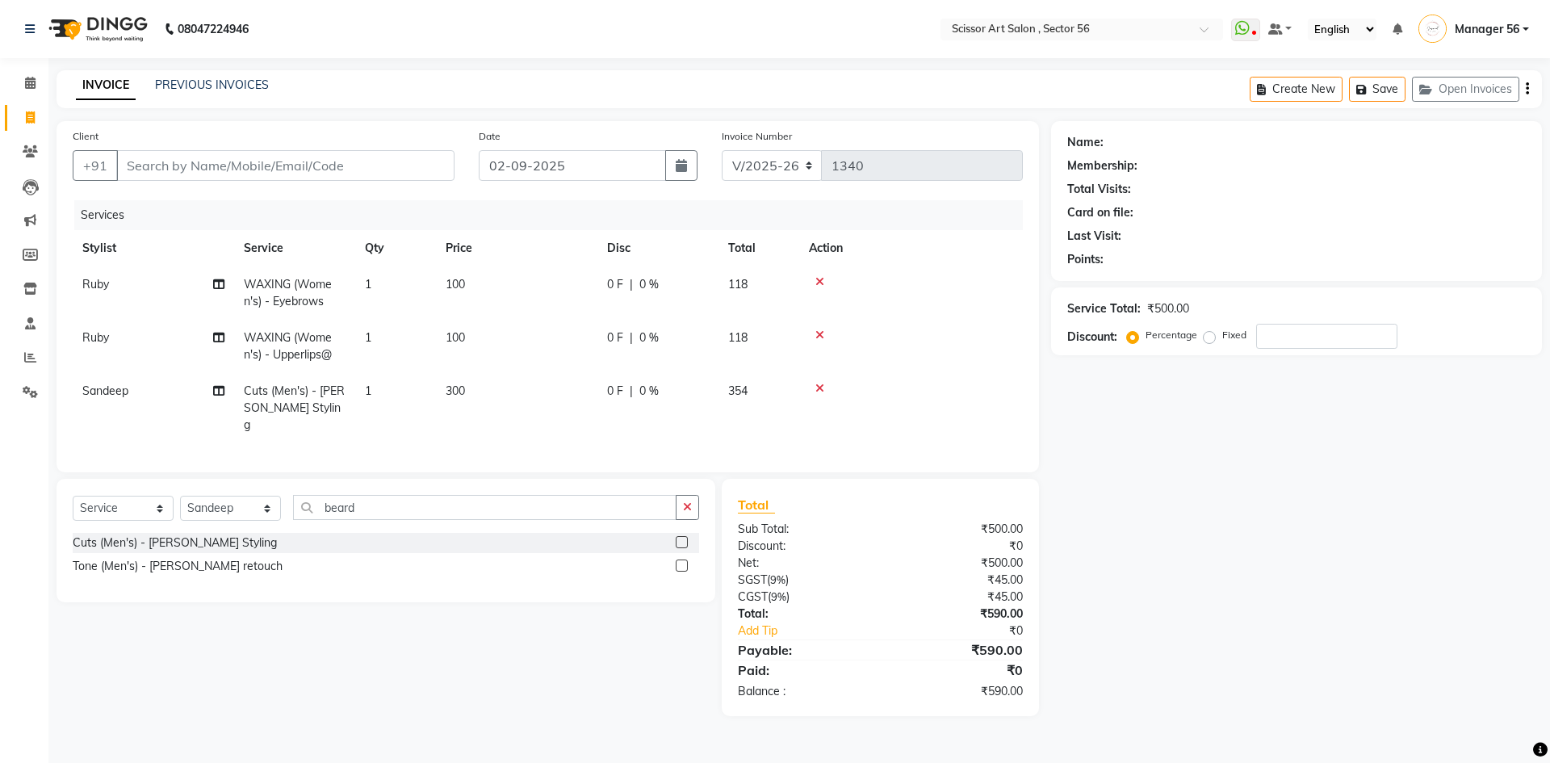
click at [468, 333] on td "100" at bounding box center [516, 346] width 161 height 53
select select "63014"
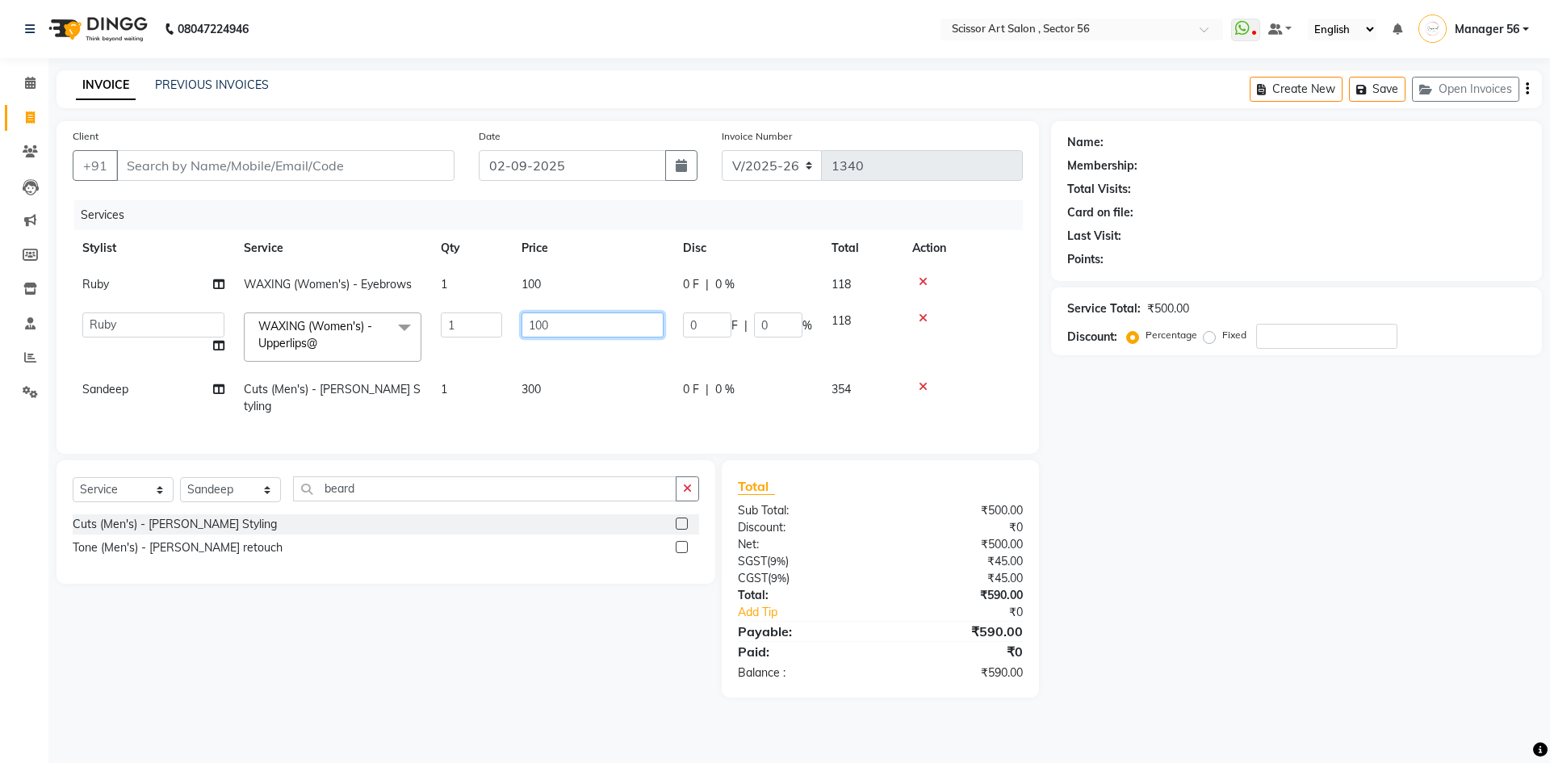
click at [561, 333] on input "100" at bounding box center [593, 324] width 142 height 25
type input "1"
type input "50"
click at [1171, 514] on div "Name: Membership: Total Visits: Card on file: Last Visit: Points: Service Total…" at bounding box center [1302, 409] width 503 height 577
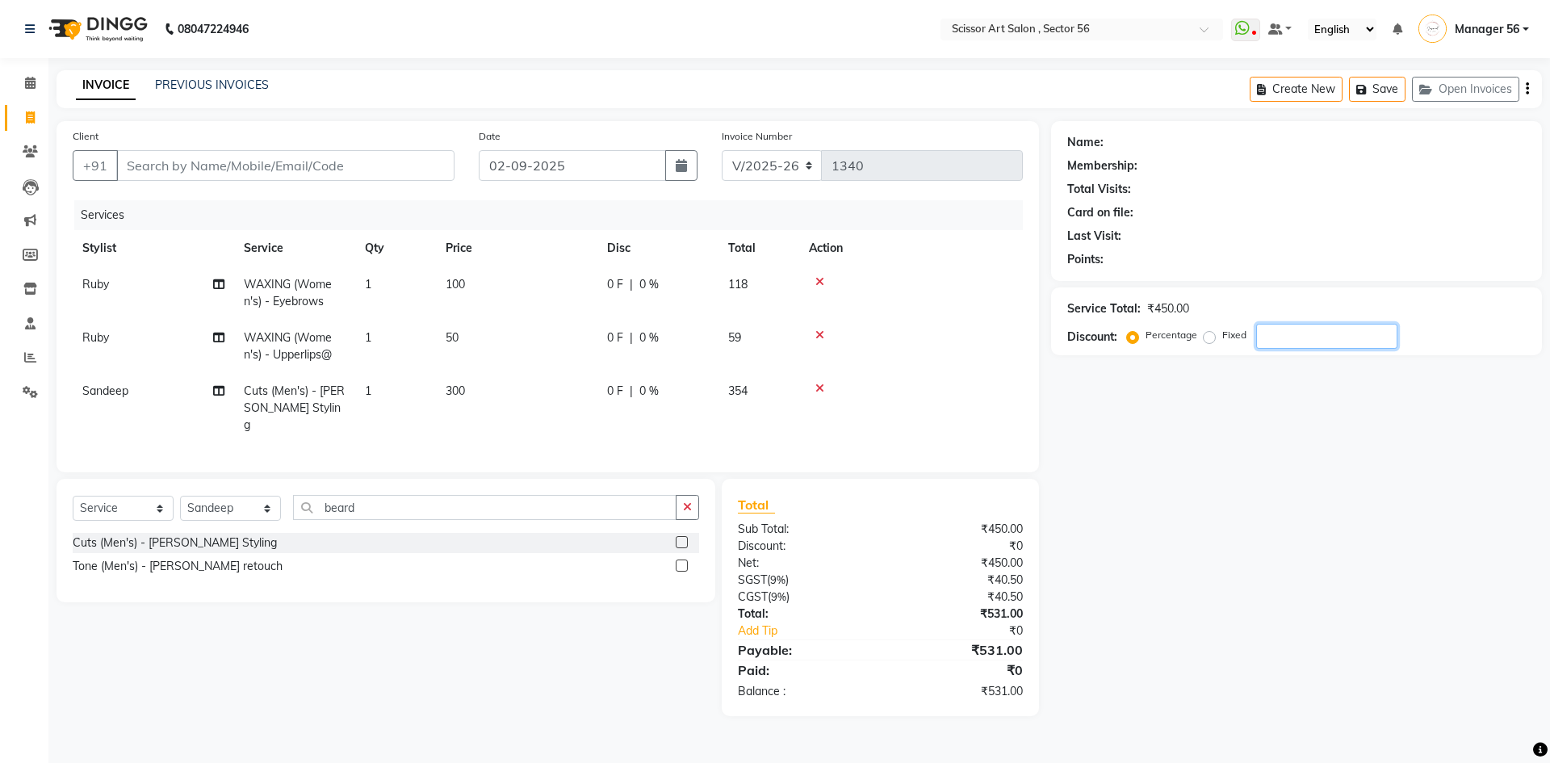
click at [1292, 338] on input "number" at bounding box center [1326, 336] width 141 height 25
type input "10"
paste input "9718863735"
type input "9718863735"
type input "0"
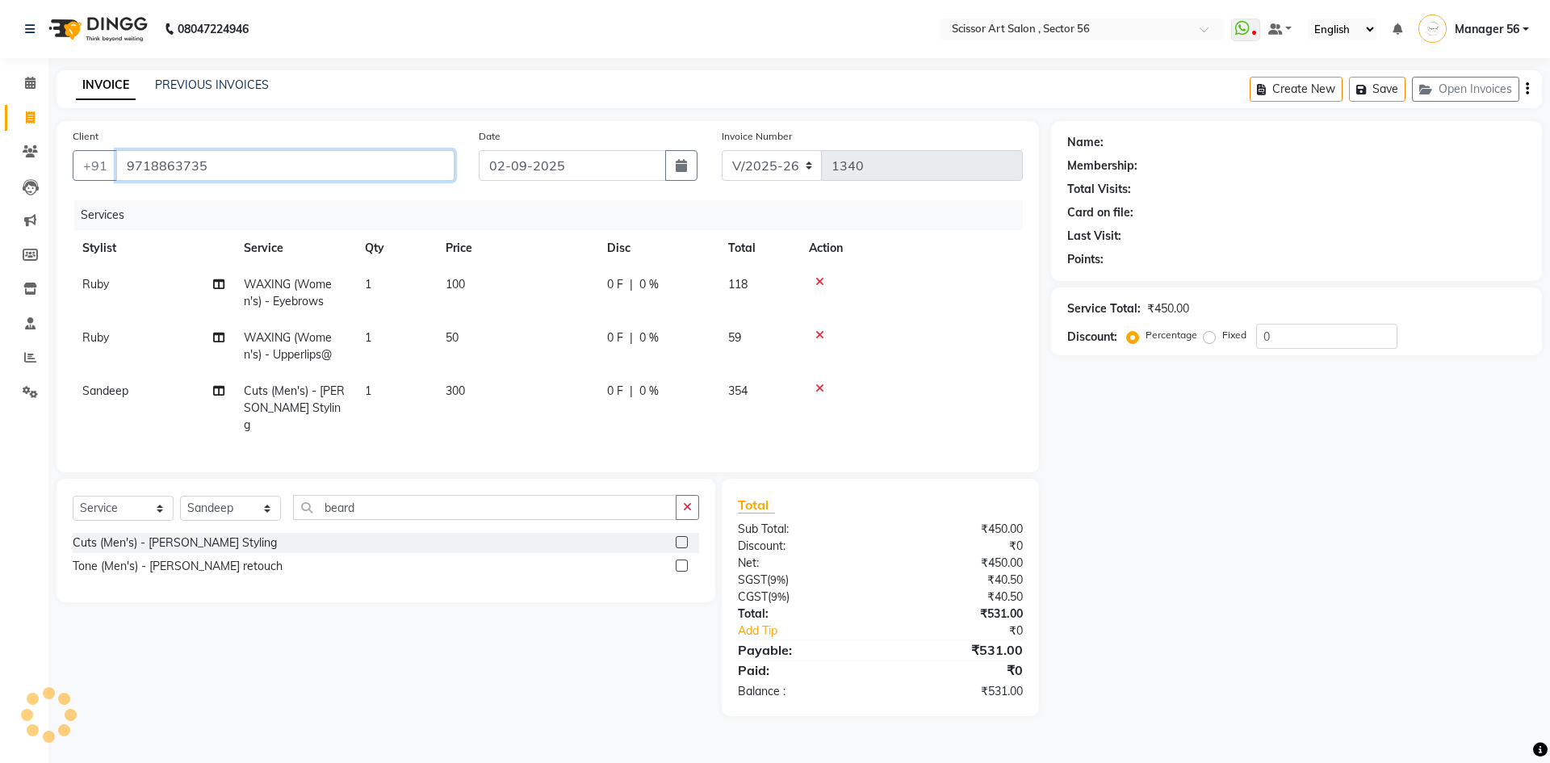
type input "9718863735"
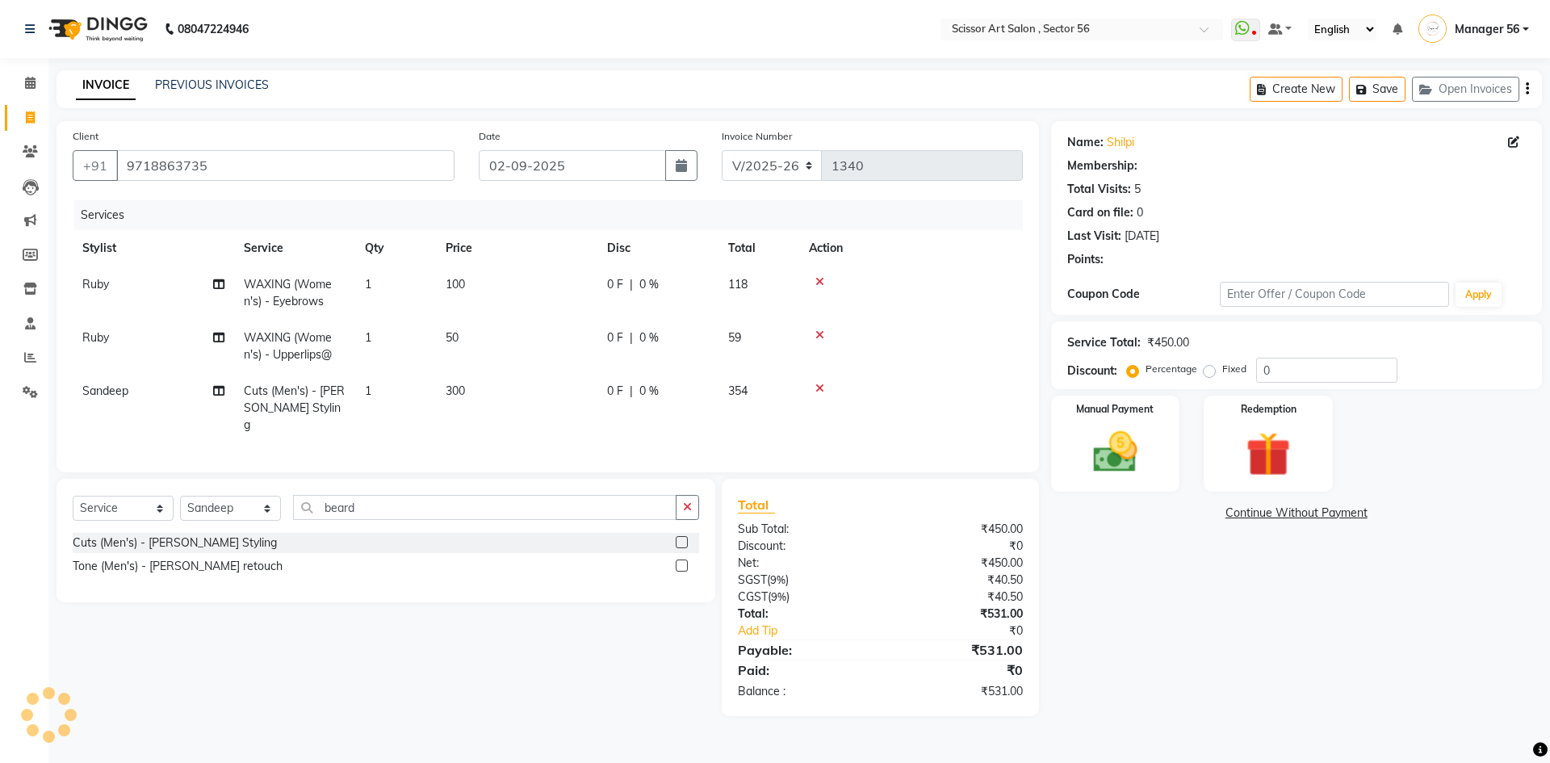
select select "1: Object"
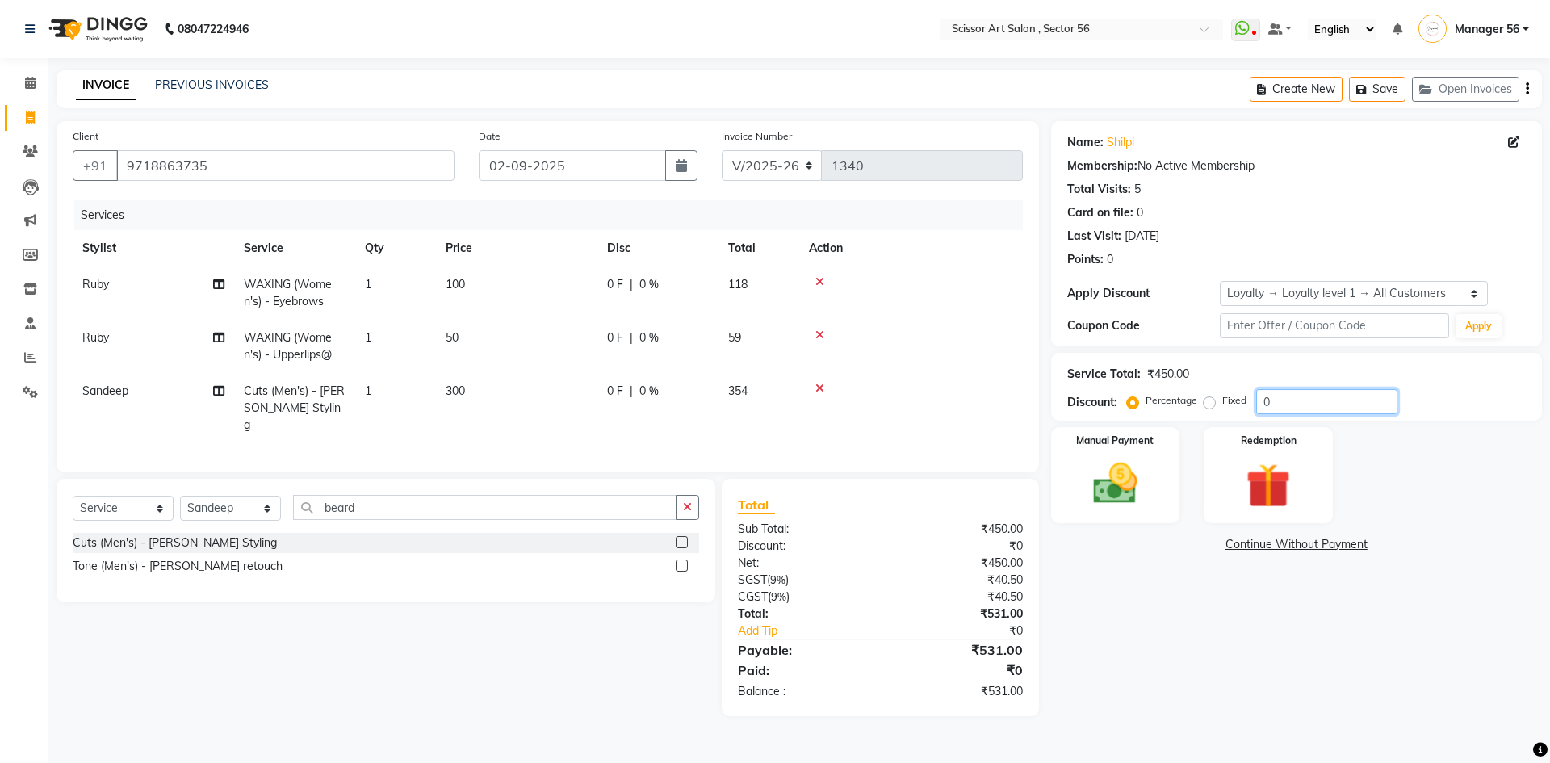
click at [1310, 399] on input "0" at bounding box center [1326, 401] width 141 height 25
type input "15"
click at [1171, 644] on div "Name: Shilpi Membership: No Active Membership Total Visits: 5 Card on file: 0 L…" at bounding box center [1302, 418] width 503 height 595
click at [1129, 480] on img at bounding box center [1115, 483] width 75 height 53
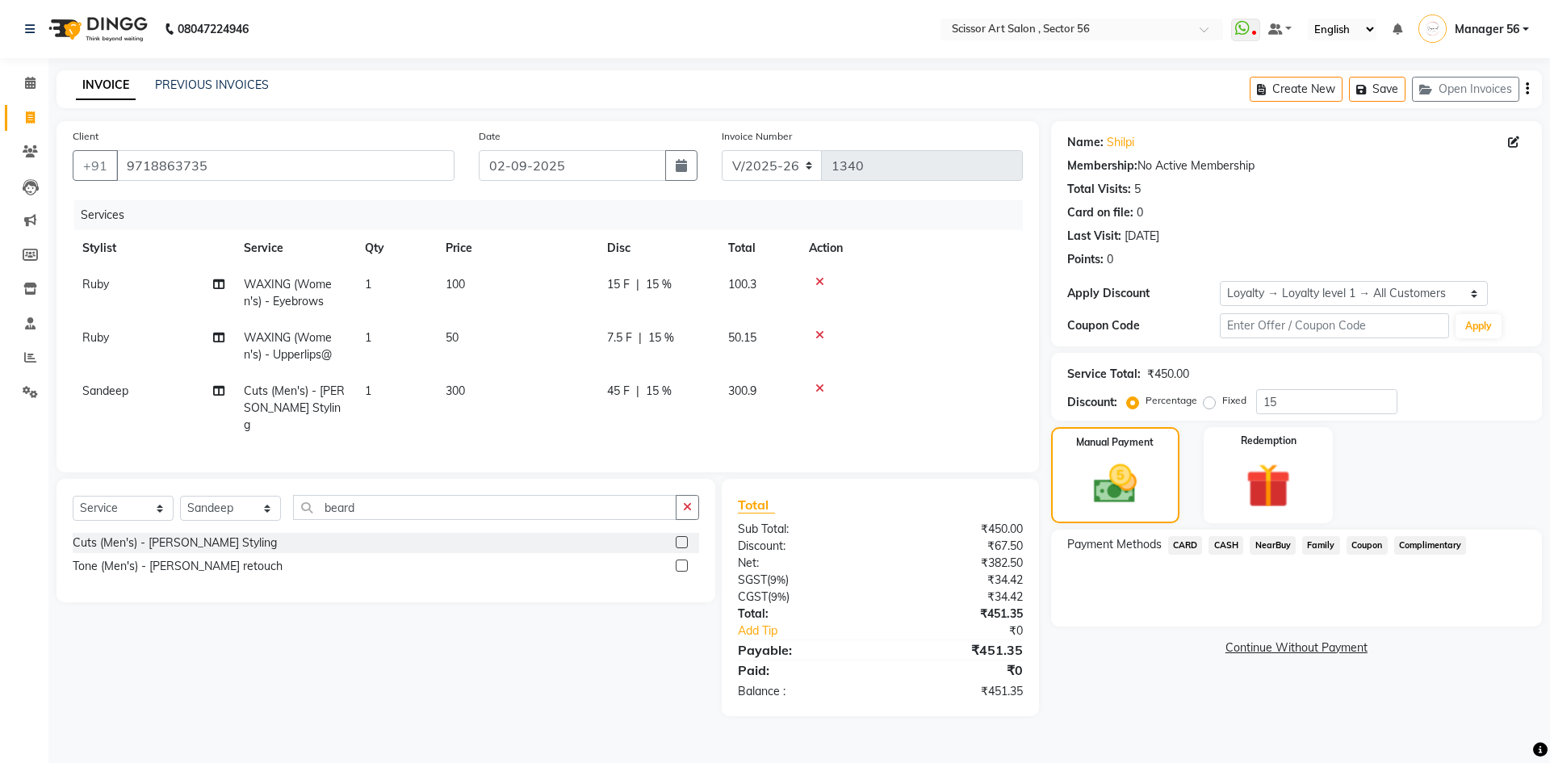
click at [1187, 539] on span "CARD" at bounding box center [1185, 545] width 35 height 19
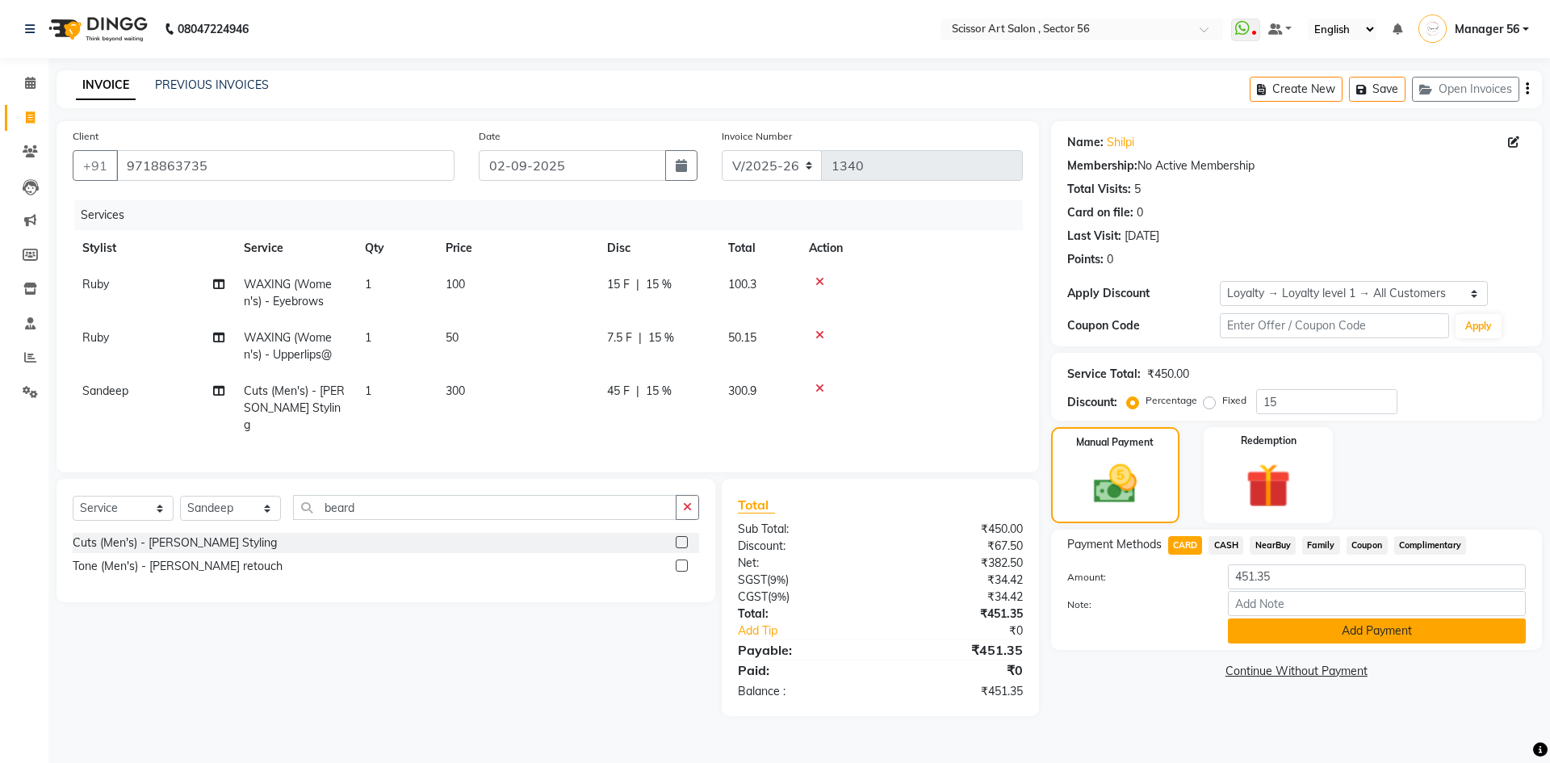
click at [1336, 643] on button "Add Payment" at bounding box center [1377, 631] width 298 height 25
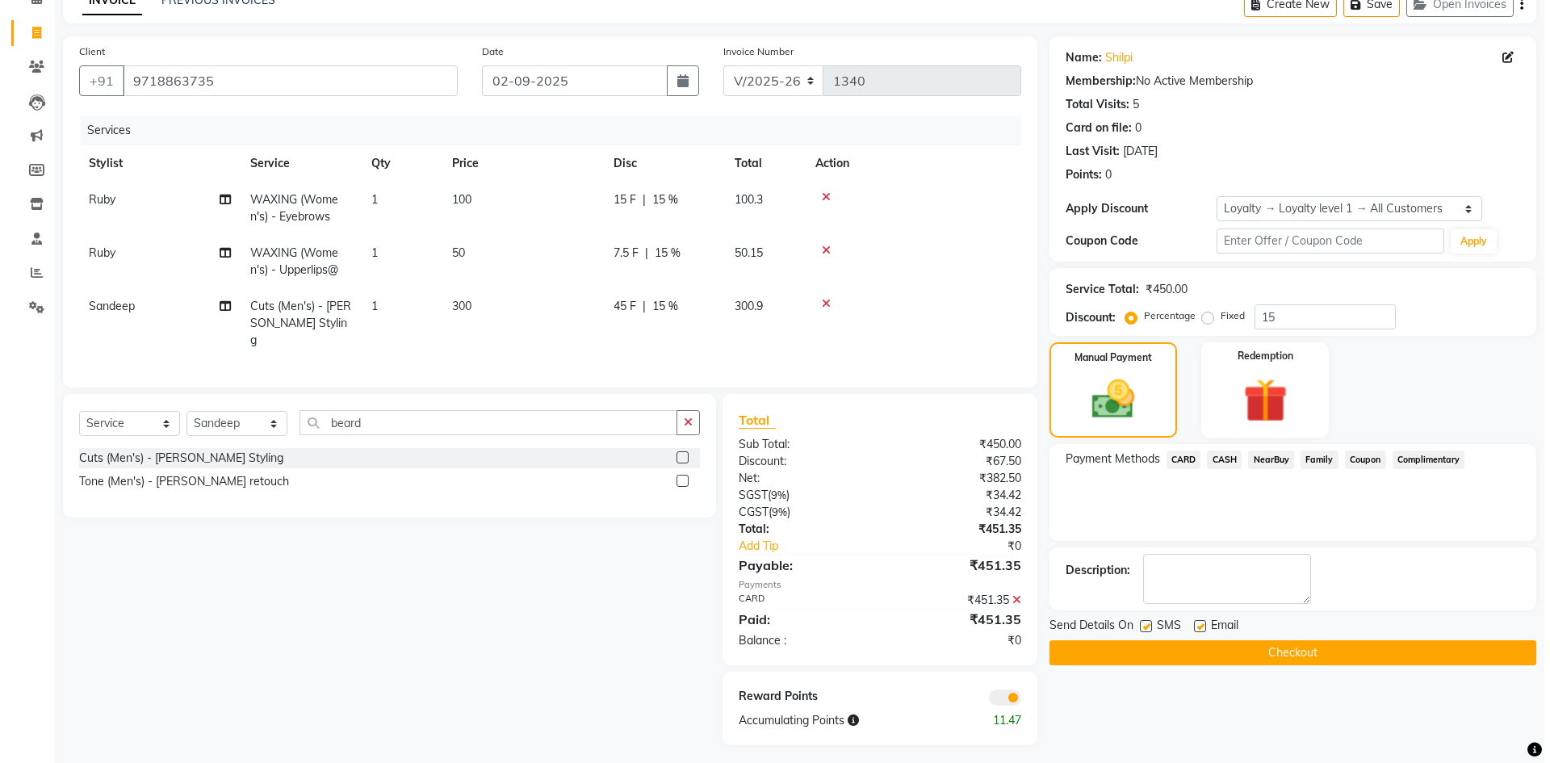
scroll to position [86, 0]
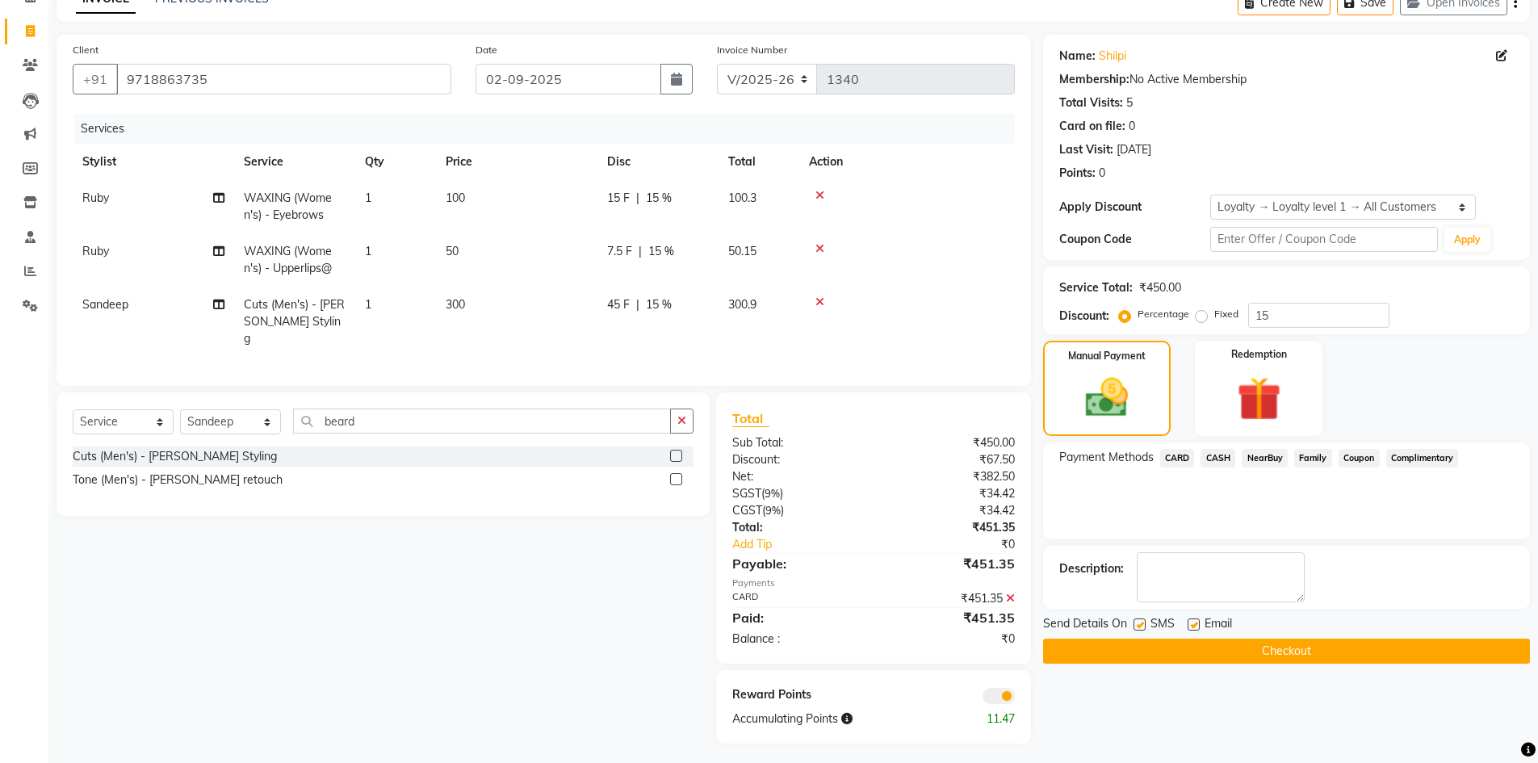
click at [1004, 691] on span at bounding box center [999, 696] width 32 height 16
click at [1015, 698] on input "checkbox" at bounding box center [1015, 698] width 0 height 0
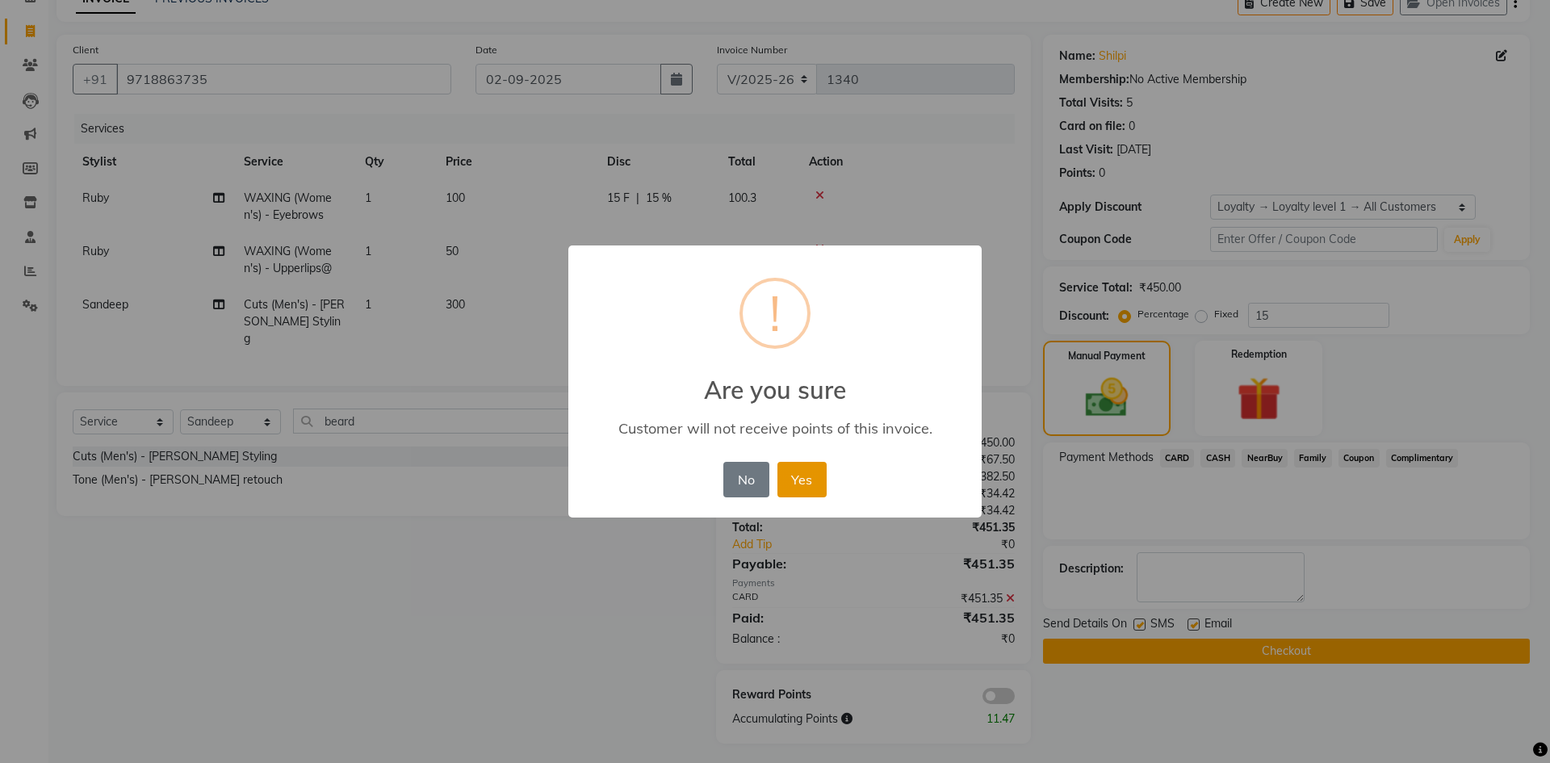
click at [814, 482] on button "Yes" at bounding box center [802, 480] width 49 height 36
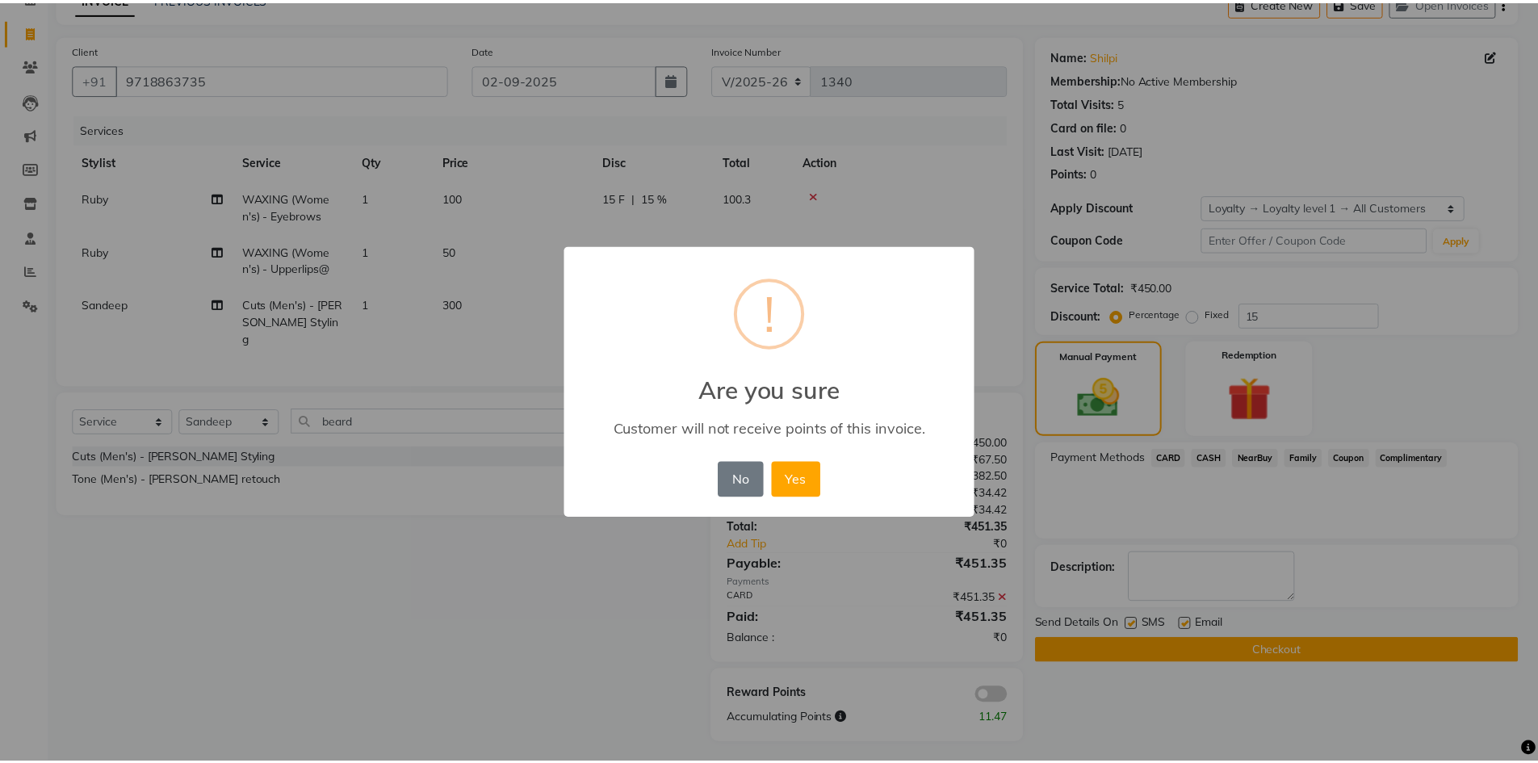
scroll to position [63, 0]
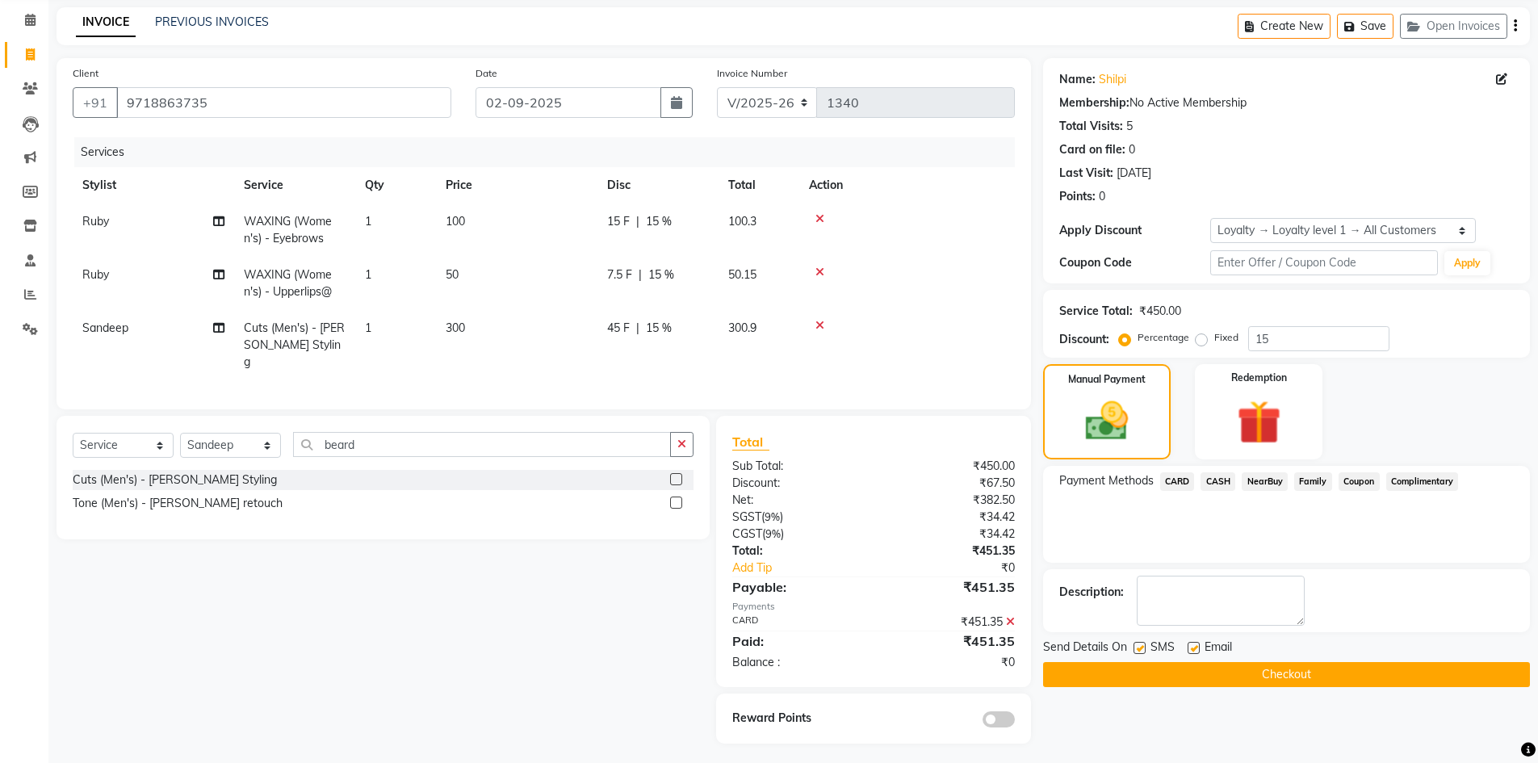
click at [1217, 678] on button "Checkout" at bounding box center [1286, 674] width 487 height 25
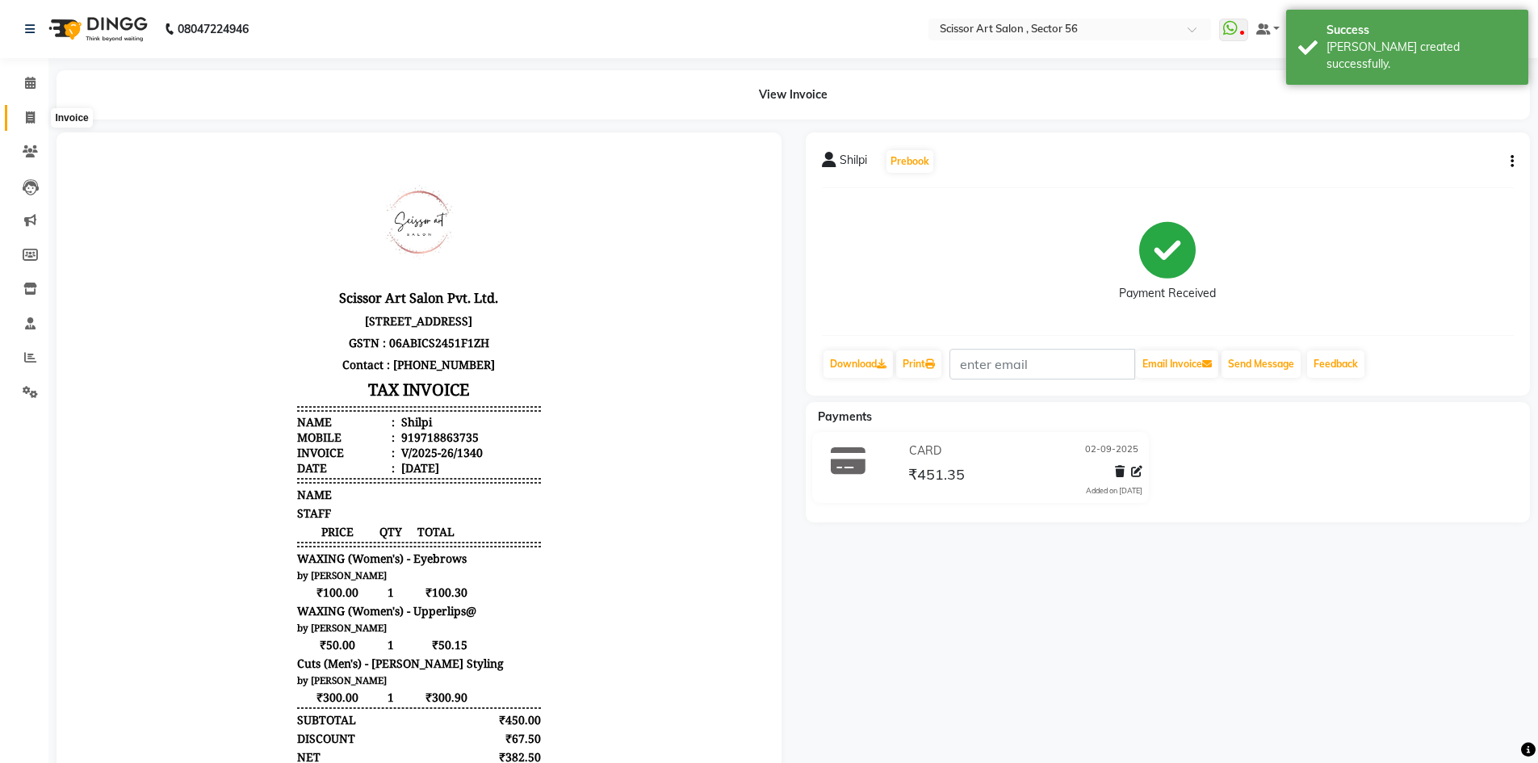
click at [20, 124] on span at bounding box center [30, 118] width 28 height 19
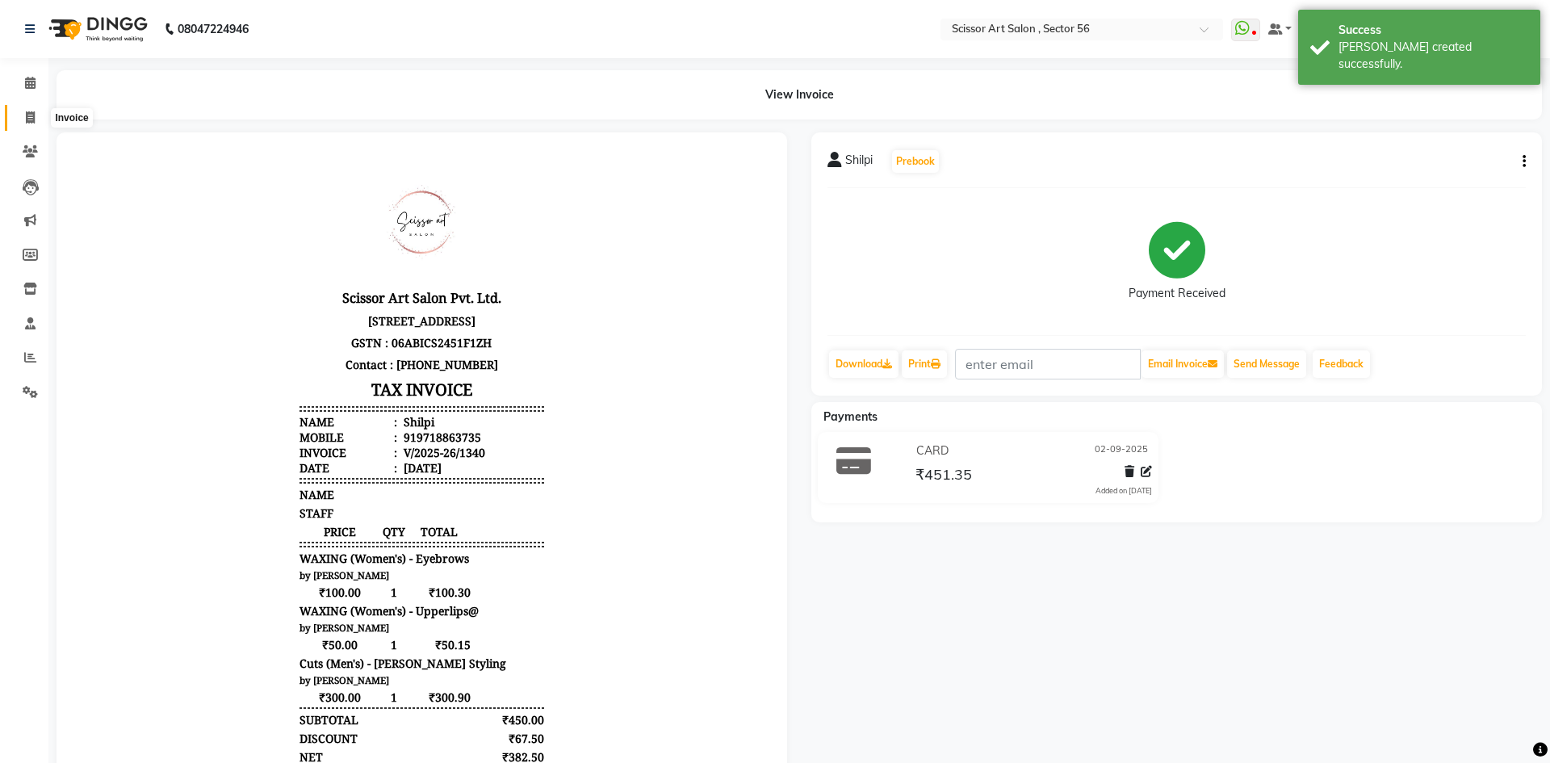
select select "service"
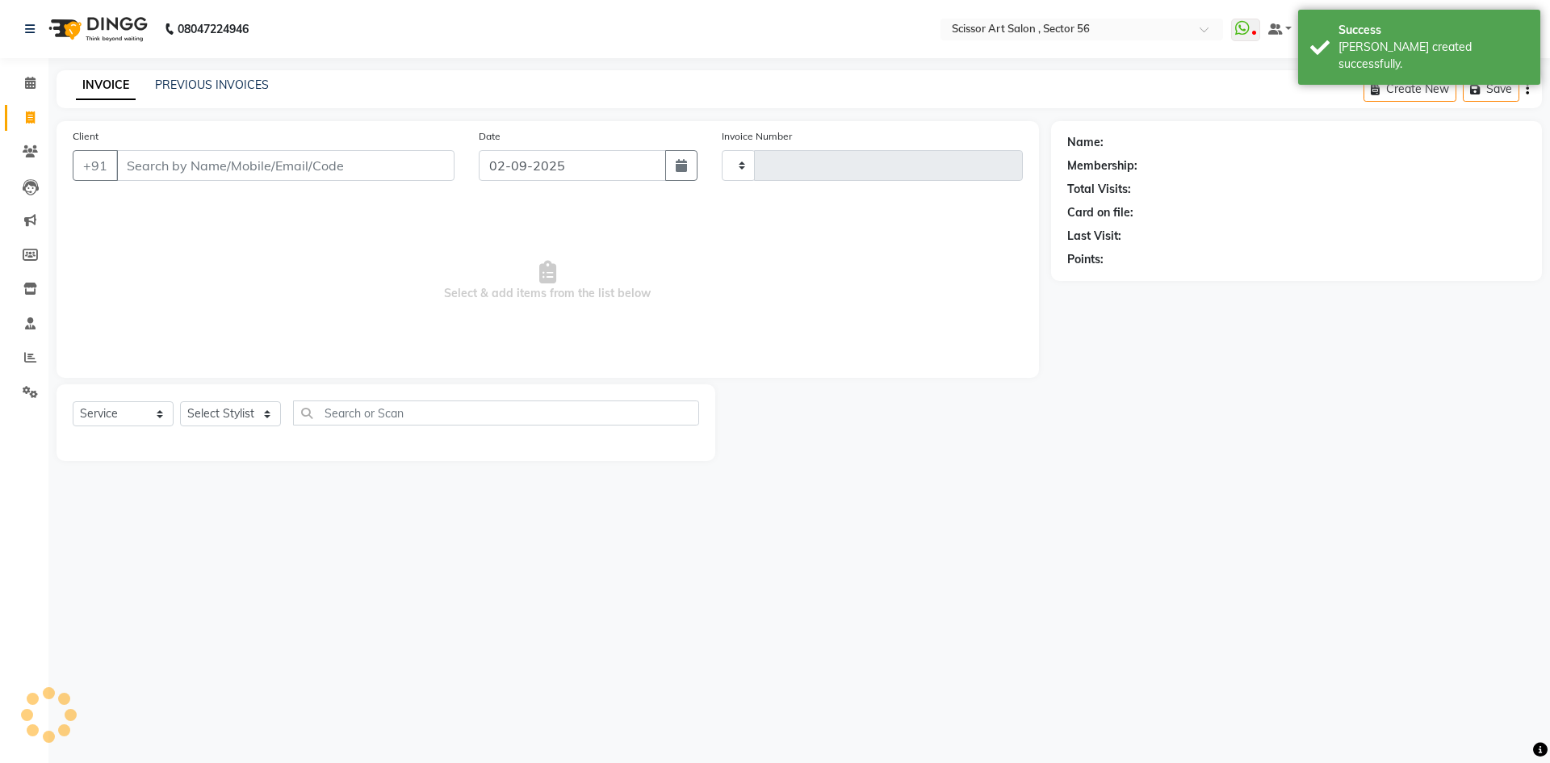
type input "1341"
select select "6185"
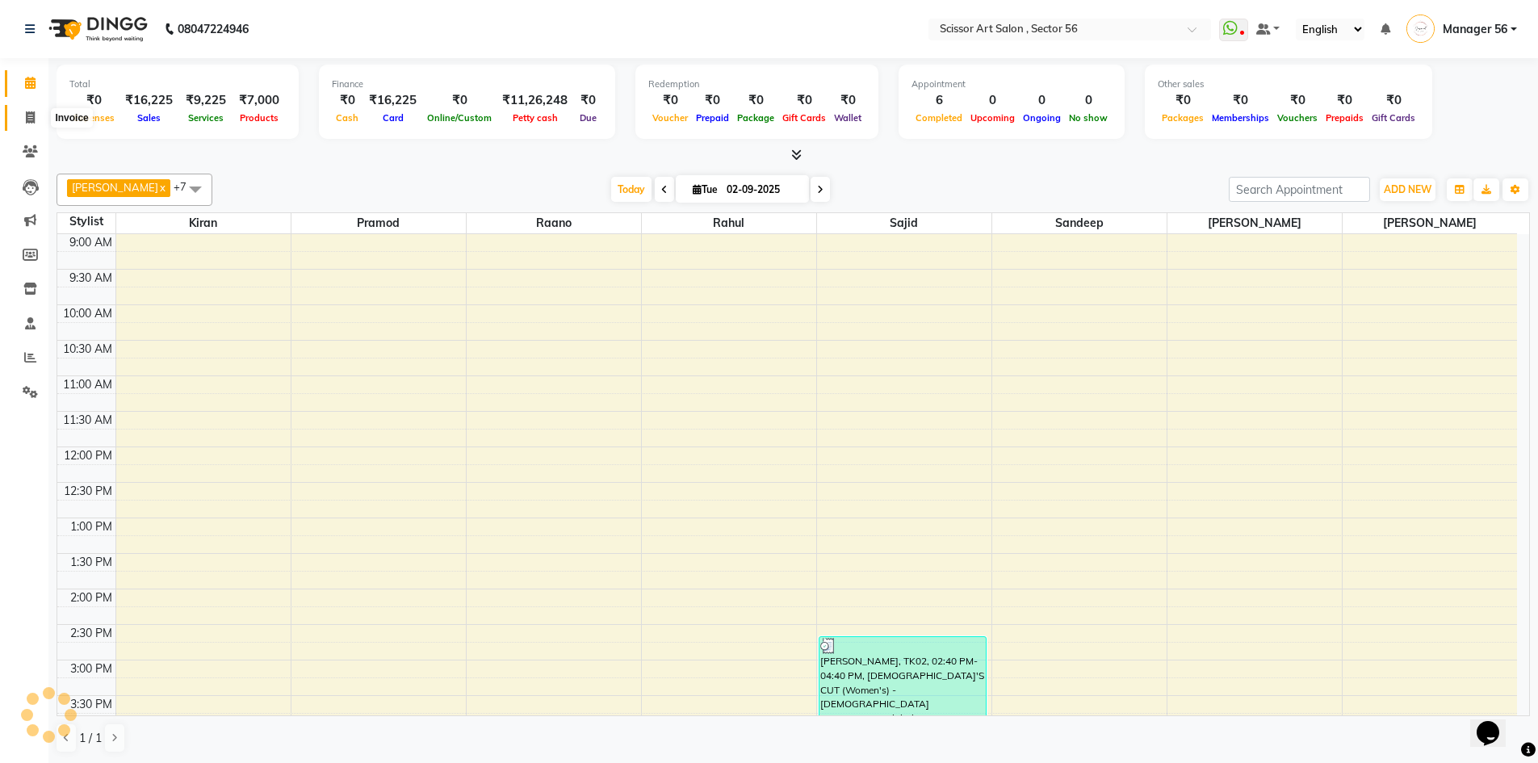
click at [19, 120] on span at bounding box center [30, 118] width 28 height 19
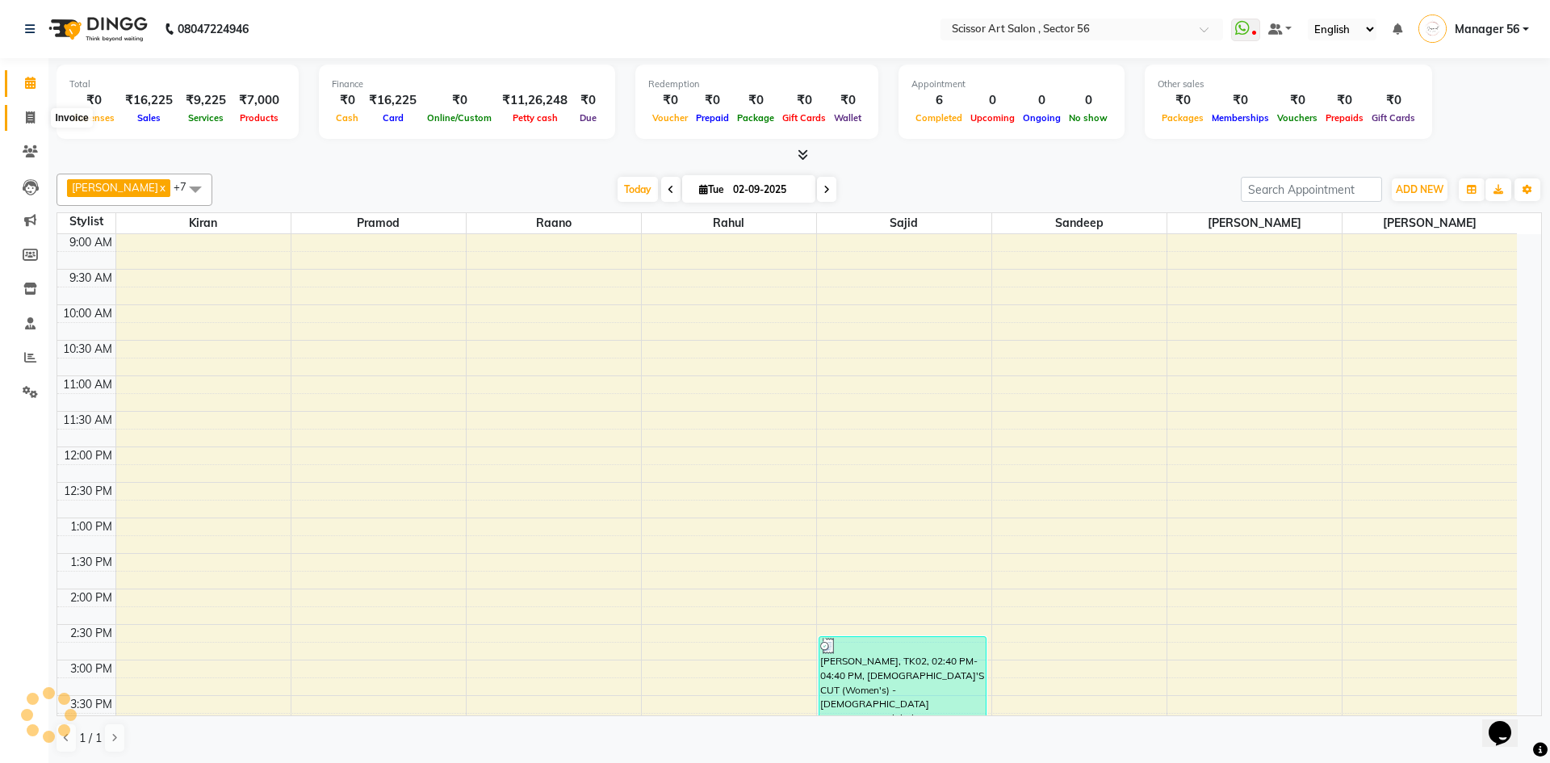
select select "6185"
select select "service"
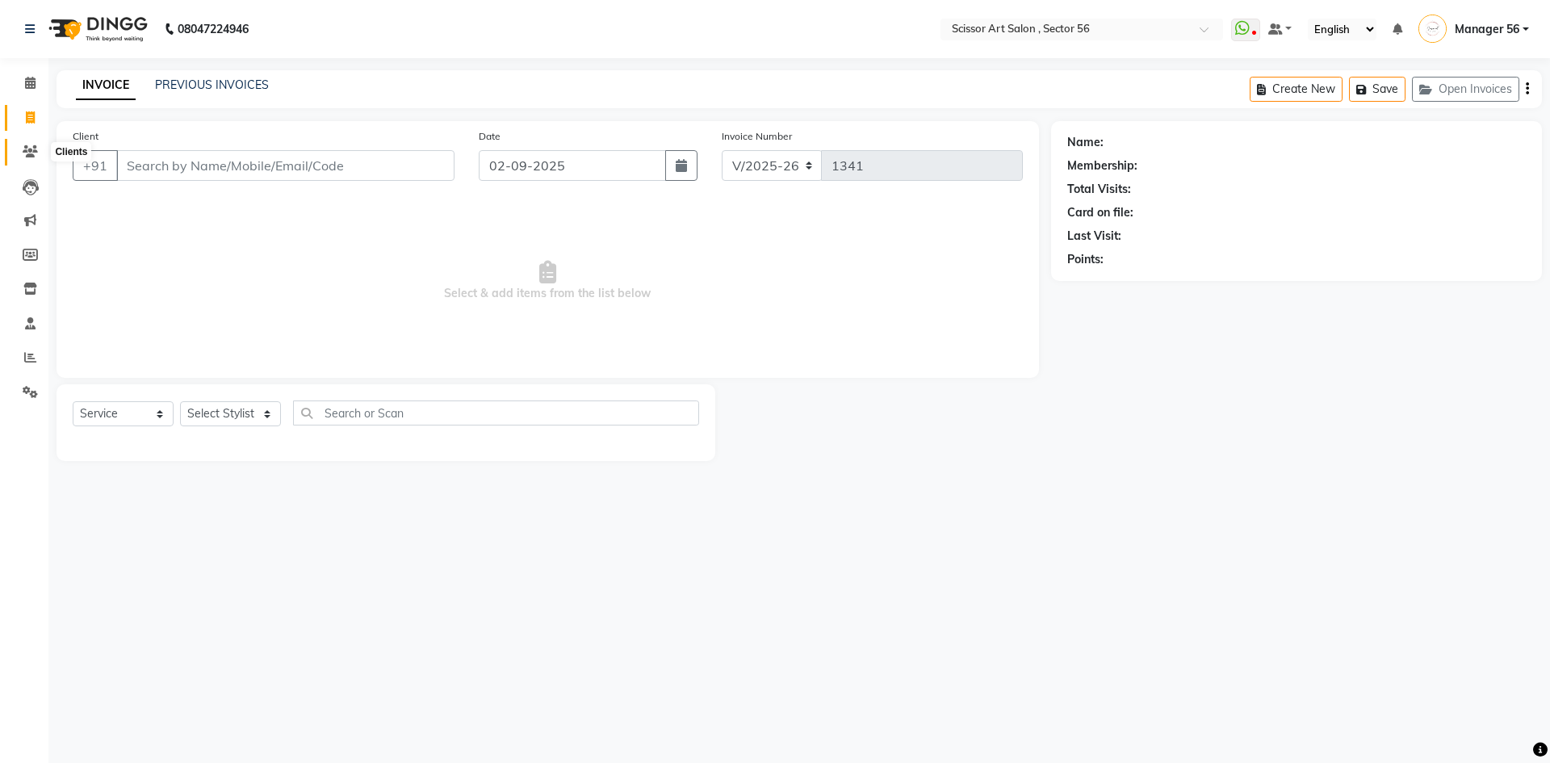
click at [38, 152] on span at bounding box center [30, 152] width 28 height 19
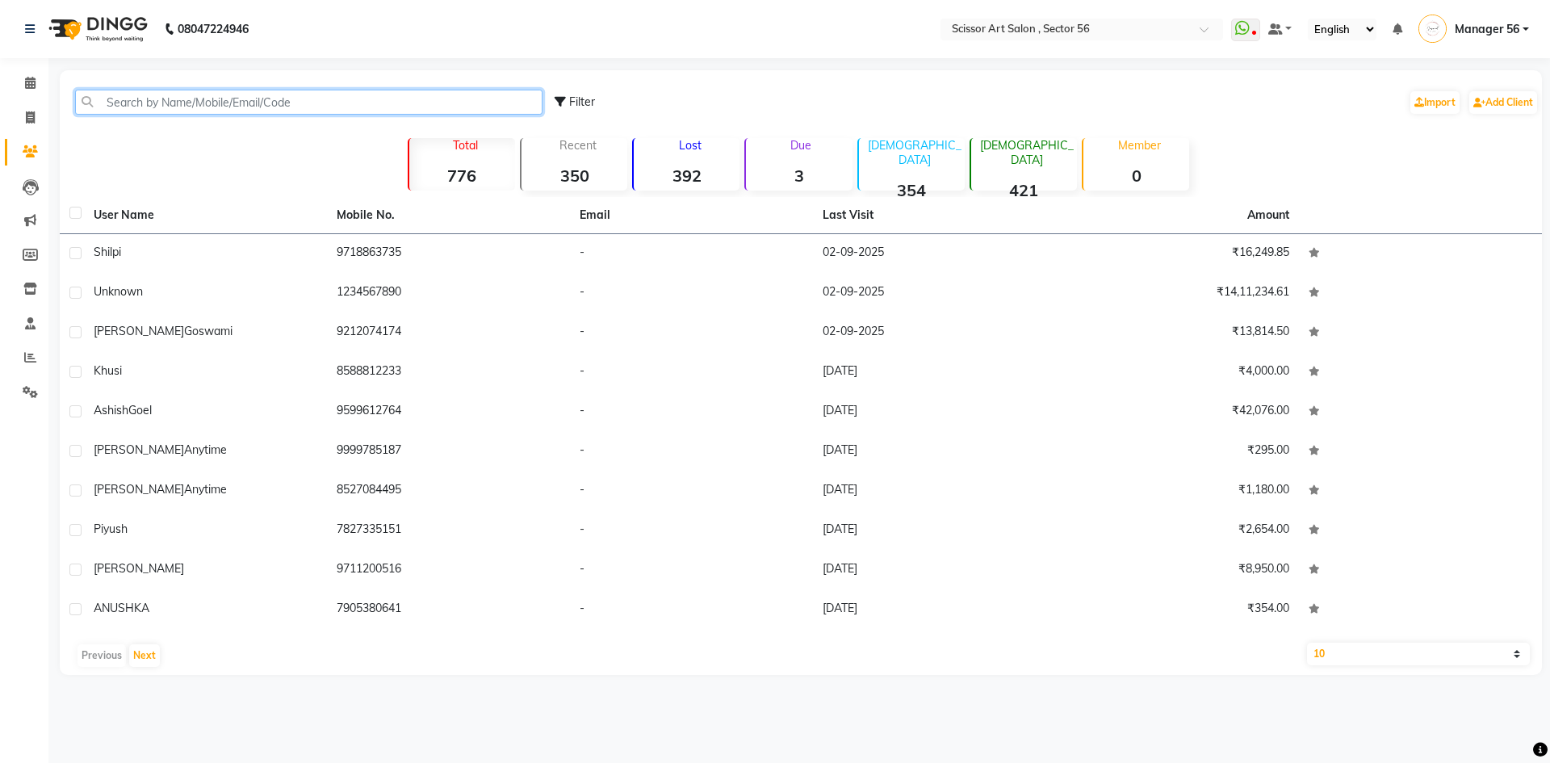
paste input "9718863735"
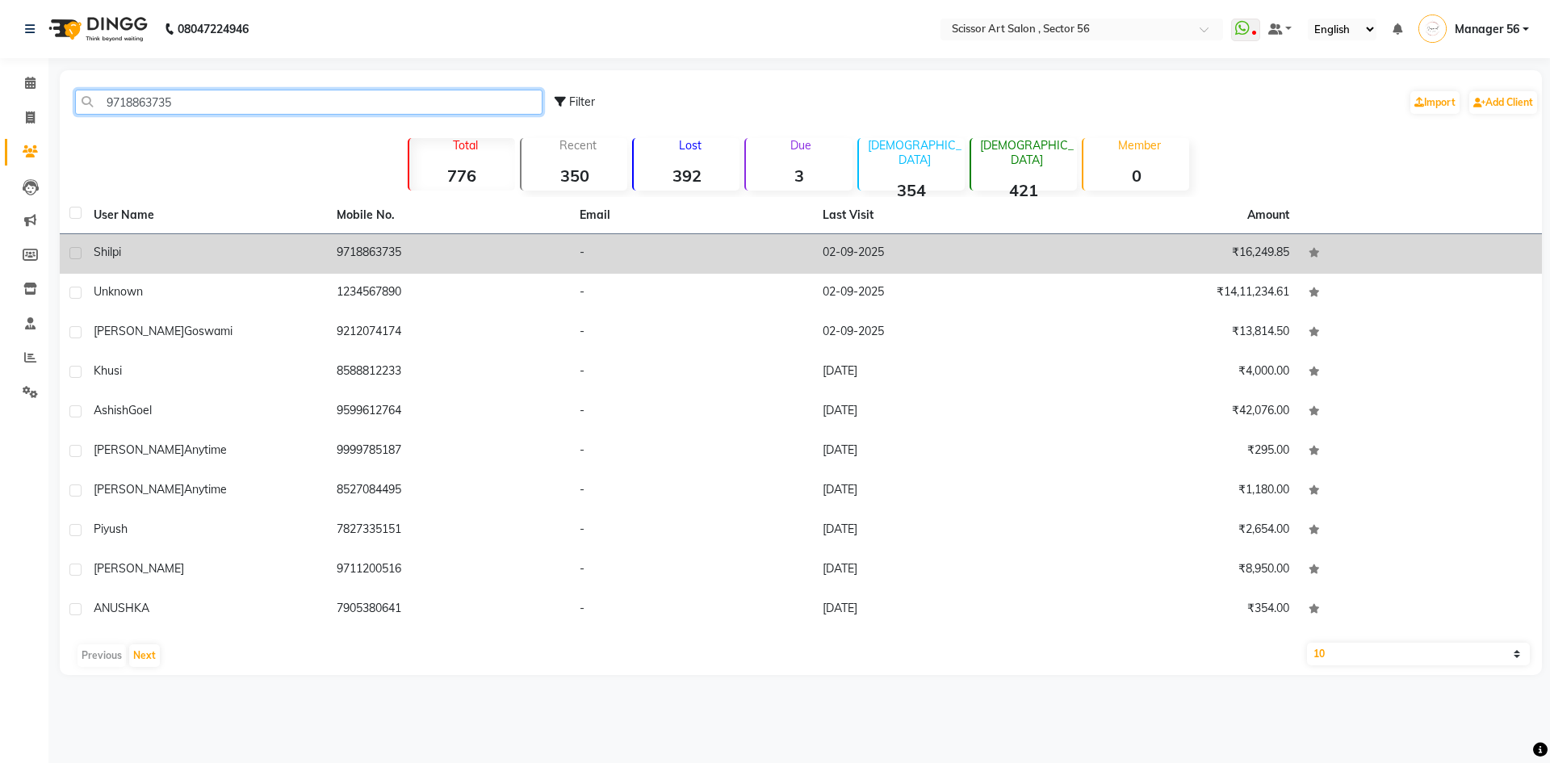
type input "9718863735"
click at [355, 248] on td "9718863735" at bounding box center [448, 254] width 243 height 40
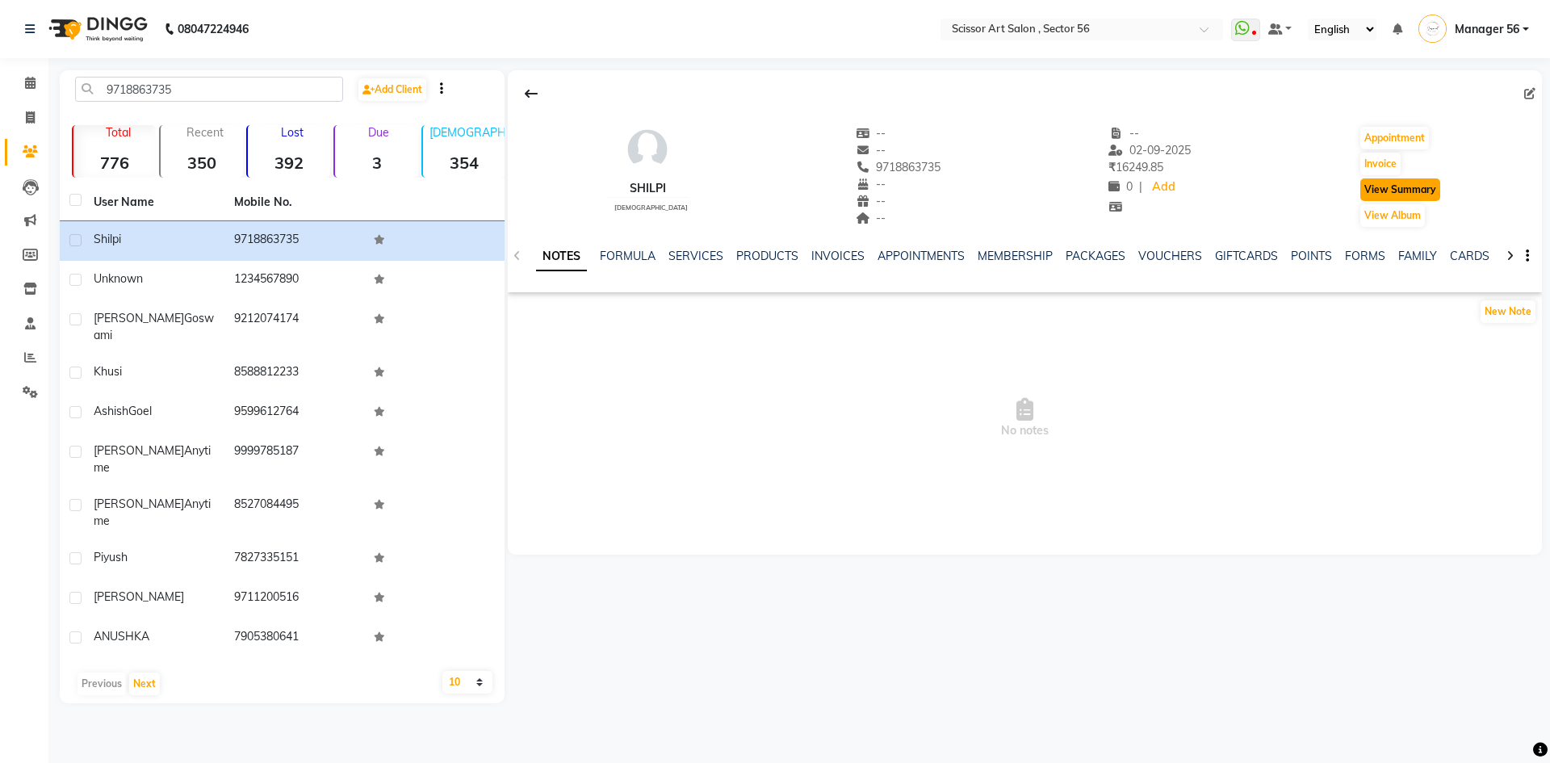
click at [1394, 197] on button "View Summary" at bounding box center [1401, 189] width 80 height 23
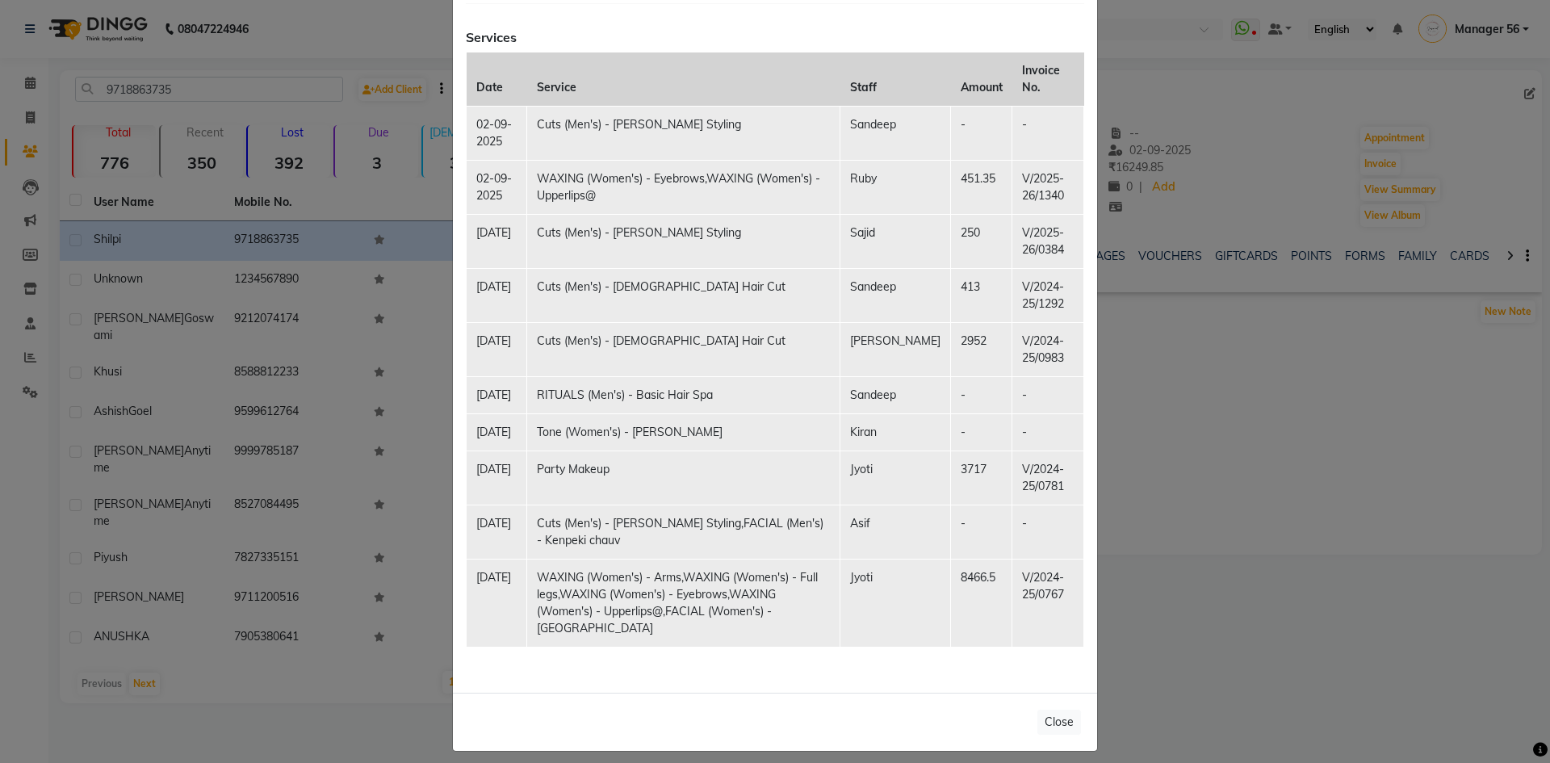
scroll to position [280, 0]
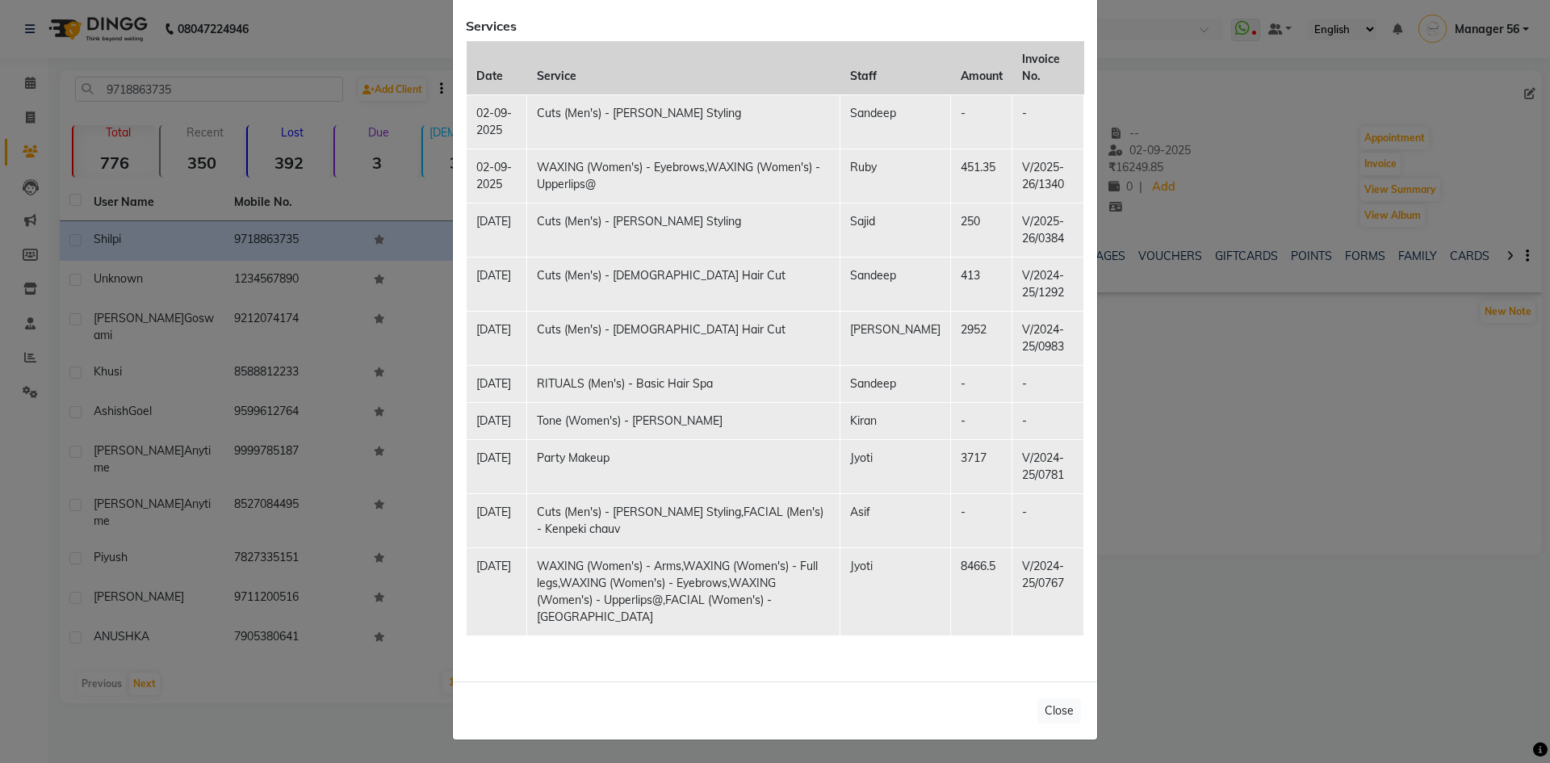
click at [885, 216] on td "Sajid" at bounding box center [896, 230] width 111 height 54
click at [774, 215] on td "Cuts (Men's) - [PERSON_NAME] Styling" at bounding box center [683, 230] width 313 height 54
click at [600, 216] on td "Cuts (Men's) - [PERSON_NAME] Styling" at bounding box center [683, 230] width 313 height 54
click at [1164, 644] on ngb-modal-window "Client Summary Print [PERSON_NAME] 9718863735 [DATE] Membership Services Date S…" at bounding box center [775, 381] width 1550 height 763
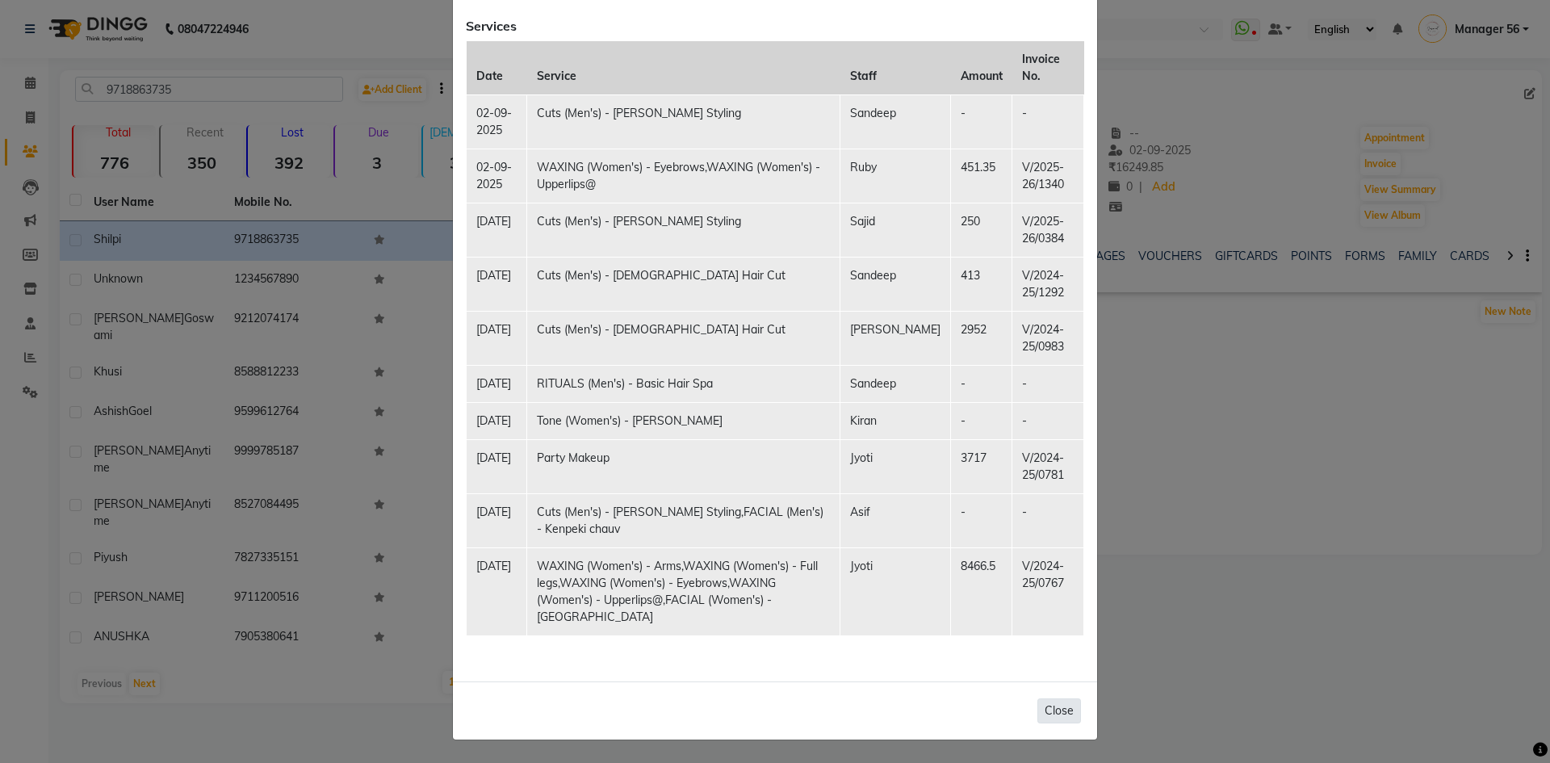
click at [1046, 703] on button "Close" at bounding box center [1060, 710] width 44 height 25
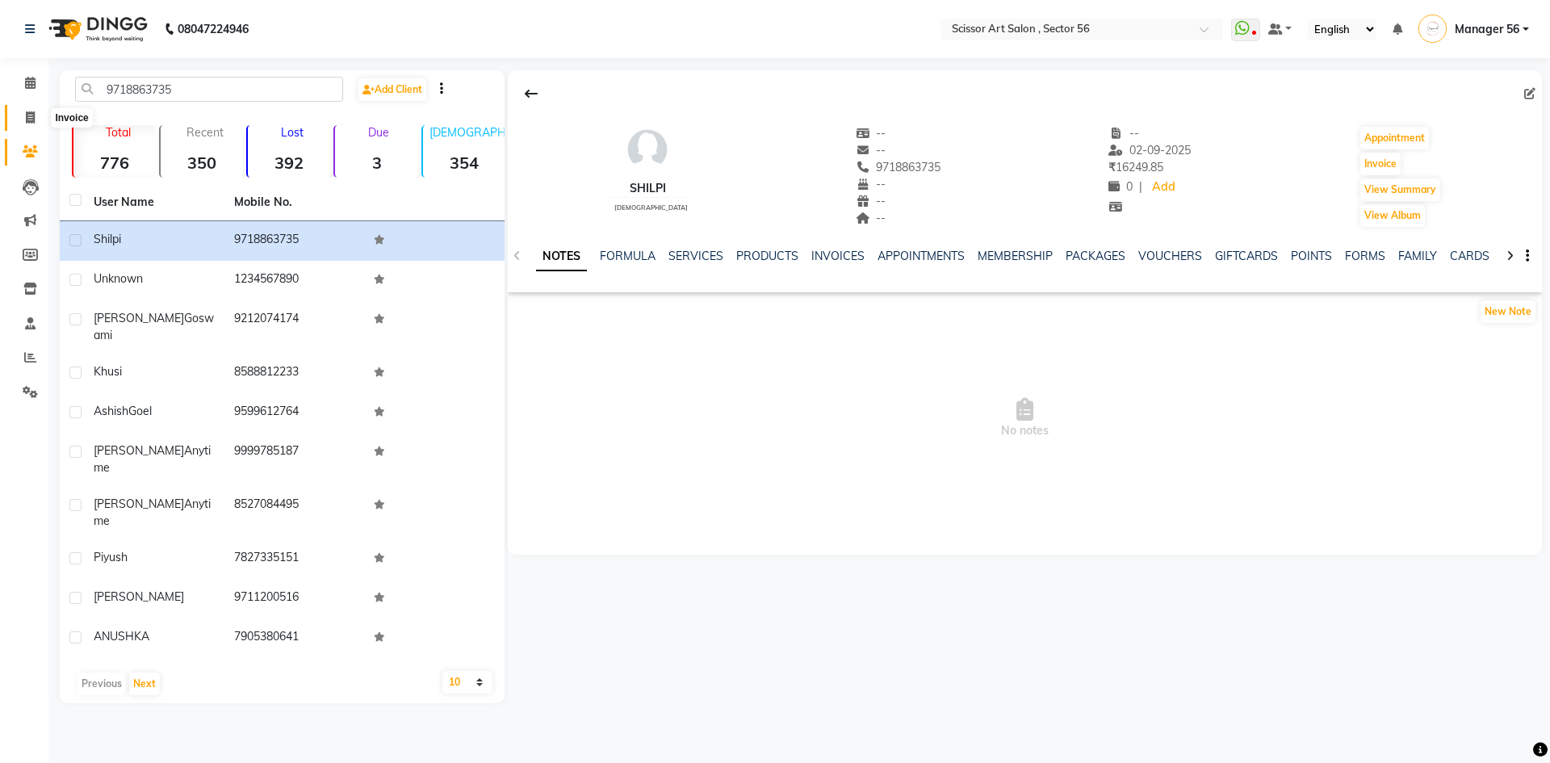
click at [39, 121] on span at bounding box center [30, 118] width 28 height 19
select select "service"
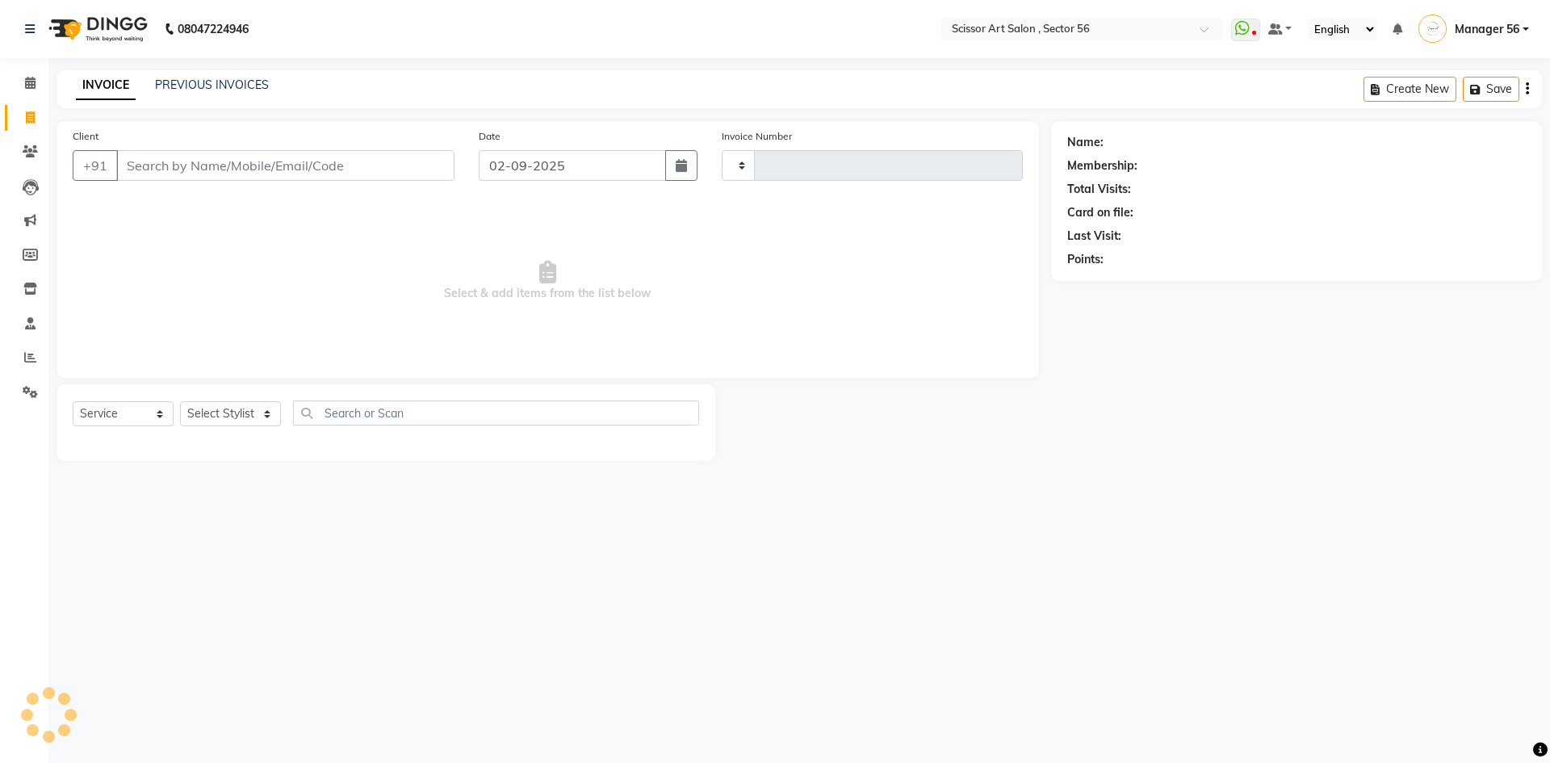
type input "1341"
select select "6185"
click at [23, 366] on span at bounding box center [30, 358] width 28 height 19
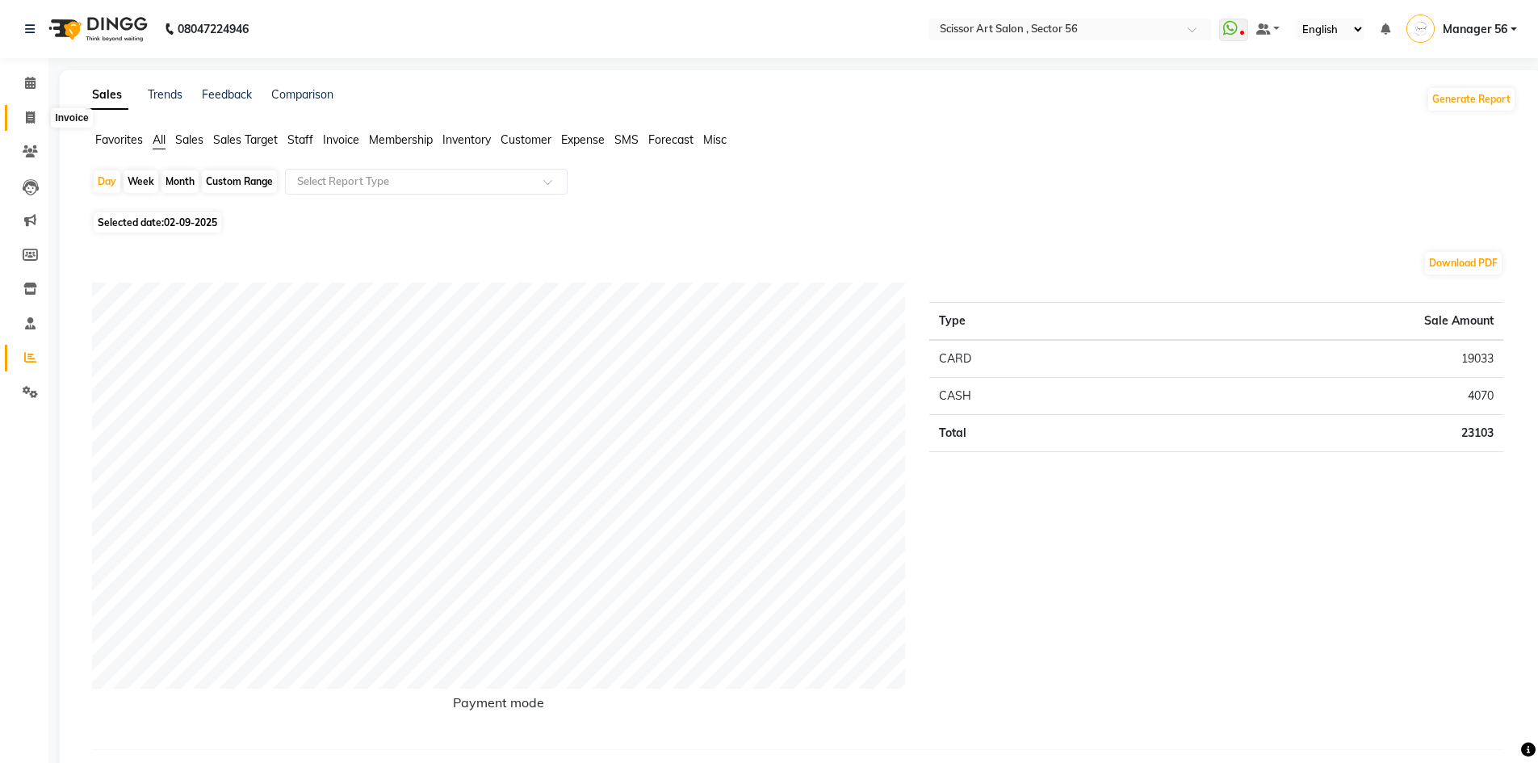
drag, startPoint x: 27, startPoint y: 115, endPoint x: 46, endPoint y: 120, distance: 19.2
click at [26, 115] on icon at bounding box center [30, 117] width 9 height 12
select select "service"
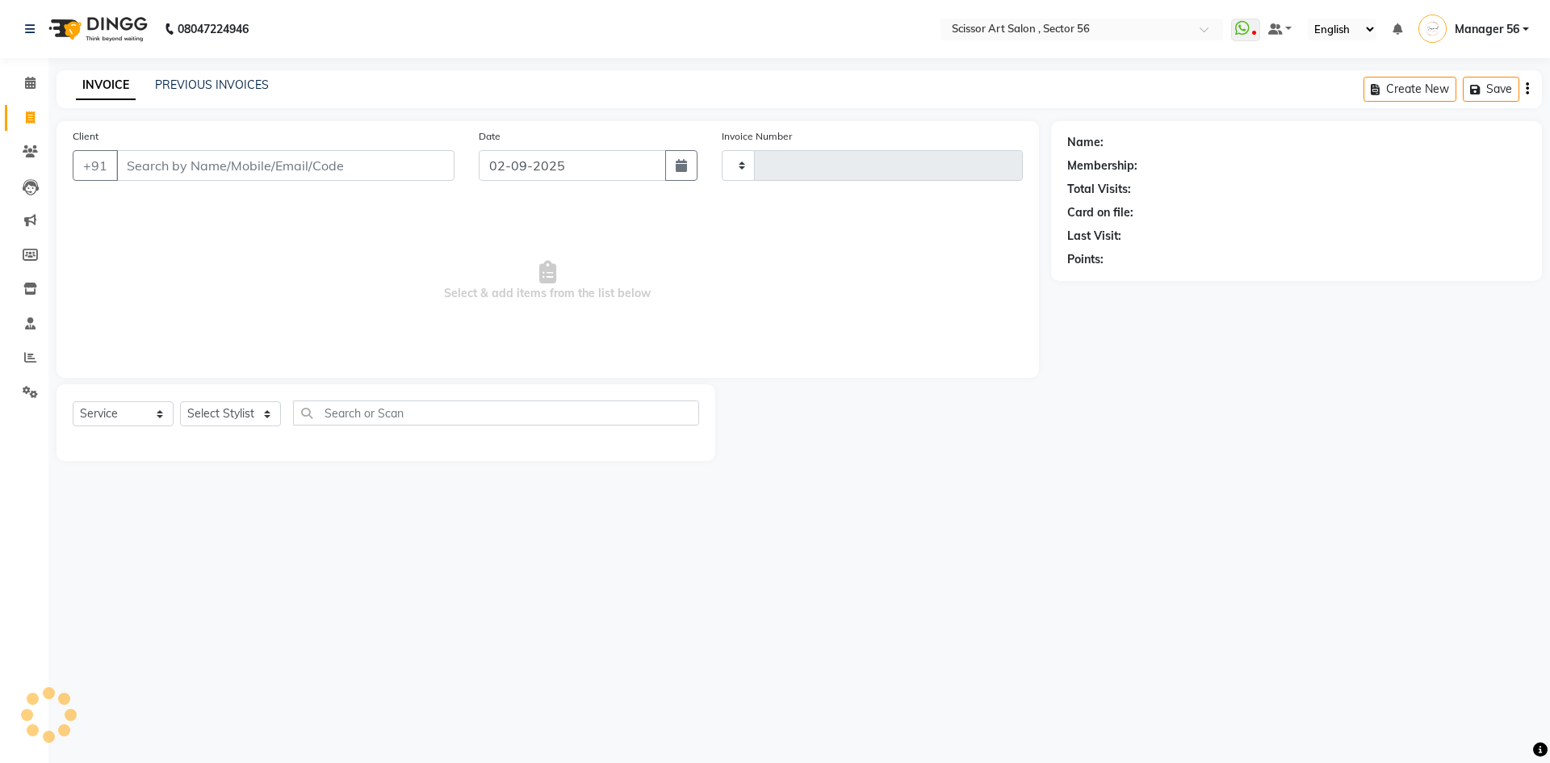
type input "1343"
select select "6185"
click at [289, 161] on input "Client" at bounding box center [285, 165] width 338 height 31
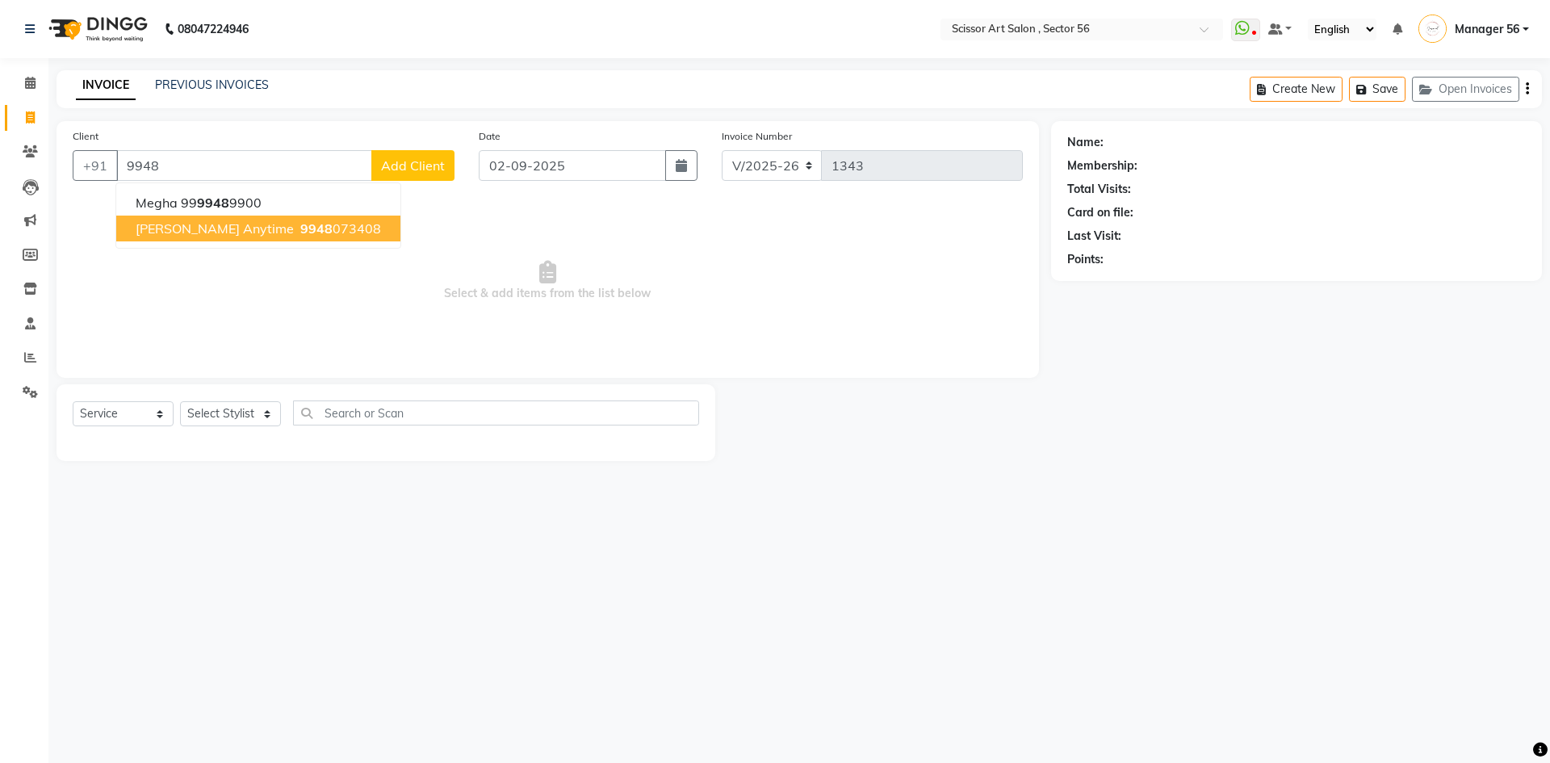
click at [317, 232] on ngb-highlight "9948 073408" at bounding box center [339, 228] width 84 height 16
type input "9948073408"
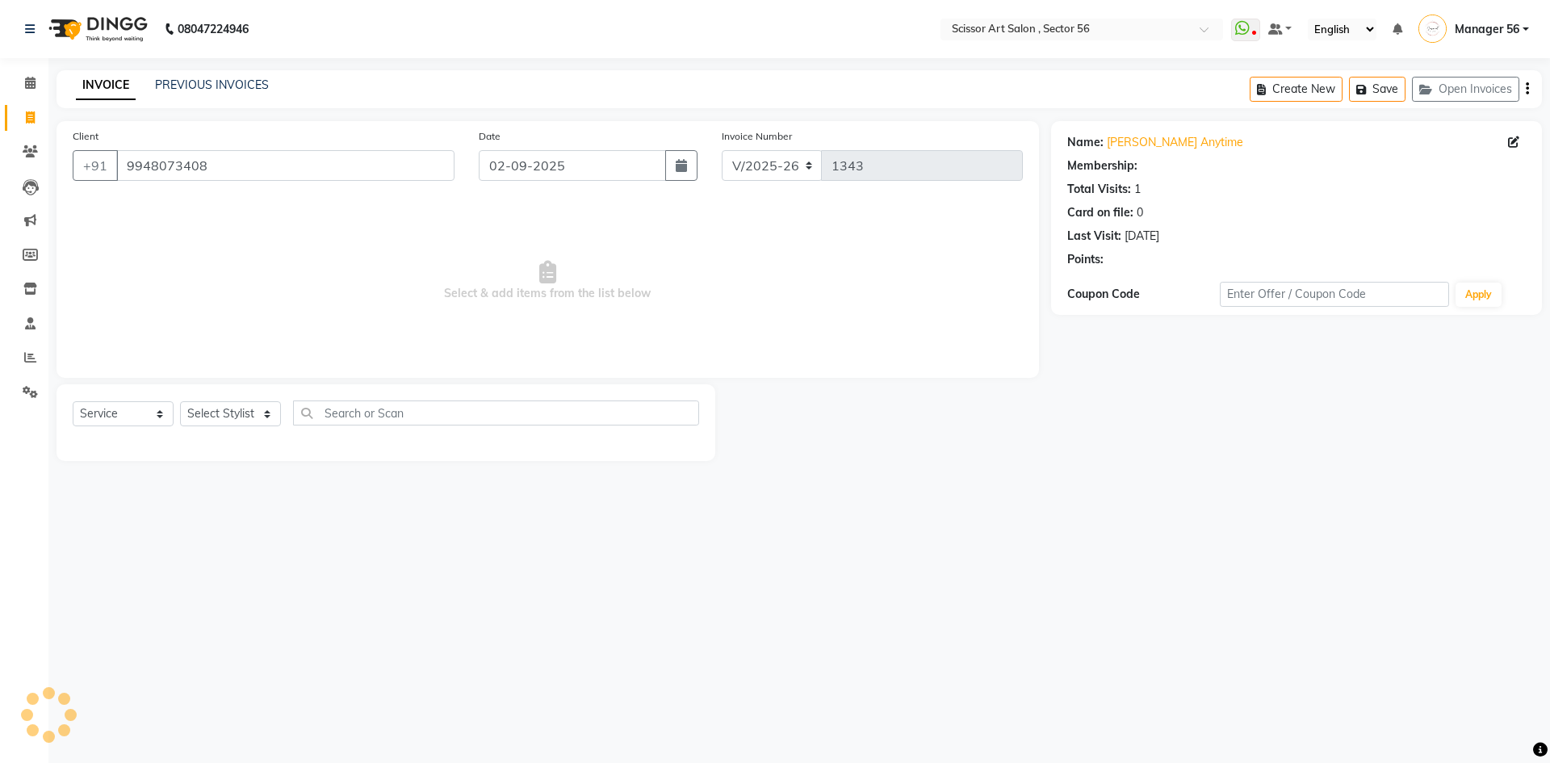
select select "1: Object"
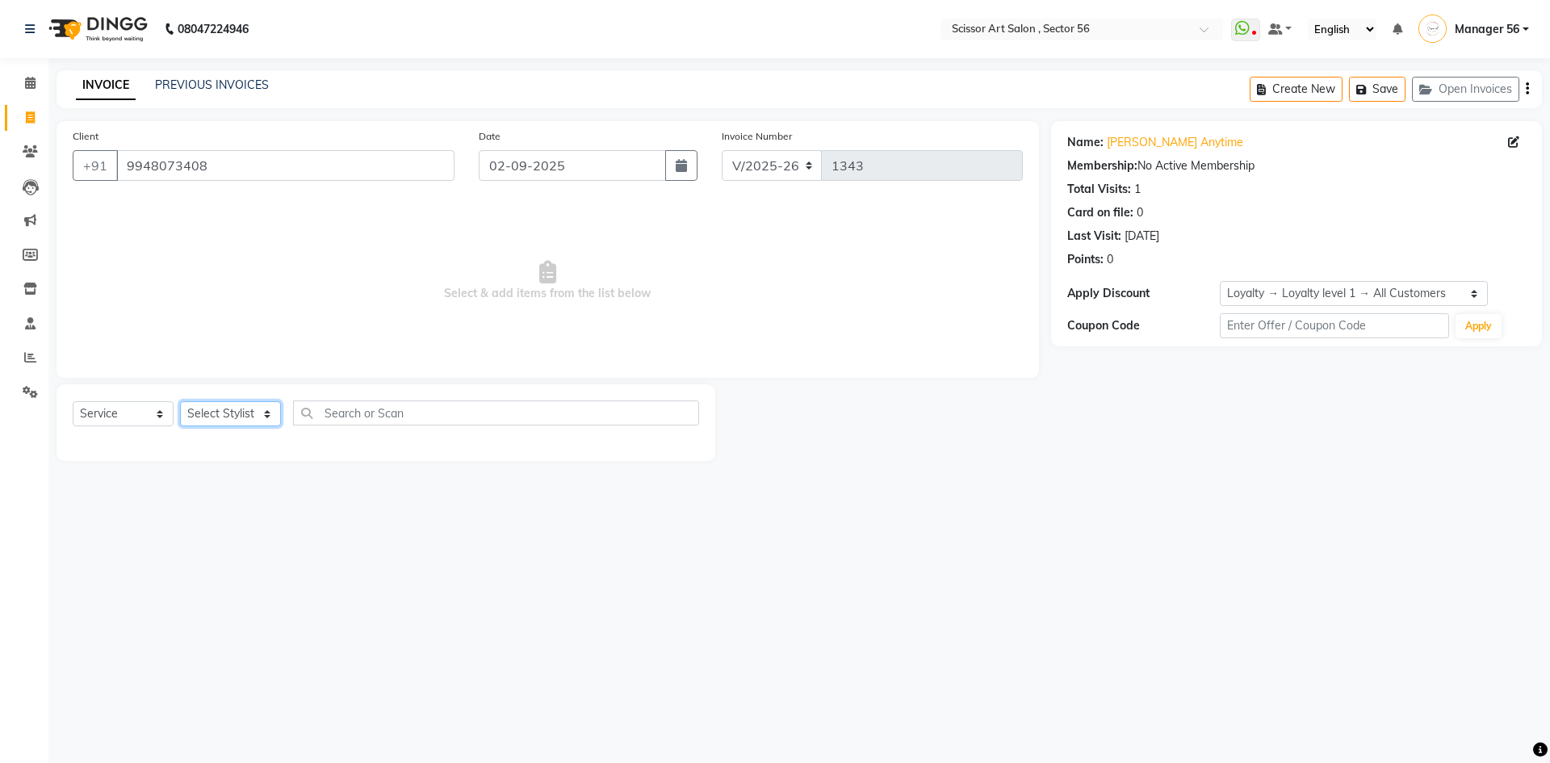
click at [257, 421] on select "Select Stylist Anees DEV DAS Kiran Manager 56 Naina Navin Pramod Raano rahul Ru…" at bounding box center [230, 413] width 101 height 25
click at [321, 633] on div "08047224946 Select Location × Scissor Art Salon , Sector 56 WhatsApp Status ✕ S…" at bounding box center [775, 381] width 1550 height 763
click at [249, 422] on select "Select Stylist Anees DEV DAS Kiran Manager 56 Naina Navin Pramod Raano rahul Ru…" at bounding box center [230, 413] width 101 height 25
select select "61124"
click at [180, 401] on select "Select Stylist Anees DEV DAS Kiran Manager 56 Naina Navin Pramod Raano rahul Ru…" at bounding box center [230, 413] width 101 height 25
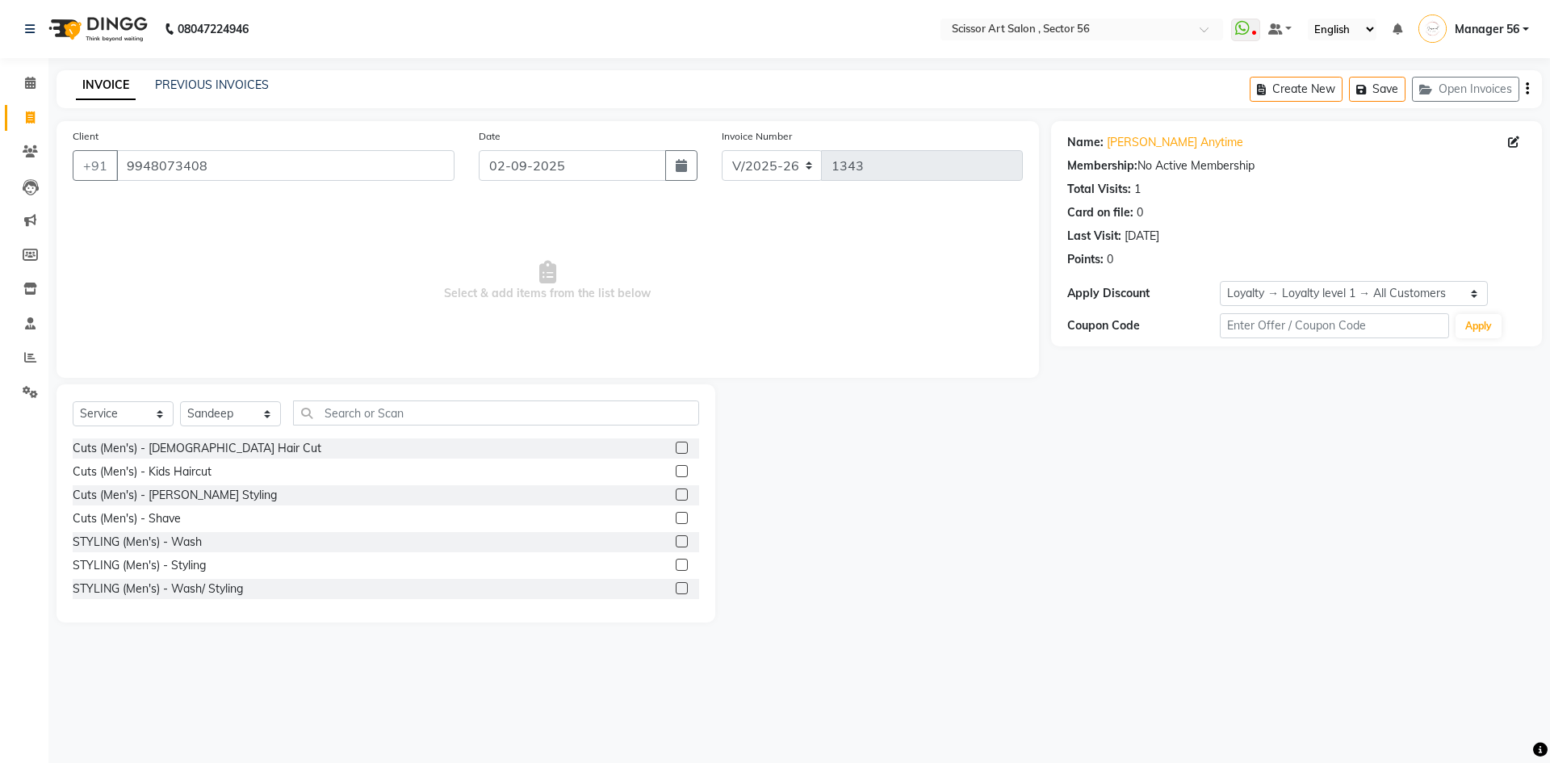
click at [676, 447] on label at bounding box center [682, 448] width 12 height 12
click at [676, 447] on input "checkbox" at bounding box center [681, 448] width 10 height 10
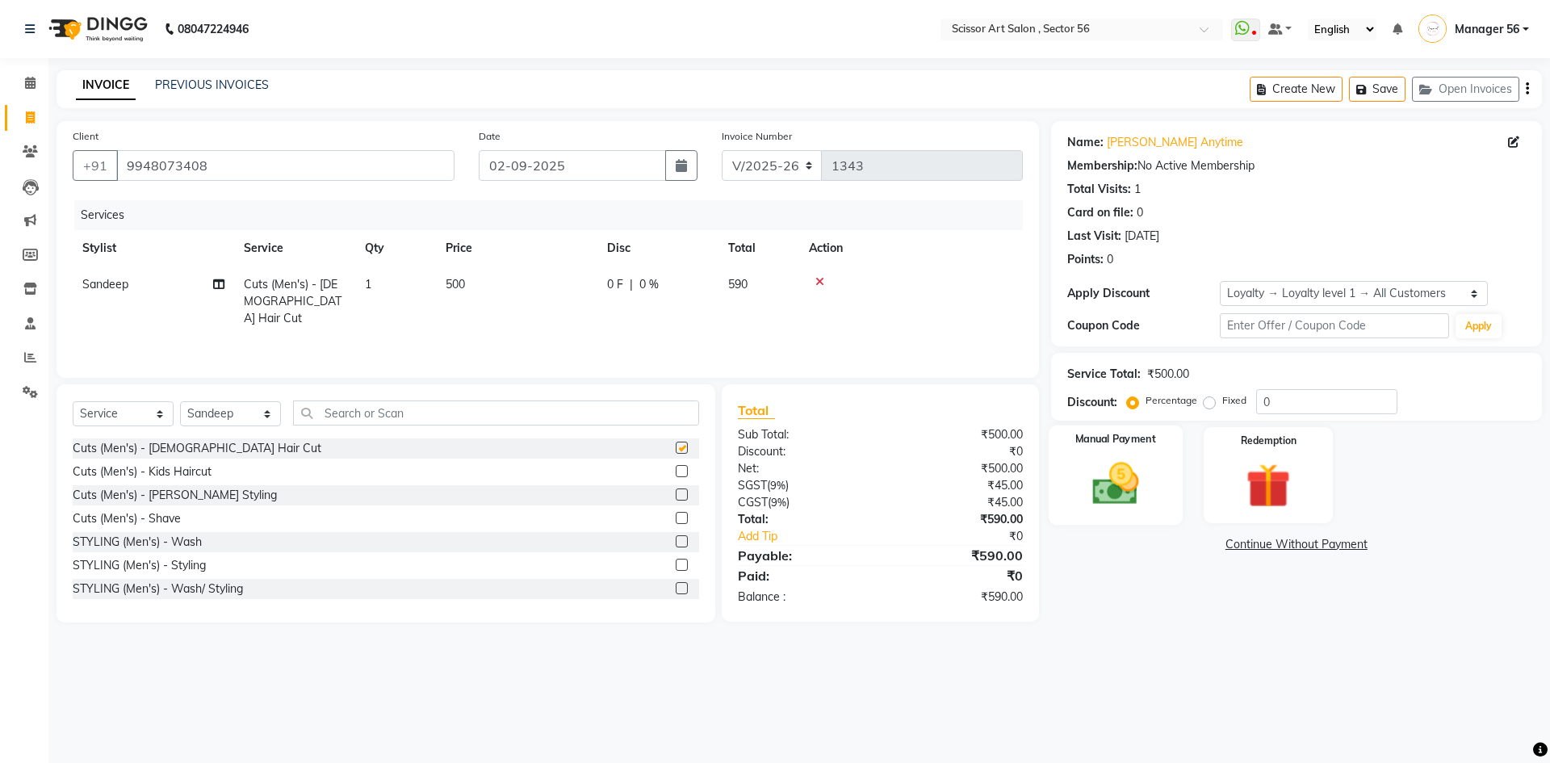
checkbox input "false"
click at [1249, 469] on img at bounding box center [1268, 485] width 75 height 57
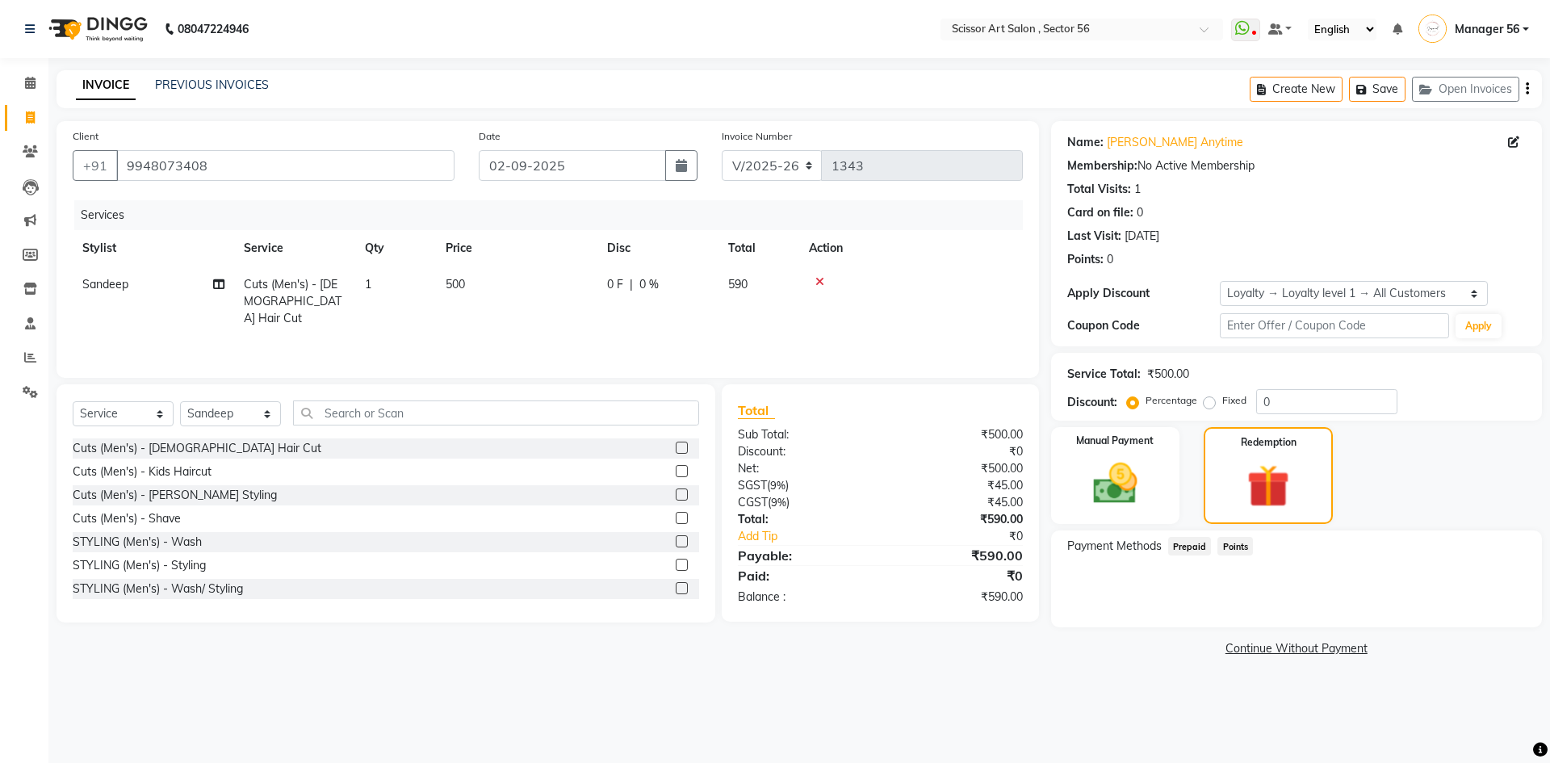
click at [1202, 539] on span "Prepaid" at bounding box center [1190, 546] width 44 height 19
click at [1225, 543] on span "Points" at bounding box center [1236, 546] width 36 height 19
click at [1208, 545] on span "Prepaid" at bounding box center [1190, 546] width 44 height 19
click at [1123, 478] on img at bounding box center [1115, 483] width 75 height 53
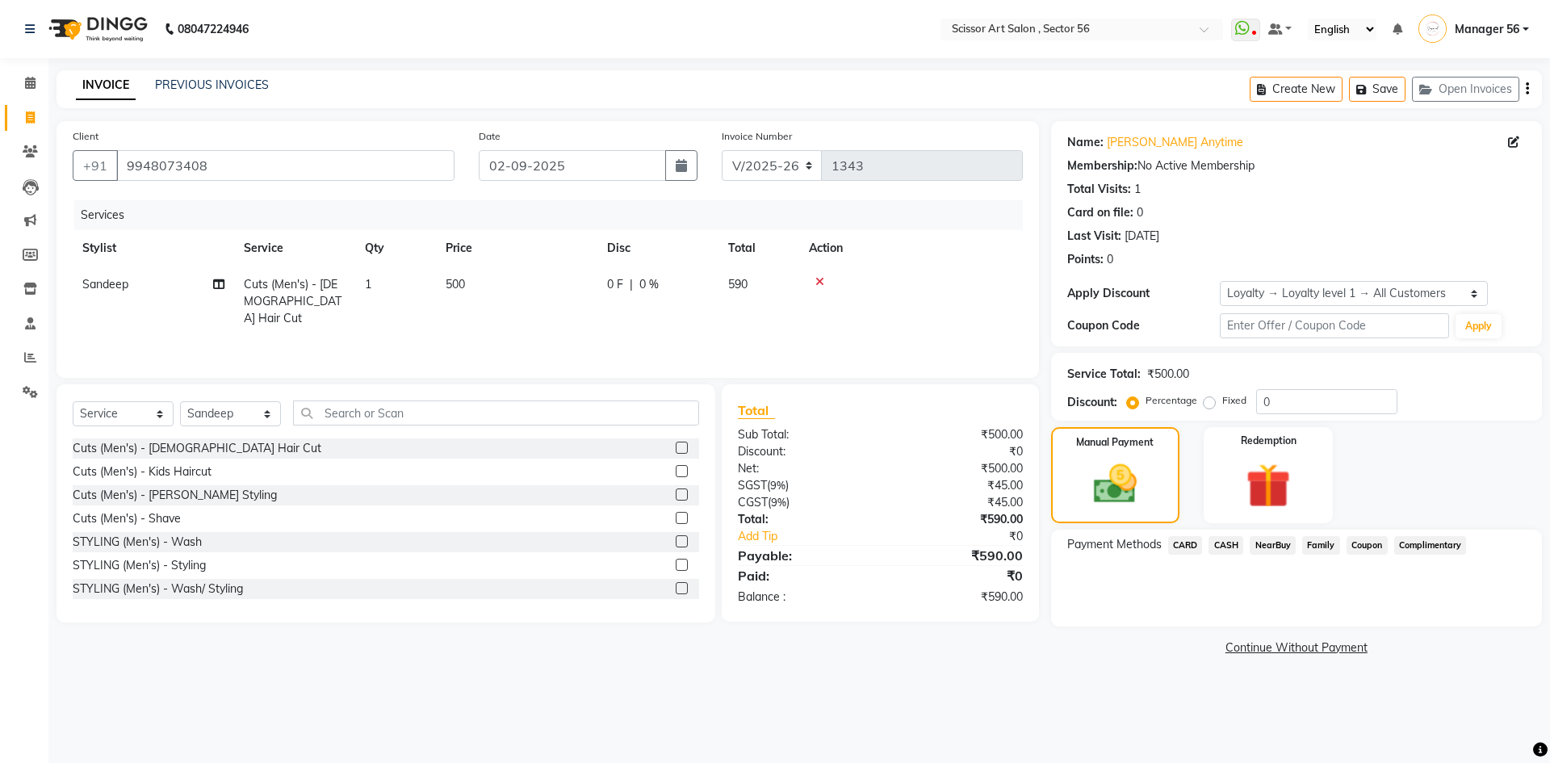
click at [1365, 548] on span "Coupon" at bounding box center [1367, 545] width 41 height 19
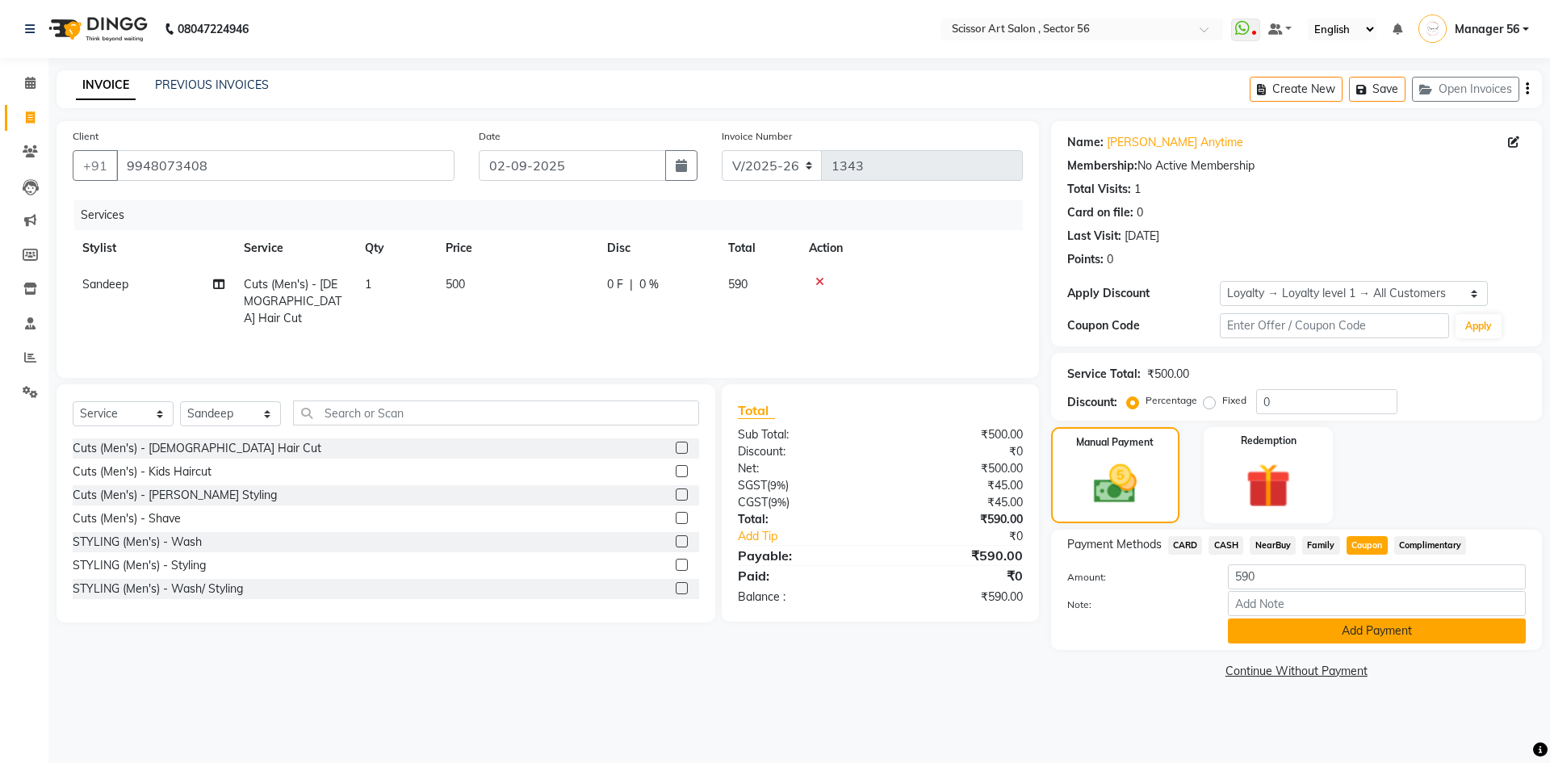
click at [1369, 629] on button "Add Payment" at bounding box center [1377, 631] width 298 height 25
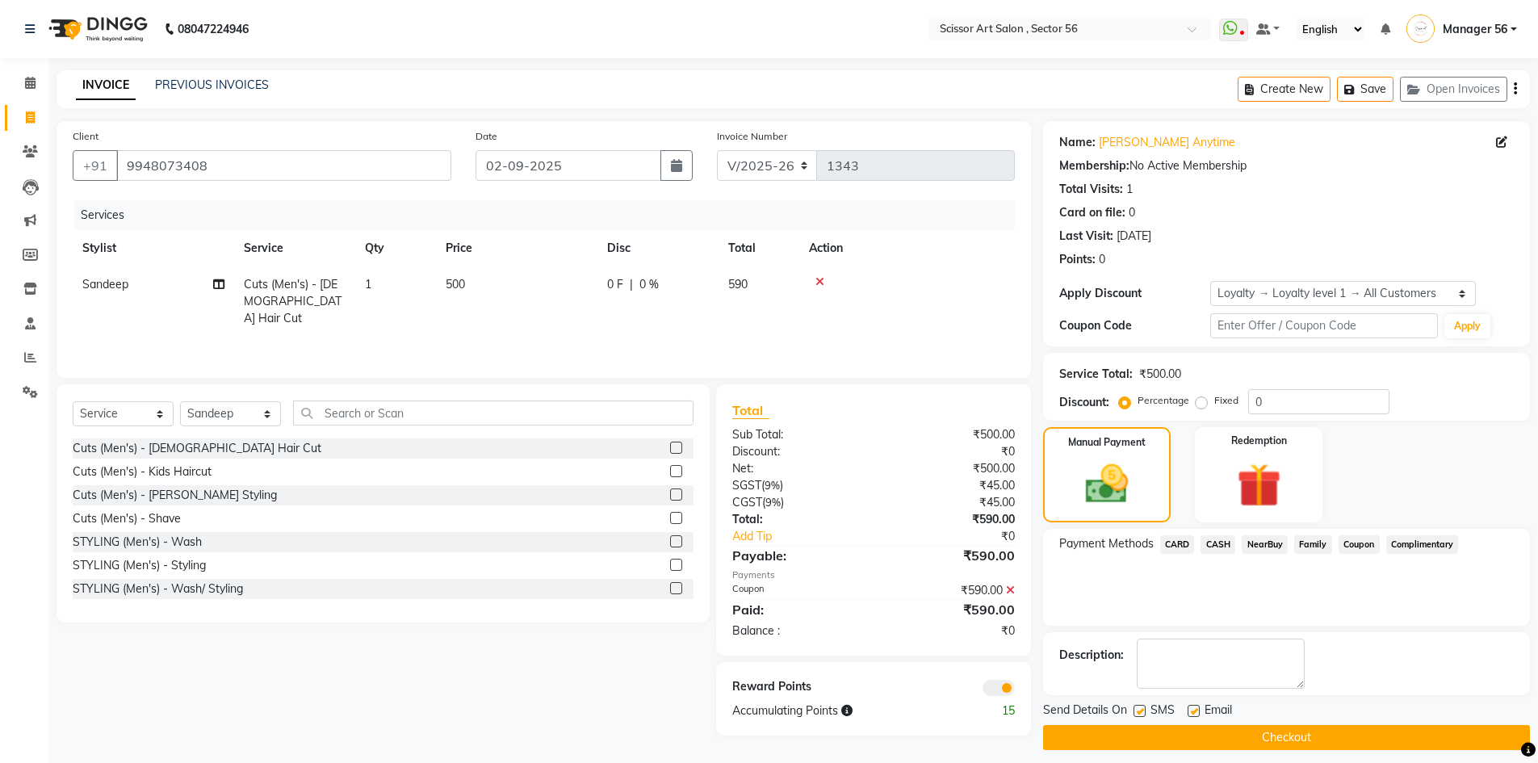
click at [1009, 692] on span at bounding box center [999, 688] width 32 height 16
click at [1015, 690] on input "checkbox" at bounding box center [1015, 690] width 0 height 0
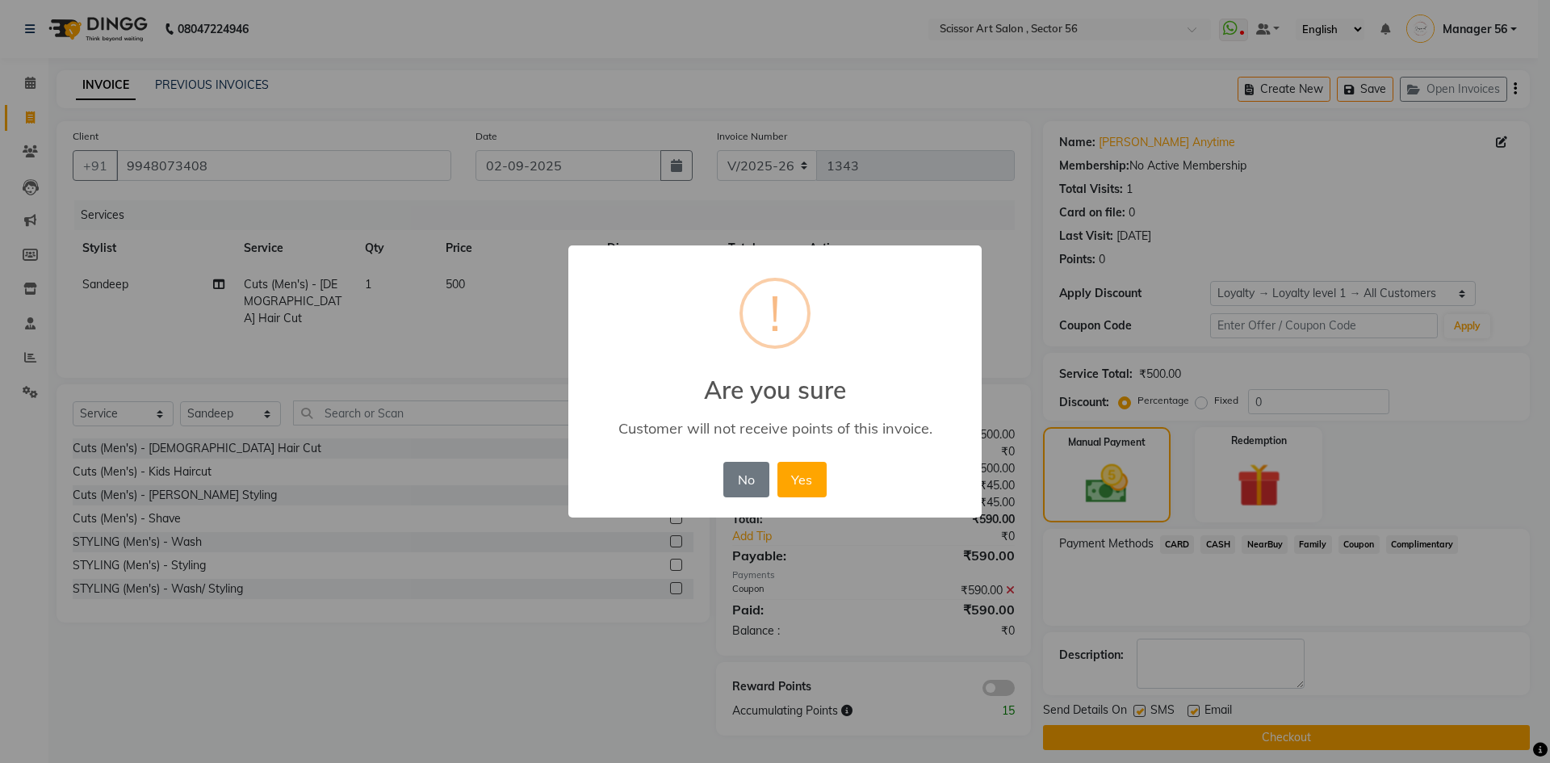
drag, startPoint x: 807, startPoint y: 480, endPoint x: 912, endPoint y: 526, distance: 114.2
click at [807, 480] on button "Yes" at bounding box center [802, 480] width 49 height 36
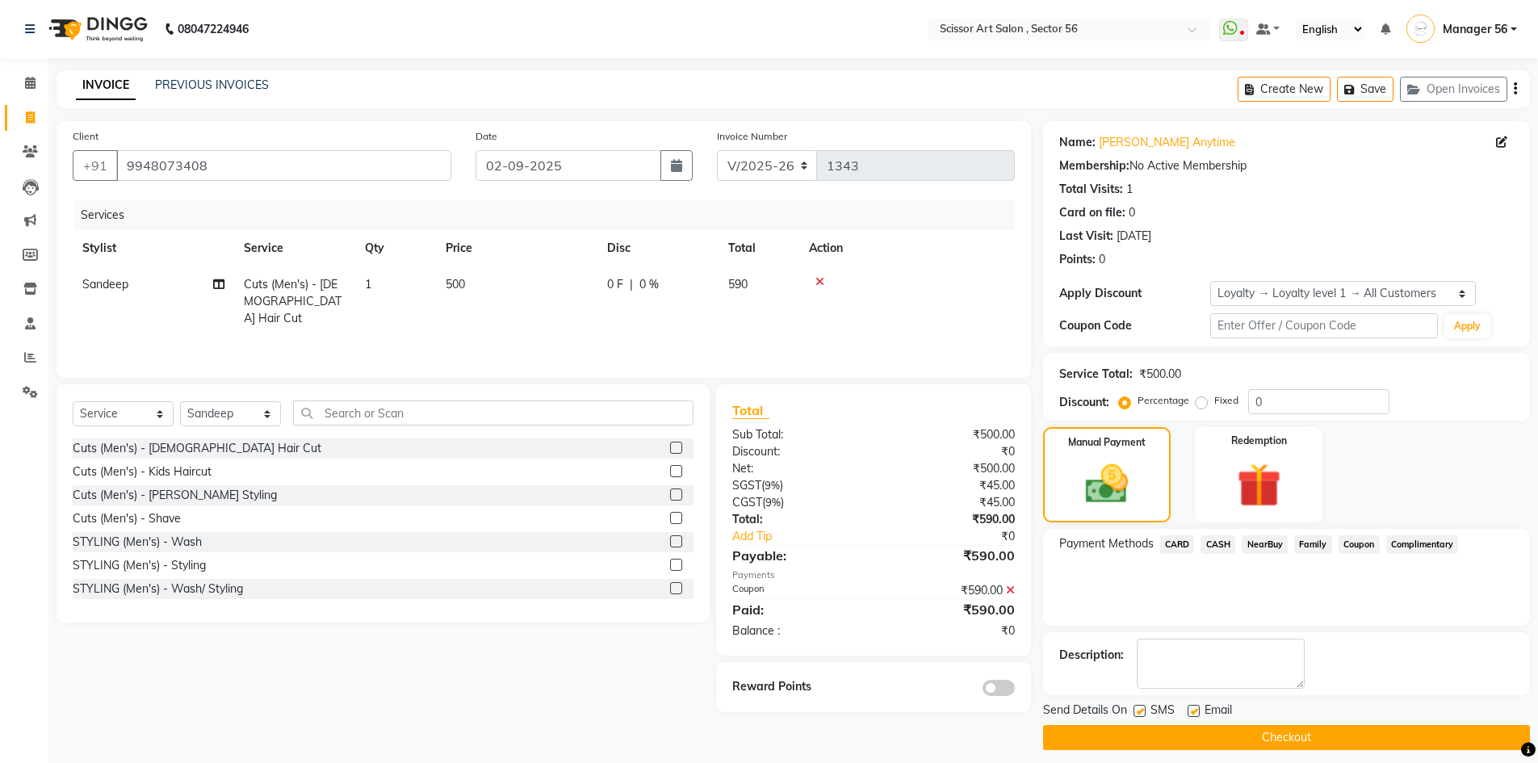
click at [1193, 731] on button "Checkout" at bounding box center [1286, 737] width 487 height 25
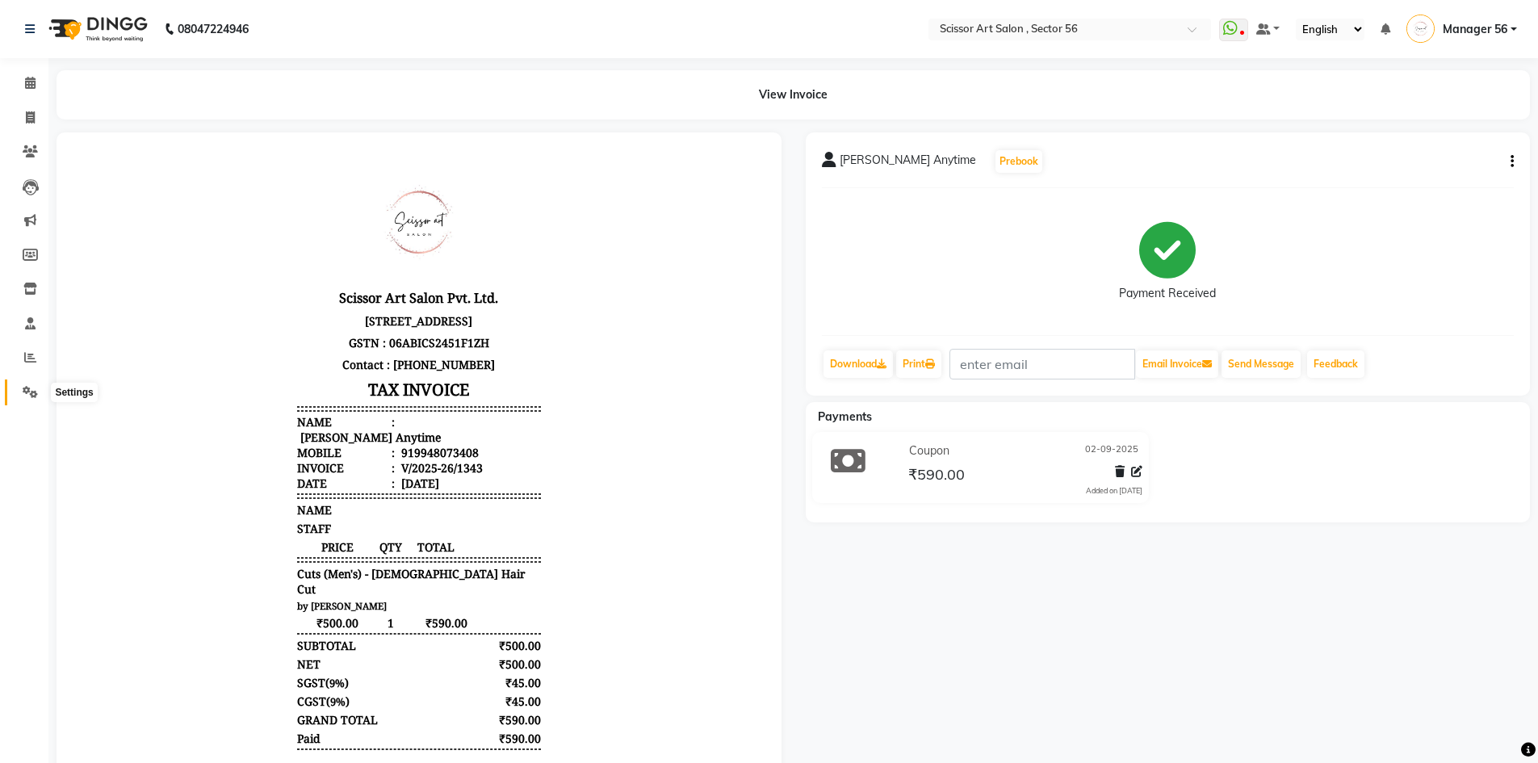
click at [31, 393] on icon at bounding box center [30, 392] width 15 height 12
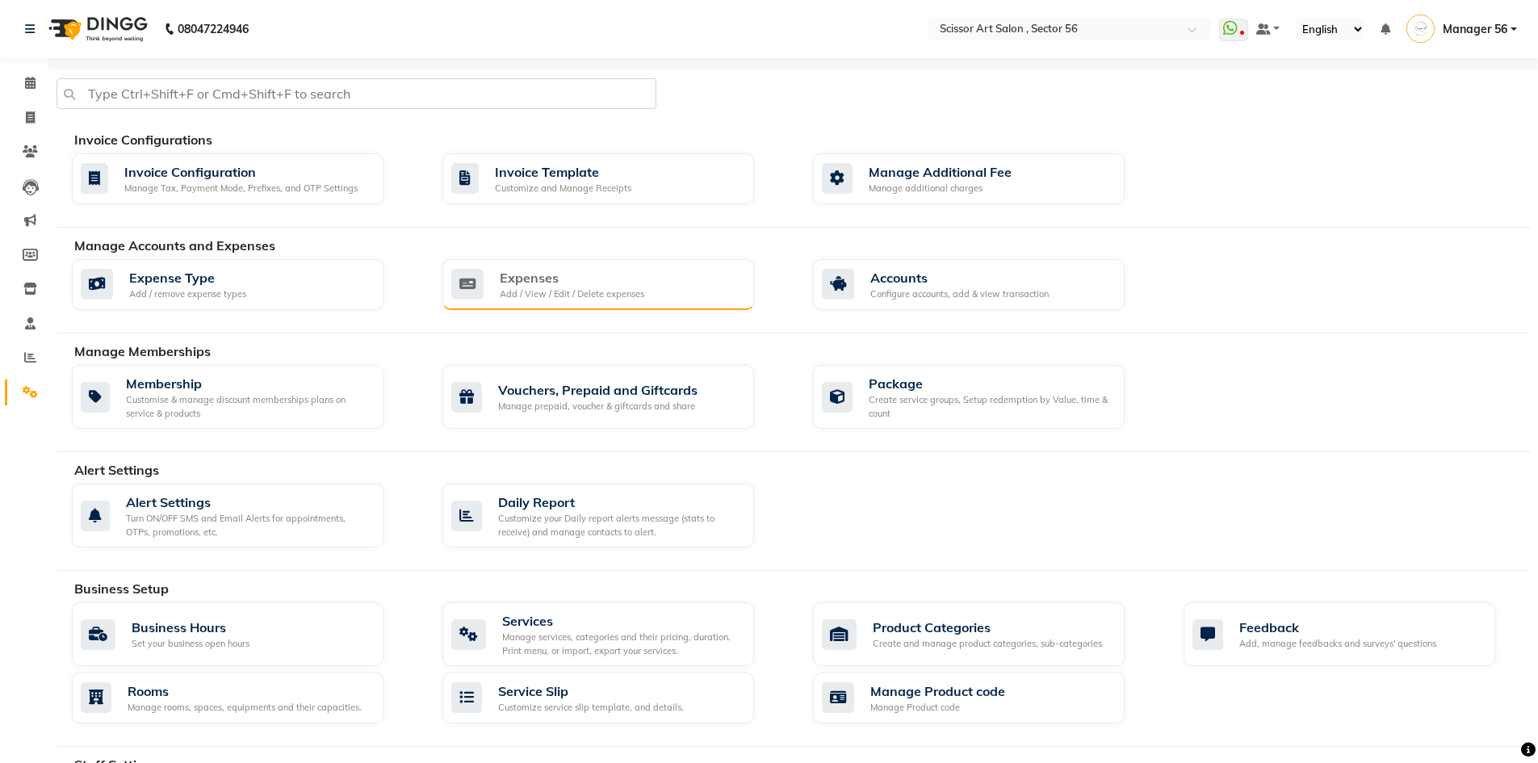
click at [542, 284] on div "Expenses" at bounding box center [572, 277] width 145 height 19
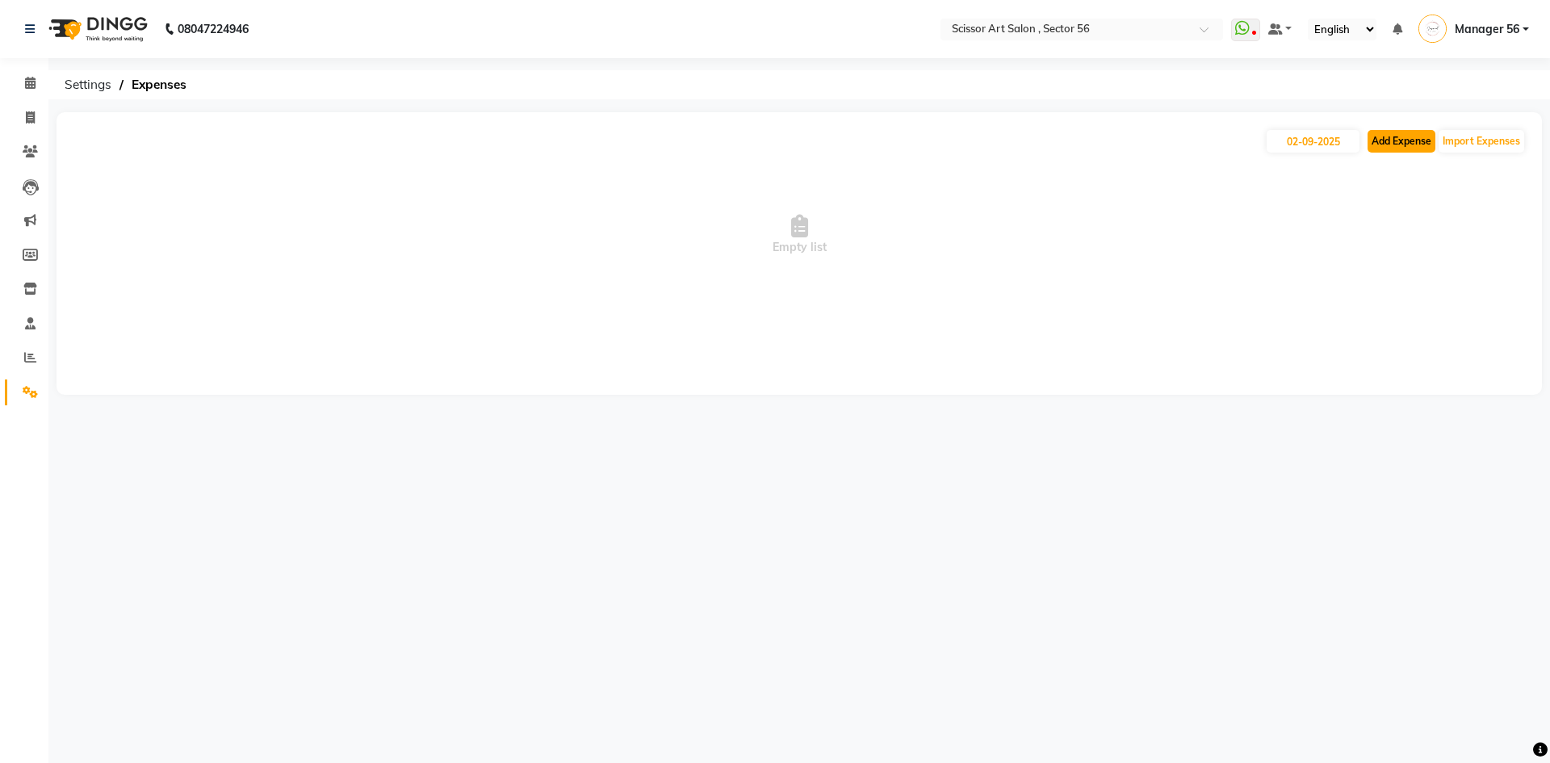
click at [1393, 144] on button "Add Expense" at bounding box center [1402, 141] width 68 height 23
select select "1"
select select "5170"
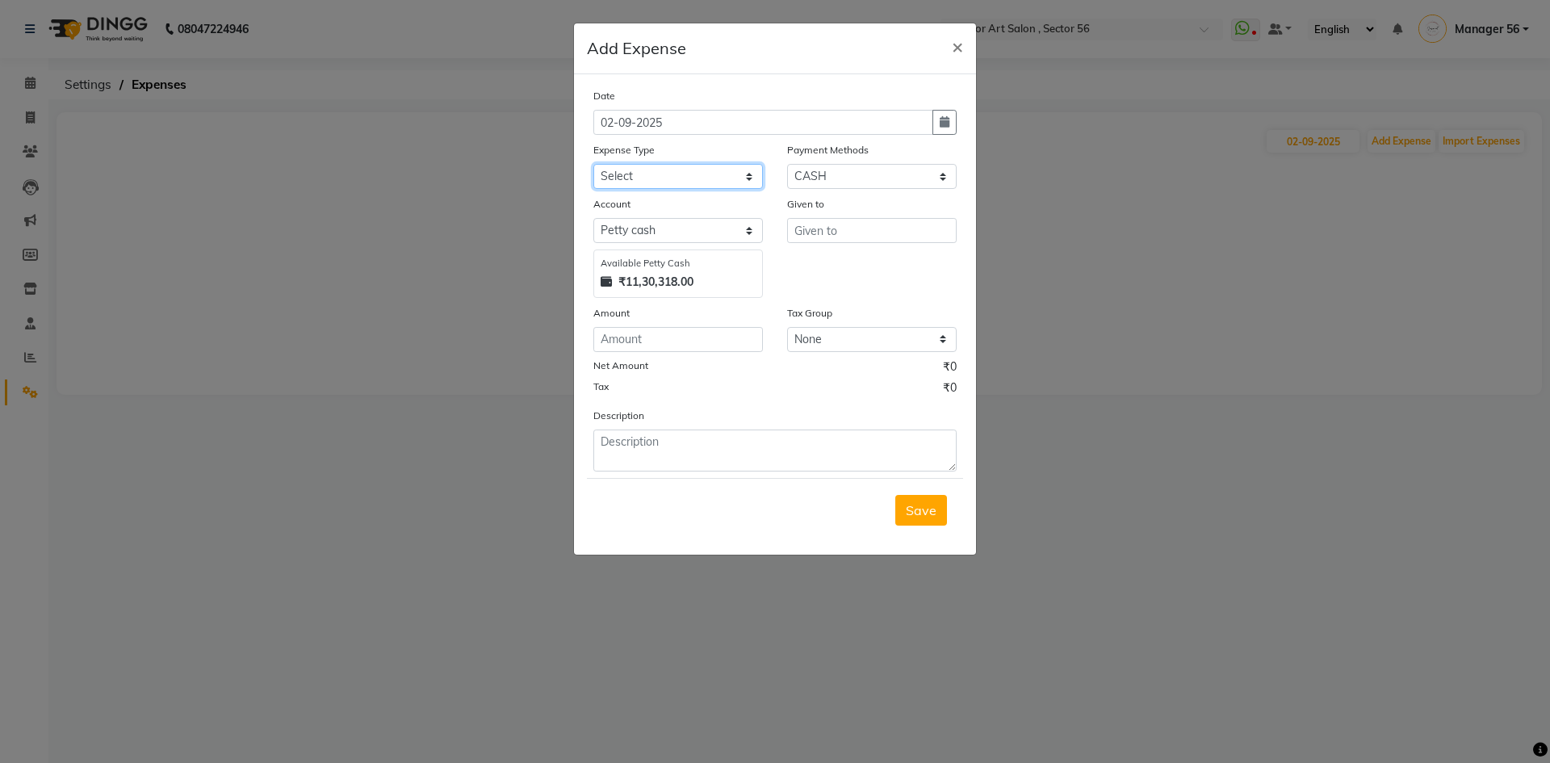
click at [694, 167] on select "Select Advance Salary Bank charges Car maintenance Cash transfer to bank Cash t…" at bounding box center [678, 176] width 170 height 25
click at [1153, 442] on ngb-modal-window "Add Expense × Date 02-09-2025 Expense Type Select Advance Salary Bank charges C…" at bounding box center [775, 381] width 1550 height 763
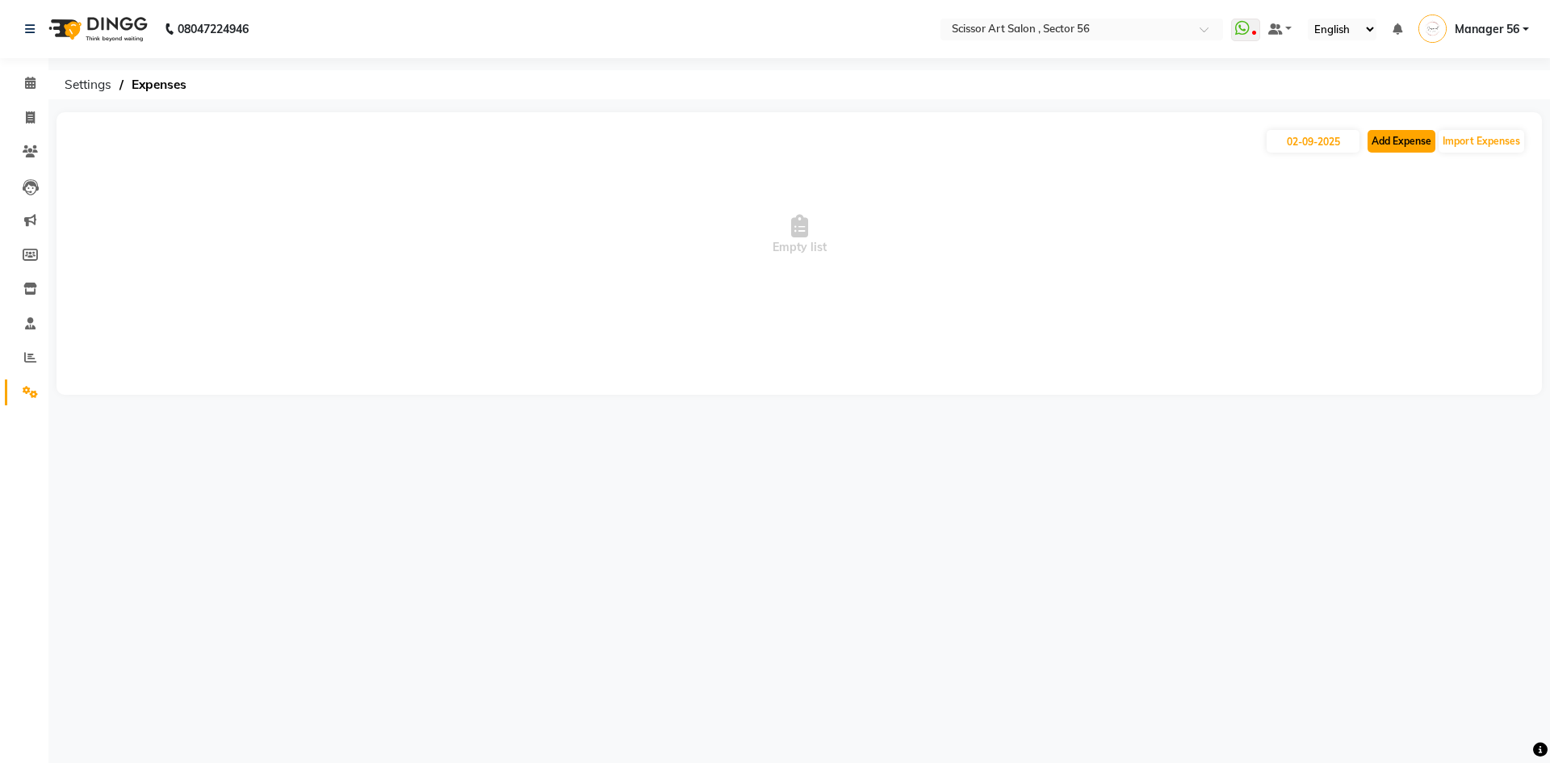
click at [1384, 145] on button "Add Expense" at bounding box center [1402, 141] width 68 height 23
select select "1"
select select "5170"
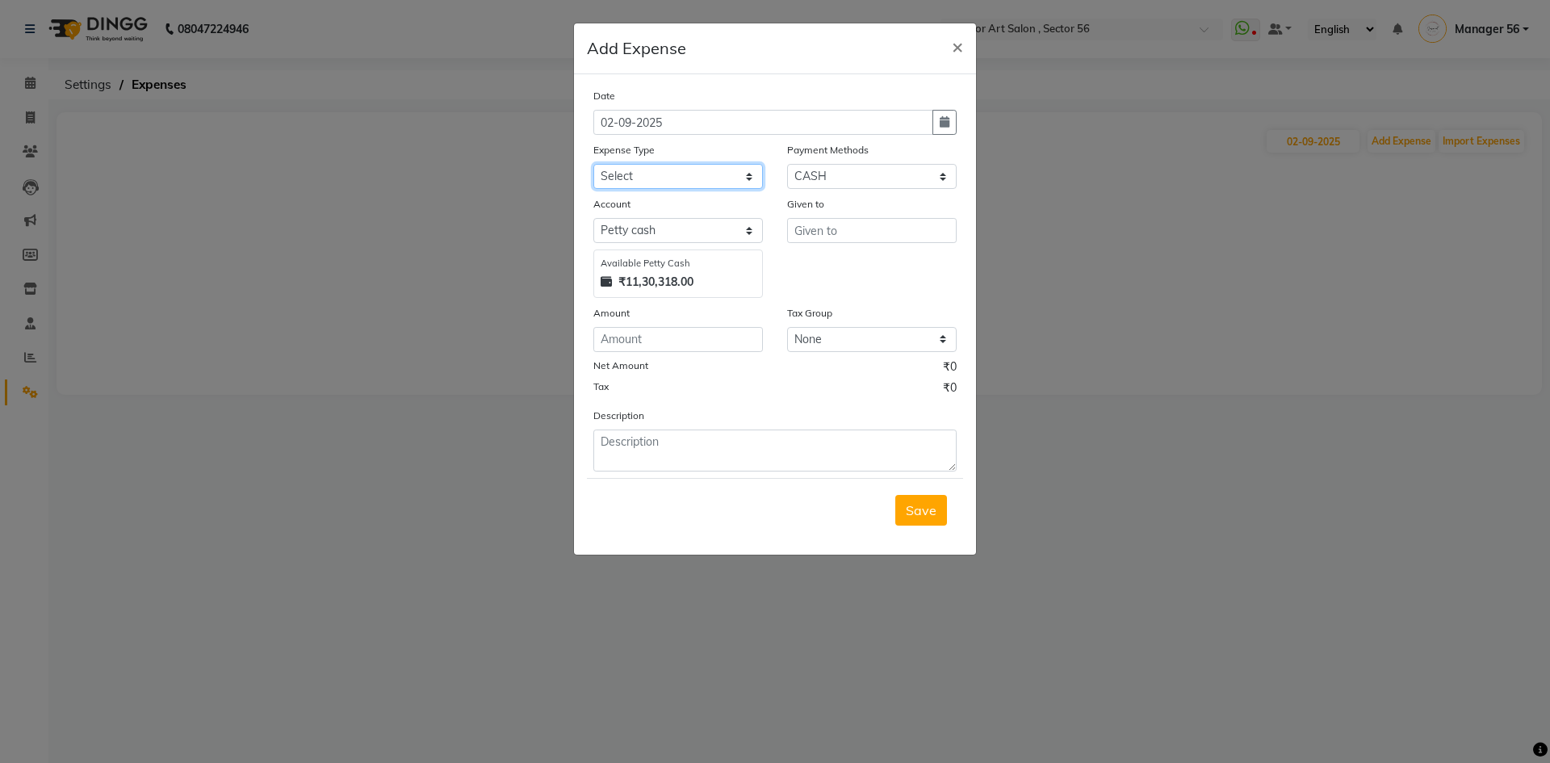
click at [686, 182] on select "Select Advance Salary Bank charges Car maintenance Cash transfer to bank Cash t…" at bounding box center [678, 176] width 170 height 25
select select "22483"
click at [593, 164] on select "Select Advance Salary Bank charges Car maintenance Cash transfer to bank Cash t…" at bounding box center [678, 176] width 170 height 25
drag, startPoint x: 877, startPoint y: 224, endPoint x: 895, endPoint y: 232, distance: 19.5
click at [877, 224] on input "text" at bounding box center [872, 230] width 170 height 25
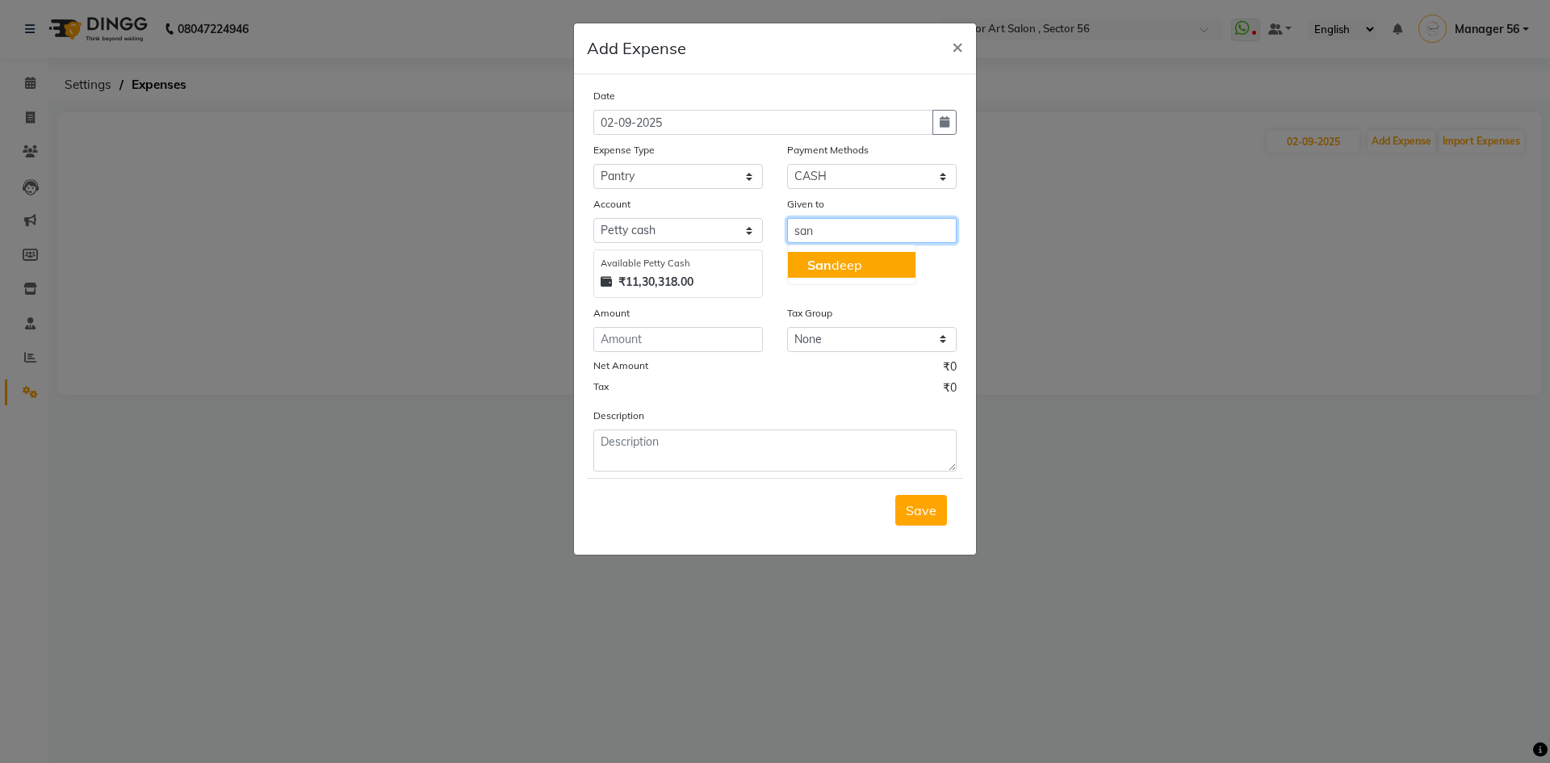
click at [802, 262] on button "San deep" at bounding box center [852, 265] width 128 height 26
type input "Sandeep"
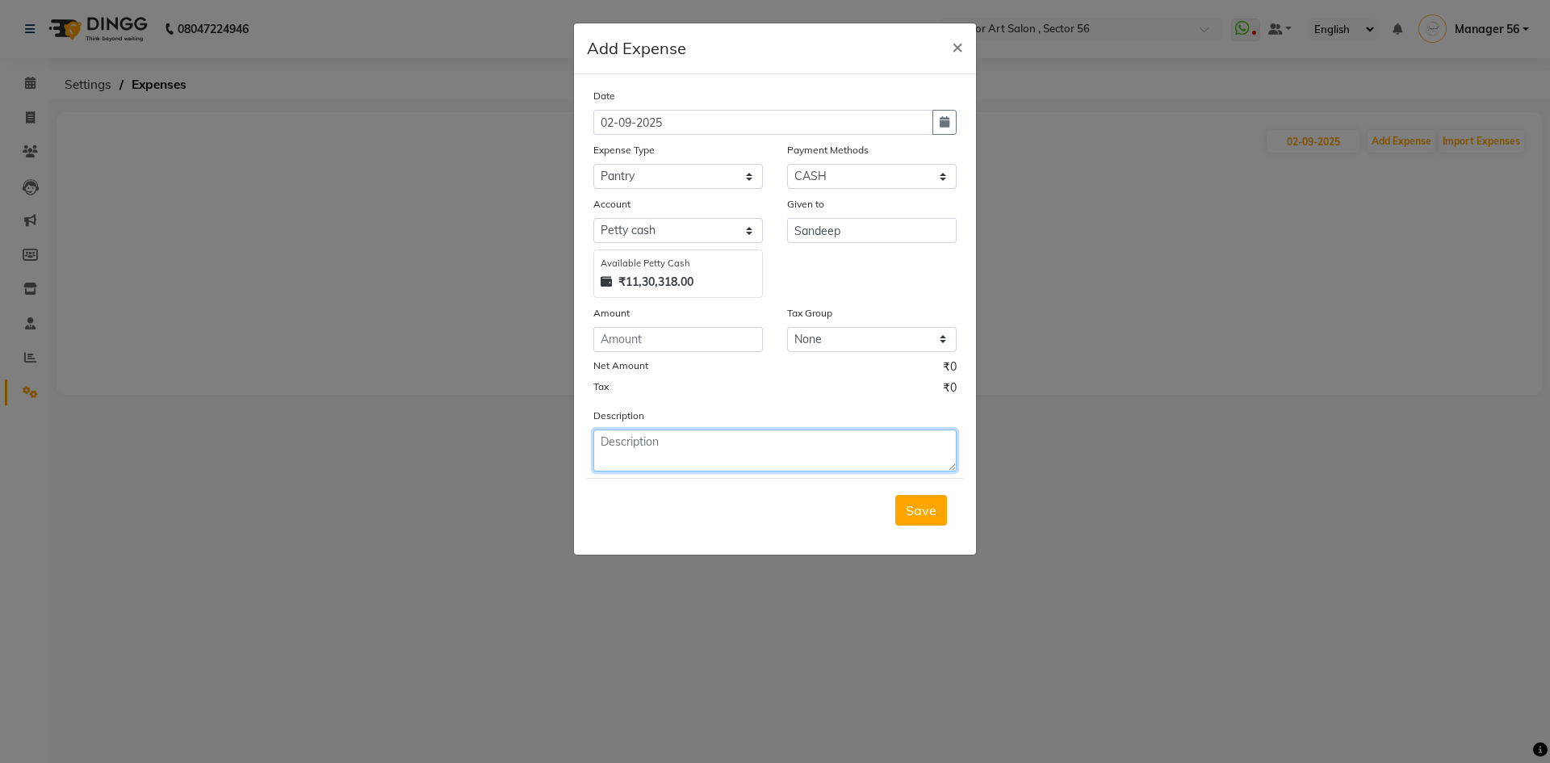
click at [694, 458] on textarea at bounding box center [774, 451] width 363 height 42
type textarea "Milk"
click at [680, 331] on input "number" at bounding box center [678, 339] width 170 height 25
type input "75"
click at [938, 505] on button "Save" at bounding box center [921, 510] width 52 height 31
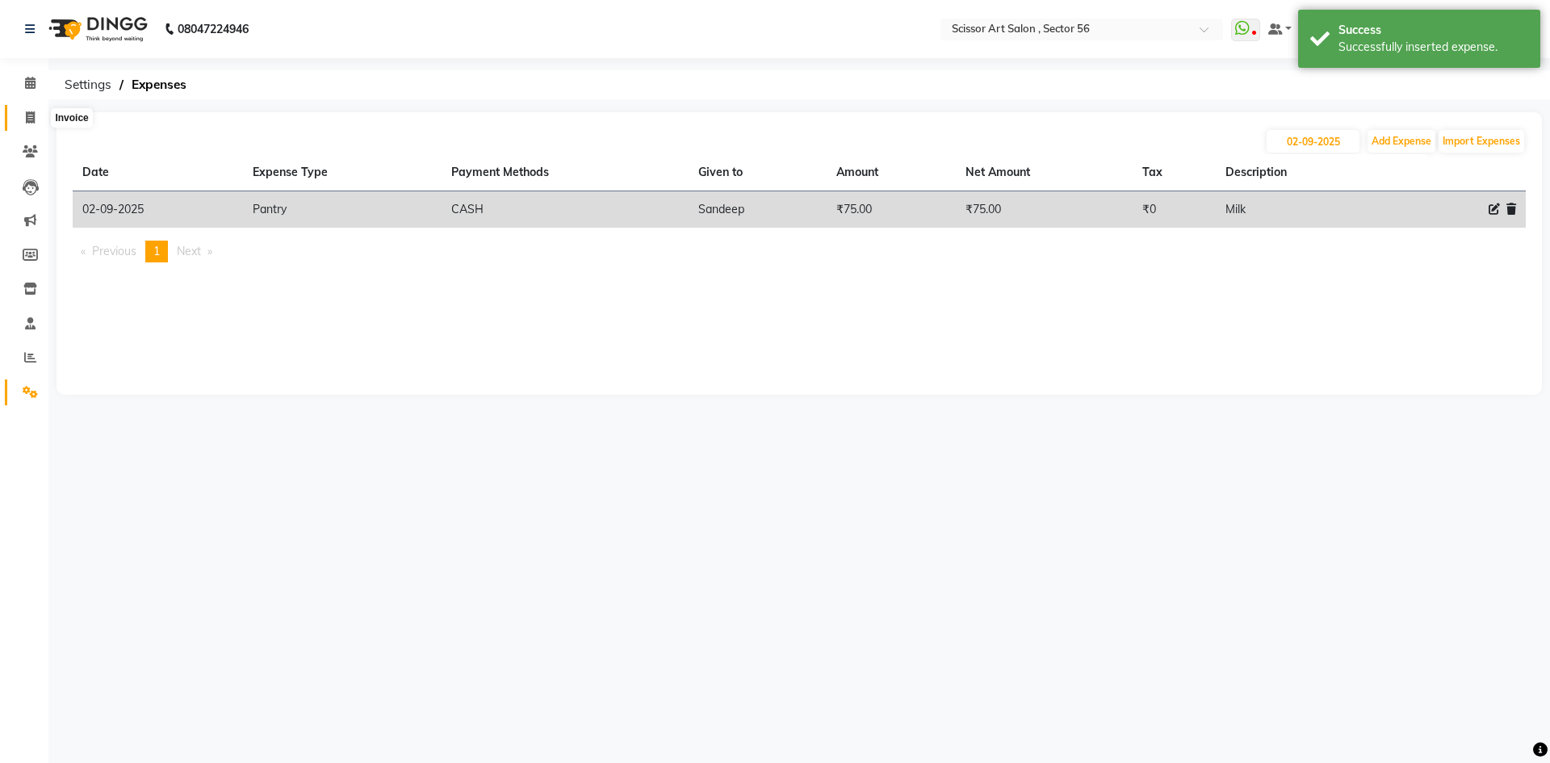
click at [39, 119] on span at bounding box center [30, 118] width 28 height 19
select select "service"
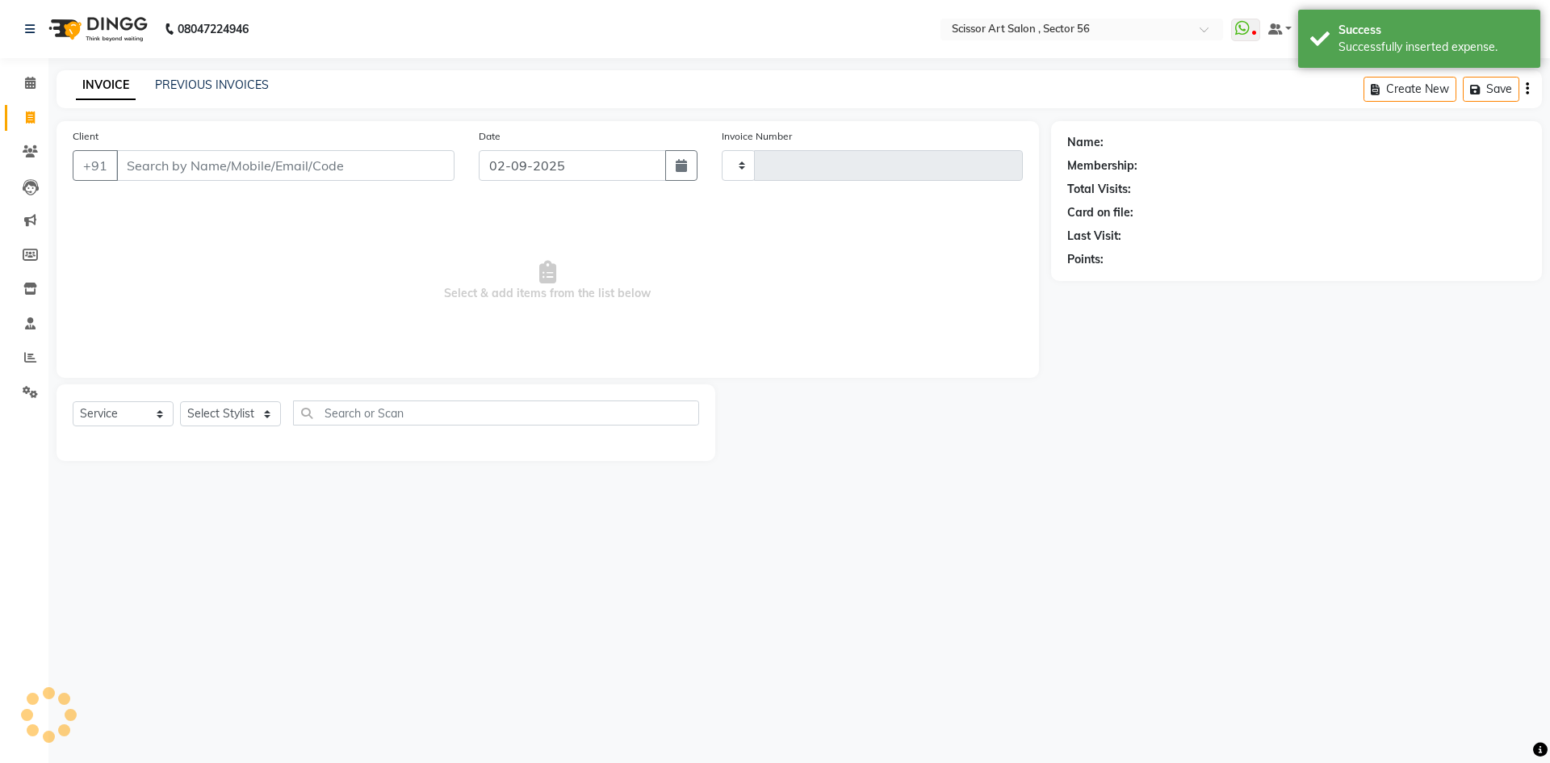
type input "1345"
select select "6185"
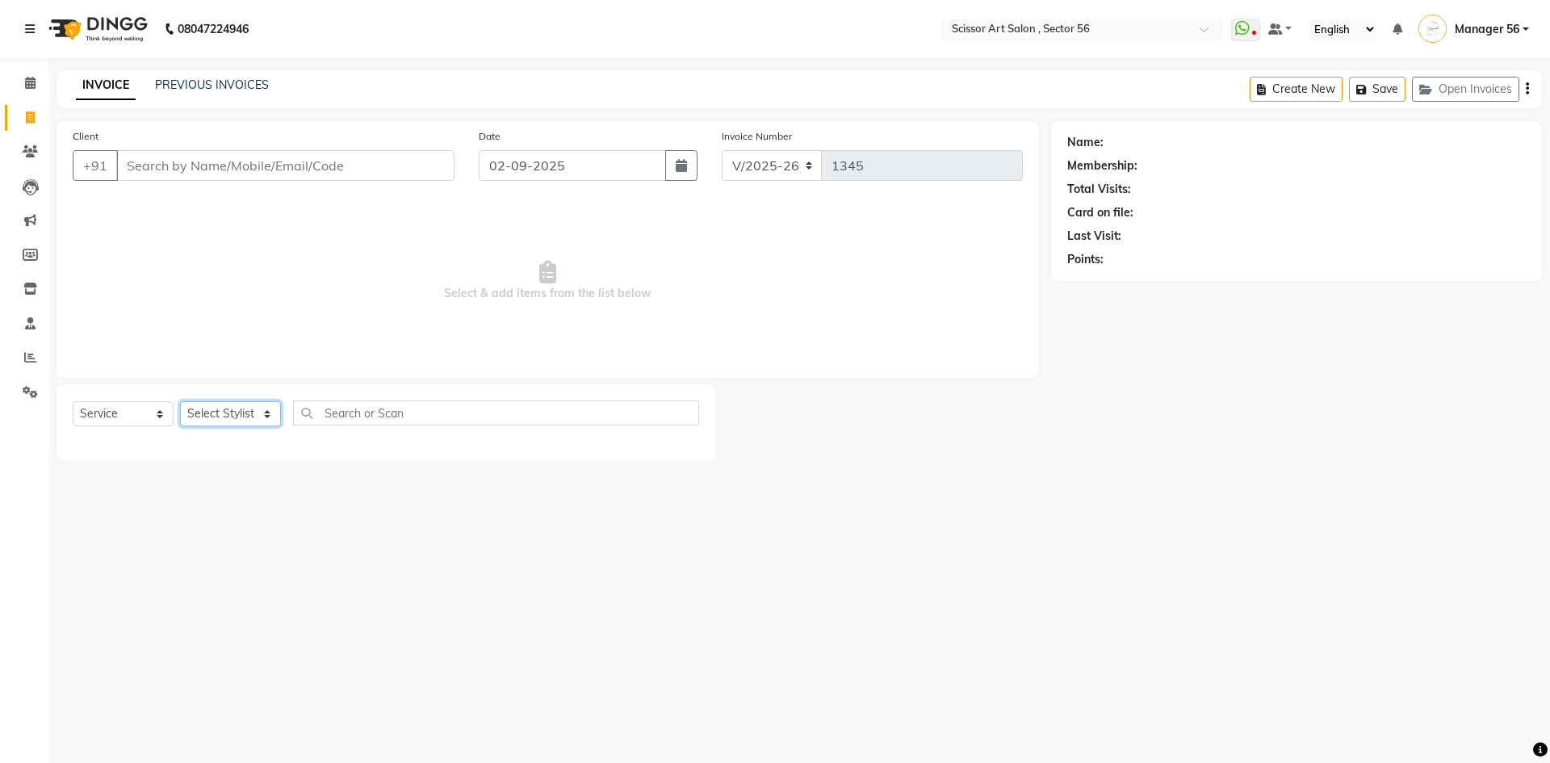
click at [207, 417] on select "Select Stylist Anees DEV DAS Kiran Manager 56 Naina Navin Pramod Raano rahul Ru…" at bounding box center [230, 413] width 101 height 25
select select "45962"
click at [180, 401] on select "Select Stylist Anees DEV DAS Kiran Manager 56 Naina Navin Pramod Raano rahul Ru…" at bounding box center [230, 413] width 101 height 25
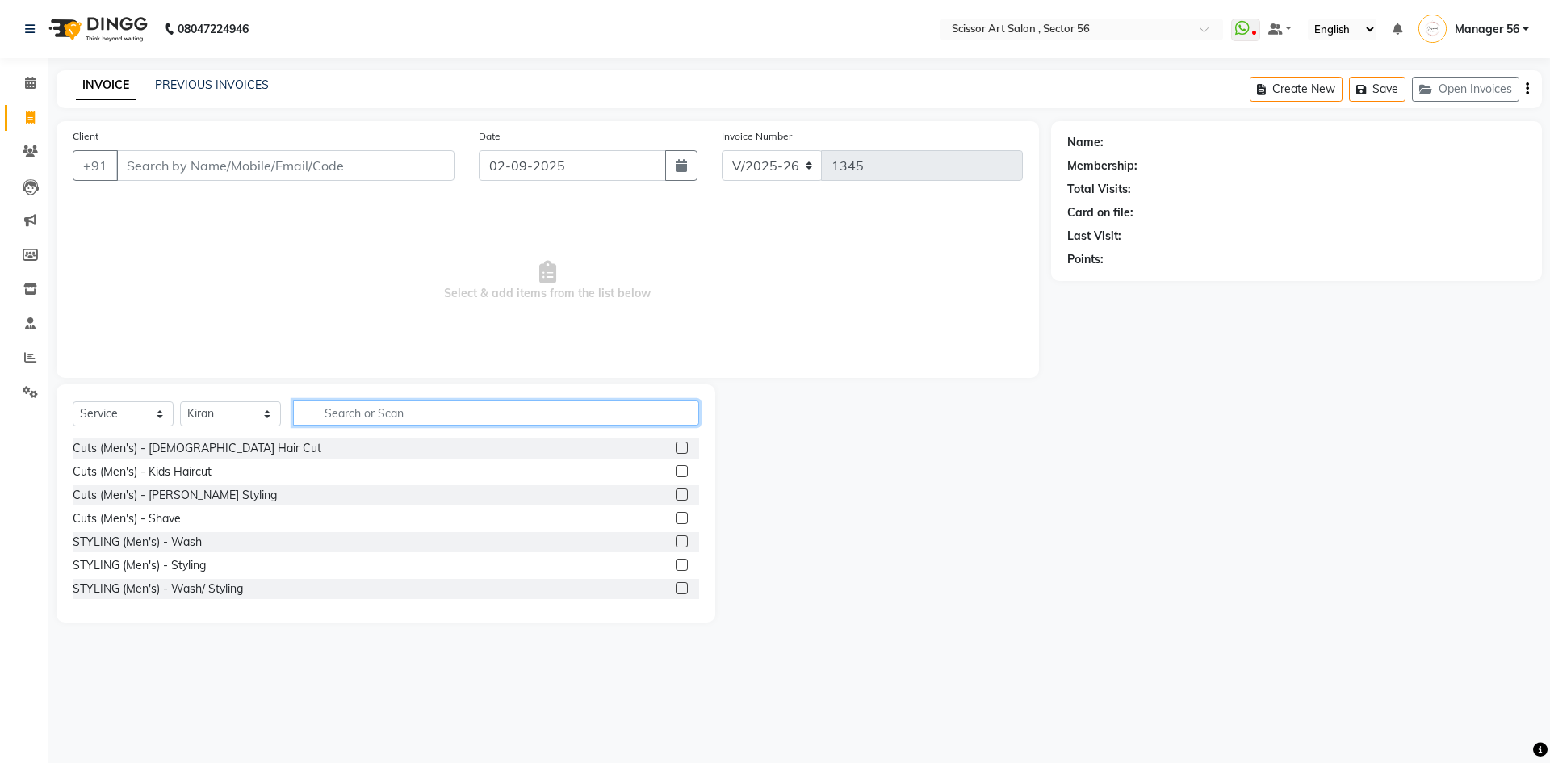
click at [568, 412] on input "text" at bounding box center [496, 413] width 406 height 25
type input "head"
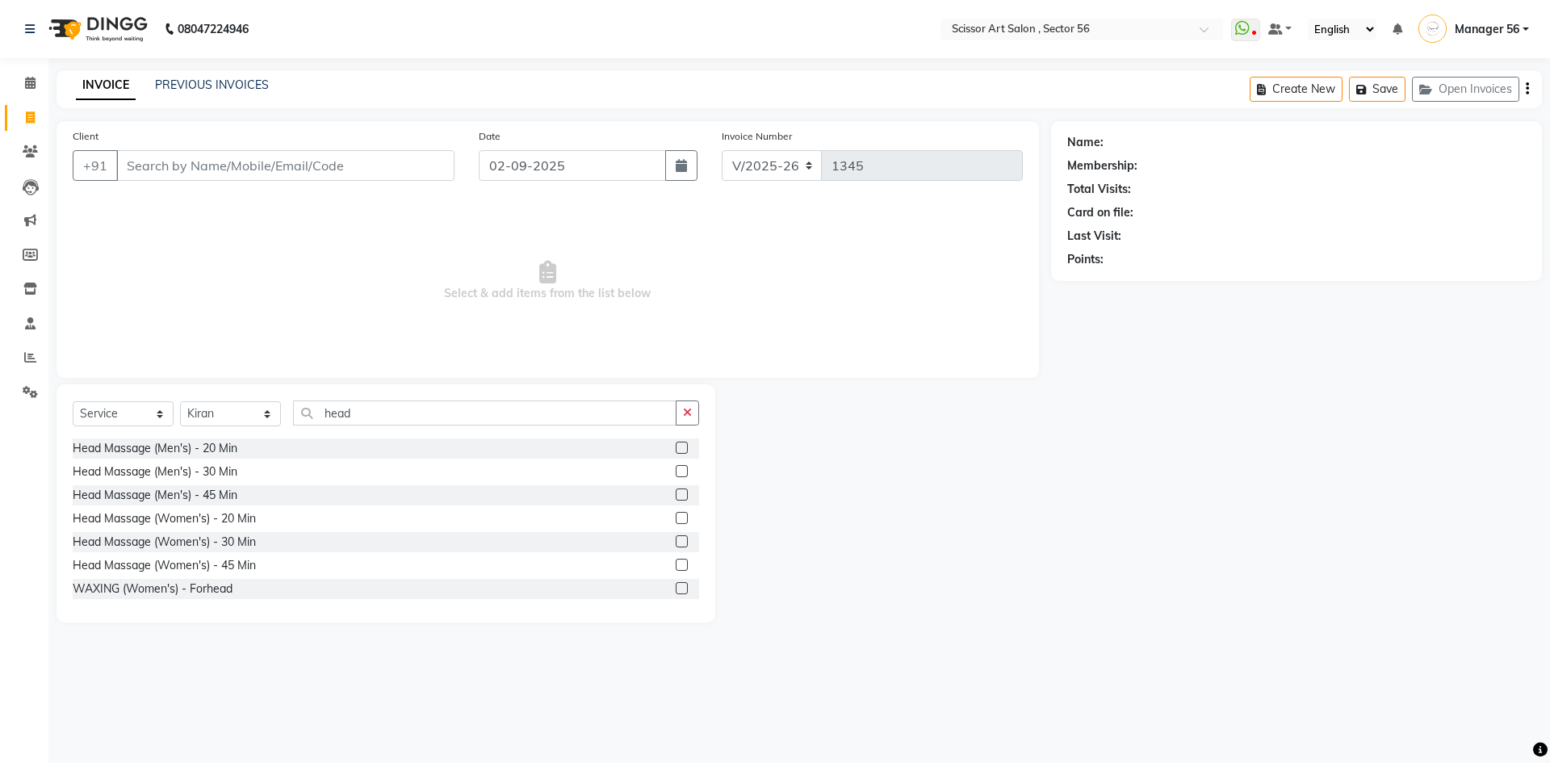
click at [676, 472] on label at bounding box center [682, 471] width 12 height 12
click at [676, 472] on input "checkbox" at bounding box center [681, 472] width 10 height 10
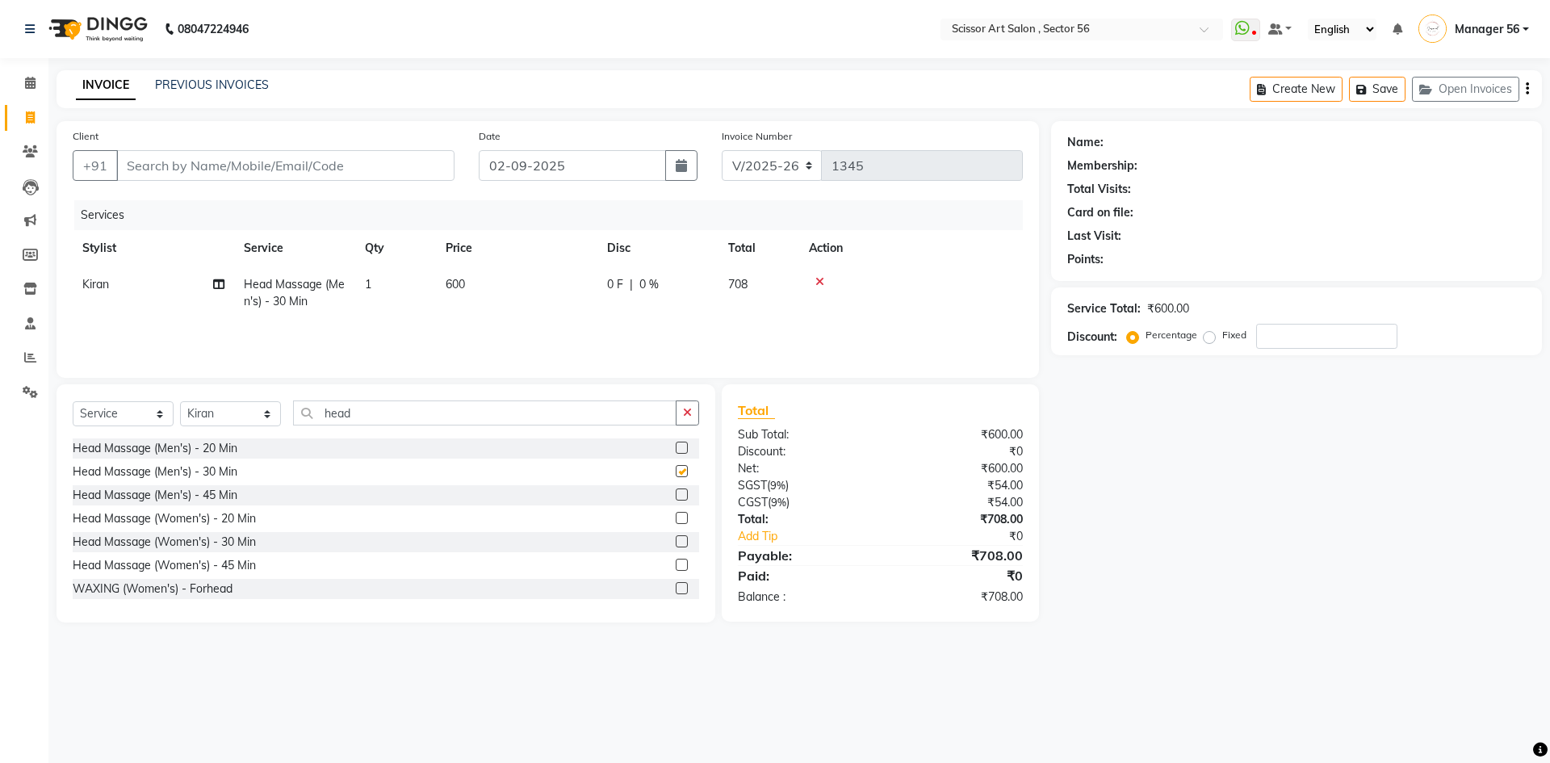
checkbox input "false"
click at [692, 415] on icon "button" at bounding box center [687, 412] width 9 height 11
click at [255, 414] on select "Select Stylist Anees DEV DAS Kiran Manager 56 Naina Navin Pramod Raano rahul Ru…" at bounding box center [230, 413] width 101 height 25
select select "85435"
click at [180, 401] on select "Select Stylist Anees DEV DAS Kiran Manager 56 Naina Navin Pramod Raano rahul Ru…" at bounding box center [230, 413] width 101 height 25
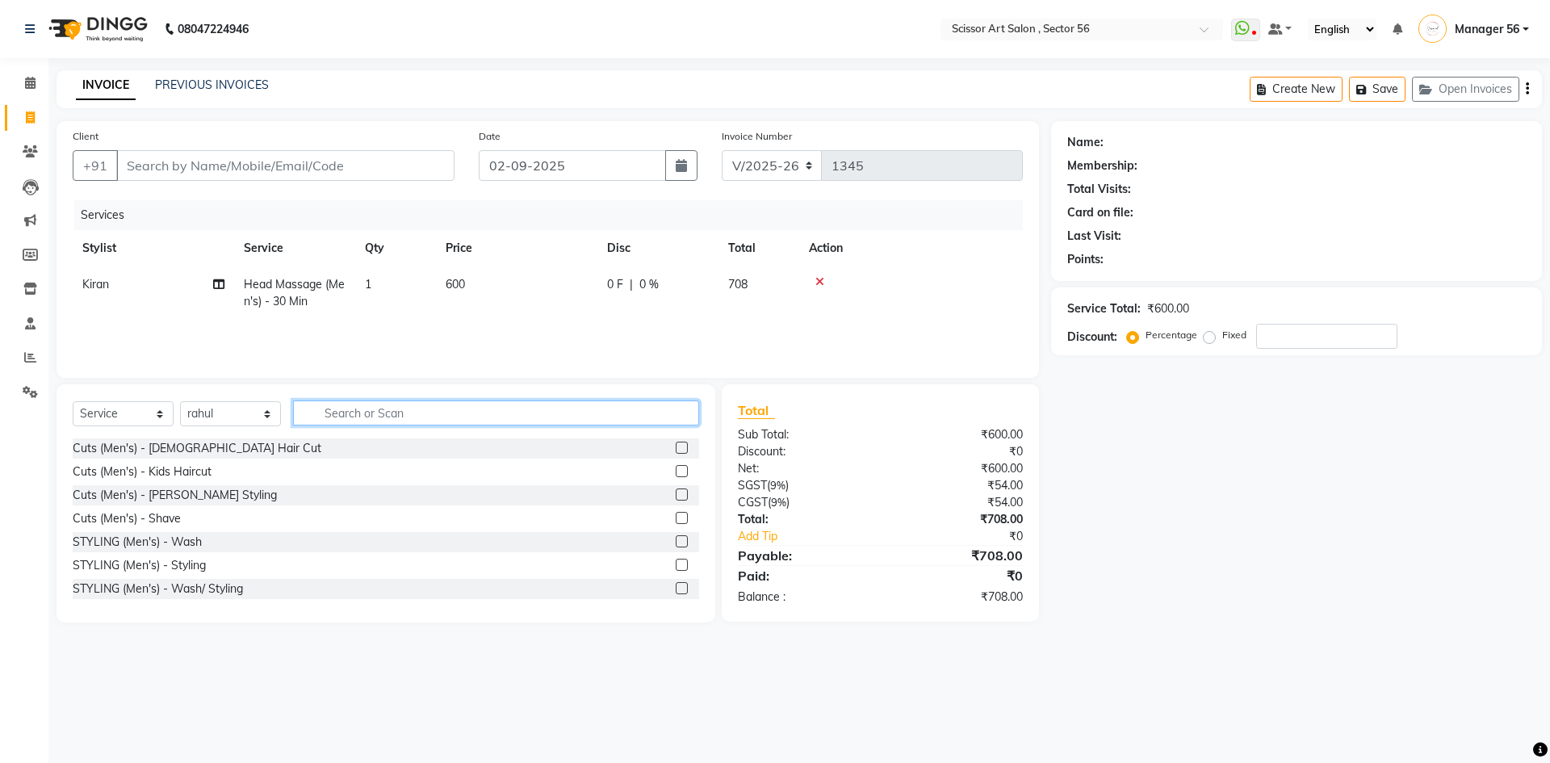
click at [676, 407] on input "text" at bounding box center [496, 413] width 406 height 25
type input "head"
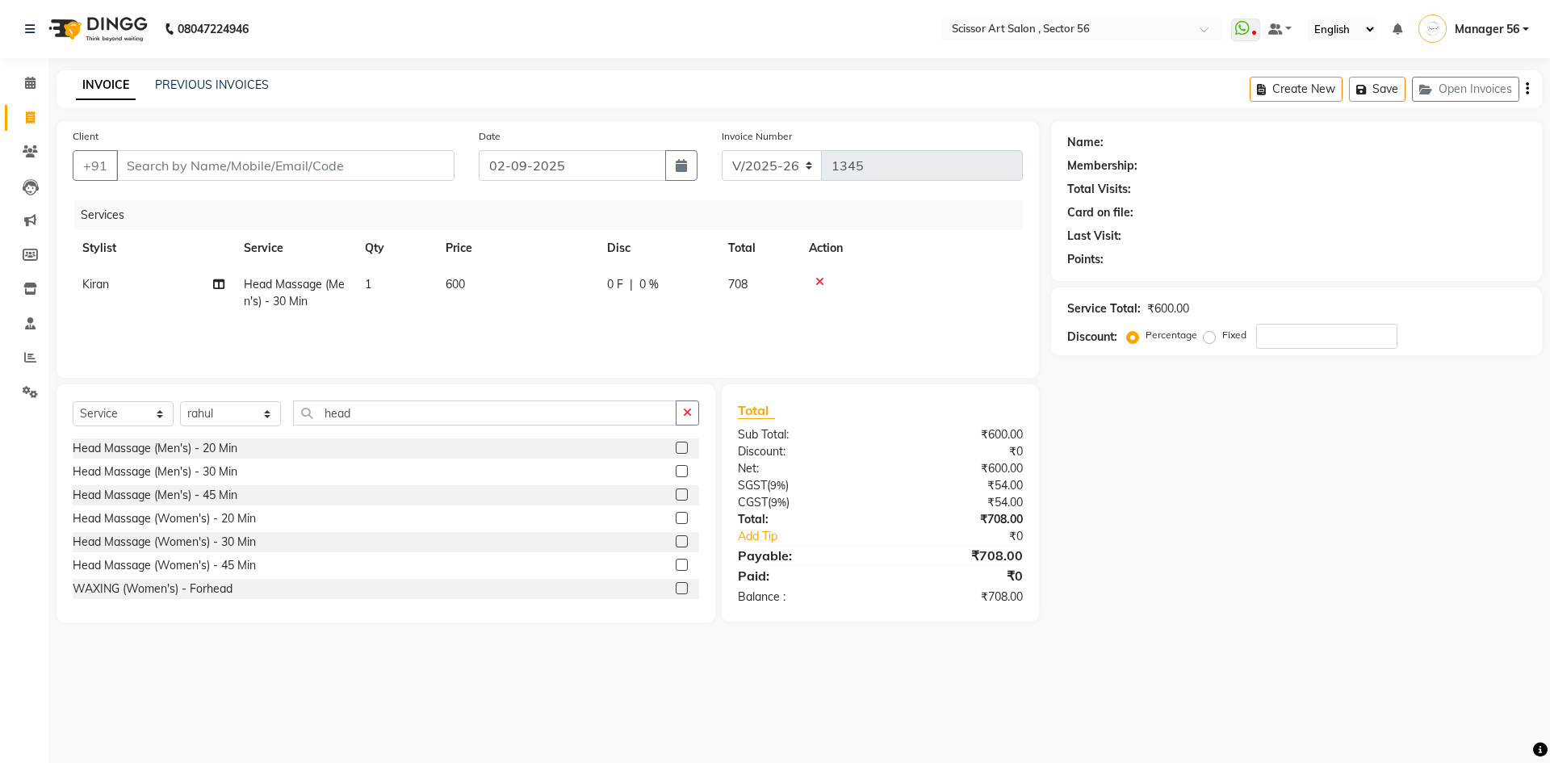
click at [676, 473] on label at bounding box center [682, 471] width 12 height 12
click at [676, 473] on input "checkbox" at bounding box center [681, 472] width 10 height 10
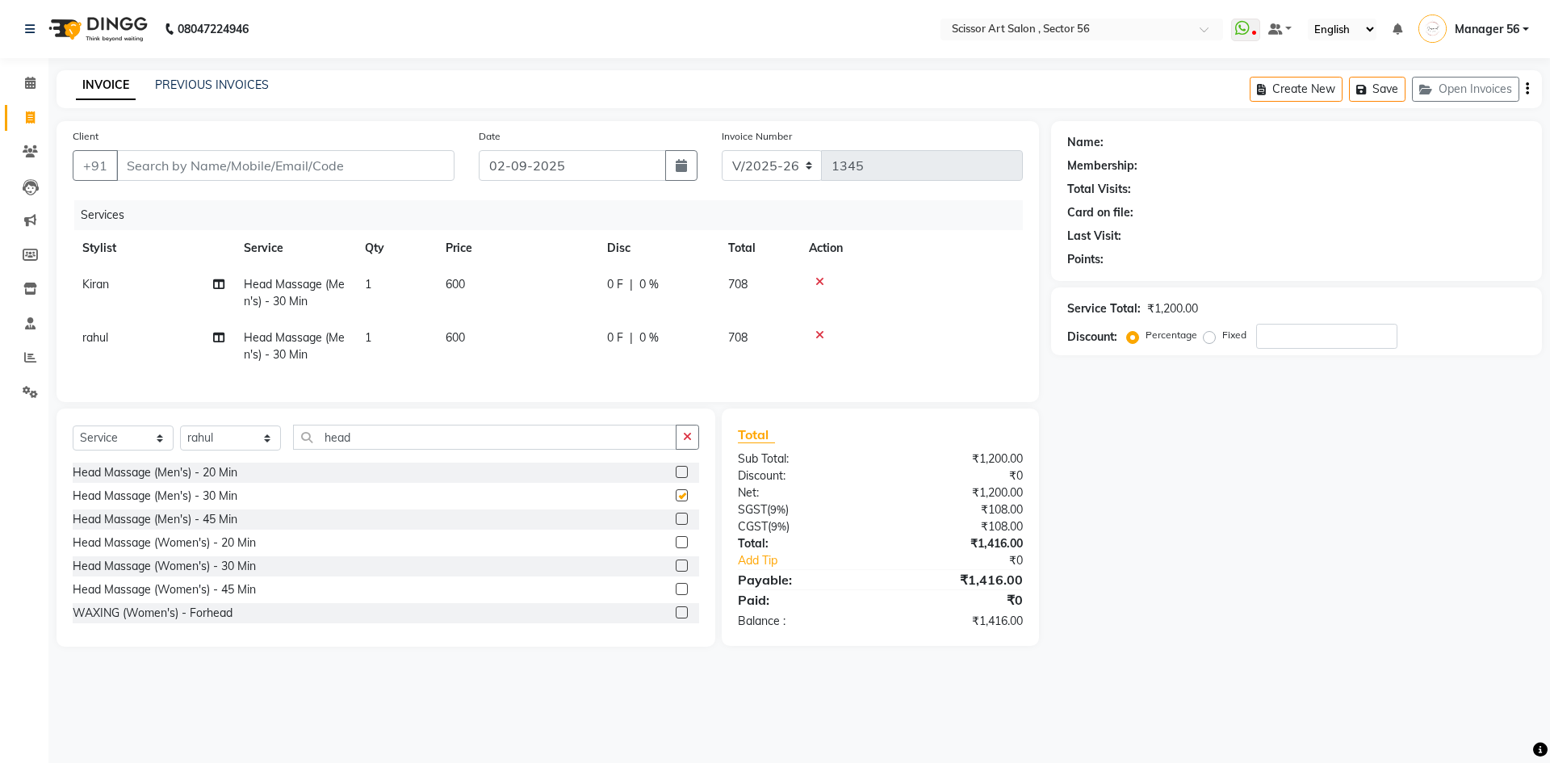
checkbox input "false"
click at [400, 175] on input "Client" at bounding box center [285, 165] width 338 height 31
type input "9"
type input "0"
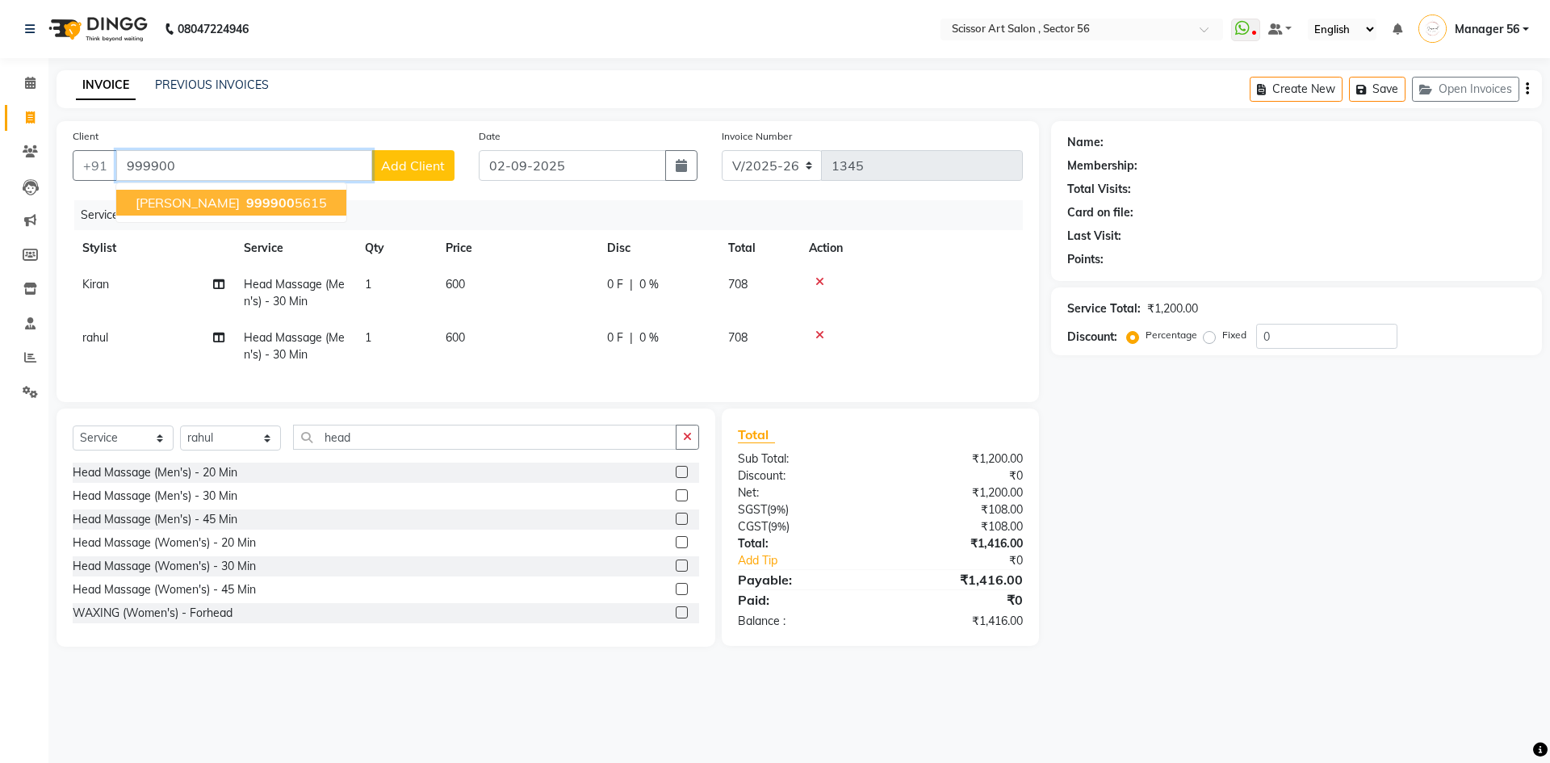
click at [179, 196] on span "Shobhit" at bounding box center [188, 203] width 104 height 16
type input "9999005615"
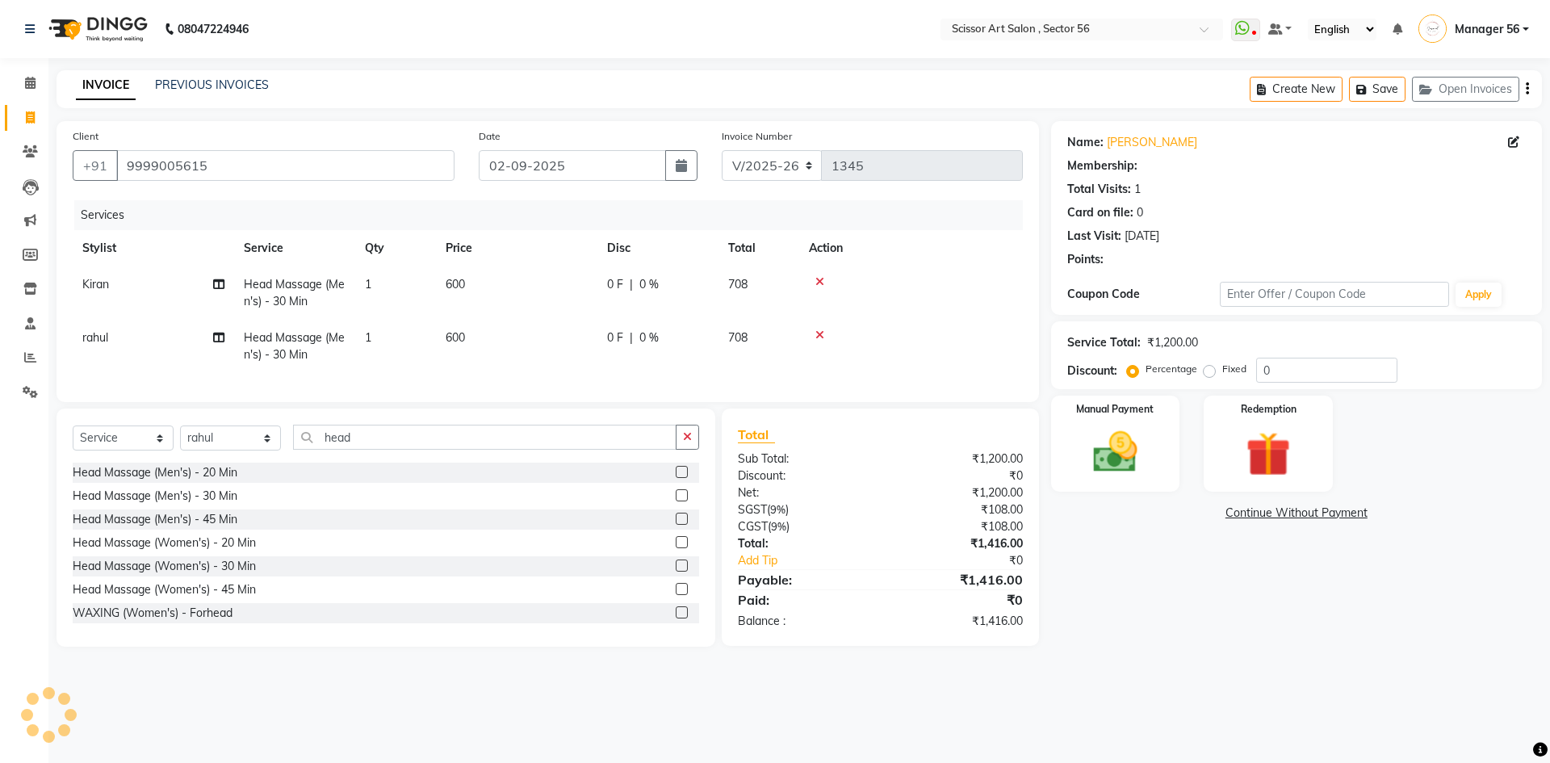
select select "1: Object"
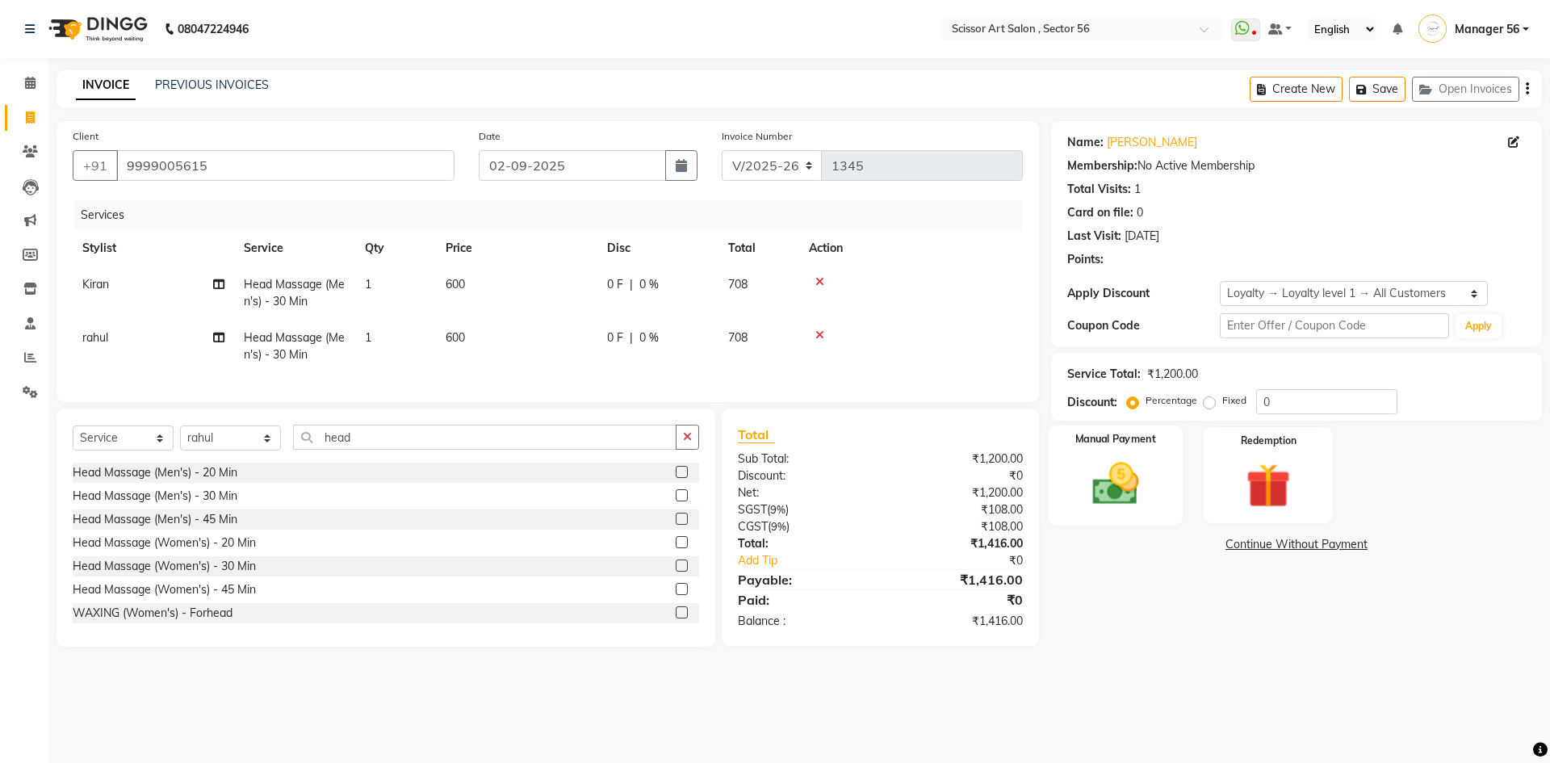
drag, startPoint x: 1163, startPoint y: 463, endPoint x: 1208, endPoint y: 495, distance: 55.6
click at [1164, 463] on div "Manual Payment" at bounding box center [1115, 475] width 129 height 96
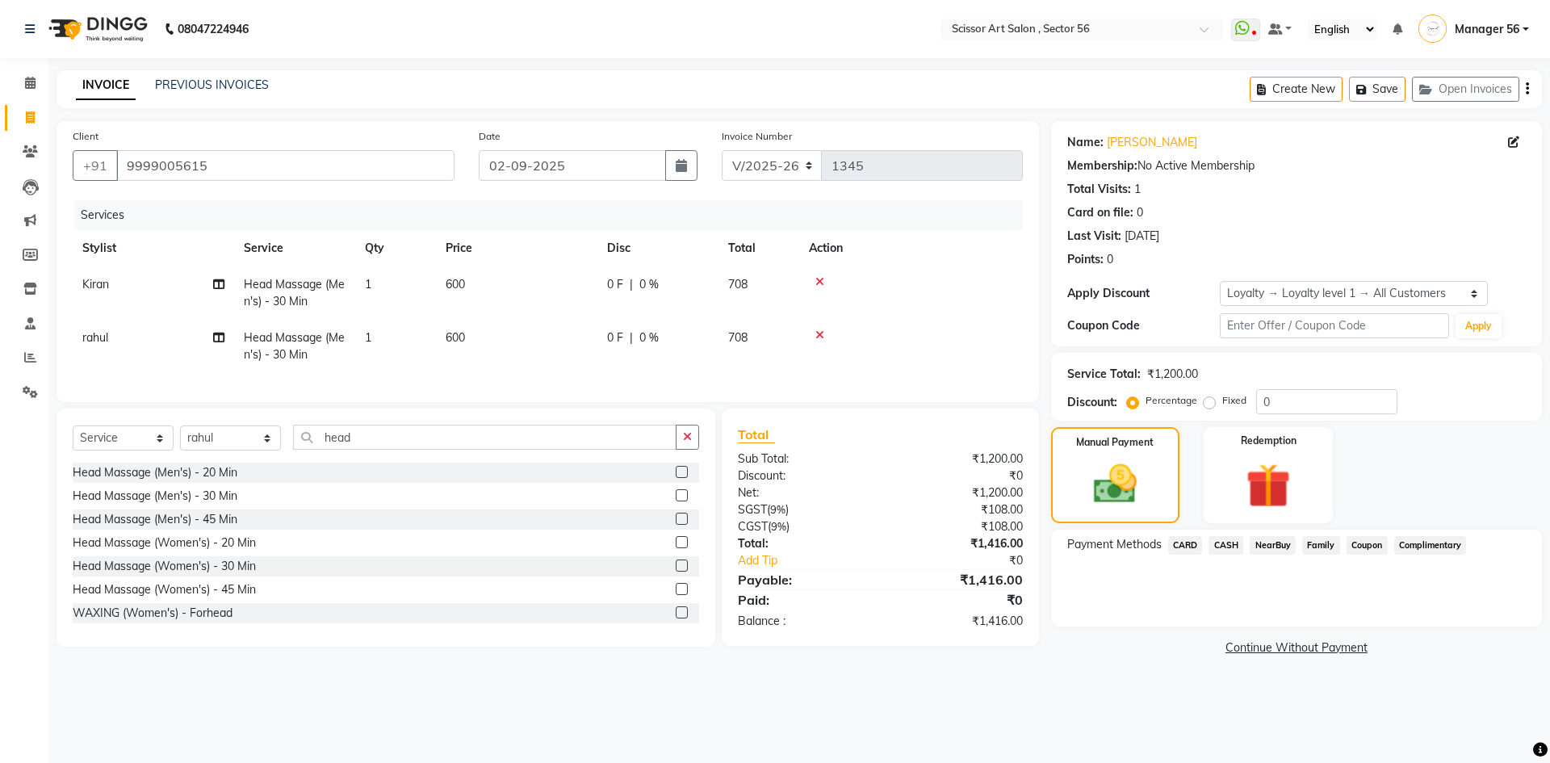
click at [1235, 543] on span "CASH" at bounding box center [1226, 545] width 35 height 19
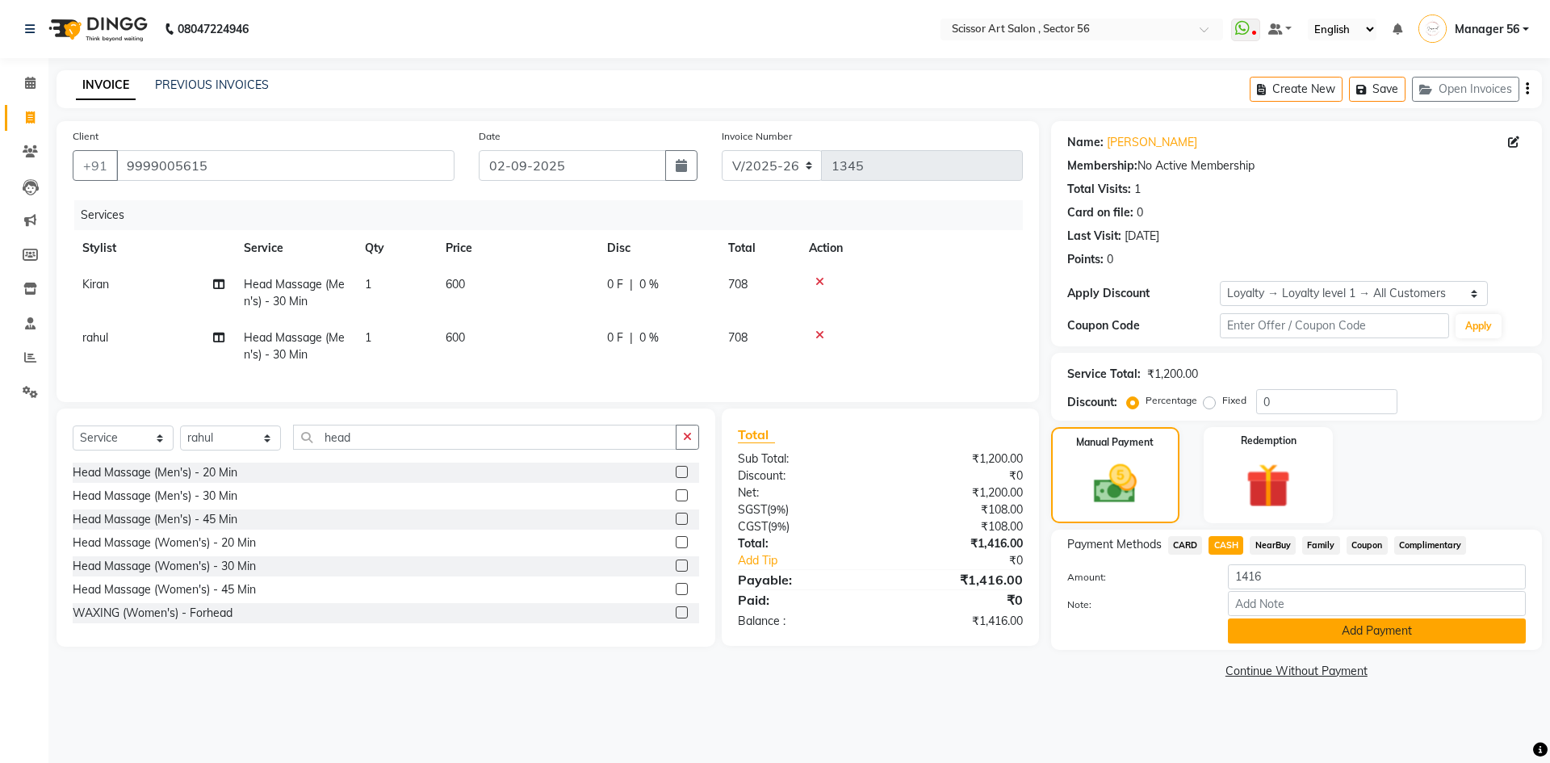
click at [1286, 627] on button "Add Payment" at bounding box center [1377, 631] width 298 height 25
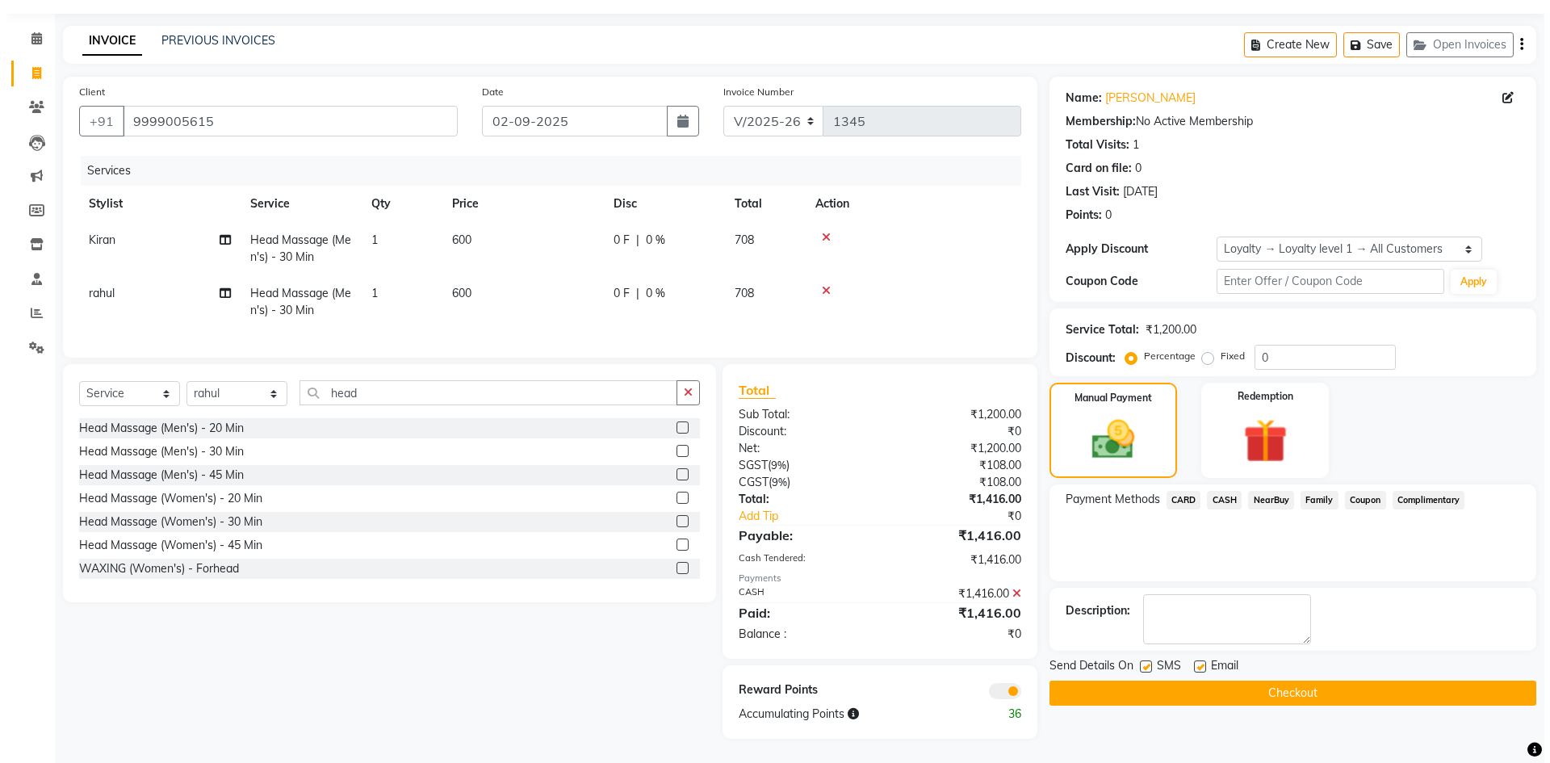
scroll to position [57, 0]
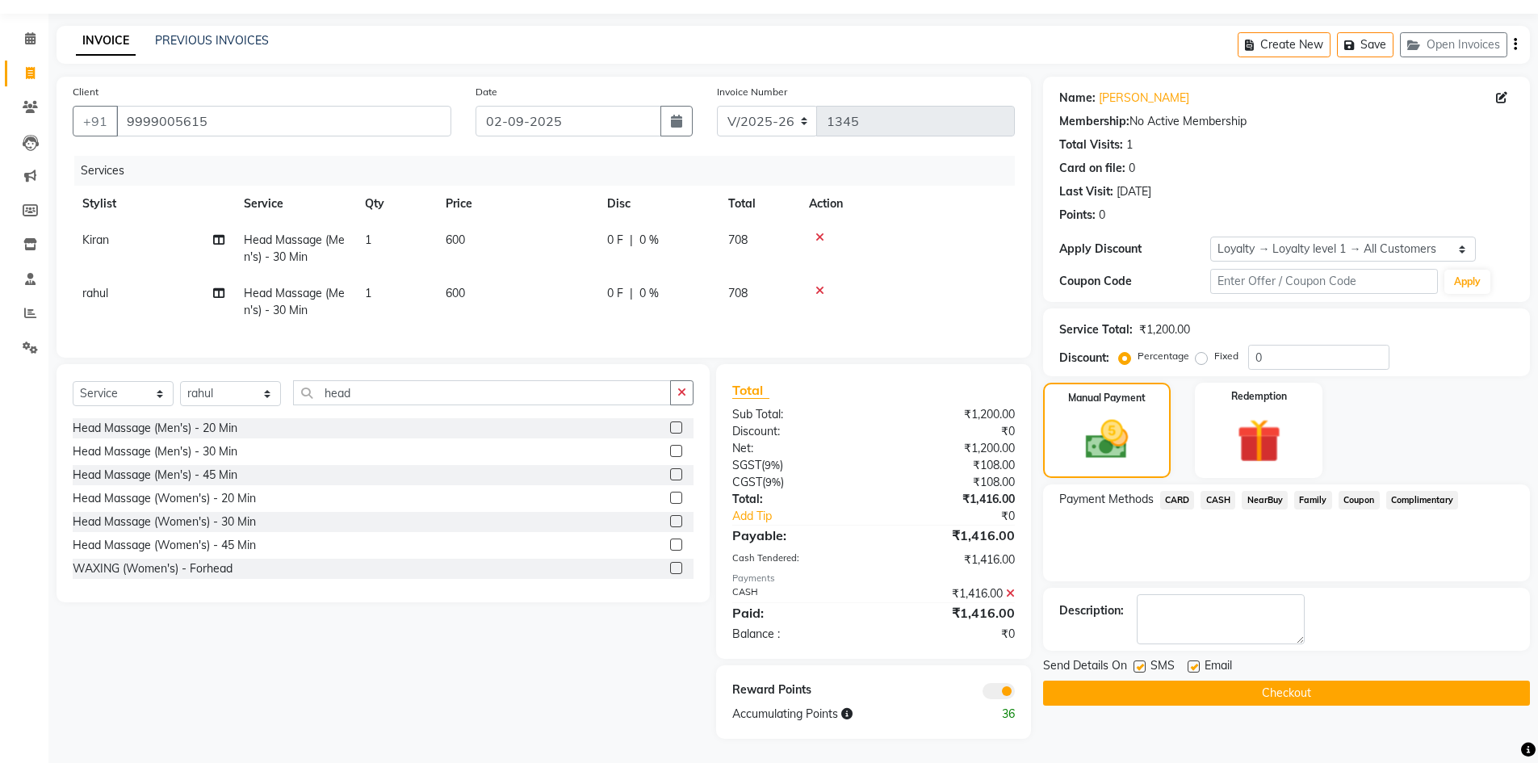
click at [1008, 687] on span at bounding box center [999, 691] width 32 height 16
click at [1015, 694] on input "checkbox" at bounding box center [1015, 694] width 0 height 0
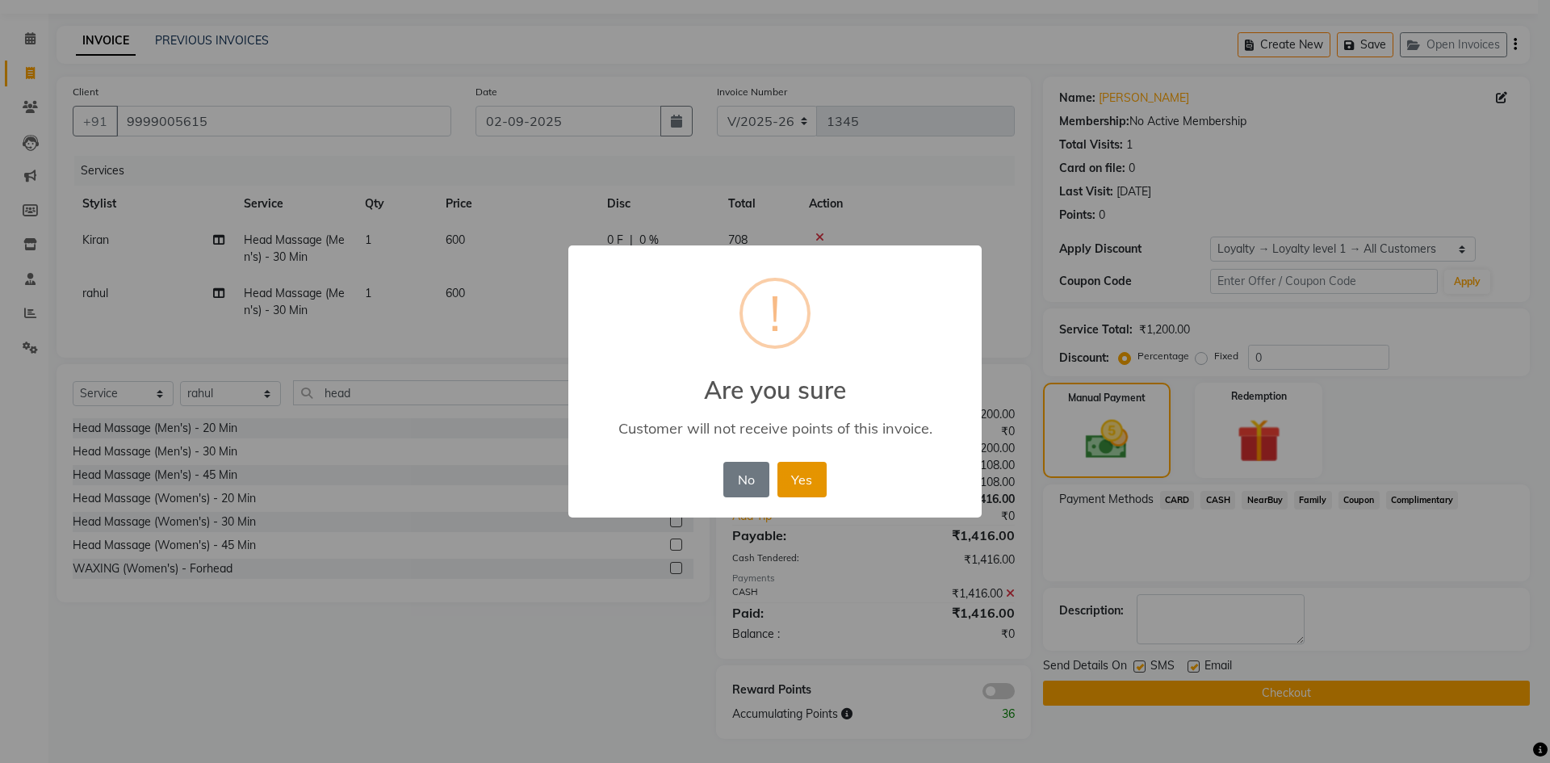
click at [807, 479] on button "Yes" at bounding box center [802, 480] width 49 height 36
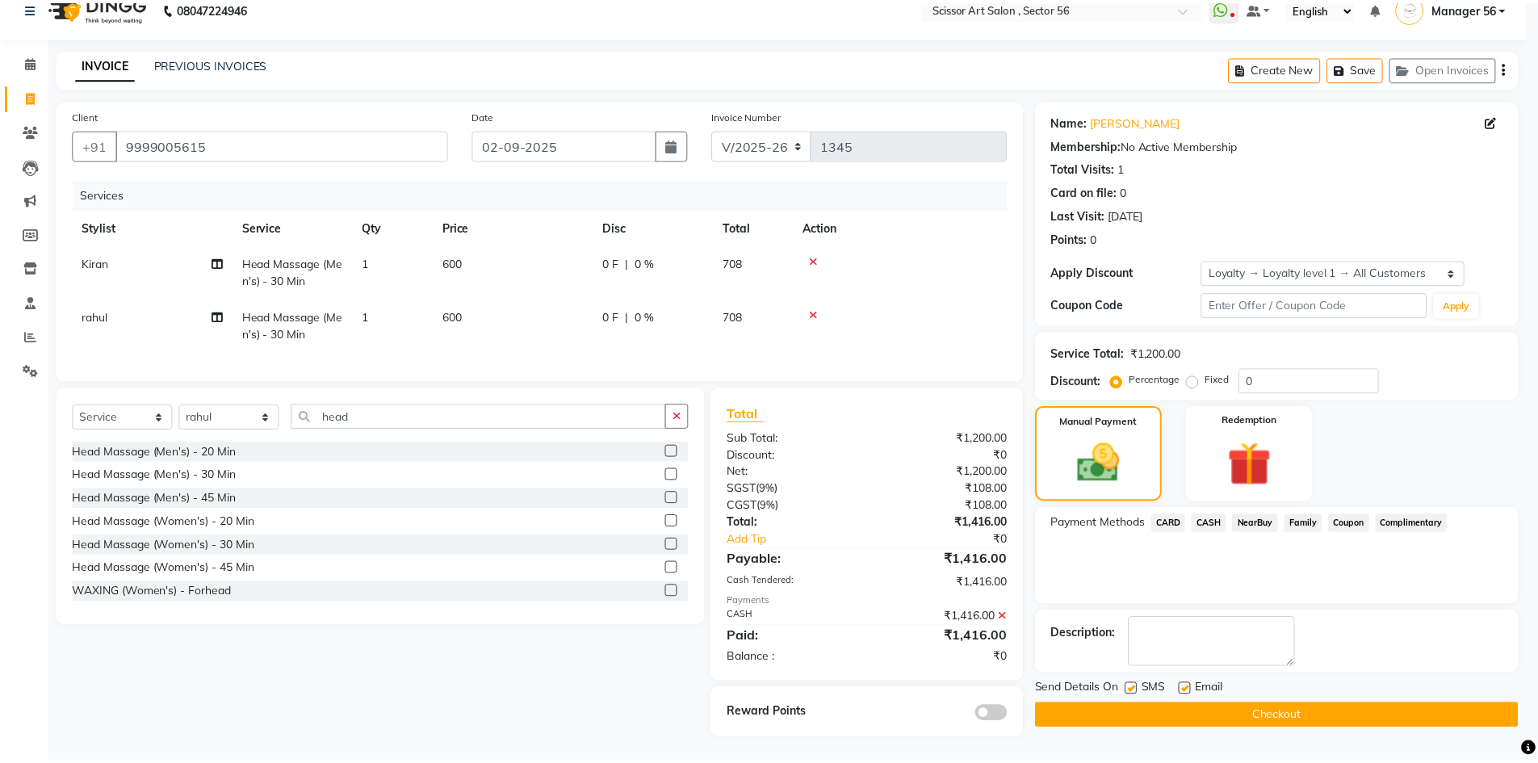
scroll to position [33, 0]
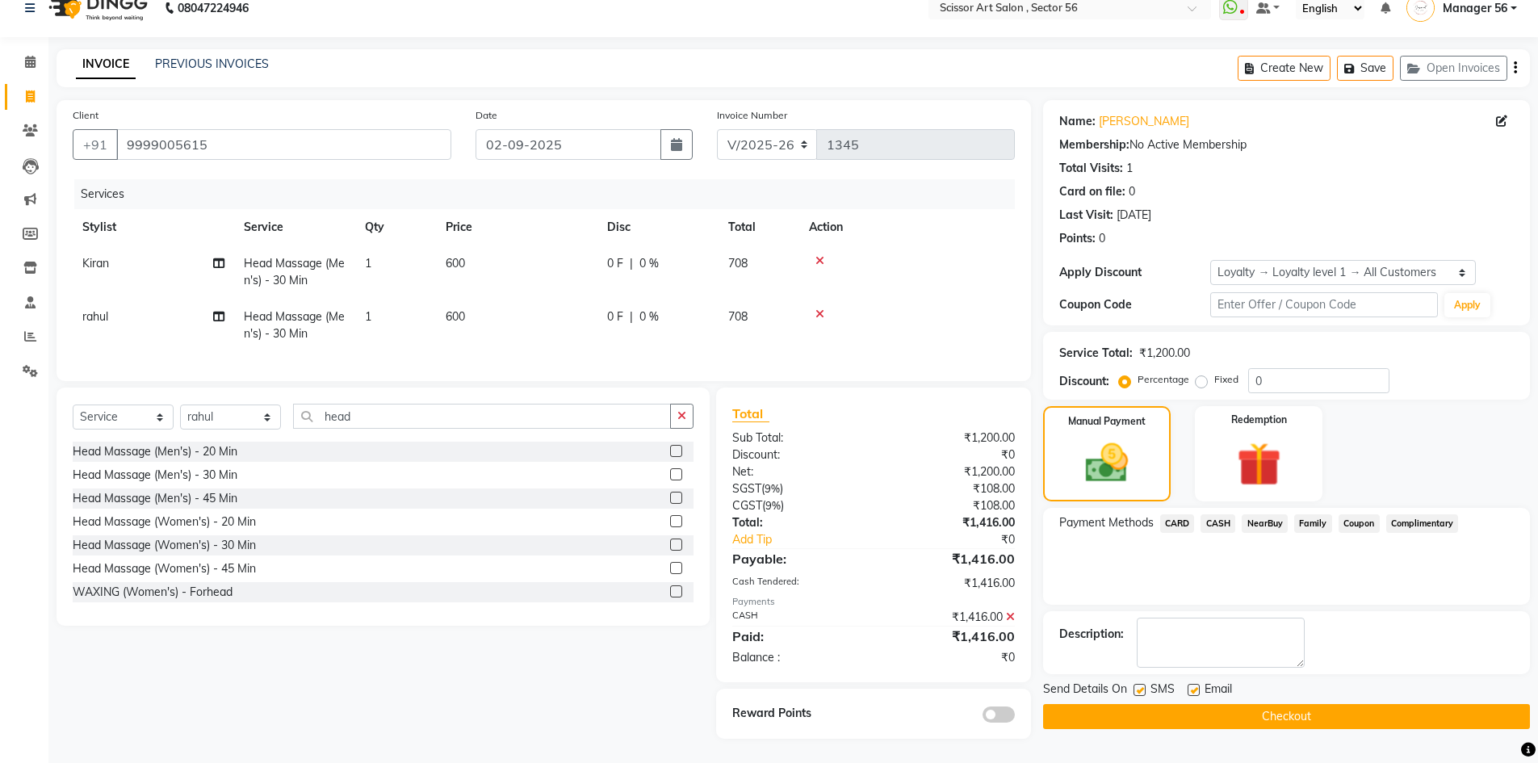
click at [1218, 704] on button "Checkout" at bounding box center [1286, 716] width 487 height 25
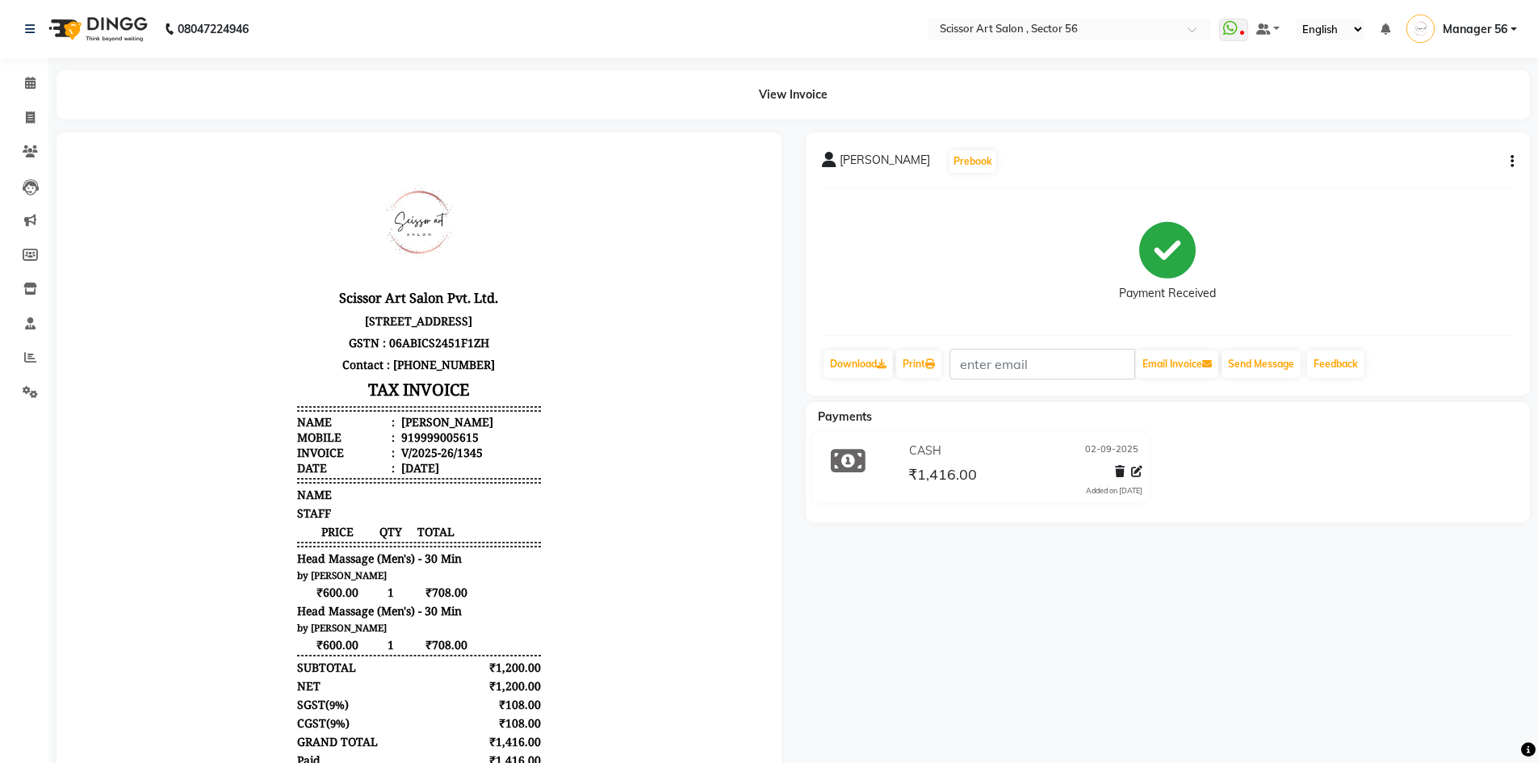
click at [1512, 161] on icon "button" at bounding box center [1512, 161] width 3 height 1
click at [1412, 182] on div "Edit Invoice" at bounding box center [1432, 182] width 111 height 20
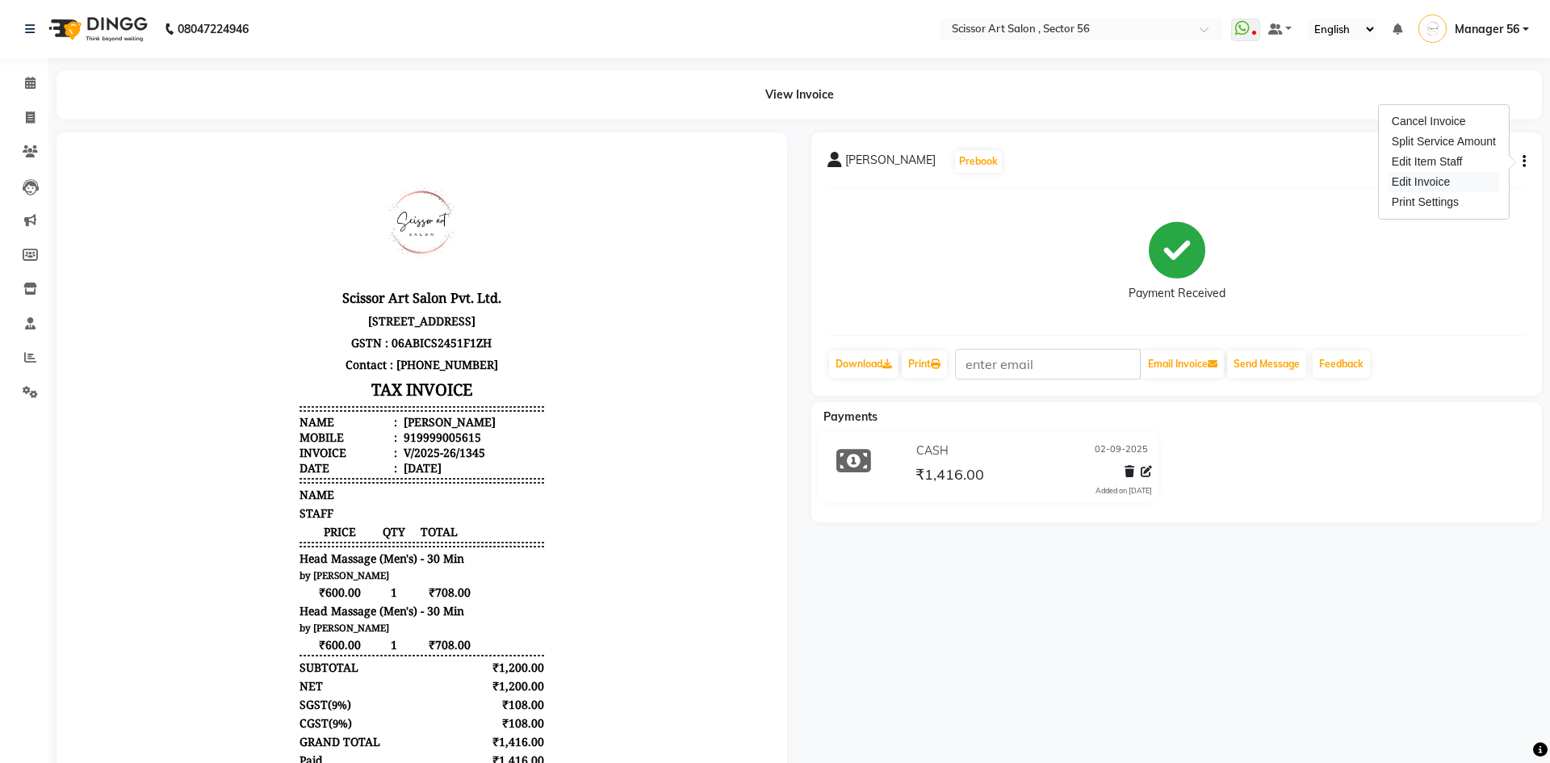
select select "service"
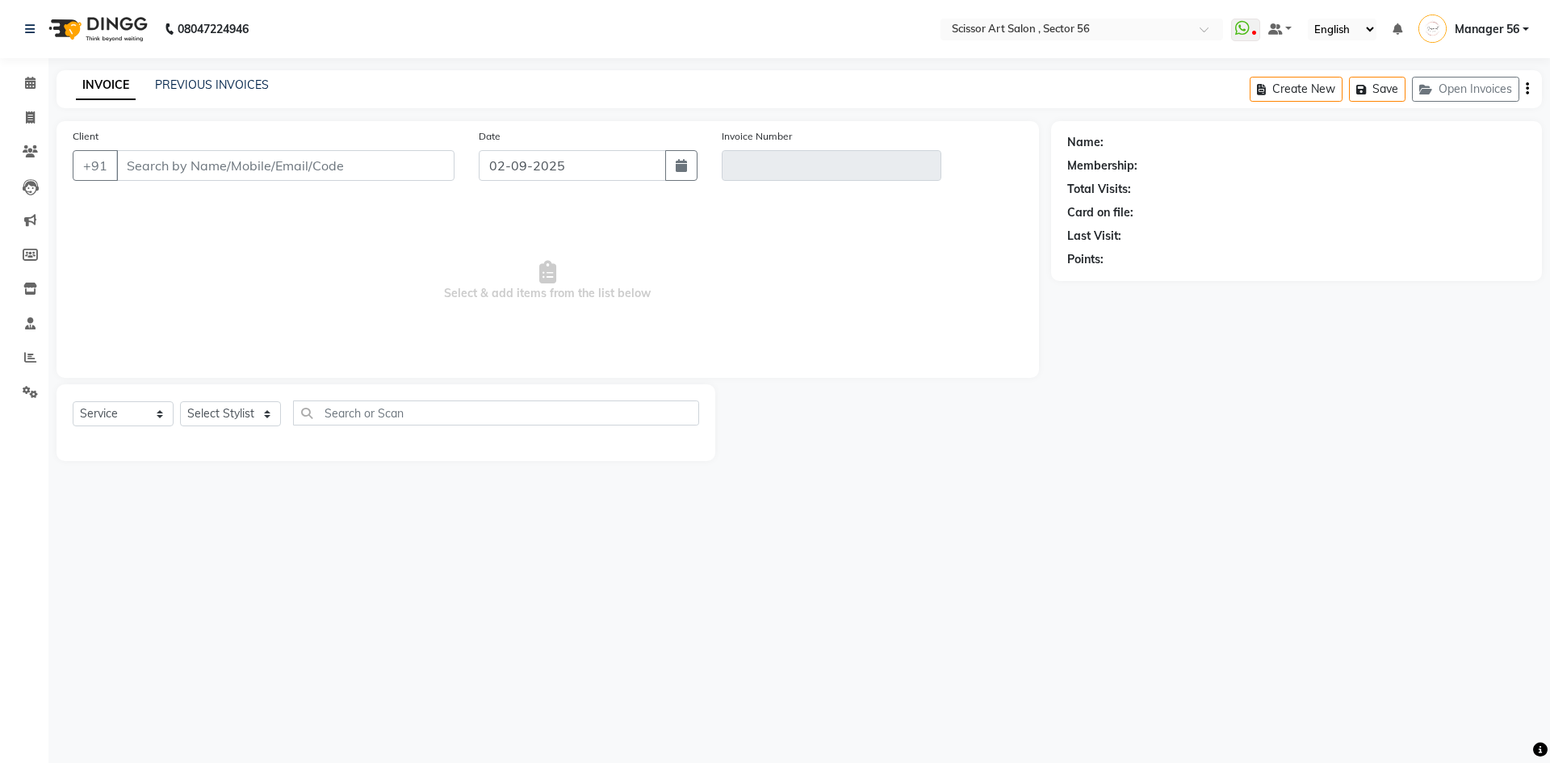
type input "9999005615"
type input "V/2025-26/1345"
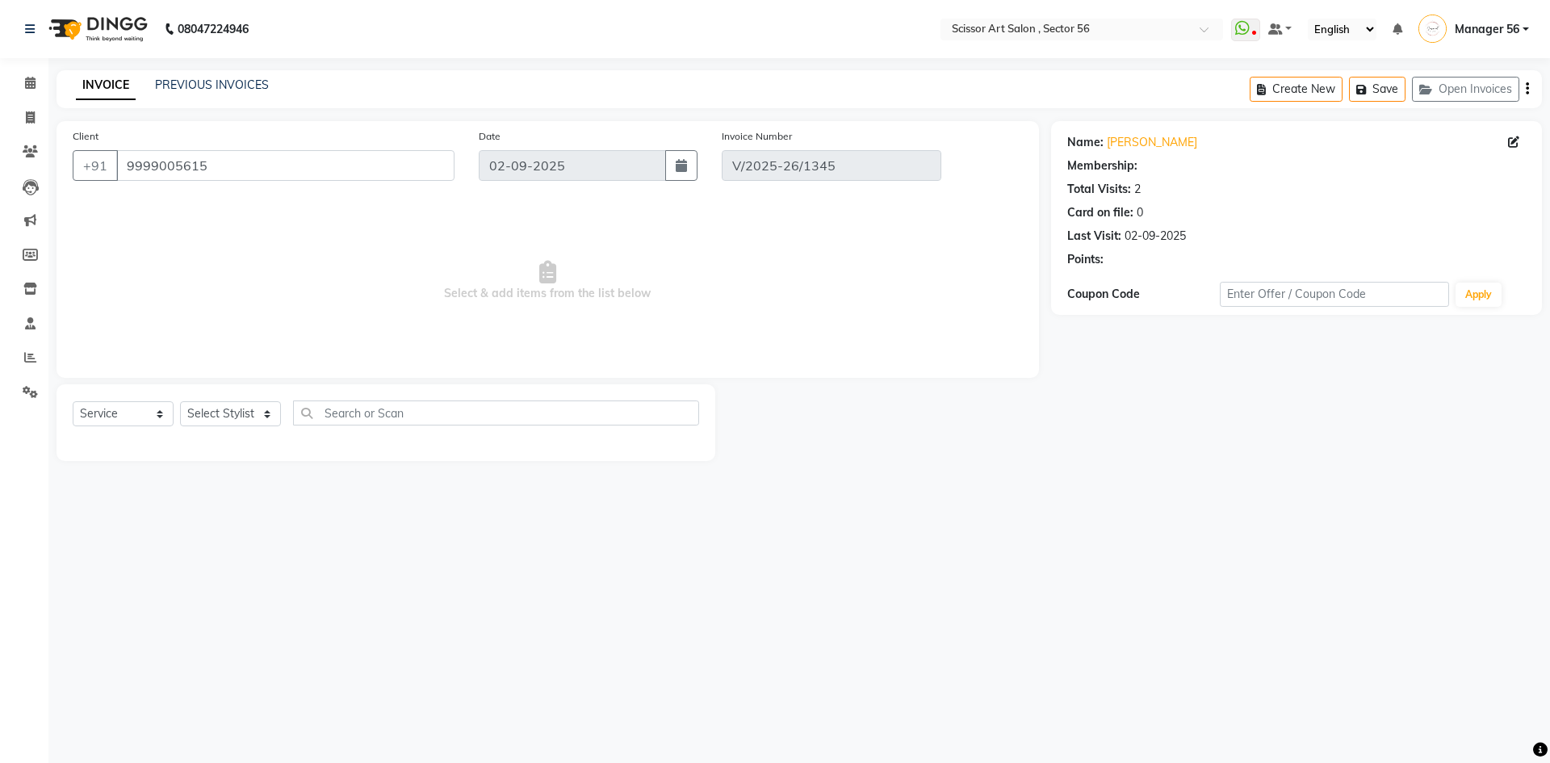
select select "1: Object"
select select "select"
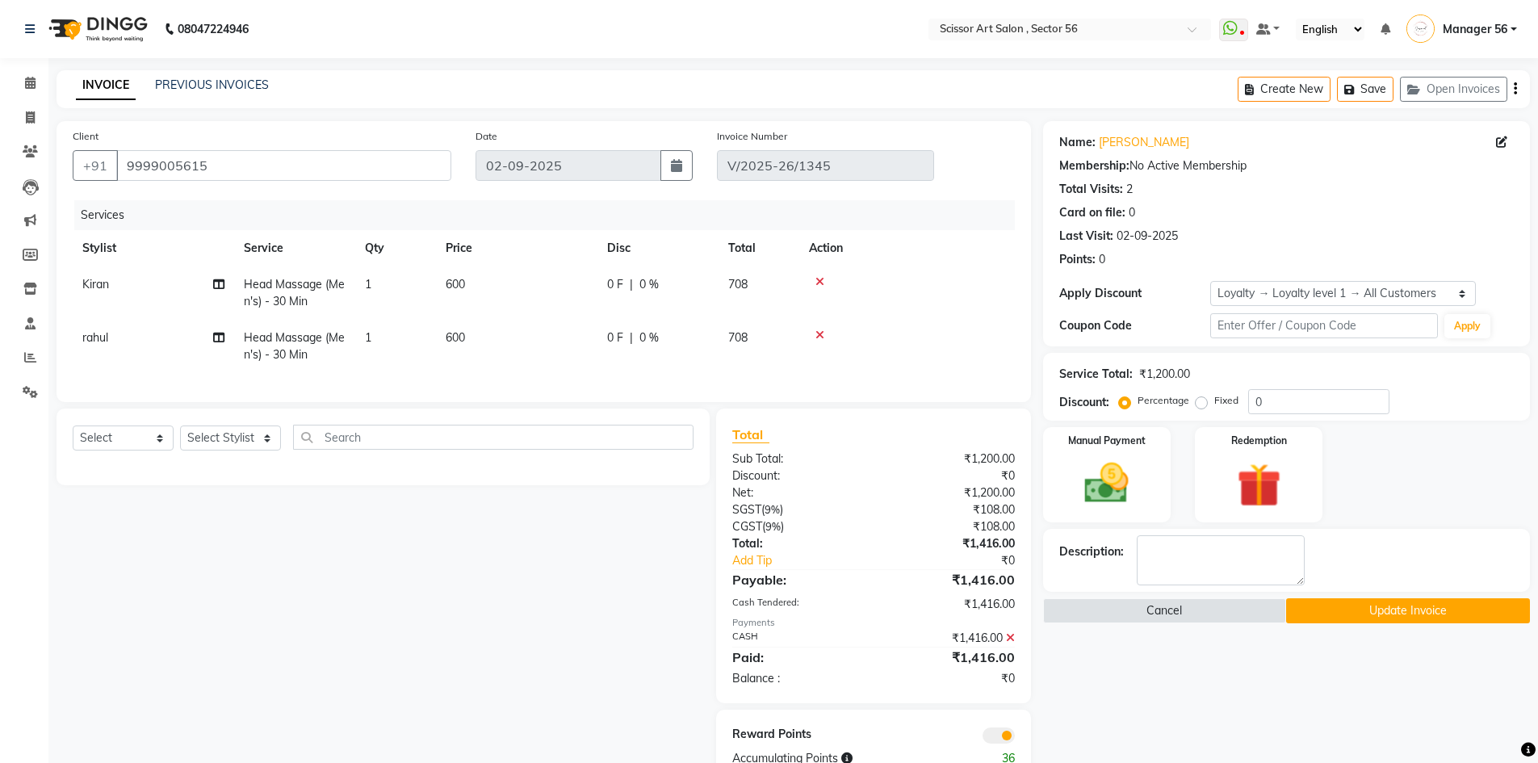
click at [1010, 644] on icon at bounding box center [1010, 637] width 9 height 11
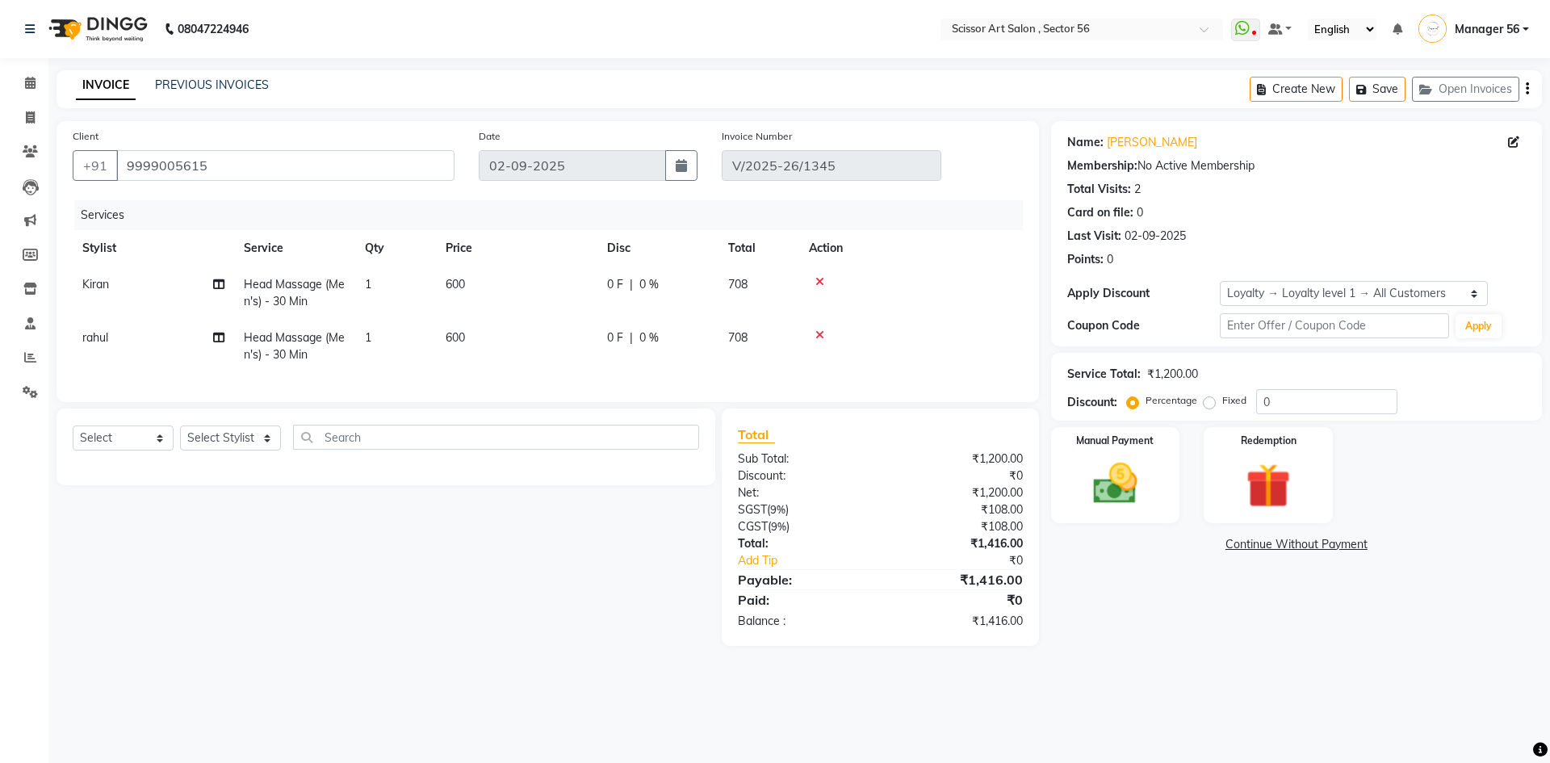
click at [1223, 404] on label "Fixed" at bounding box center [1235, 400] width 24 height 15
click at [1210, 404] on input "Fixed" at bounding box center [1212, 400] width 11 height 11
radio input "true"
click at [1277, 396] on input "0" at bounding box center [1326, 401] width 141 height 25
type input "16"
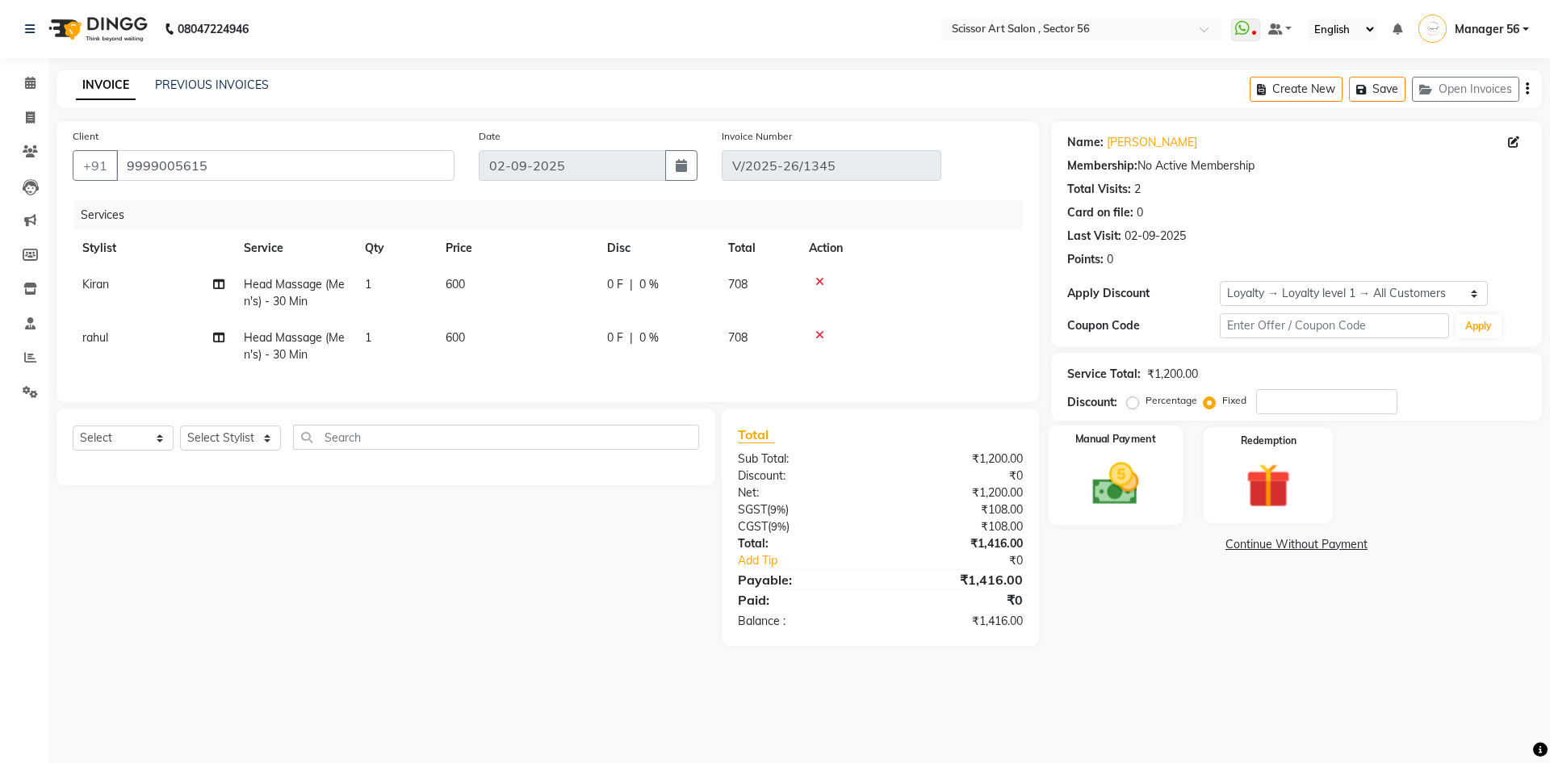
click at [1101, 476] on img at bounding box center [1115, 483] width 75 height 53
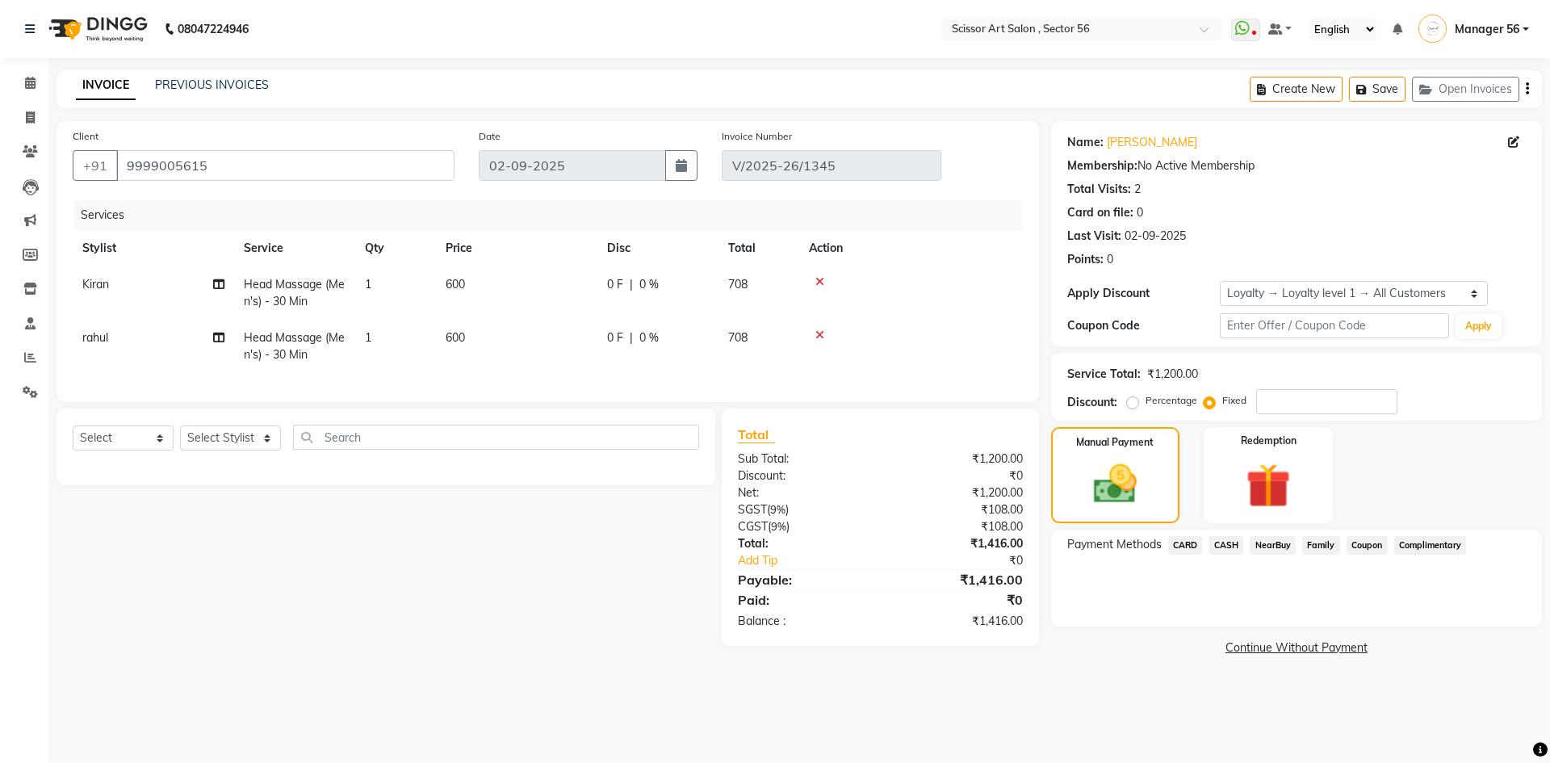
click at [1229, 544] on span "CASH" at bounding box center [1226, 545] width 35 height 19
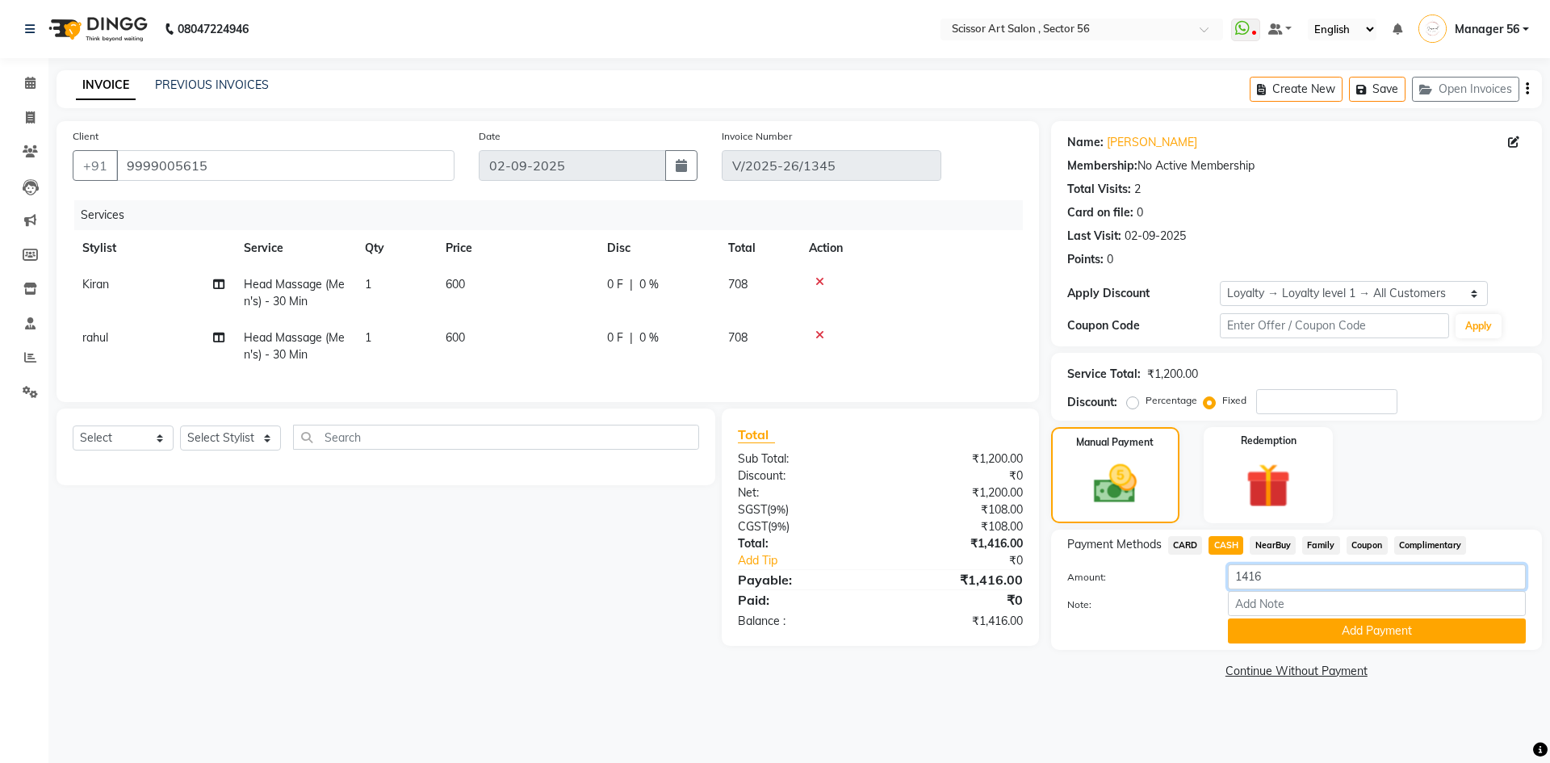
click at [1296, 575] on input "1416" at bounding box center [1377, 576] width 298 height 25
type input "1400"
click at [1305, 631] on button "Add Payment" at bounding box center [1377, 631] width 298 height 25
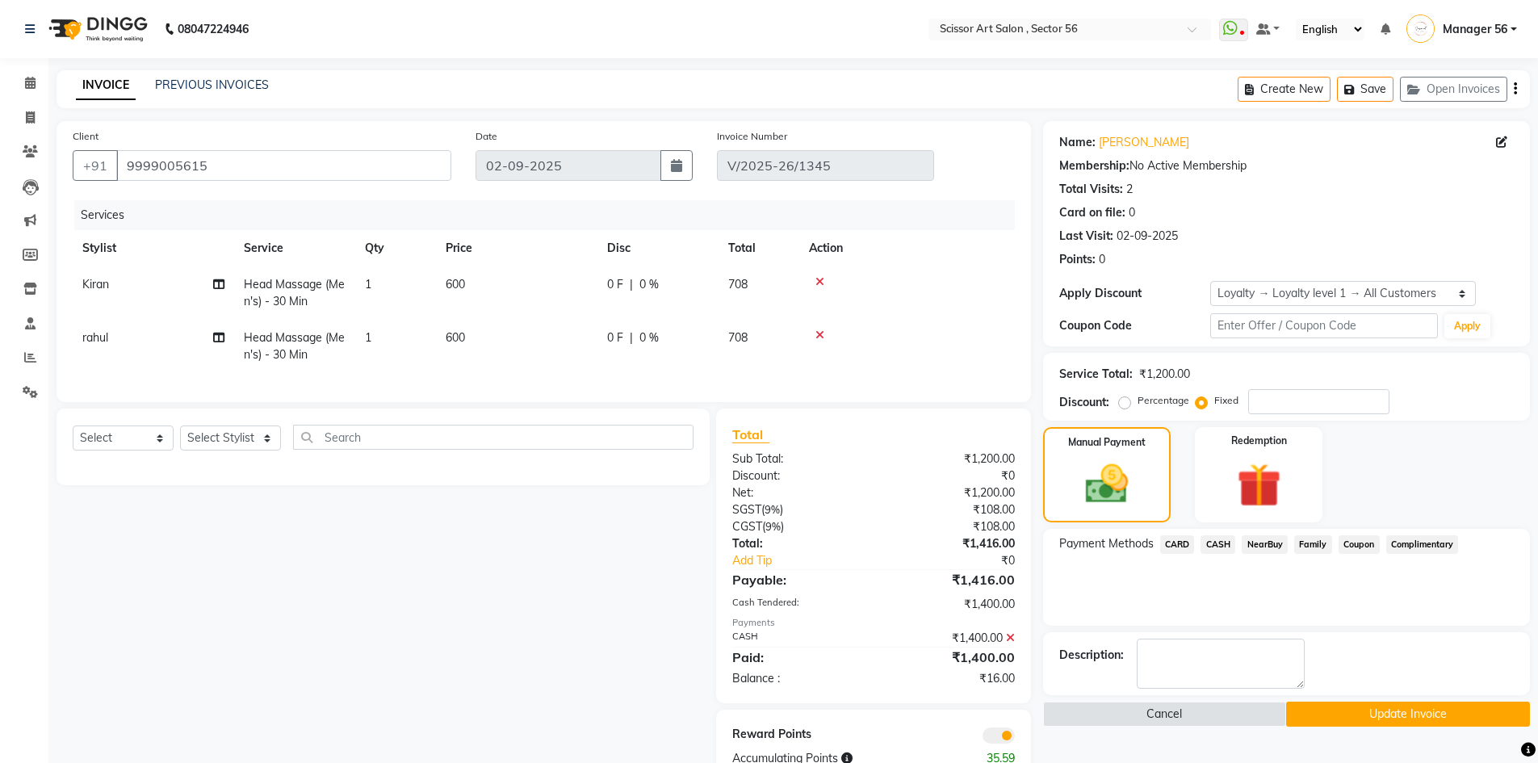
click at [1008, 644] on icon at bounding box center [1010, 637] width 9 height 11
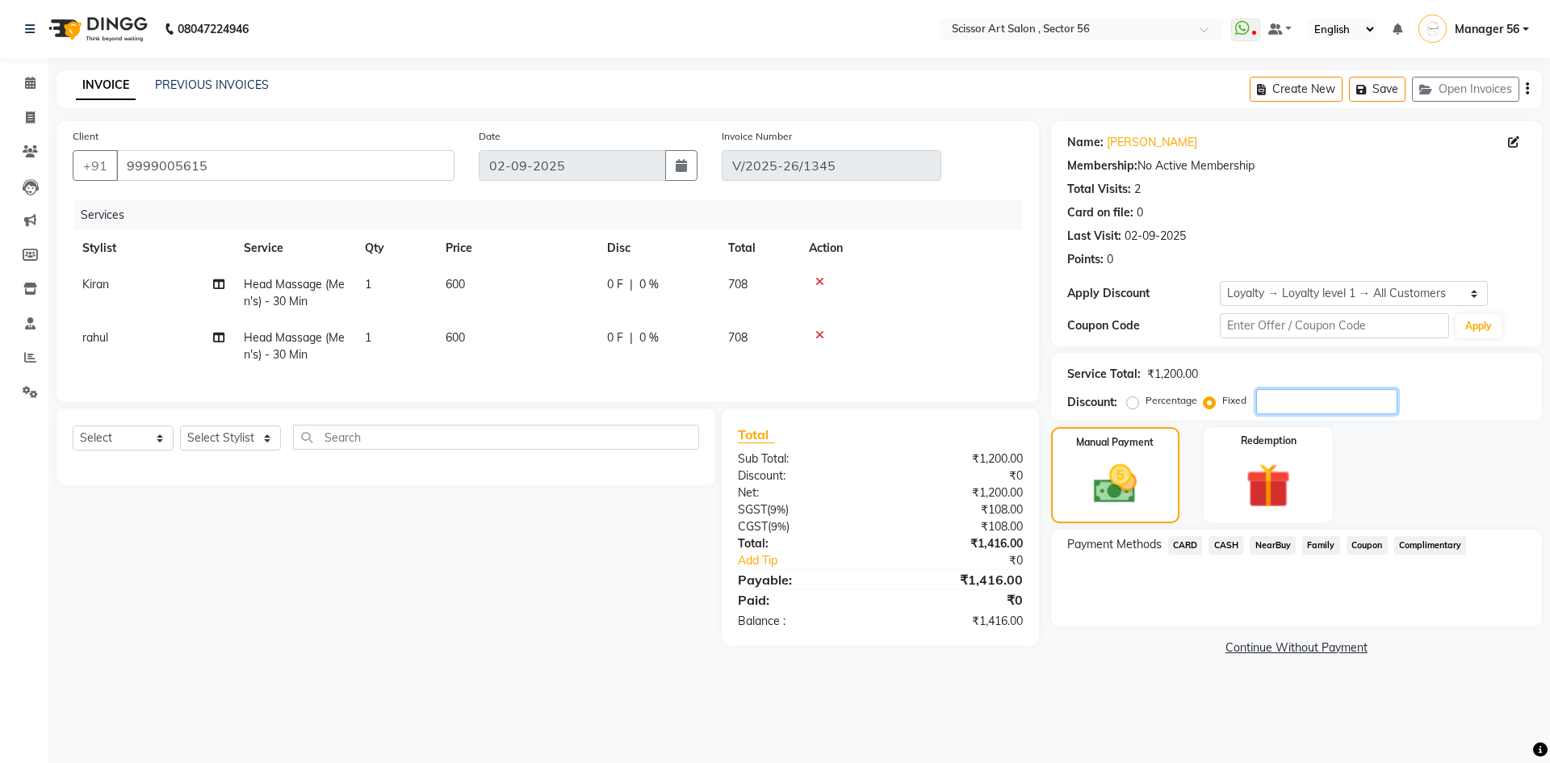
click at [1293, 409] on input "number" at bounding box center [1326, 401] width 141 height 25
type input "1"
type input "16"
click at [1231, 537] on span "CASH" at bounding box center [1226, 545] width 35 height 19
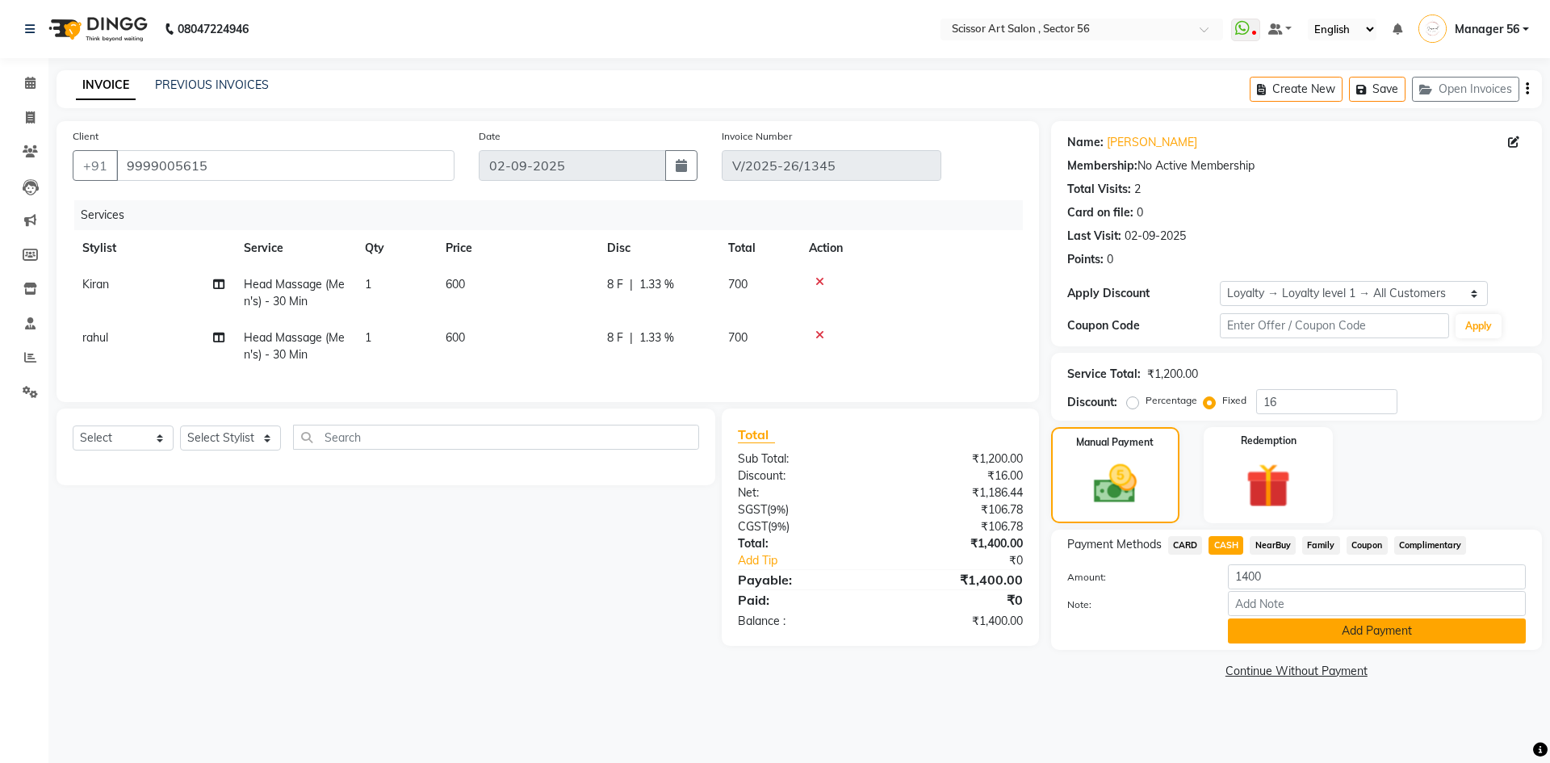
click at [1358, 634] on button "Add Payment" at bounding box center [1377, 631] width 298 height 25
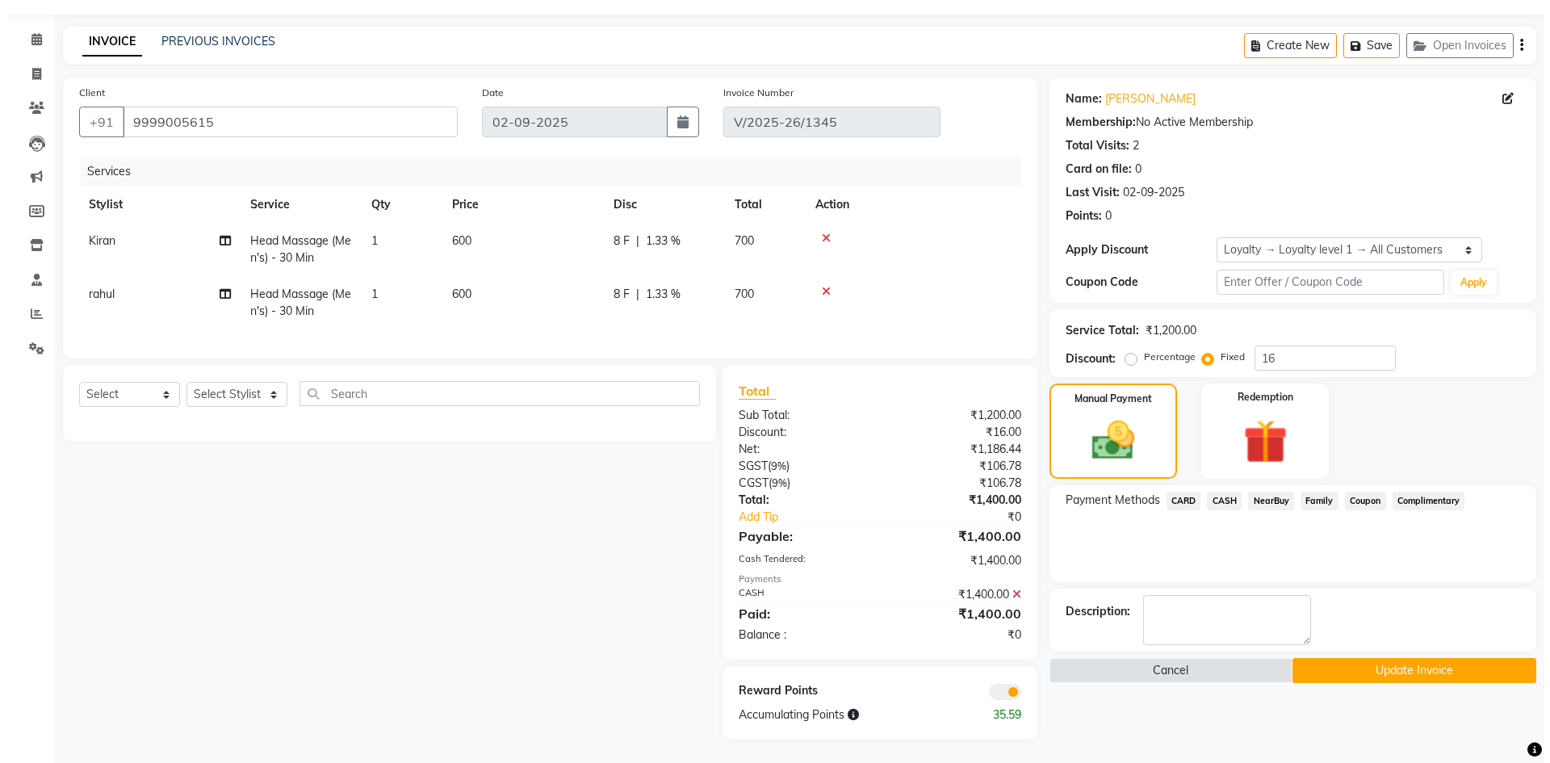
scroll to position [57, 0]
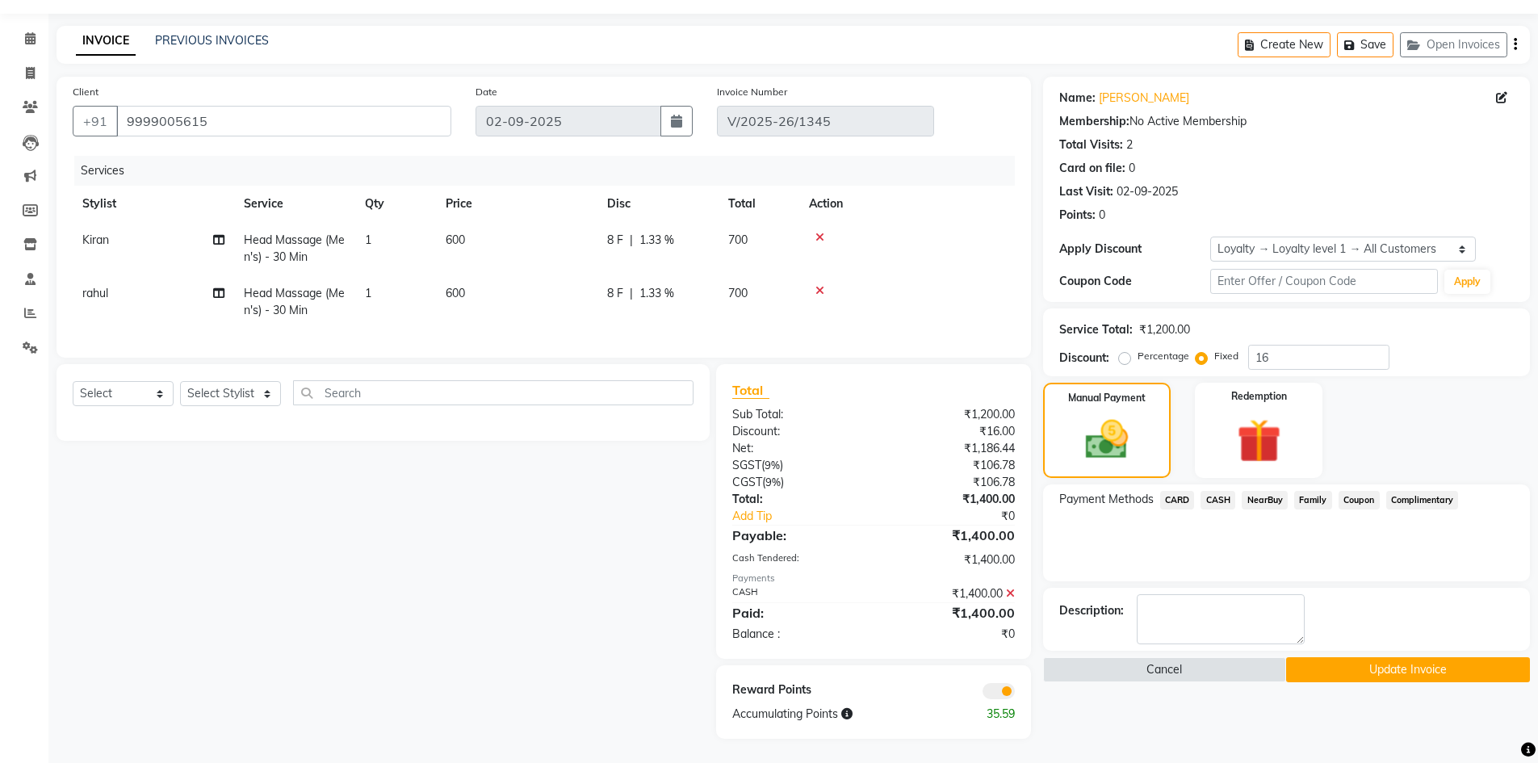
click at [998, 692] on span at bounding box center [999, 691] width 32 height 16
click at [1015, 694] on input "checkbox" at bounding box center [1015, 694] width 0 height 0
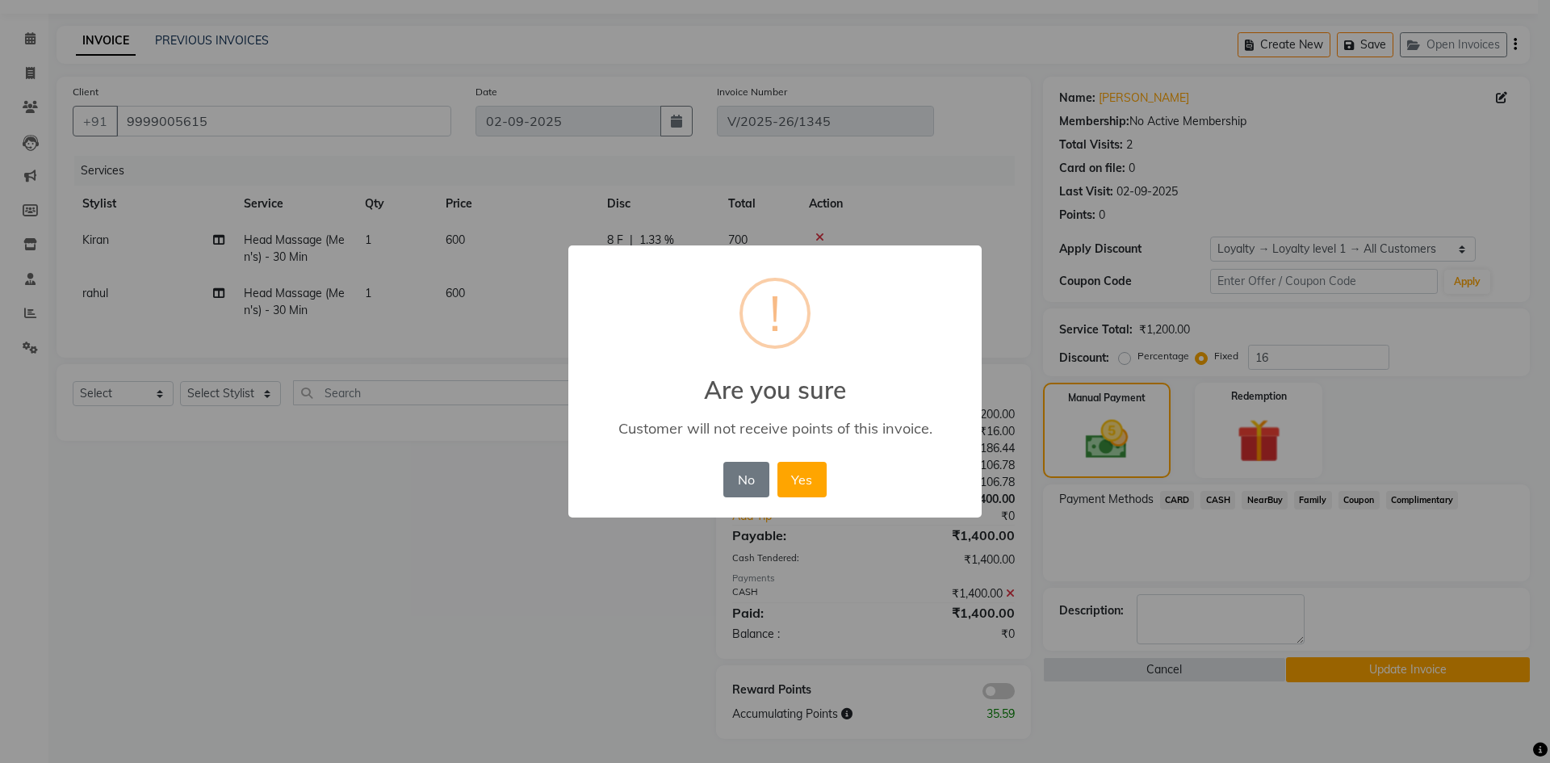
drag, startPoint x: 783, startPoint y: 476, endPoint x: 1110, endPoint y: 475, distance: 327.0
click at [784, 476] on button "Yes" at bounding box center [802, 480] width 49 height 36
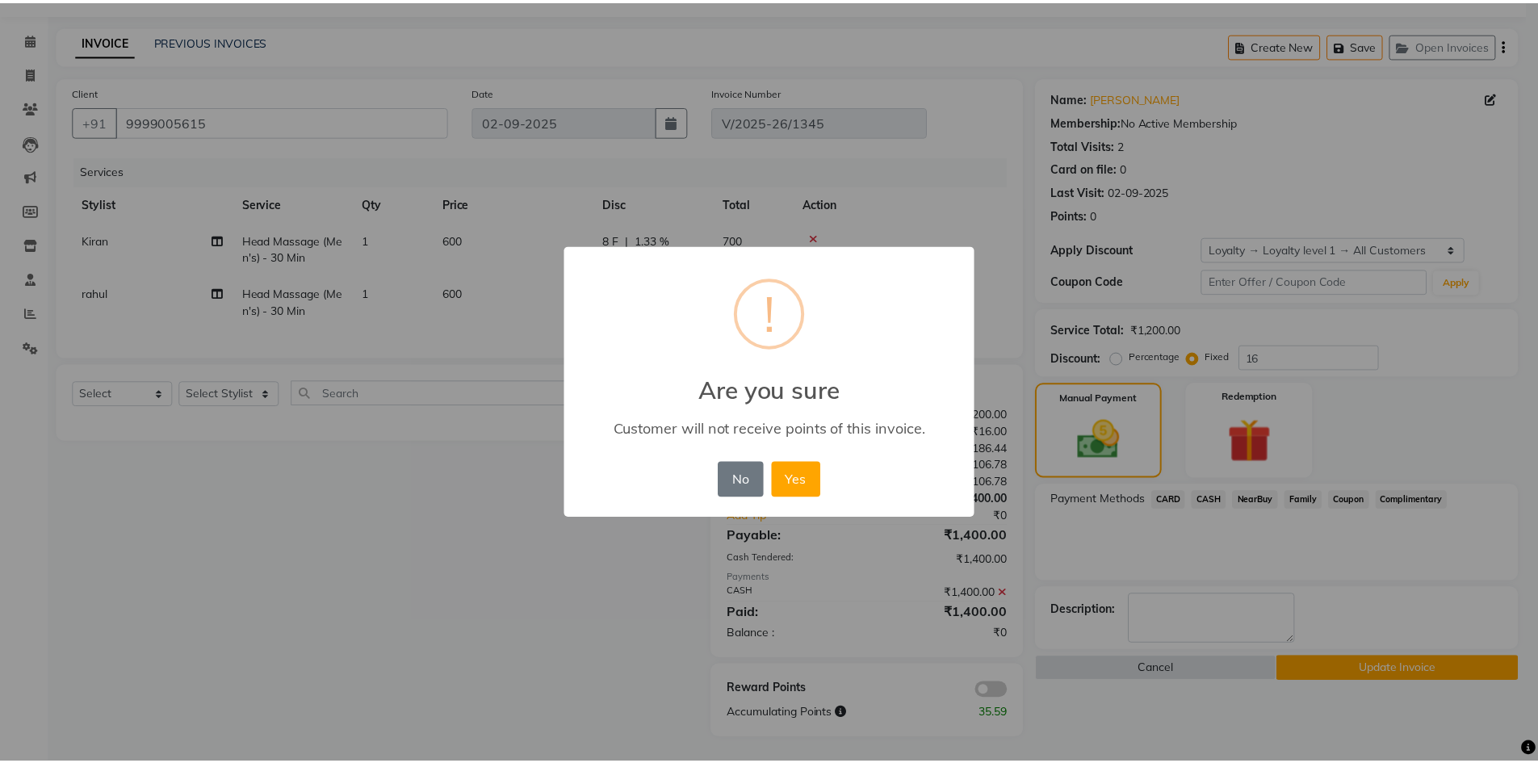
scroll to position [33, 0]
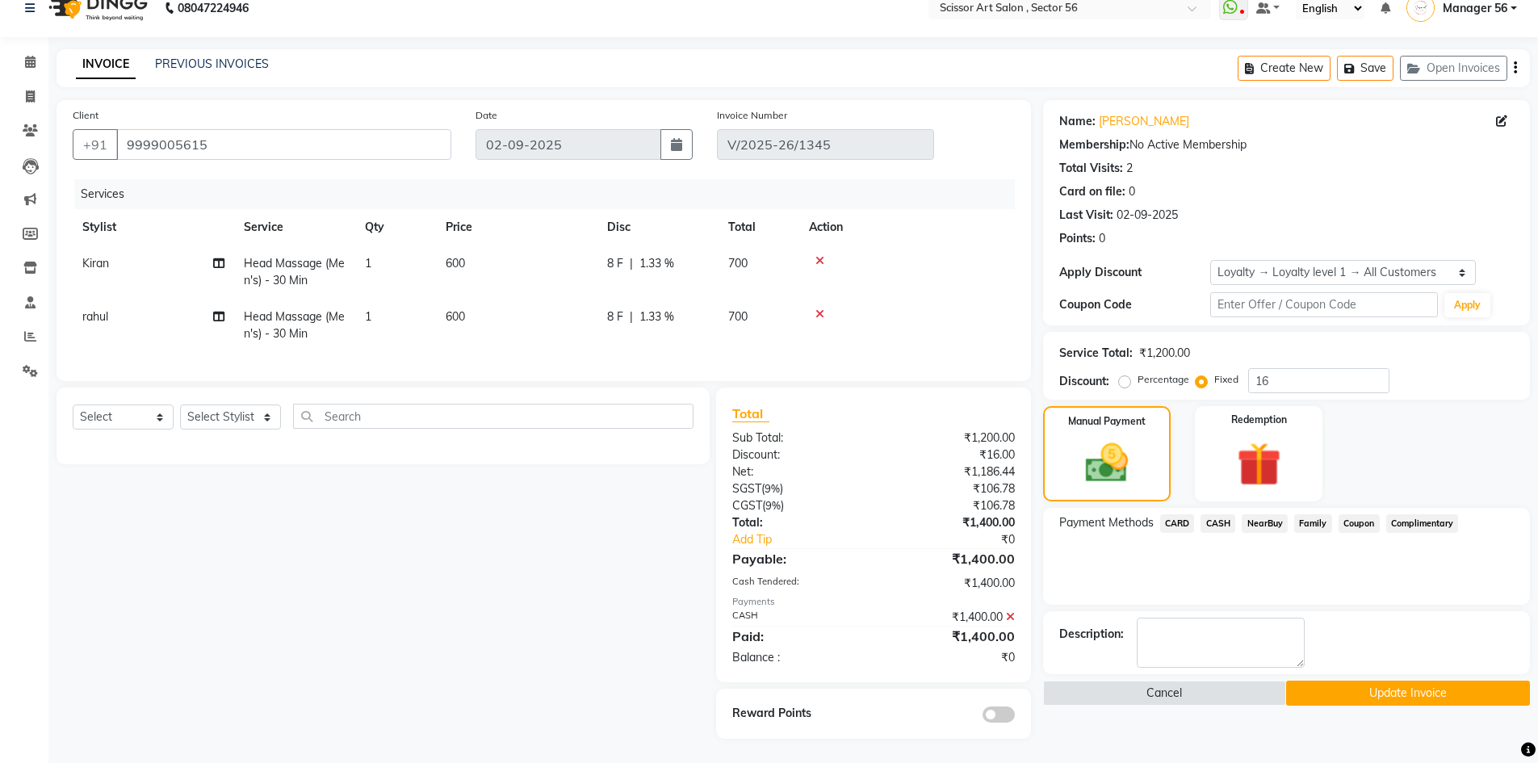
click at [1433, 681] on button "Update Invoice" at bounding box center [1408, 693] width 244 height 25
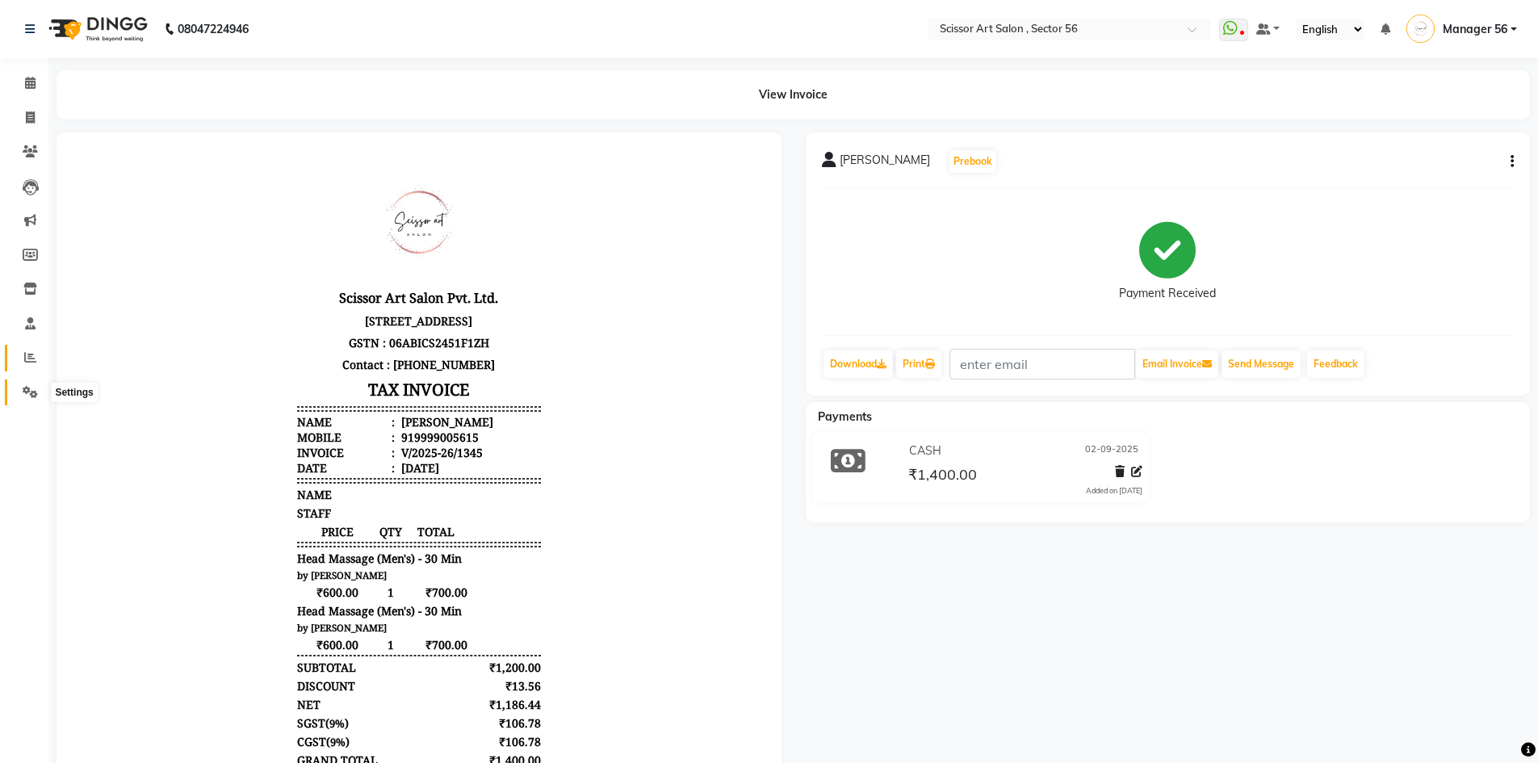
drag, startPoint x: 27, startPoint y: 390, endPoint x: 38, endPoint y: 371, distance: 22.0
click at [27, 390] on icon at bounding box center [30, 392] width 15 height 12
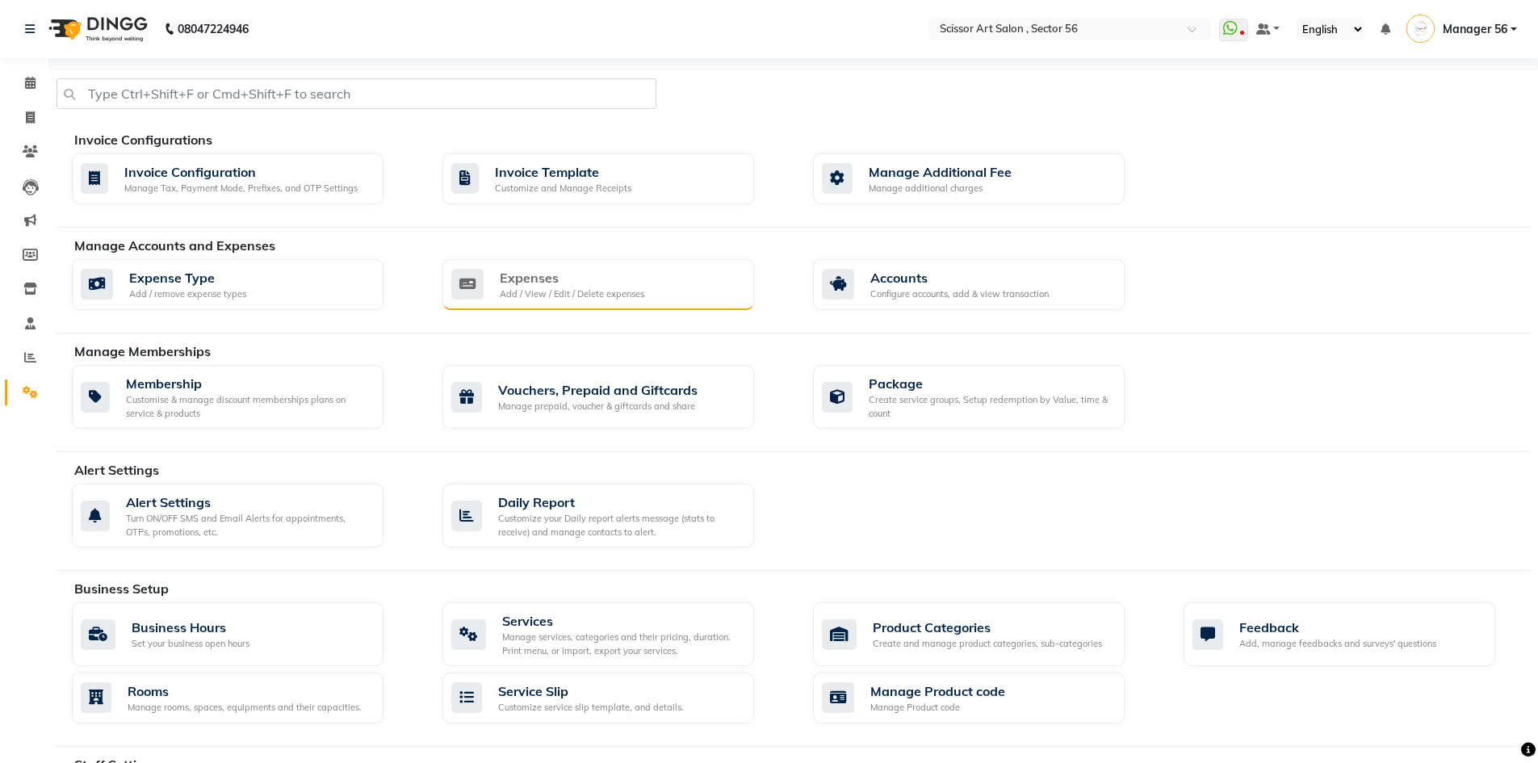
click at [639, 300] on div "Add / View / Edit / Delete expenses" at bounding box center [572, 294] width 145 height 14
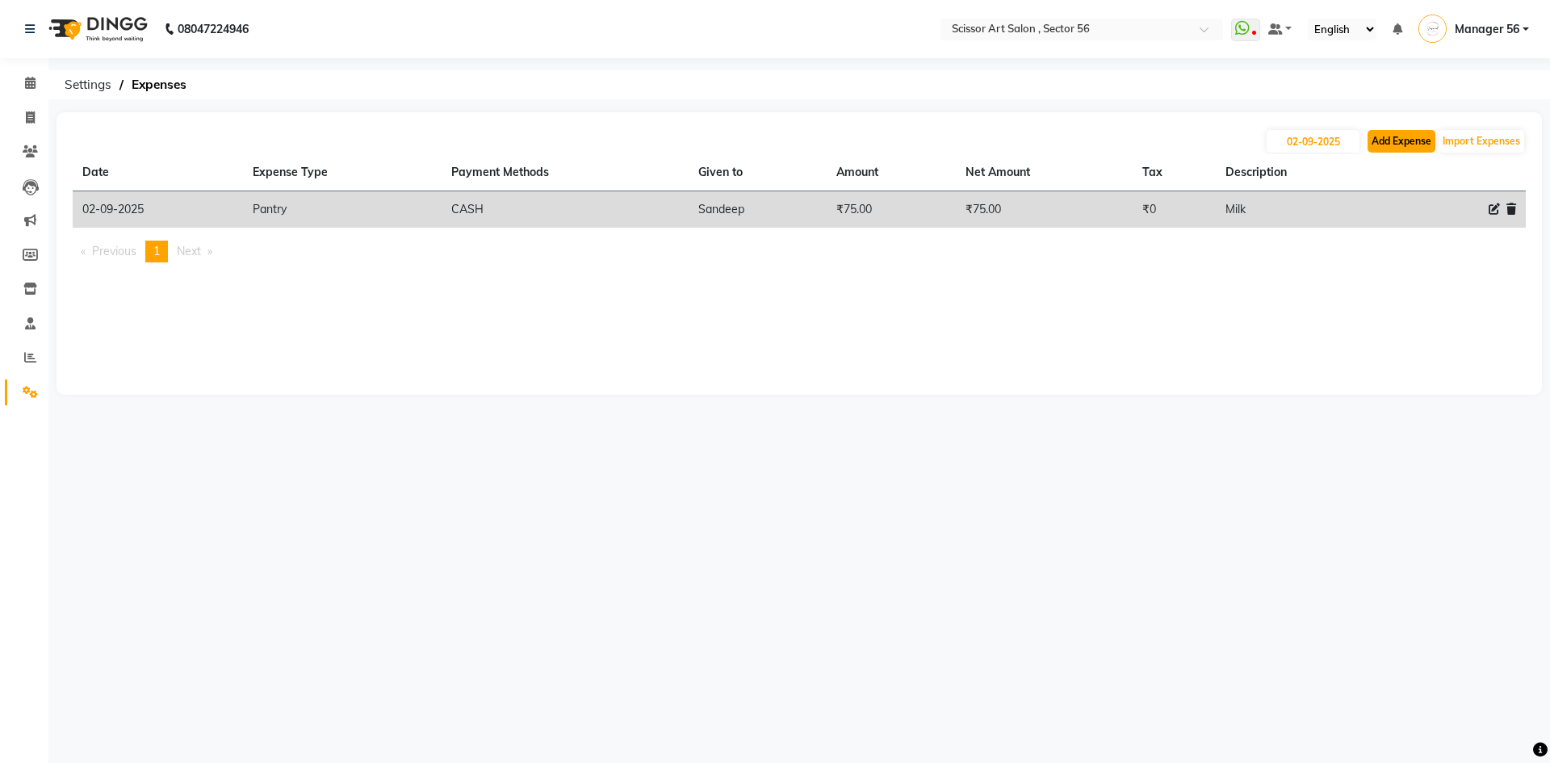
click at [1411, 137] on button "Add Expense" at bounding box center [1402, 141] width 68 height 23
select select "1"
select select "5170"
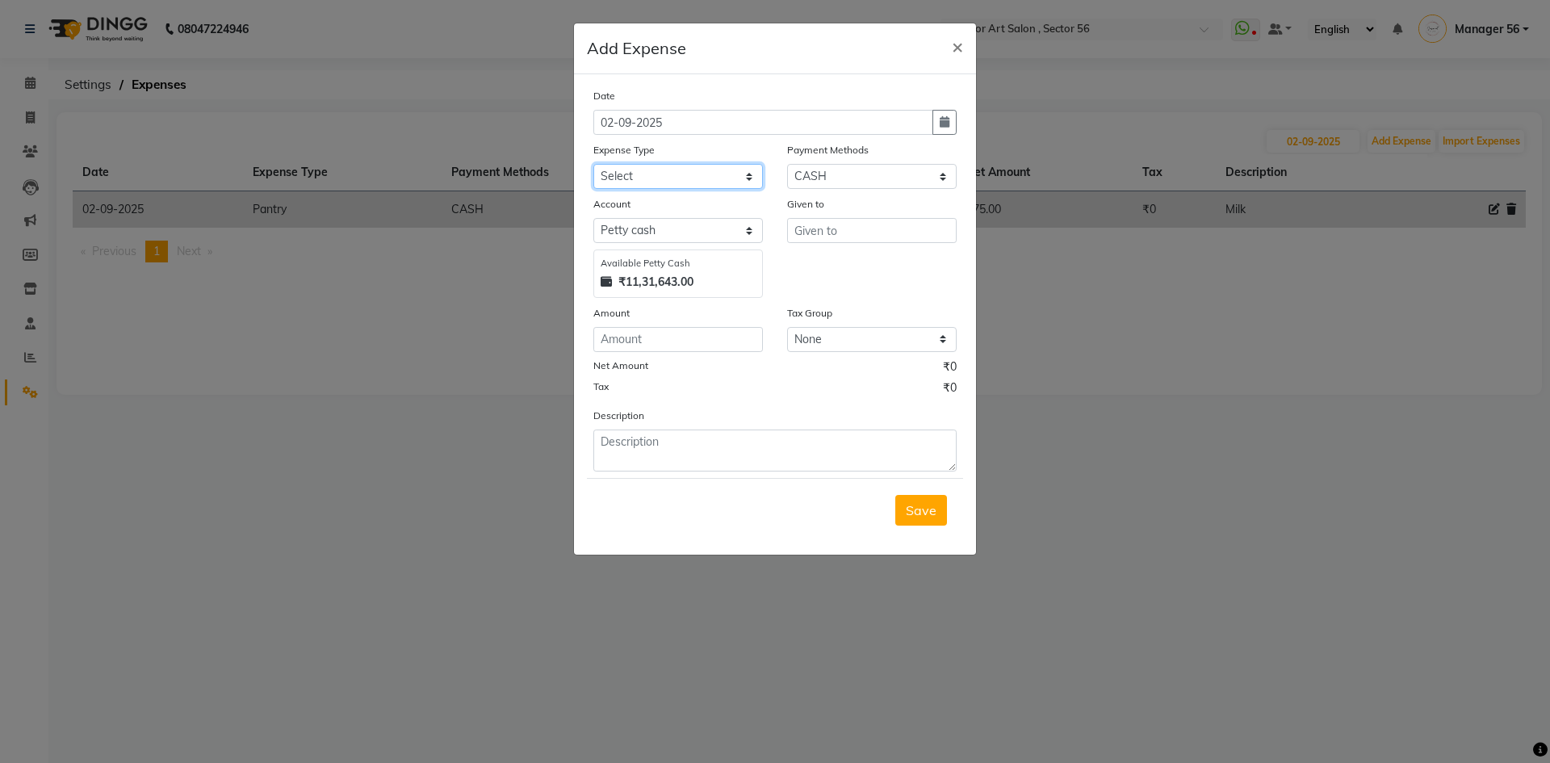
click at [686, 176] on select "Select Advance Salary Bank charges Car maintenance Cash transfer to bank Cash t…" at bounding box center [678, 176] width 170 height 25
click at [593, 164] on select "Select Advance Salary Bank charges Car maintenance Cash transfer to bank Cash t…" at bounding box center [678, 176] width 170 height 25
click at [739, 178] on select "Select Advance Salary Bank charges Car maintenance Cash transfer to bank Cash t…" at bounding box center [678, 176] width 170 height 25
select select "22477"
click at [593, 164] on select "Select Advance Salary Bank charges Car maintenance Cash transfer to bank Cash t…" at bounding box center [678, 176] width 170 height 25
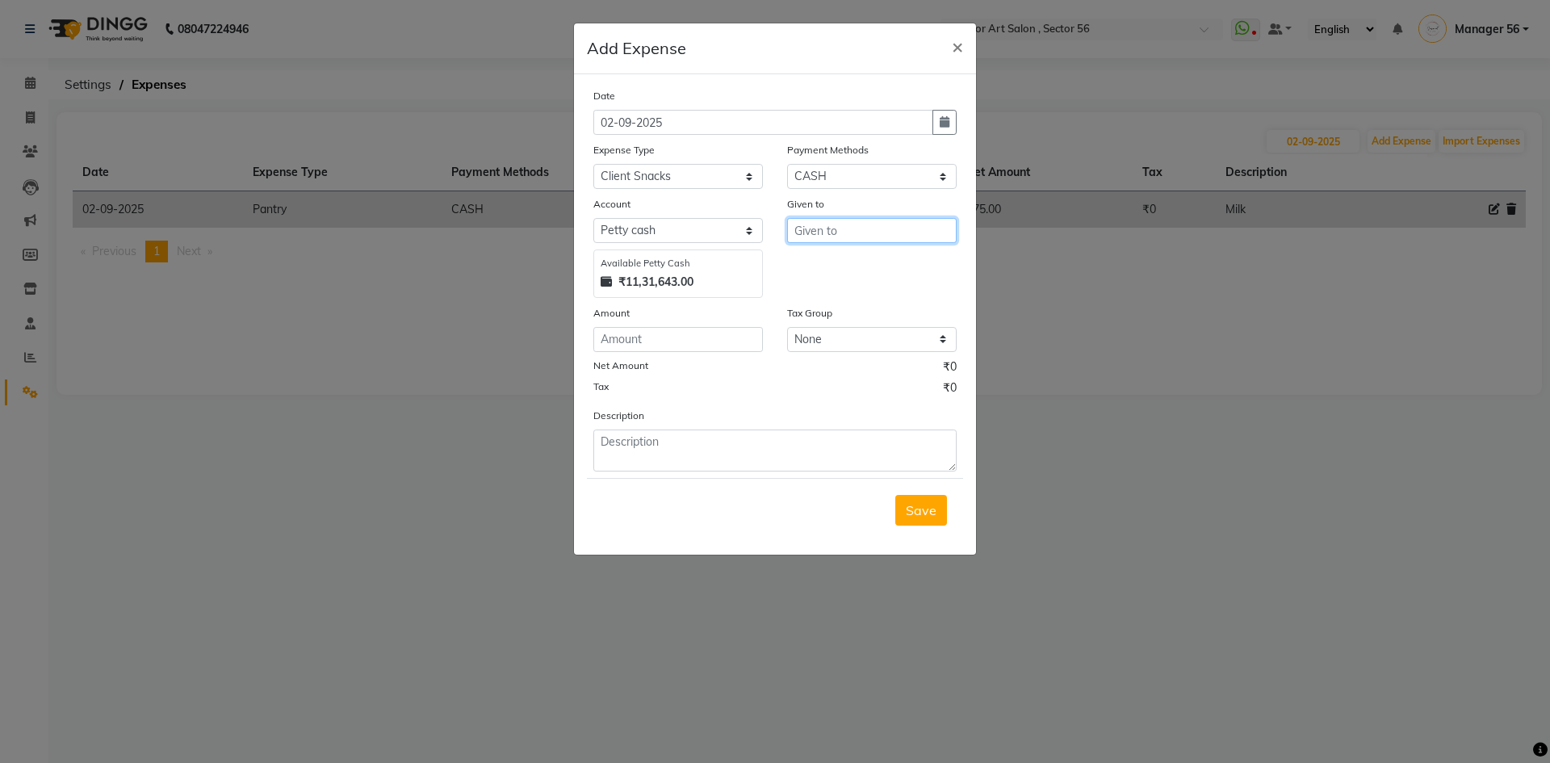
click at [844, 232] on input "text" at bounding box center [872, 230] width 170 height 25
type input "chayos"
click at [614, 338] on input "number" at bounding box center [678, 339] width 170 height 25
type input "167"
click at [917, 507] on span "Save" at bounding box center [921, 510] width 31 height 16
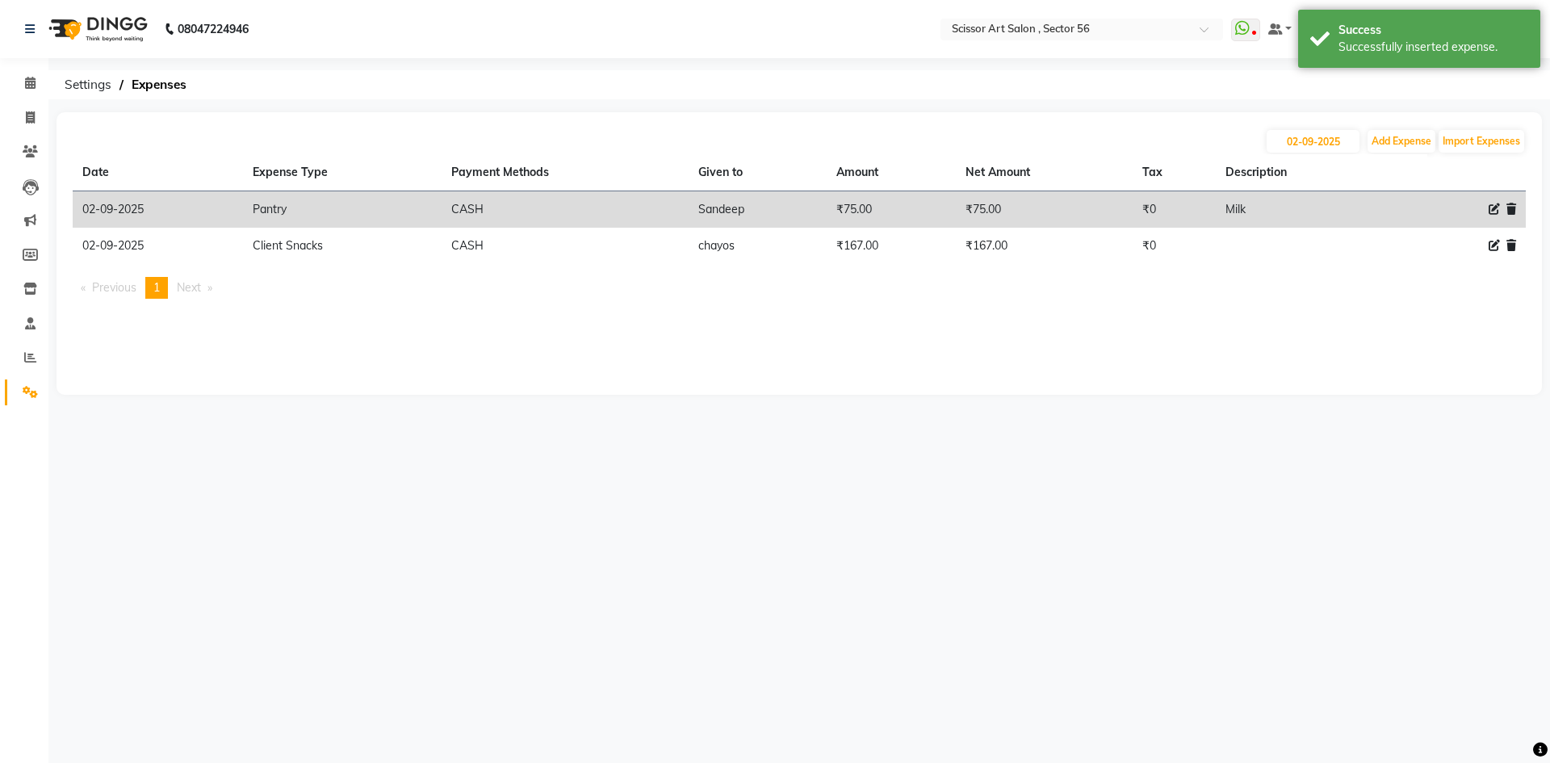
click at [280, 511] on div "08047224946 Select Location × Scissor Art Salon , Sector 56 WhatsApp Status ✕ S…" at bounding box center [775, 381] width 1550 height 763
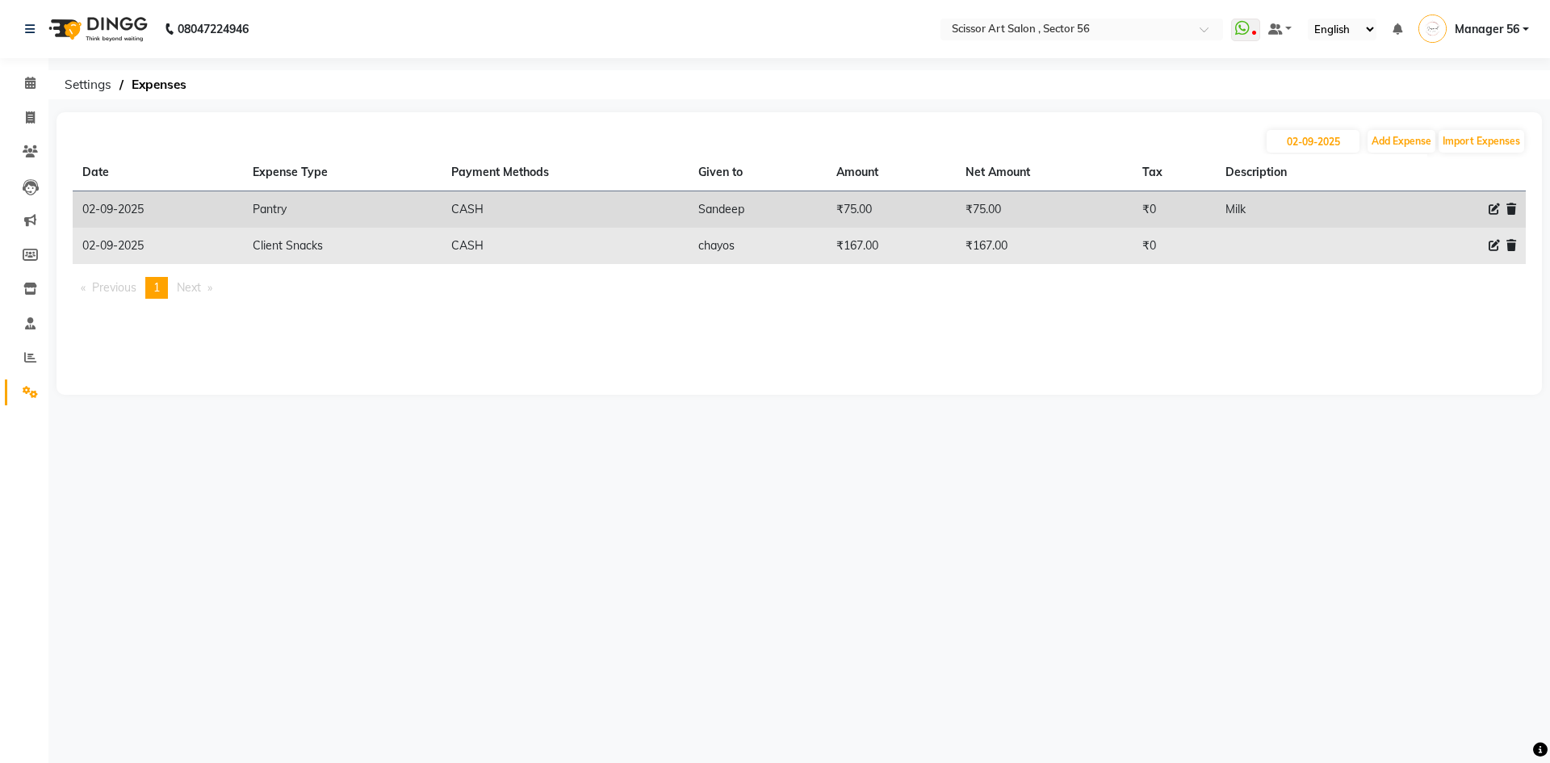
click at [1492, 245] on icon at bounding box center [1494, 245] width 11 height 11
select select "22477"
select select "1"
select select "5170"
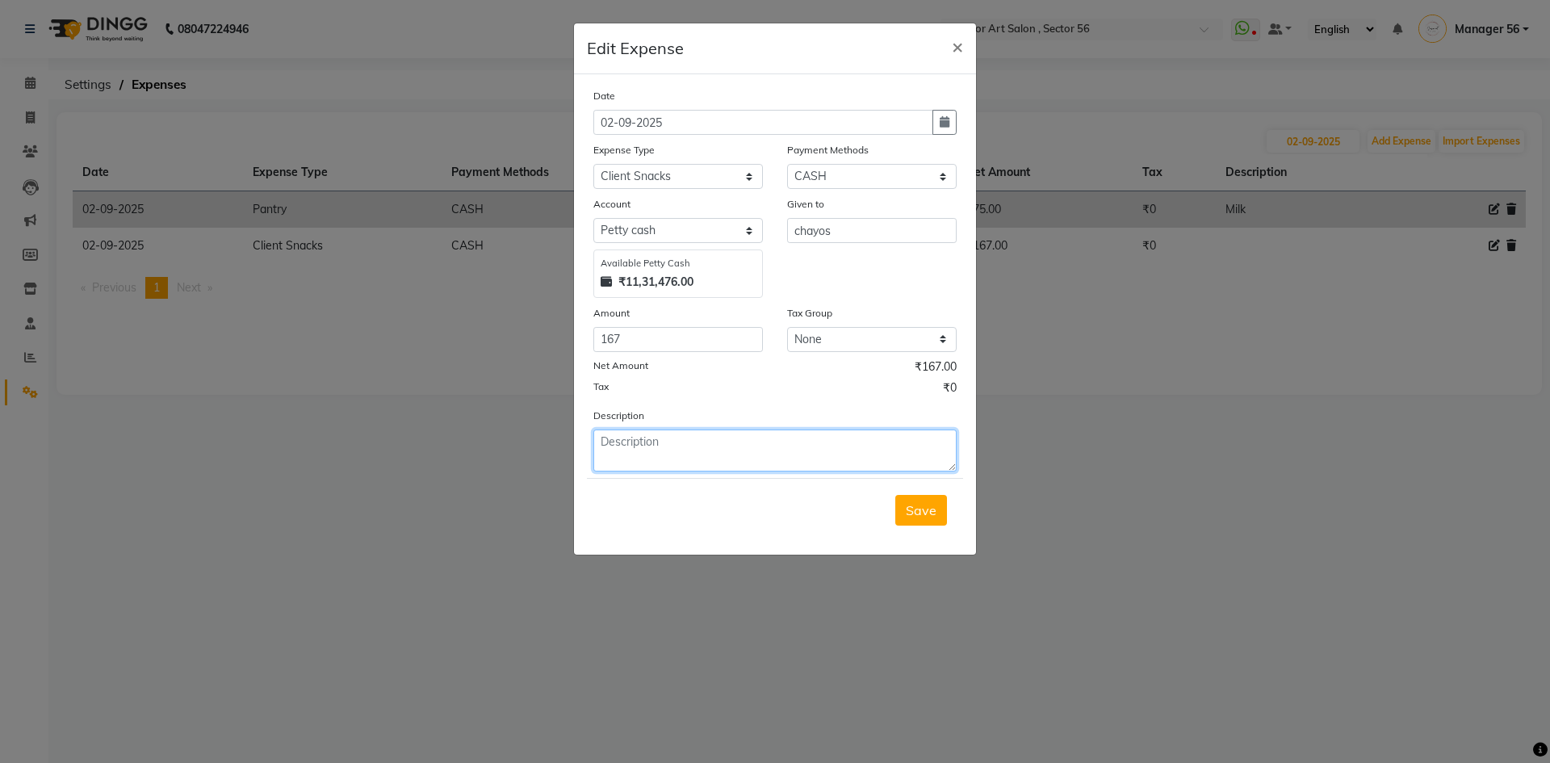
click at [659, 452] on textarea at bounding box center [774, 451] width 363 height 42
type textarea "black coffee"
click at [931, 509] on span "Save" at bounding box center [921, 510] width 31 height 16
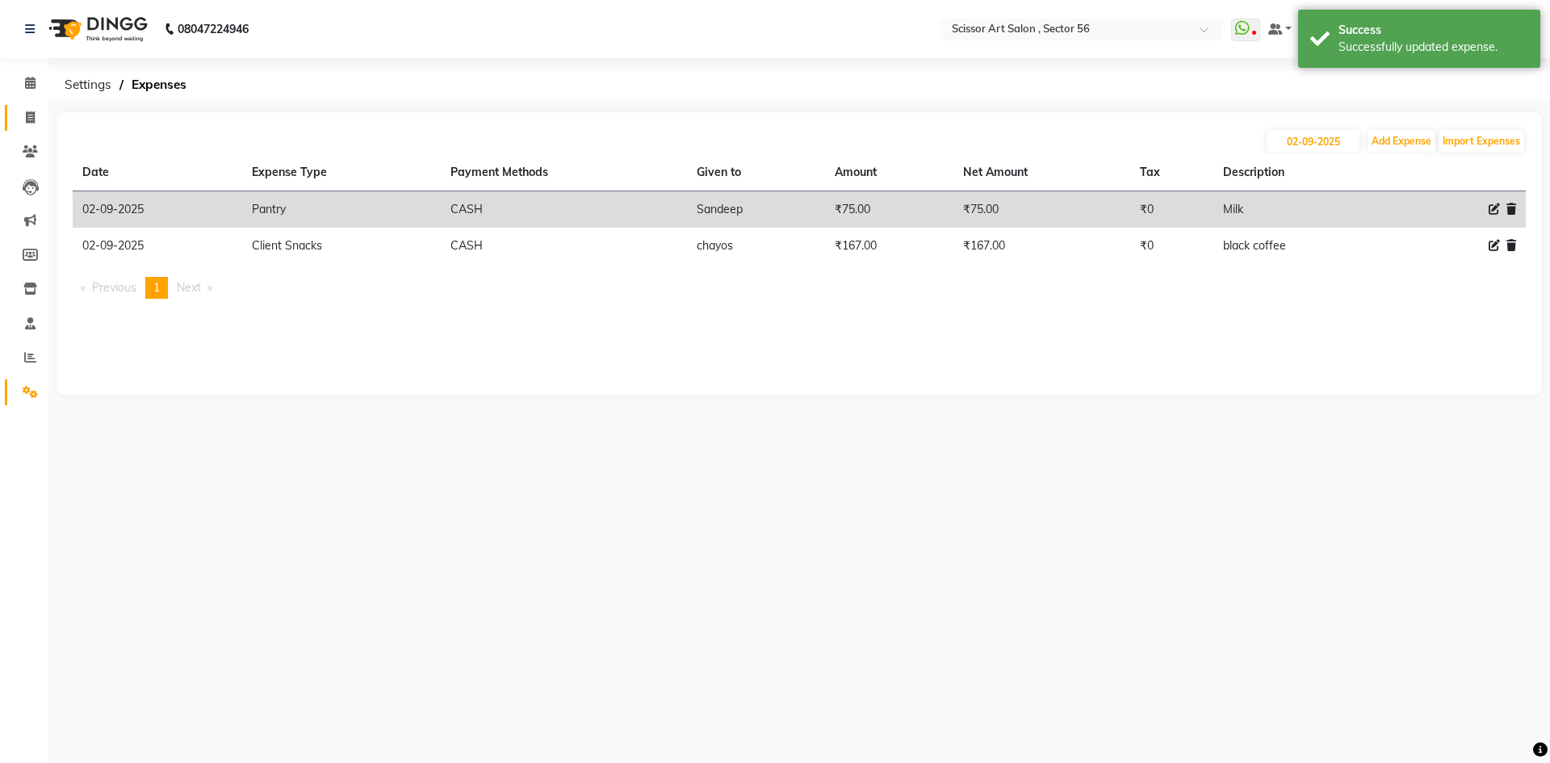
click at [28, 127] on link "Invoice" at bounding box center [24, 118] width 39 height 27
select select "service"
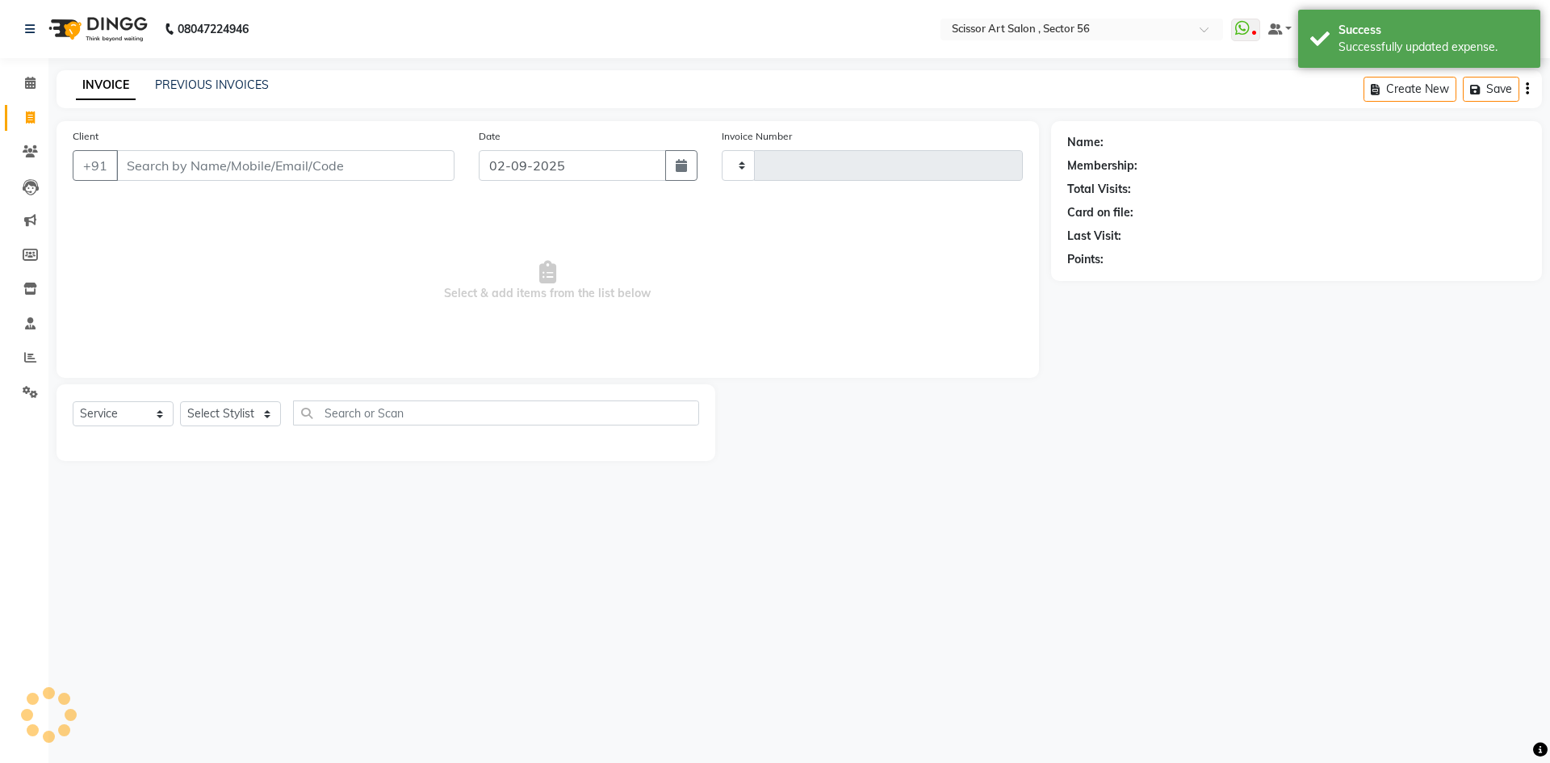
type input "1346"
select select "6185"
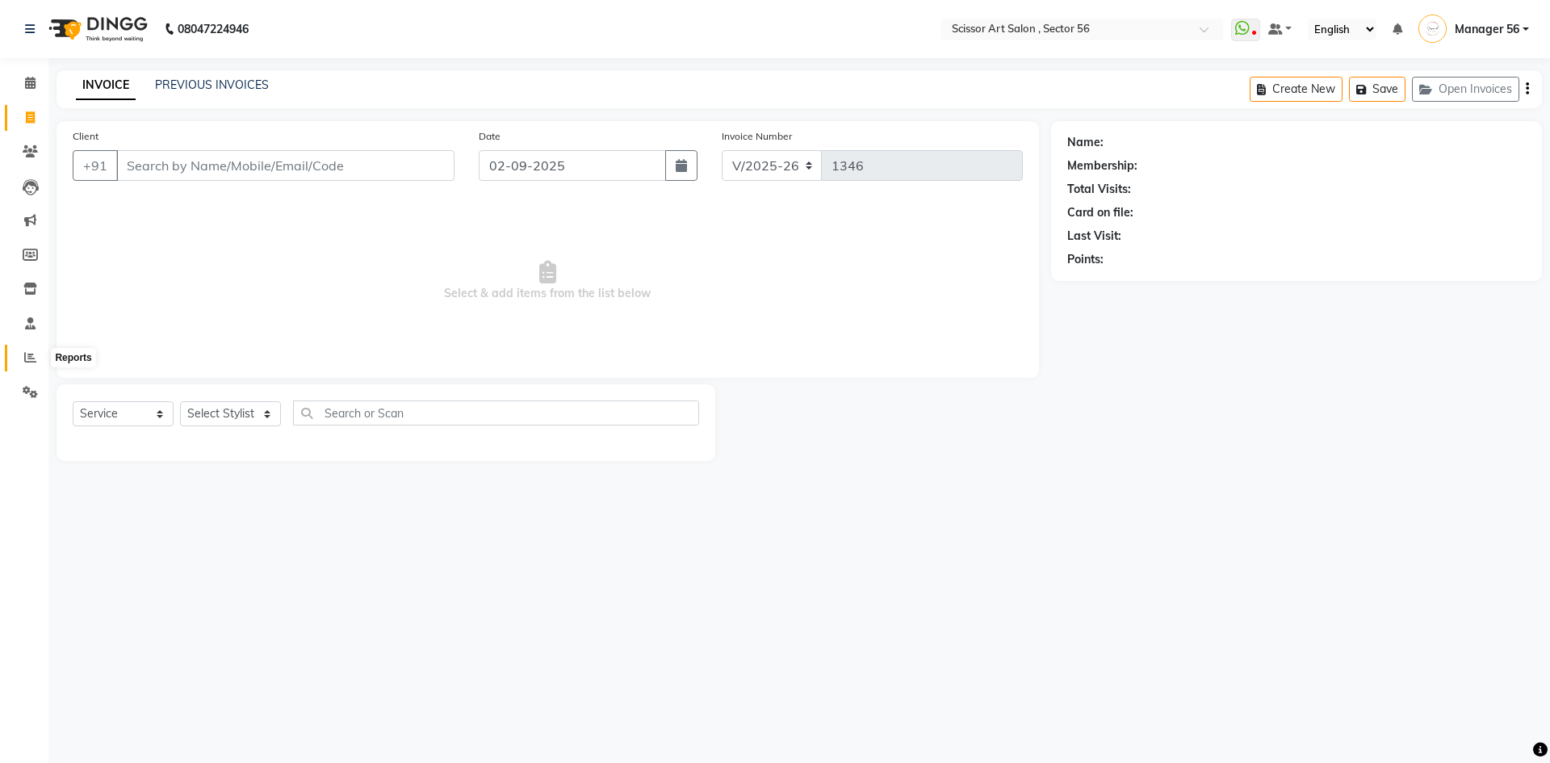
click at [27, 353] on icon at bounding box center [30, 357] width 12 height 12
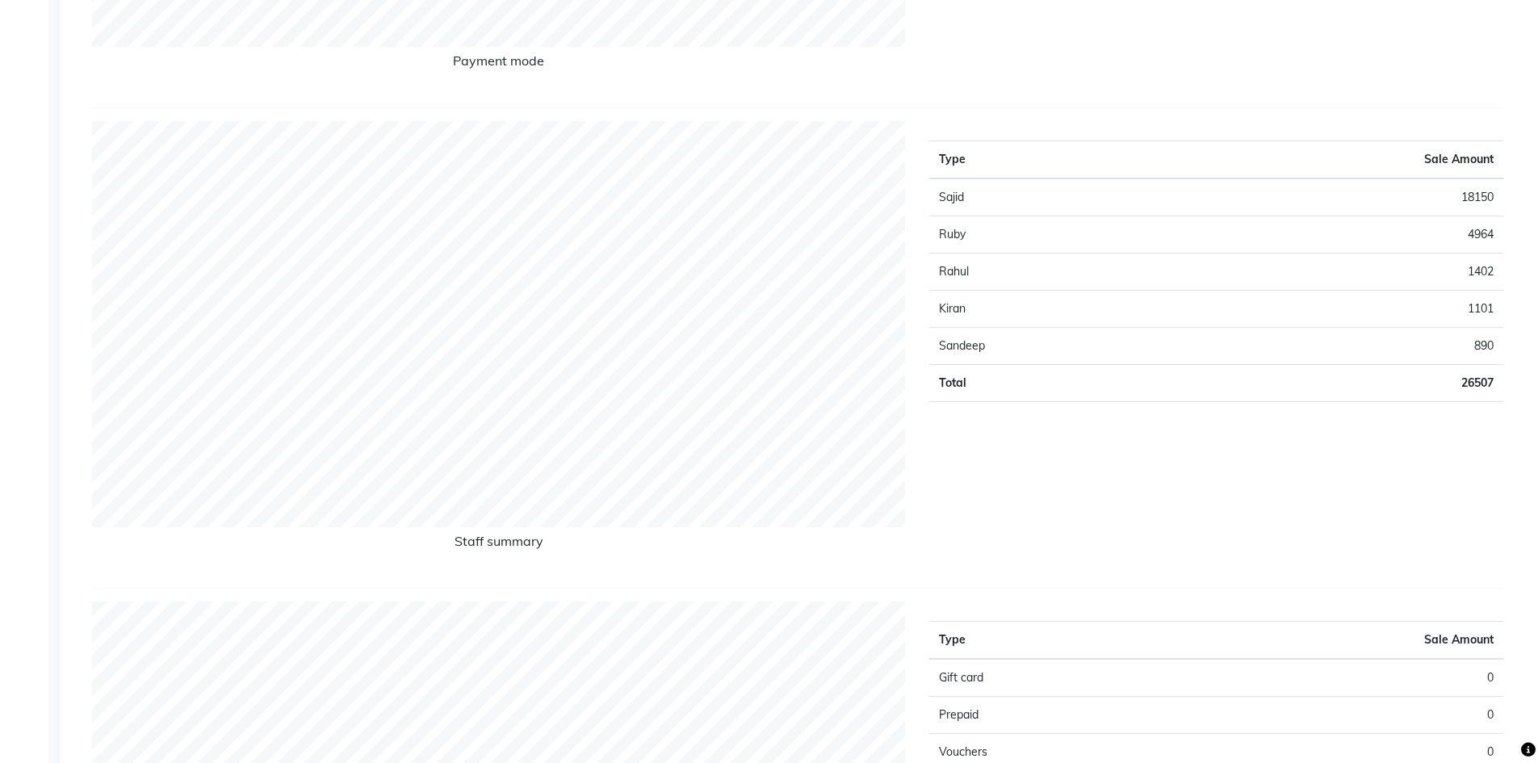
scroll to position [646, 0]
click at [1439, 308] on td "1101" at bounding box center [1338, 305] width 330 height 37
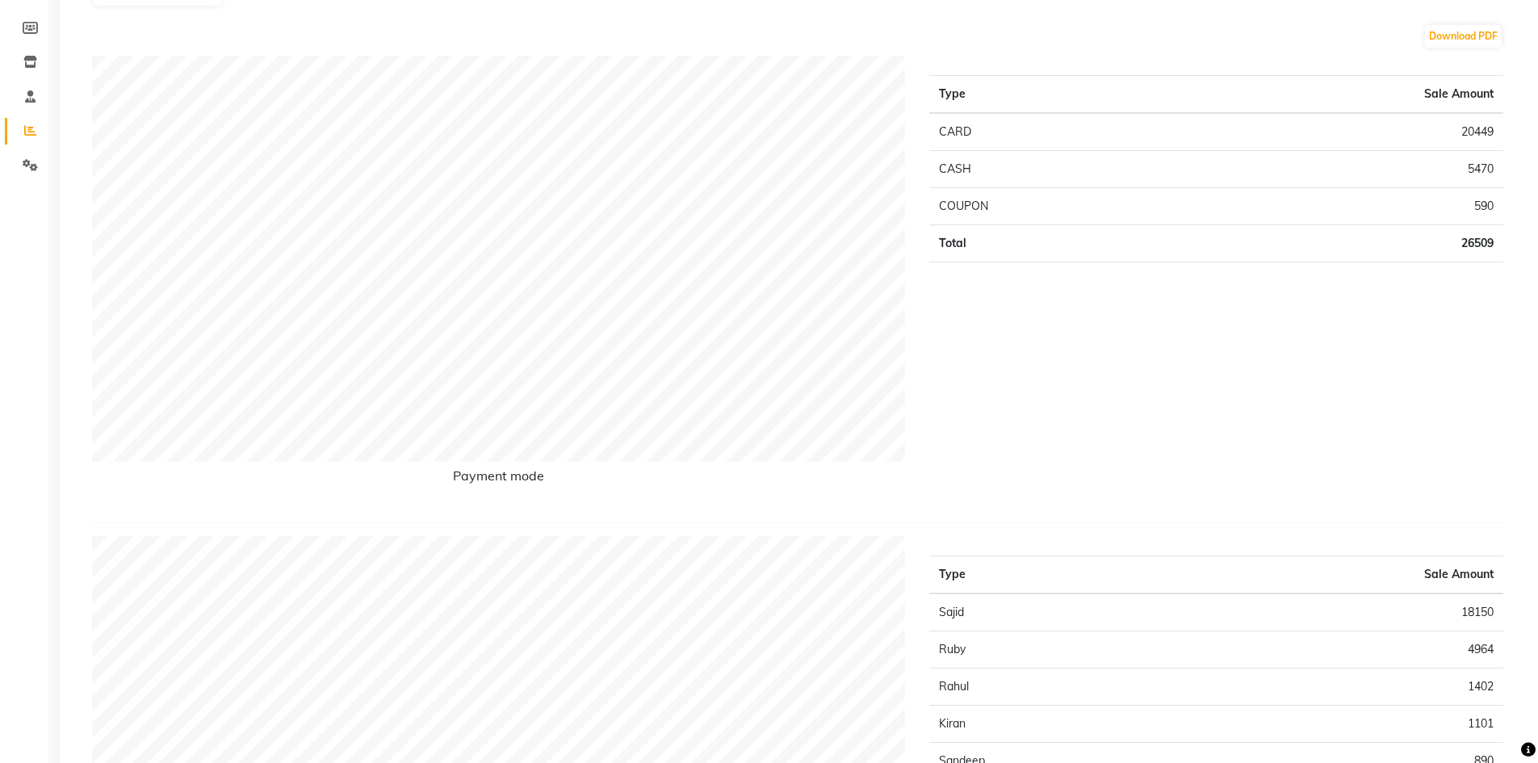
scroll to position [0, 0]
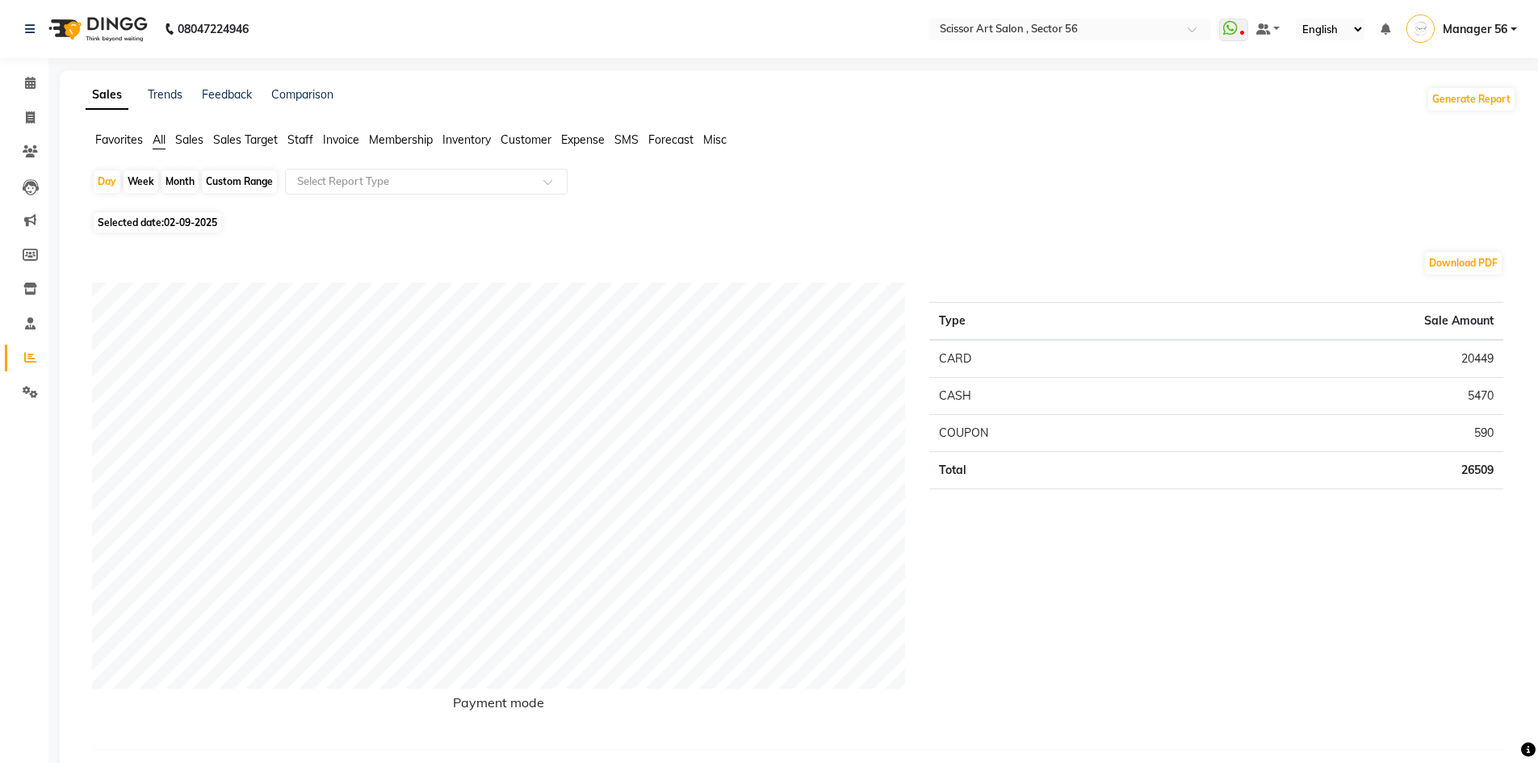
click at [37, 75] on span at bounding box center [30, 83] width 28 height 19
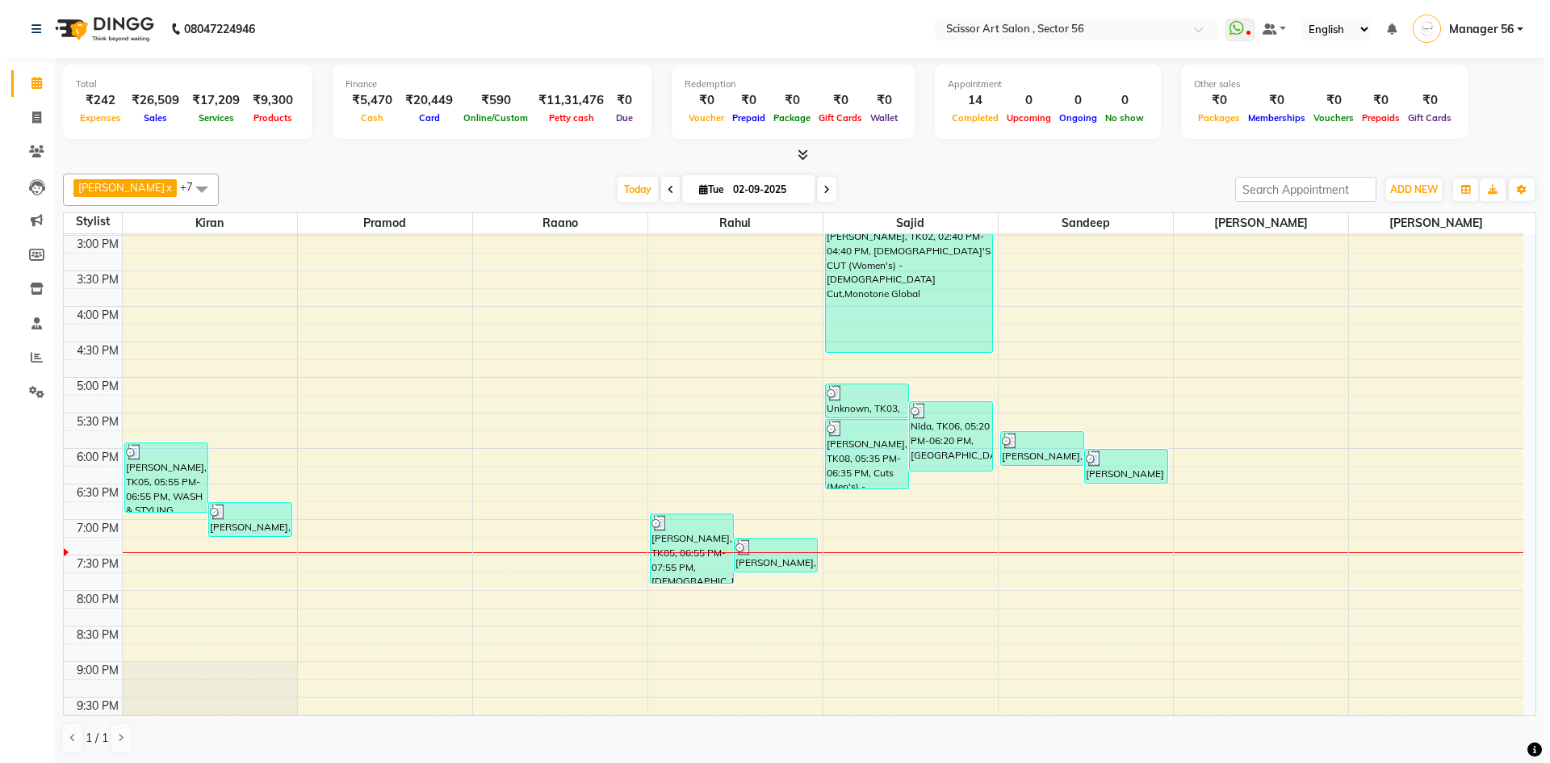
scroll to position [442, 0]
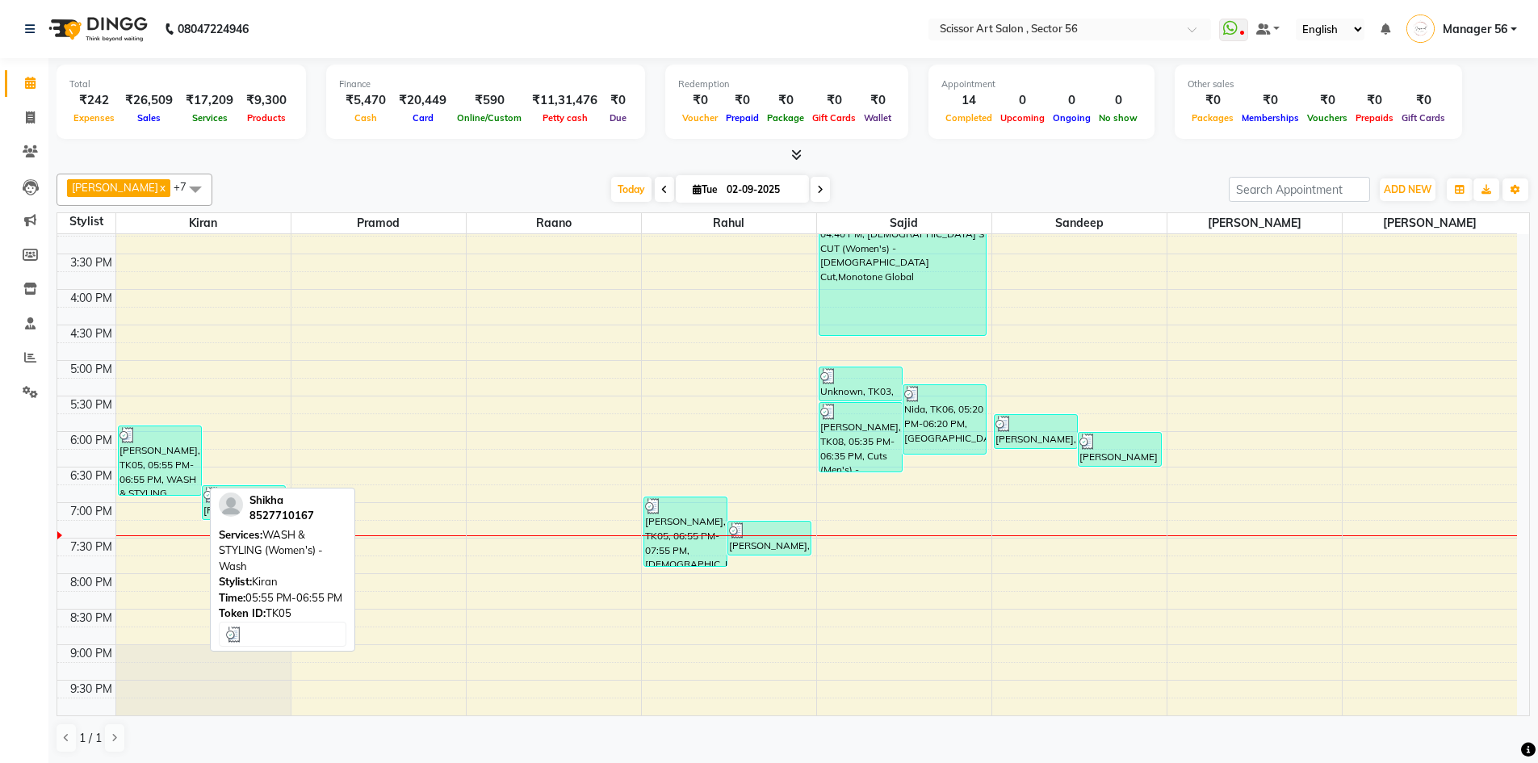
click at [172, 475] on div "Shikha, TK05, 05:55 PM-06:55 PM, WASH & STYLING (Women's) - Wash" at bounding box center [160, 460] width 82 height 69
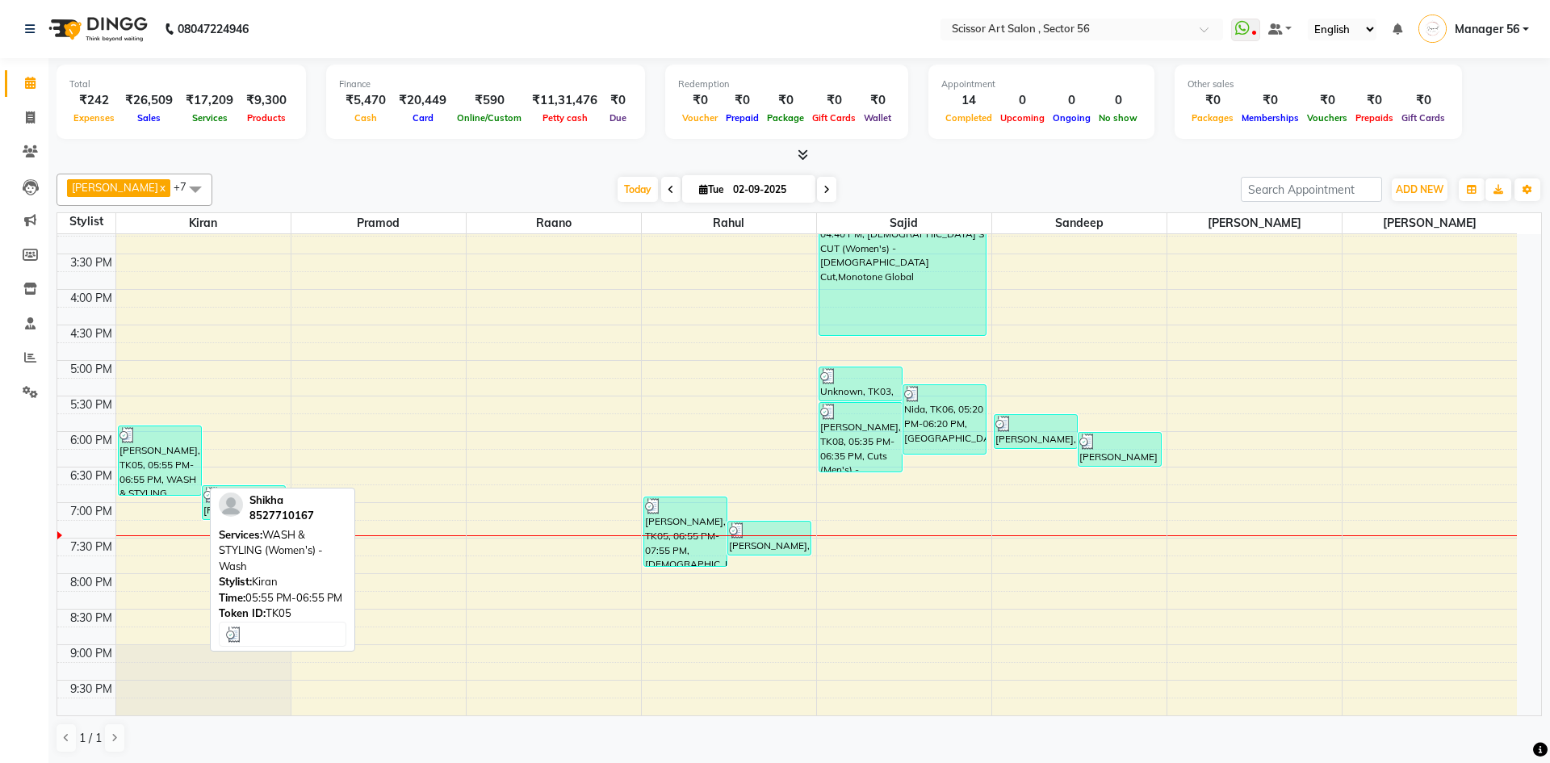
select select "3"
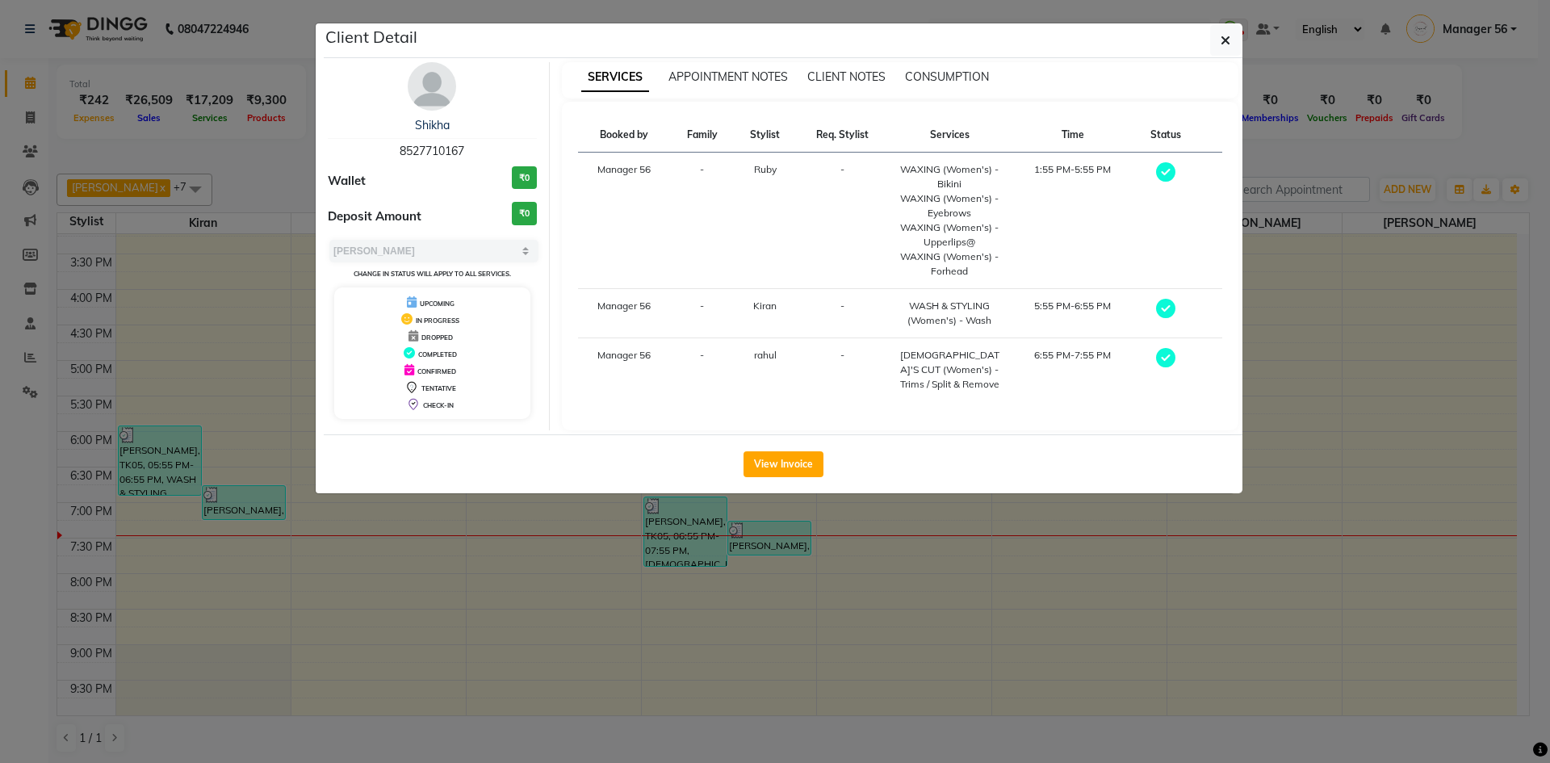
click at [1406, 467] on ngb-modal-window "Client Detail Shikha 8527710167 Wallet ₹0 Deposit Amount ₹0 Select MARK DONE UP…" at bounding box center [775, 381] width 1550 height 763
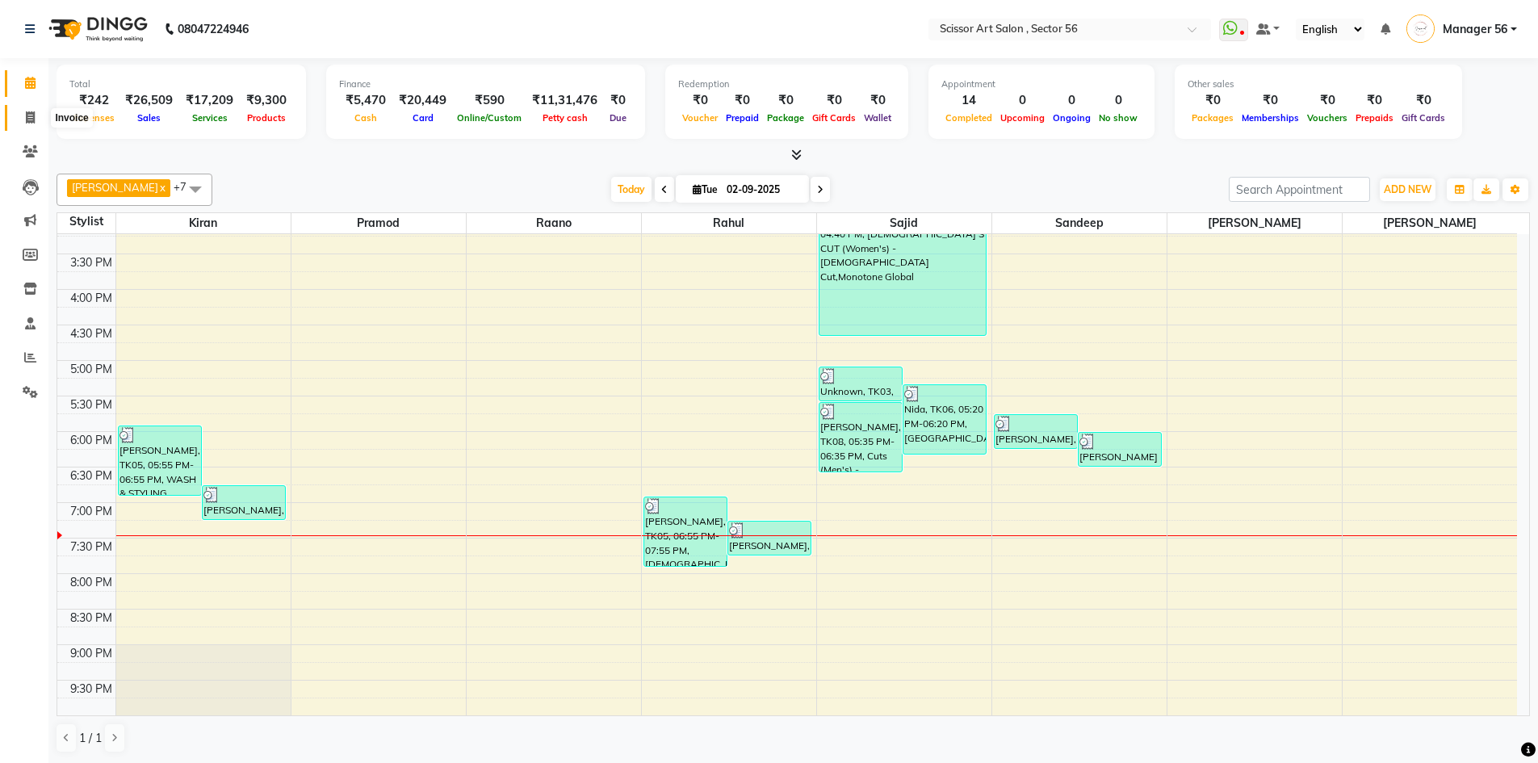
click at [26, 125] on span at bounding box center [30, 118] width 28 height 19
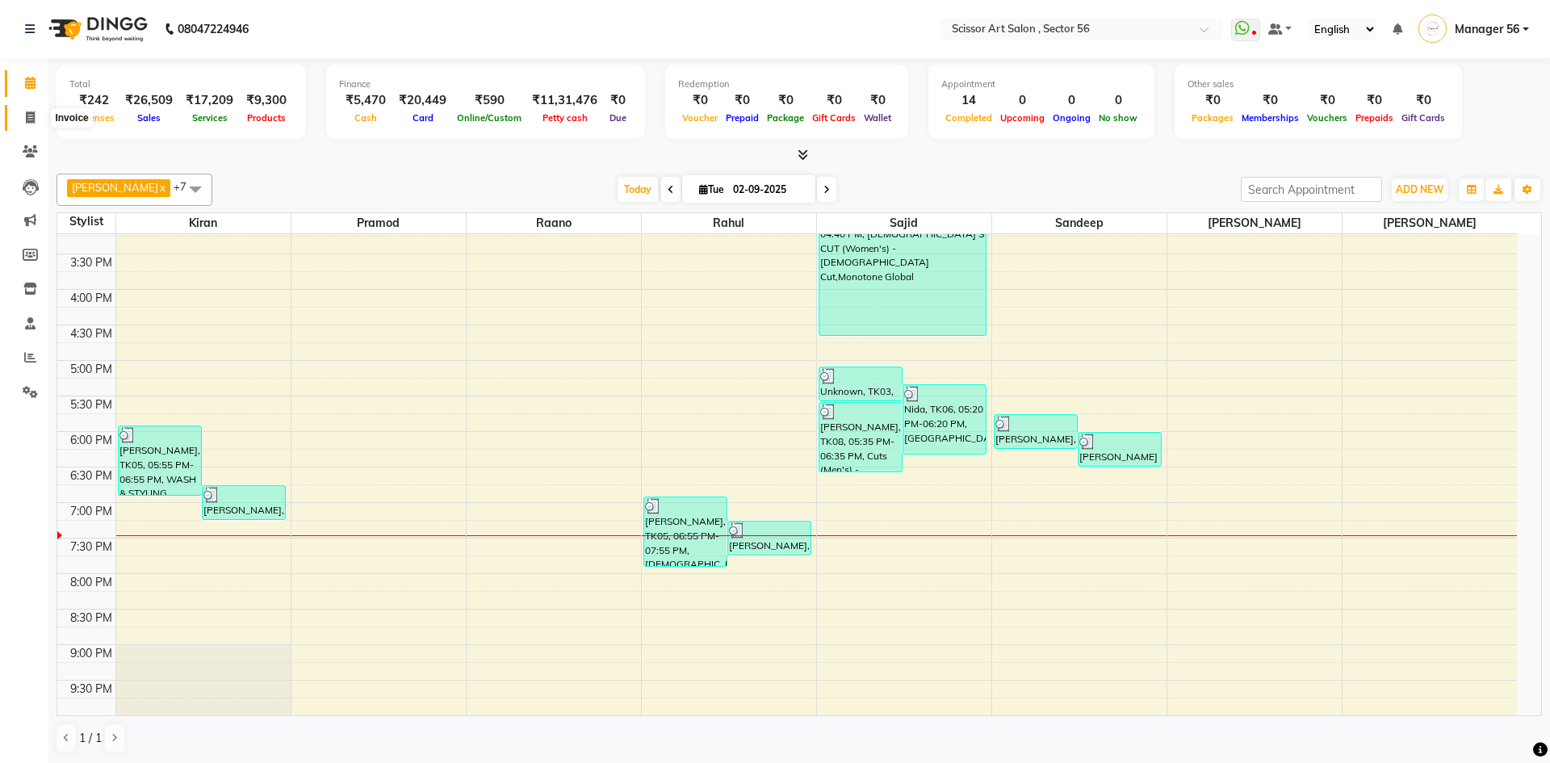
select select "service"
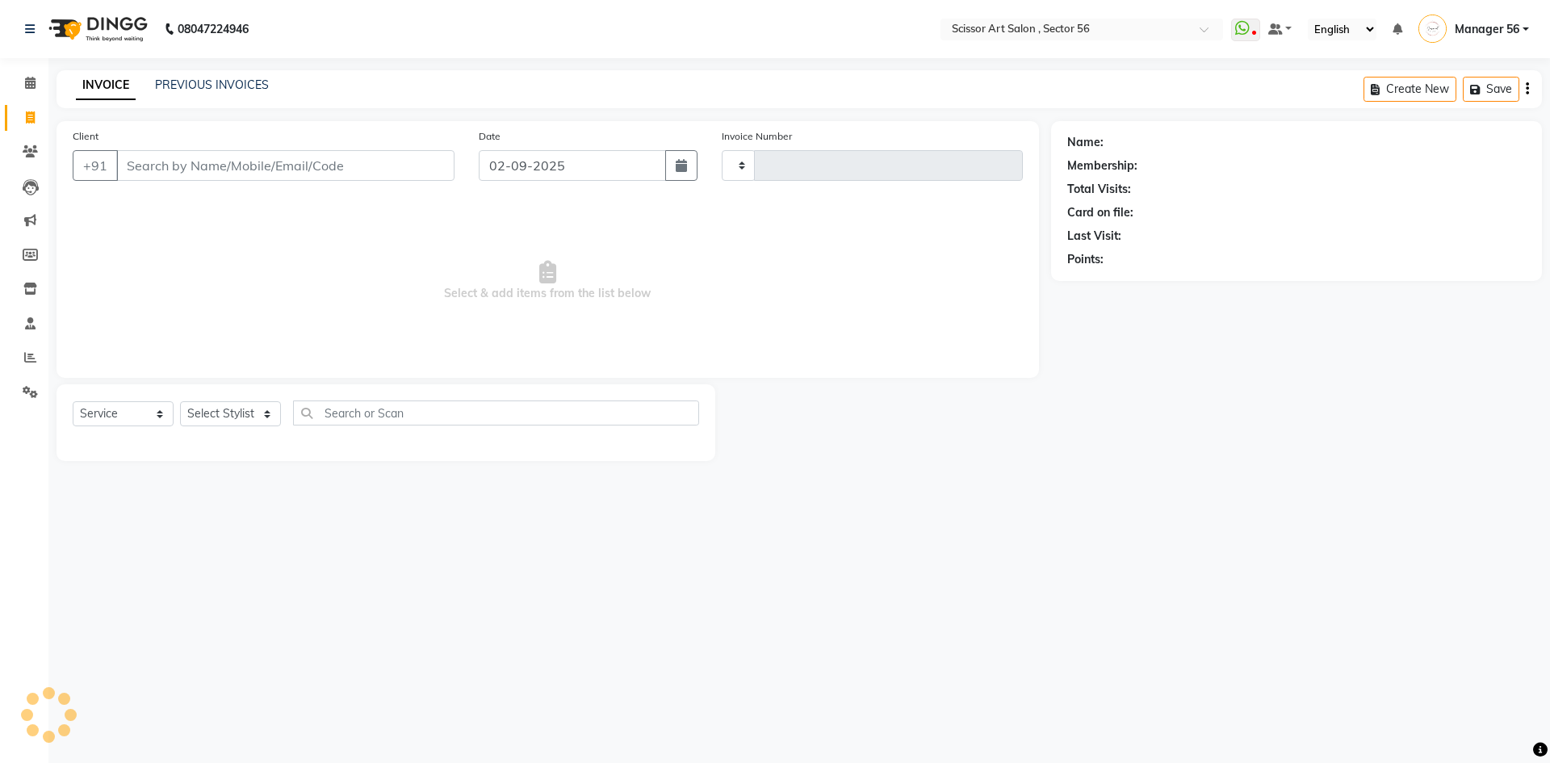
type input "1346"
select select "6185"
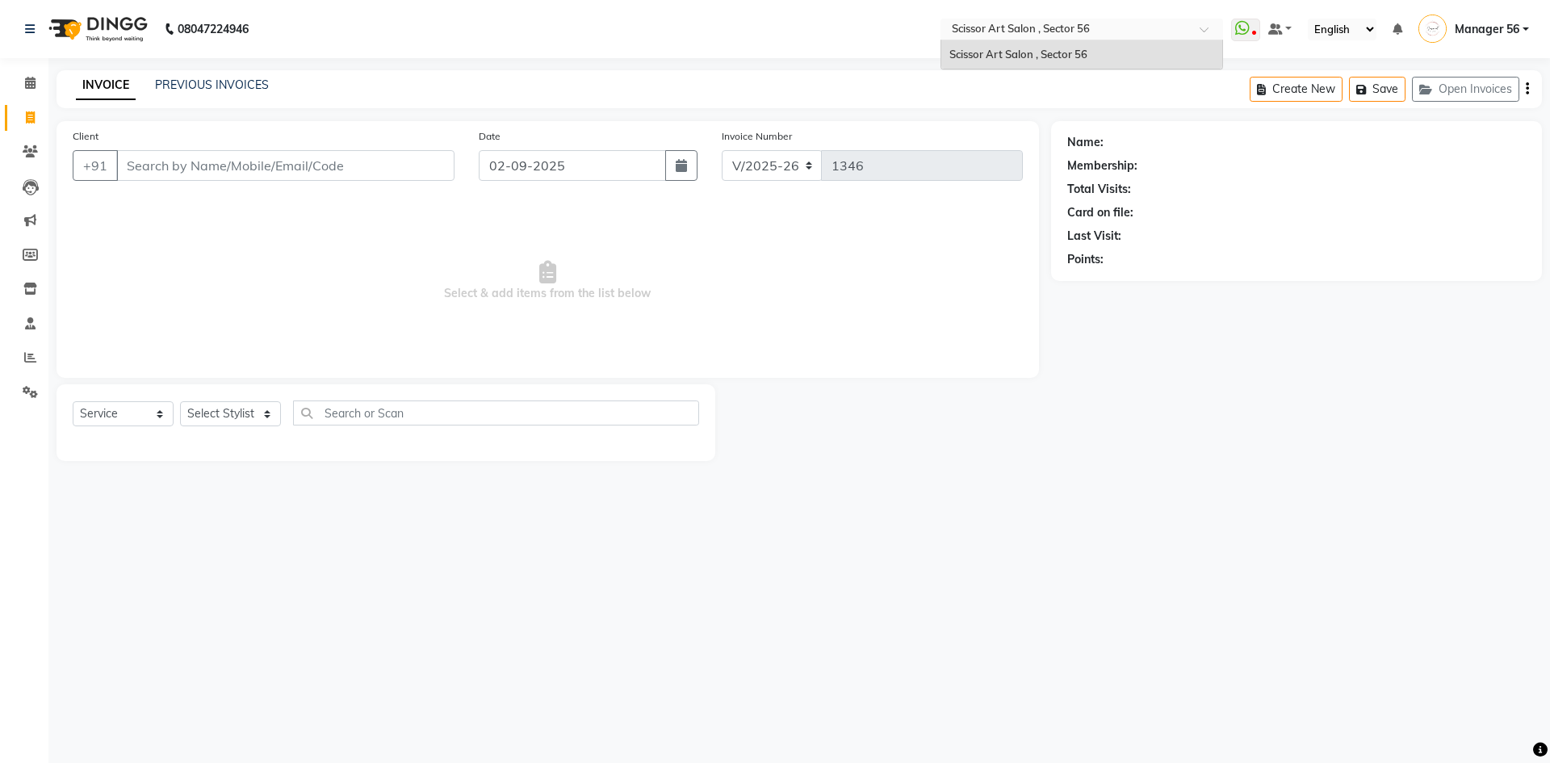
click at [1200, 31] on div at bounding box center [1082, 31] width 283 height 16
click at [1208, 31] on span at bounding box center [1210, 34] width 20 height 16
click at [1232, 365] on div "Name: Membership: Total Visits: Card on file: Last Visit: Points:" at bounding box center [1302, 291] width 503 height 340
click at [1516, 26] on span "Manager 56" at bounding box center [1487, 29] width 65 height 17
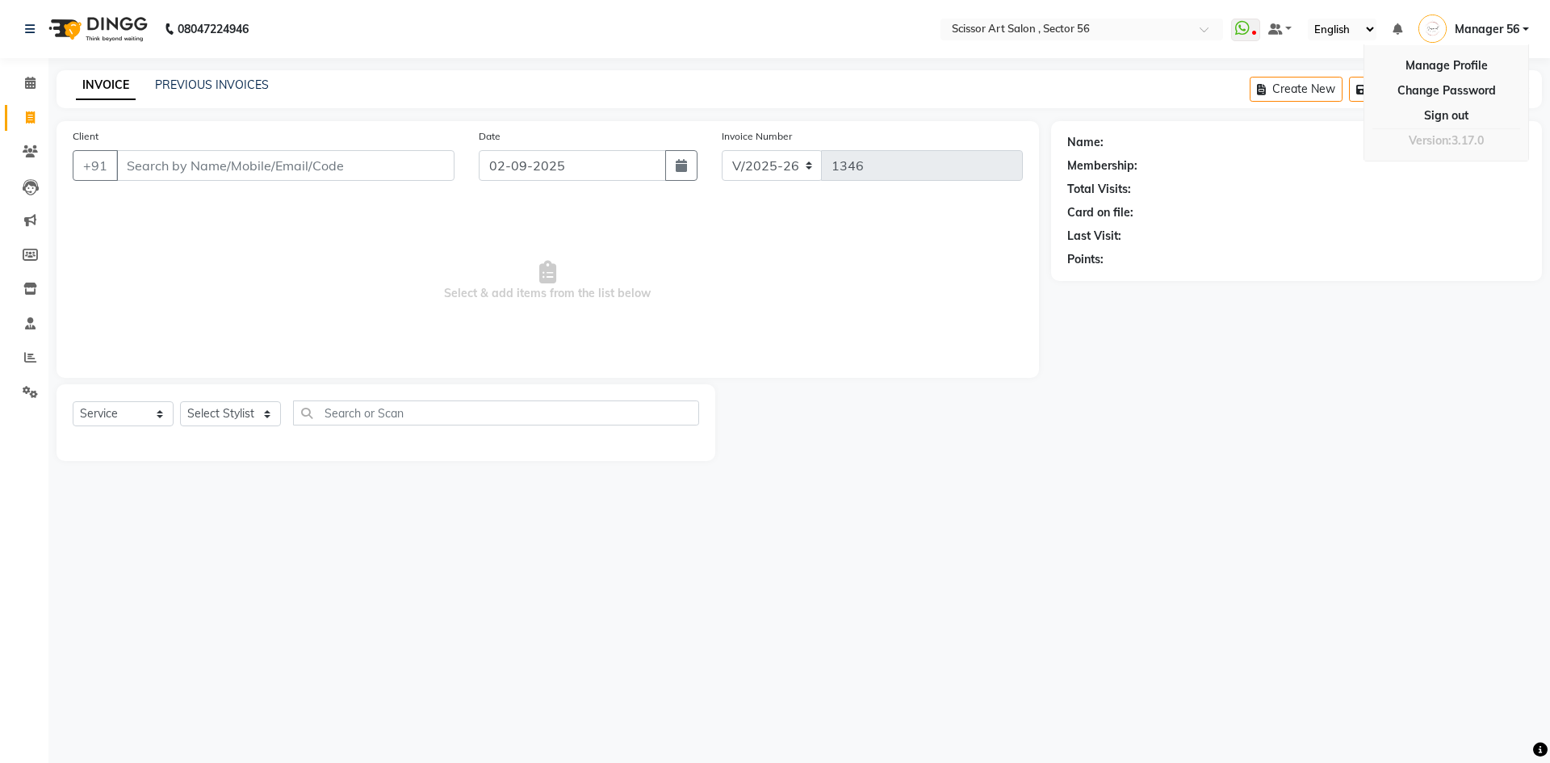
click at [1422, 366] on div "Name: Membership: Total Visits: Card on file: Last Visit: Points:" at bounding box center [1302, 291] width 503 height 340
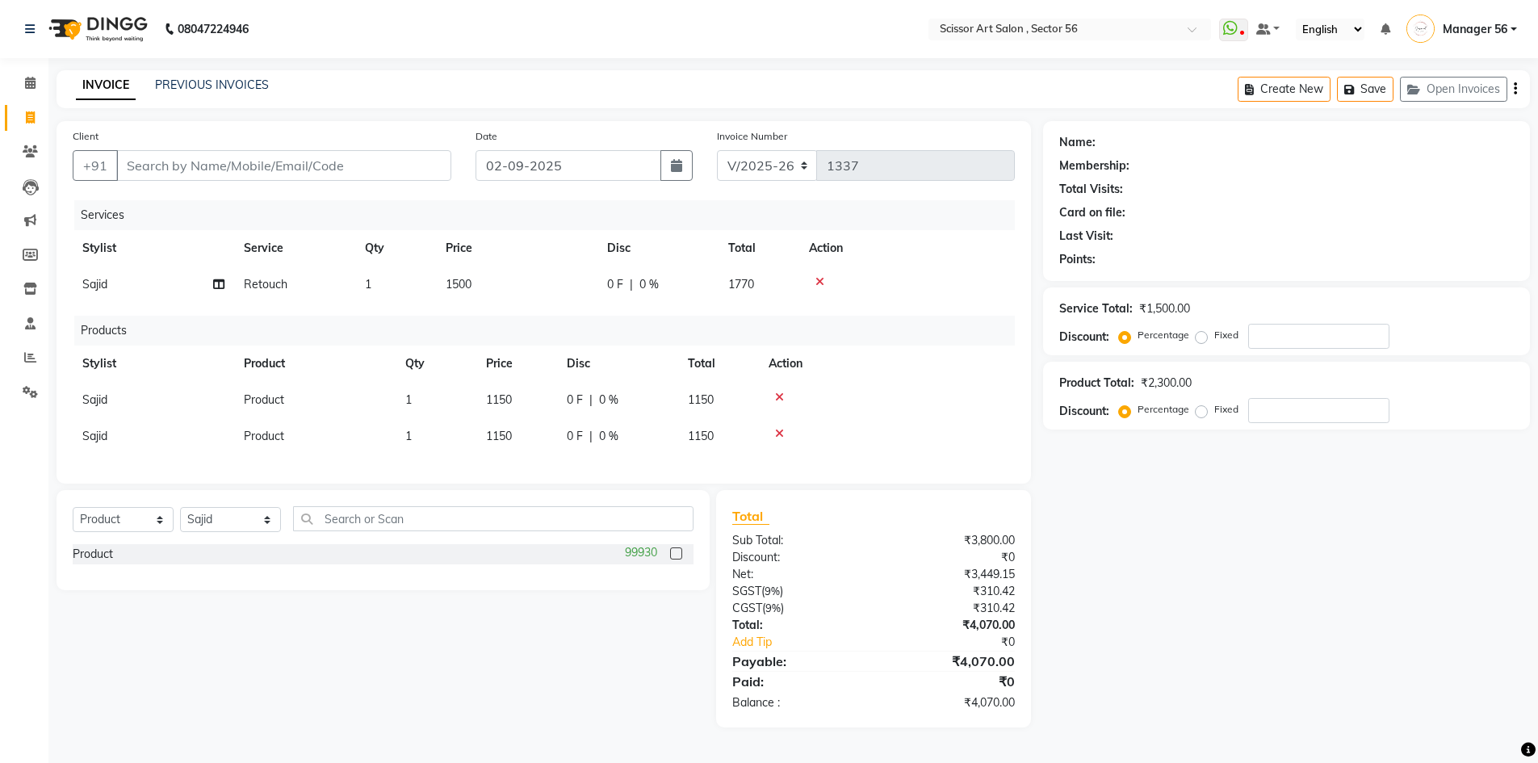
select select "6185"
select select "product"
select select "76503"
click at [291, 153] on input "Client" at bounding box center [283, 165] width 335 height 31
type input "9"
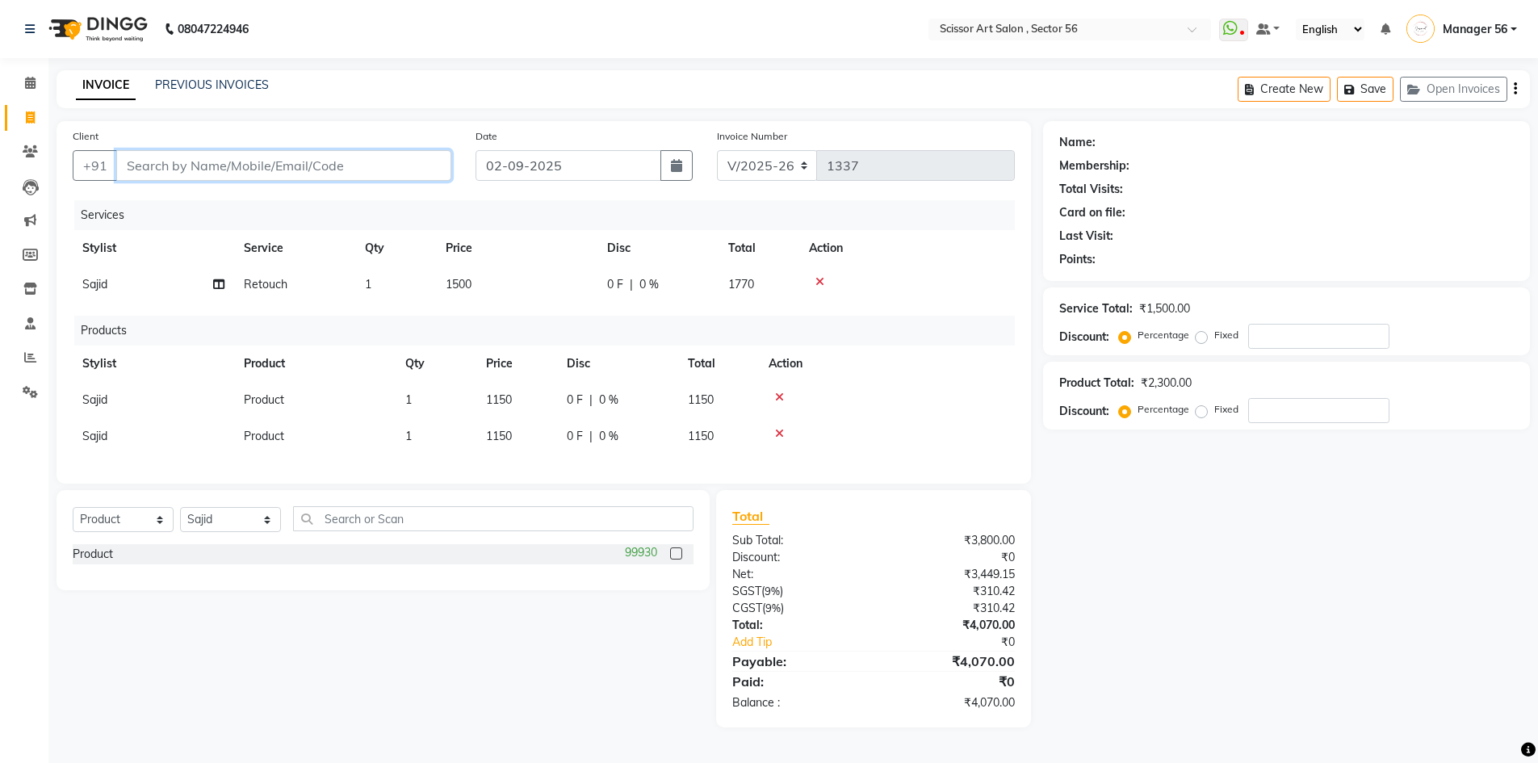
type input "0"
click at [193, 205] on span "9654013" at bounding box center [199, 203] width 57 height 16
type input "9654013786"
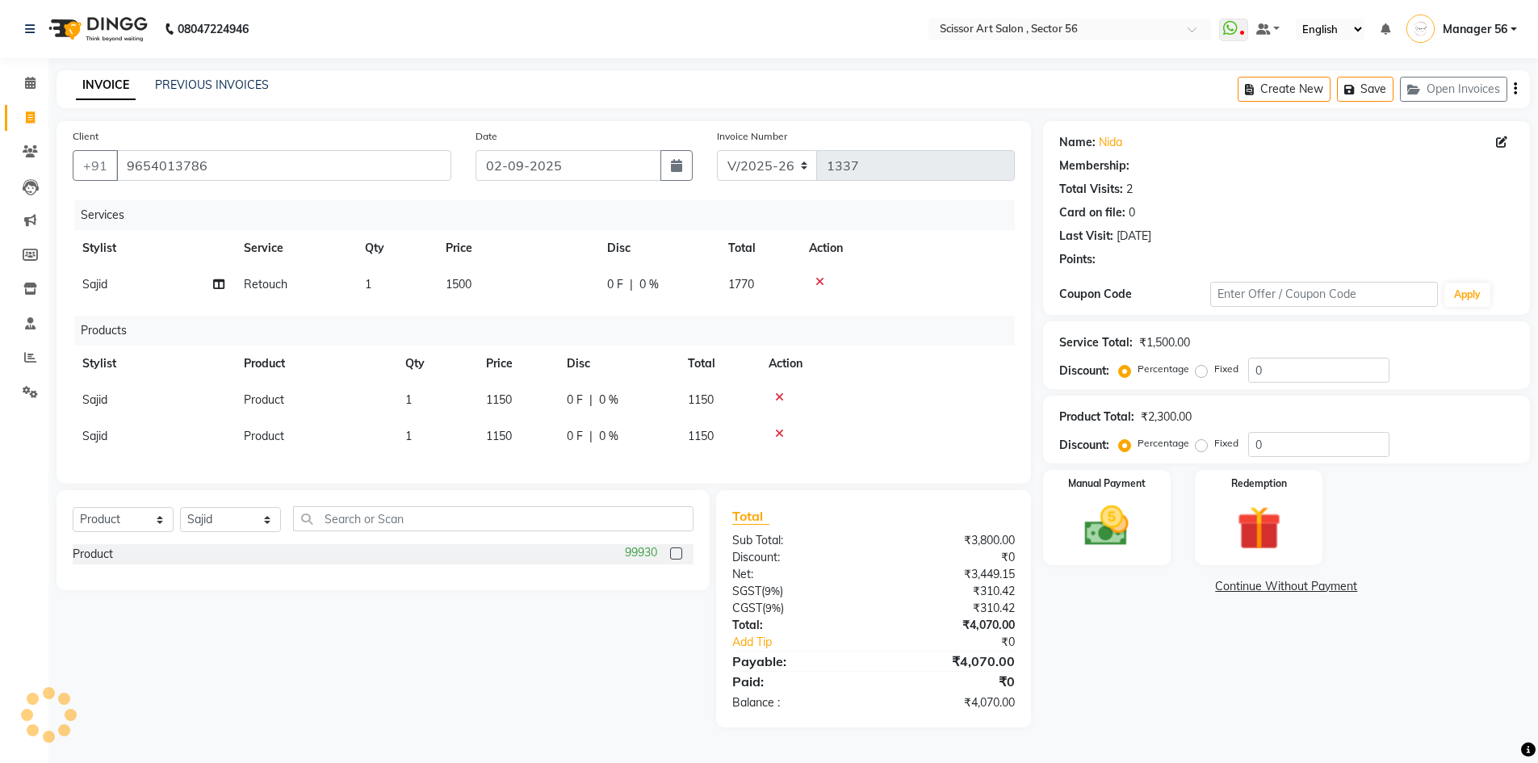
select select "1: Object"
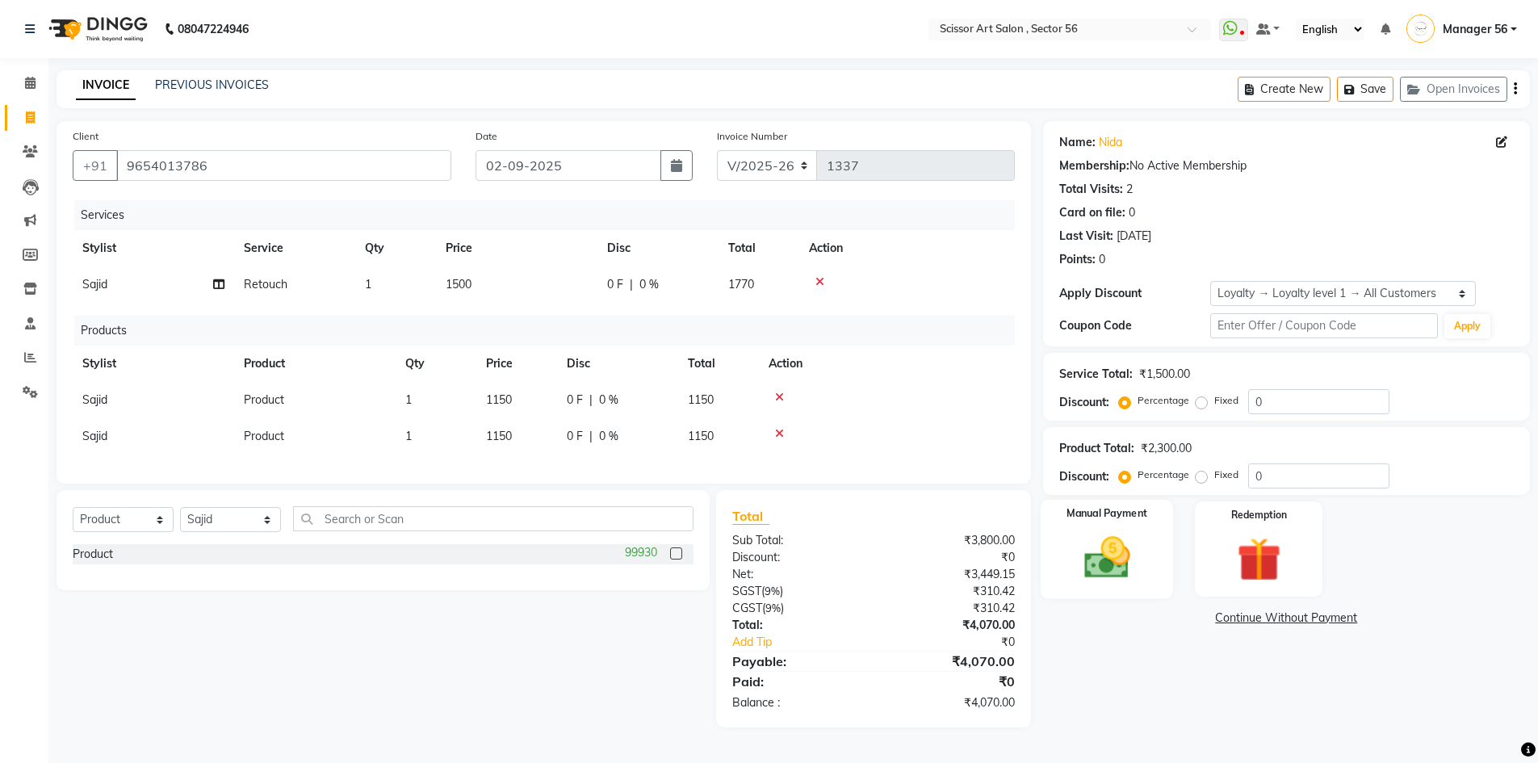
click at [1109, 549] on img at bounding box center [1107, 557] width 74 height 52
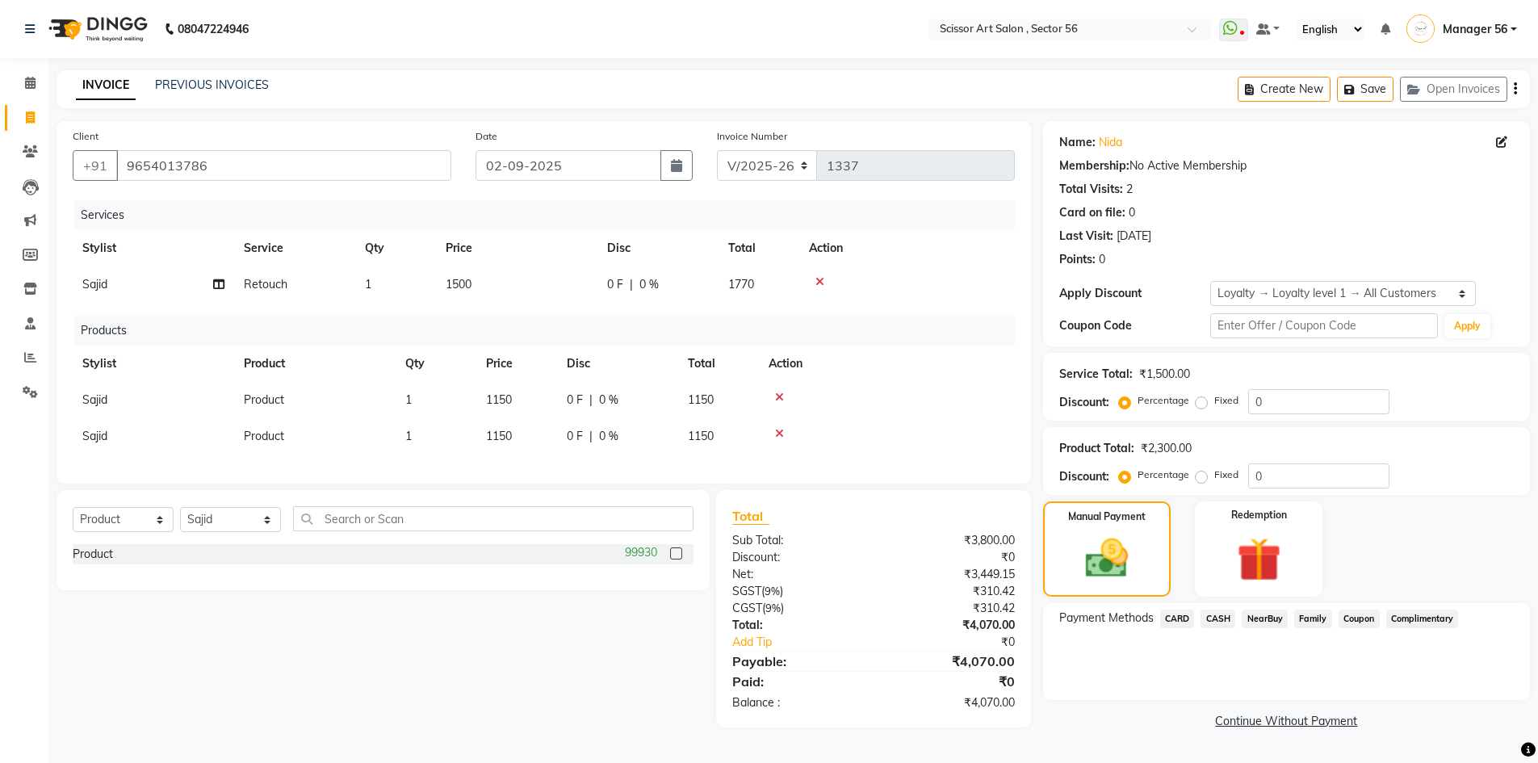
click at [1171, 619] on span "CARD" at bounding box center [1177, 619] width 35 height 19
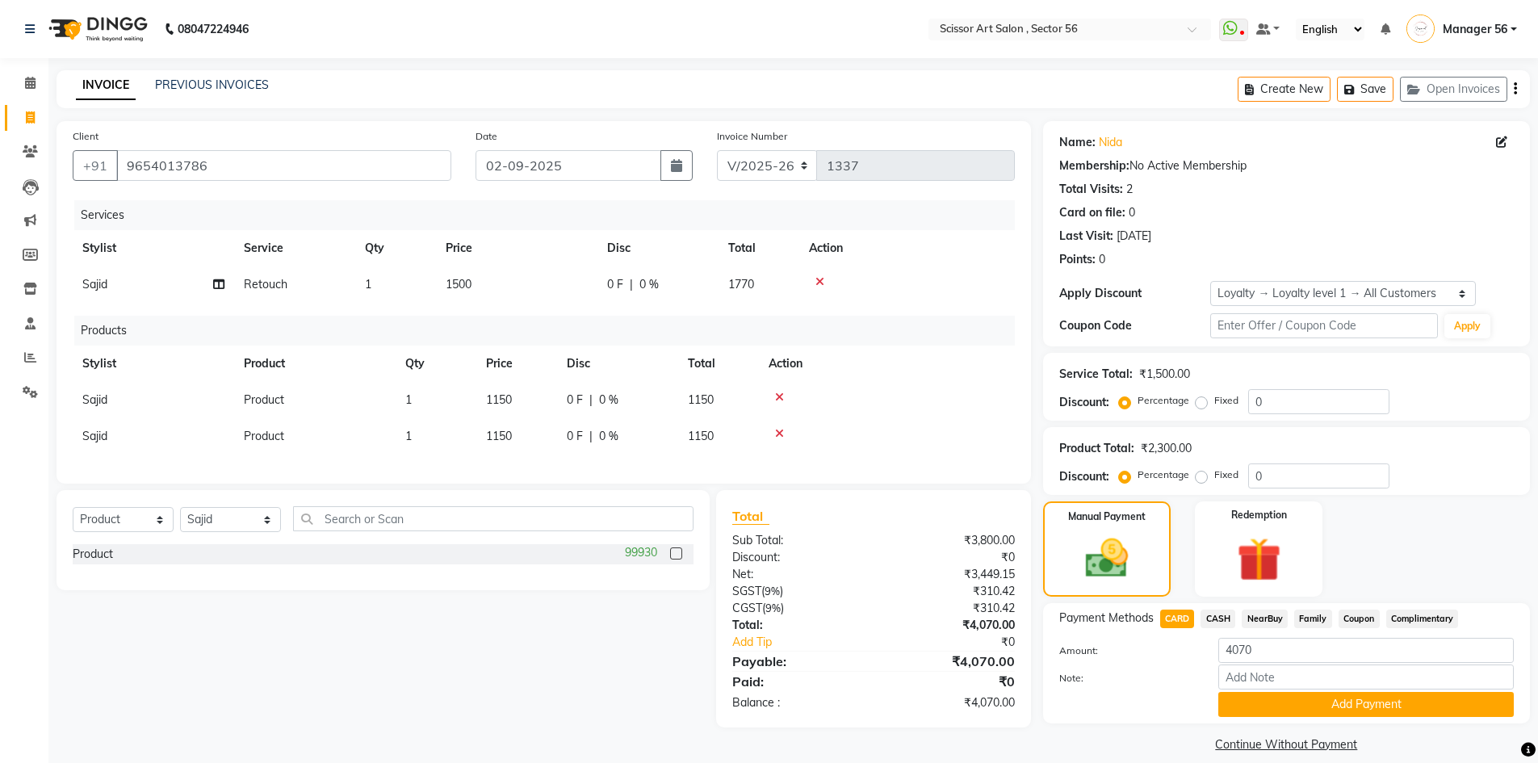
scroll to position [18, 0]
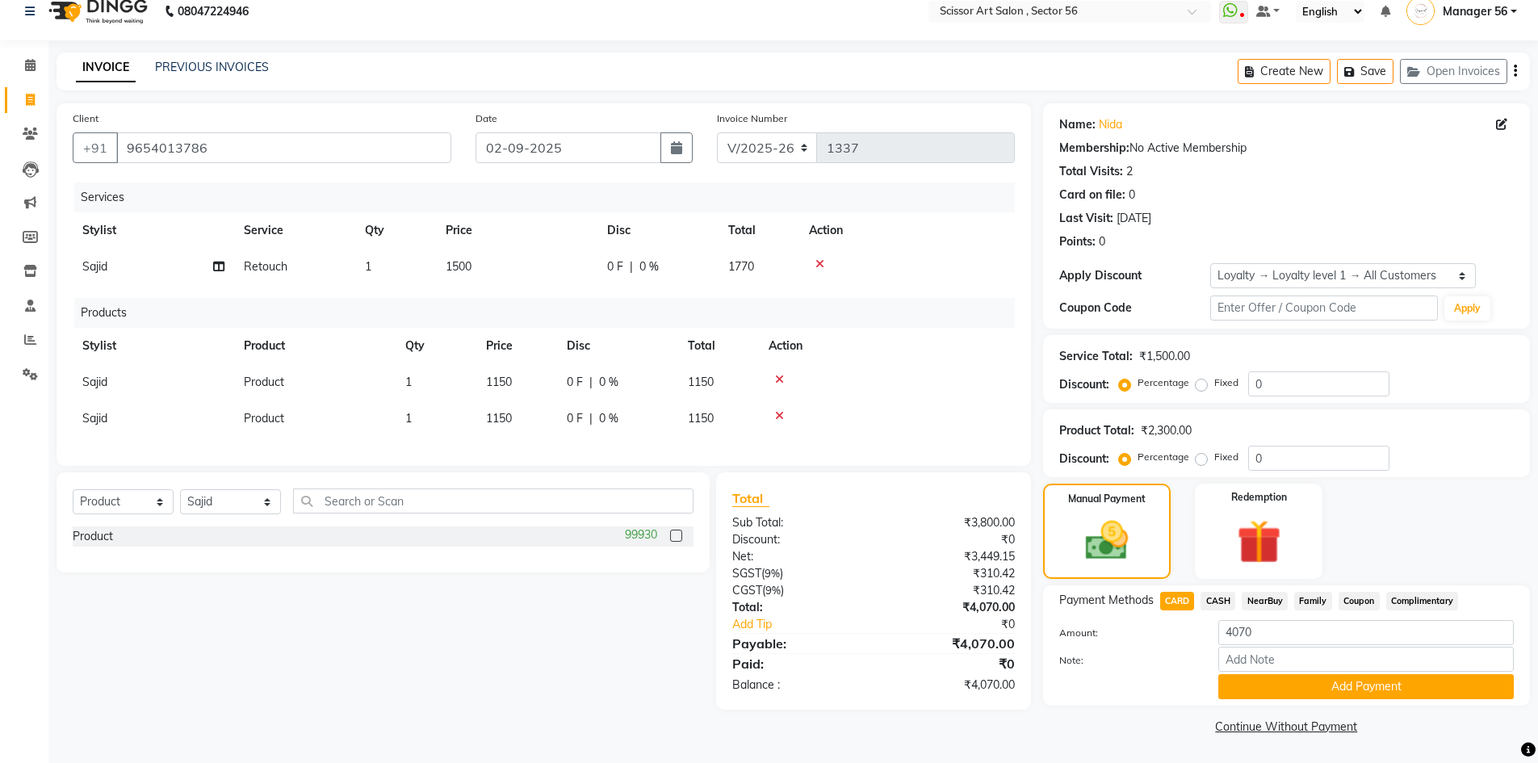
click at [1218, 598] on span "CASH" at bounding box center [1218, 601] width 35 height 19
click at [1290, 693] on button "Add Payment" at bounding box center [1366, 686] width 296 height 25
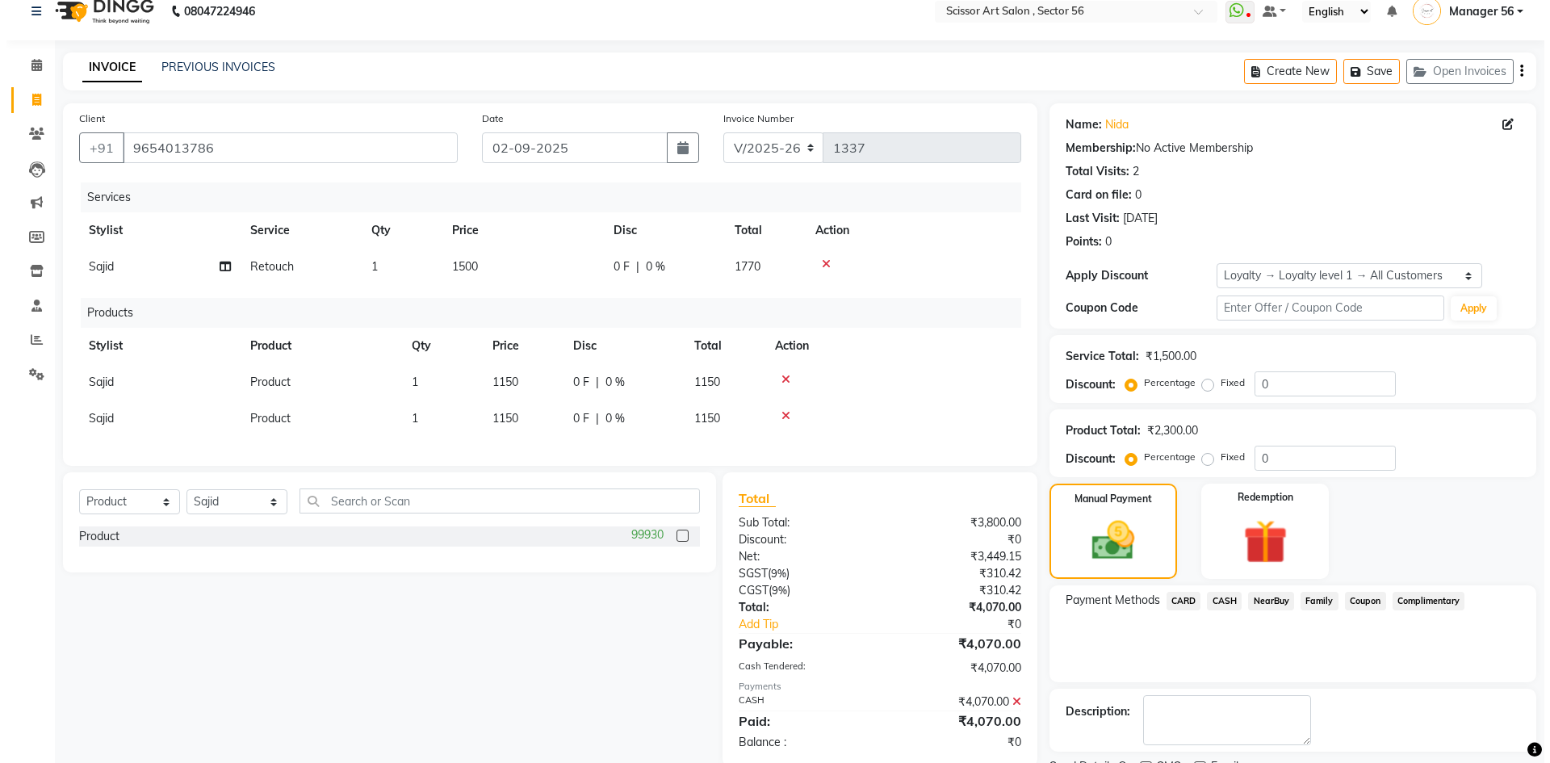
scroll to position [138, 0]
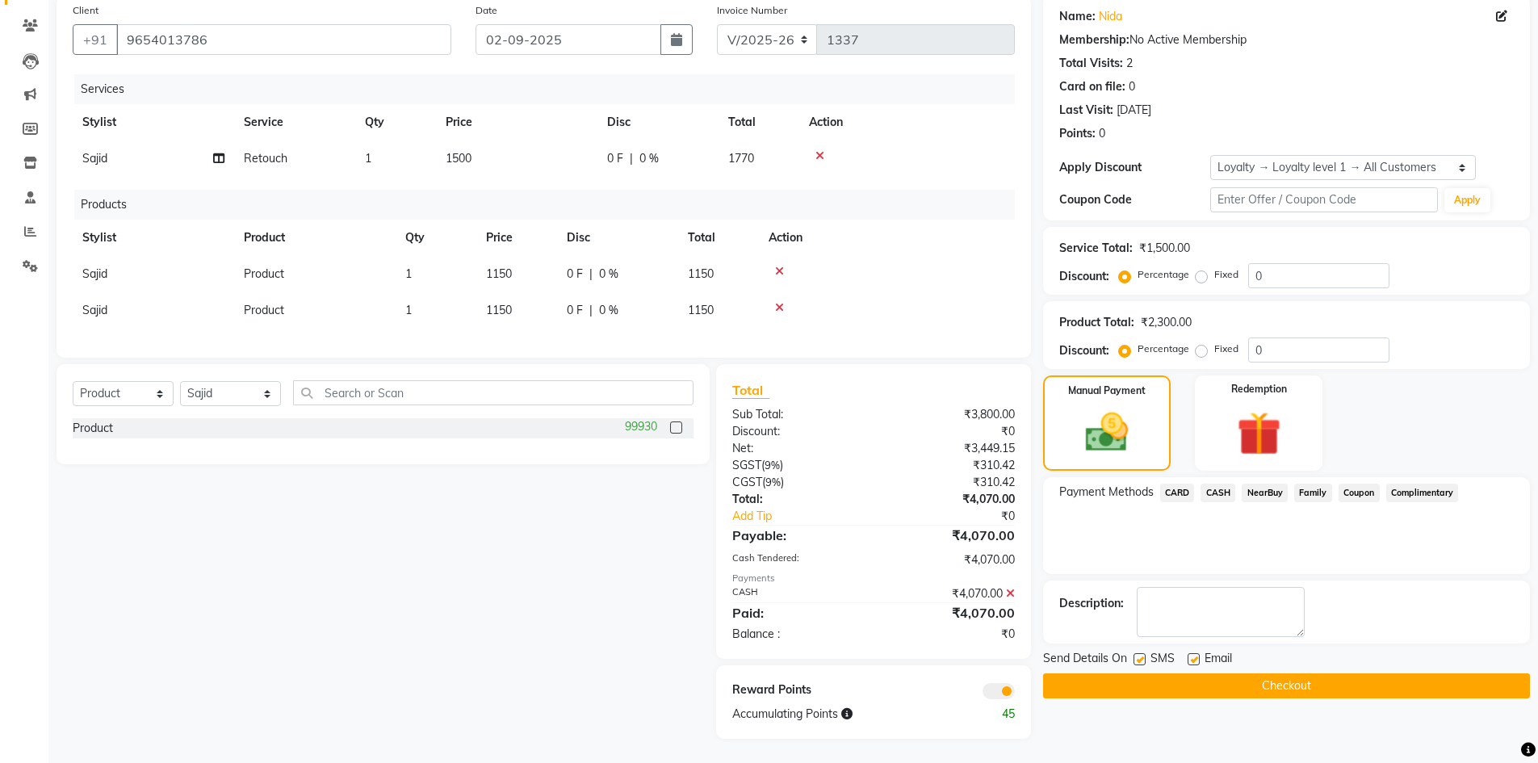
click at [998, 688] on span at bounding box center [999, 691] width 32 height 16
click at [1015, 694] on input "checkbox" at bounding box center [1015, 694] width 0 height 0
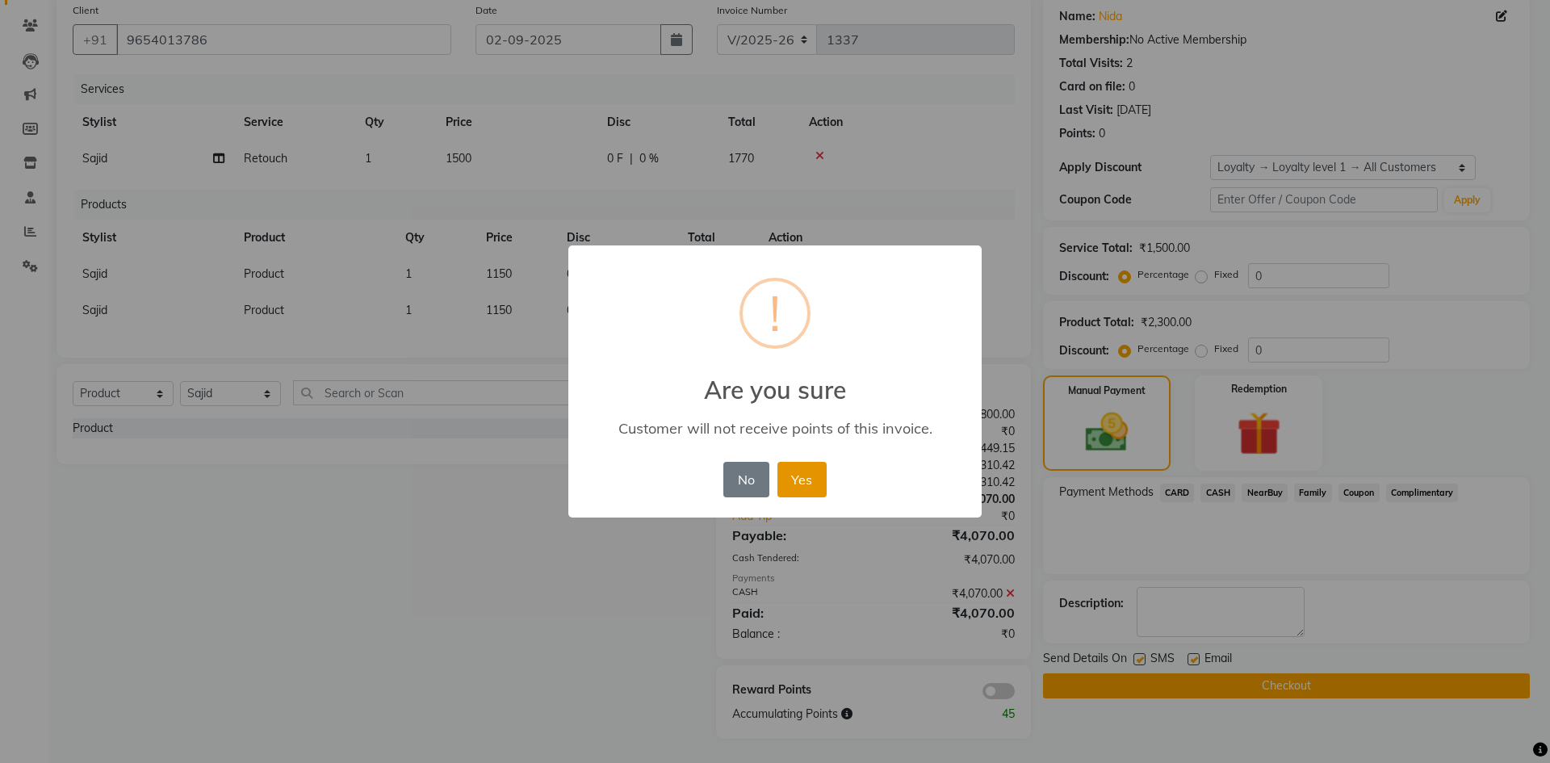
click at [786, 492] on button "Yes" at bounding box center [802, 480] width 49 height 36
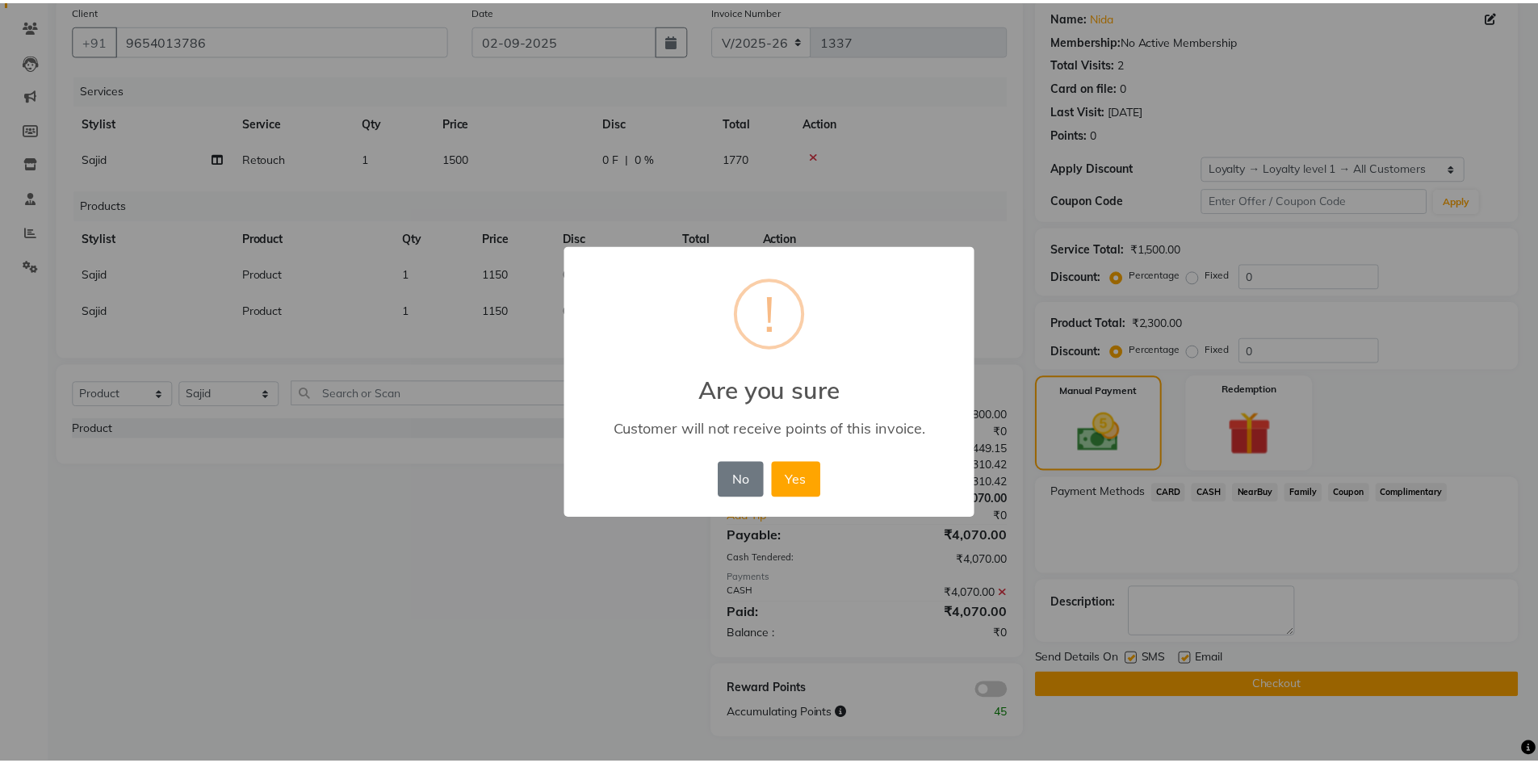
scroll to position [115, 0]
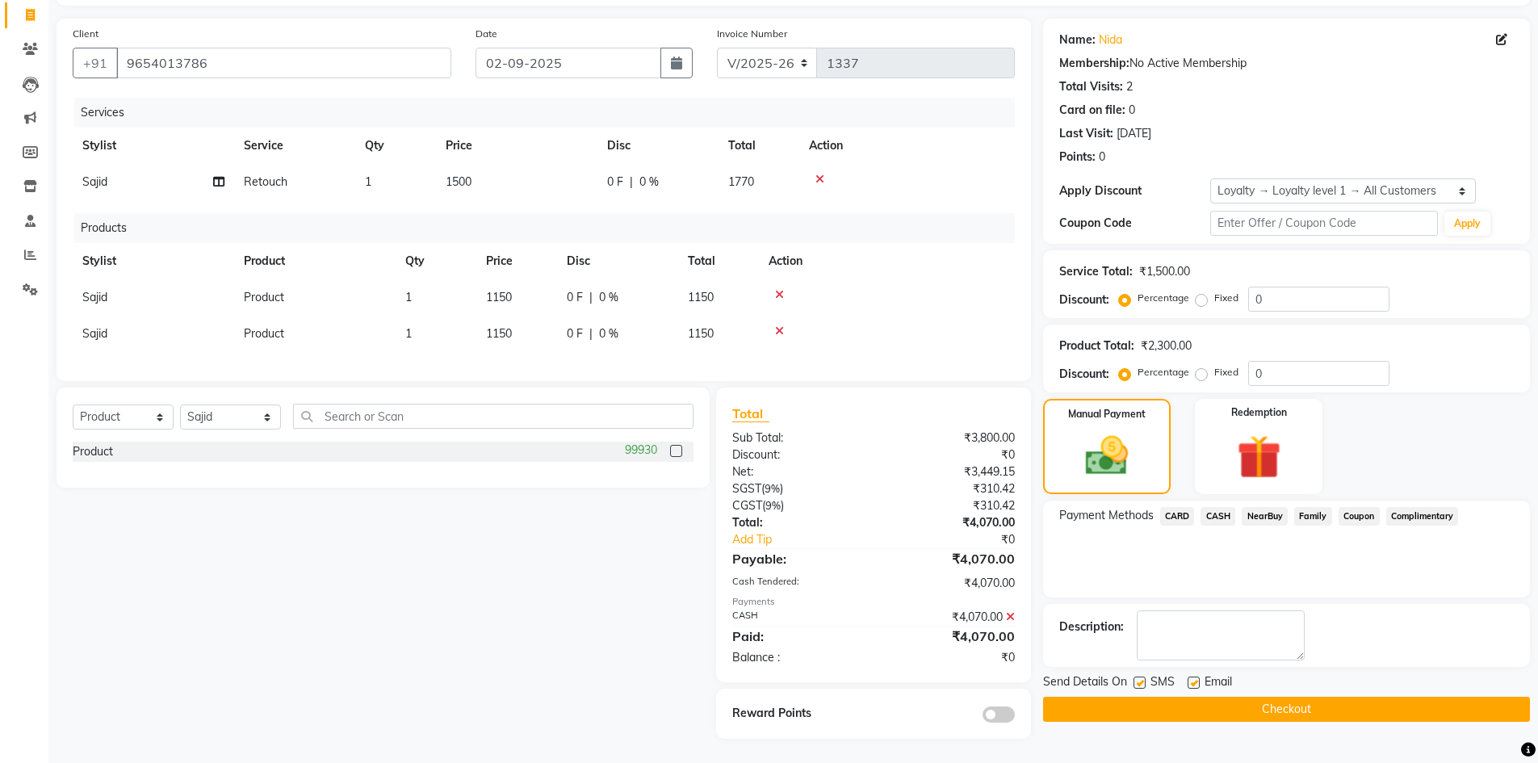
click at [1173, 697] on button "Checkout" at bounding box center [1286, 709] width 487 height 25
